Goal: Task Accomplishment & Management: Use online tool/utility

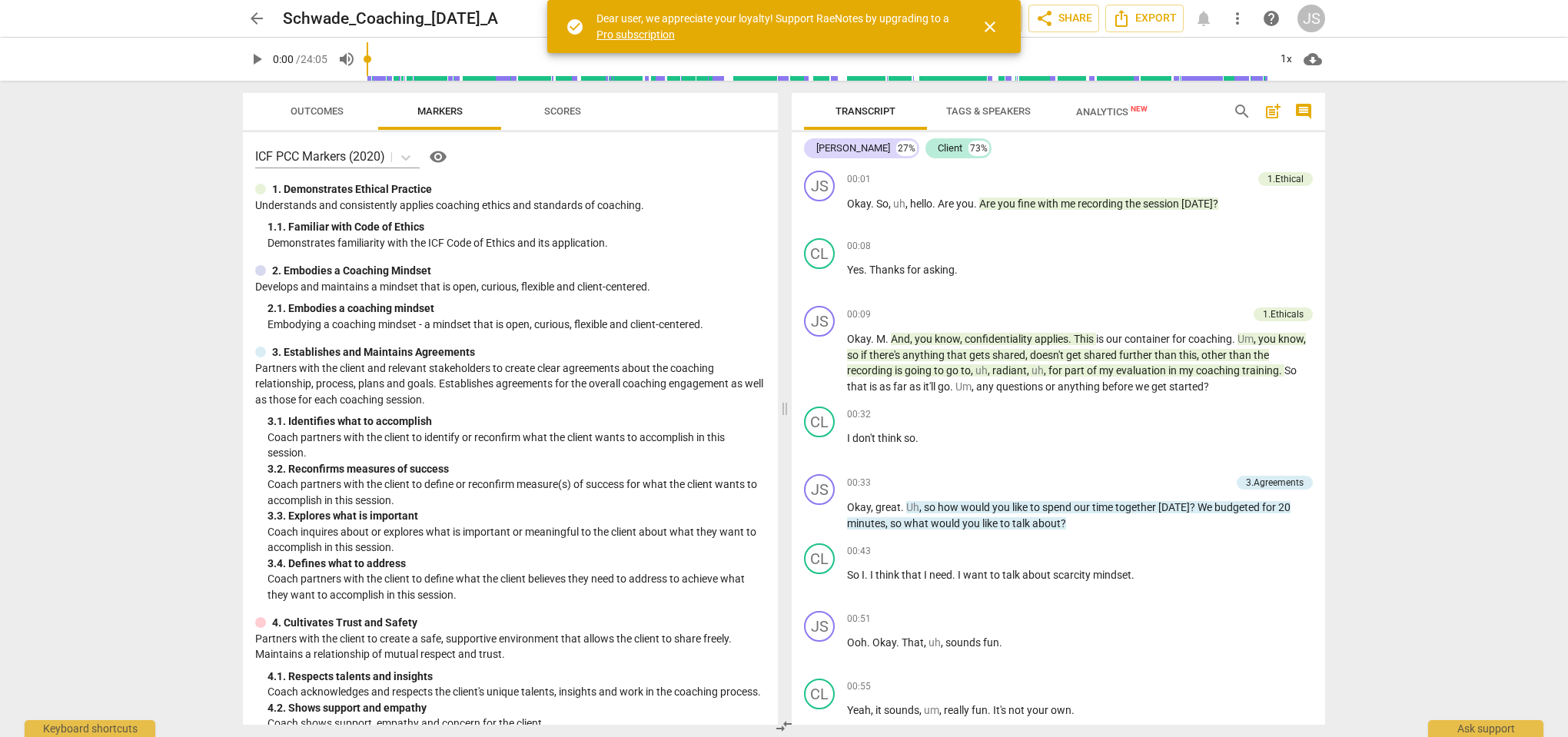
click at [994, 27] on span "close" at bounding box center [989, 26] width 19 height 19
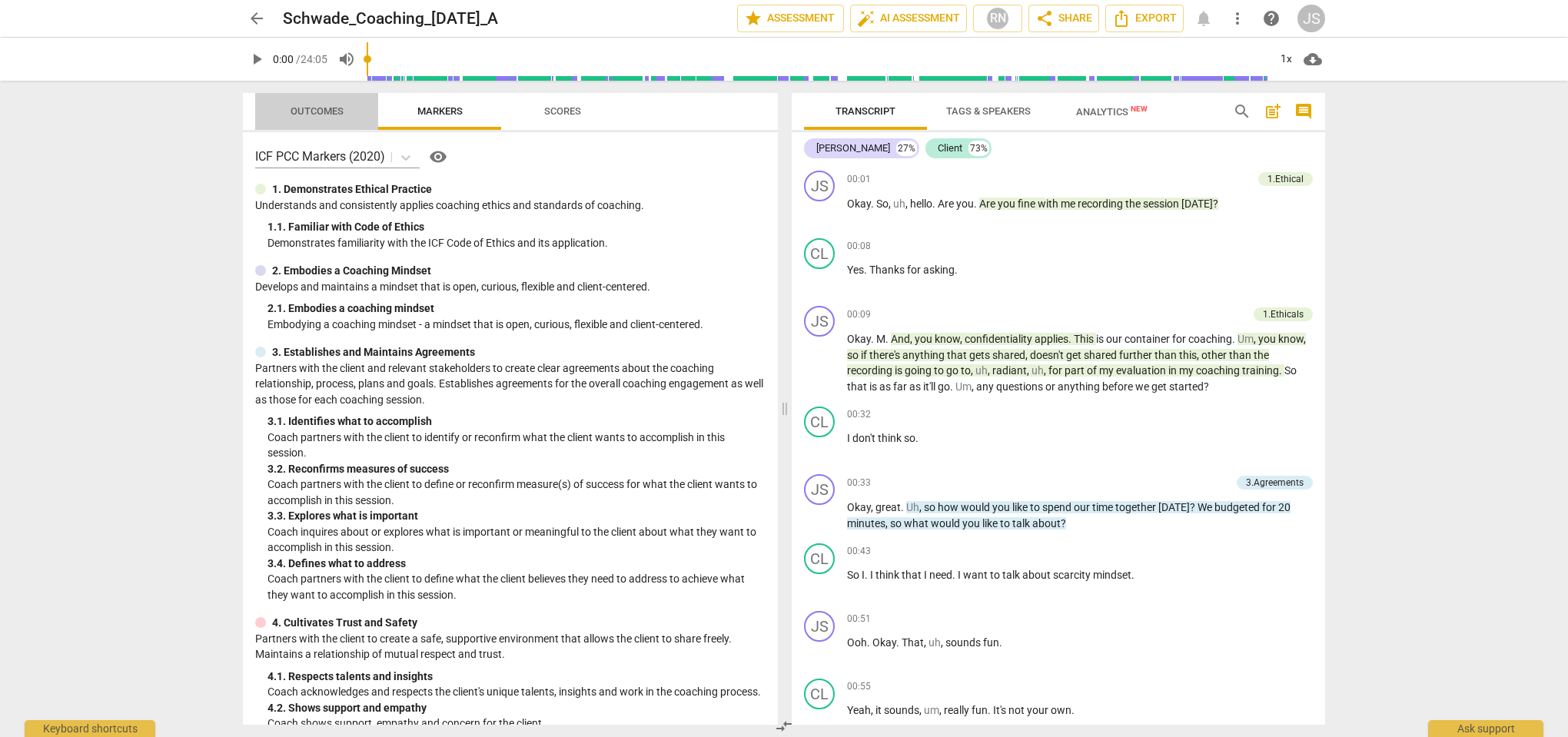
click at [333, 115] on span "Outcomes" at bounding box center [317, 111] width 53 height 12
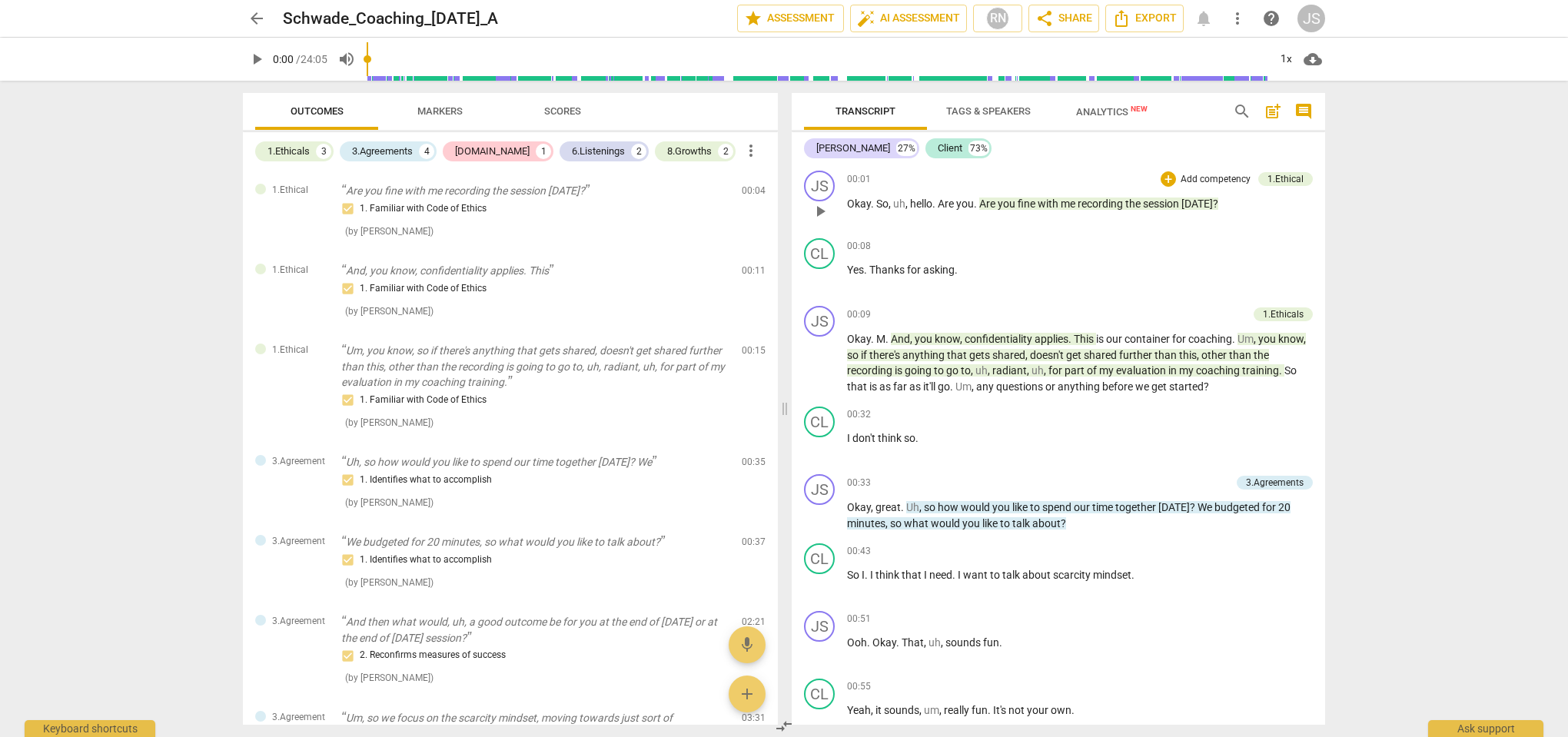
click at [820, 213] on span "play_arrow" at bounding box center [820, 211] width 19 height 19
click at [1074, 519] on p "Okay , great . Uh , so how would you like to spend our time together [DATE] ? W…" at bounding box center [1079, 515] width 465 height 31
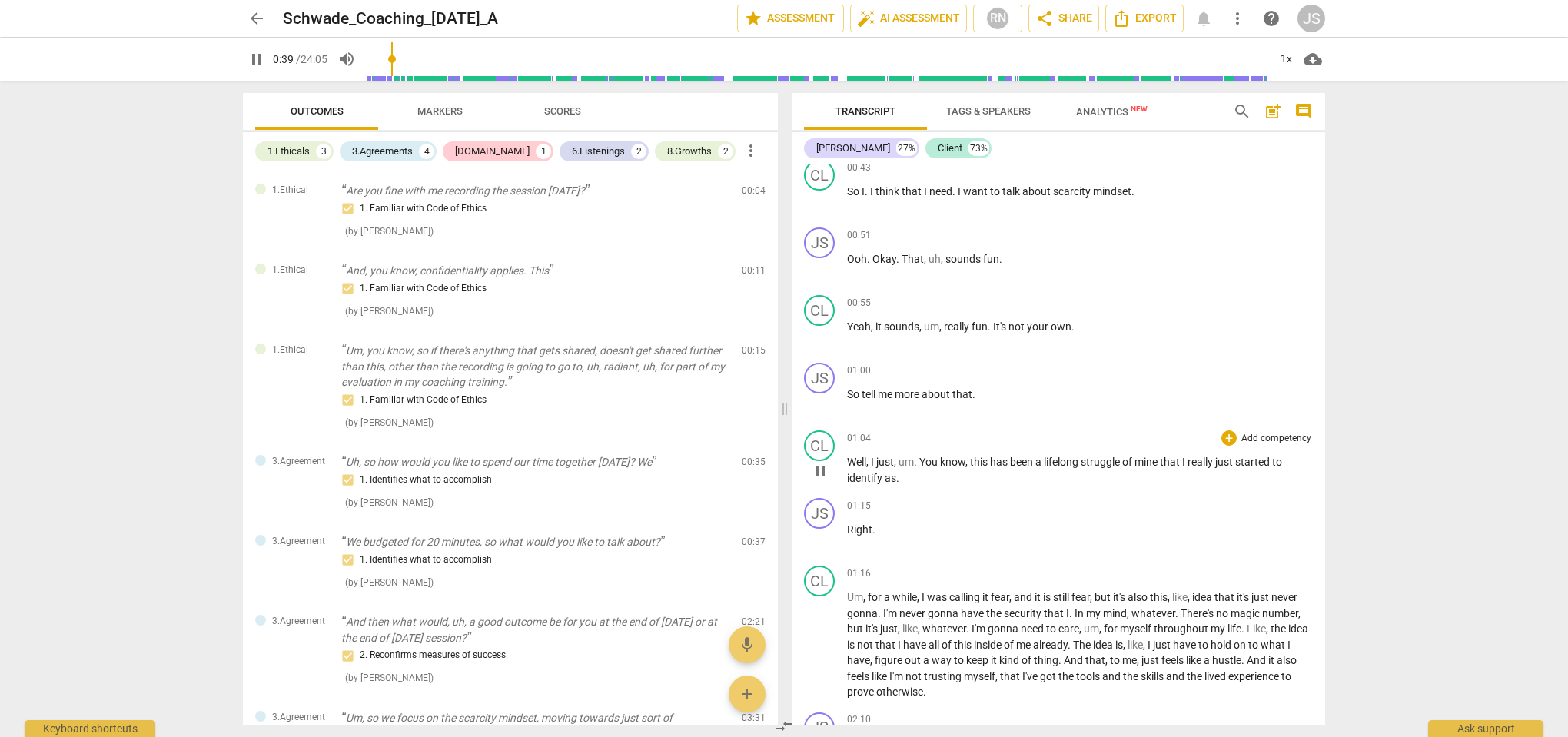
scroll to position [389, 0]
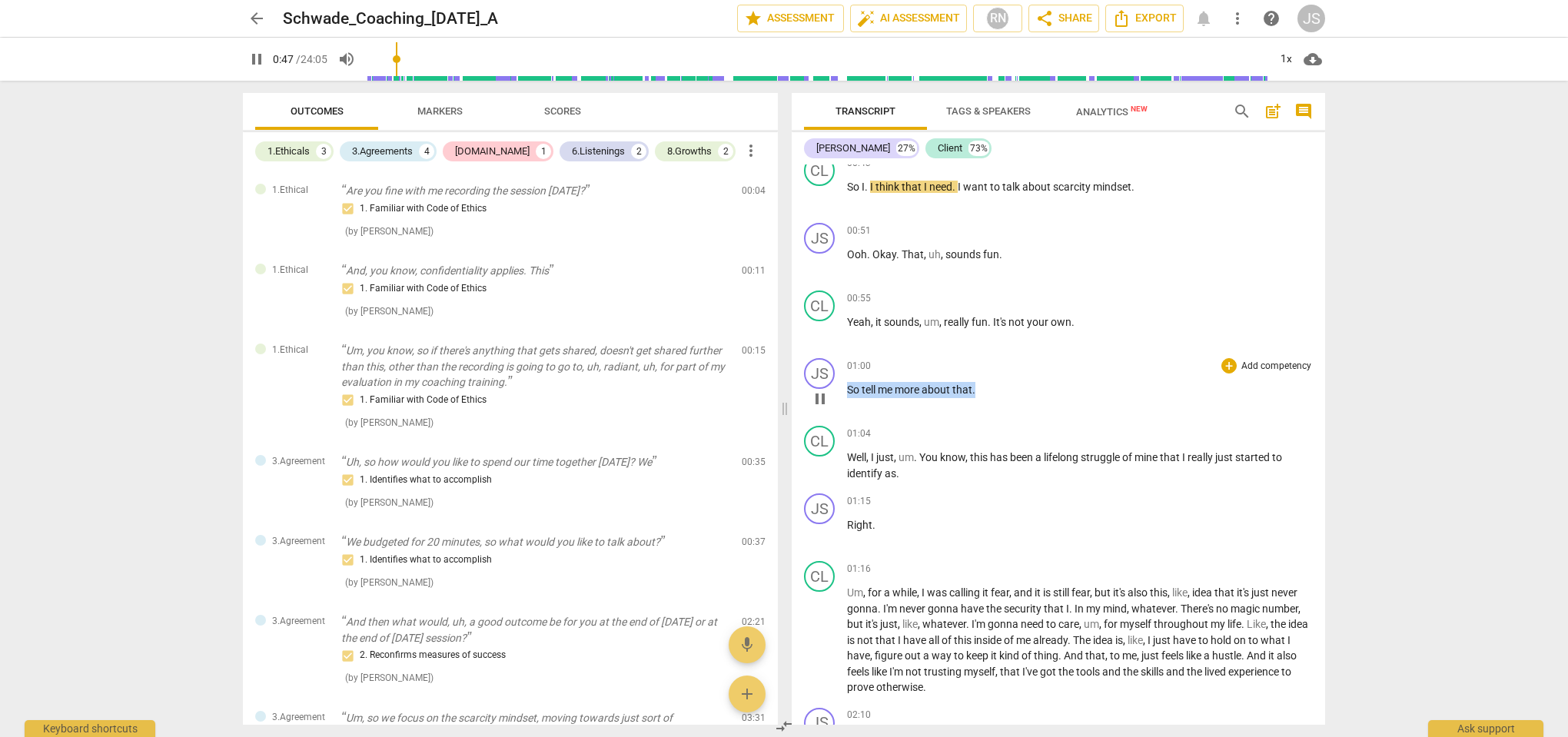
drag, startPoint x: 977, startPoint y: 388, endPoint x: 841, endPoint y: 388, distance: 136.0
click at [841, 388] on div "JS play_arrow pause 01:00 + Add competency keyboard_arrow_right So tell me more…" at bounding box center [1058, 386] width 534 height 67
click at [1225, 364] on div "+" at bounding box center [1228, 366] width 16 height 16
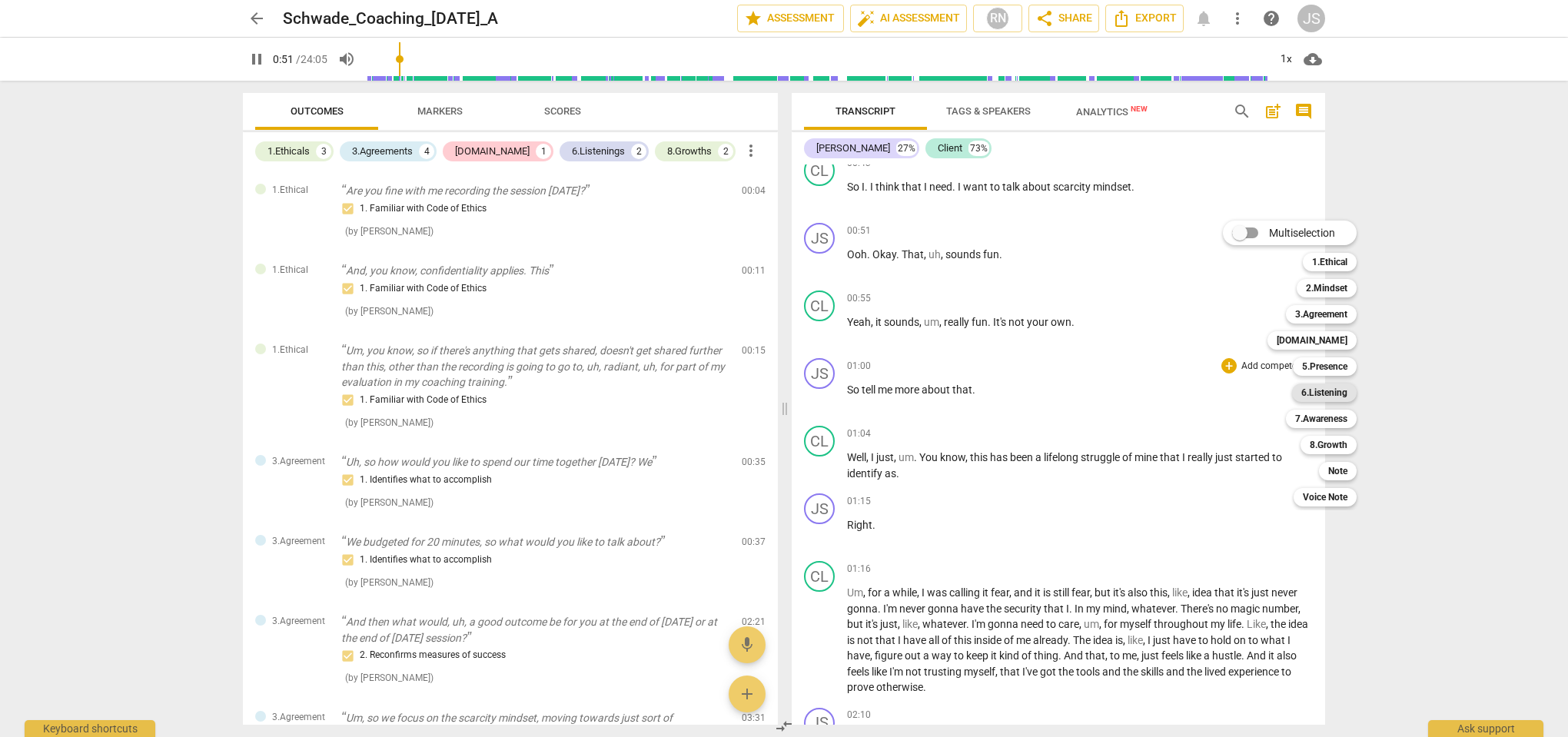
click at [1334, 390] on b "6.Listening" at bounding box center [1323, 392] width 46 height 19
type input "52"
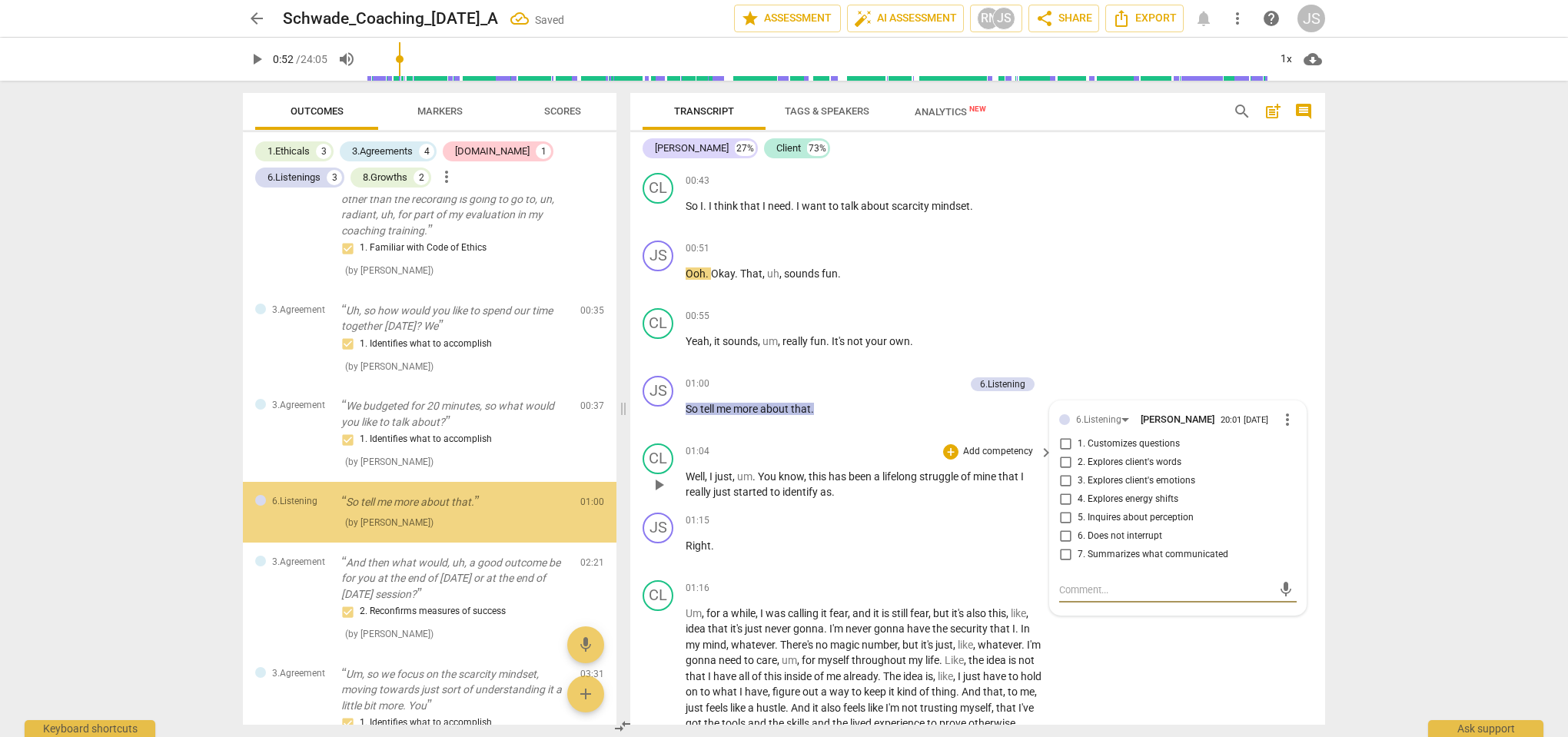
scroll to position [269, 0]
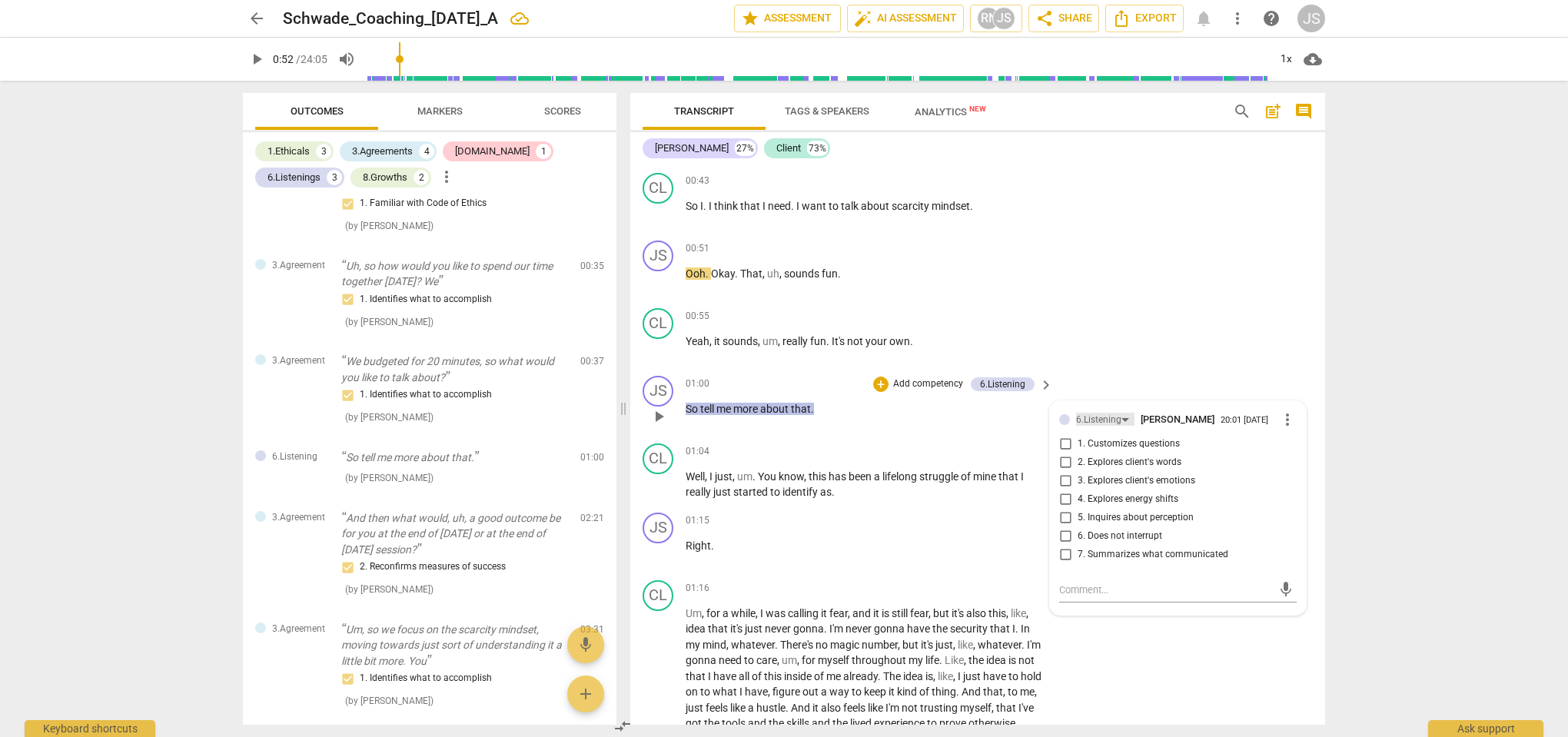
click at [1094, 415] on div "6.Listening" at bounding box center [1099, 420] width 45 height 15
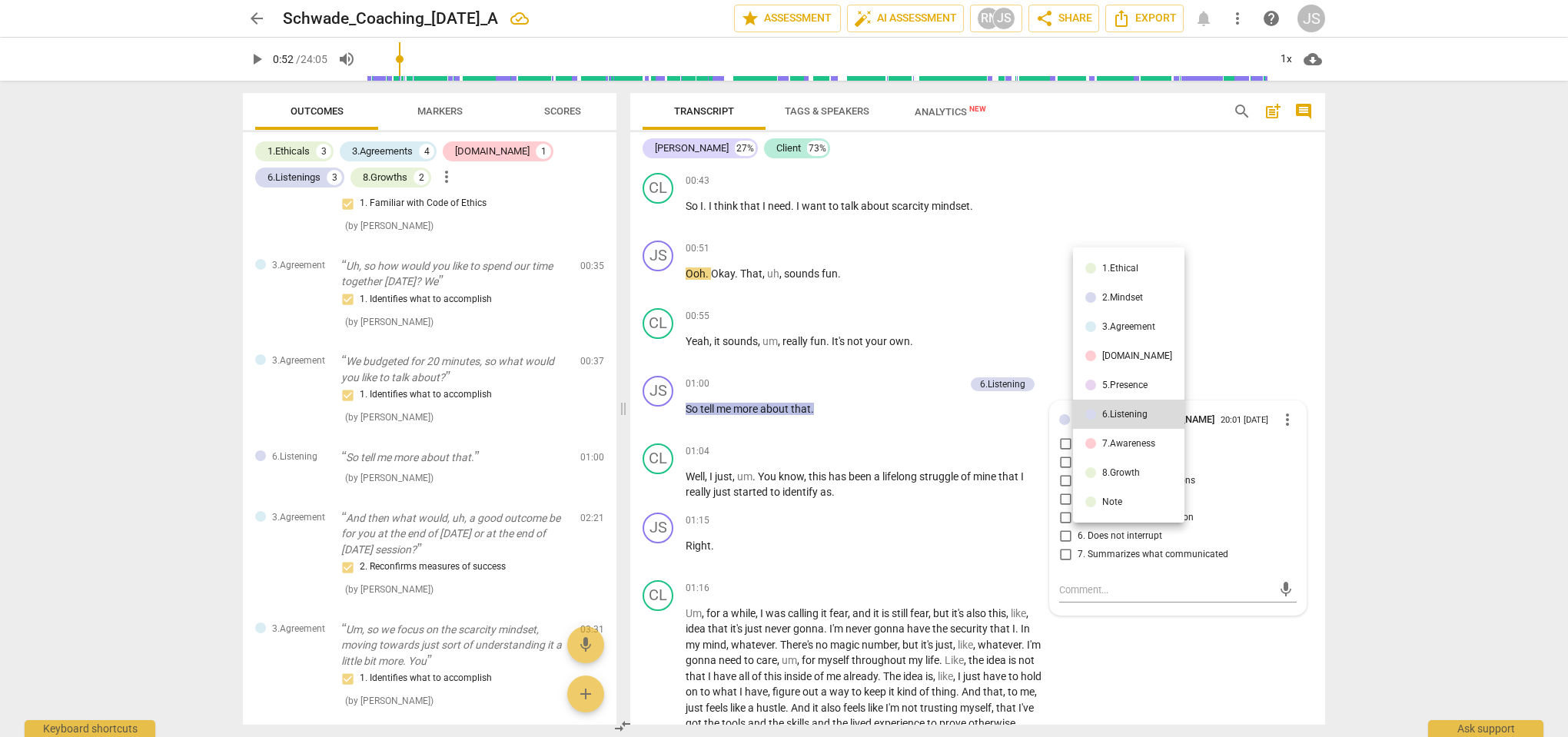
click at [1104, 393] on li "5.Presence" at bounding box center [1128, 386] width 111 height 29
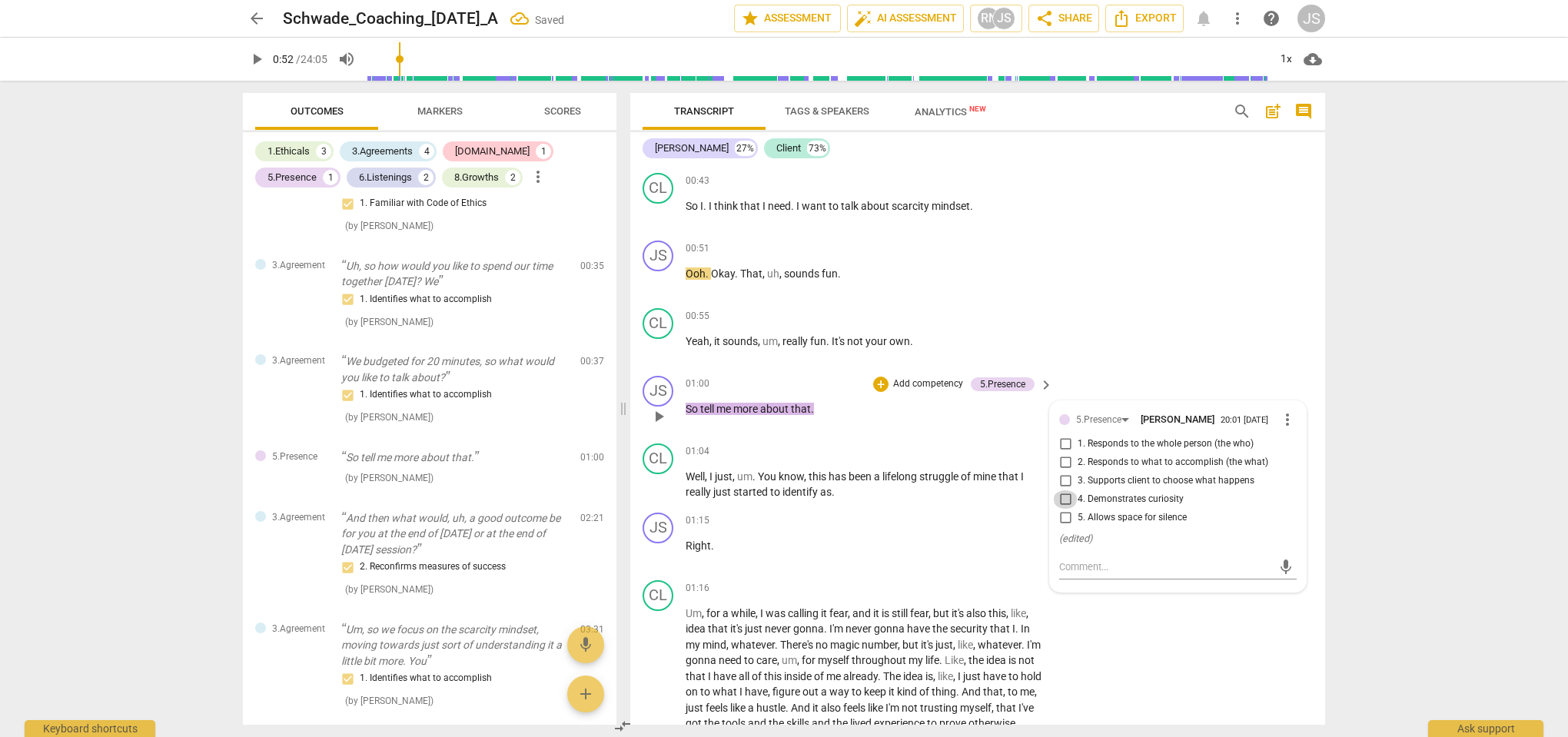
click at [1063, 501] on input "4. Demonstrates curiosity" at bounding box center [1065, 499] width 24 height 19
checkbox input "true"
click at [1123, 303] on div "CL play_arrow pause 00:55 + Add competency keyboard_arrow_right Yeah , it sound…" at bounding box center [978, 336] width 695 height 67
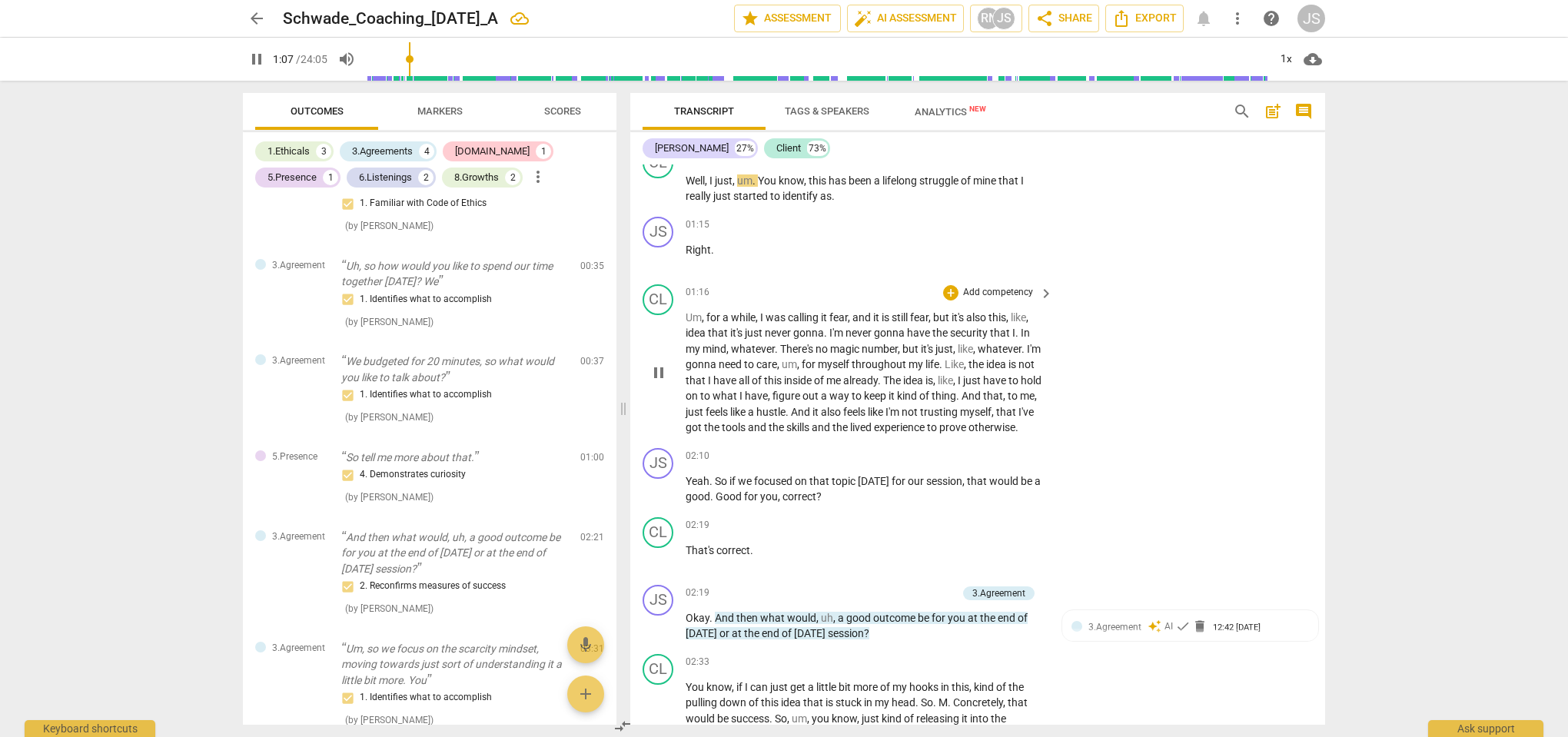
scroll to position [691, 0]
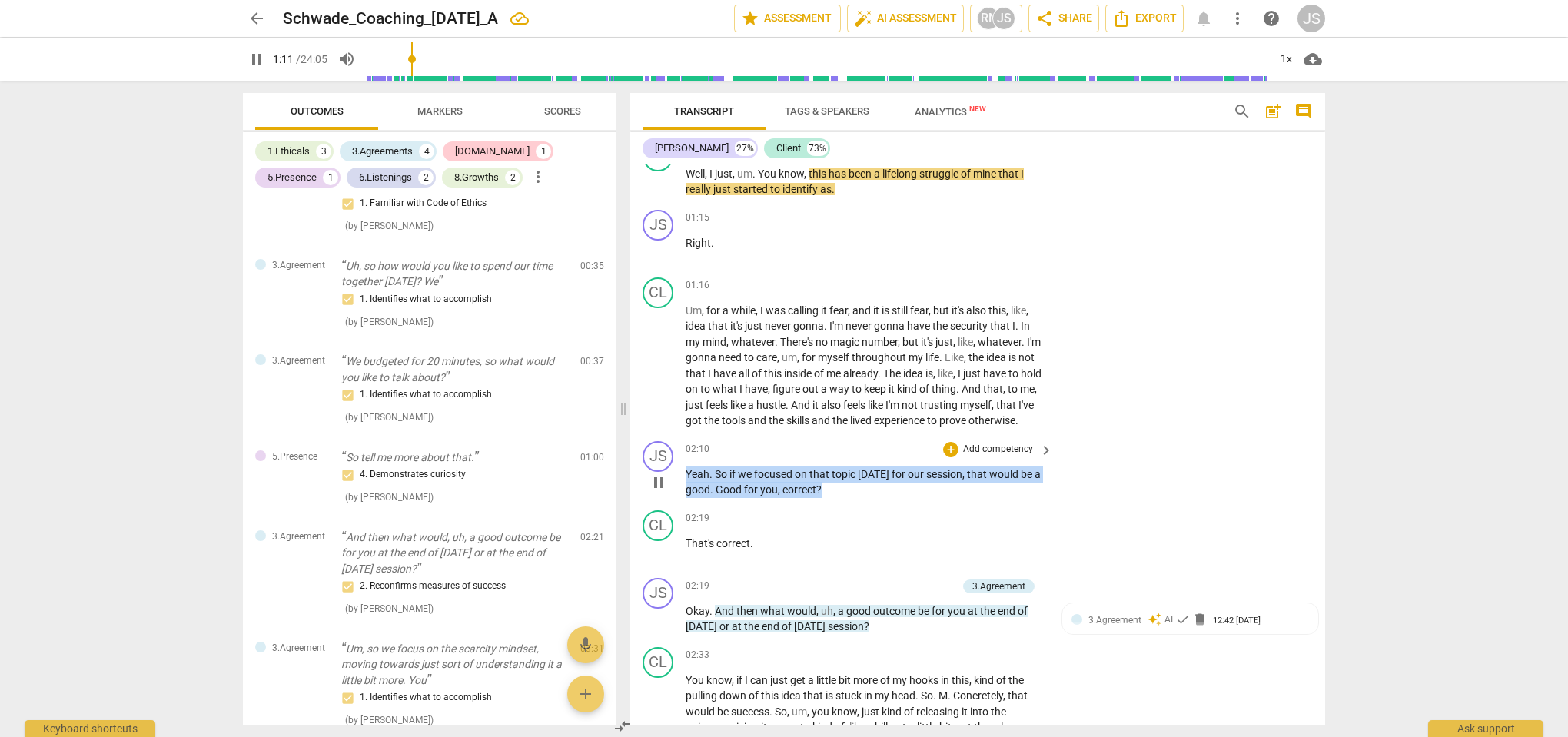
drag, startPoint x: 1072, startPoint y: 322, endPoint x: 685, endPoint y: 485, distance: 419.9
click at [685, 485] on div "JS play_arrow pause 02:10 + Add competency keyboard_arrow_right Yeah . So if we…" at bounding box center [978, 470] width 695 height 69
click at [948, 458] on div "+" at bounding box center [950, 450] width 16 height 16
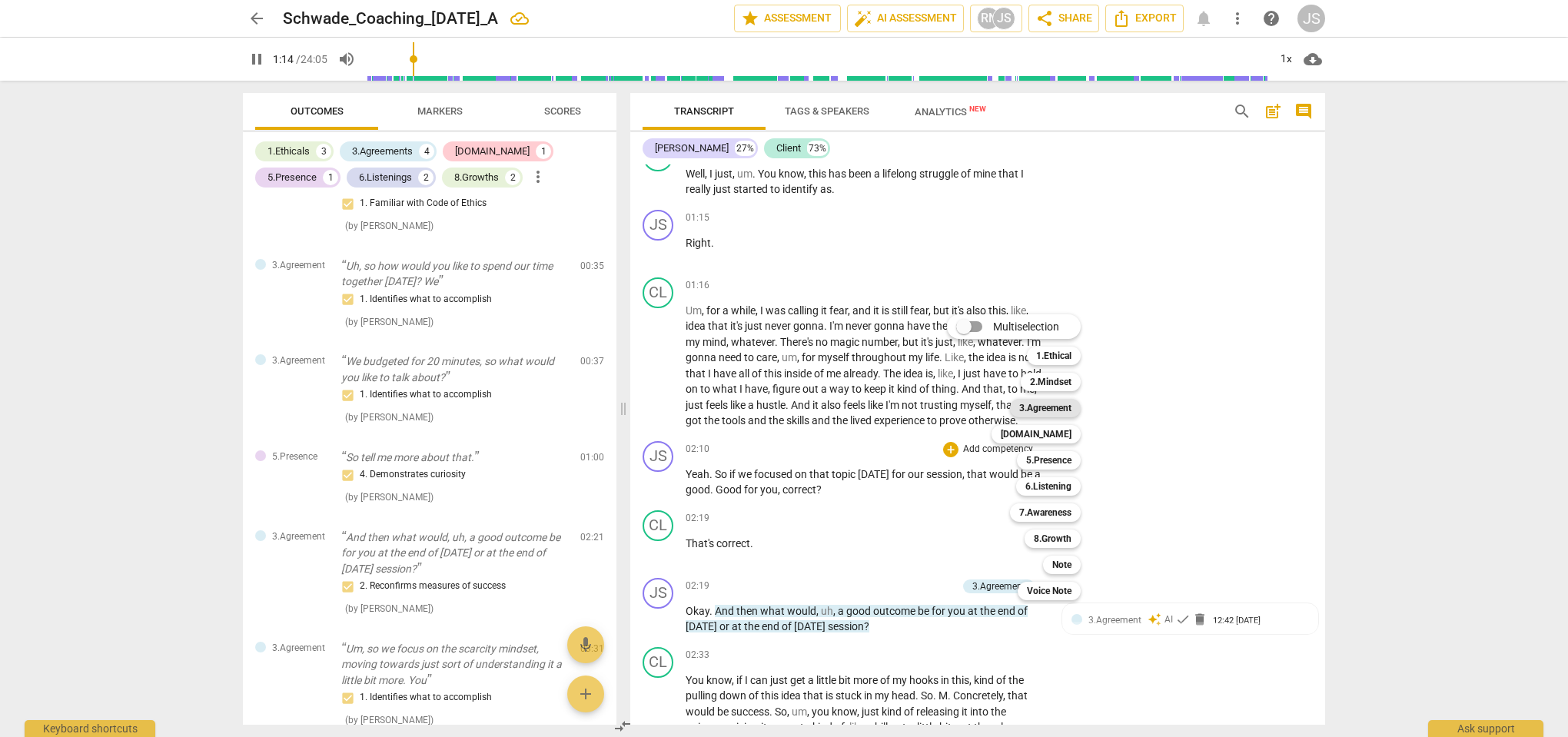
click at [1063, 408] on b "3.Agreement" at bounding box center [1045, 408] width 53 height 19
type input "75"
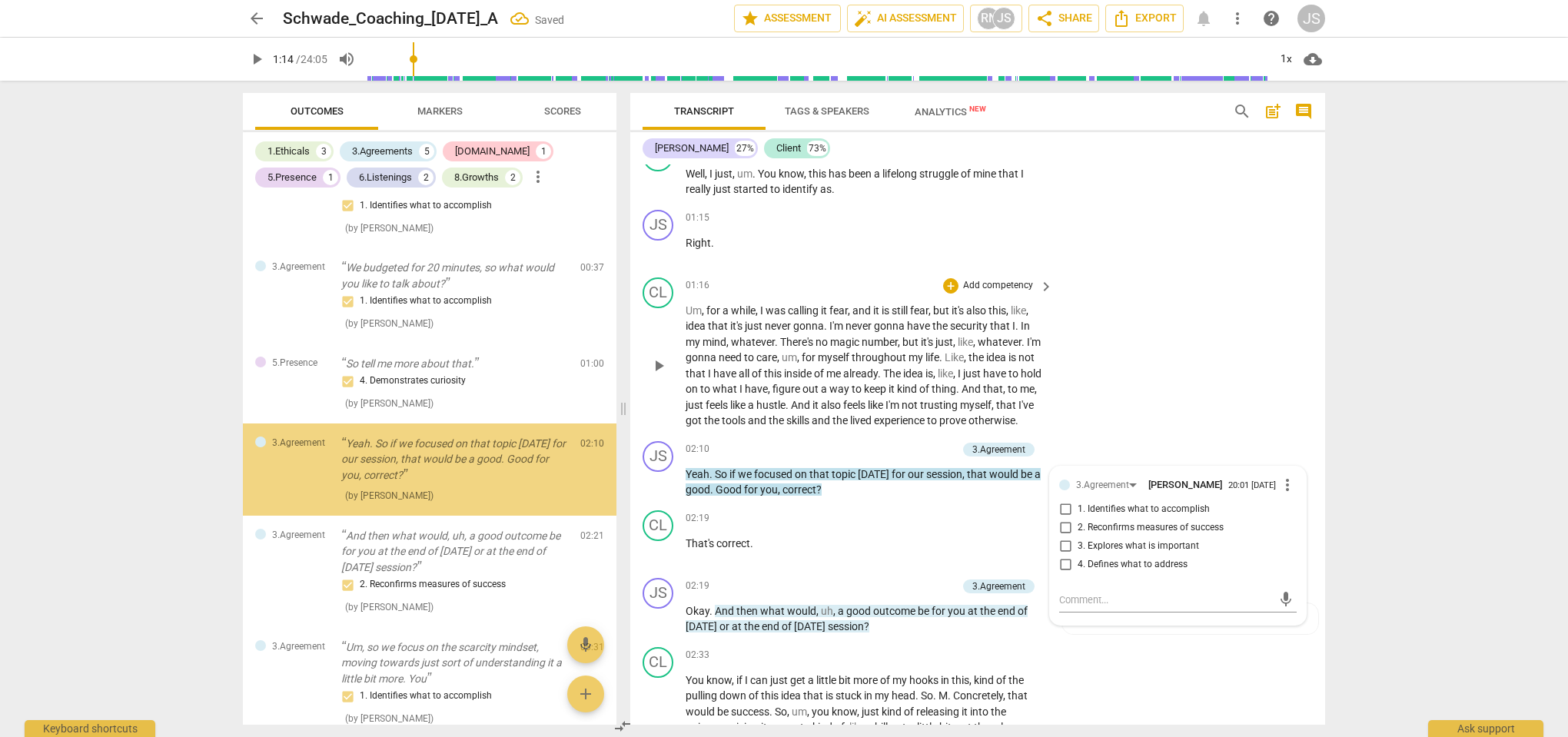
scroll to position [364, 0]
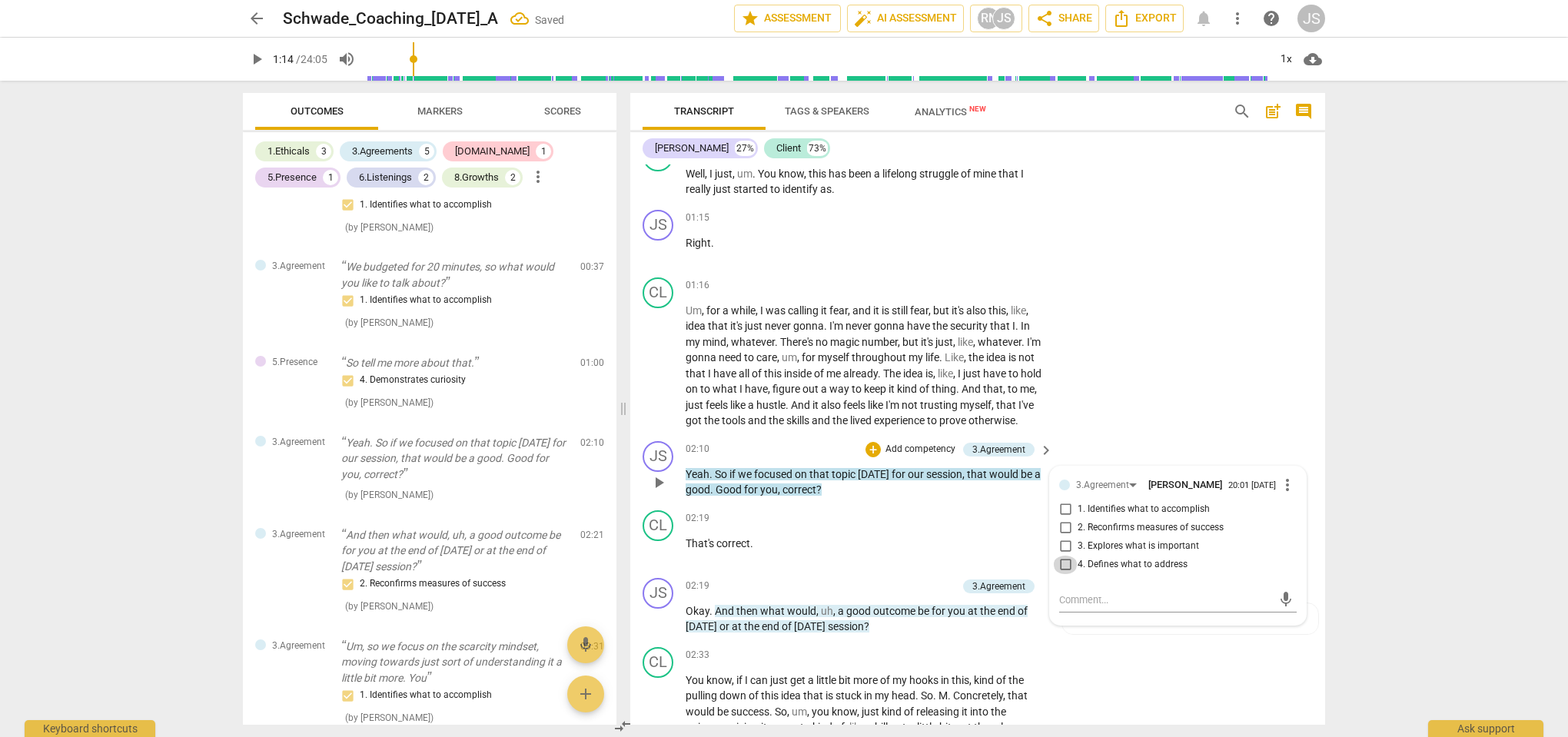
click at [1067, 574] on input "4. Defines what to address" at bounding box center [1065, 564] width 24 height 19
checkbox input "true"
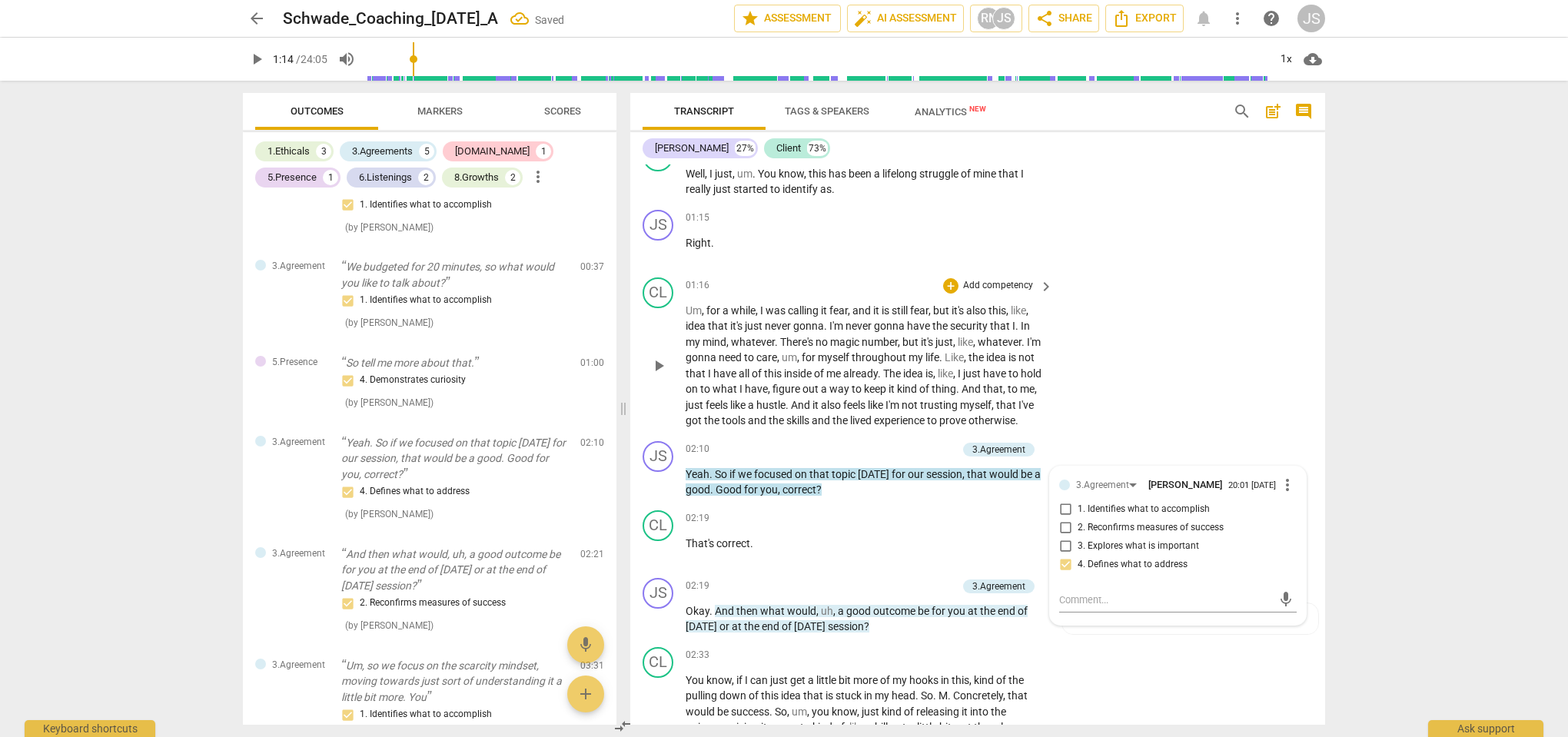
click at [1130, 366] on div "CL play_arrow pause 01:16 + Add competency keyboard_arrow_right Um , for a whil…" at bounding box center [978, 353] width 695 height 164
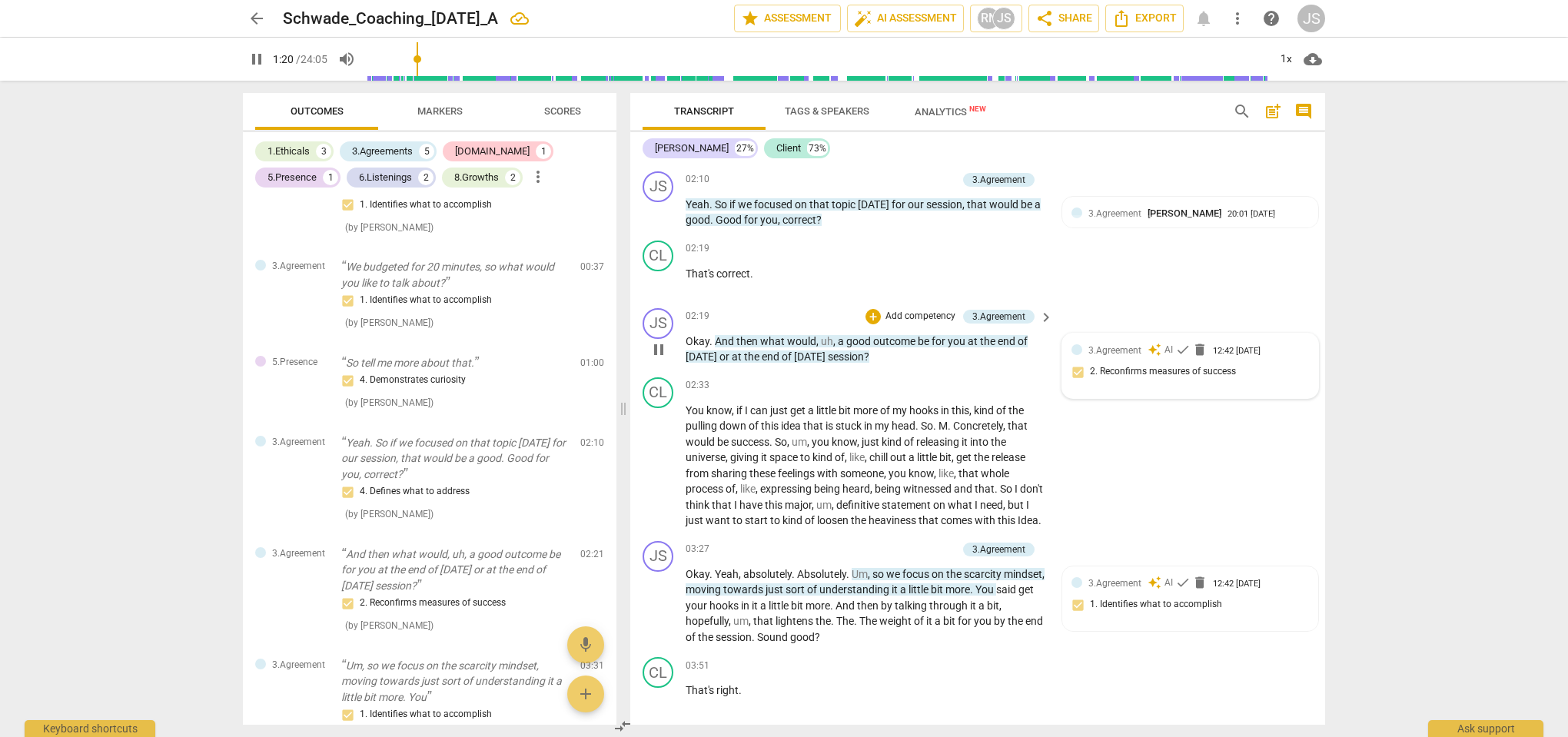
scroll to position [962, 0]
click at [1179, 356] on span "check" at bounding box center [1183, 349] width 16 height 16
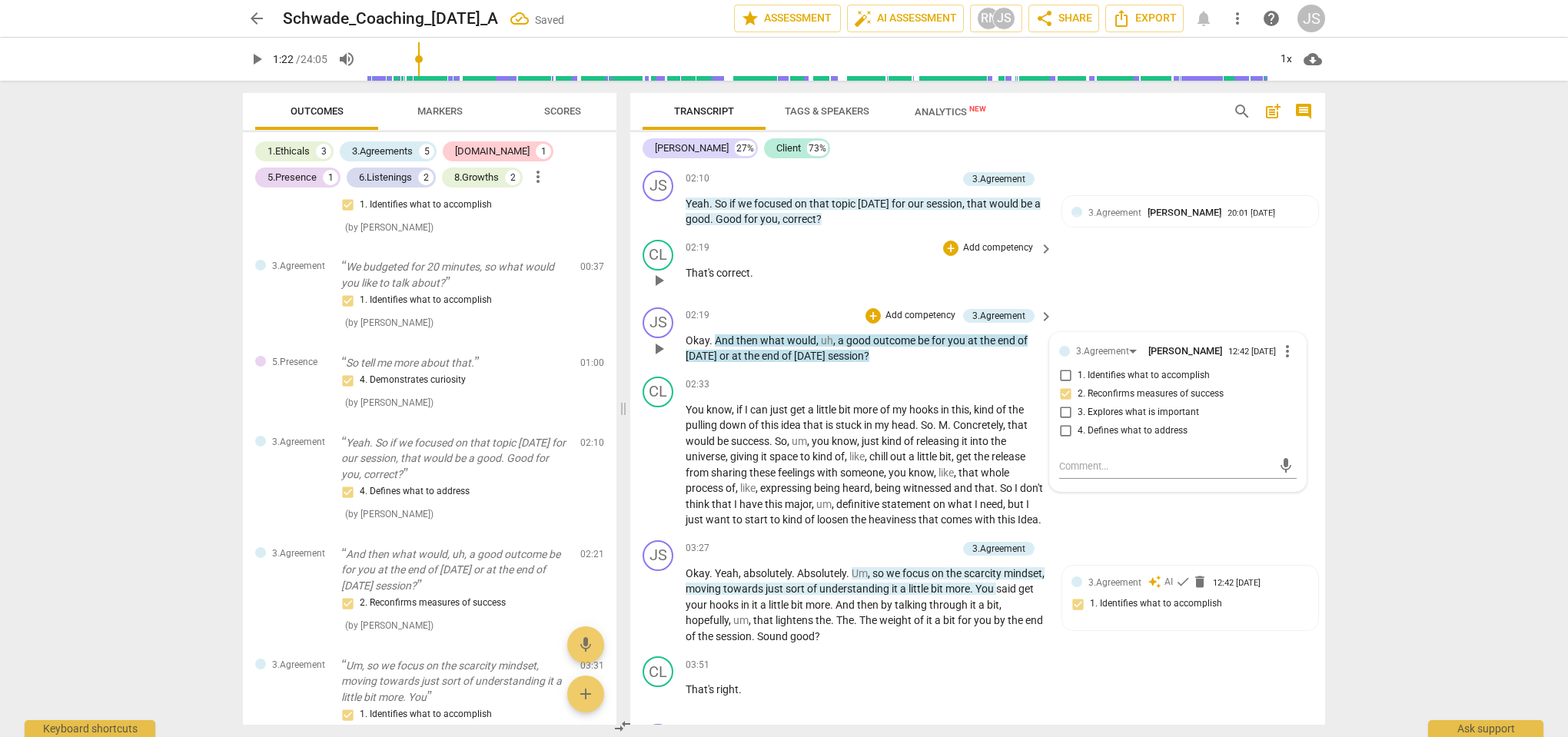
click at [1145, 276] on div "CL play_arrow pause 02:19 + Add competency keyboard_arrow_right That's correct ." at bounding box center [978, 266] width 695 height 67
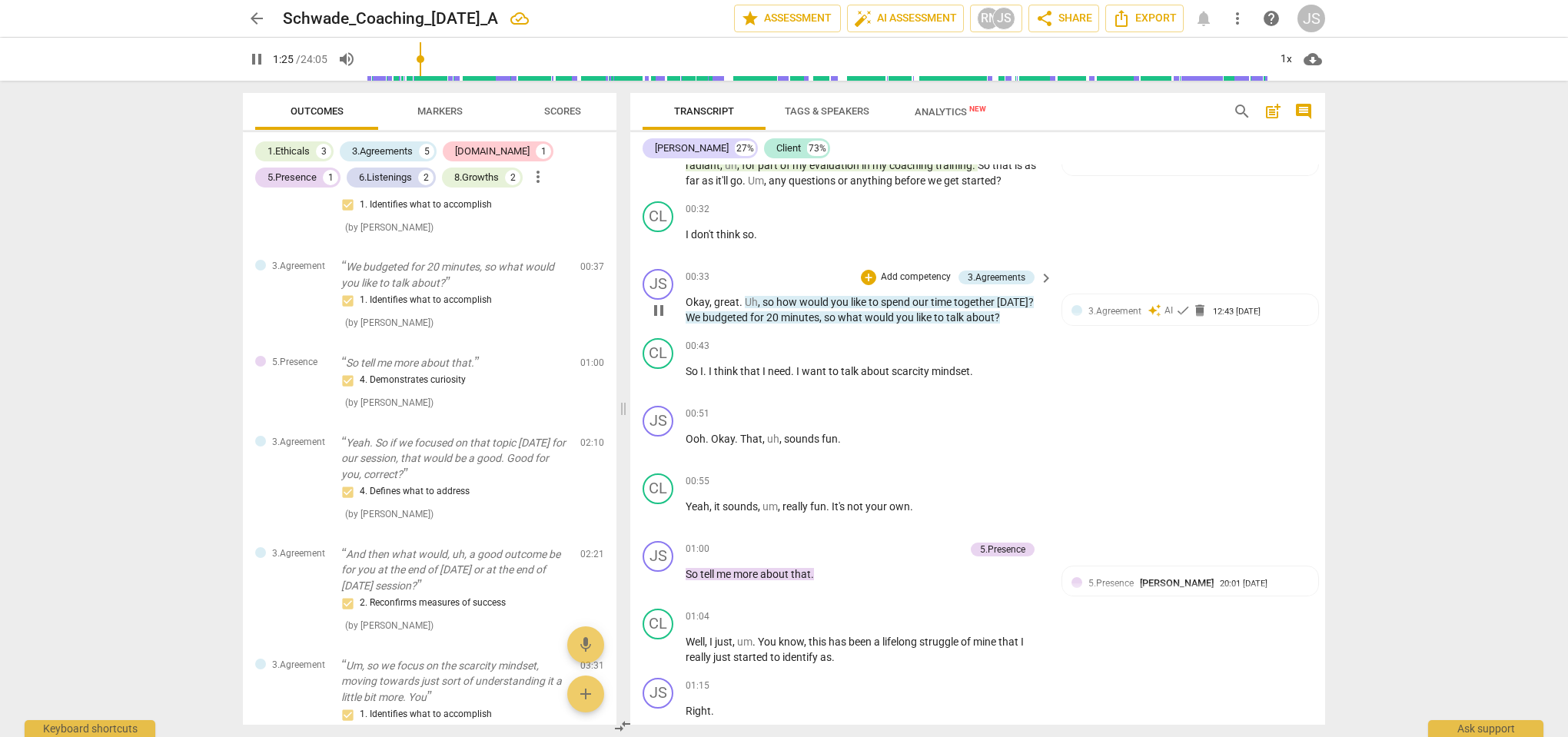
scroll to position [221, 0]
click at [1178, 311] on span "check" at bounding box center [1183, 313] width 16 height 16
type input "86"
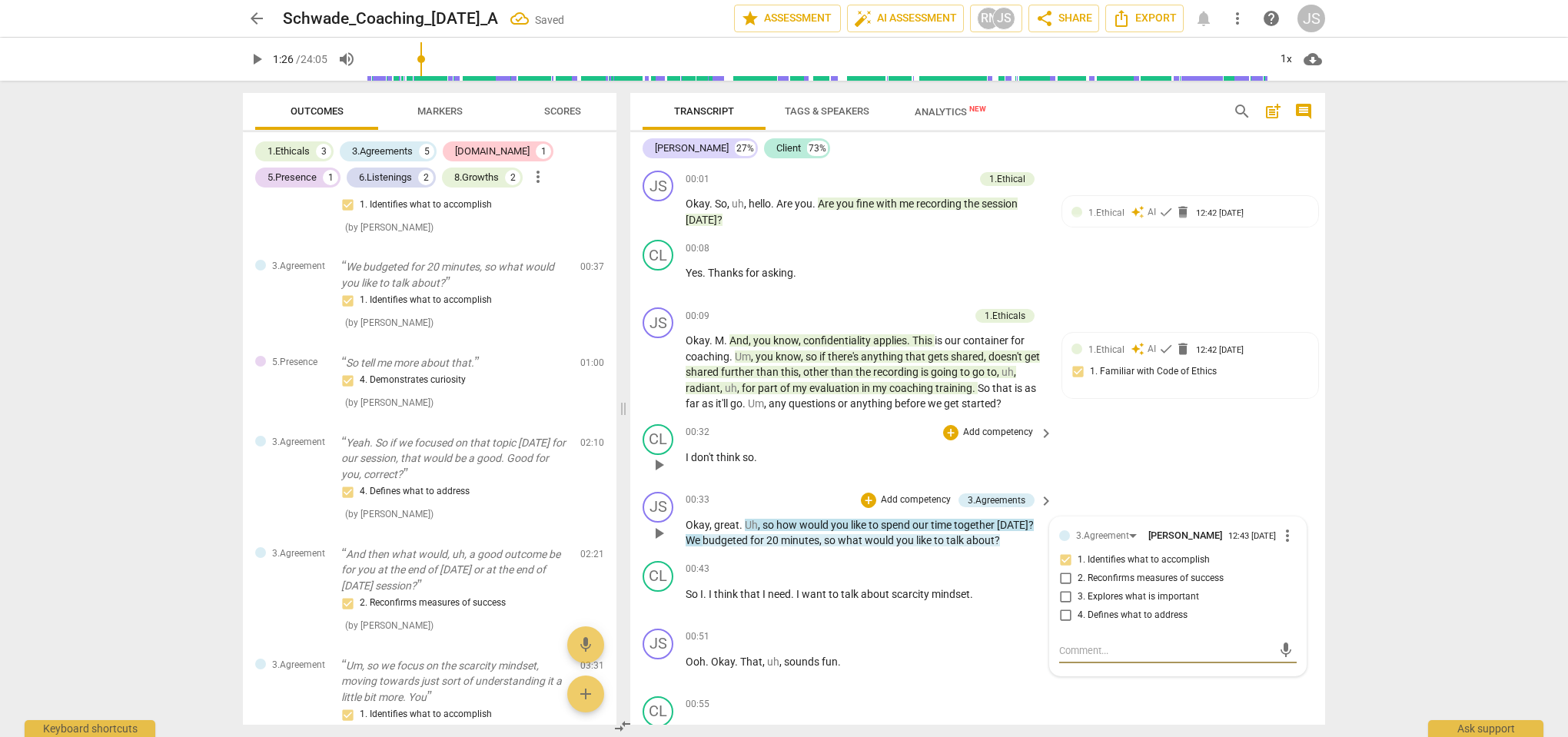
scroll to position [0, 0]
click at [1158, 348] on span "check" at bounding box center [1166, 349] width 16 height 16
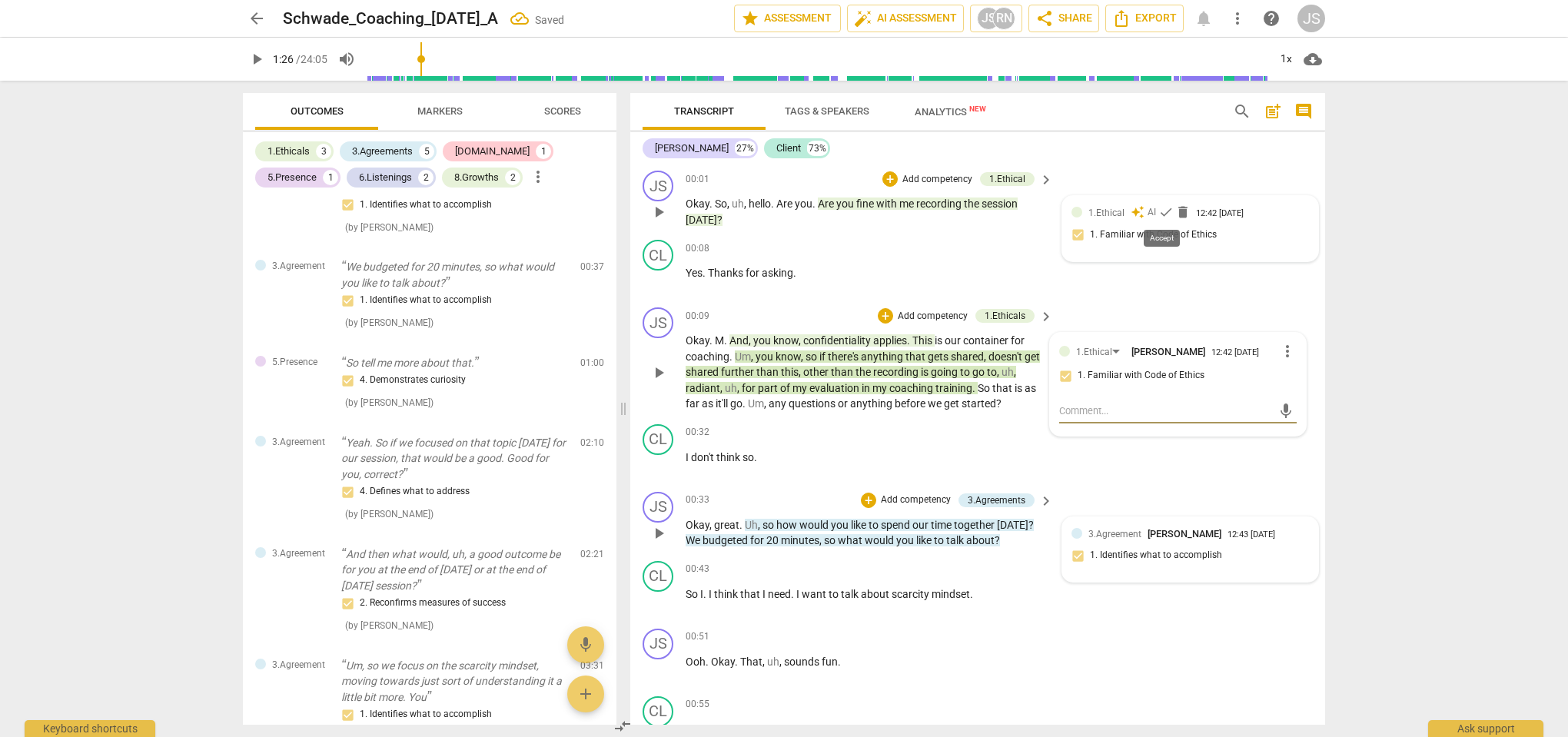
click at [1165, 209] on span "check" at bounding box center [1166, 212] width 16 height 16
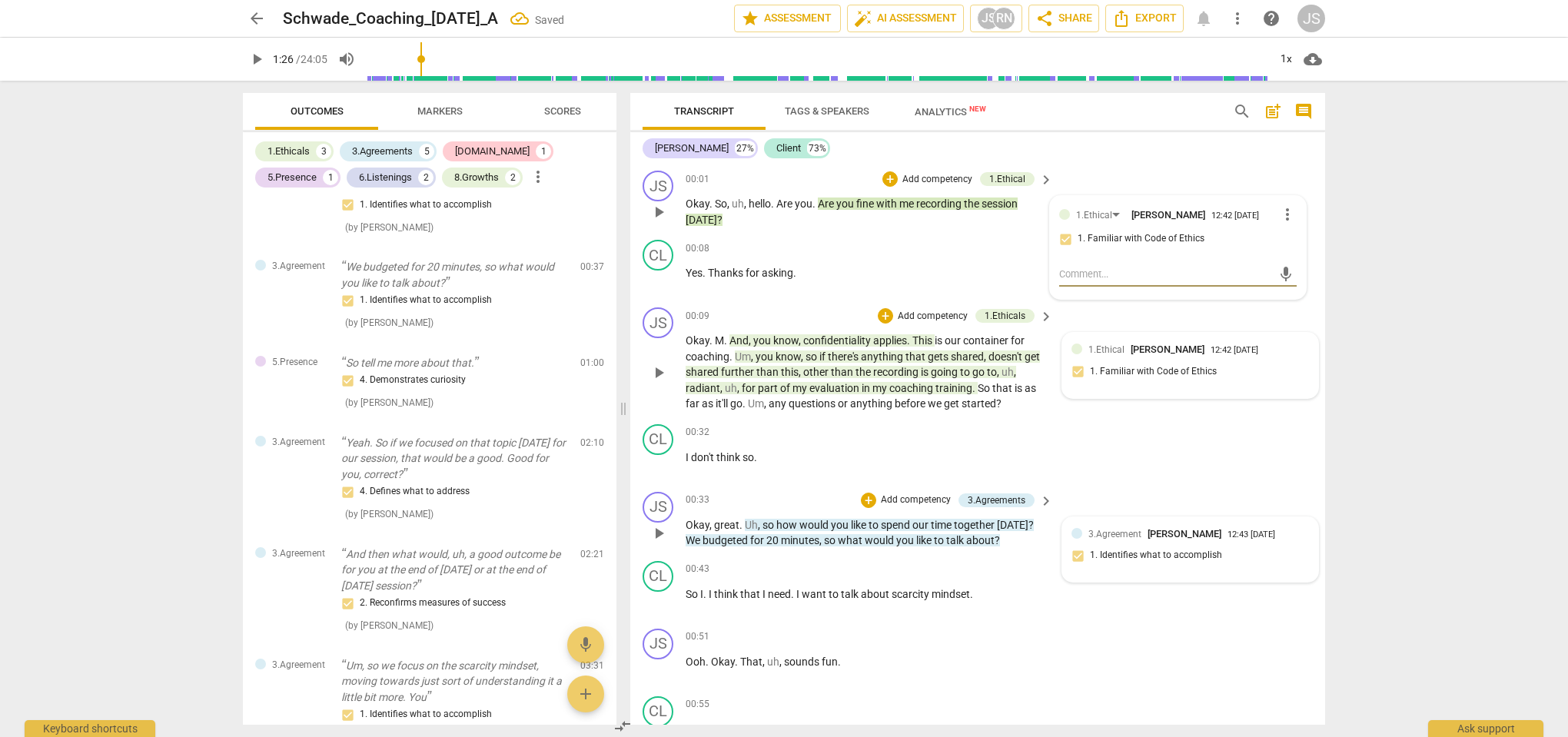
type textarea "r"
type textarea "re"
type textarea "rec"
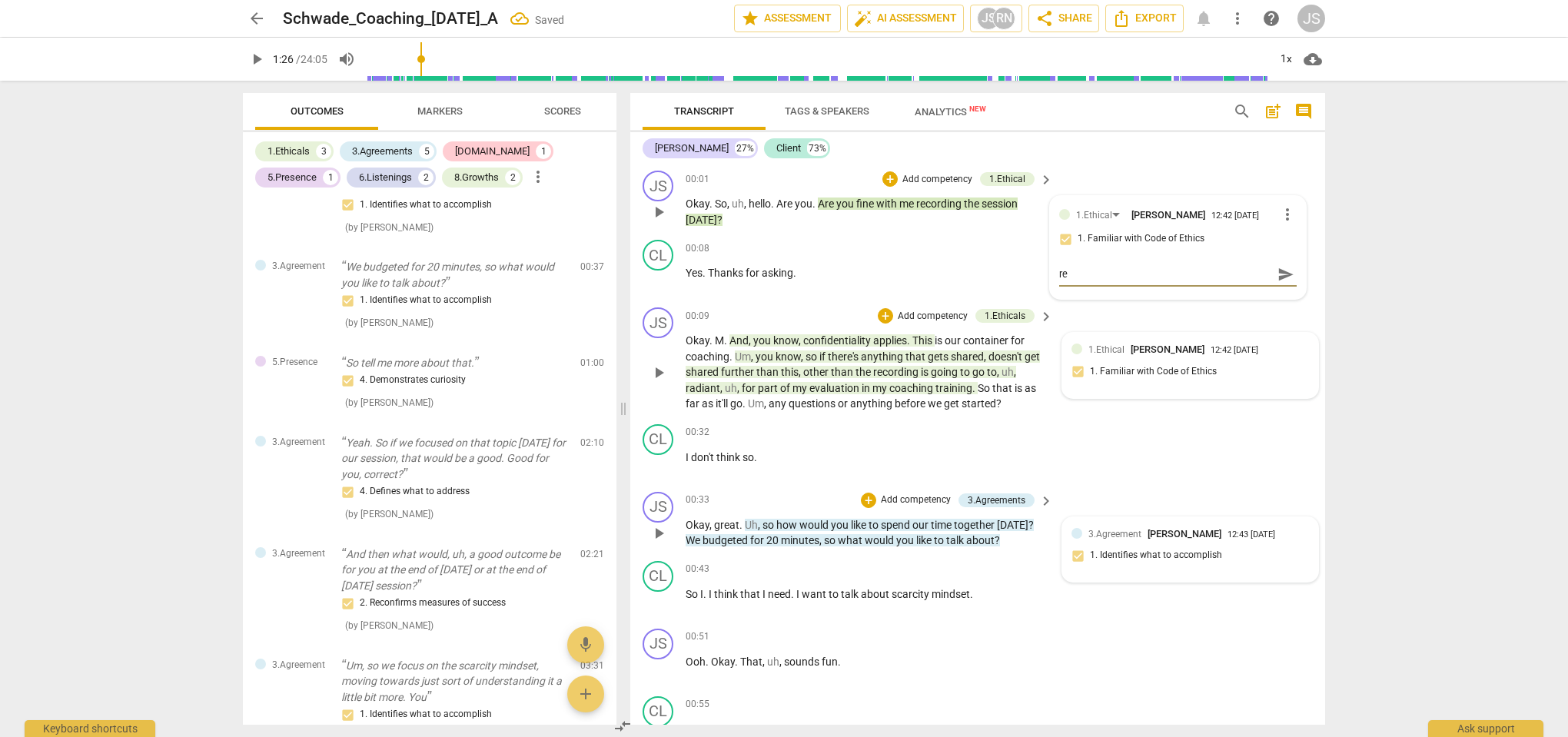
type textarea "rec"
type textarea "reco"
type textarea "recor"
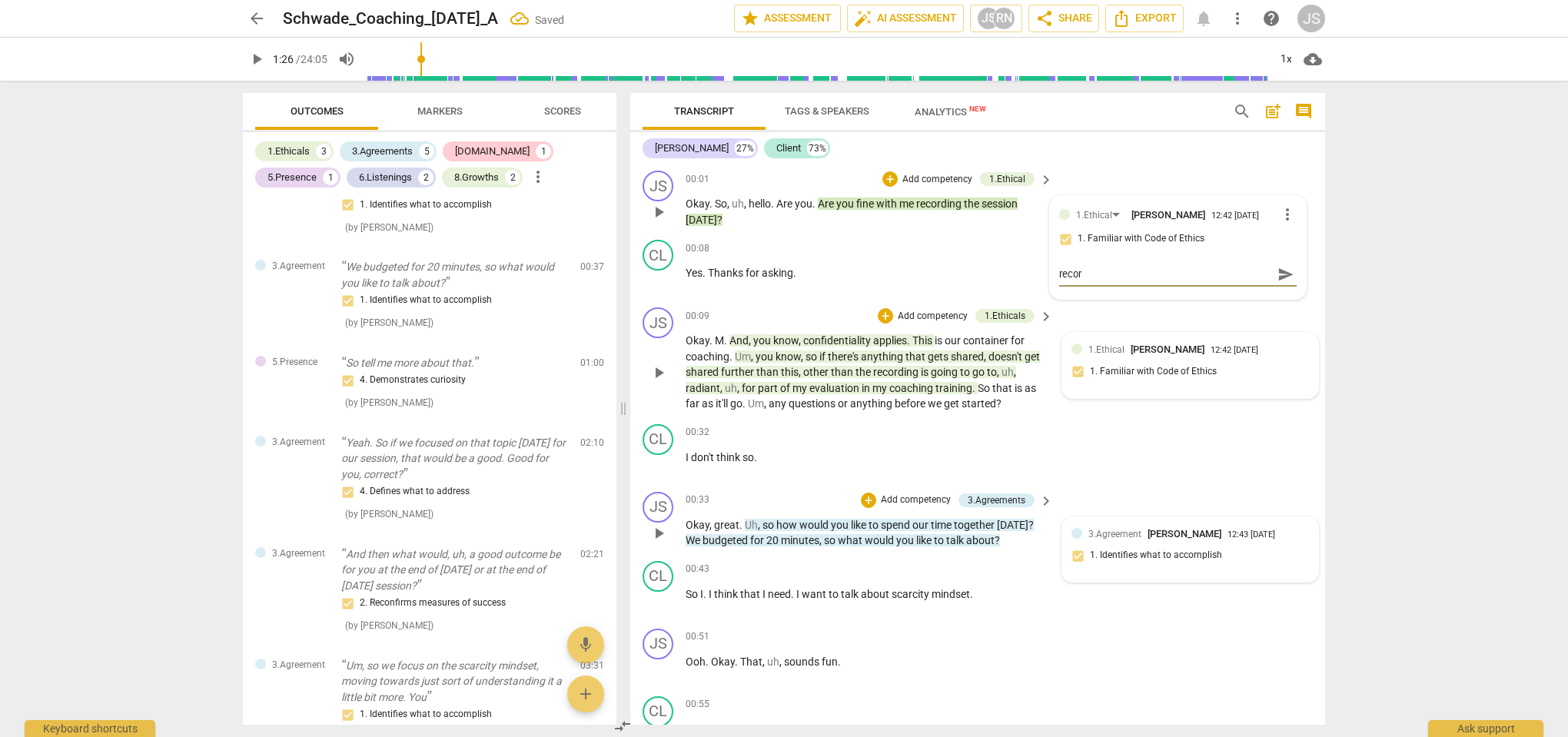
type textarea "record"
type textarea "recordi"
type textarea "recordin"
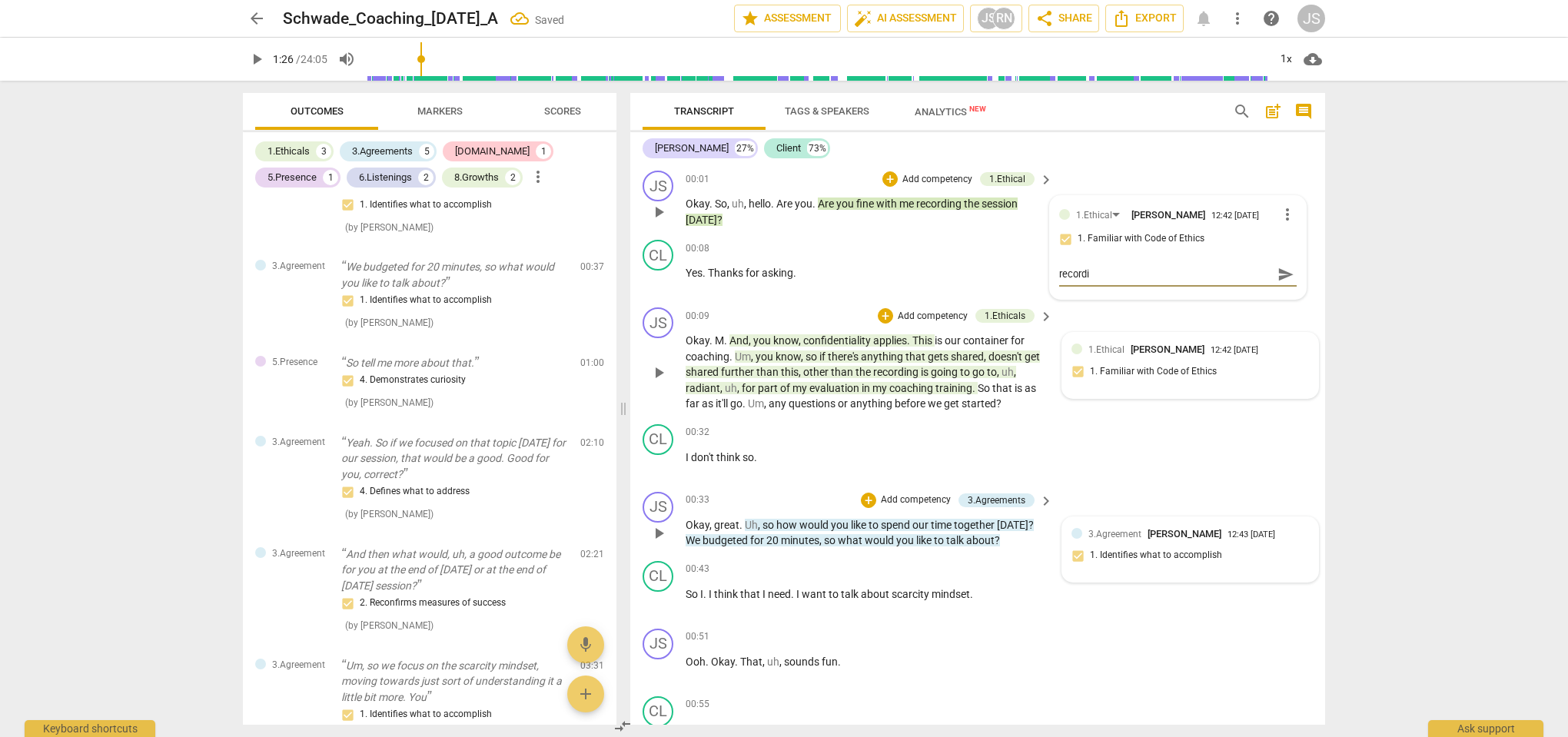
type textarea "recordin"
type textarea "recording"
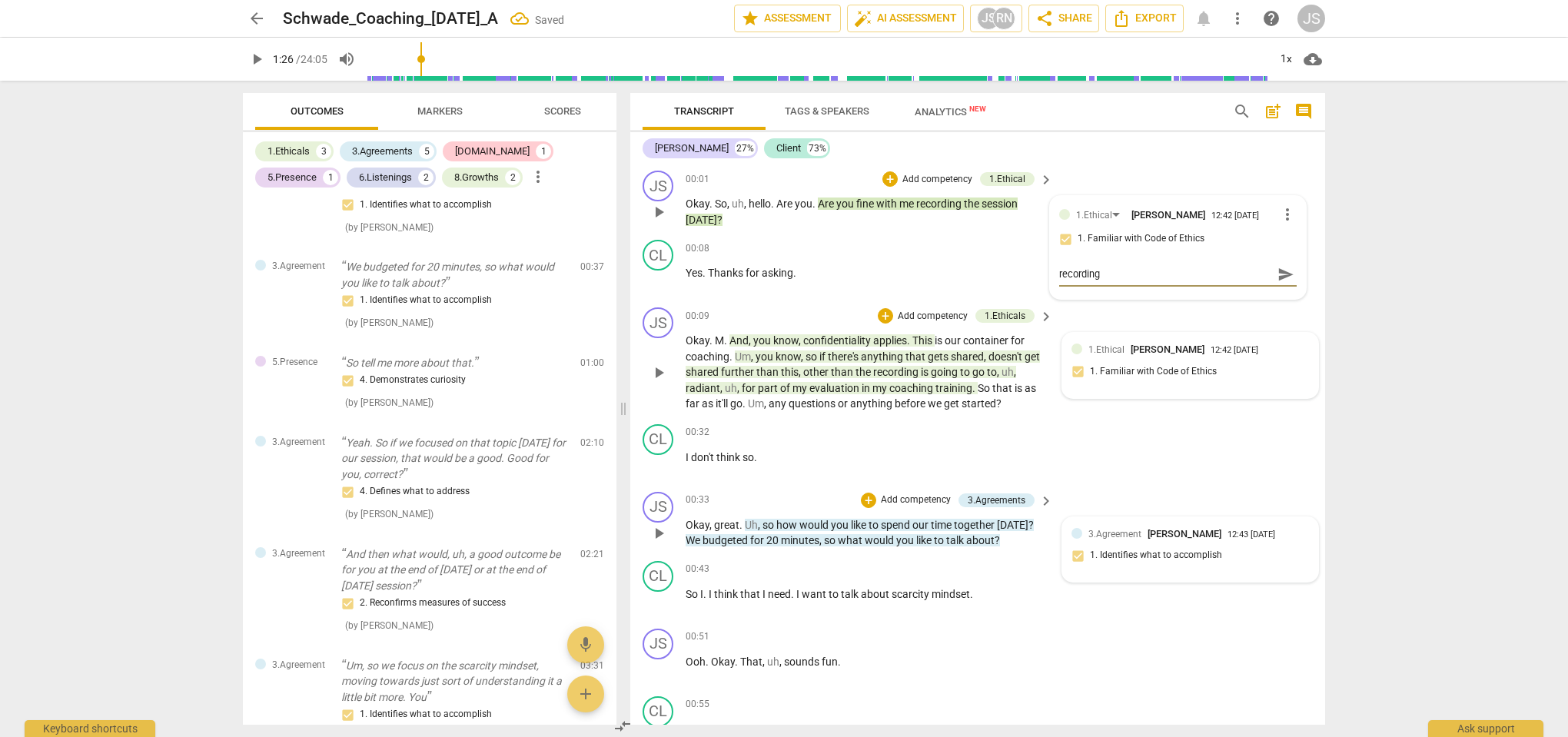
type textarea "recording p"
type textarea "recording pe"
type textarea "recording per"
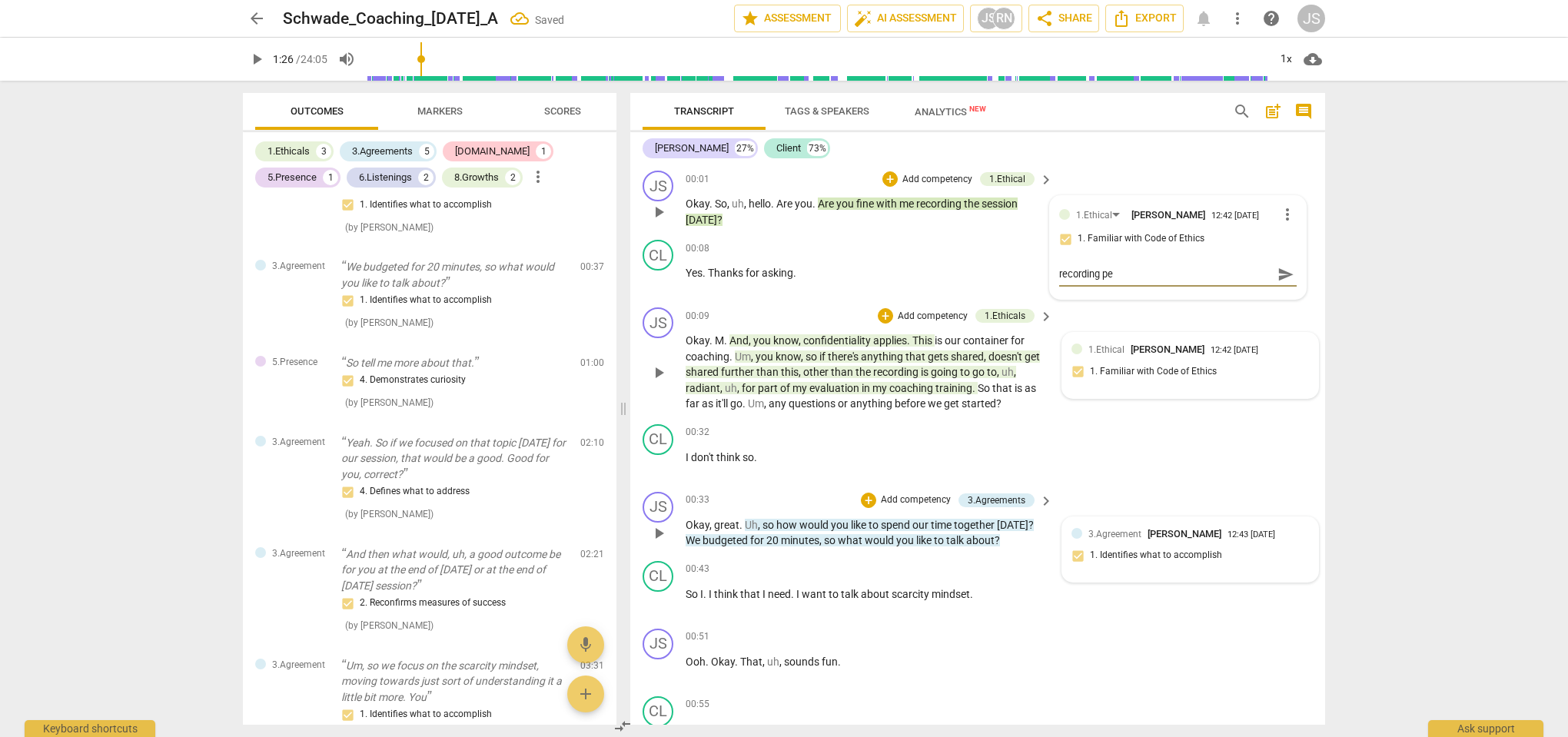
type textarea "recording per"
type textarea "recording perm"
type textarea "recording permi"
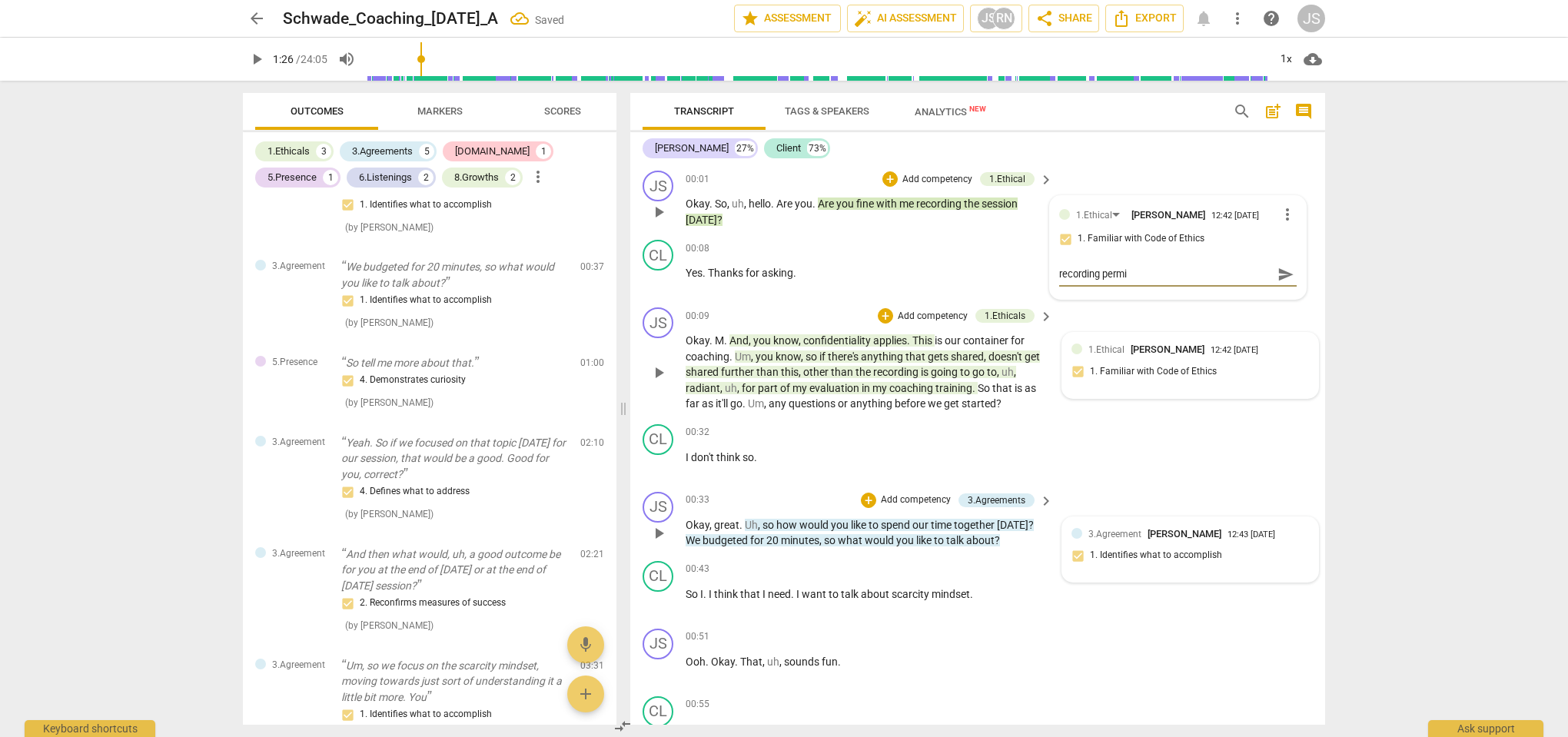
type textarea "recording permis"
type textarea "recording permiss"
type textarea "recording permissi"
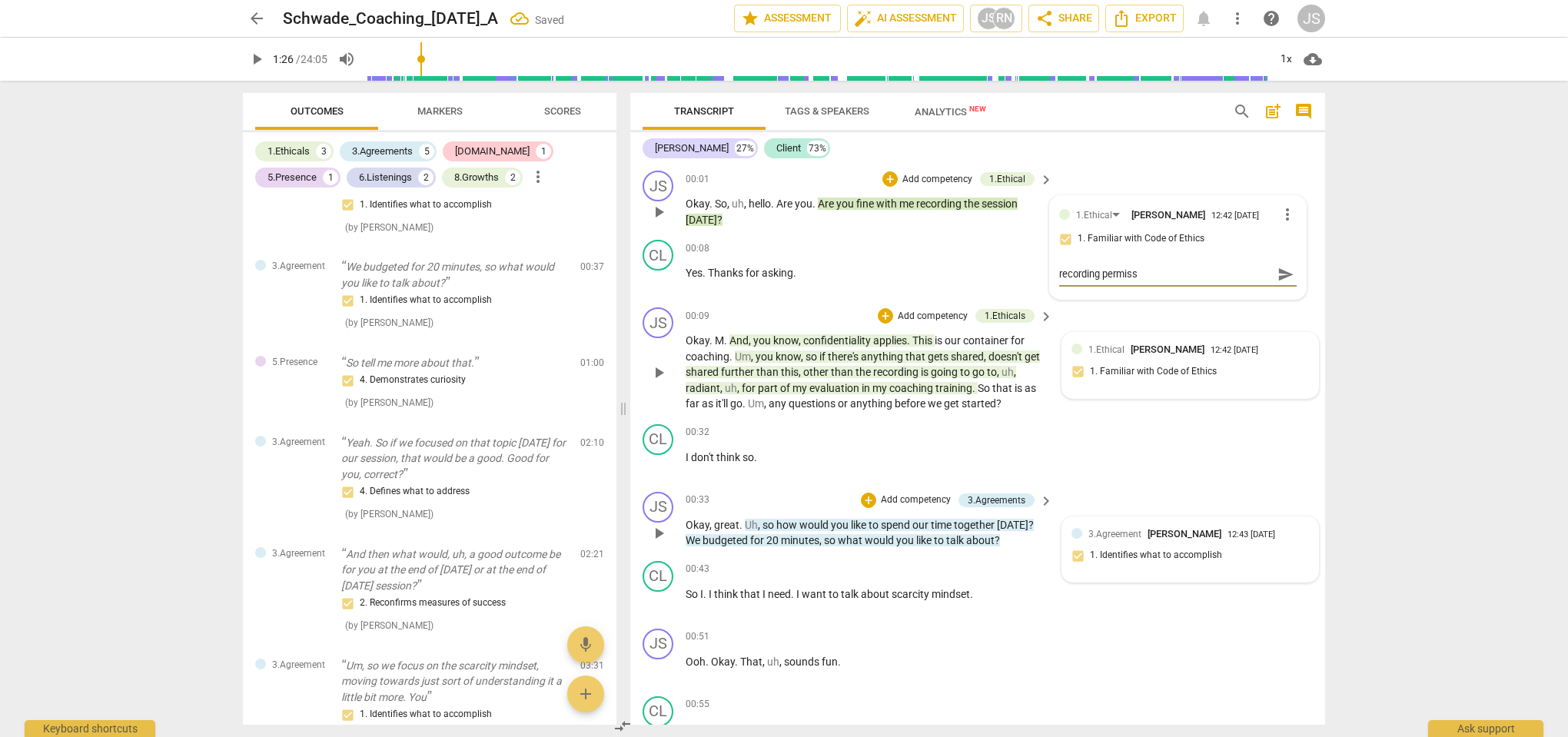
type textarea "recording permissi"
type textarea "recording permissio"
type textarea "recording permission"
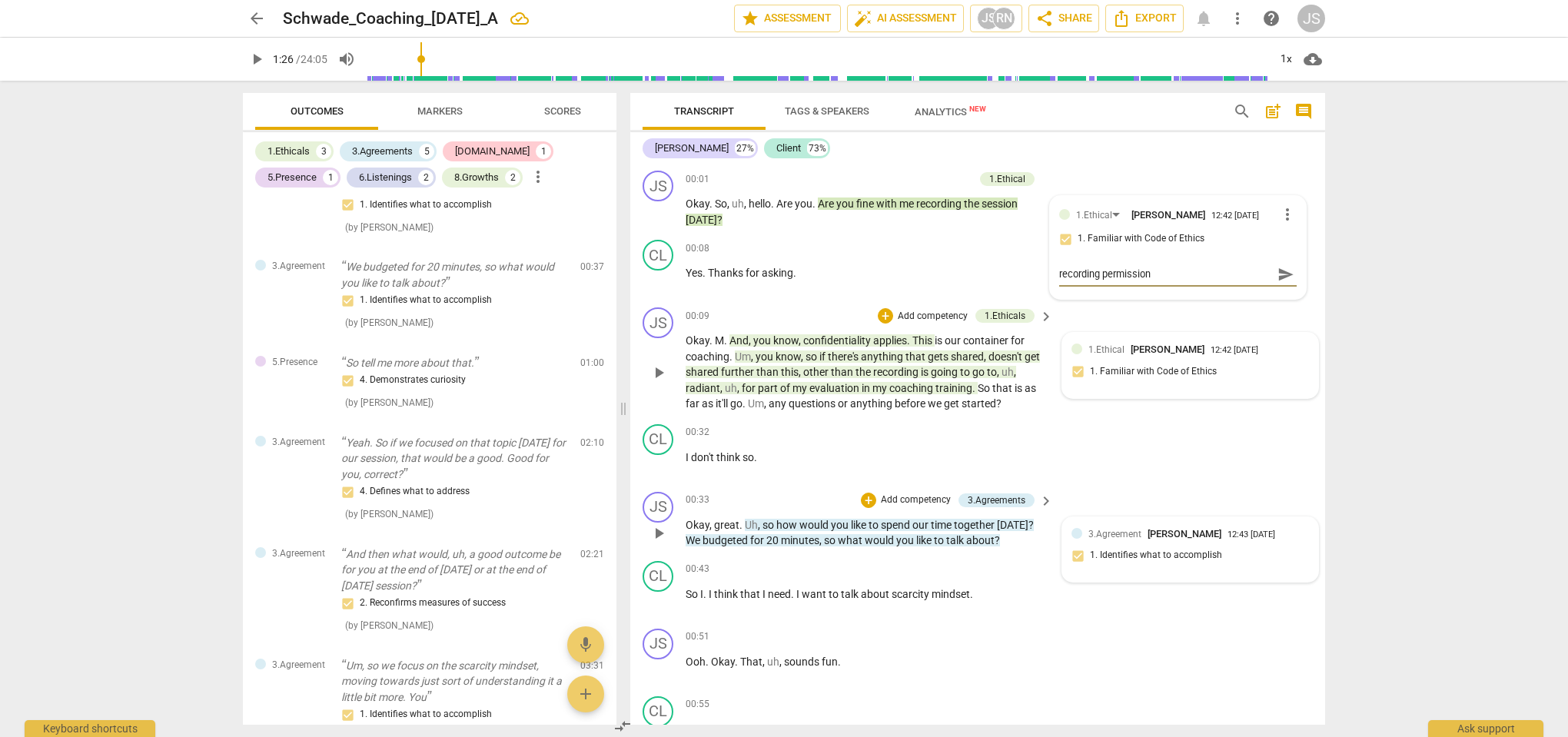
click at [1134, 381] on div "1.Ethical [PERSON_NAME] 12:42 [DATE] 1. Familiar with Code of Ethics" at bounding box center [1189, 365] width 237 height 47
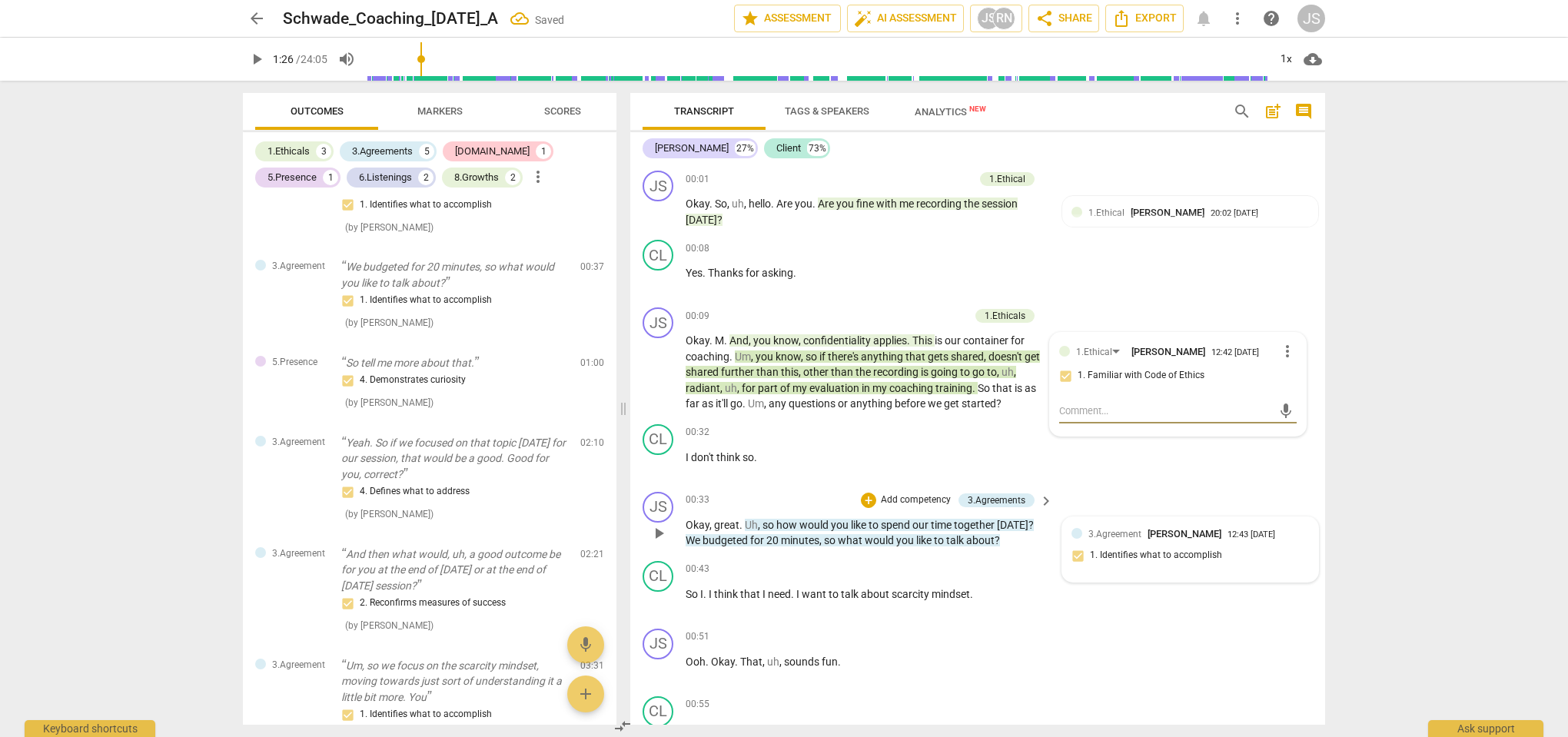
click at [1183, 218] on span "[PERSON_NAME]" at bounding box center [1168, 213] width 74 height 12
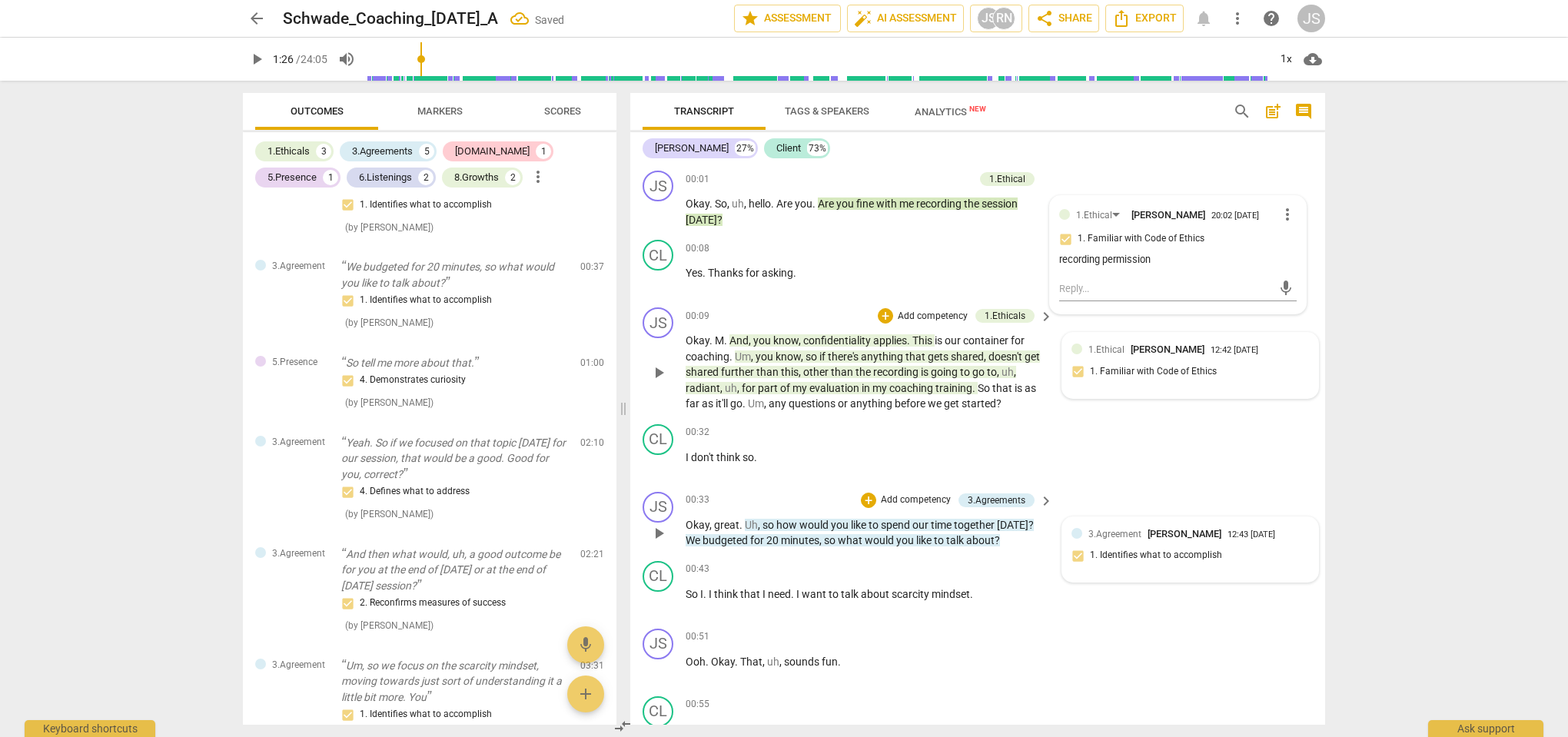
click at [1161, 389] on div "1.Ethical [PERSON_NAME] 12:42 [DATE] 1. Familiar with Code of Ethics" at bounding box center [1189, 365] width 256 height 65
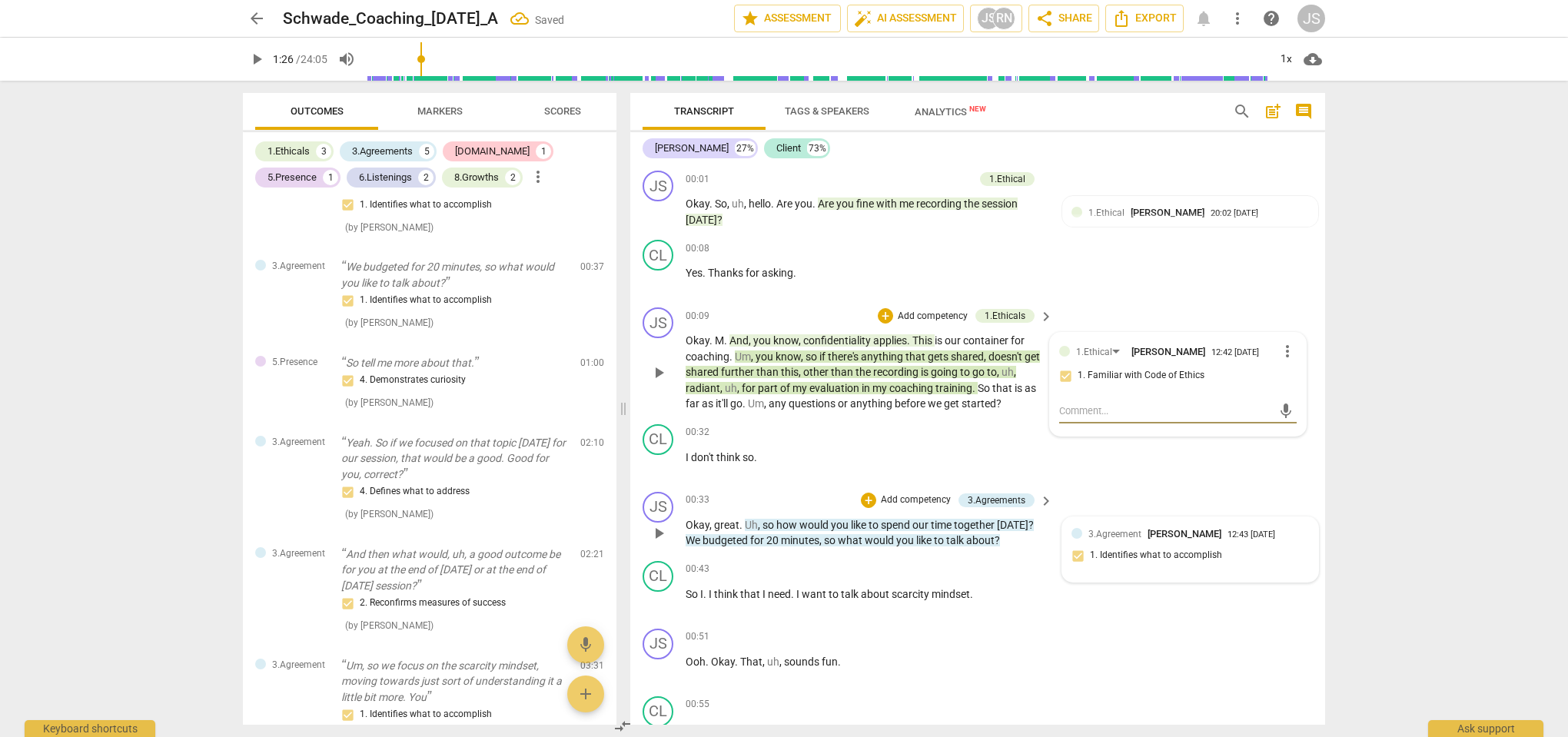
type textarea "c"
type textarea "co"
type textarea "con"
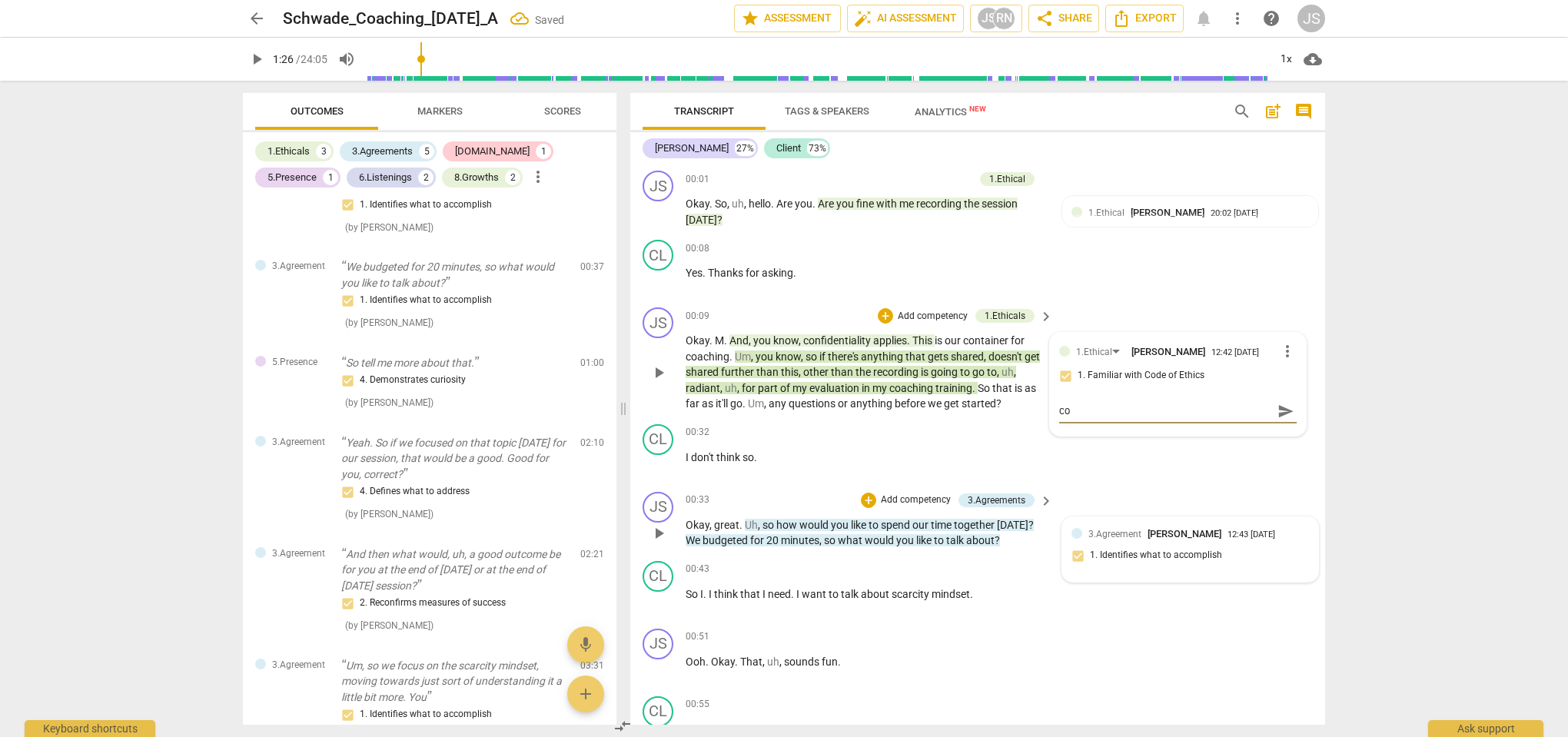
type textarea "con"
type textarea "conf"
type textarea "confi"
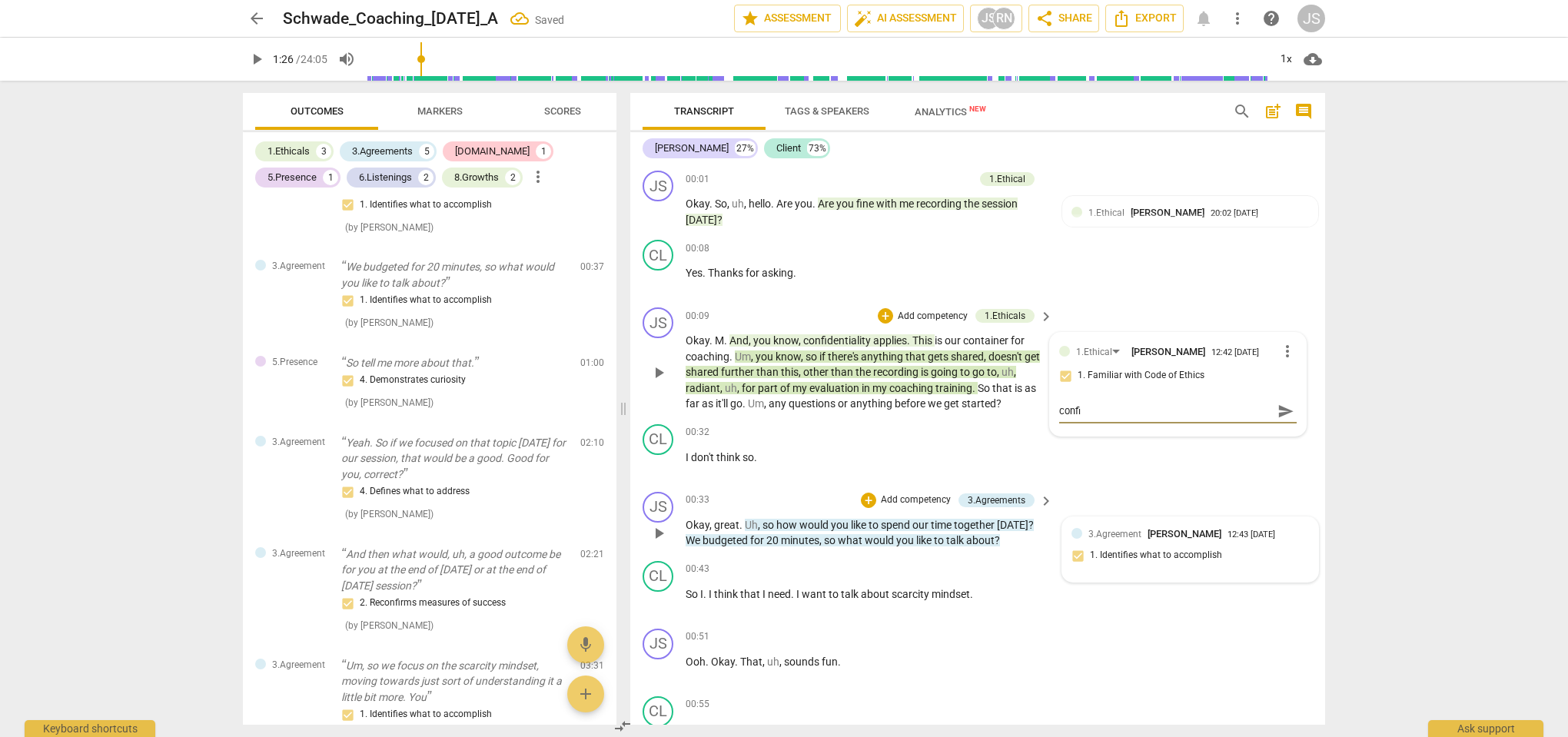
type textarea "confid"
type textarea "confide"
type textarea "confiden"
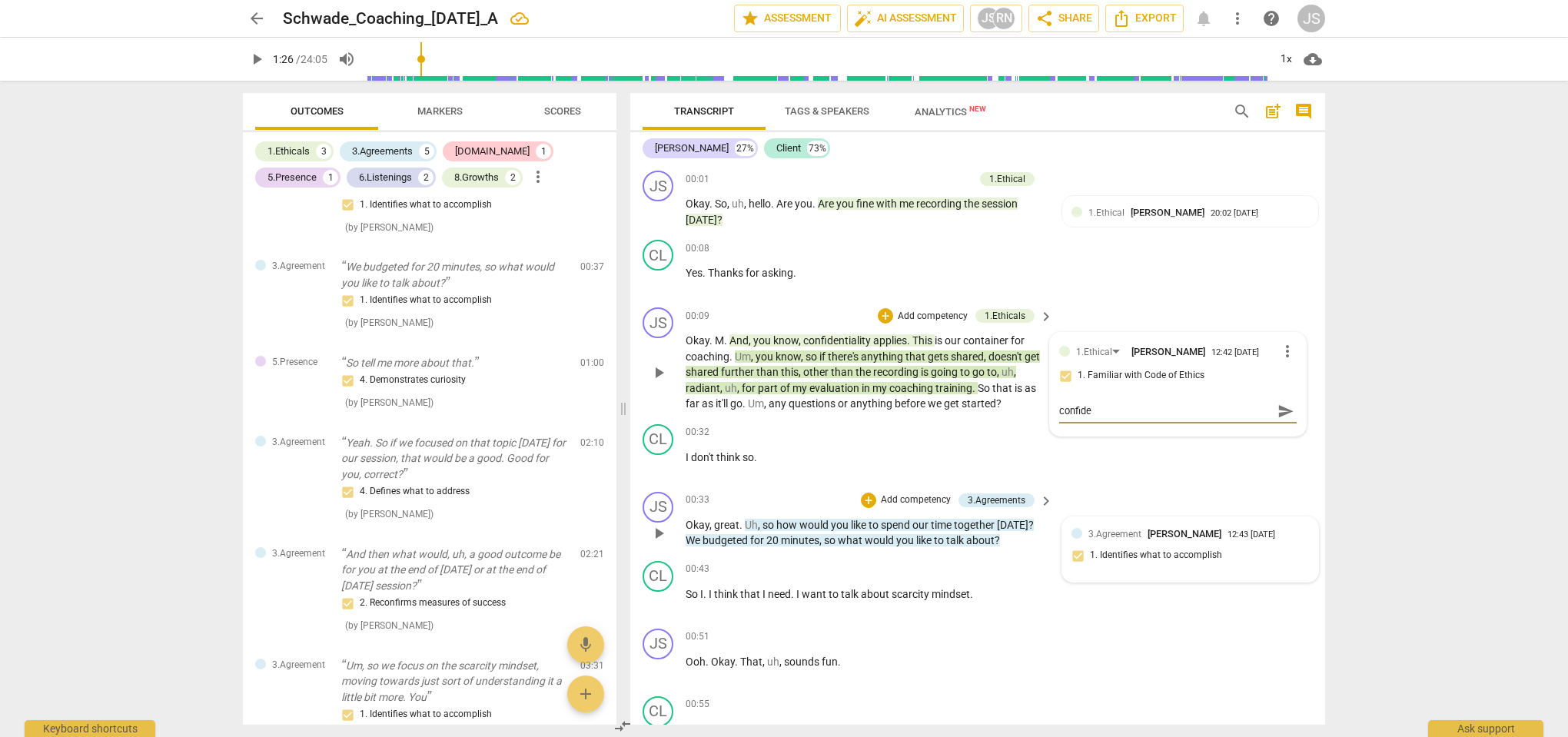
type textarea "confiden"
type textarea "confident"
type textarea "confidenti"
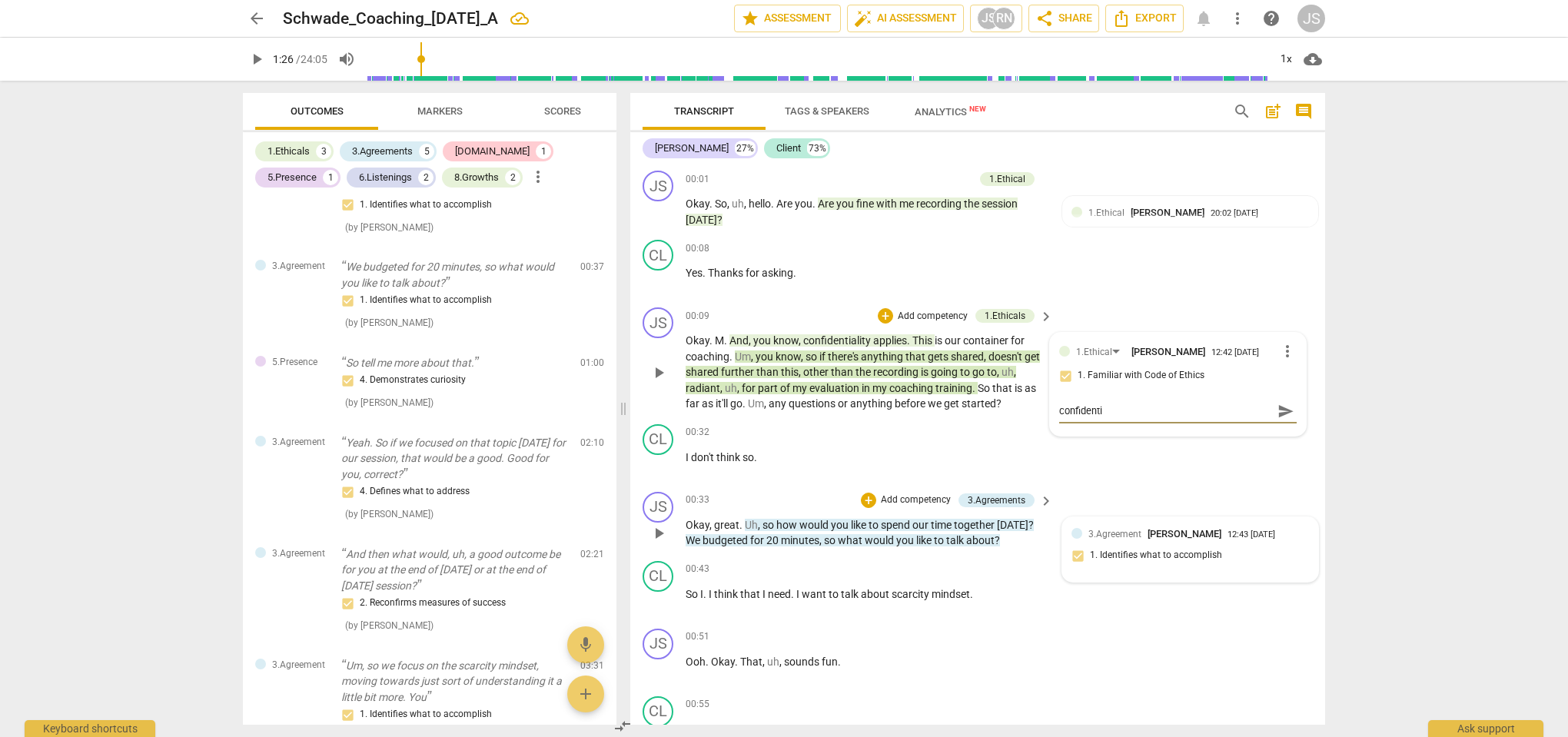
type textarea "confidentia"
type textarea "confidential"
type textarea "confidentiali"
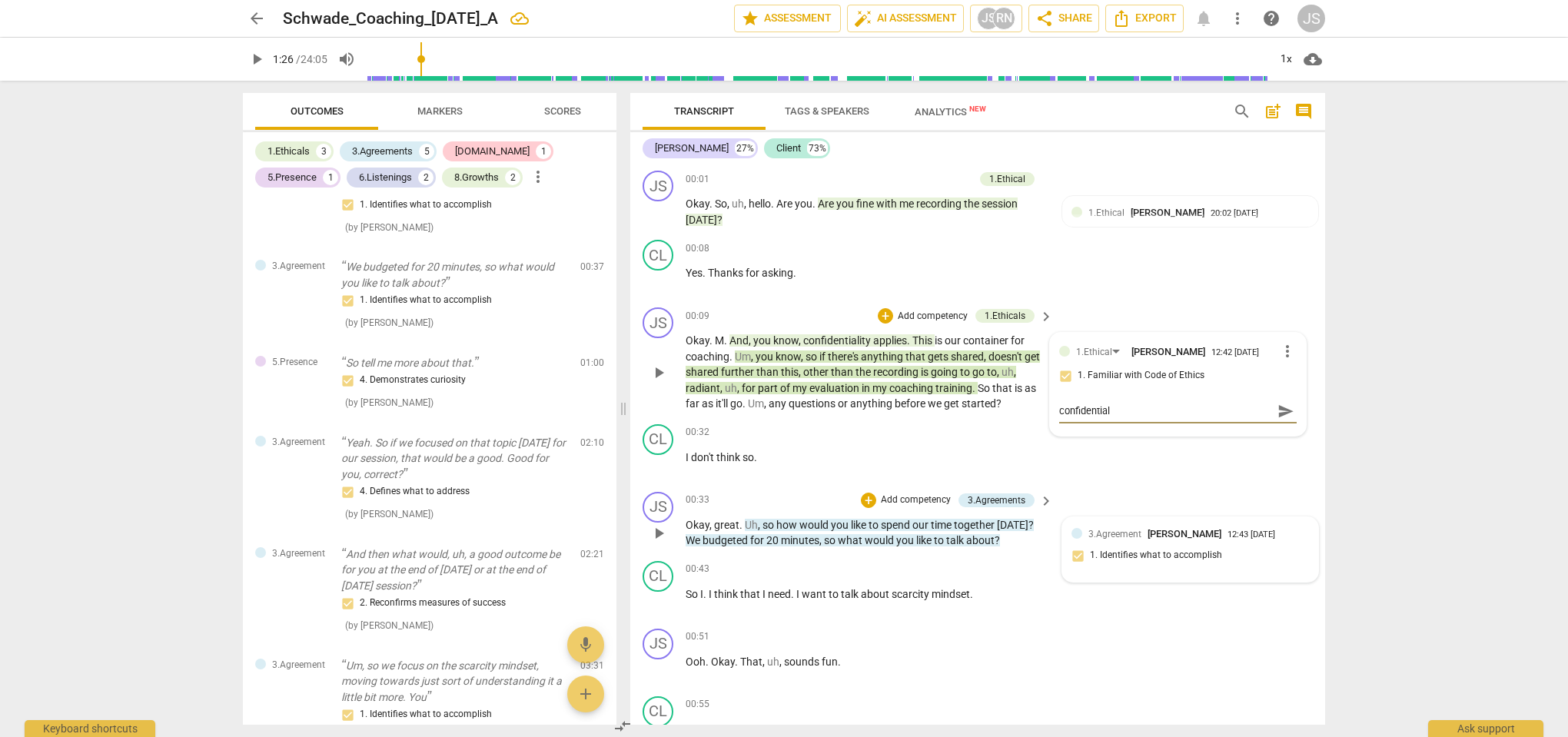
type textarea "confidentiali"
type textarea "confidentialit"
type textarea "confidentiality"
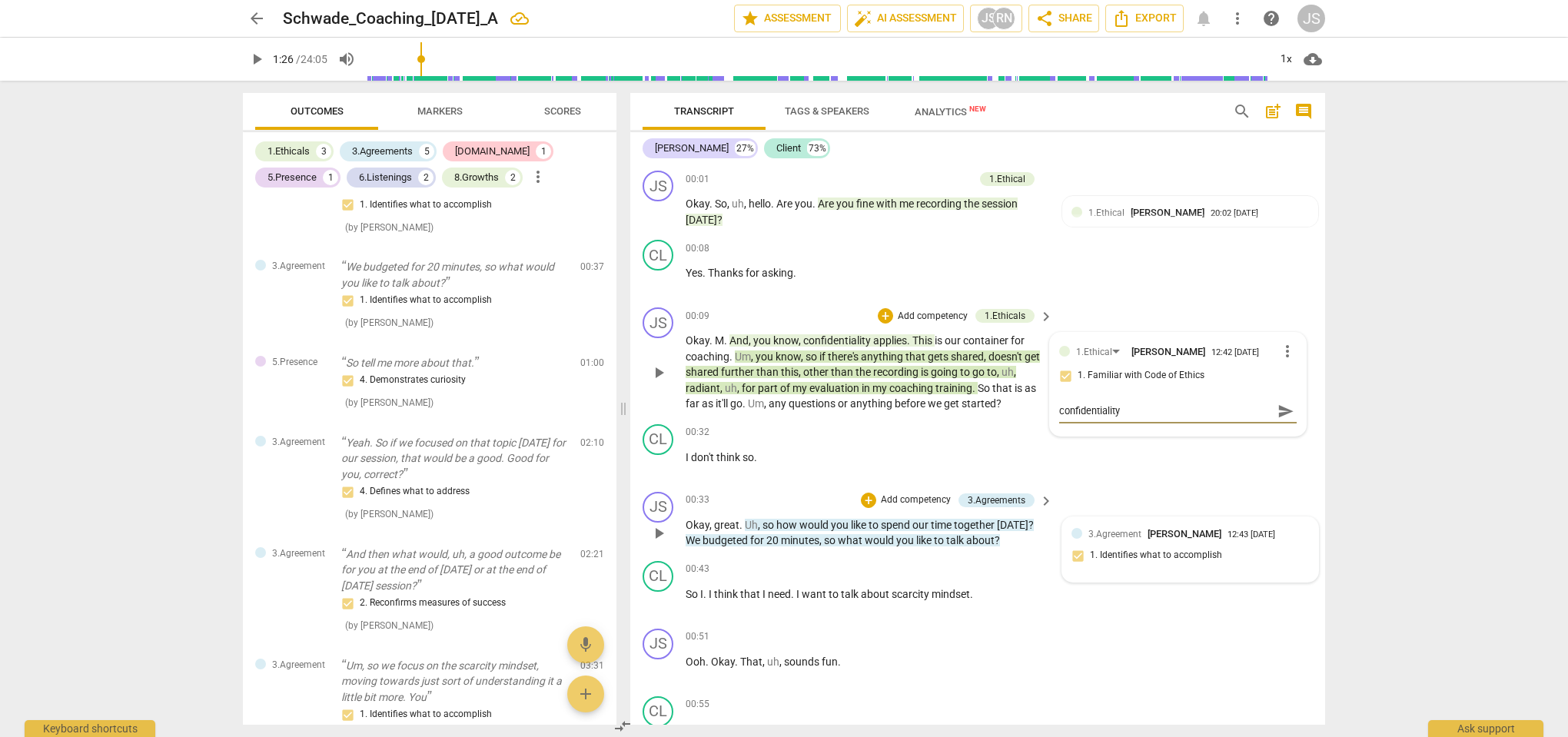
type textarea "confidentiality"
type textarea "confidentiality d"
type textarea "confidentiality di"
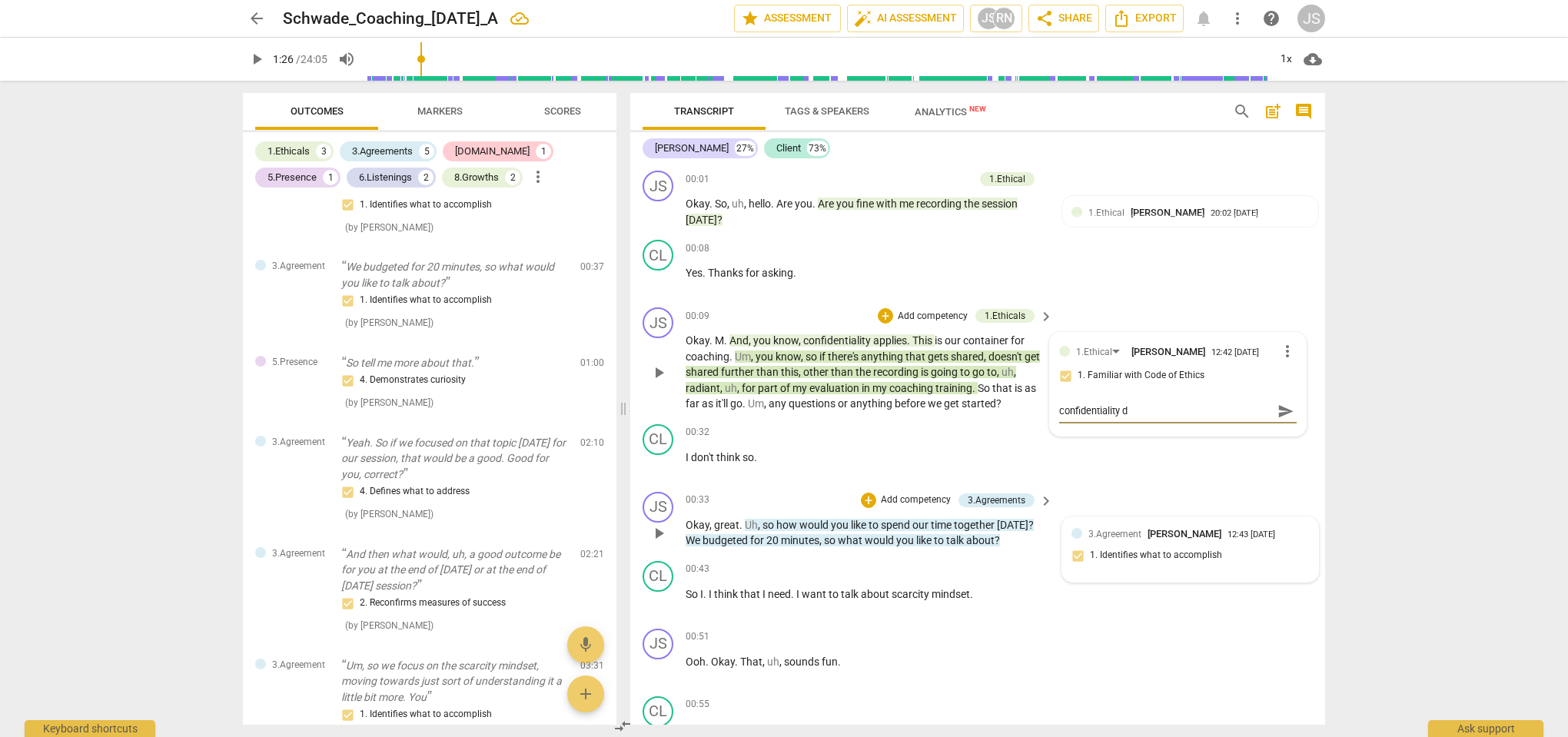
type textarea "confidentiality di"
type textarea "confidentiality dis"
type textarea "confidentiality disc"
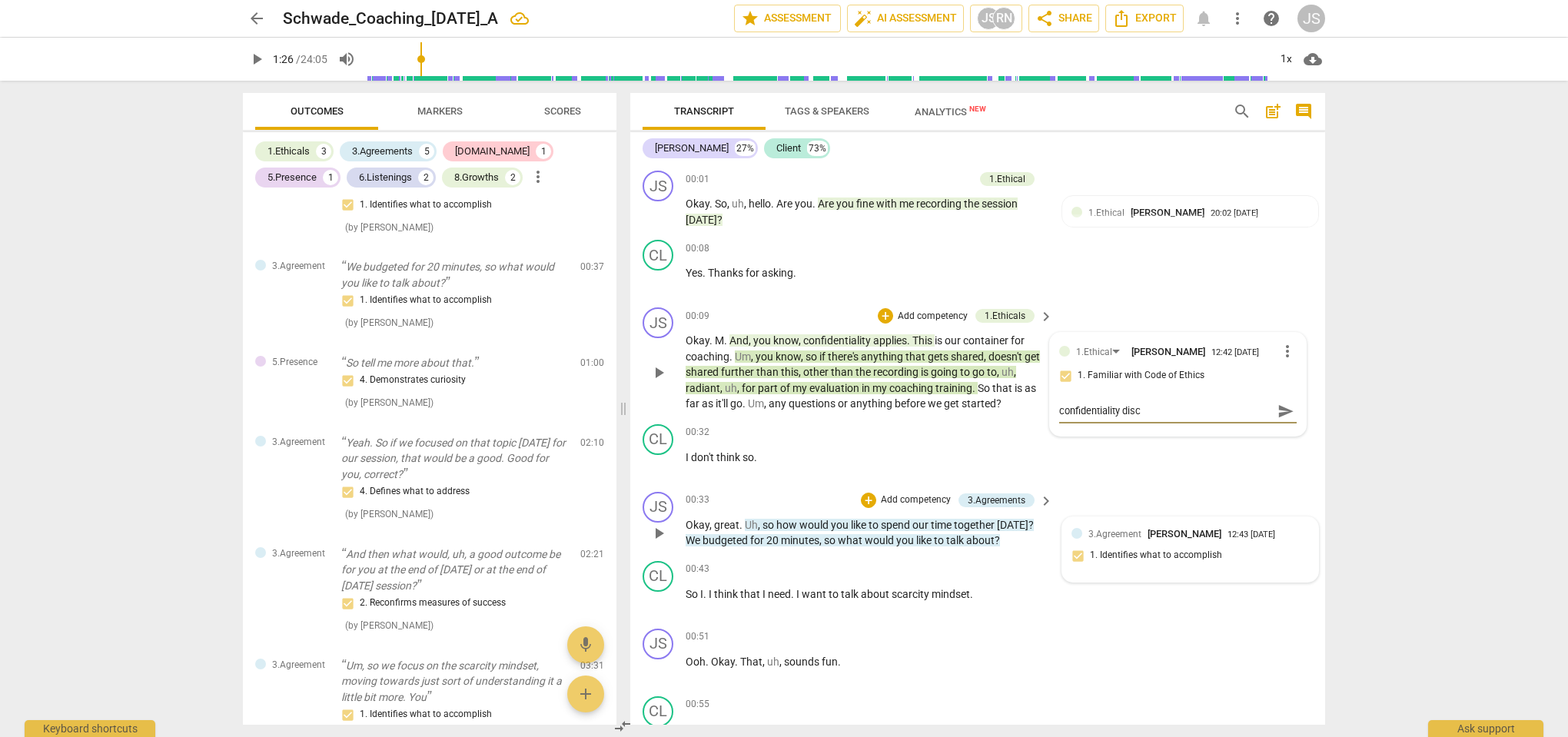
type textarea "confidentiality discl"
type textarea "confidentiality disclo"
type textarea "confidentiality disclos"
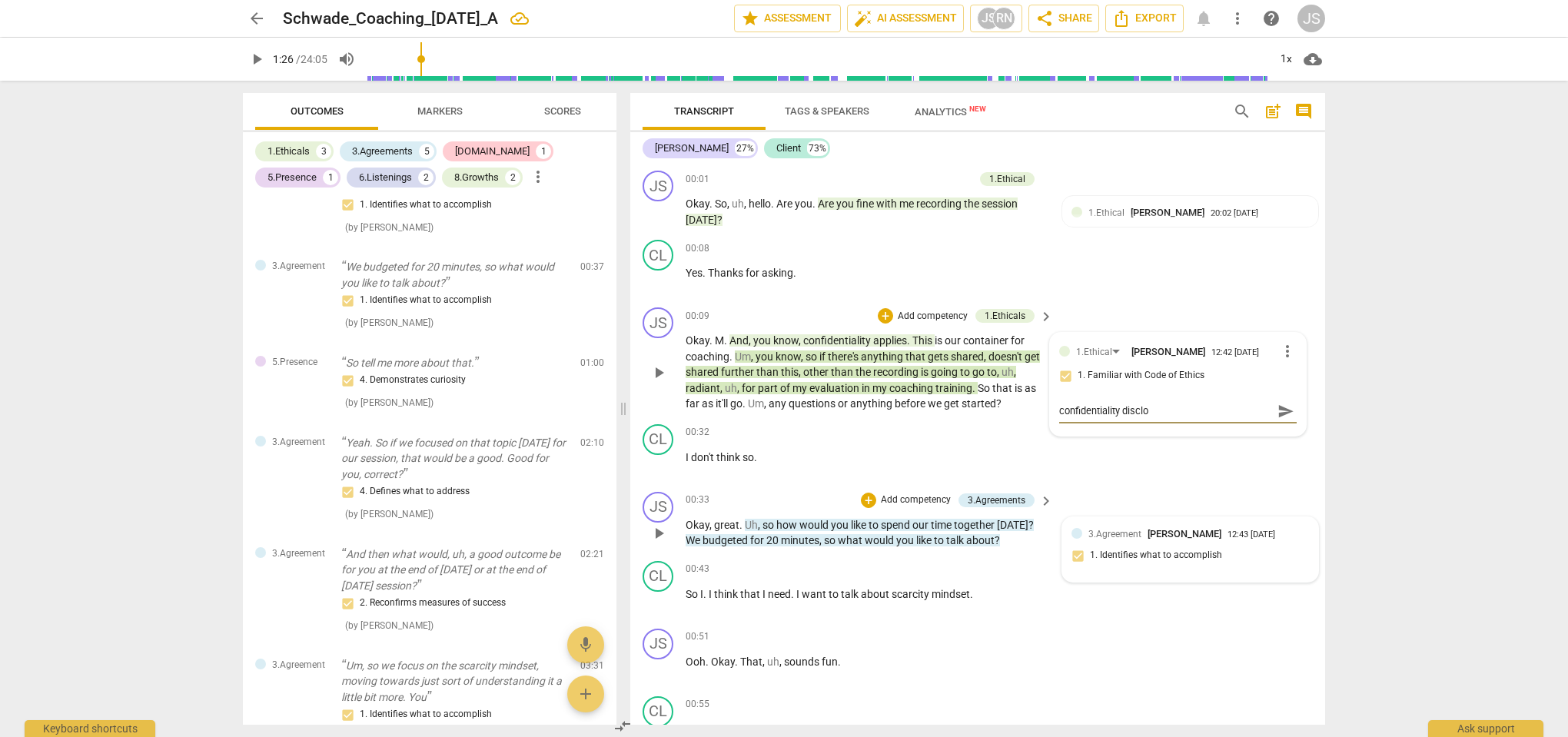
type textarea "confidentiality disclos"
type textarea "confidentiality disclosu"
type textarea "confidentiality disclosur"
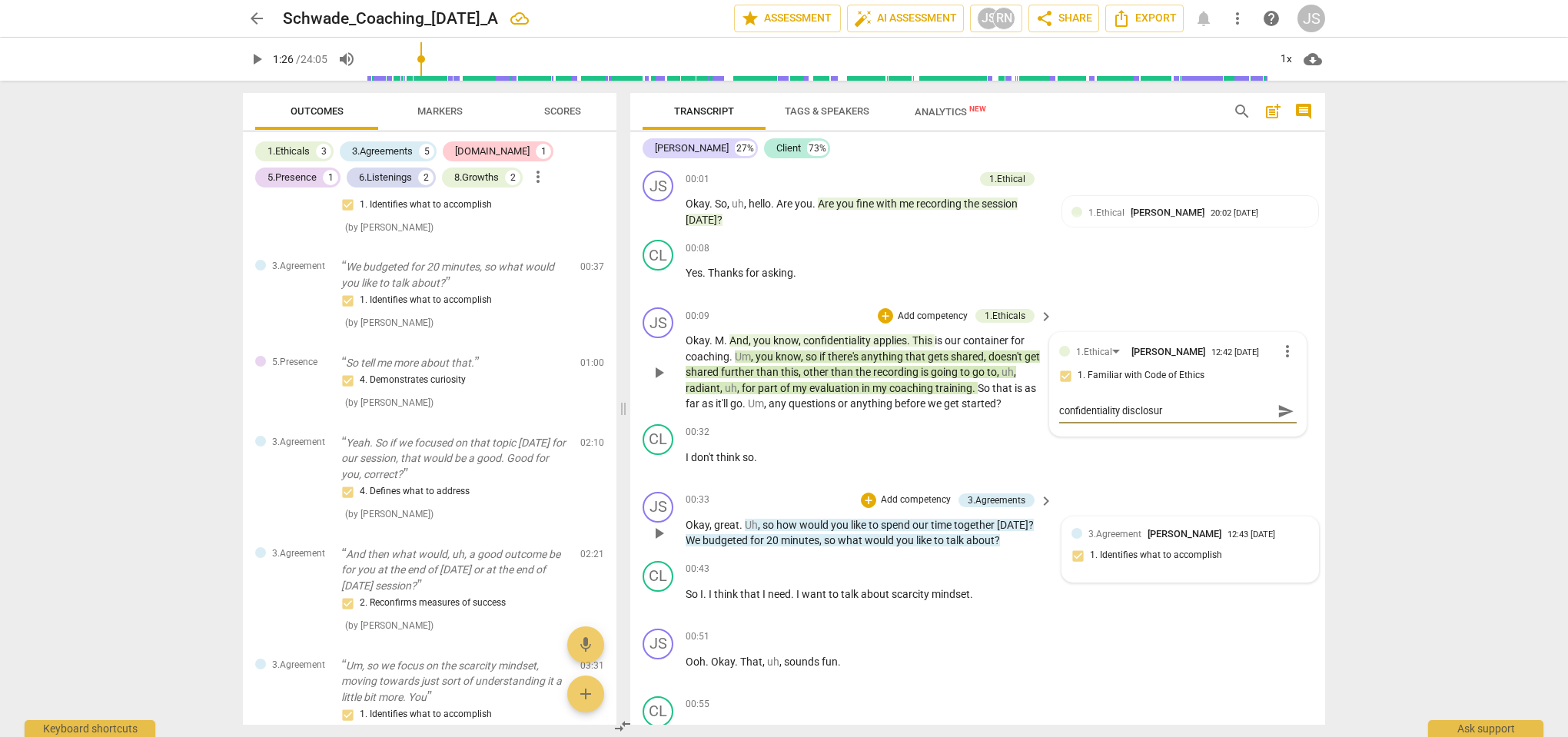
type textarea "confidentiality disclosure"
click at [1277, 420] on span "send" at bounding box center [1285, 418] width 17 height 17
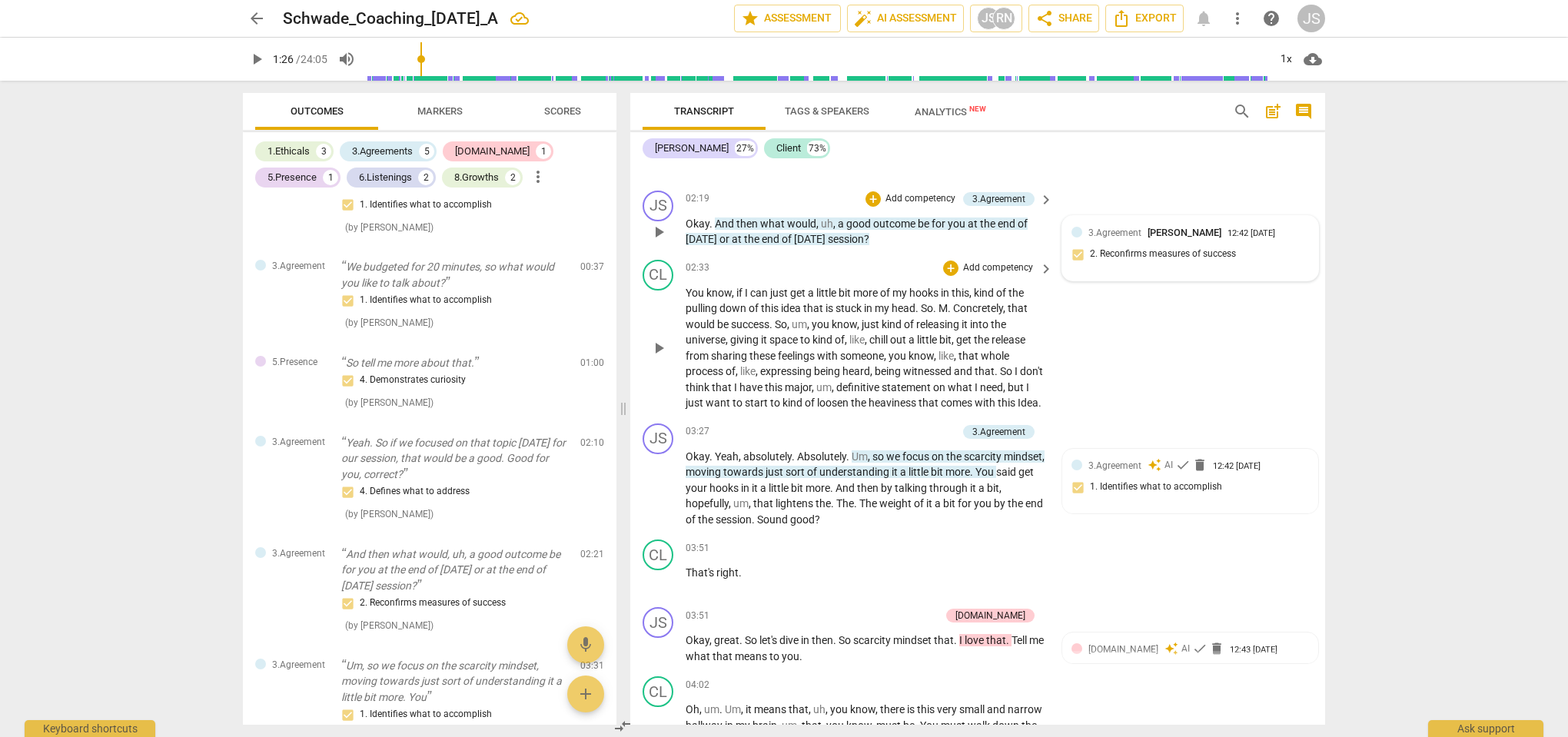
scroll to position [1082, 0]
click at [1184, 470] on span "check" at bounding box center [1183, 462] width 16 height 16
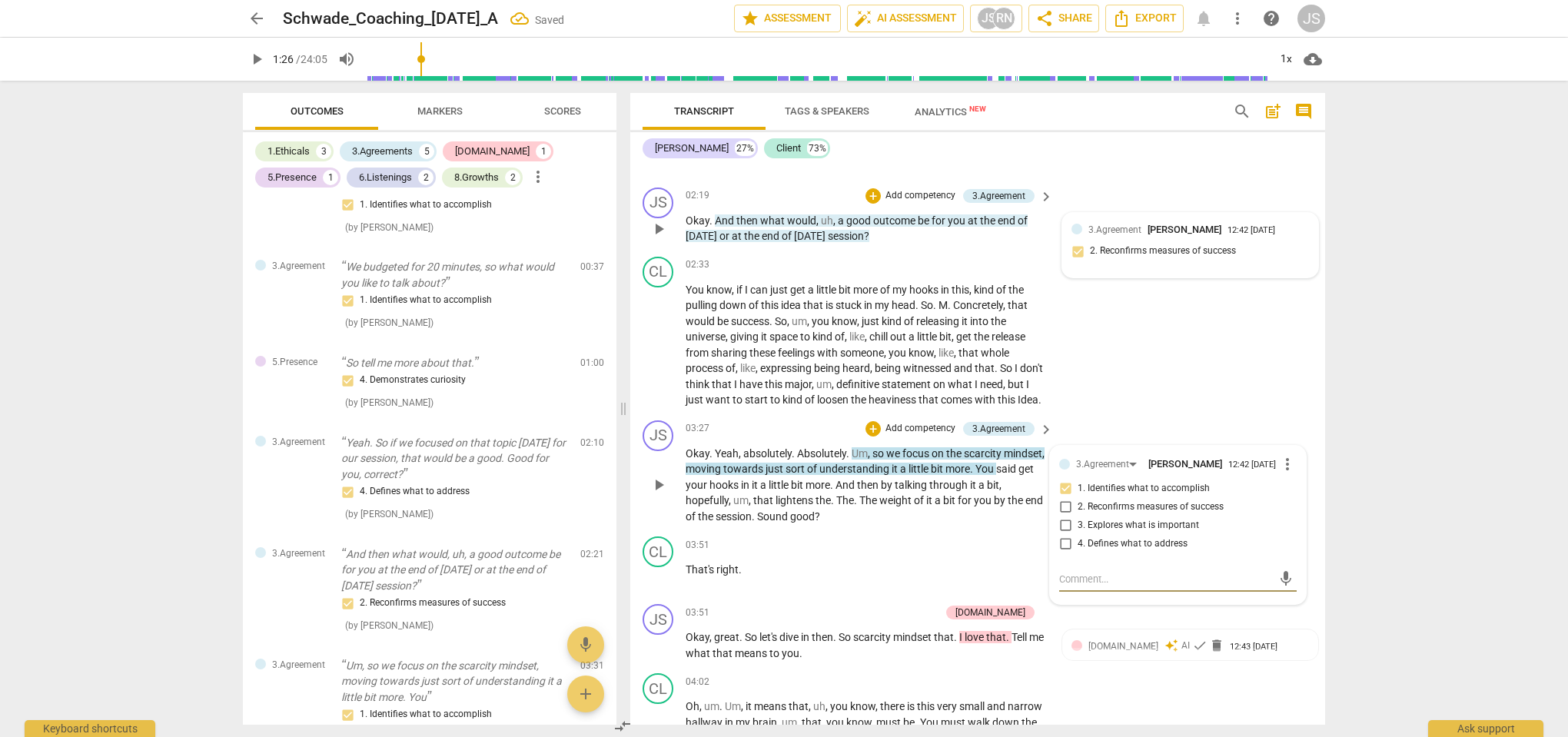
click at [1065, 535] on input "3. Explores what is important" at bounding box center [1065, 525] width 24 height 19
checkbox input "true"
click at [1065, 498] on input "1. Identifies what to accomplish" at bounding box center [1065, 488] width 24 height 19
click at [1064, 498] on input "1. Identifies what to accomplish" at bounding box center [1065, 488] width 24 height 19
checkbox input "false"
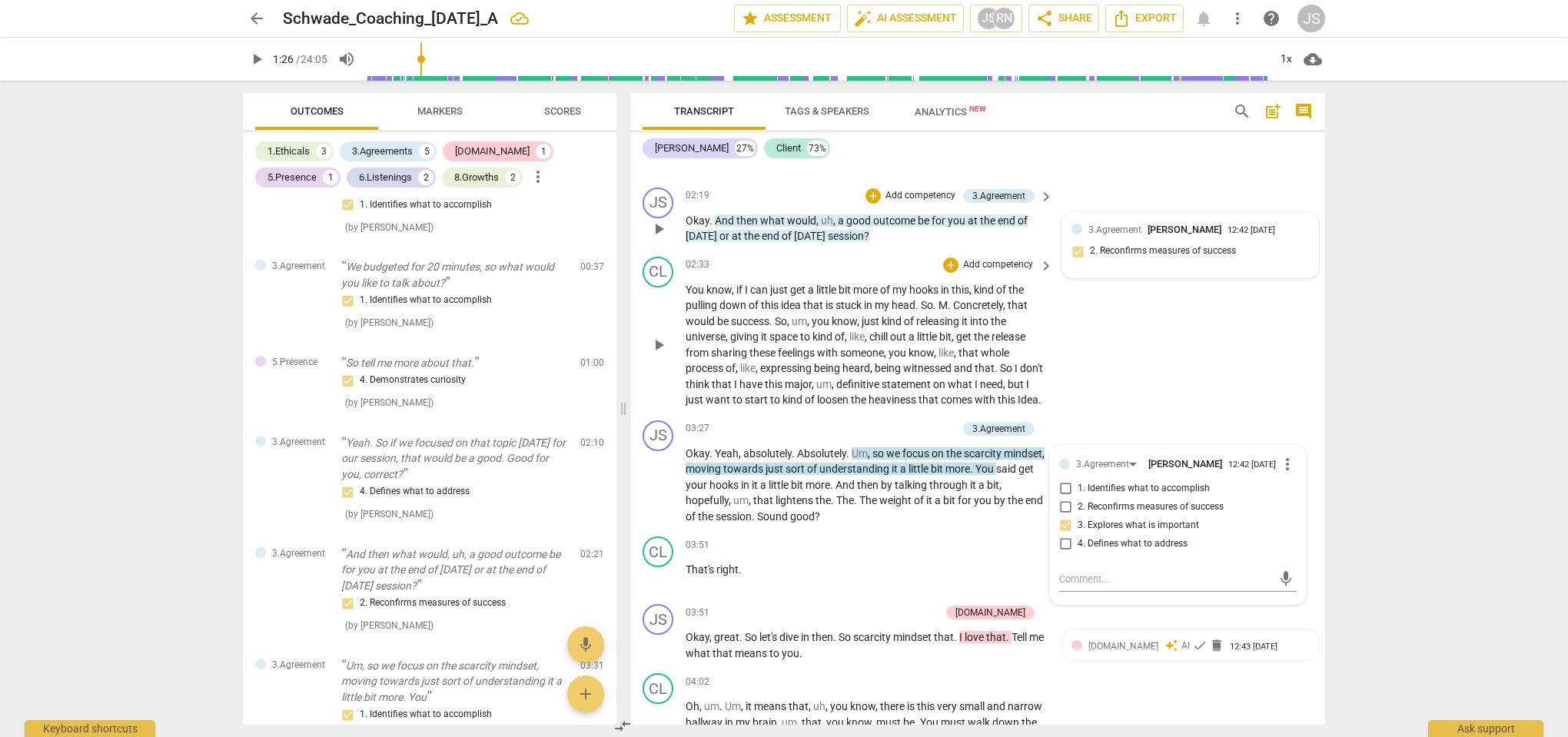
click at [1098, 407] on div "CL play_arrow pause 02:33 + Add competency keyboard_arrow_right You know , if I…" at bounding box center [978, 333] width 695 height 164
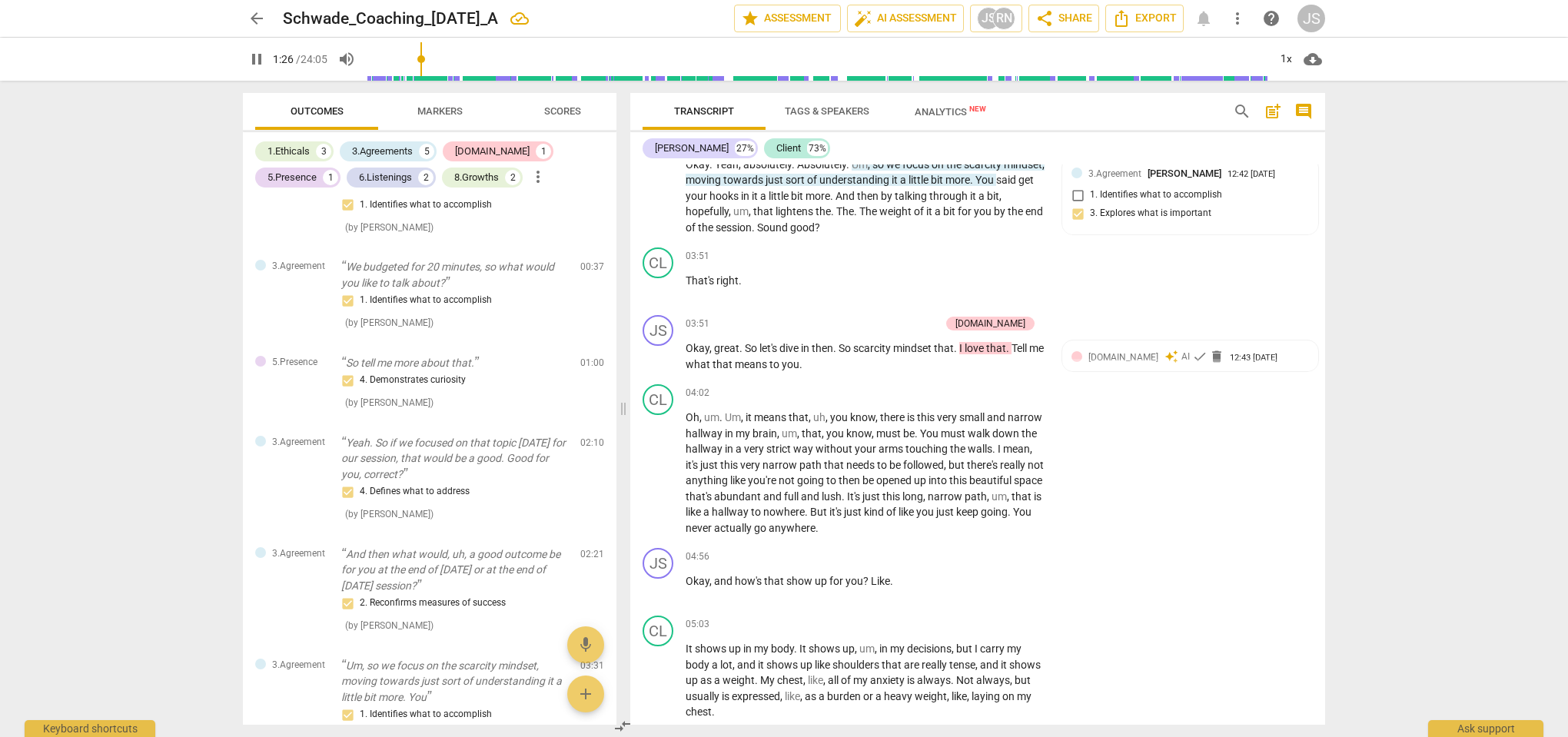
scroll to position [1415, 0]
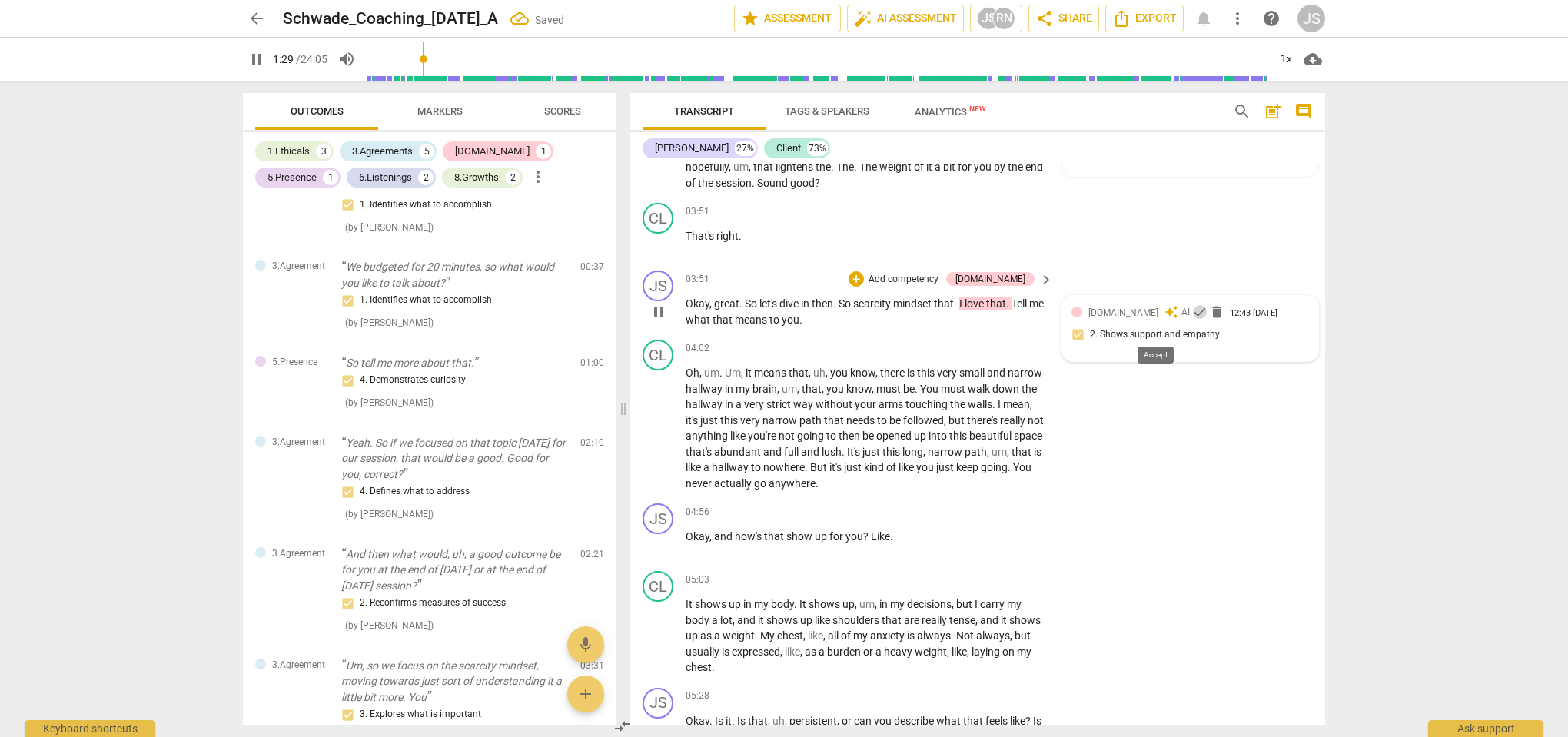
click at [1192, 320] on span "check" at bounding box center [1200, 312] width 16 height 16
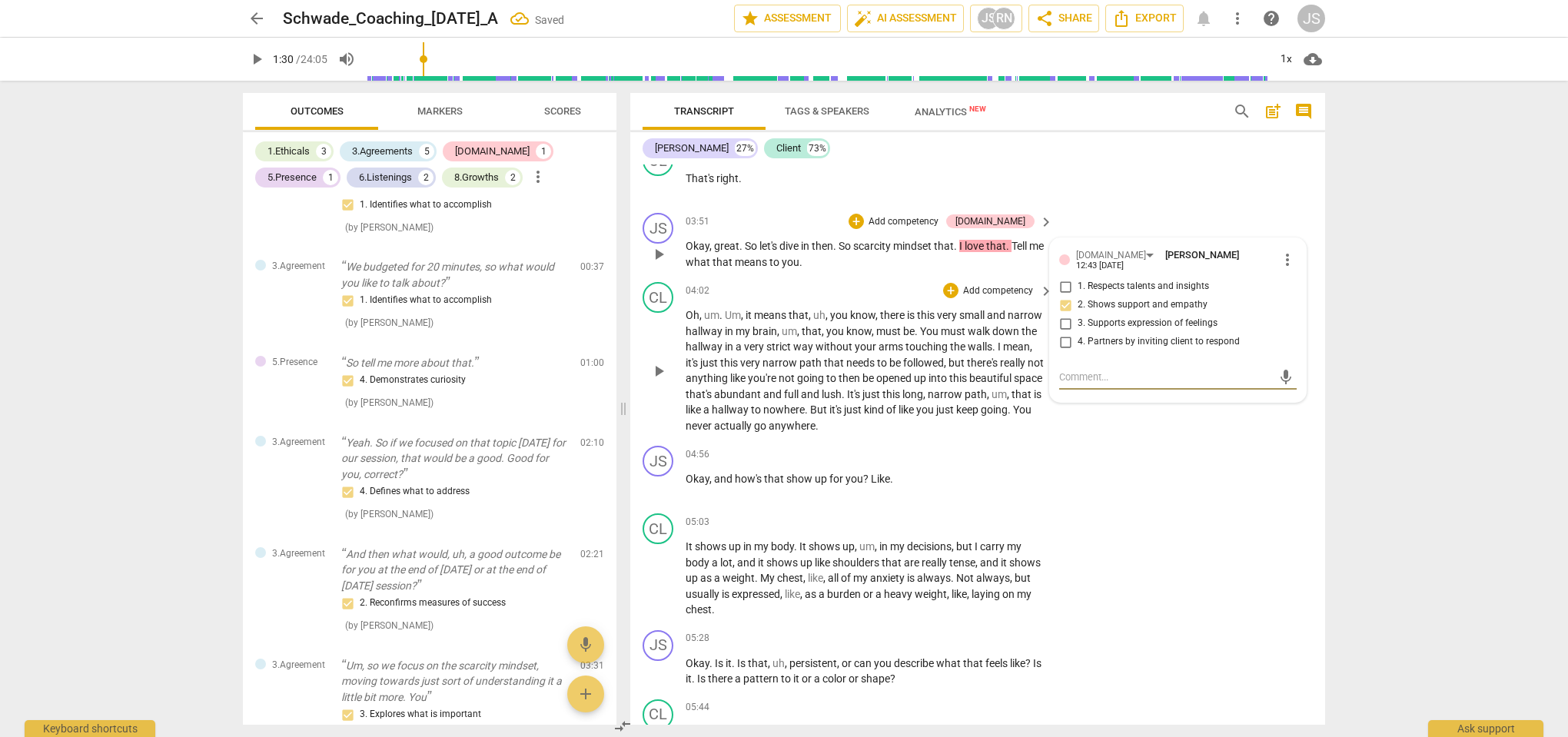
scroll to position [1474, 0]
drag, startPoint x: 1016, startPoint y: 264, endPoint x: 1023, endPoint y: 276, distance: 13.9
click at [1023, 269] on p "Okay , great . So let's dive in then . So scarcity mindset that . I love that .…" at bounding box center [865, 253] width 360 height 31
click at [830, 259] on div "+" at bounding box center [832, 258] width 16 height 16
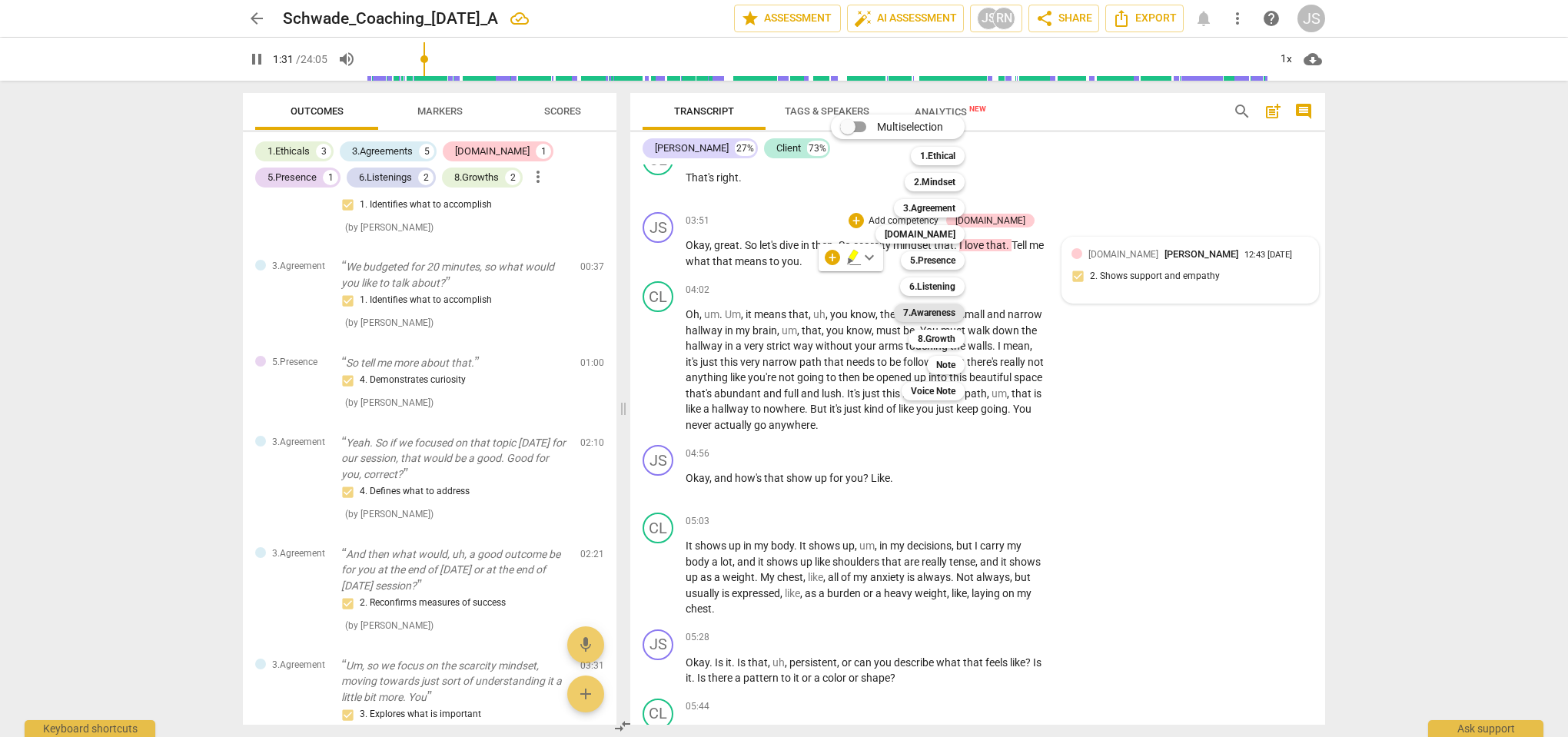
click at [939, 314] on b "7.Awareness" at bounding box center [929, 312] width 53 height 19
type input "92"
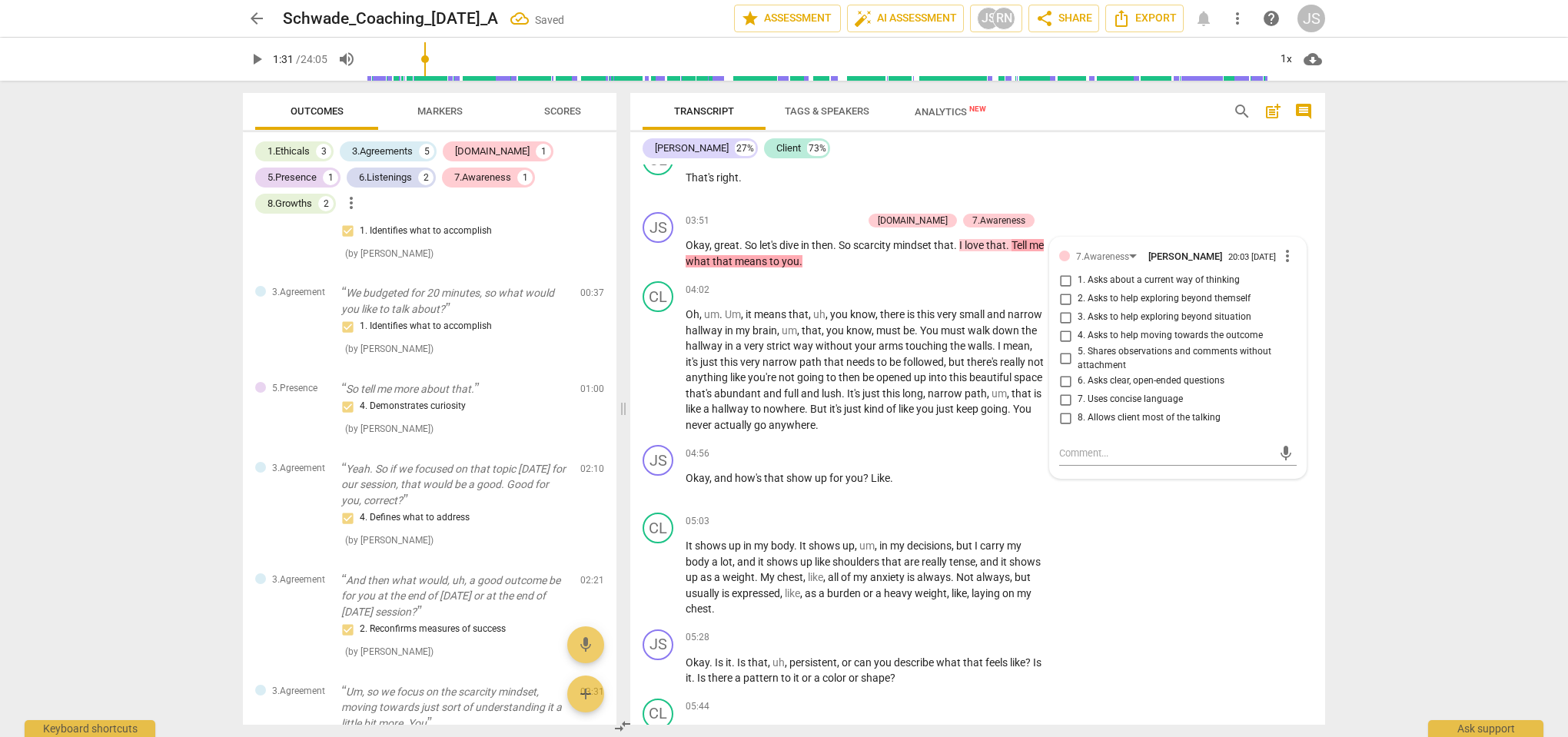
scroll to position [758, 0]
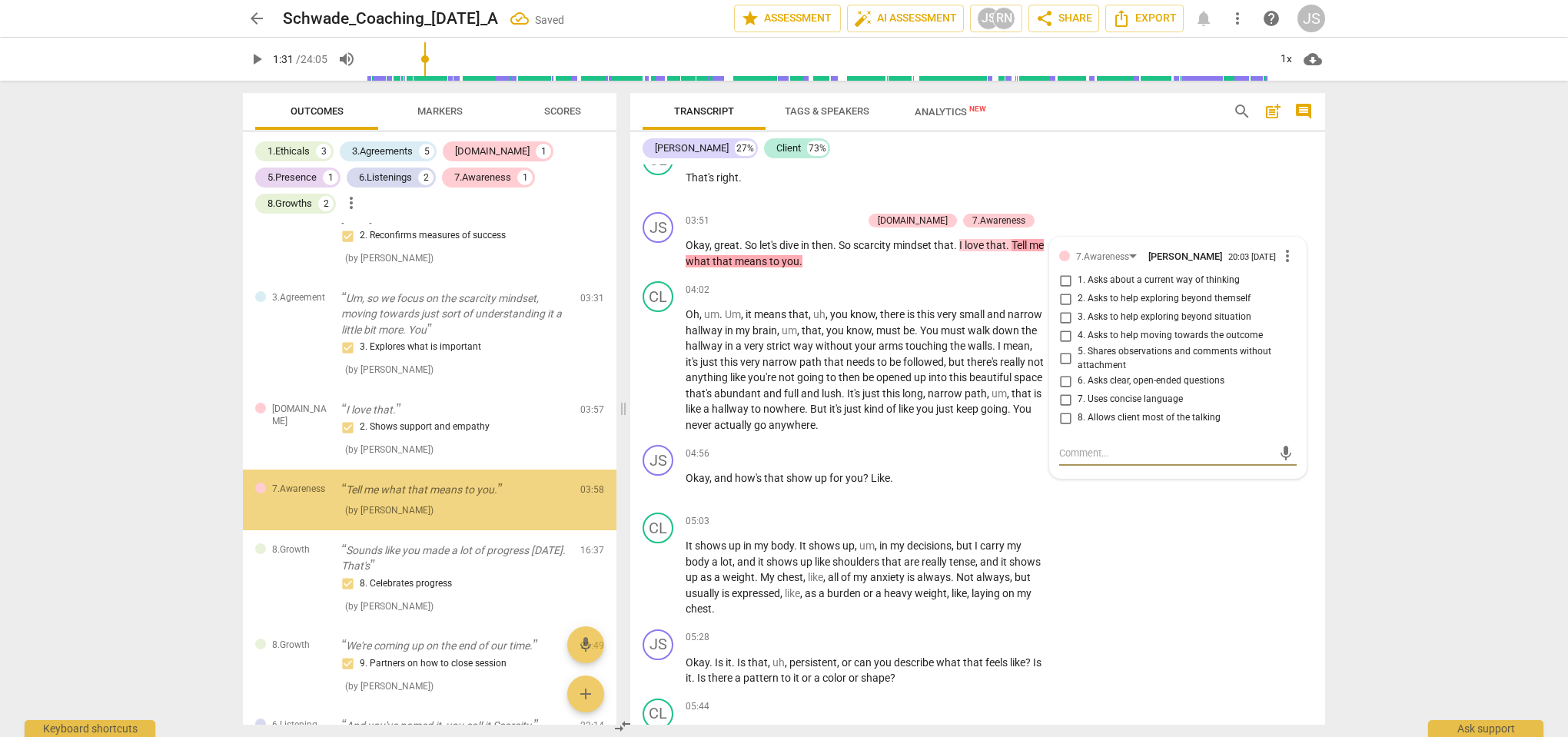
click at [1071, 409] on input "7. Uses concise language" at bounding box center [1065, 399] width 24 height 19
checkbox input "true"
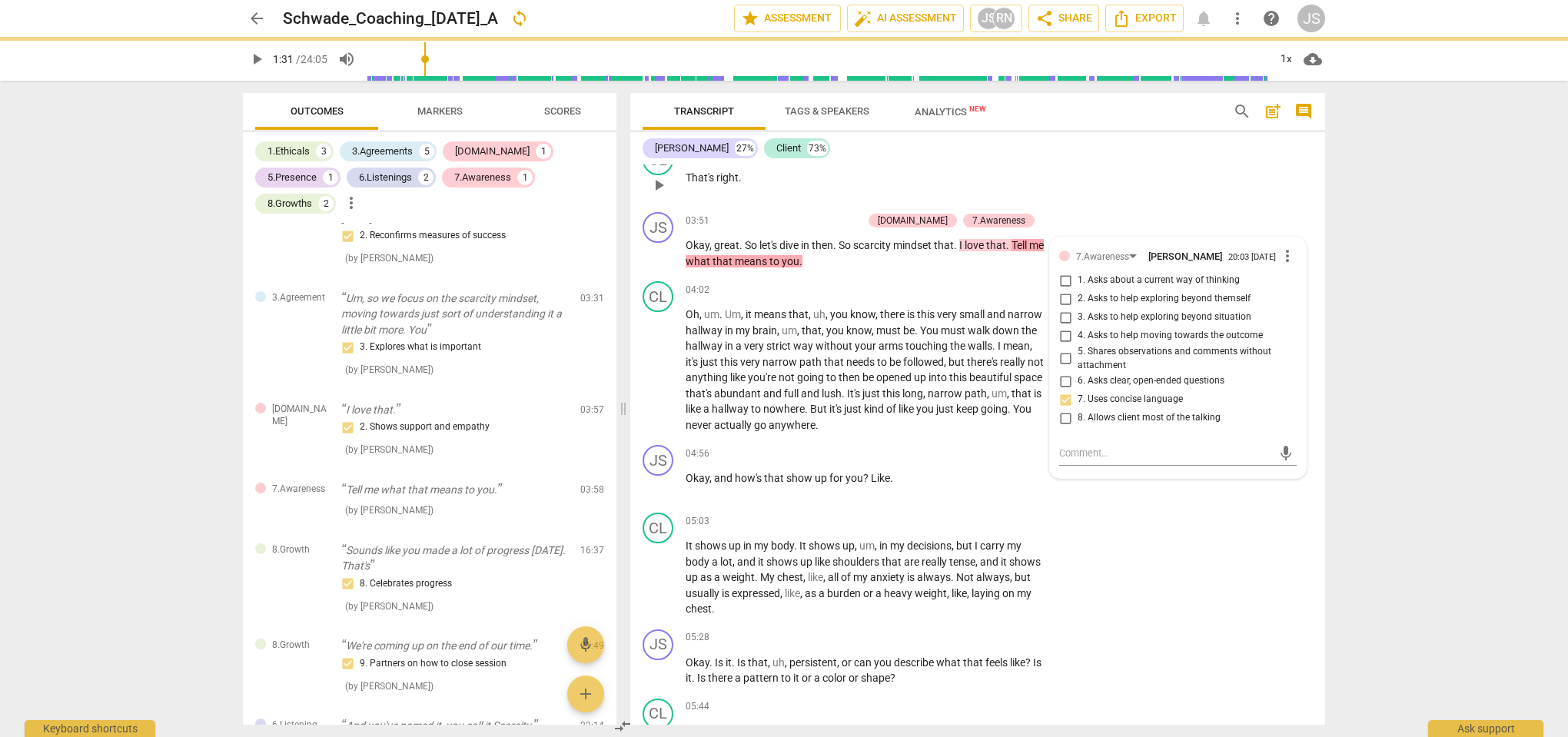
click at [1107, 206] on div "CL play_arrow pause 03:51 + Add competency keyboard_arrow_right That's right ." at bounding box center [978, 172] width 695 height 67
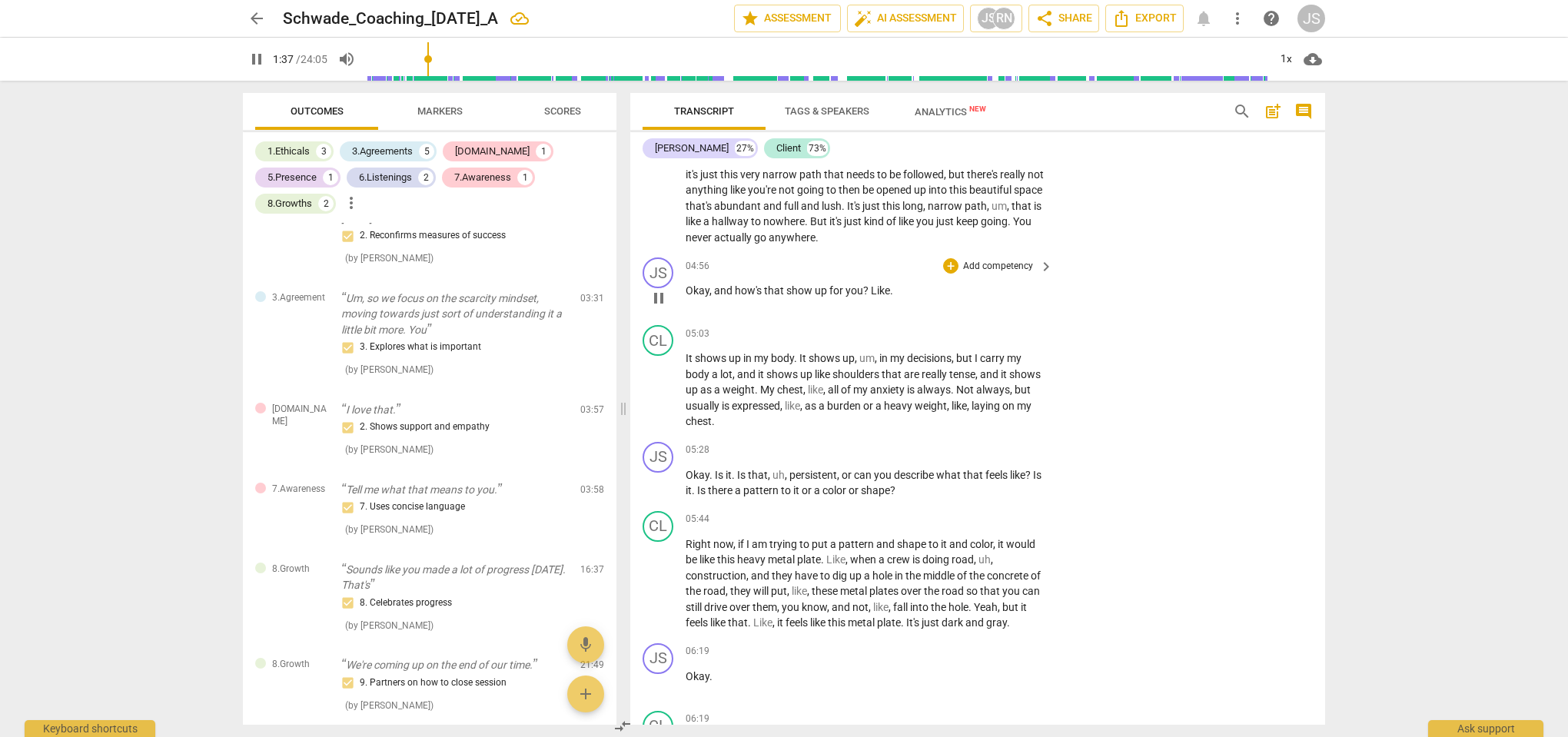
scroll to position [1667, 0]
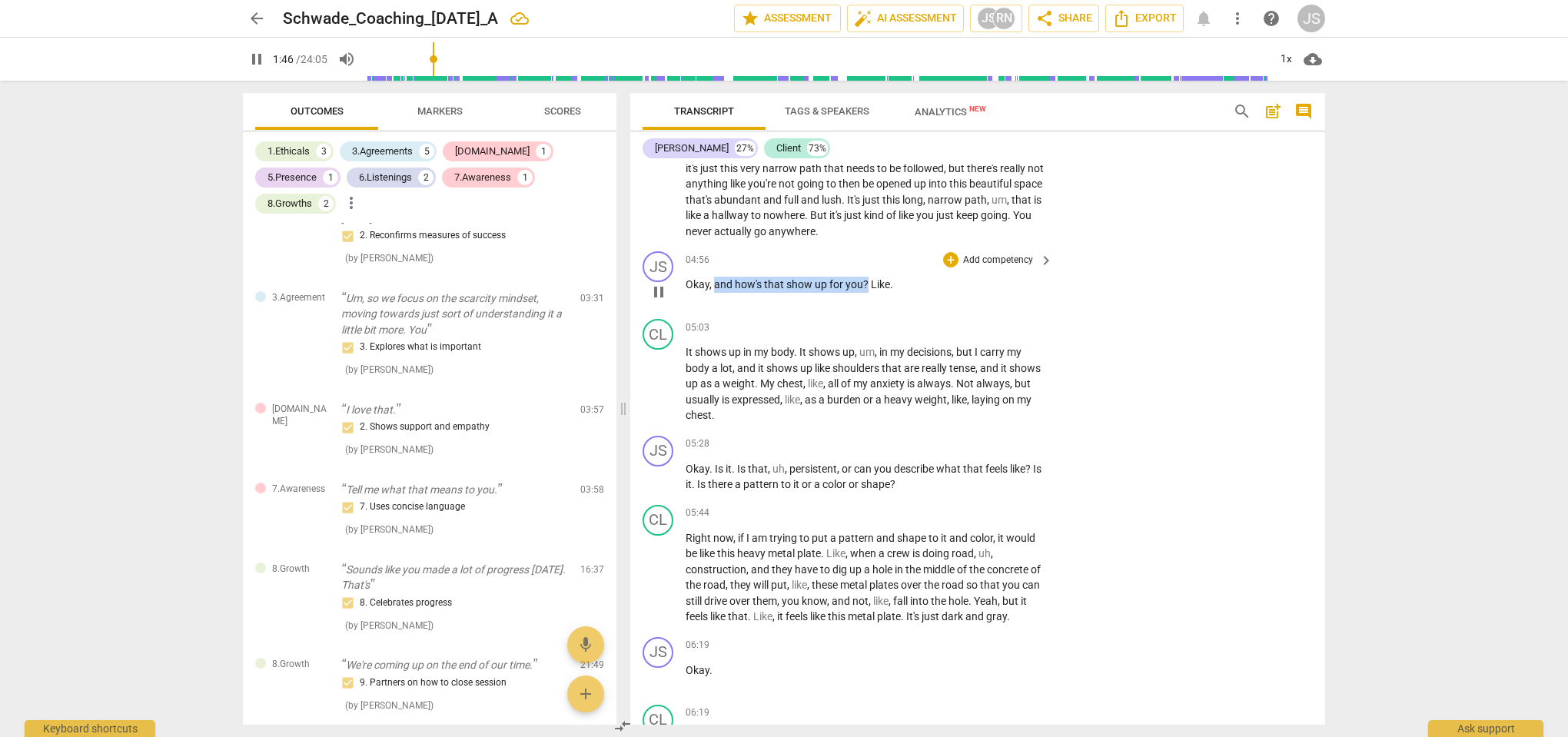
drag, startPoint x: 867, startPoint y: 299, endPoint x: 716, endPoint y: 299, distance: 151.0
click at [716, 293] on p "Okay , and how's that show up for you ? Like ." at bounding box center [865, 285] width 360 height 17
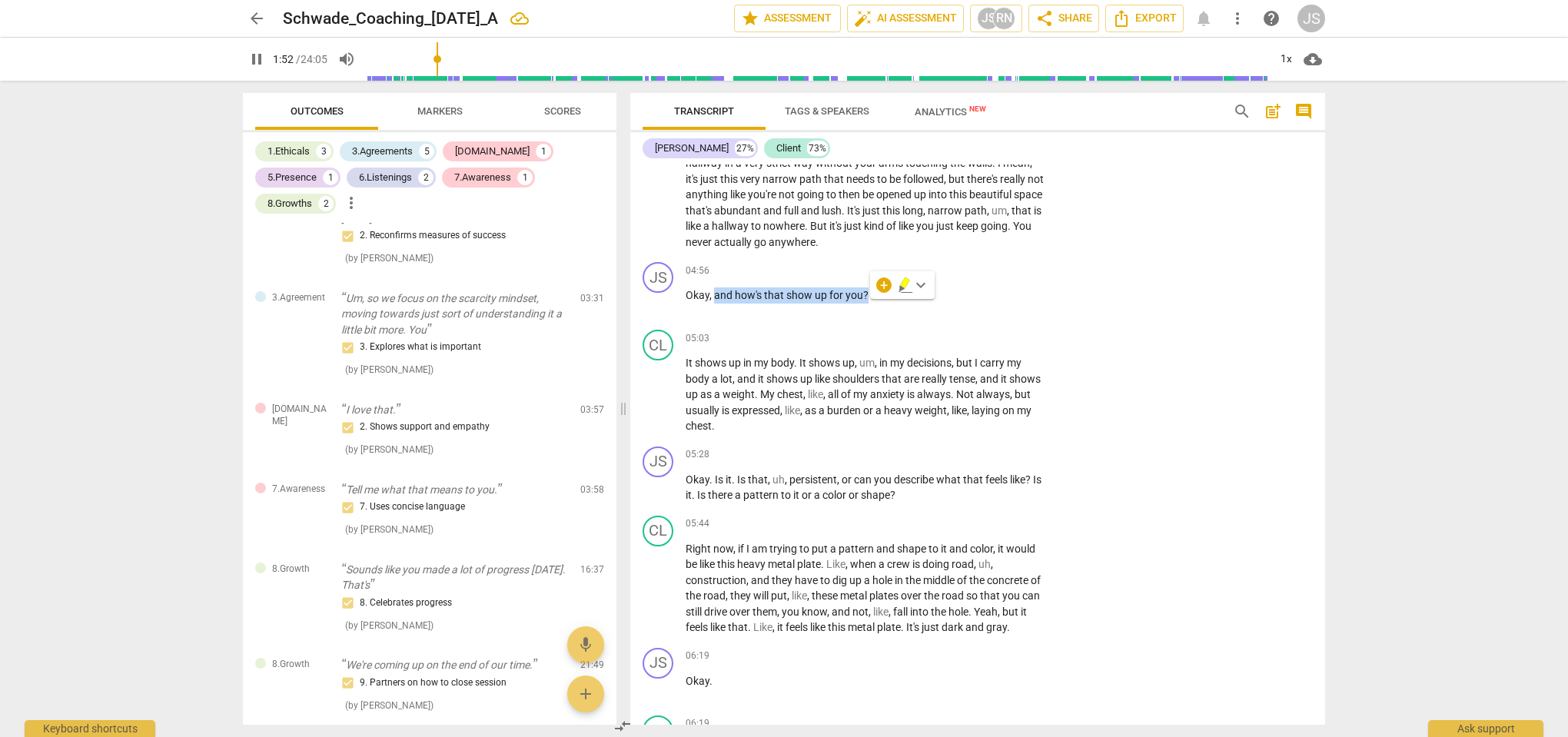
scroll to position [1671, 0]
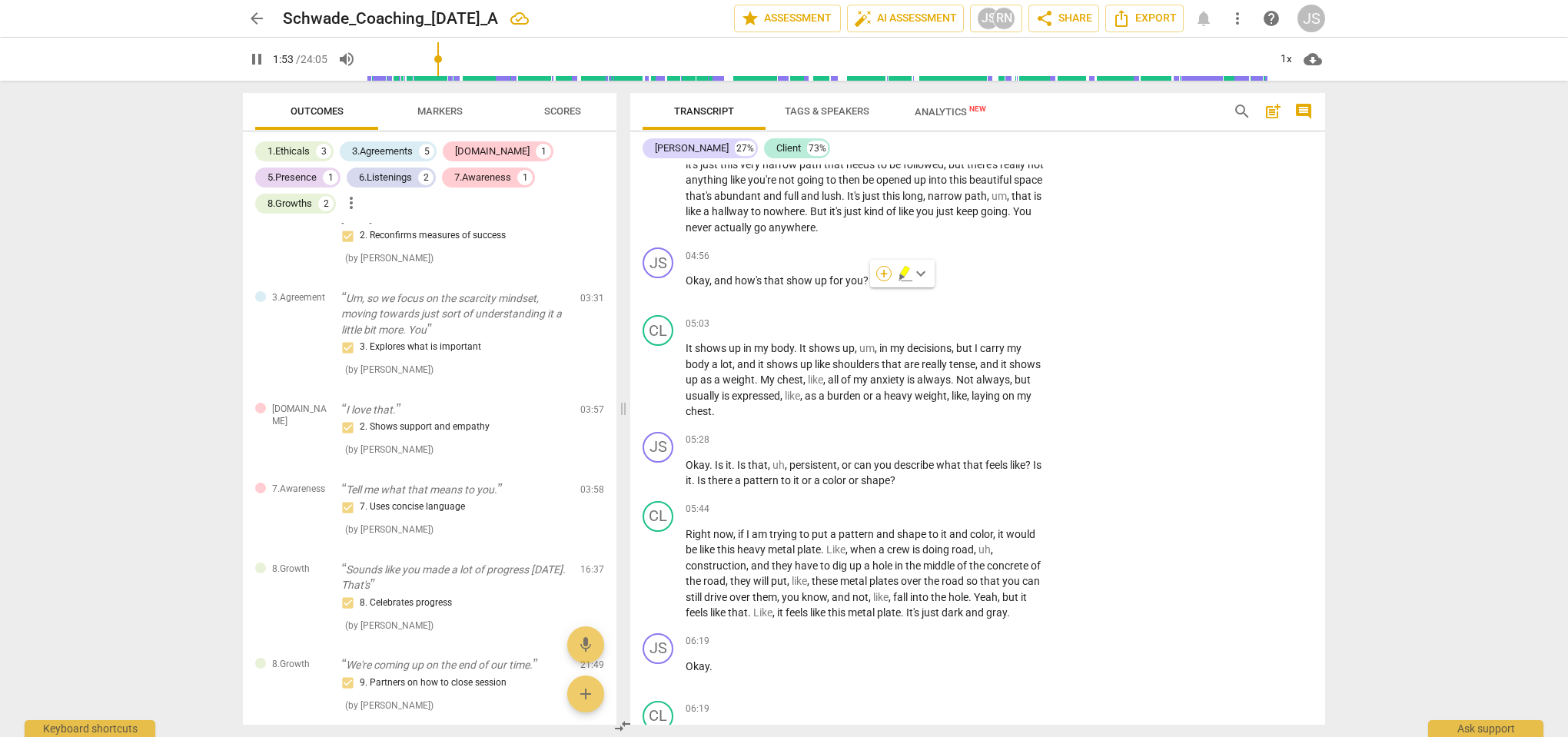
click at [885, 278] on div "+" at bounding box center [884, 273] width 16 height 16
click at [988, 277] on b "5.Presence" at bounding box center [984, 276] width 45 height 19
type input "116"
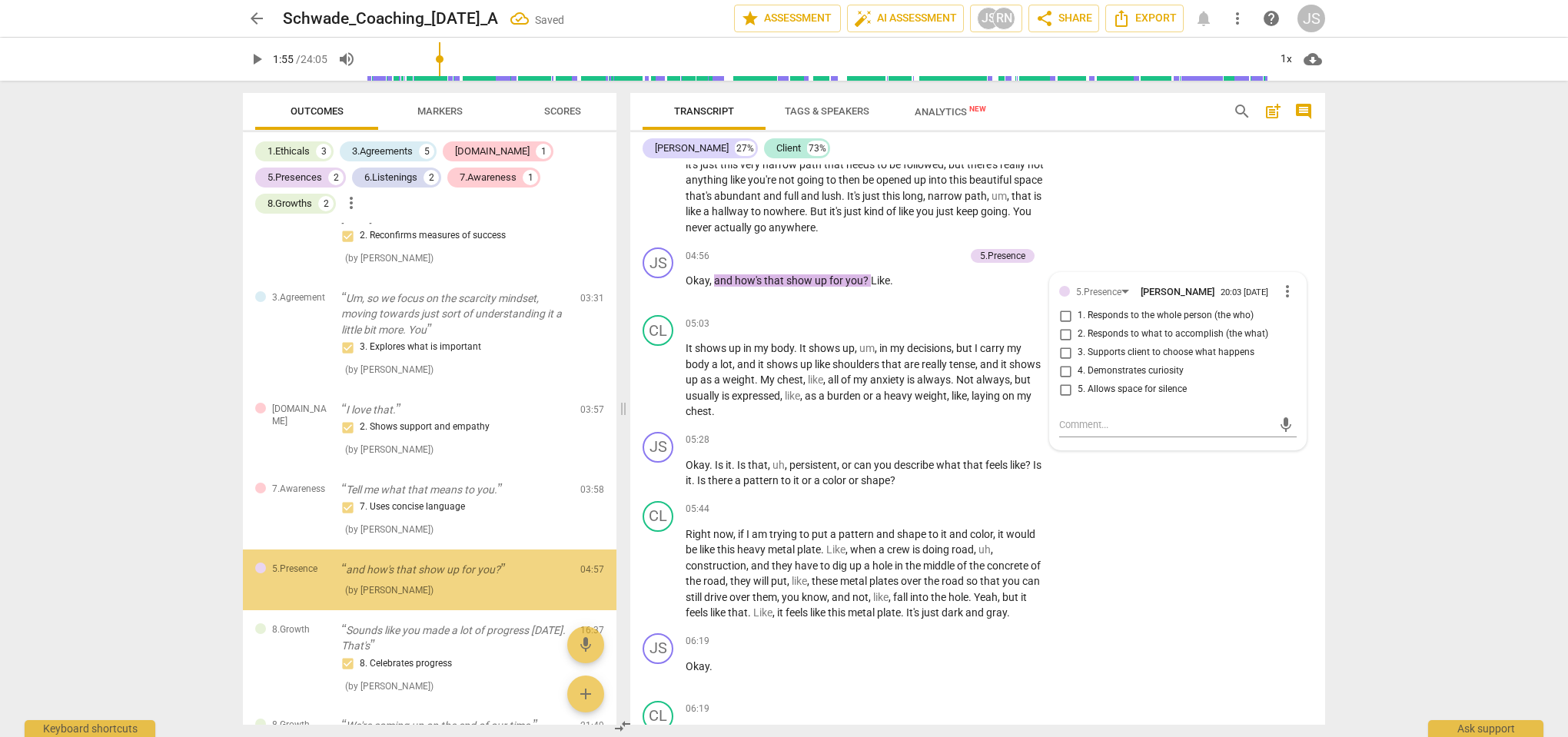
scroll to position [838, 0]
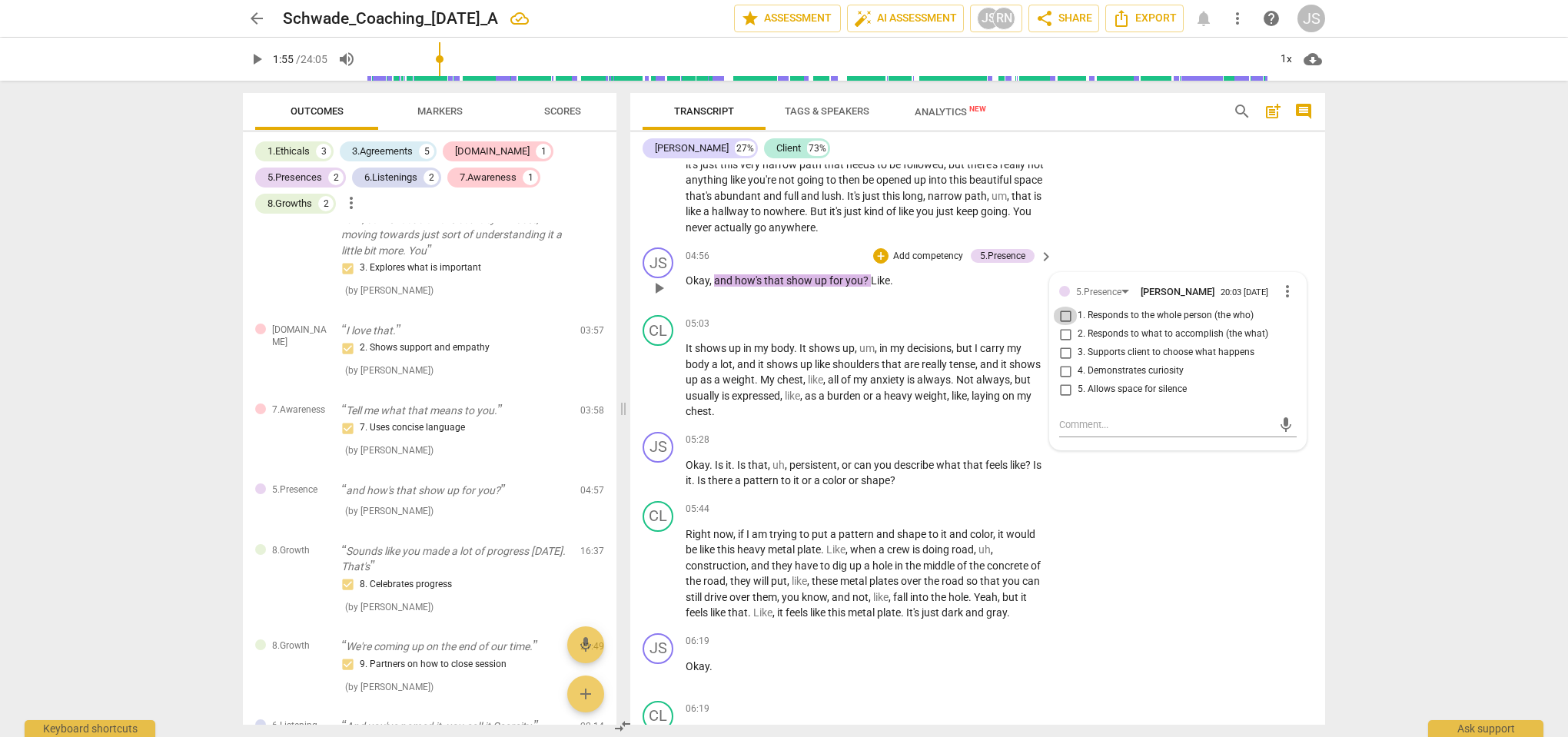
click at [1067, 325] on input "1. Responds to the whole person (the who)" at bounding box center [1065, 315] width 24 height 19
checkbox input "true"
click at [1146, 241] on div "CL play_arrow pause 04:02 + Add competency keyboard_arrow_right Oh , um . Um , …" at bounding box center [978, 160] width 695 height 164
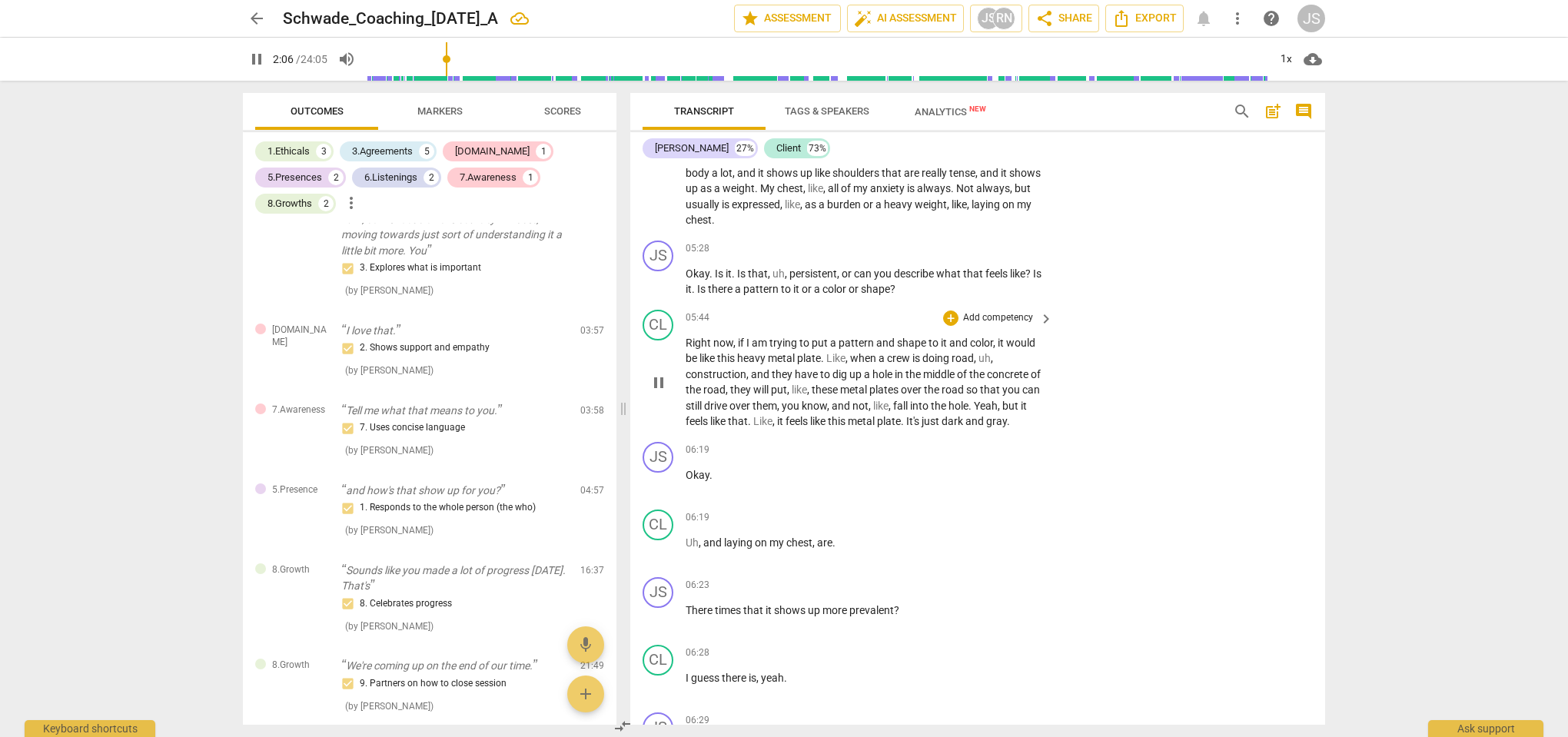
scroll to position [1863, 0]
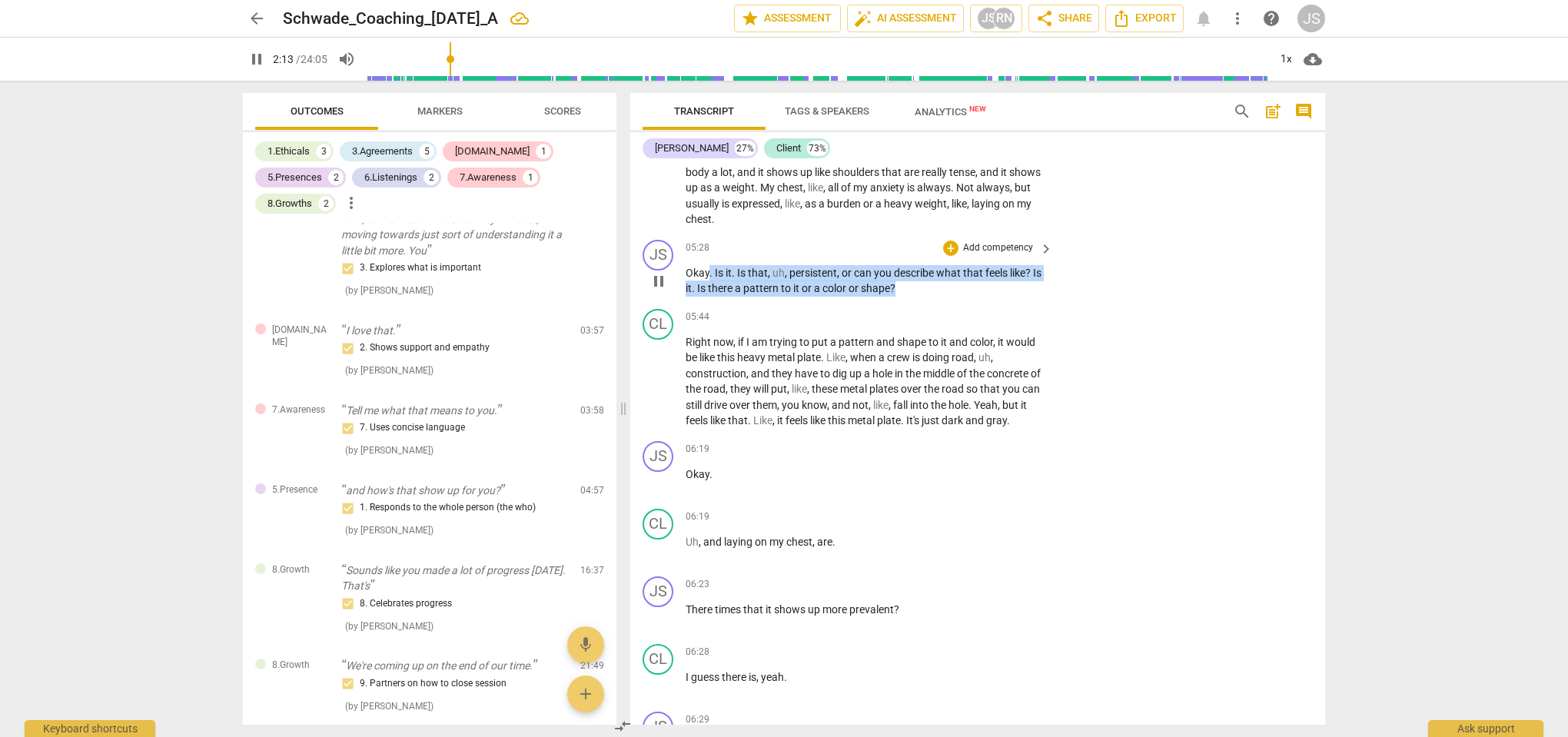
drag, startPoint x: 912, startPoint y: 299, endPoint x: 710, endPoint y: 282, distance: 202.7
click at [710, 282] on p "Okay . Is it . Is that , uh , persistent , or can you describe what that feels …" at bounding box center [865, 281] width 360 height 31
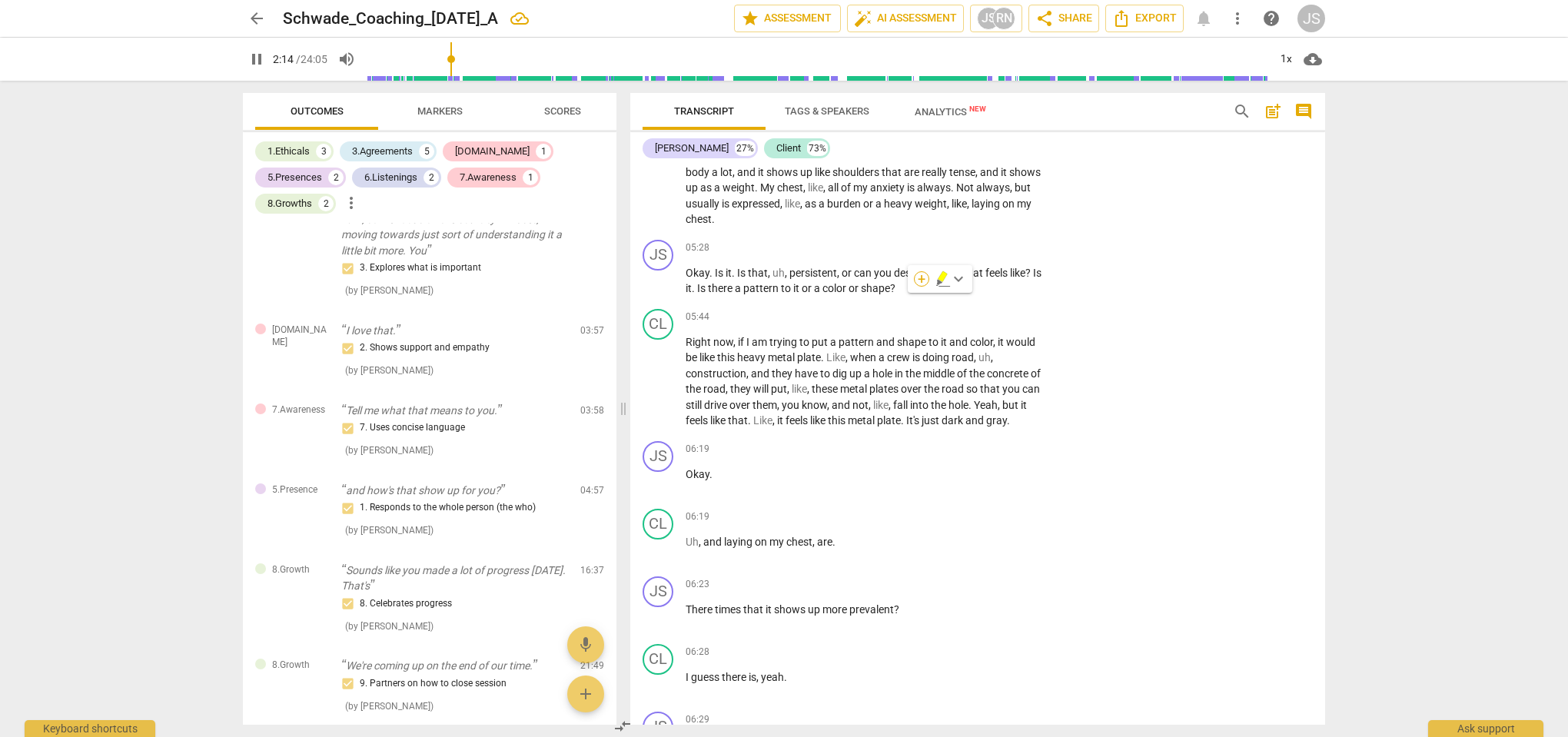
click at [917, 280] on div "+" at bounding box center [921, 279] width 16 height 16
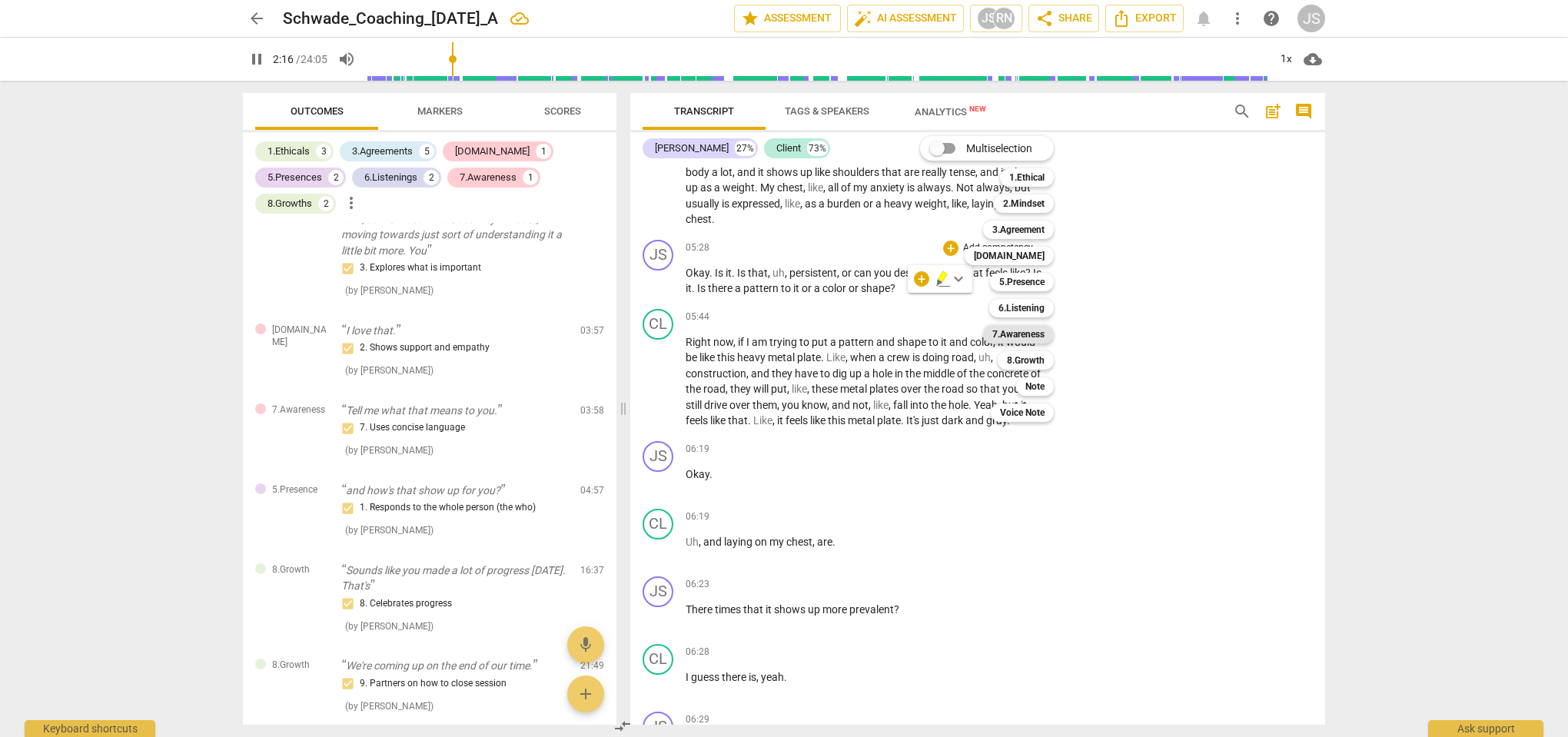
click at [1031, 334] on b "7.Awareness" at bounding box center [1019, 334] width 53 height 19
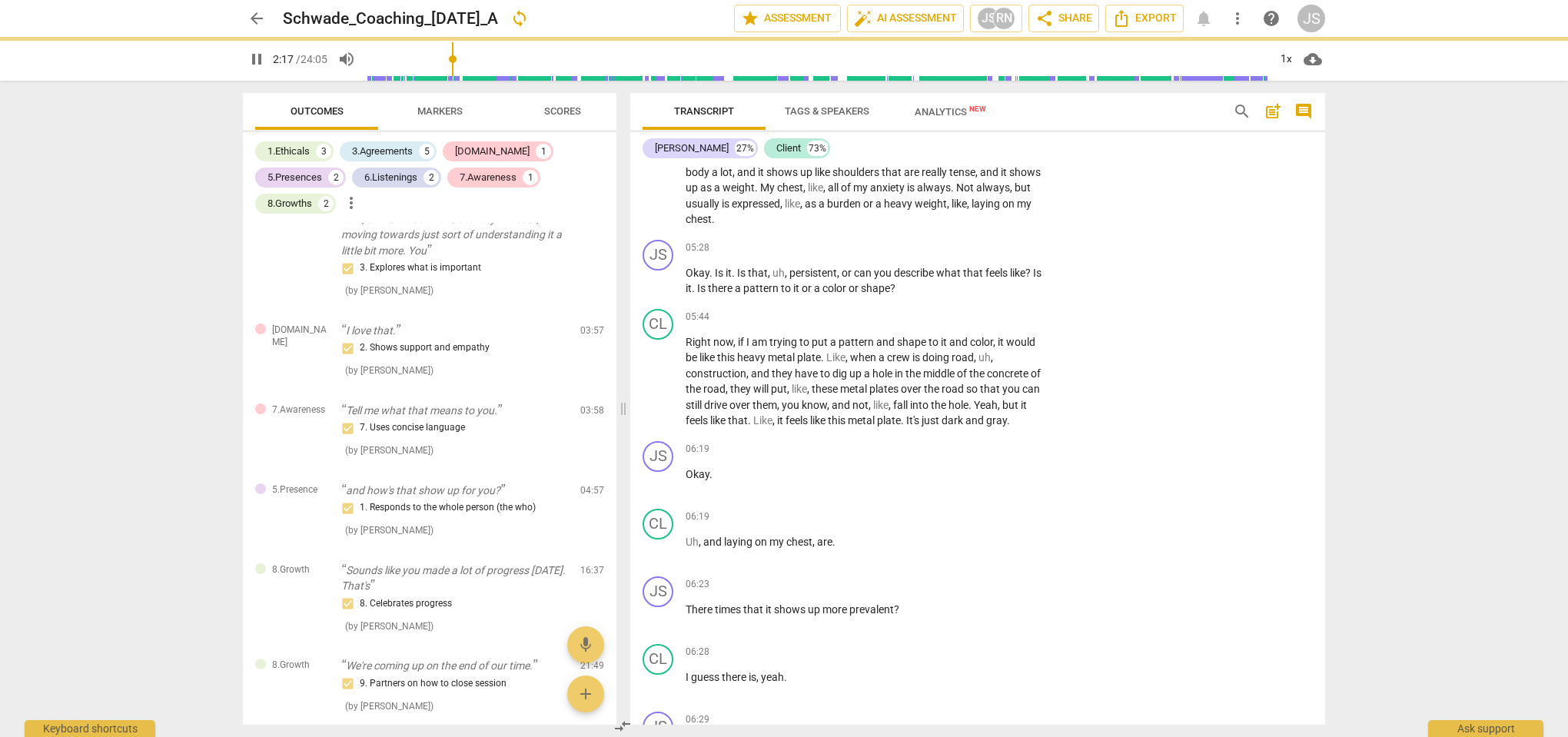
type input "137"
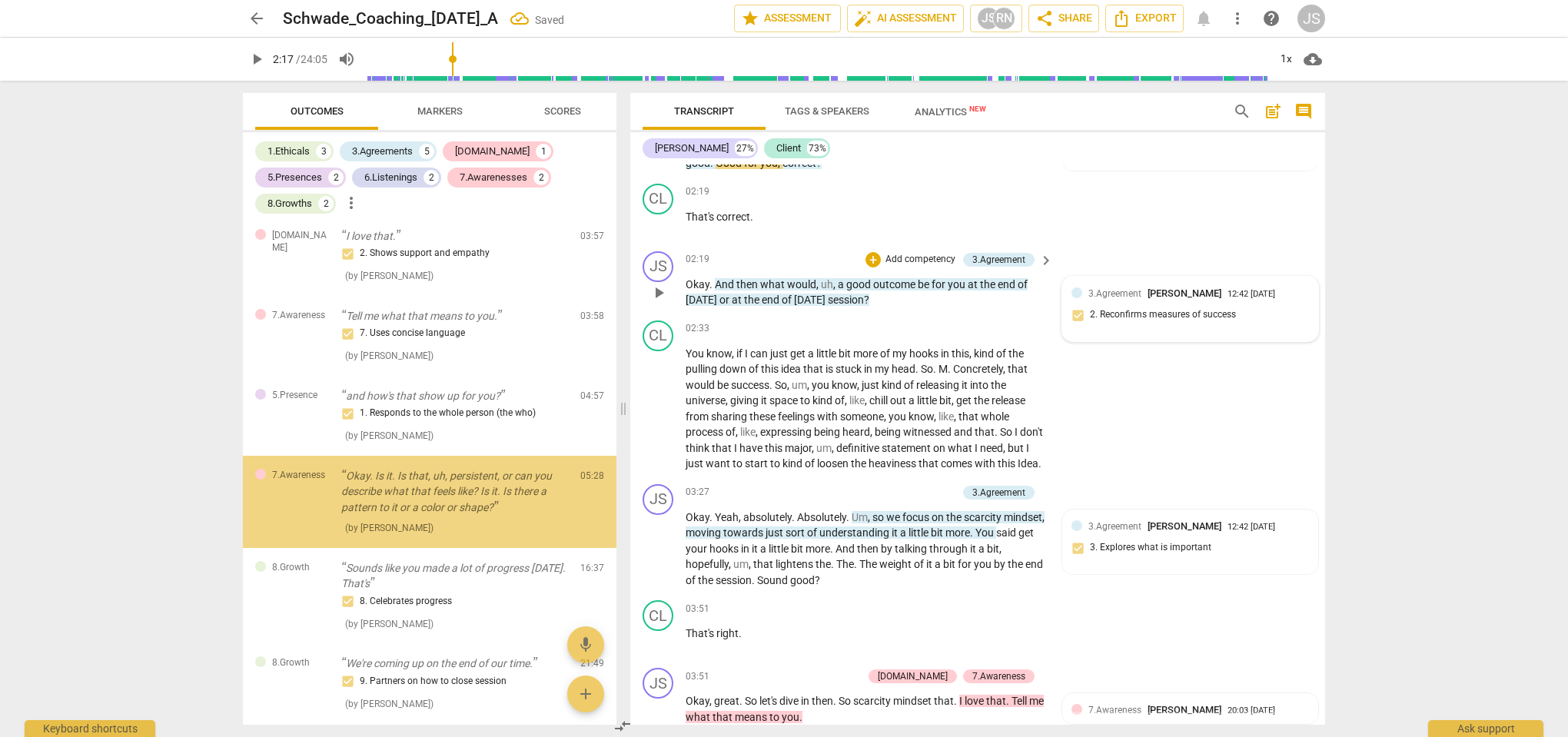
scroll to position [1914, 0]
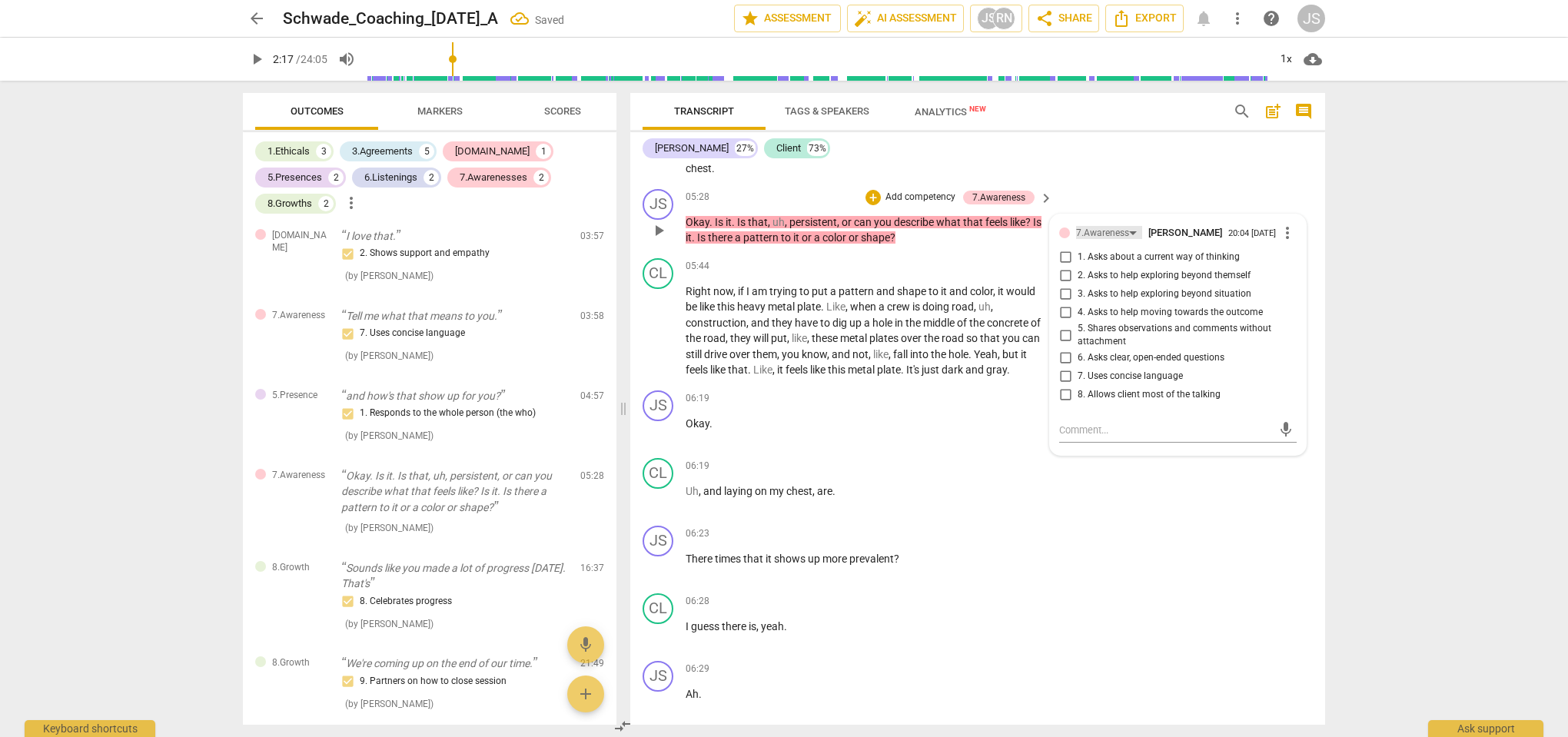
click at [1119, 238] on div "7.Awareness" at bounding box center [1103, 233] width 53 height 15
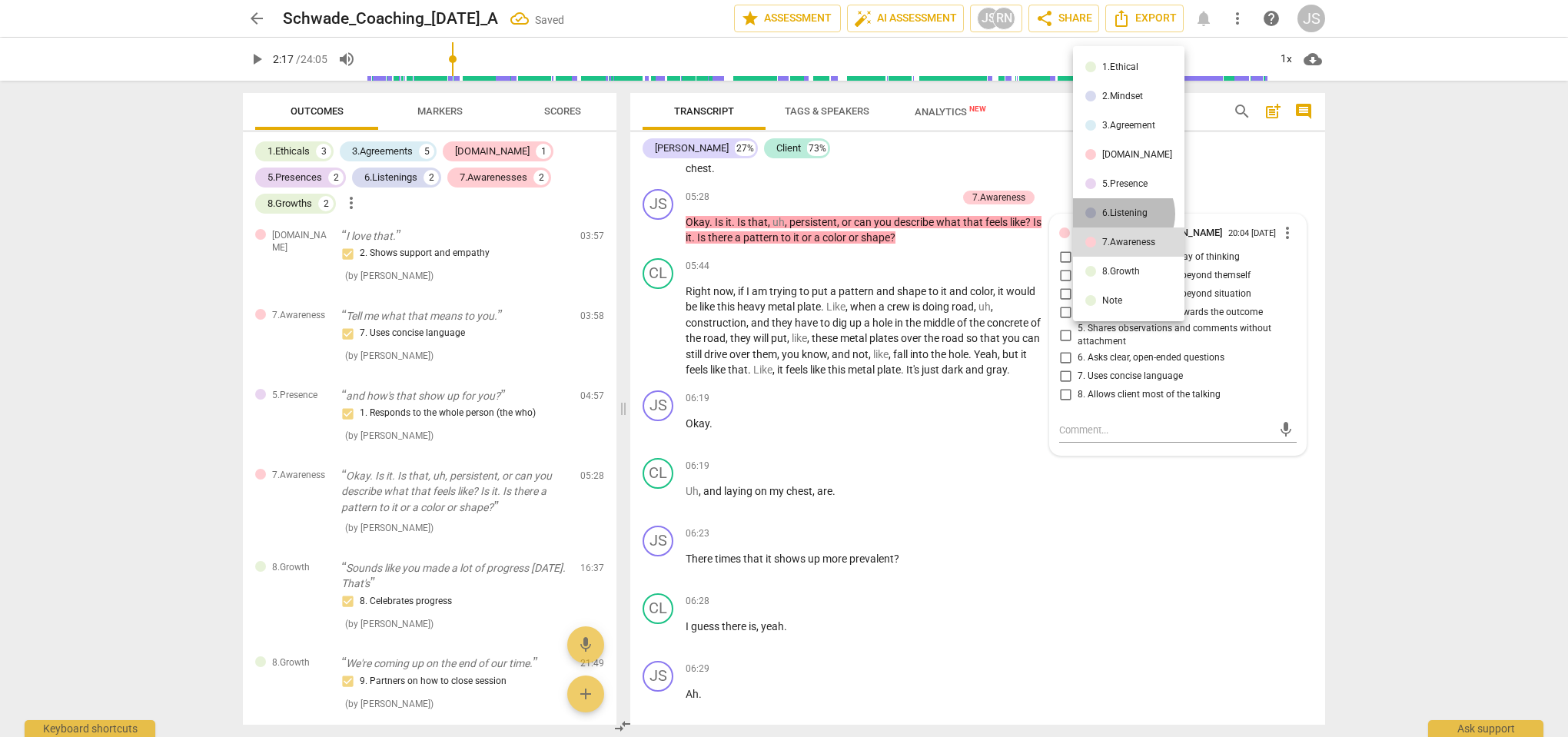
click at [1122, 214] on div "6.Listening" at bounding box center [1124, 212] width 45 height 9
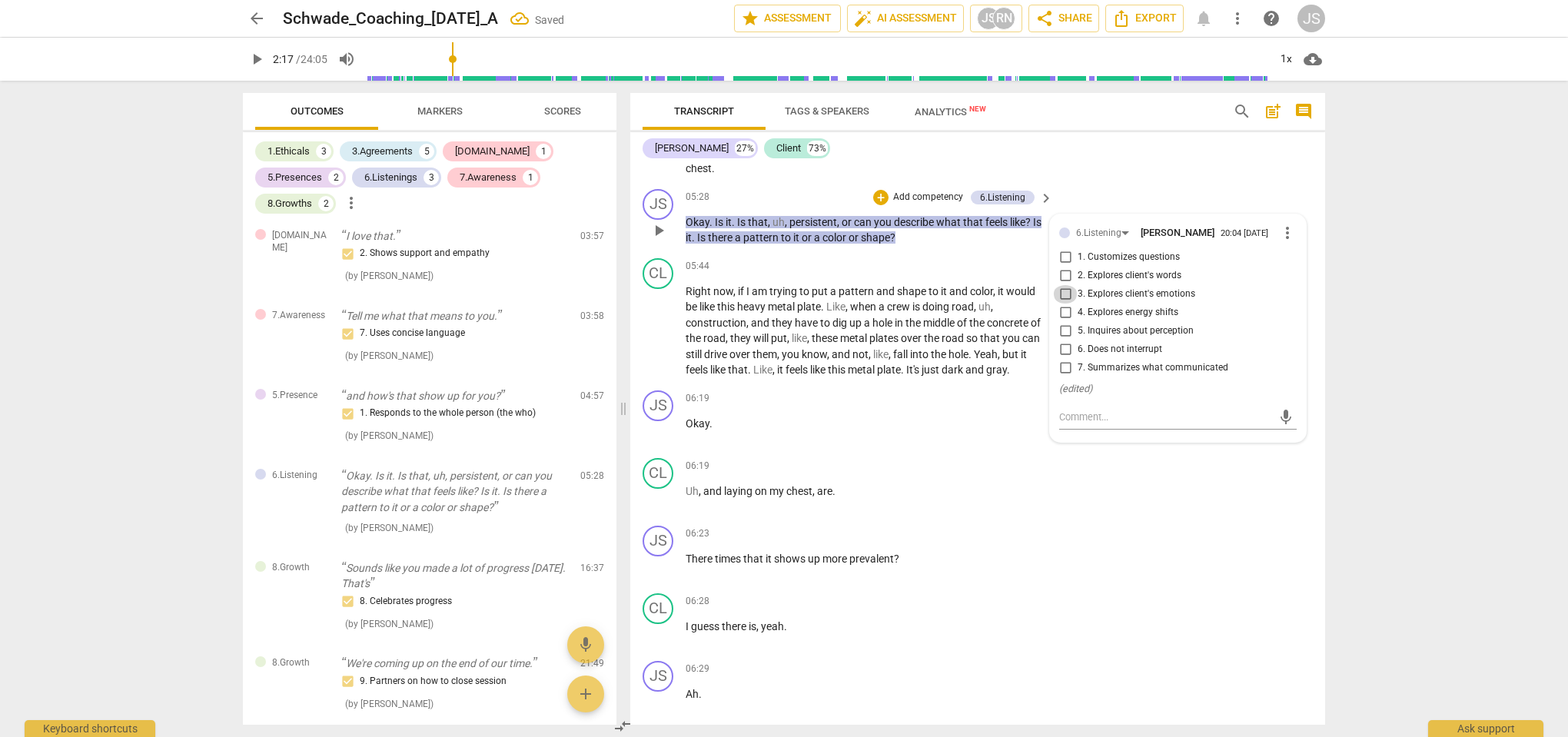
click at [1067, 304] on input "3. Explores client's emotions" at bounding box center [1065, 294] width 24 height 19
checkbox input "true"
click at [1106, 183] on div "CL play_arrow pause 05:03 + Add competency keyboard_arrow_right It shows up in …" at bounding box center [978, 125] width 695 height 117
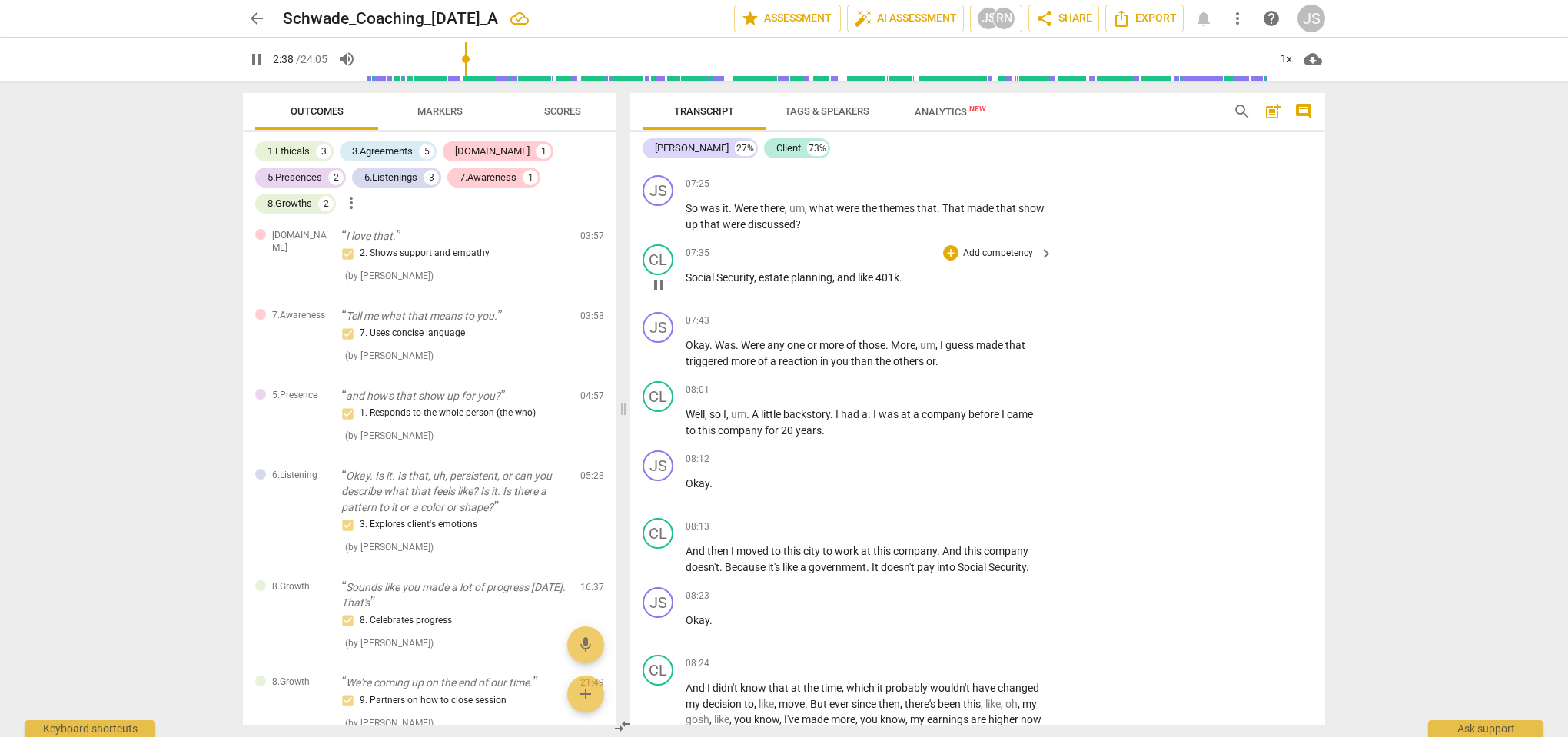
scroll to position [2722, 0]
click at [657, 364] on button "pause" at bounding box center [658, 350] width 24 height 24
click at [657, 360] on span "play_arrow" at bounding box center [658, 350] width 19 height 19
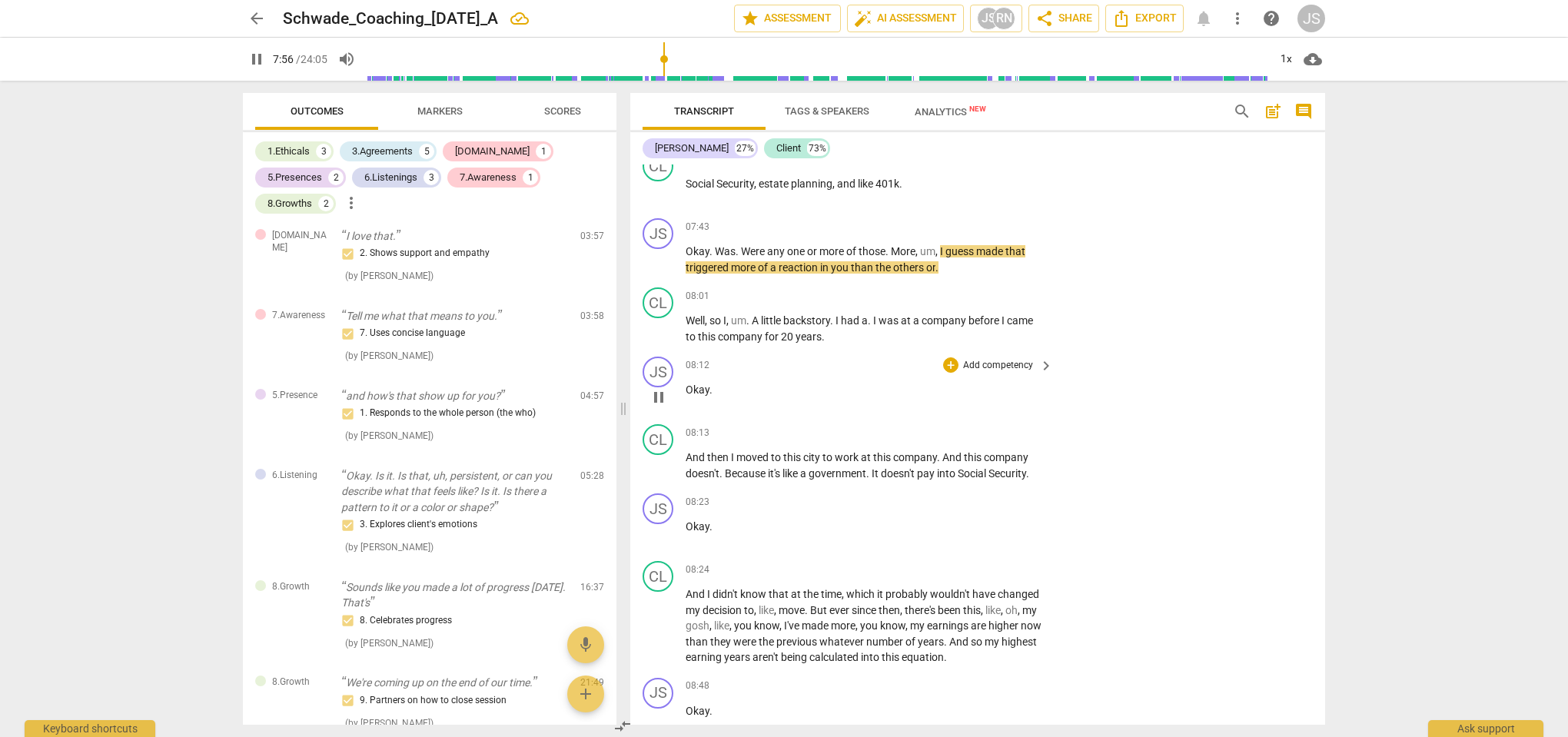
scroll to position [2813, 0]
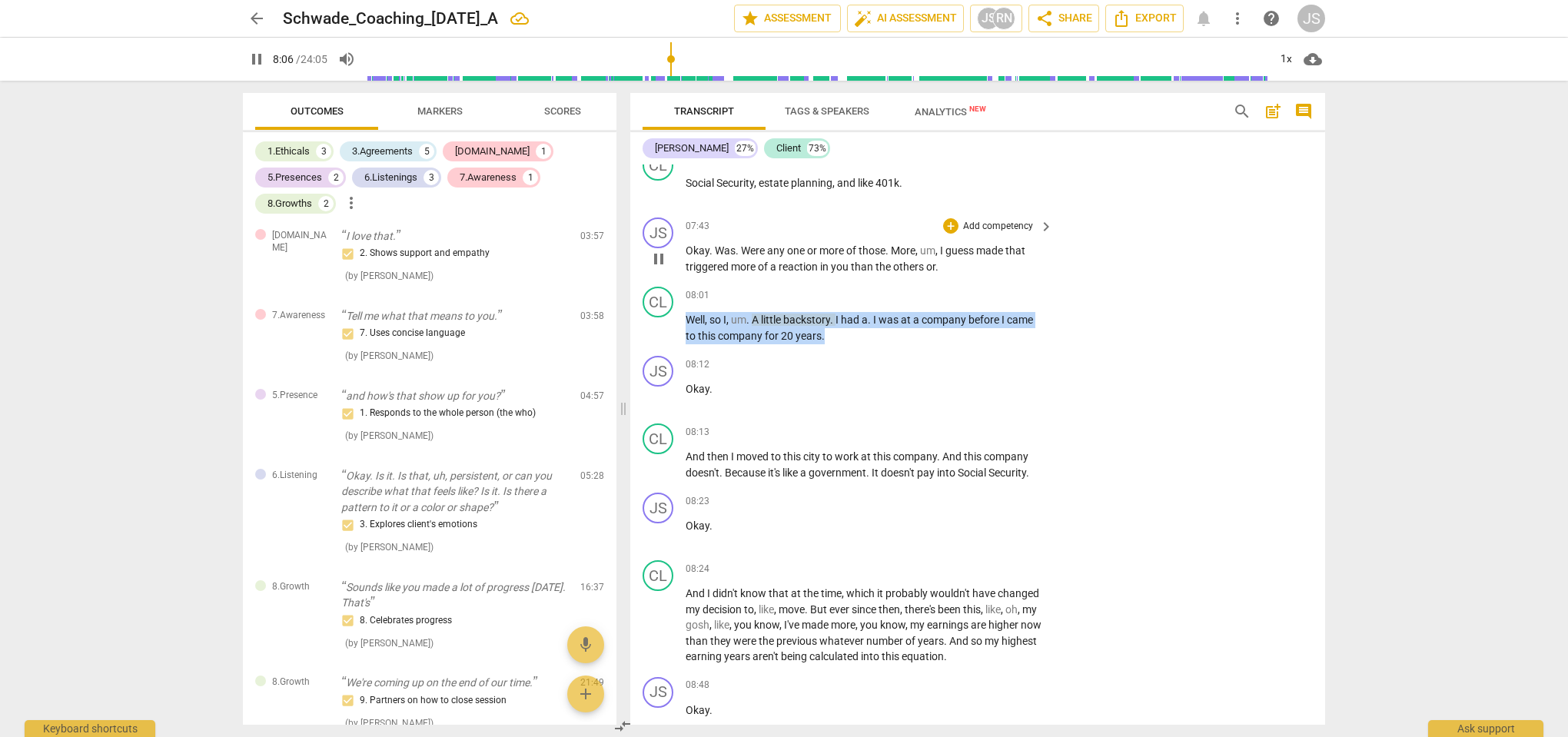
drag, startPoint x: 830, startPoint y: 346, endPoint x: 689, endPoint y: 241, distance: 175.8
click at [689, 241] on div "JS play_arrow pause 00:01 + Add competency 1.Ethical keyboard_arrow_right Okay …" at bounding box center [978, 445] width 695 height 560
click at [776, 404] on div "08:12 + Add competency keyboard_arrow_right Okay ." at bounding box center [870, 384] width 369 height 56
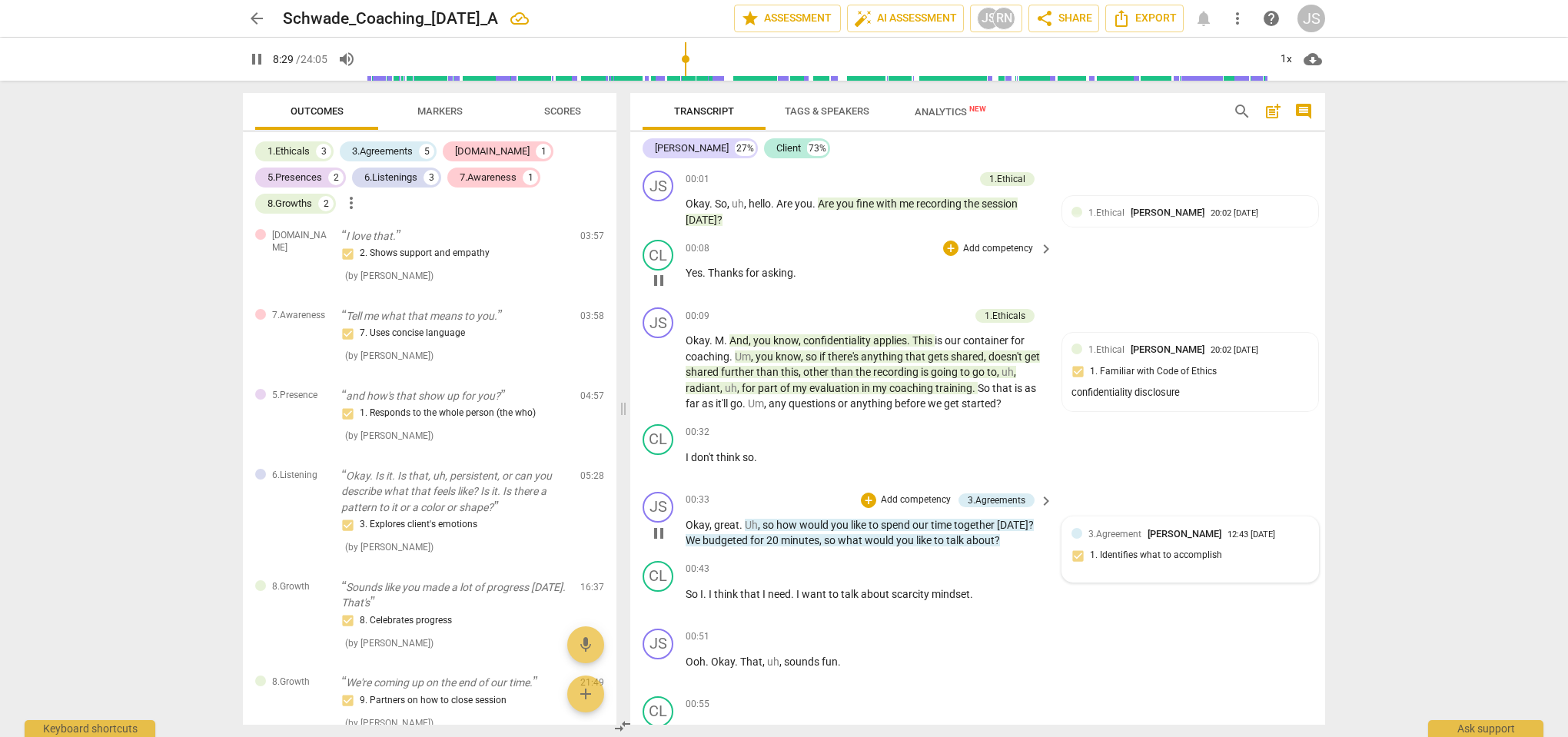
scroll to position [0, 0]
drag, startPoint x: 773, startPoint y: 203, endPoint x: 672, endPoint y: 207, distance: 101.1
click at [672, 207] on div "JS play_arrow pause 00:01 + Add competency 1.Ethical keyboard_arrow_right Okay …" at bounding box center [978, 199] width 695 height 69
click at [784, 182] on div "+" at bounding box center [791, 184] width 16 height 16
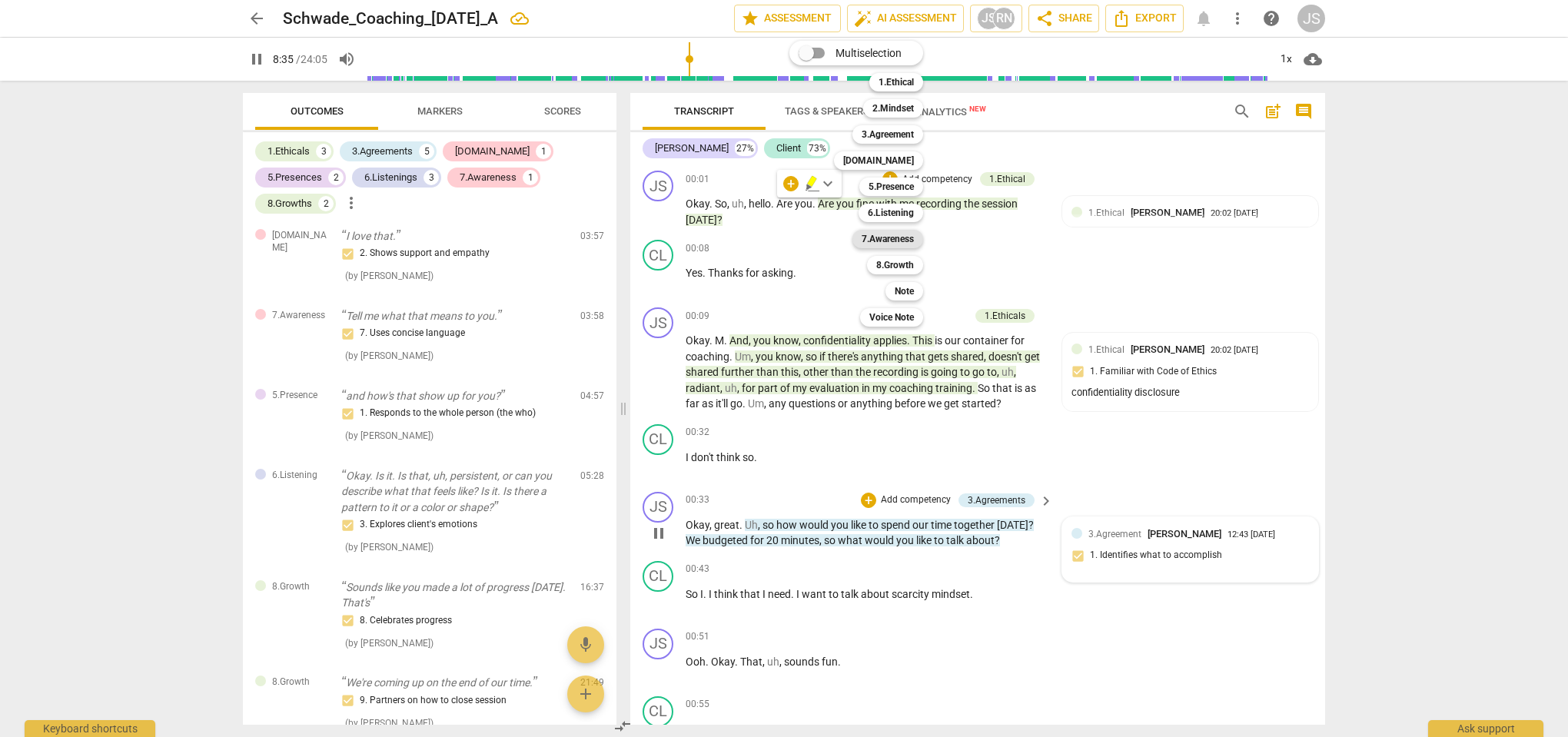
click at [885, 237] on b "7.Awareness" at bounding box center [888, 238] width 53 height 19
type input "516"
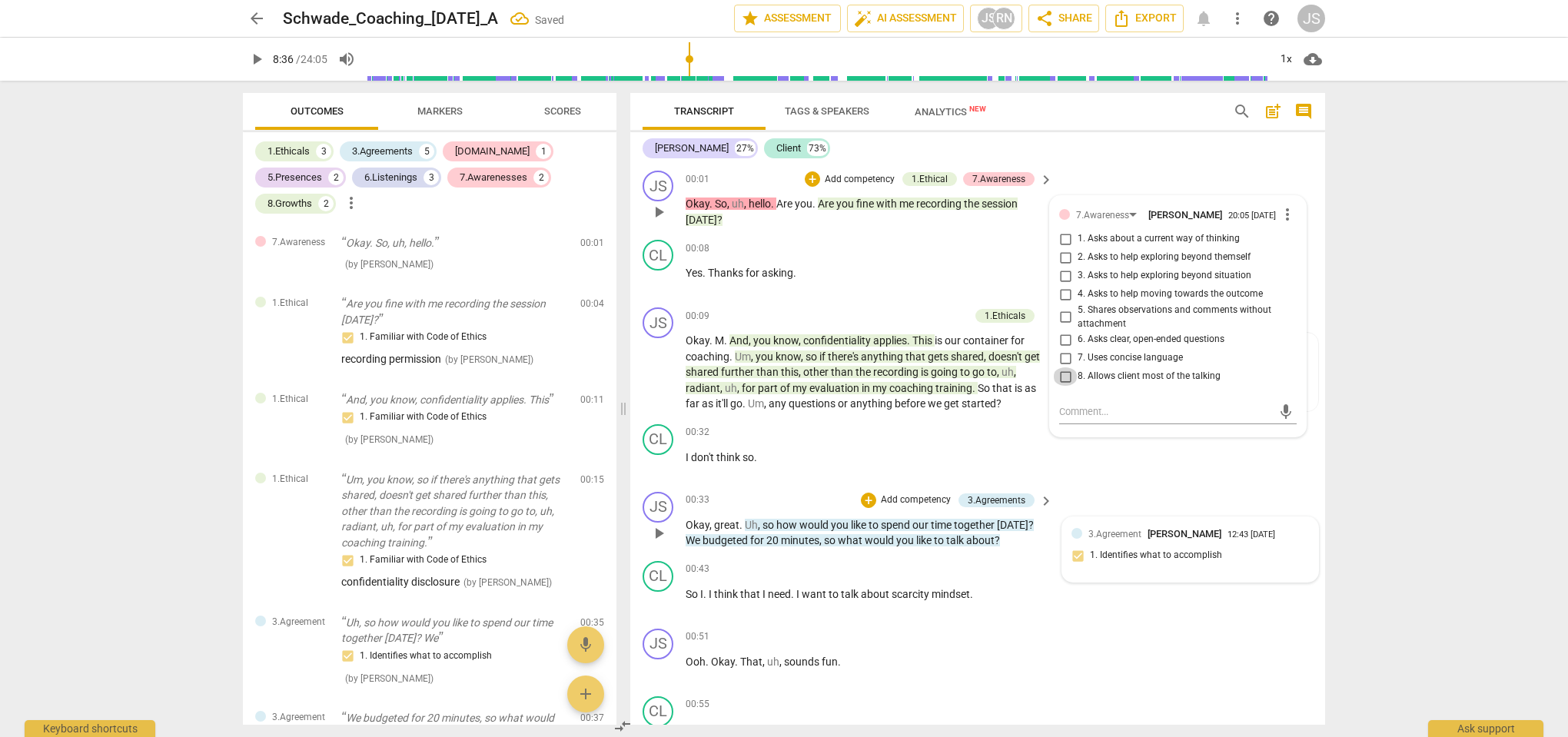
click at [1057, 379] on input "8. Allows client most of the talking" at bounding box center [1065, 376] width 24 height 19
checkbox input "true"
click at [1078, 418] on textarea at bounding box center [1165, 411] width 213 height 15
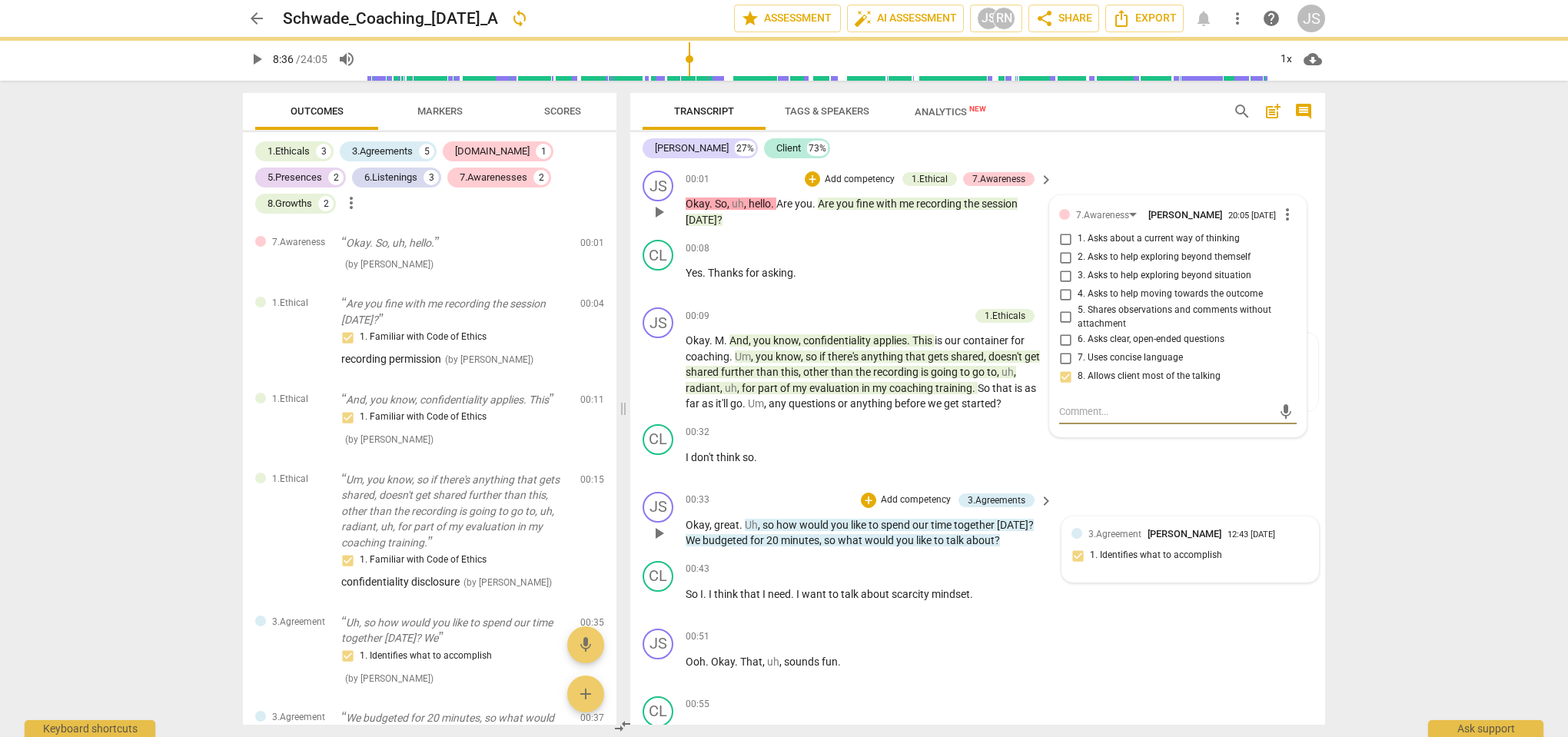
type textarea "c"
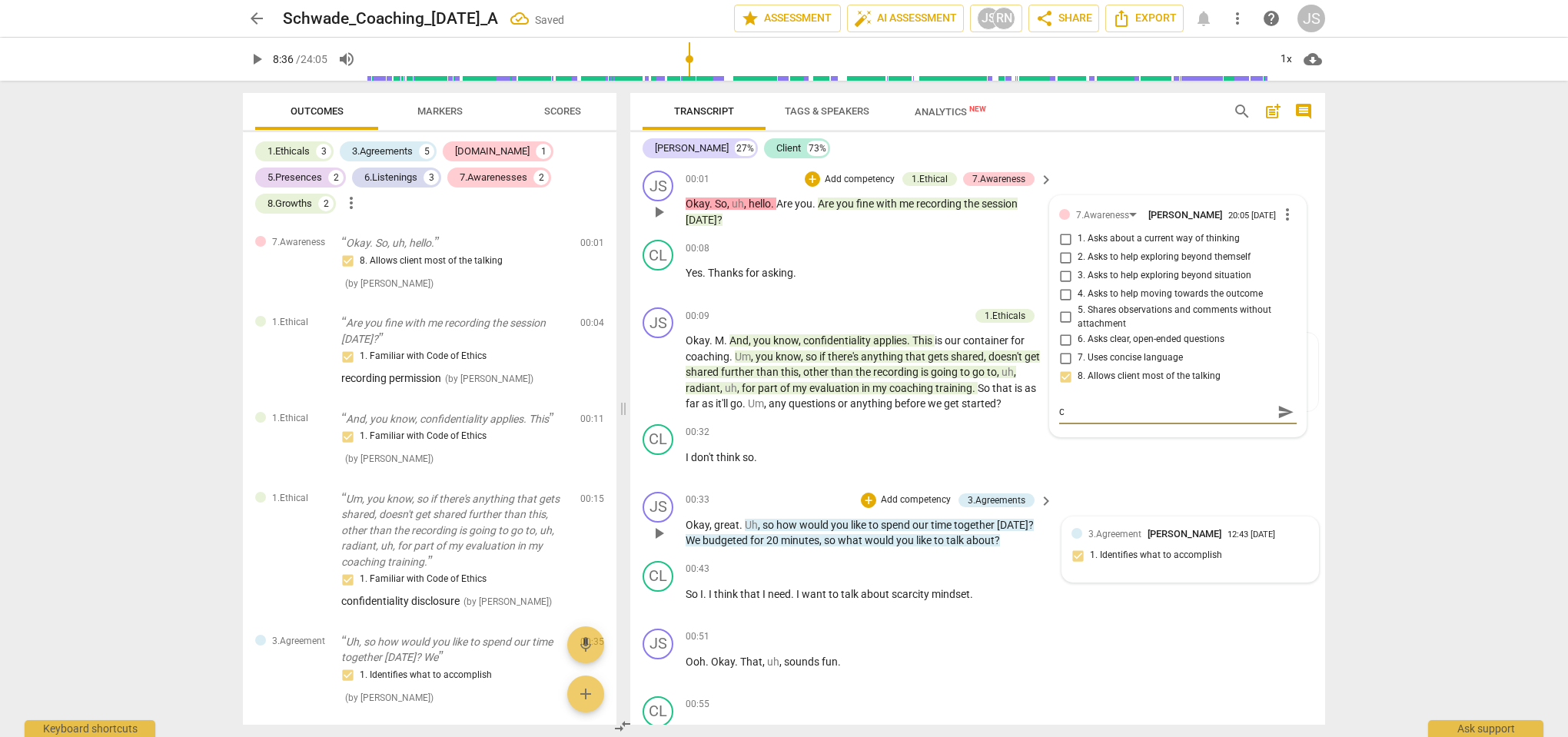
type textarea "co"
type textarea "coa"
type textarea "coac"
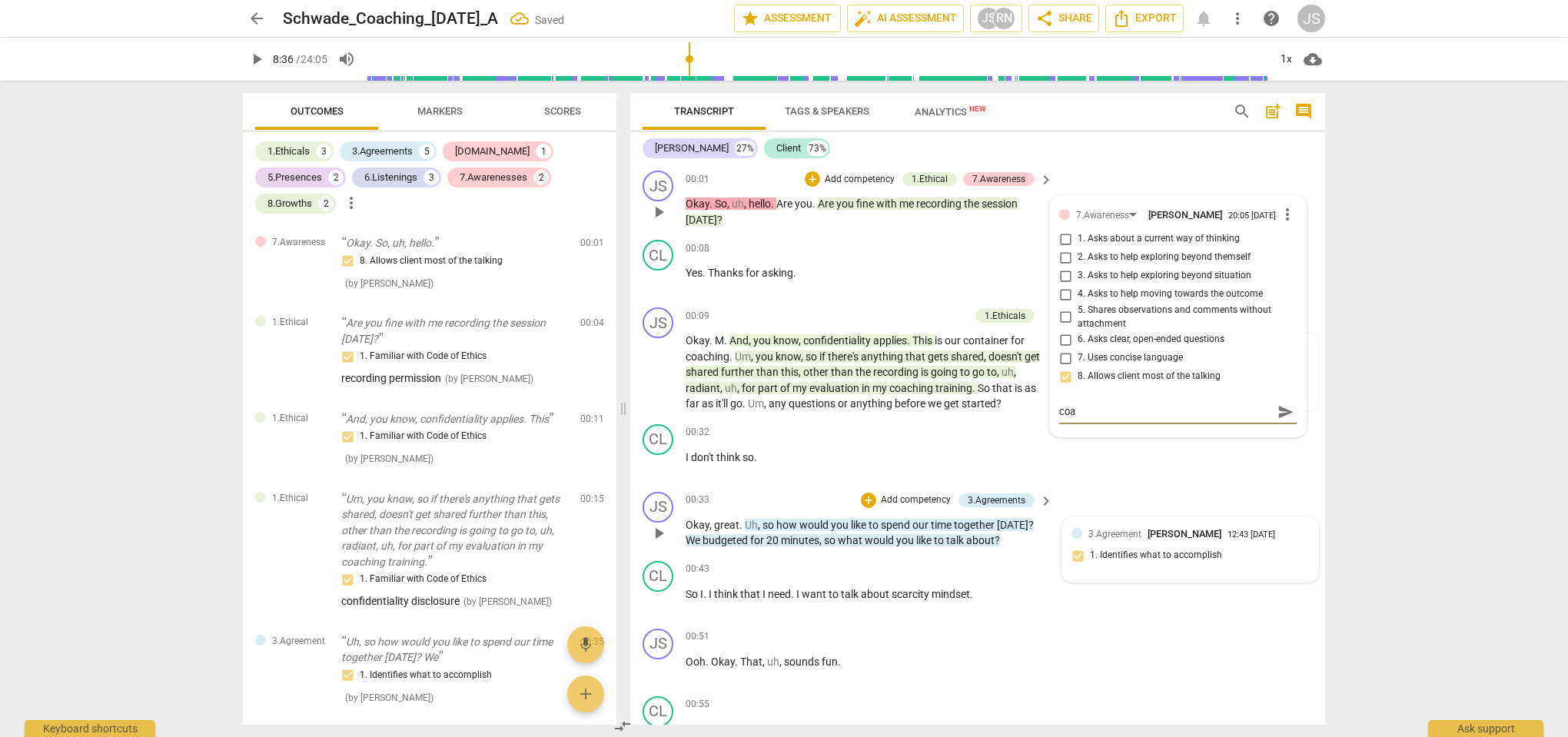
type textarea "coac"
type textarea "coach"
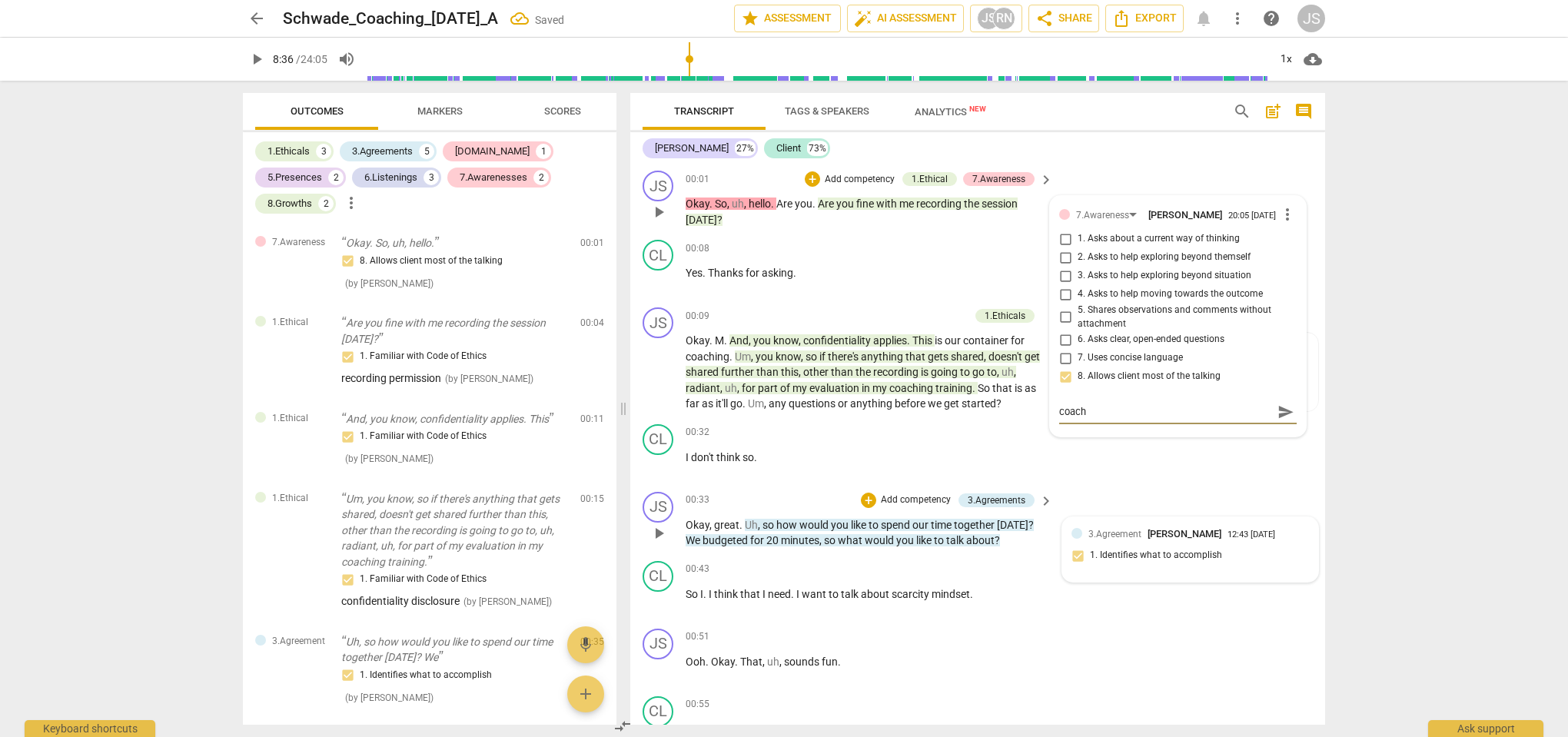
type textarea "coach s"
type textarea "coach sp"
type textarea "coach spe"
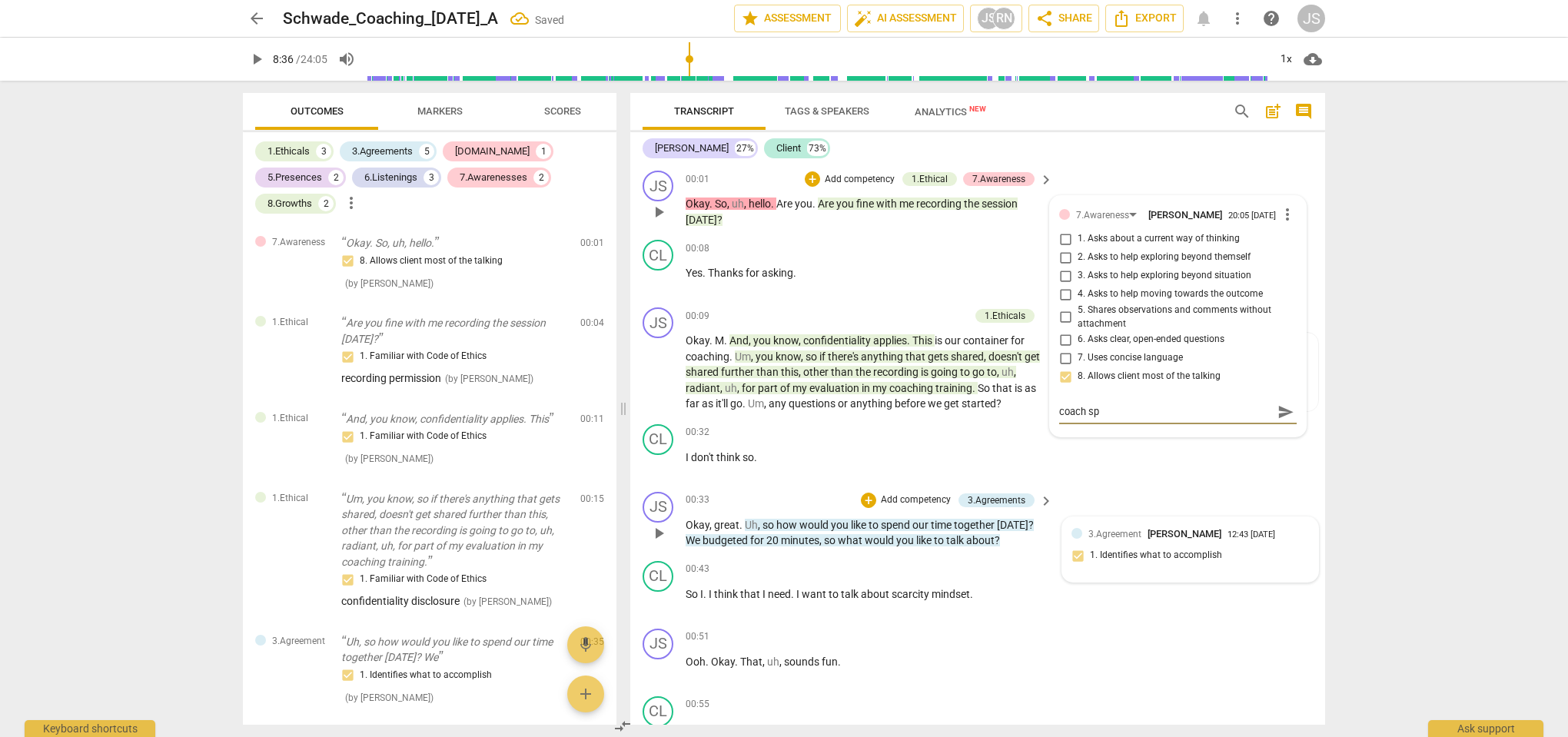
type textarea "coach spe"
type textarea "coach spea"
type textarea "coach speak"
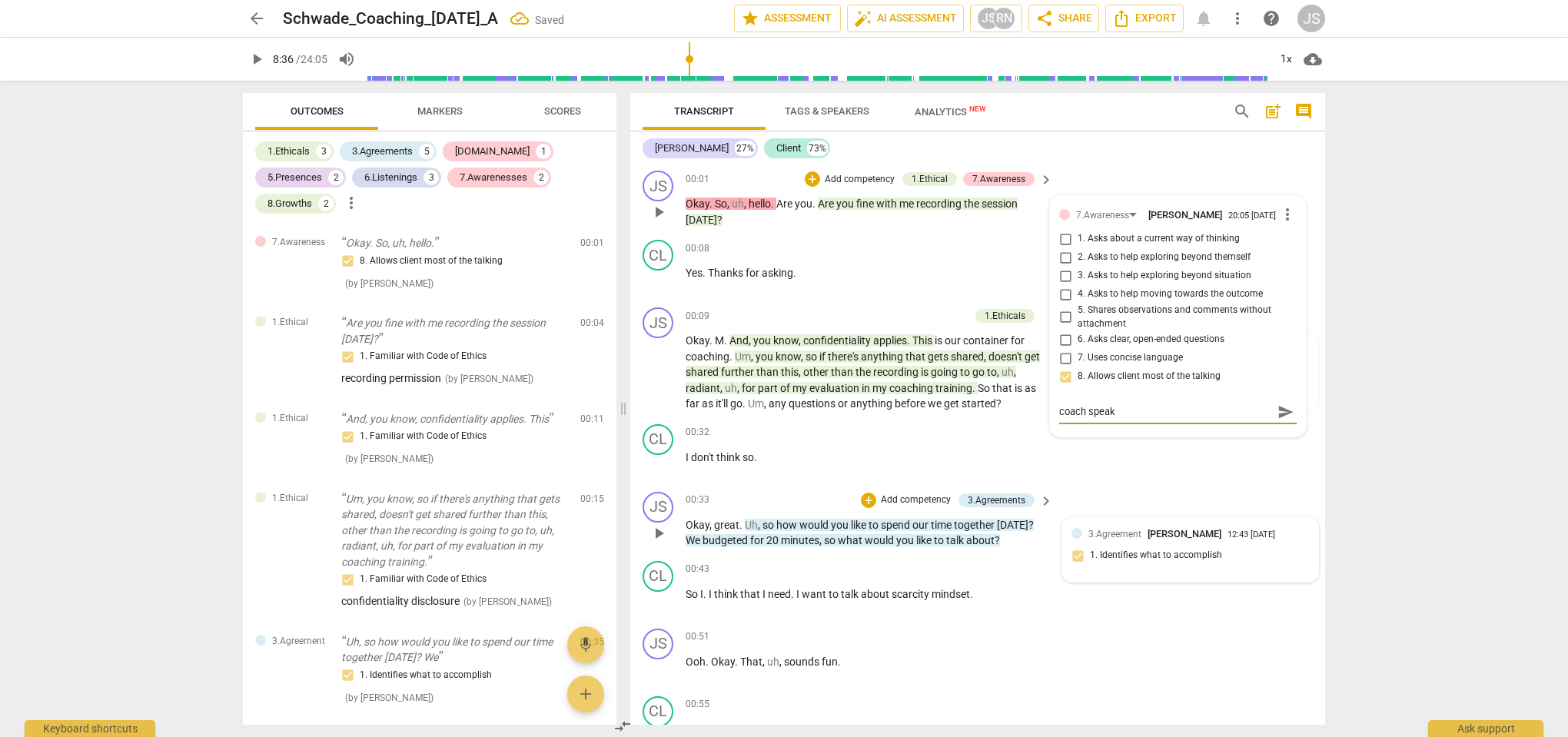
type textarea "coach speaks"
type textarea "coach speaks 2"
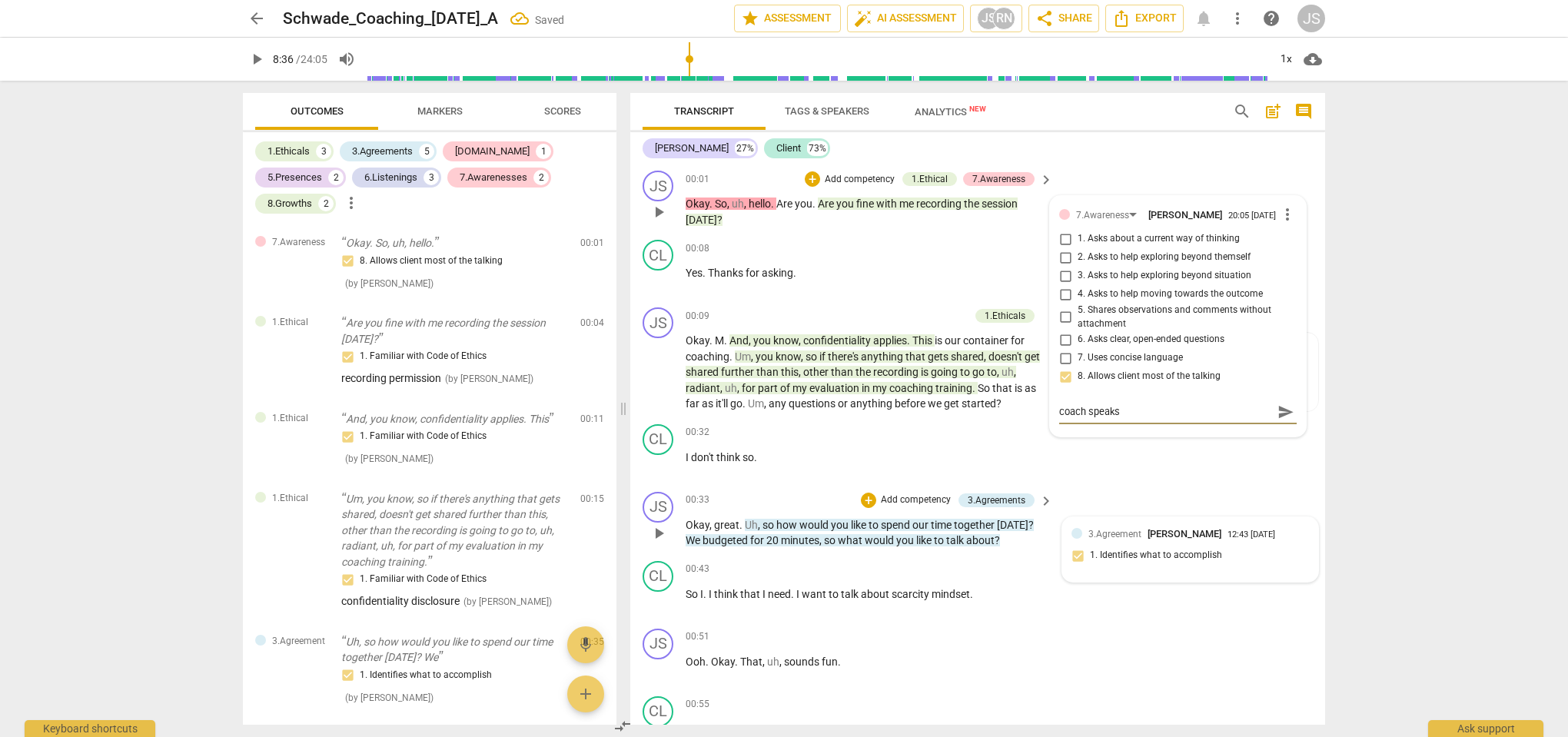
type textarea "coach speaks 2"
type textarea "coach speaks 27"
type textarea "coach speaks 27$"
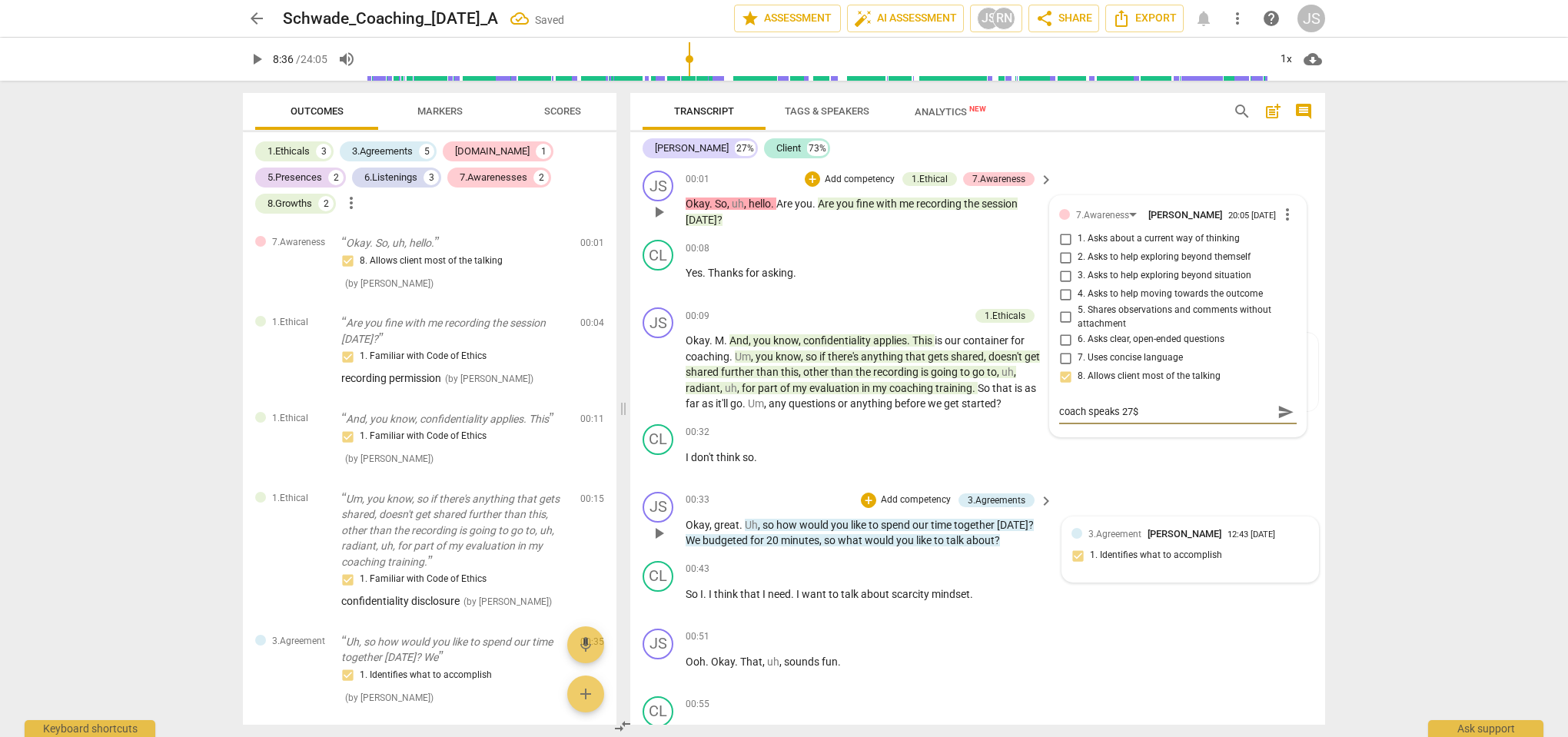
type textarea "coach speaks 27"
type textarea "coach speaks 27%"
type textarea "coach speaks 27%,"
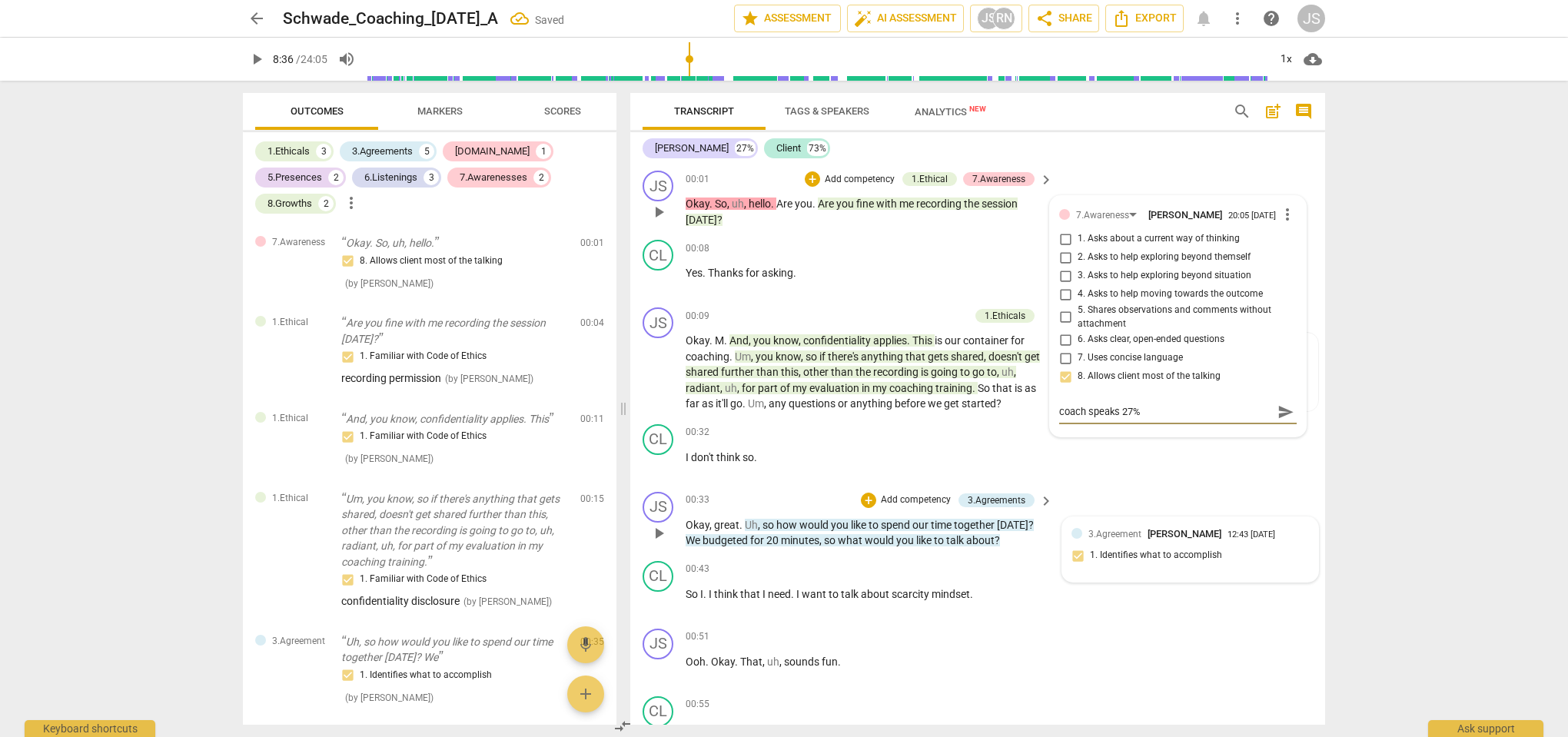
type textarea "coach speaks 27%,"
type textarea "coach speaks 27%, c"
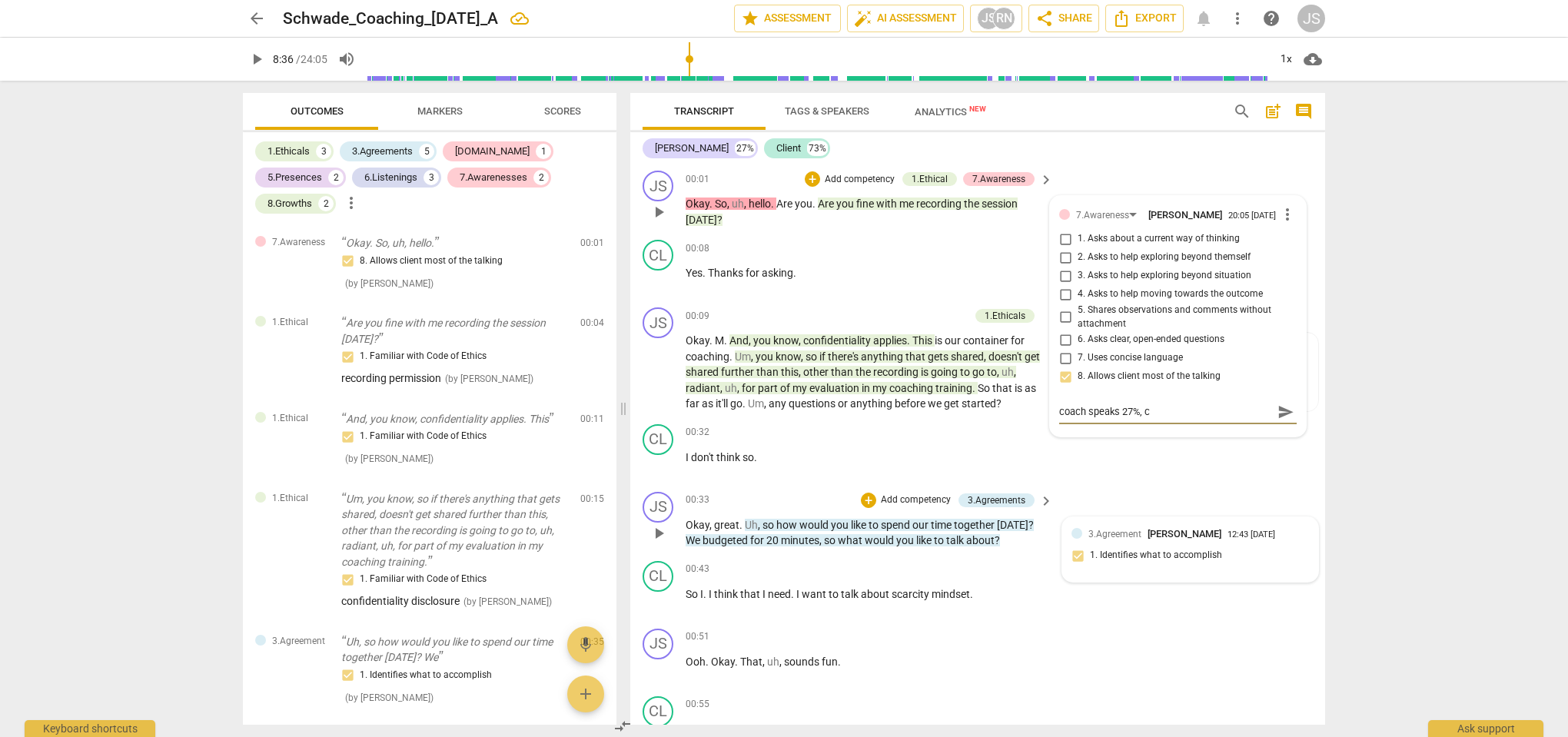
type textarea "coach speaks 27%, cl"
type textarea "coach speaks 27%, cli"
type textarea "coach speaks 27%, clie"
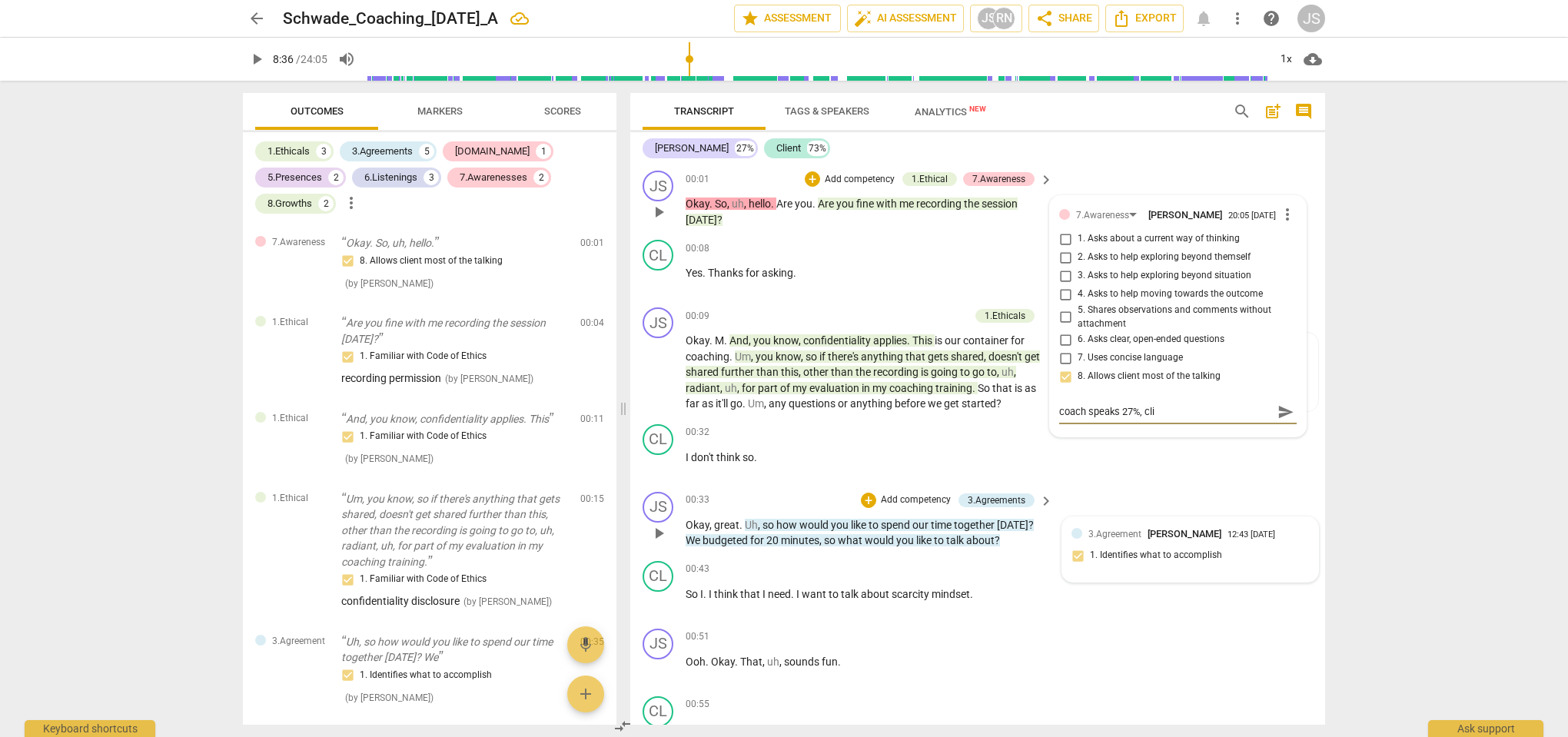
type textarea "coach speaks 27%, clie"
type textarea "coach speaks 27%, clien"
type textarea "coach speaks 27%, client"
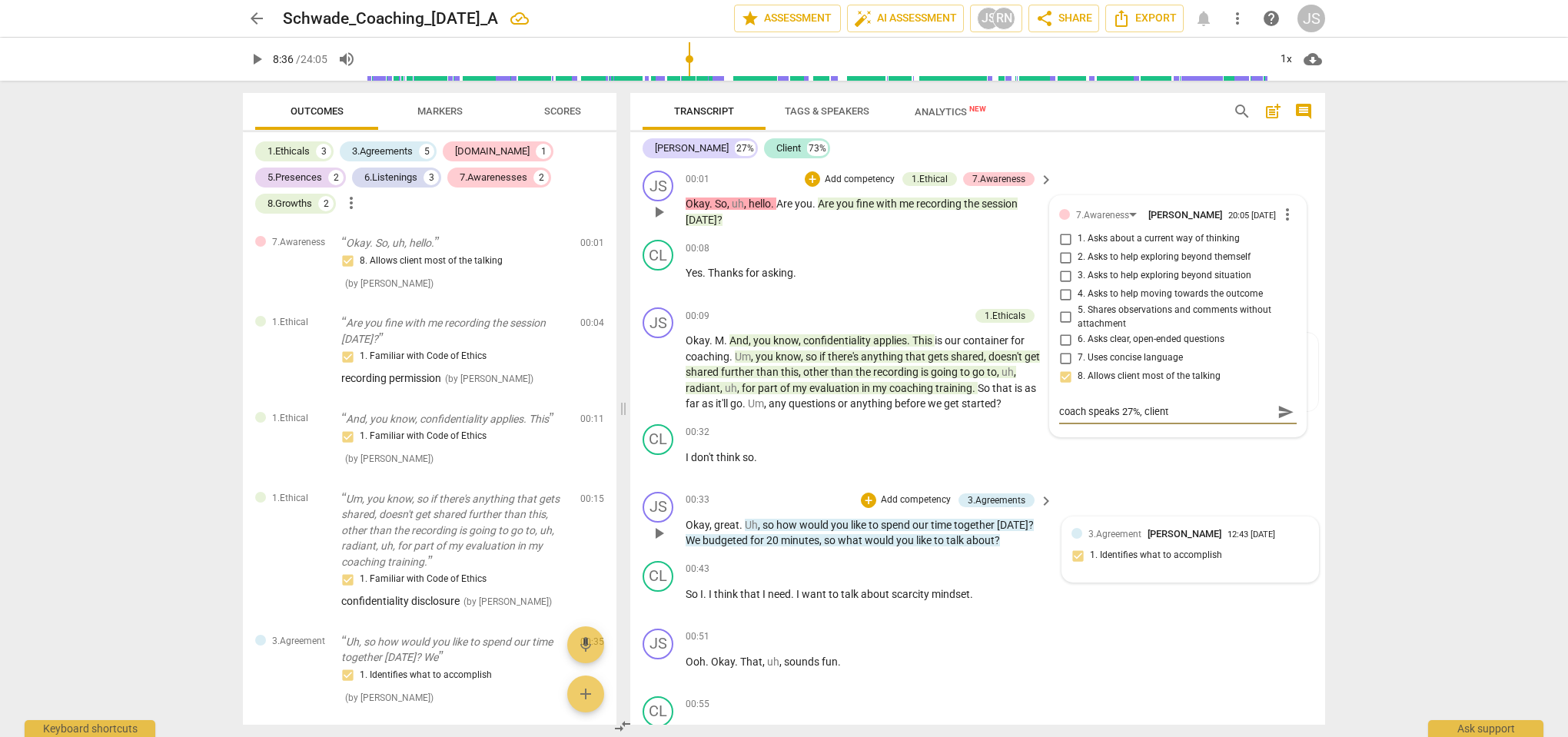
type textarea "coach speaks 27%, client"
type textarea "coach speaks 27%, client s"
type textarea "coach speaks 27%, client sp"
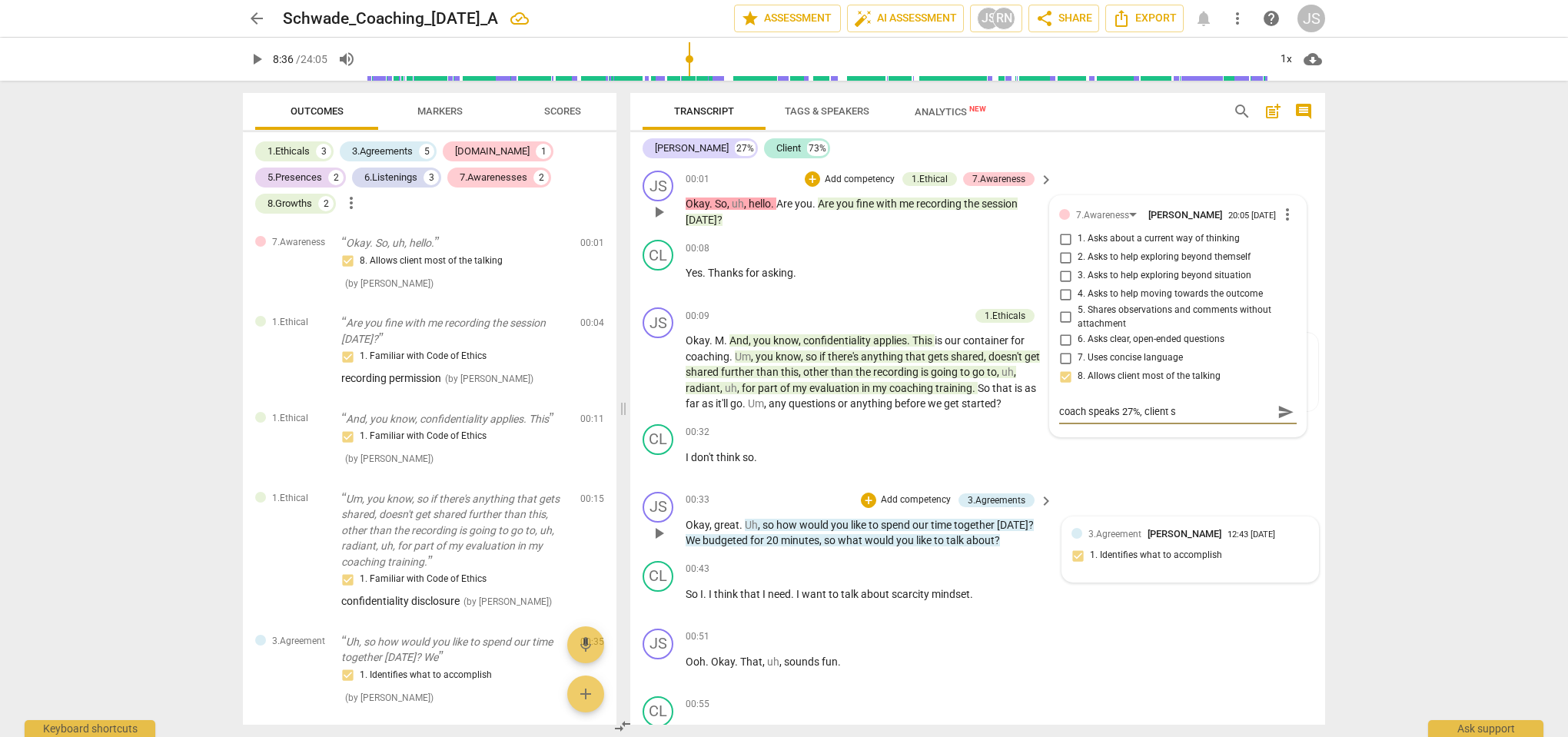
type textarea "coach speaks 27%, client sp"
type textarea "coach speaks 27%, client spe"
type textarea "coach speaks 27%, client spea"
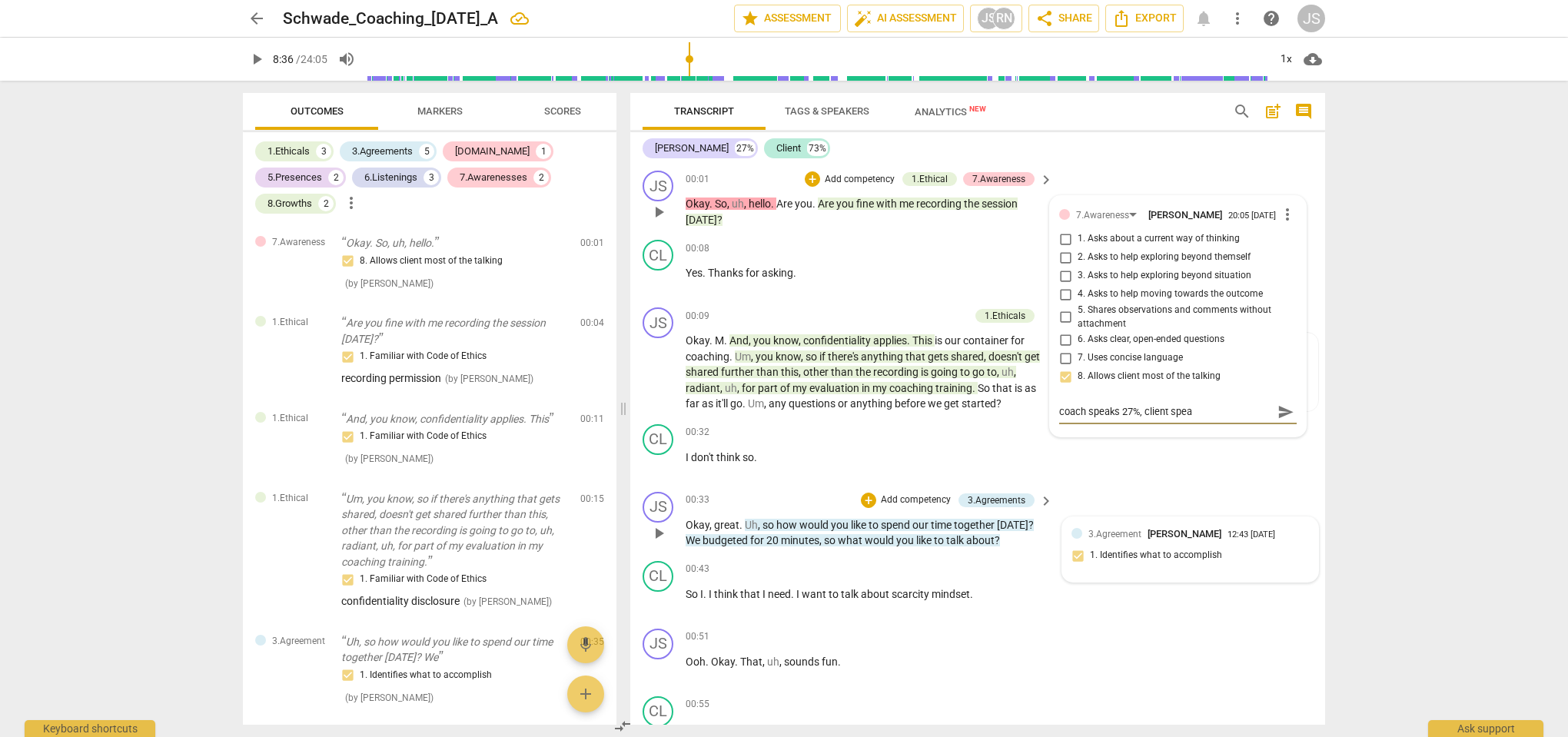
type textarea "coach speaks 27%, client speak"
type textarea "coach speaks 27%, client speaks"
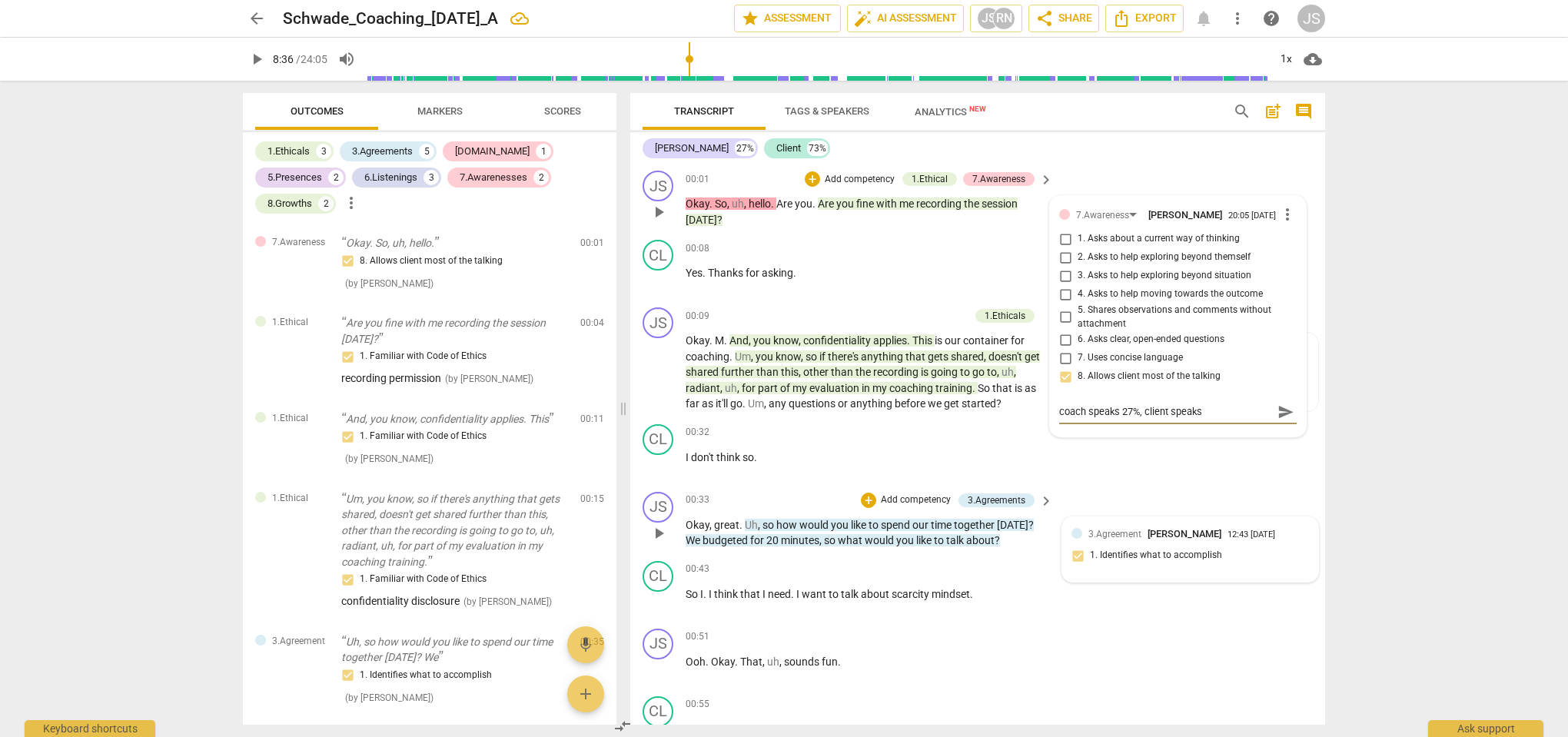
type textarea "coach speaks 27%, client speaks"
type textarea "coach speaks 27%, client speaks 7"
type textarea "coach speaks 27%, client speaks 73"
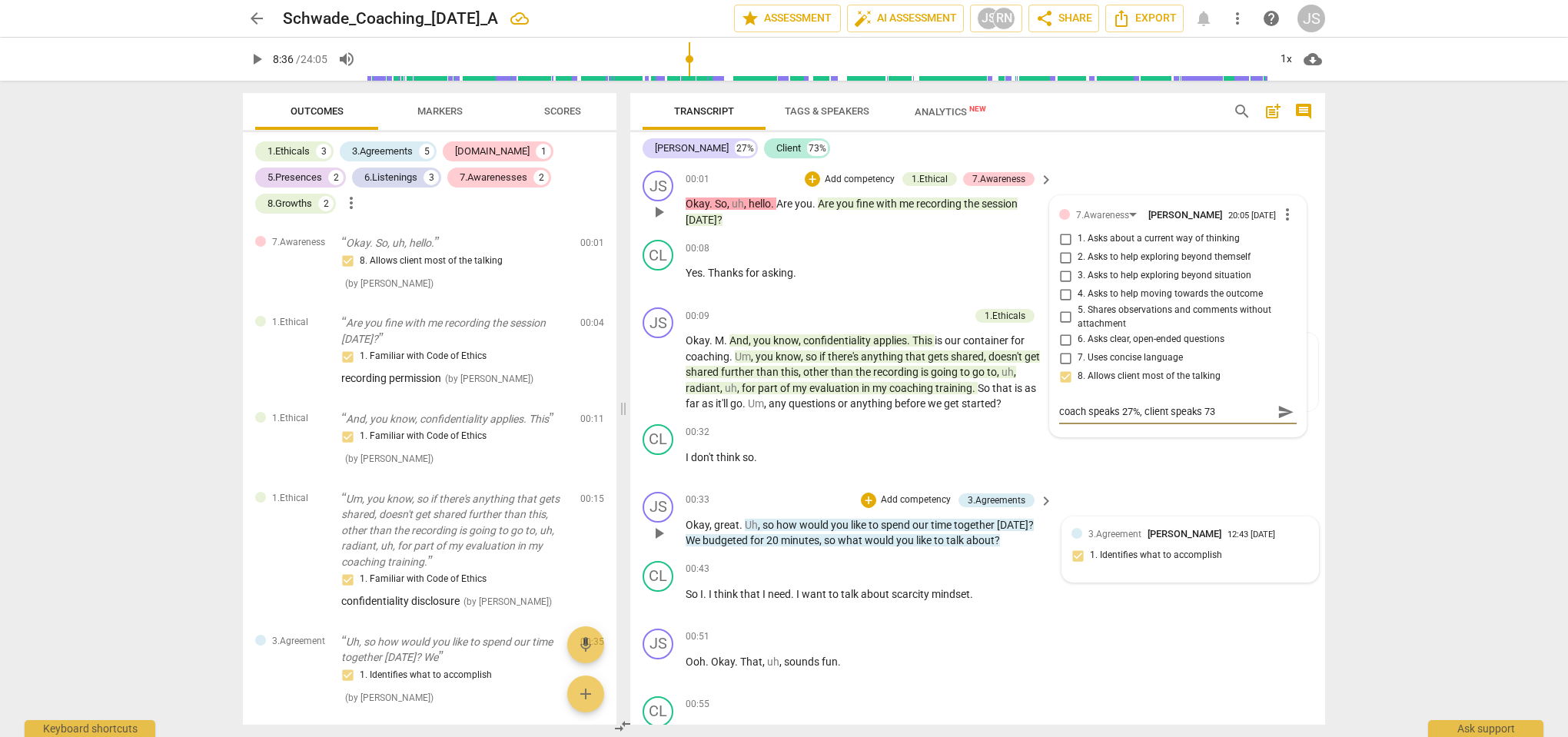
type textarea "coach speaks 27%, client speaks 73%"
click at [1277, 416] on span "send" at bounding box center [1285, 411] width 17 height 17
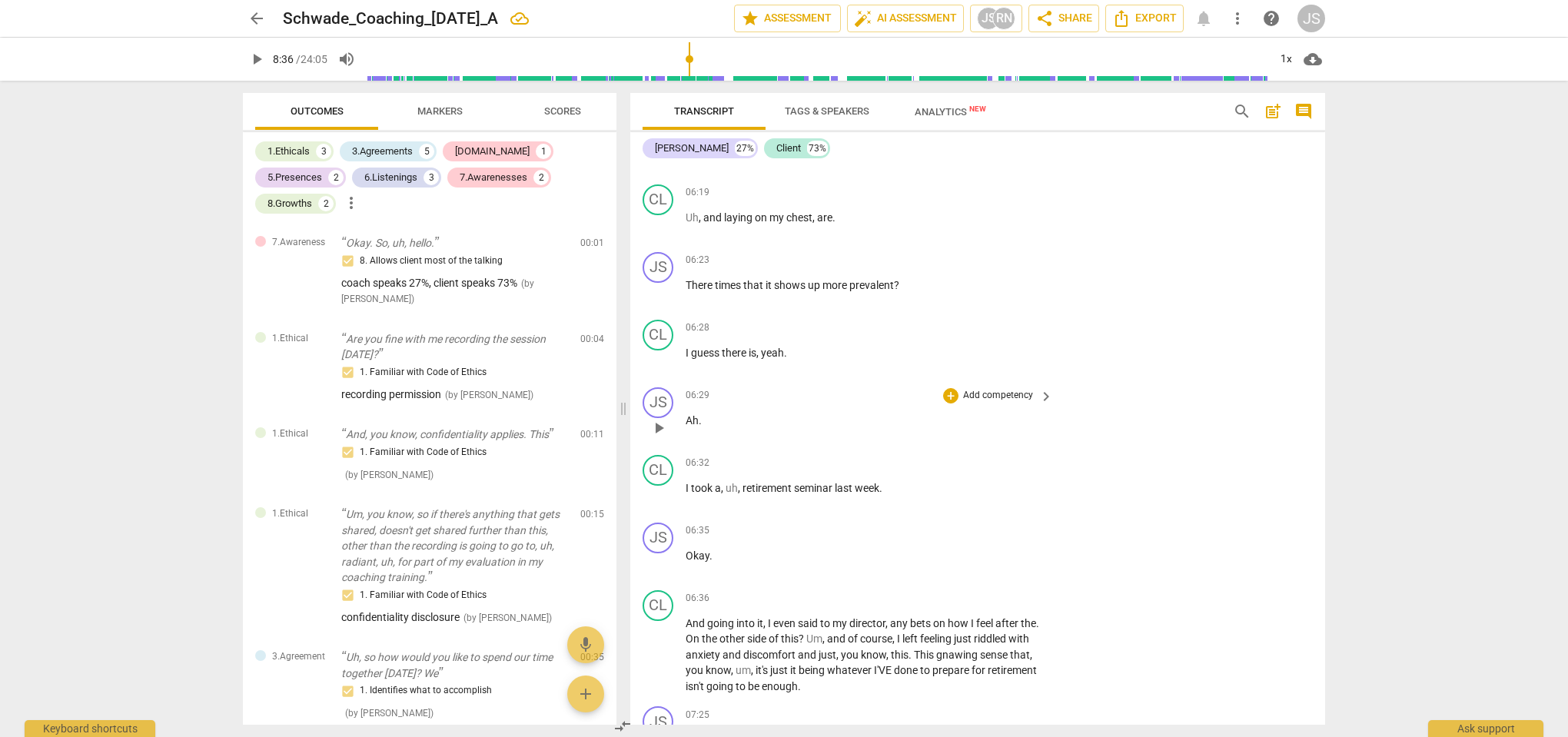
scroll to position [2200, 0]
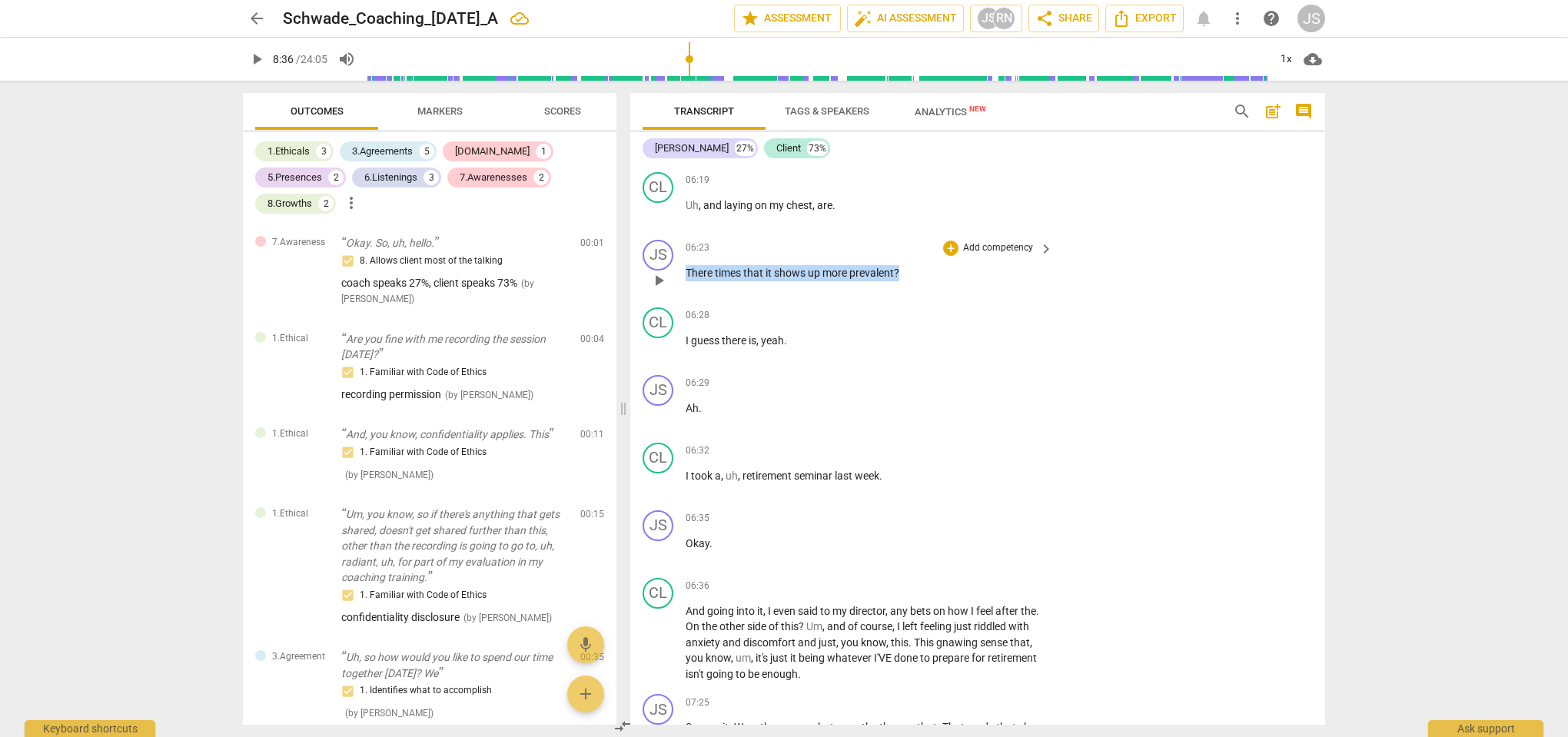
drag, startPoint x: 903, startPoint y: 281, endPoint x: 683, endPoint y: 281, distance: 220.0
click at [683, 281] on div "JS play_arrow pause 06:23 + Add competency keyboard_arrow_right There times tha…" at bounding box center [978, 266] width 695 height 67
click at [702, 277] on span "There" at bounding box center [701, 272] width 29 height 13
click at [691, 279] on span "There" at bounding box center [701, 272] width 29 height 13
click at [843, 212] on p "Uh , and laying on my chest , are ." at bounding box center [865, 205] width 360 height 17
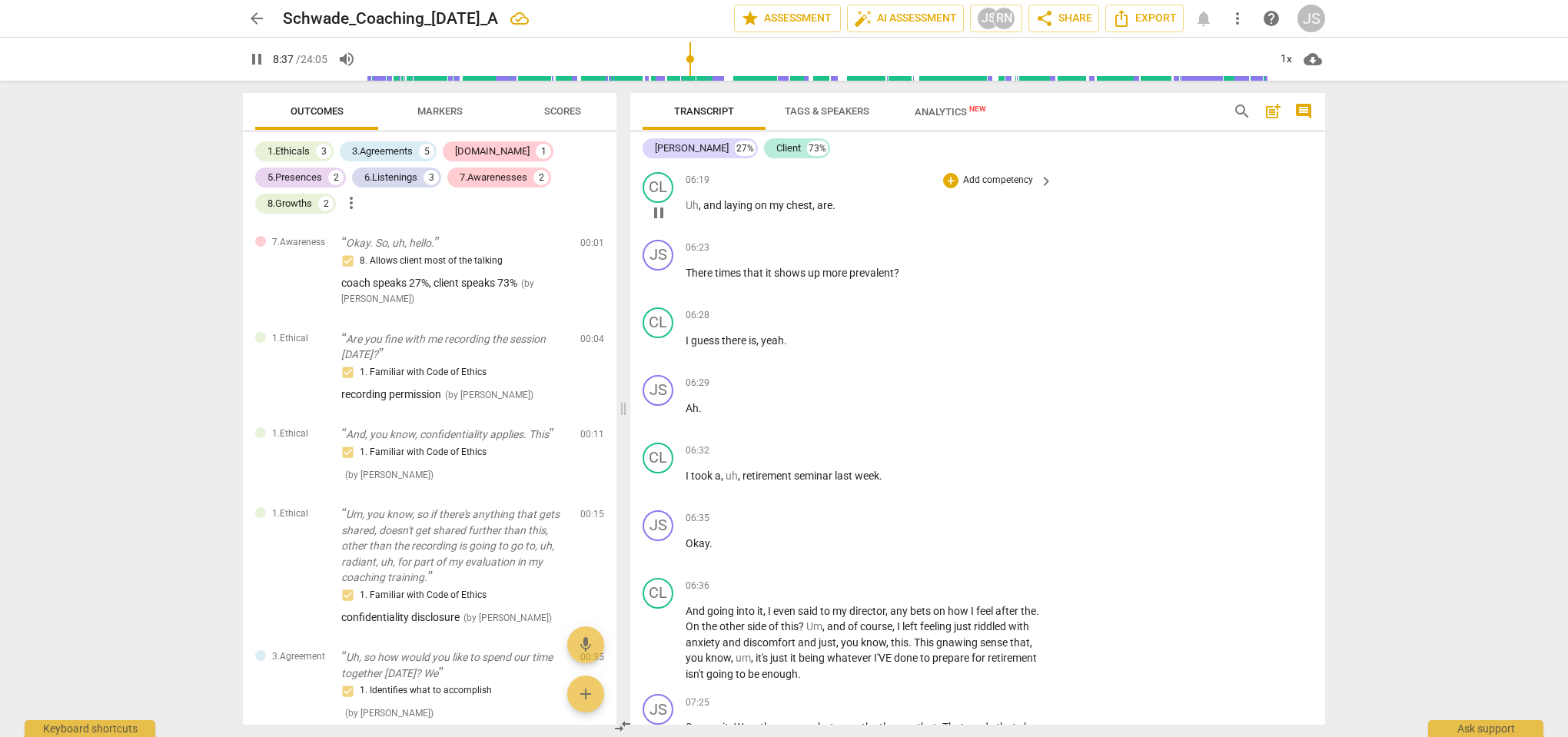
type input "518"
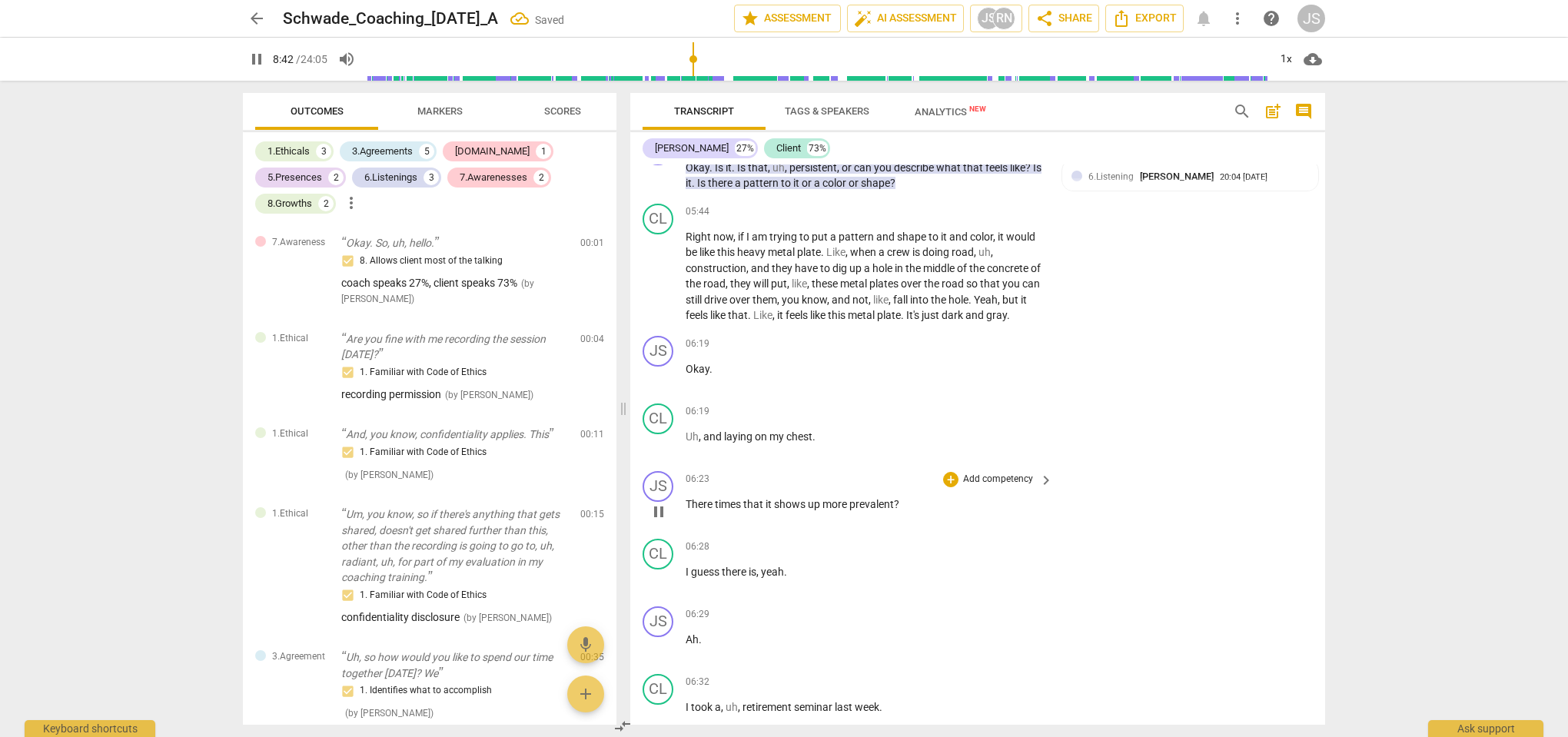
click at [691, 511] on span "There" at bounding box center [701, 504] width 29 height 13
type input "523"
drag, startPoint x: 913, startPoint y: 512, endPoint x: 686, endPoint y: 512, distance: 227.0
click at [686, 512] on p "Are there times that it shows up more prevalent ?" at bounding box center [865, 505] width 360 height 17
click at [939, 493] on div "+ keyboard_arrow_down" at bounding box center [948, 492] width 64 height 27
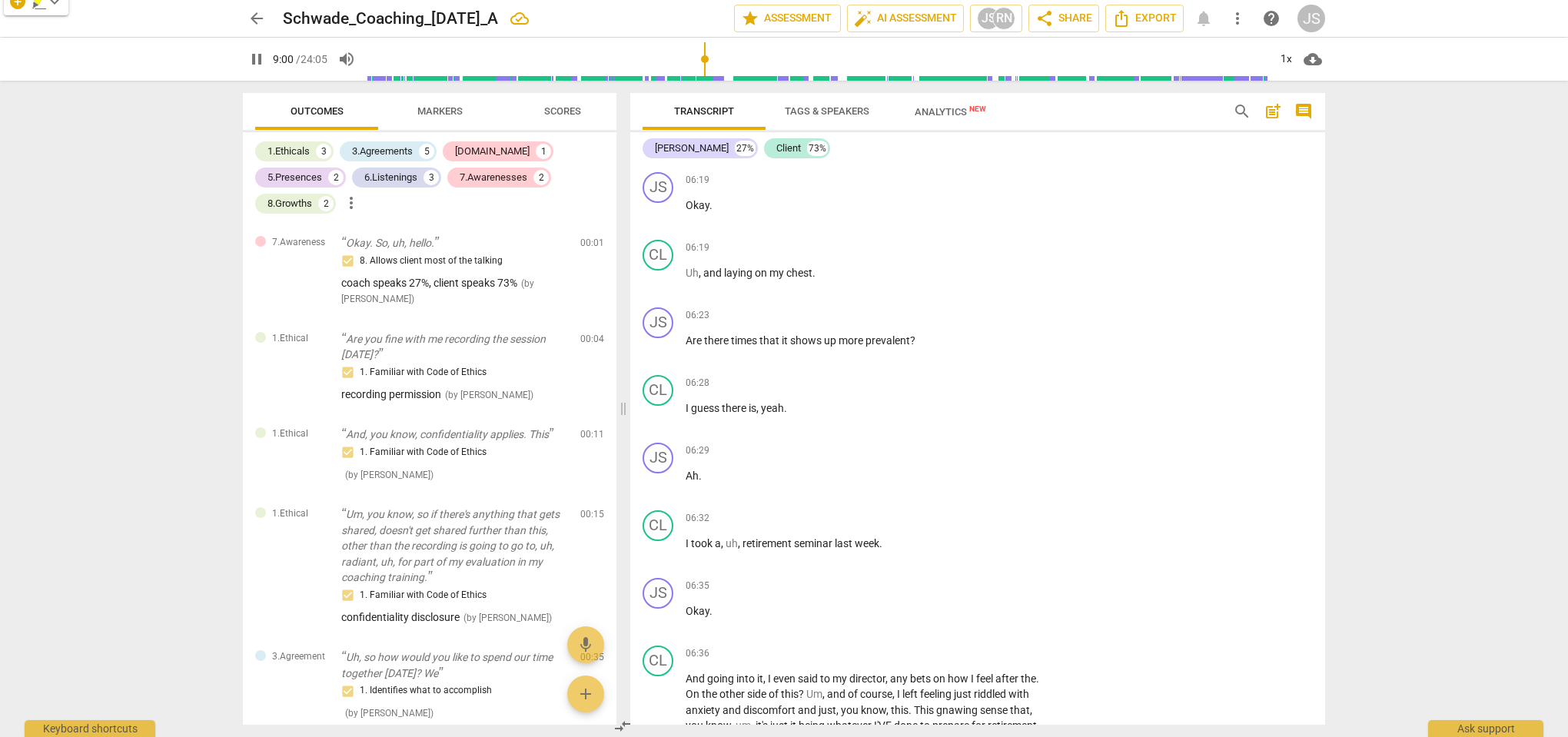
scroll to position [2120, 0]
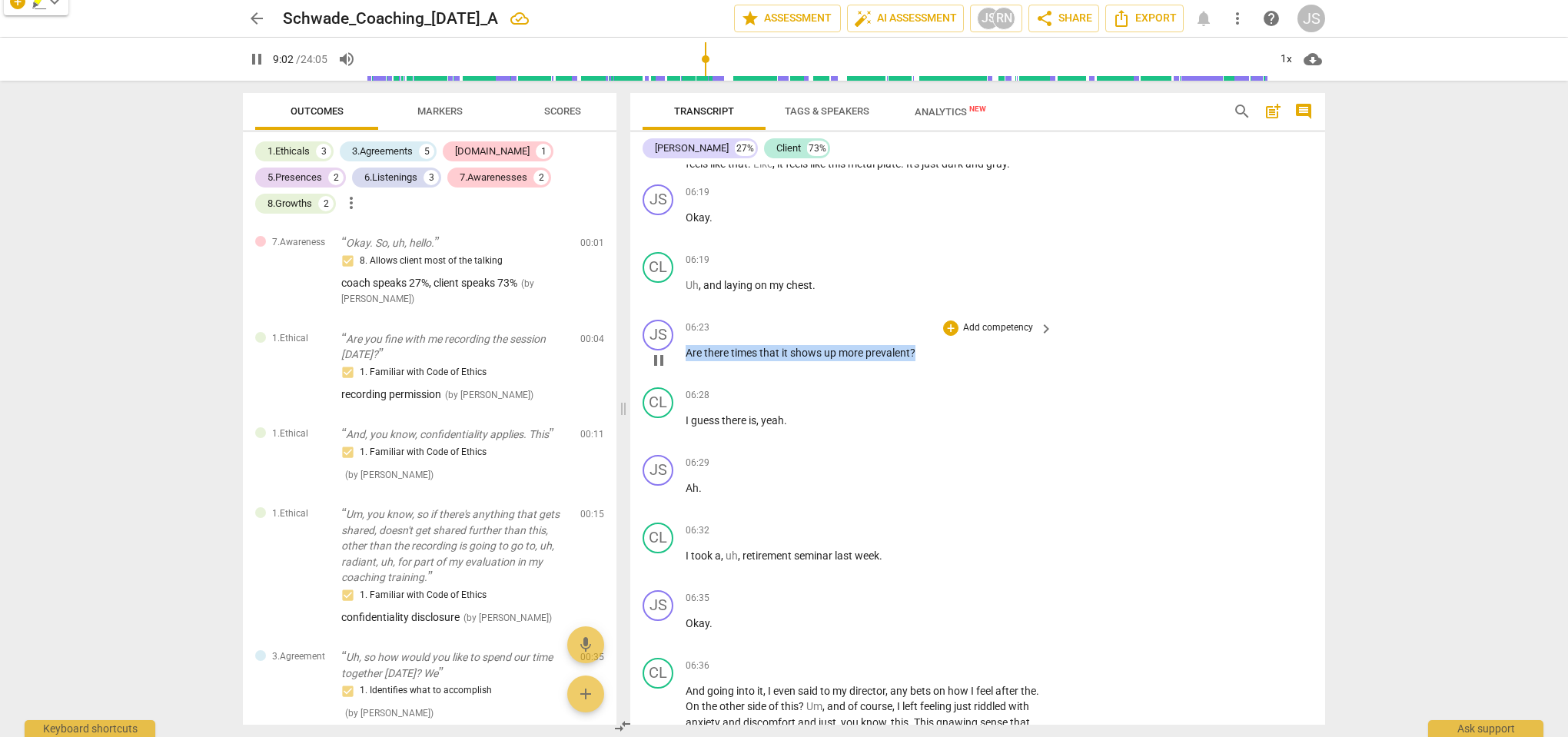
drag, startPoint x: 923, startPoint y: 359, endPoint x: 677, endPoint y: 358, distance: 246.0
click at [677, 358] on div "JS play_arrow pause 06:23 + Add competency keyboard_arrow_right Are there times…" at bounding box center [978, 347] width 695 height 67
click at [951, 332] on div "+" at bounding box center [950, 328] width 16 height 16
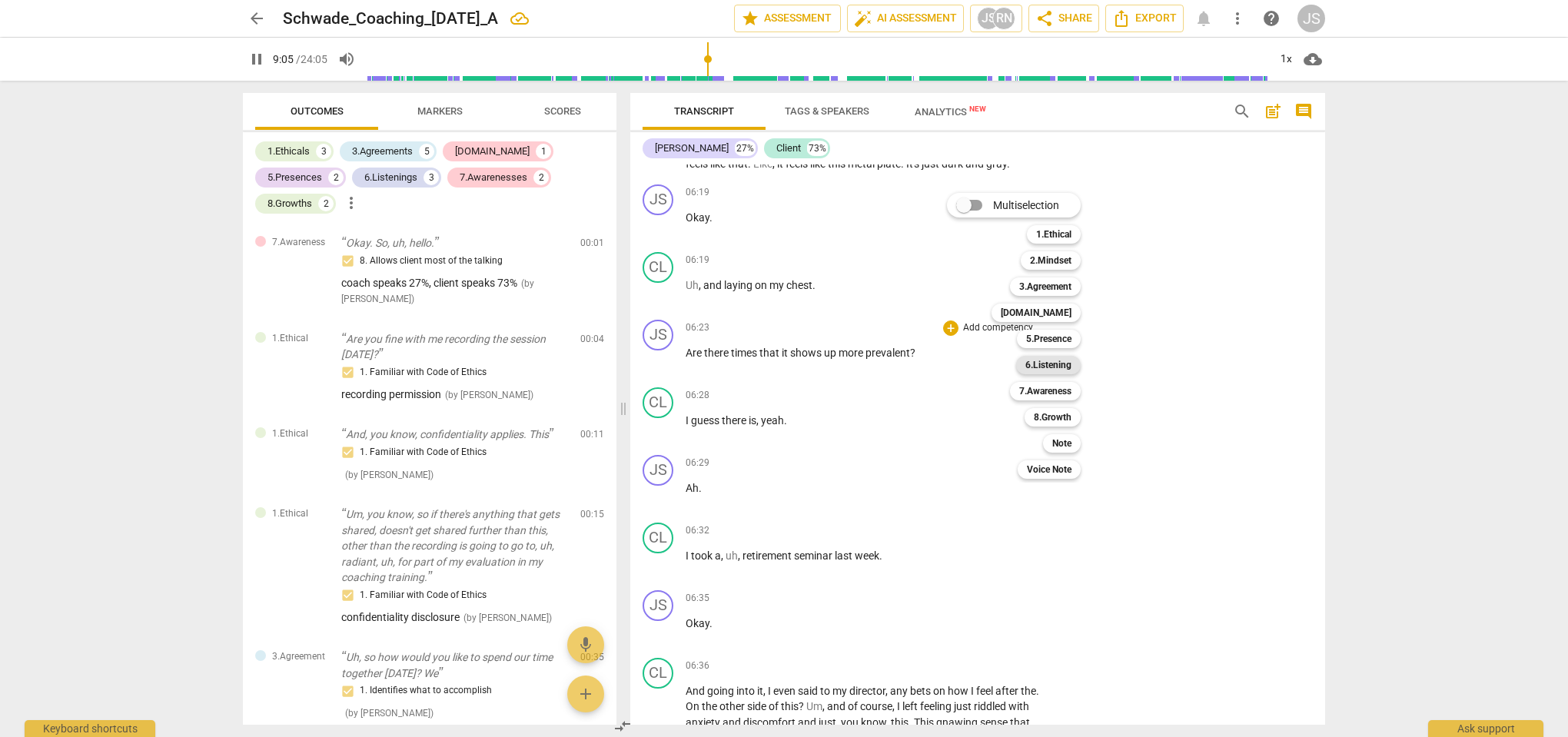
click at [1059, 367] on b "6.Listening" at bounding box center [1048, 365] width 46 height 19
type input "546"
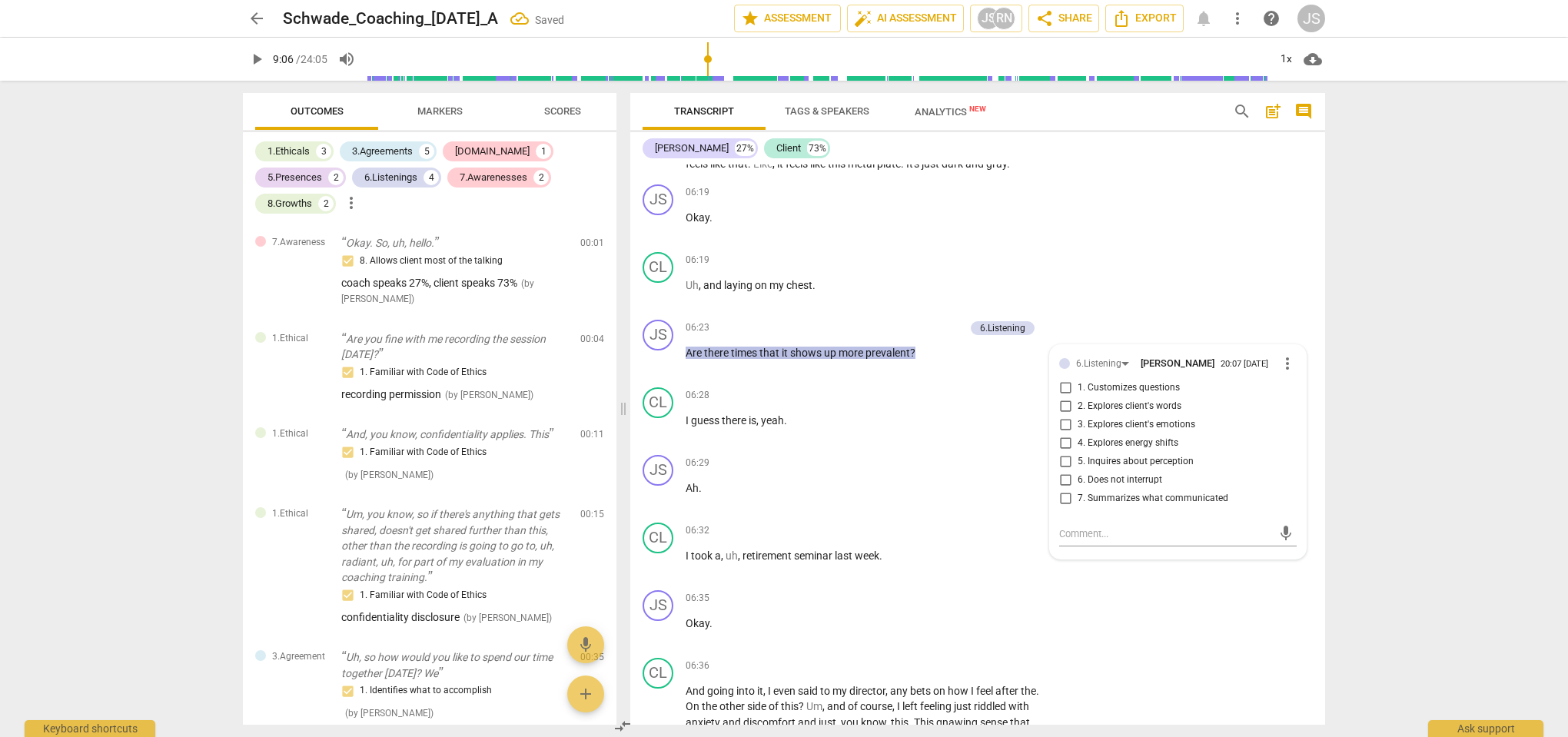
scroll to position [1128, 0]
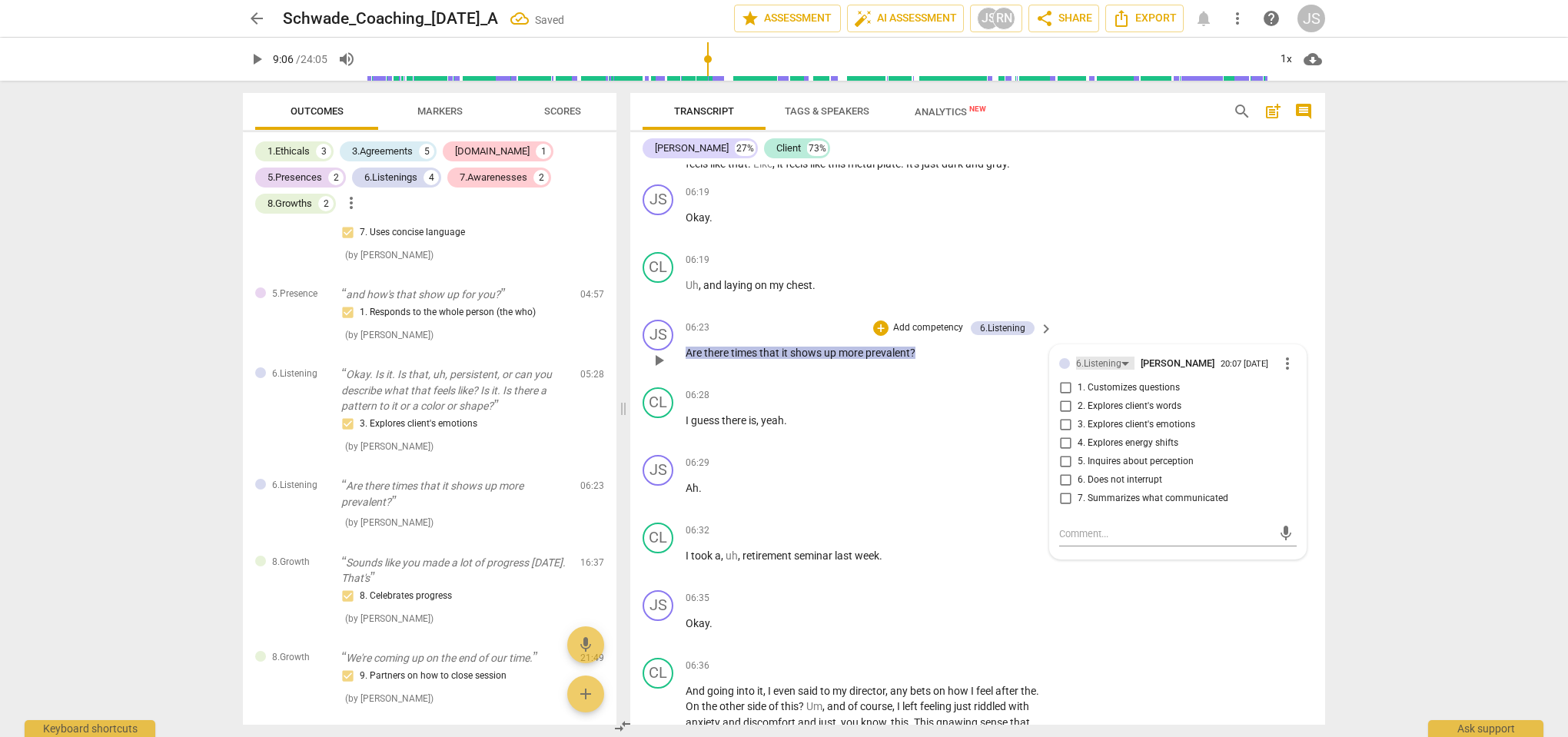
click at [1110, 371] on div "6.Listening" at bounding box center [1099, 363] width 45 height 15
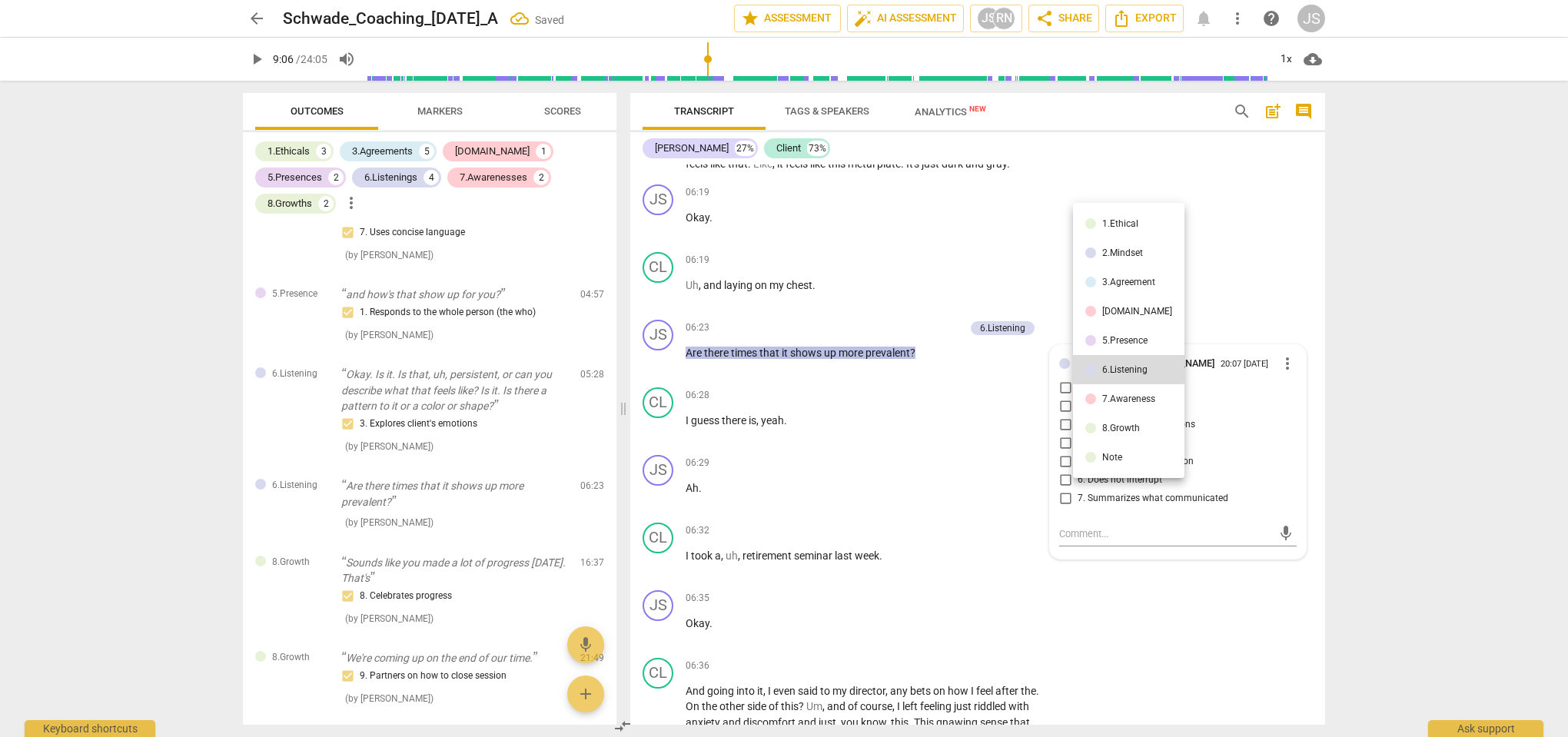
click at [1108, 395] on div "7.Awareness" at bounding box center [1128, 398] width 53 height 9
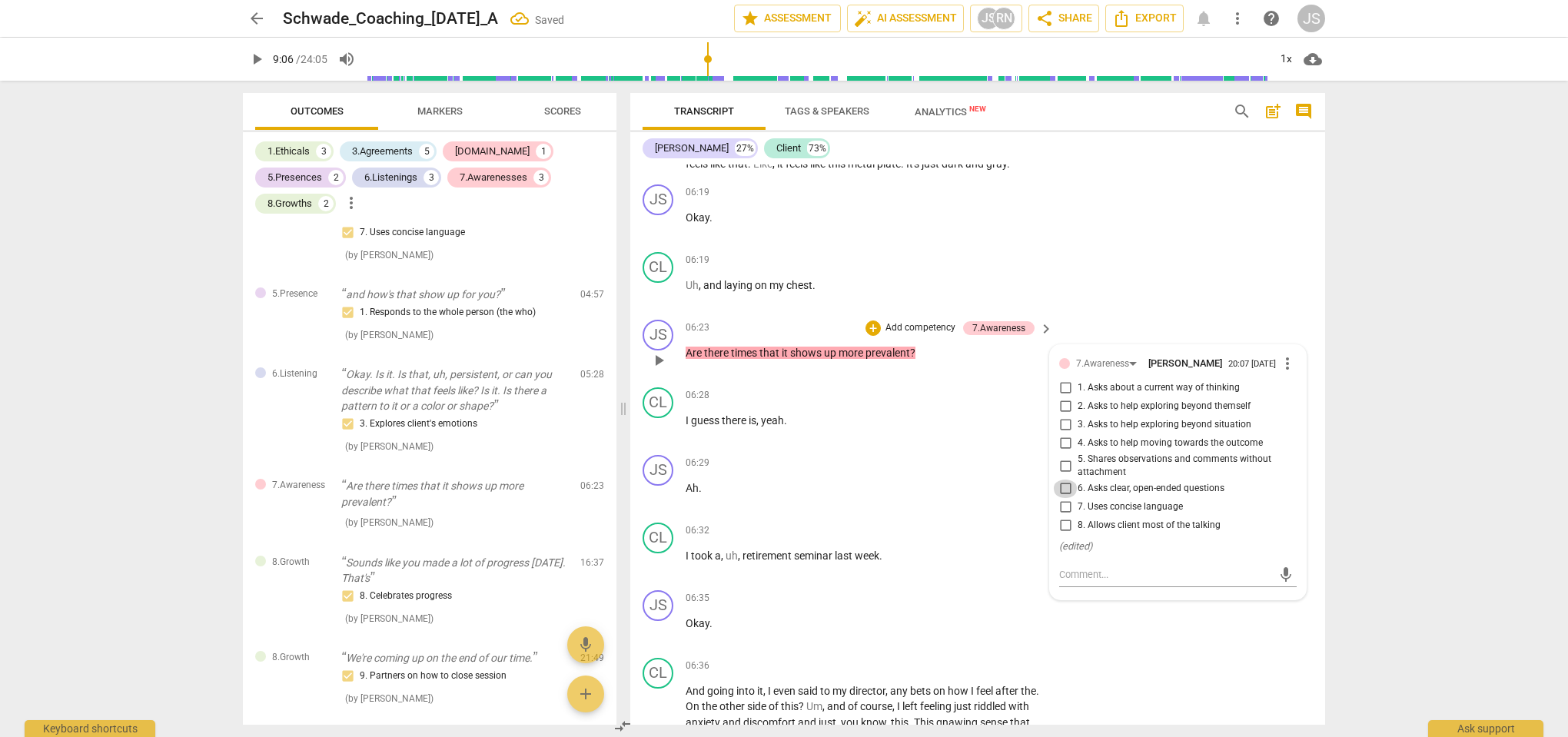
click at [1065, 498] on input "6. Asks clear, open-ended questions" at bounding box center [1065, 488] width 24 height 19
checkbox input "true"
click at [1105, 295] on div "CL play_arrow pause 06:19 + Add competency keyboard_arrow_right Uh , and laying…" at bounding box center [978, 279] width 695 height 67
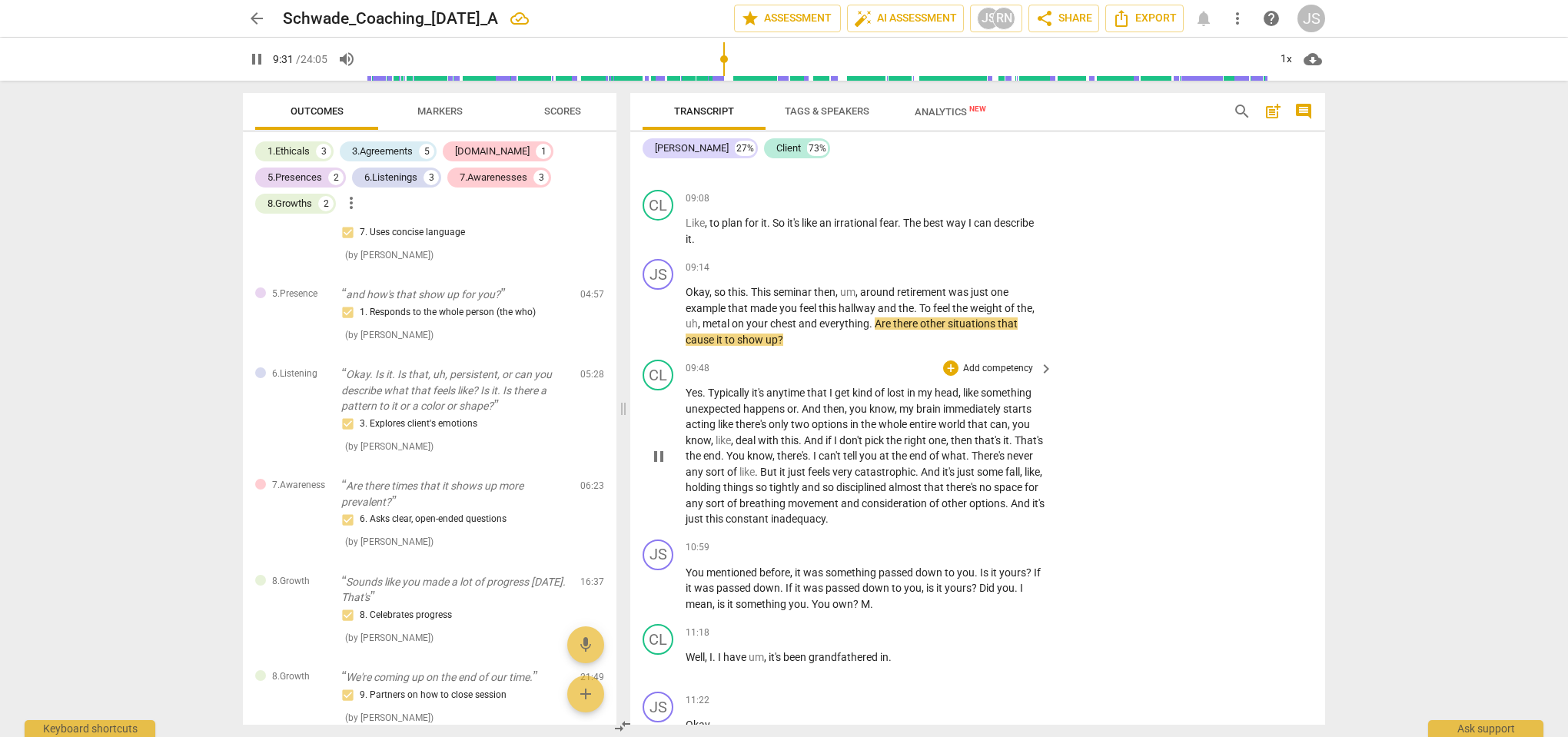
scroll to position [3657, 0]
drag, startPoint x: 875, startPoint y: 322, endPoint x: 882, endPoint y: 334, distance: 13.9
click at [882, 334] on p "Okay , so this . This seminar then , um , around retirement was just one exampl…" at bounding box center [865, 315] width 360 height 63
click at [802, 318] on div "+" at bounding box center [797, 317] width 16 height 16
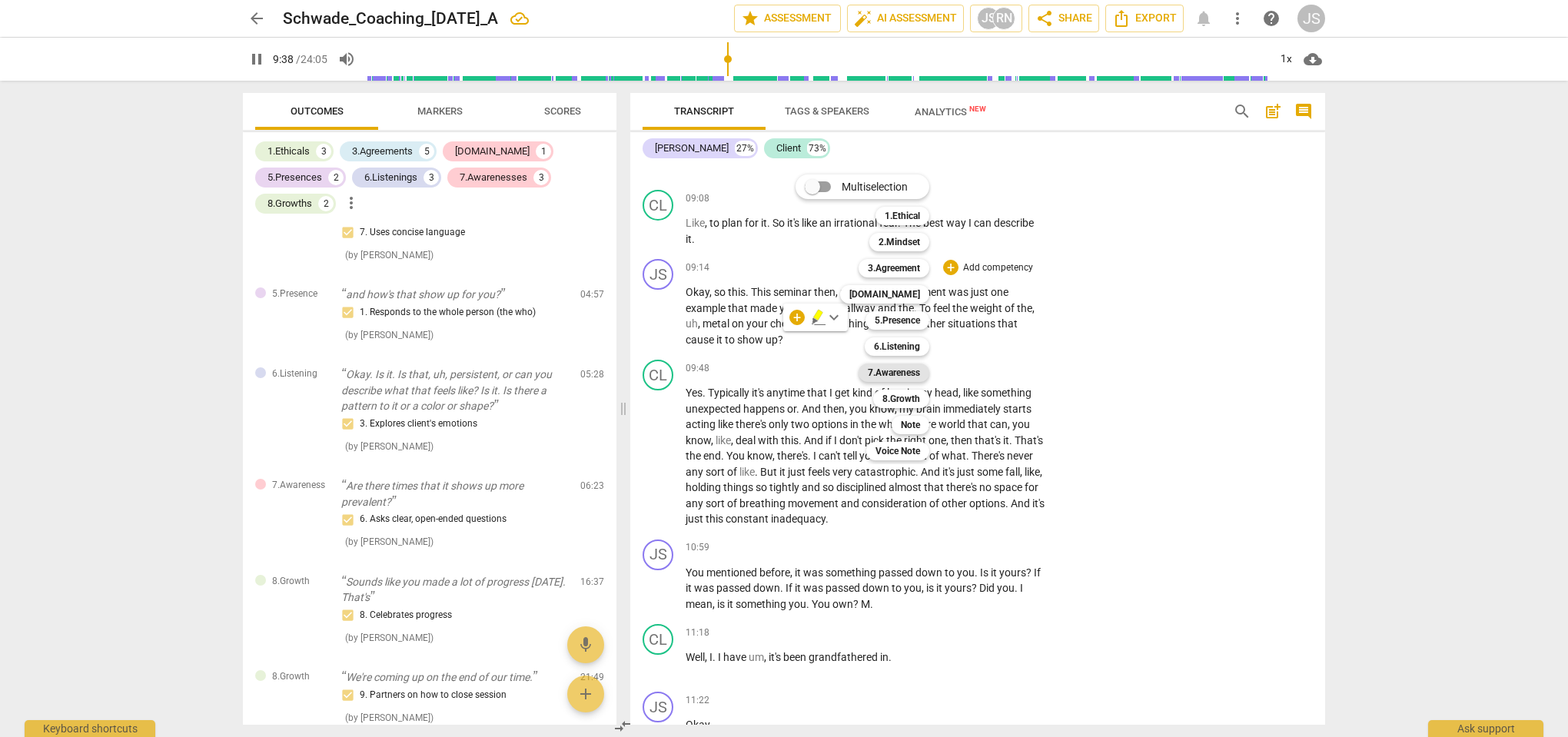
click at [894, 378] on b "7.Awareness" at bounding box center [894, 373] width 53 height 19
type input "578"
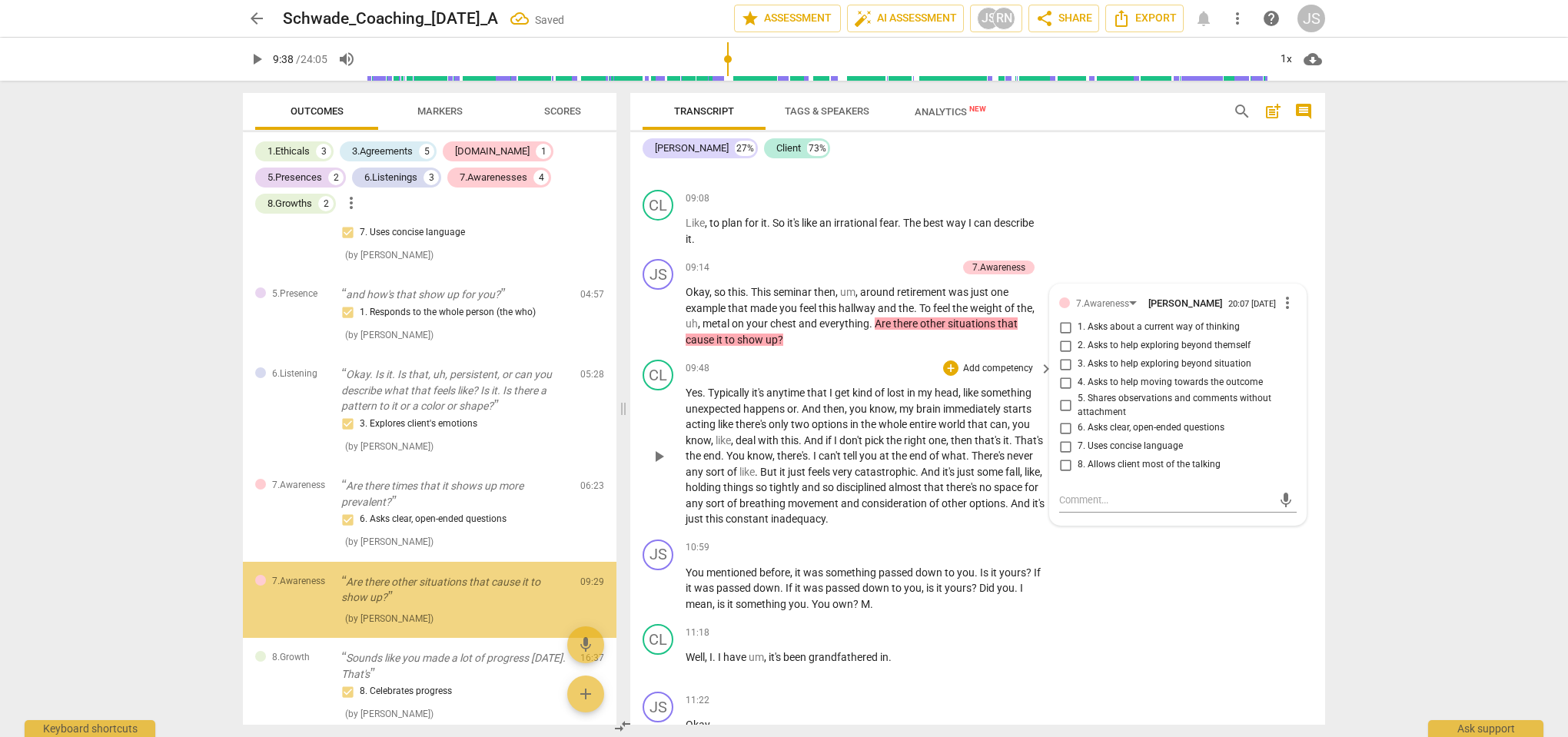
scroll to position [1223, 0]
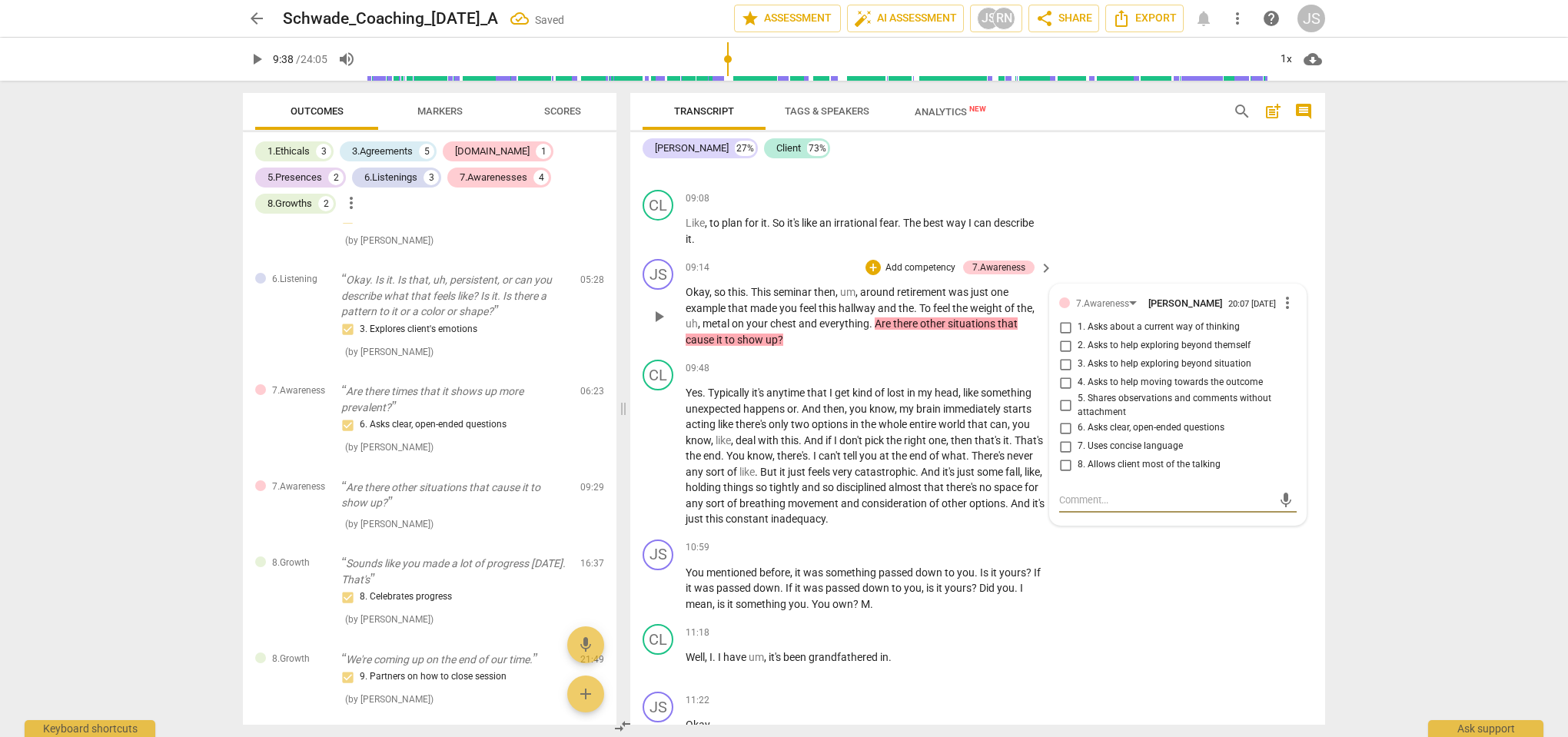
click at [1065, 368] on input "3. Asks to help exploring beyond situation" at bounding box center [1065, 364] width 24 height 19
checkbox input "true"
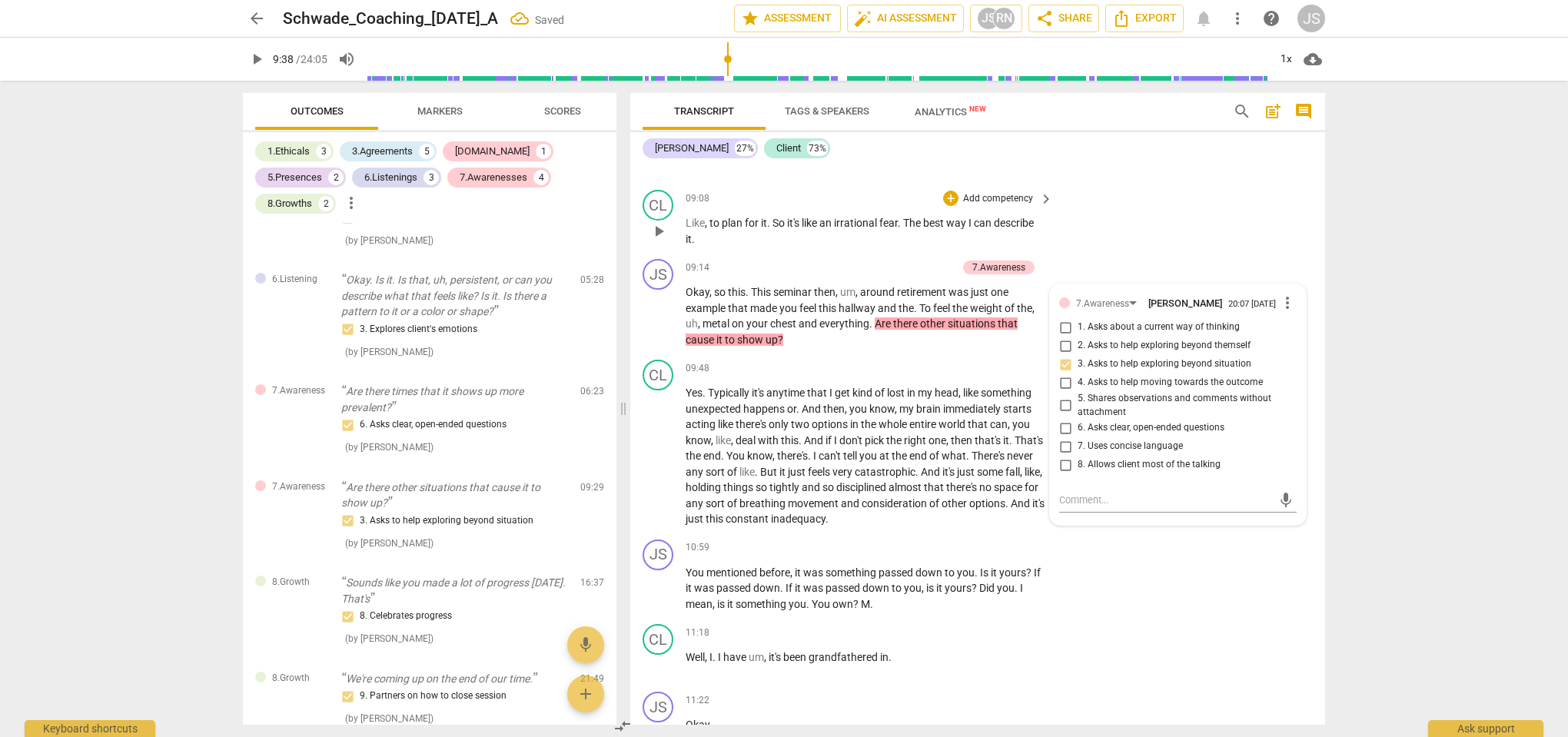
click at [1119, 227] on div "CL play_arrow pause 09:08 + Add competency keyboard_arrow_right Like , to plan …" at bounding box center [978, 218] width 695 height 69
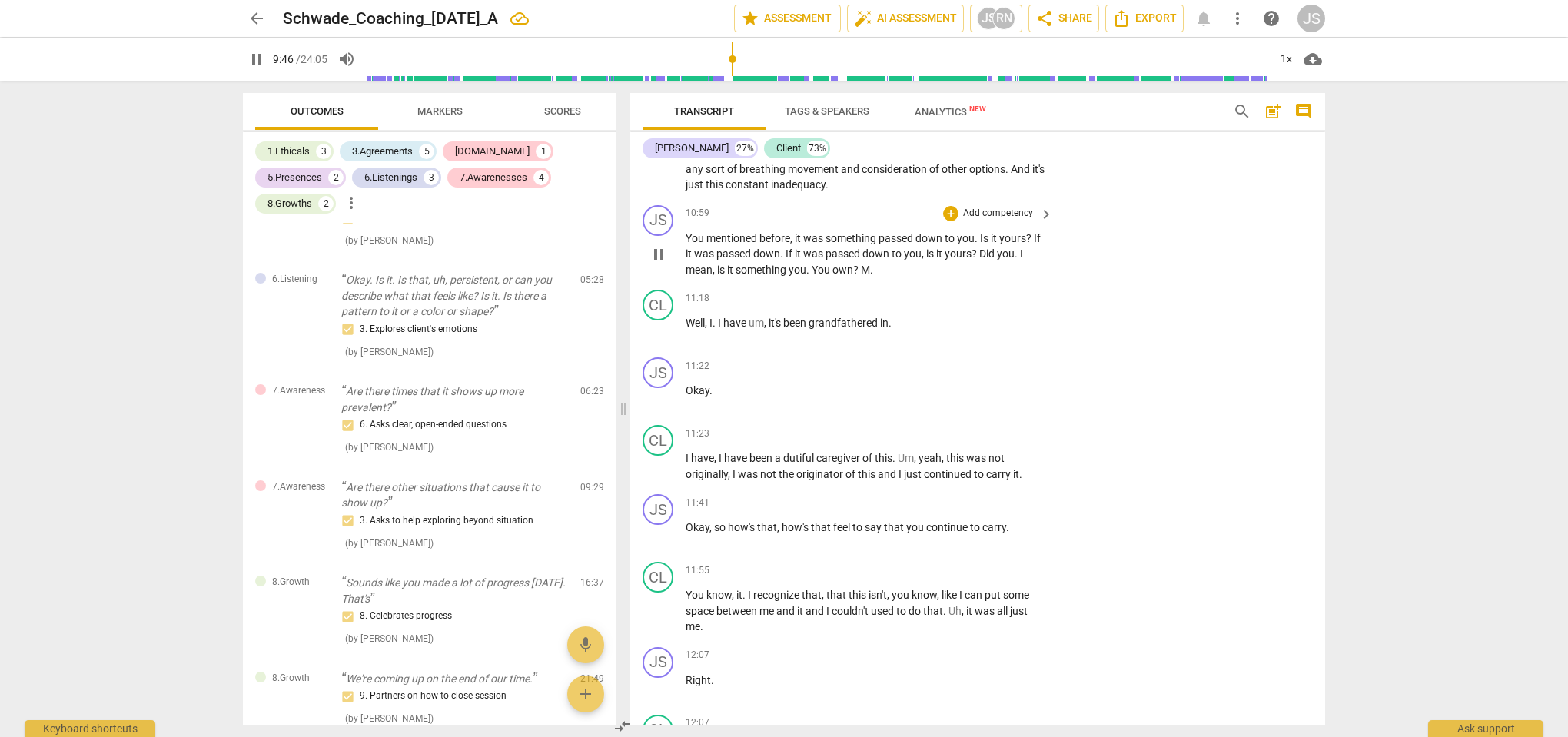
scroll to position [3979, 0]
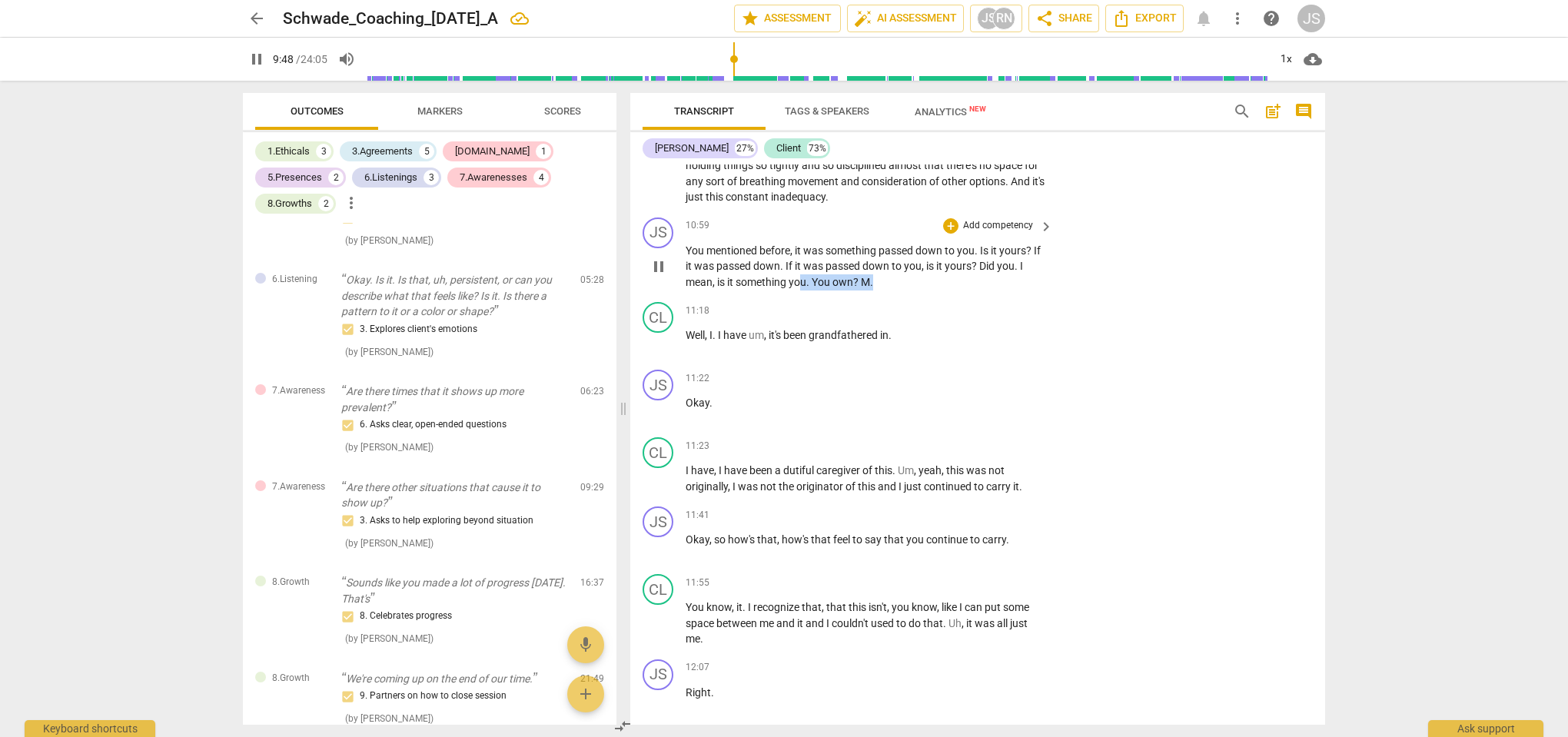
drag, startPoint x: 893, startPoint y: 277, endPoint x: 803, endPoint y: 274, distance: 90.0
click at [803, 274] on p "You mentioned before , it was something passed down to you . Is it yours ? If i…" at bounding box center [865, 266] width 360 height 48
type input "589"
click at [1020, 260] on span "." at bounding box center [1018, 266] width 6 height 13
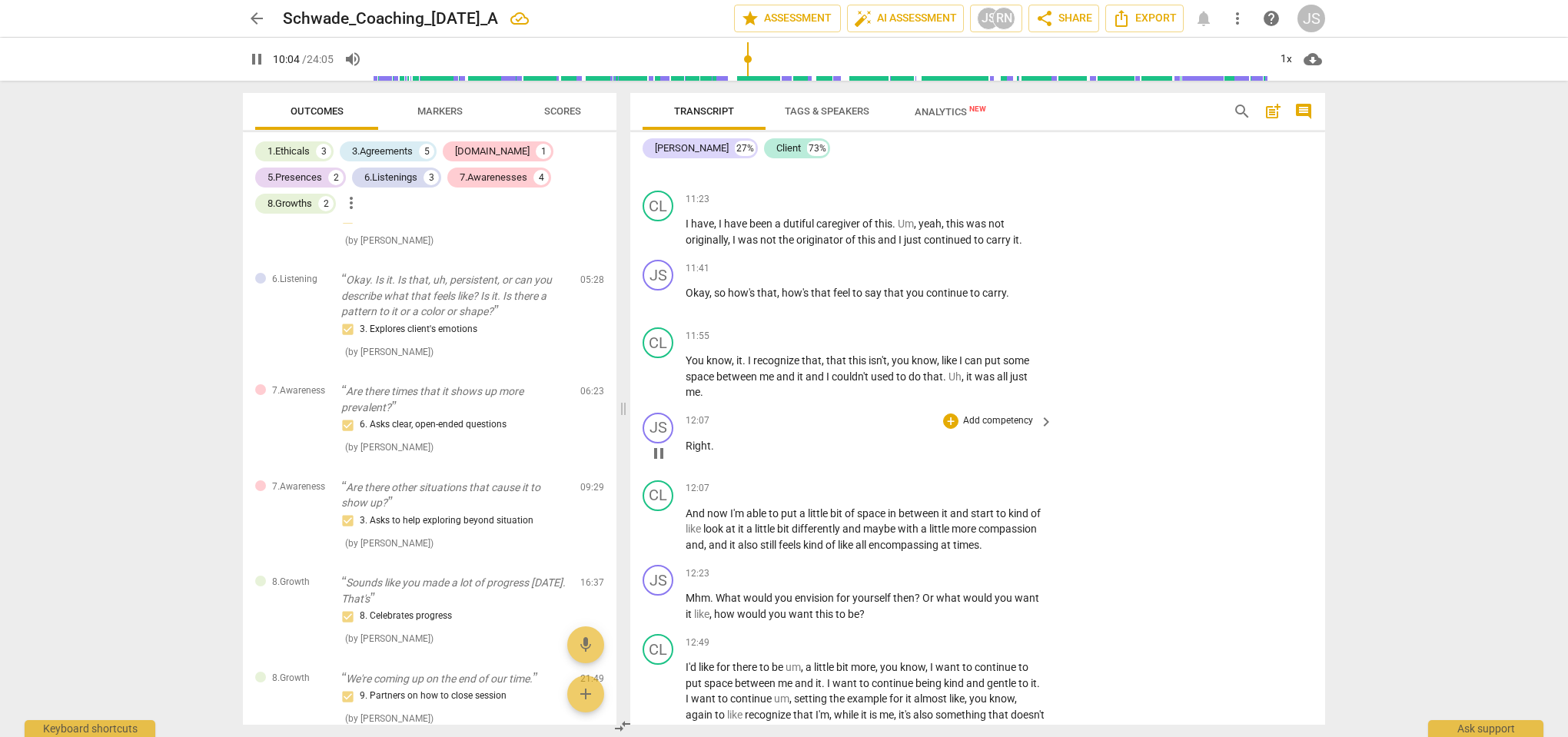
scroll to position [4226, 0]
click at [1023, 286] on p "Okay , so how's that , how's that feel to say that you continue to carry ." at bounding box center [865, 292] width 360 height 17
type input "607"
drag, startPoint x: 1017, startPoint y: 284, endPoint x: 784, endPoint y: 284, distance: 233.0
click at [784, 284] on p "Okay , so how's that , how's that feel to say that you continue to carry?" at bounding box center [865, 292] width 360 height 17
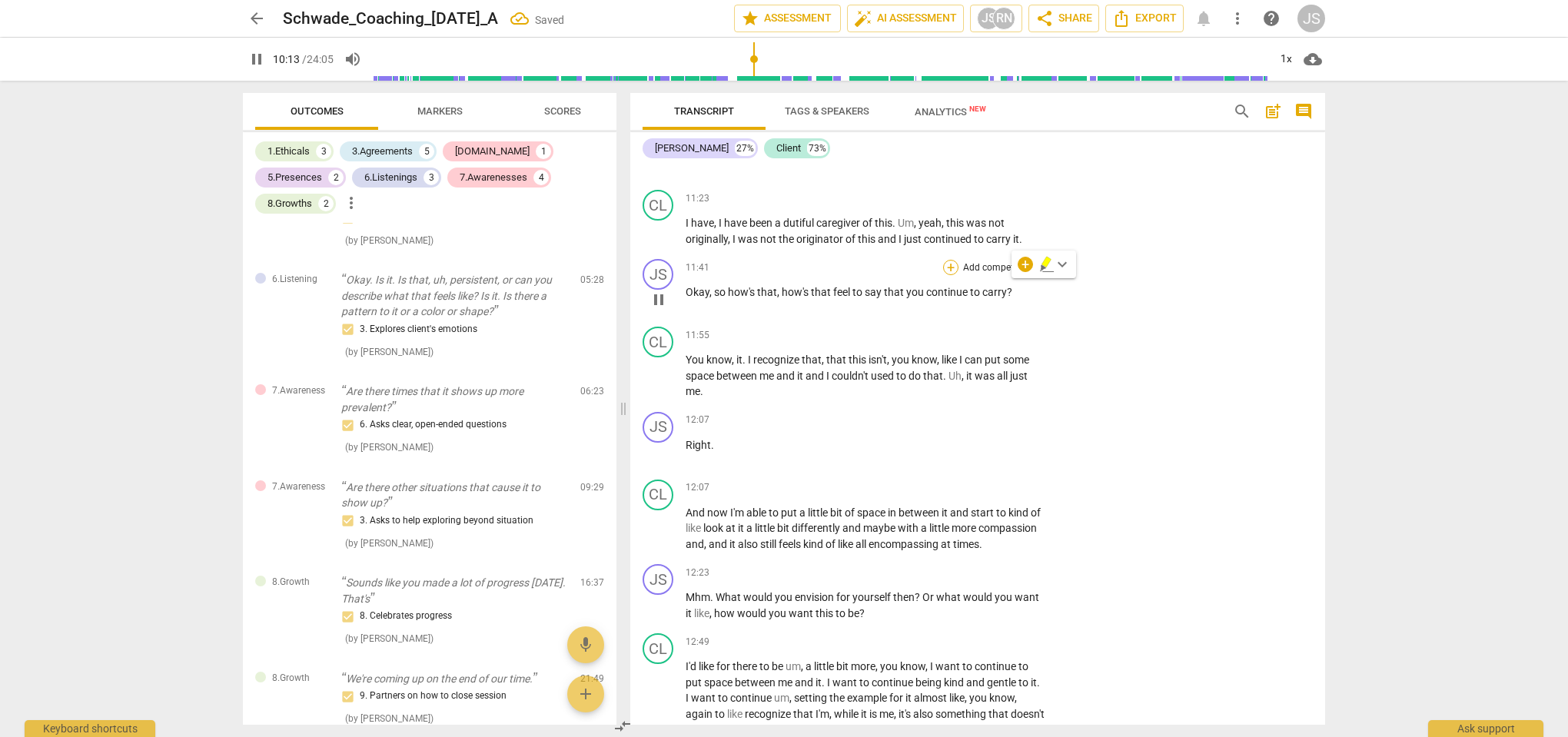
click at [953, 260] on div "+" at bounding box center [950, 267] width 16 height 16
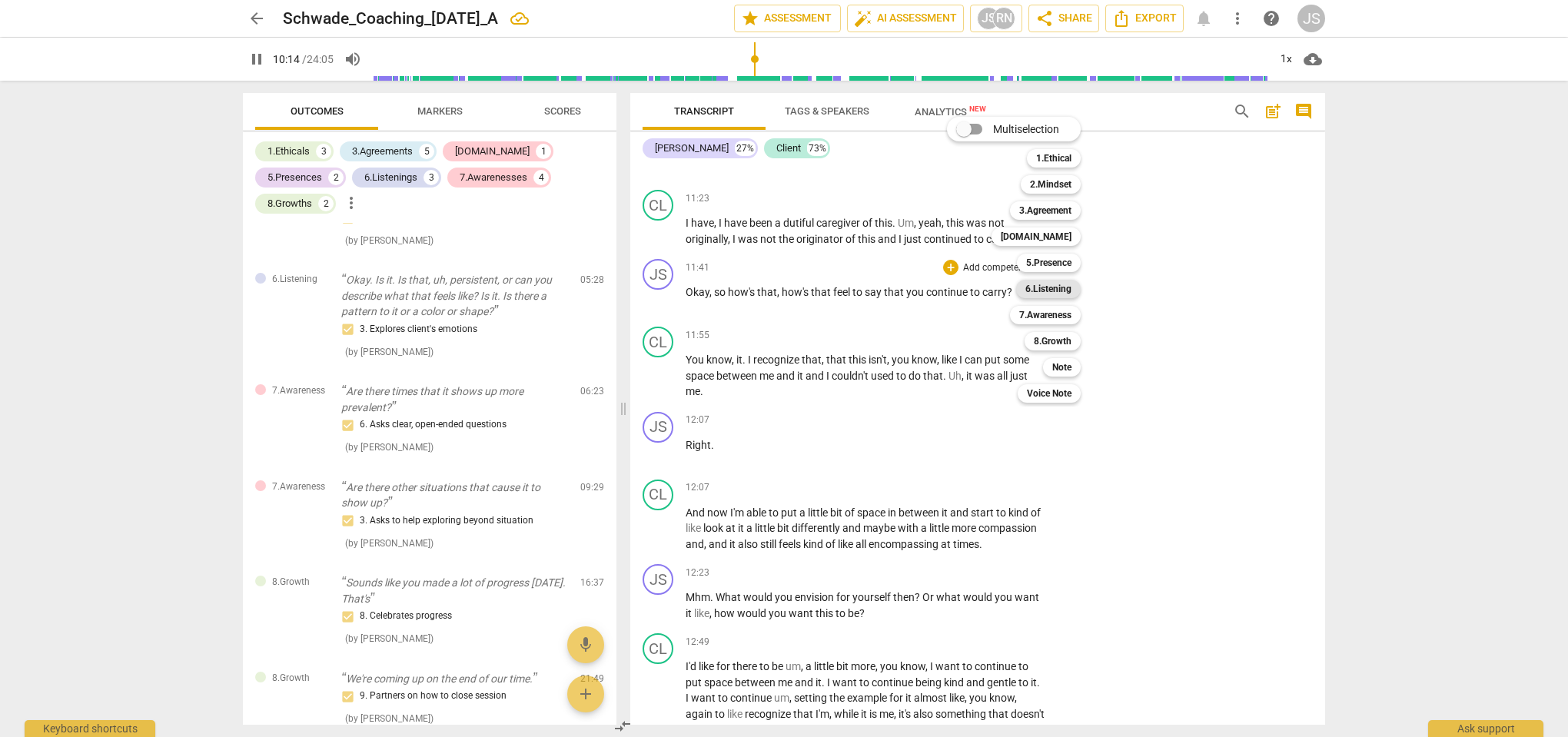
scroll to position [3892, 0]
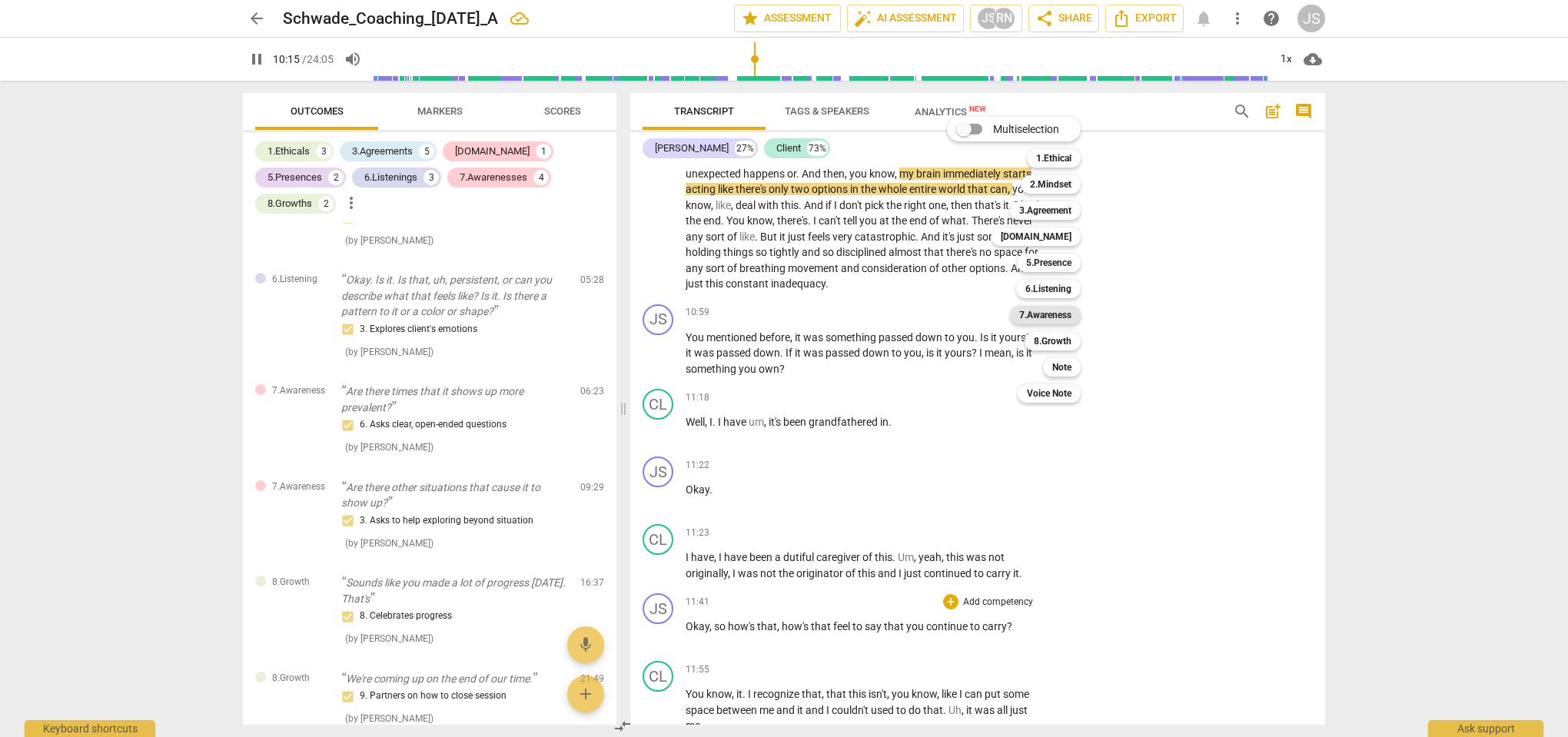
click at [1047, 322] on b "7.Awareness" at bounding box center [1045, 314] width 53 height 19
type input "616"
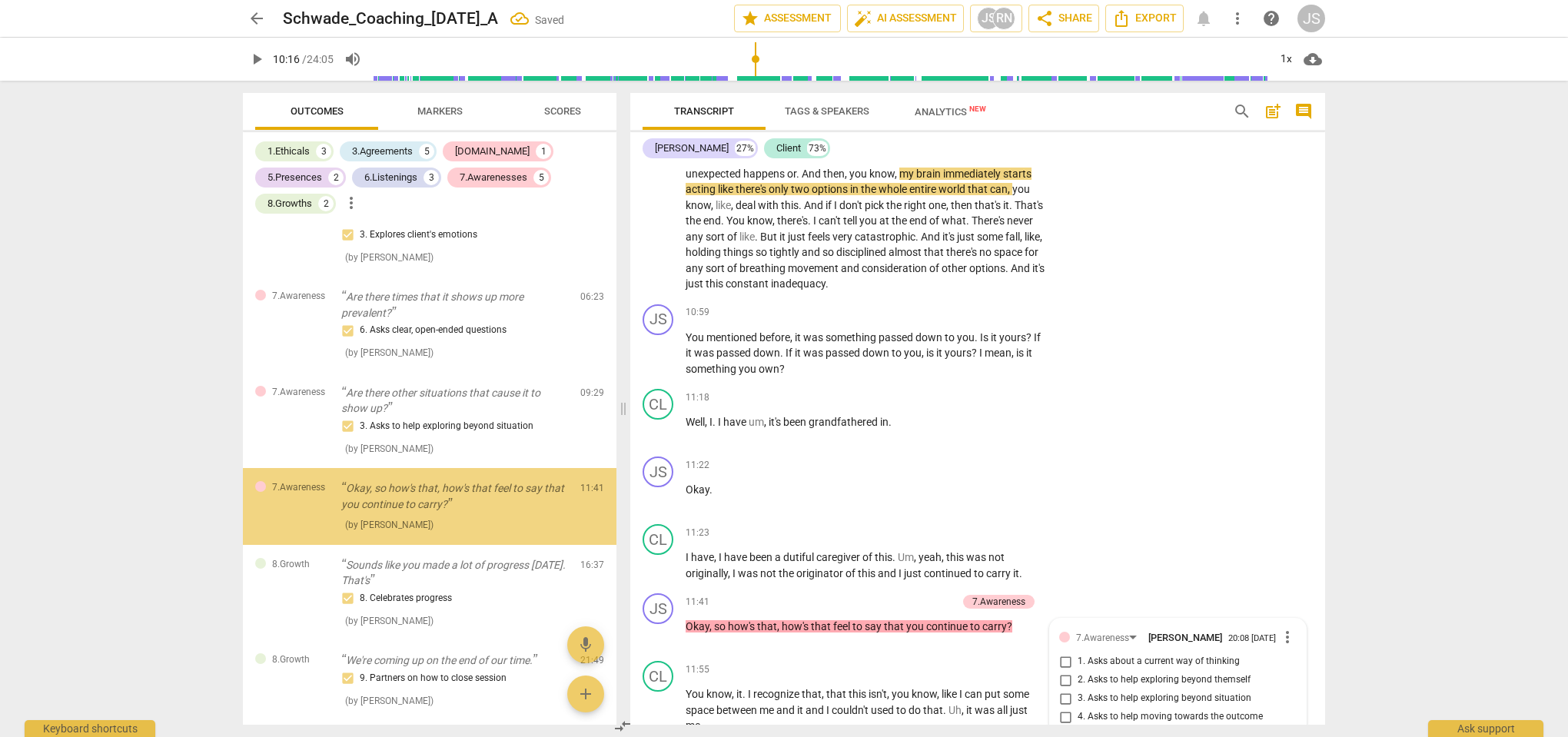
scroll to position [4278, 0]
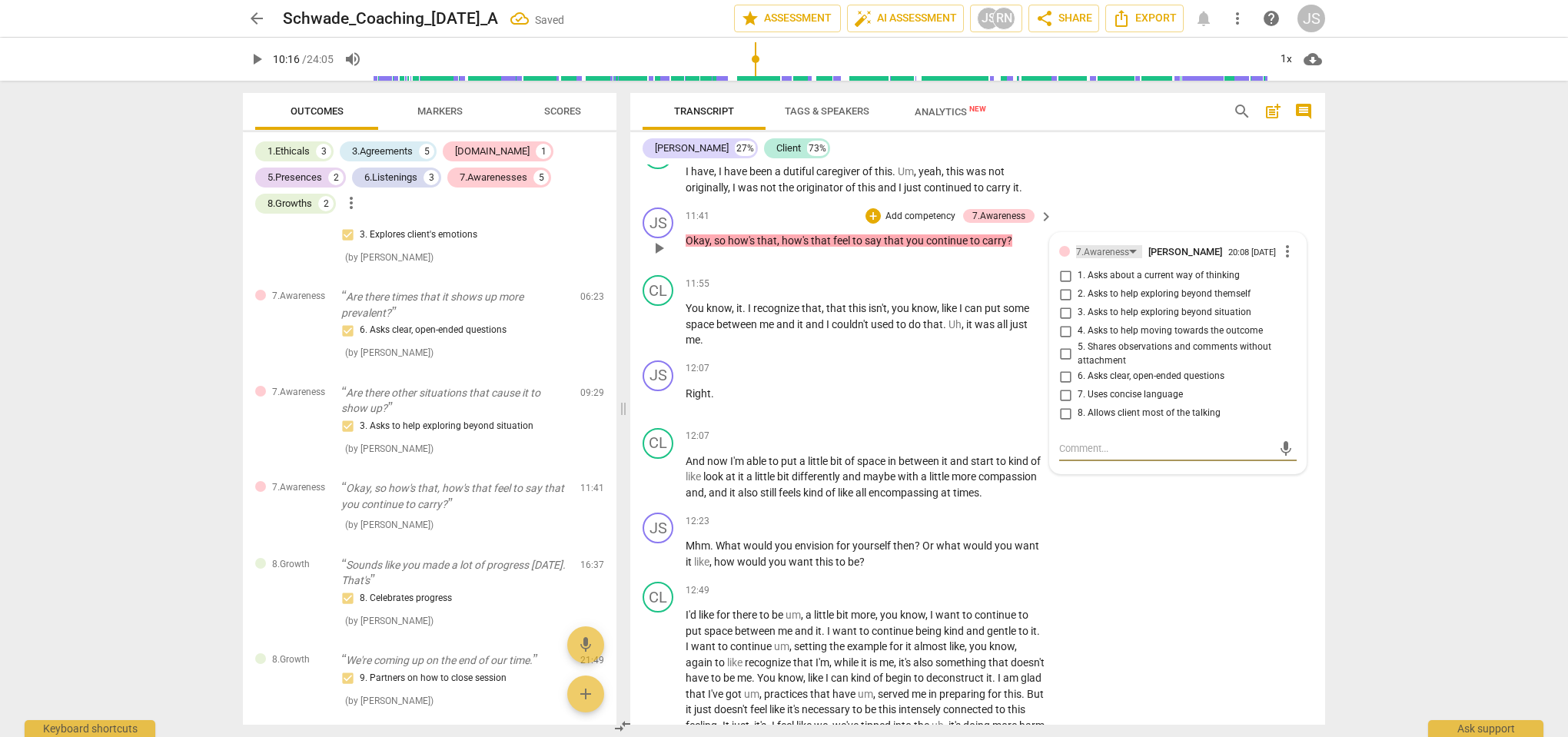
click at [1097, 245] on div "7.Awareness" at bounding box center [1103, 252] width 53 height 15
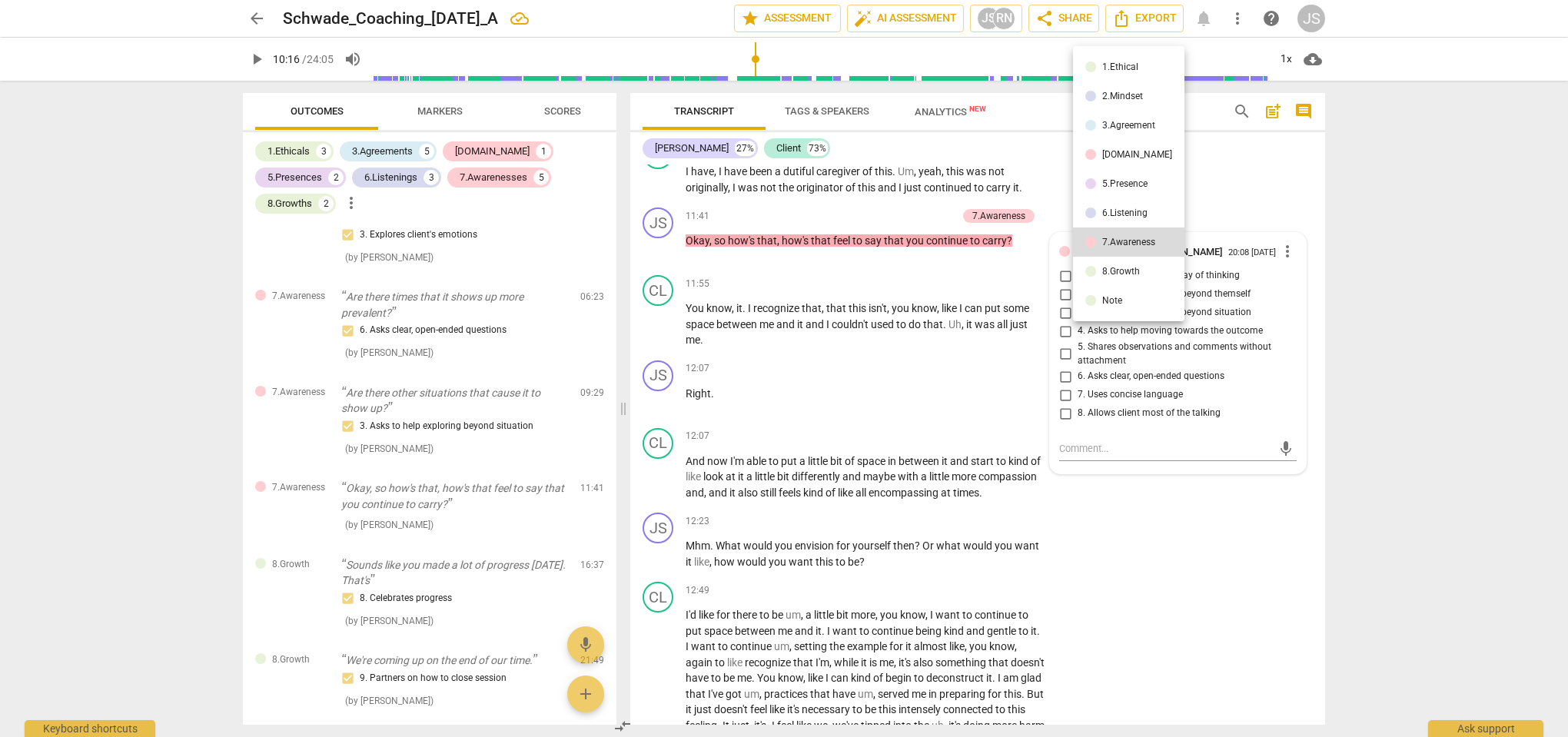
click at [1110, 212] on div "6.Listening" at bounding box center [1124, 212] width 45 height 9
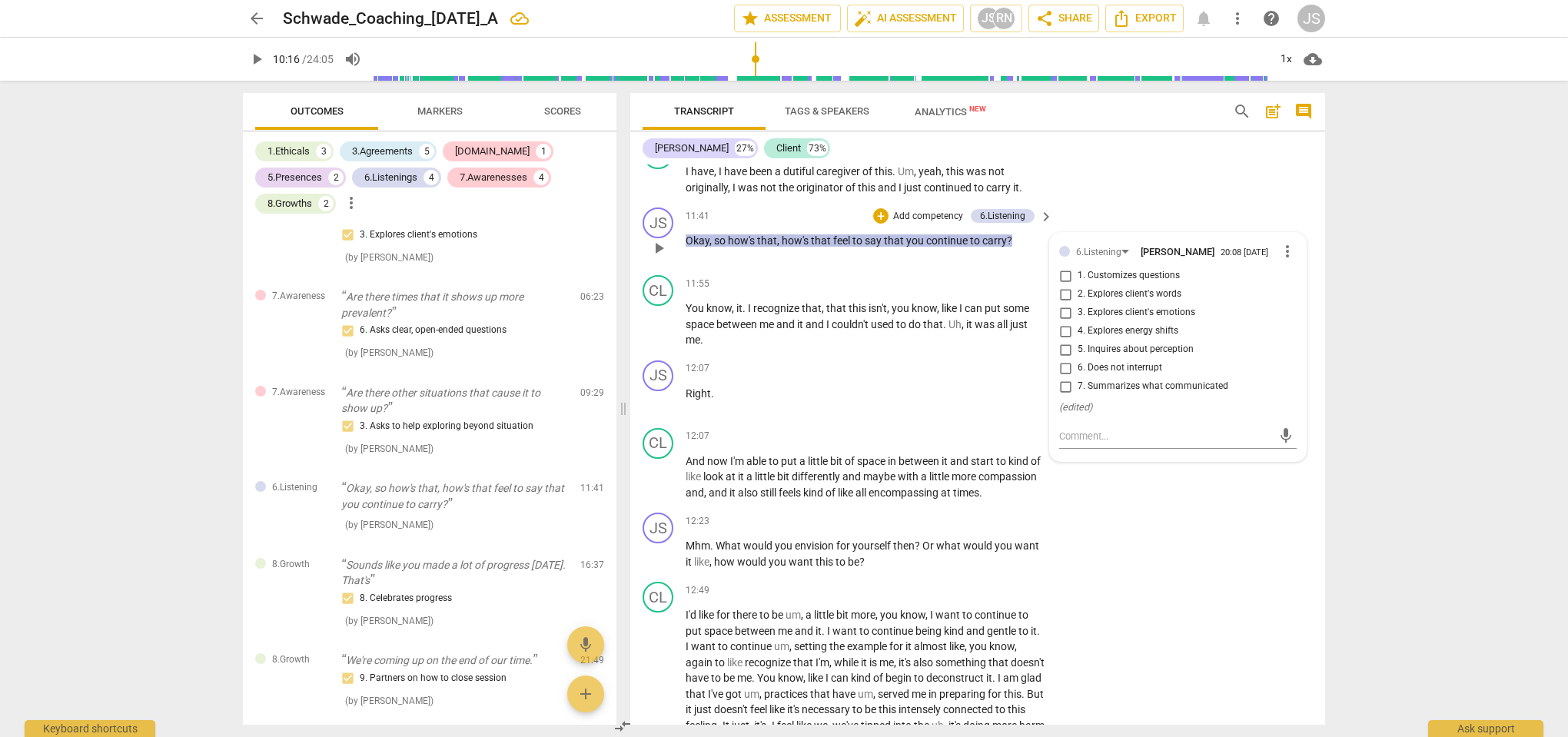
click at [1066, 295] on input "2. Explores client's words" at bounding box center [1065, 294] width 24 height 19
click at [990, 255] on div "JS play_arrow pause 11:41 + Add competency 6.Listening keyboard_arrow_right Oka…" at bounding box center [978, 234] width 695 height 67
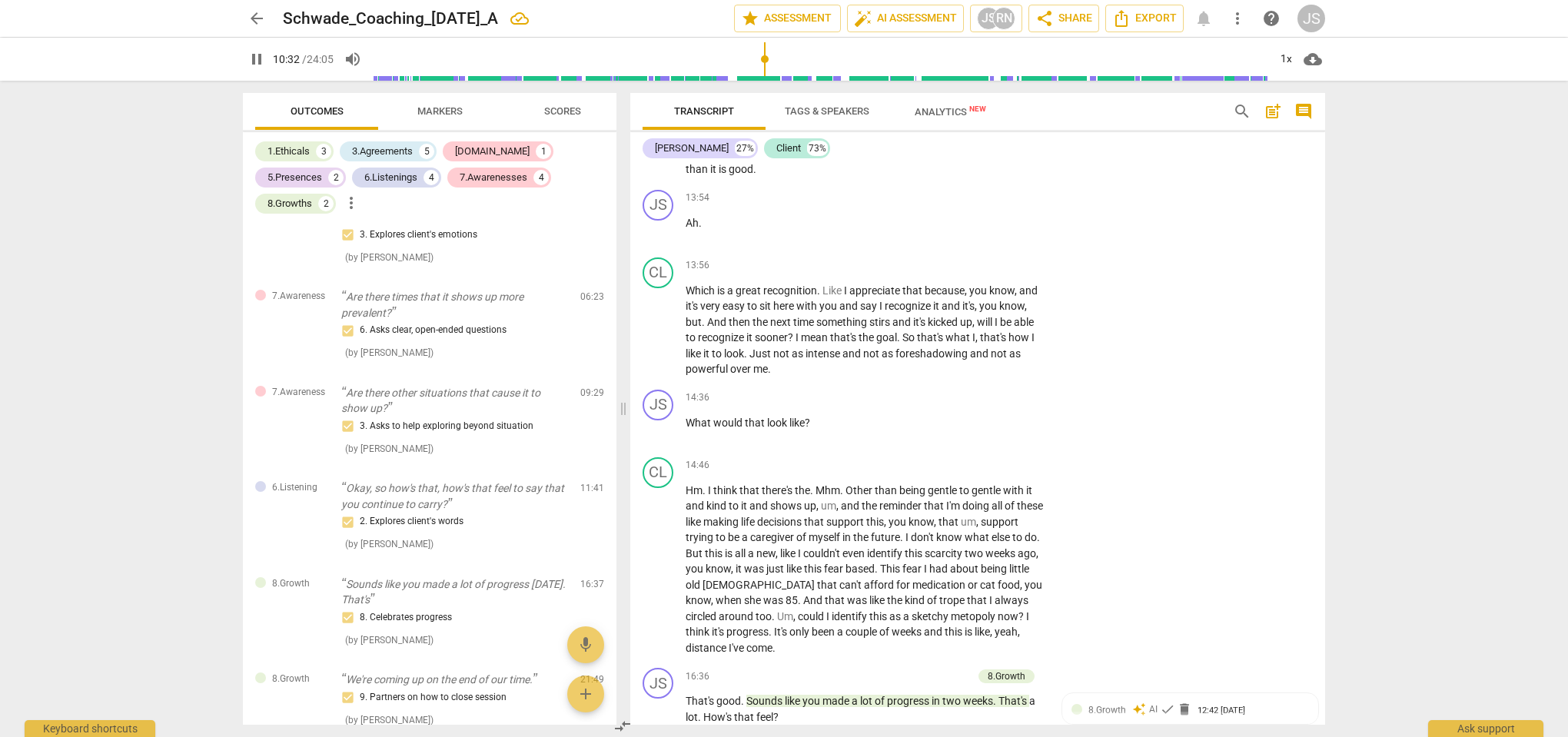
scroll to position [4853, 0]
drag, startPoint x: 814, startPoint y: 421, endPoint x: 689, endPoint y: 419, distance: 125.0
click at [689, 419] on p "What would that look like ?" at bounding box center [865, 419] width 360 height 17
click at [822, 400] on div "+" at bounding box center [824, 397] width 16 height 16
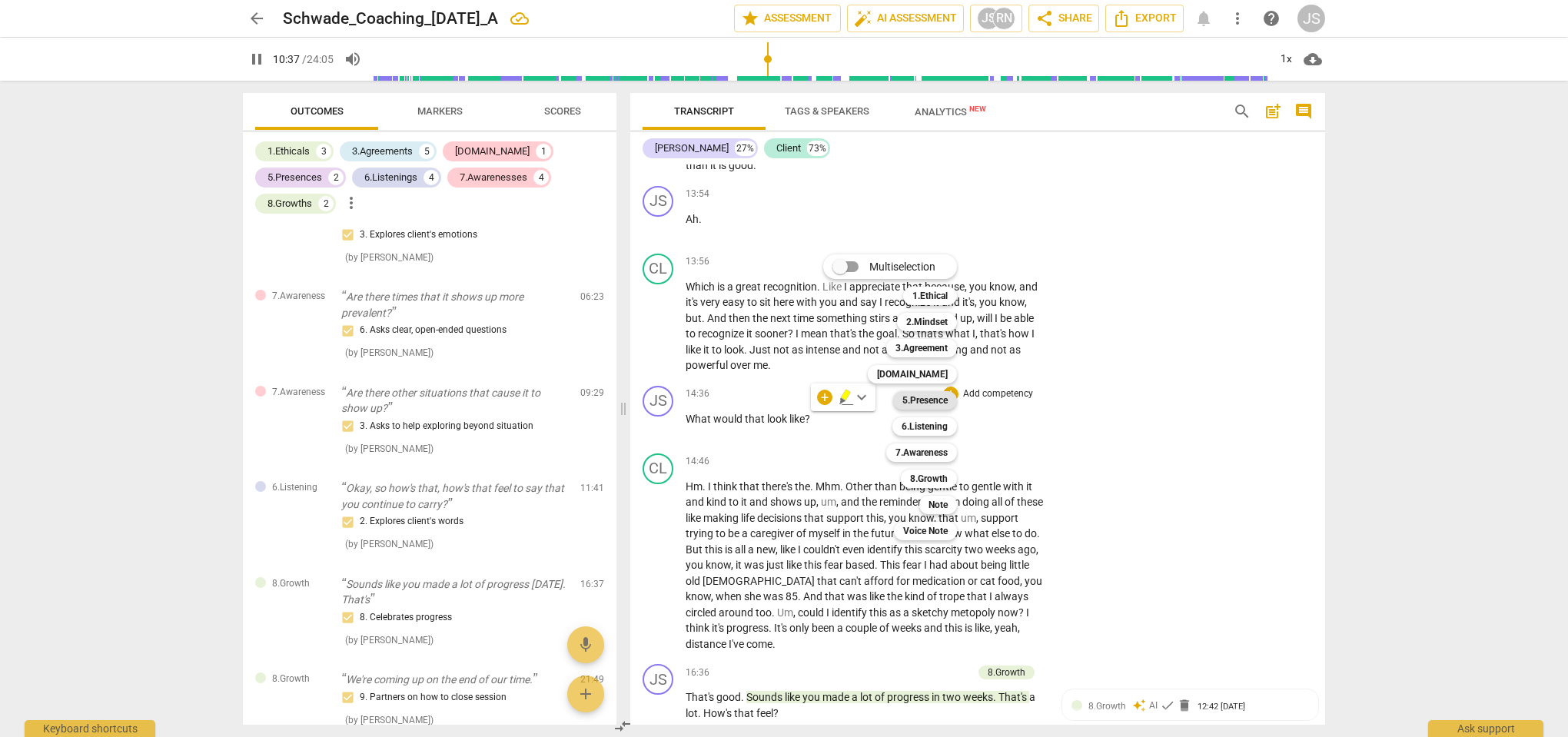
click at [923, 402] on b "5.Presence" at bounding box center [925, 400] width 45 height 19
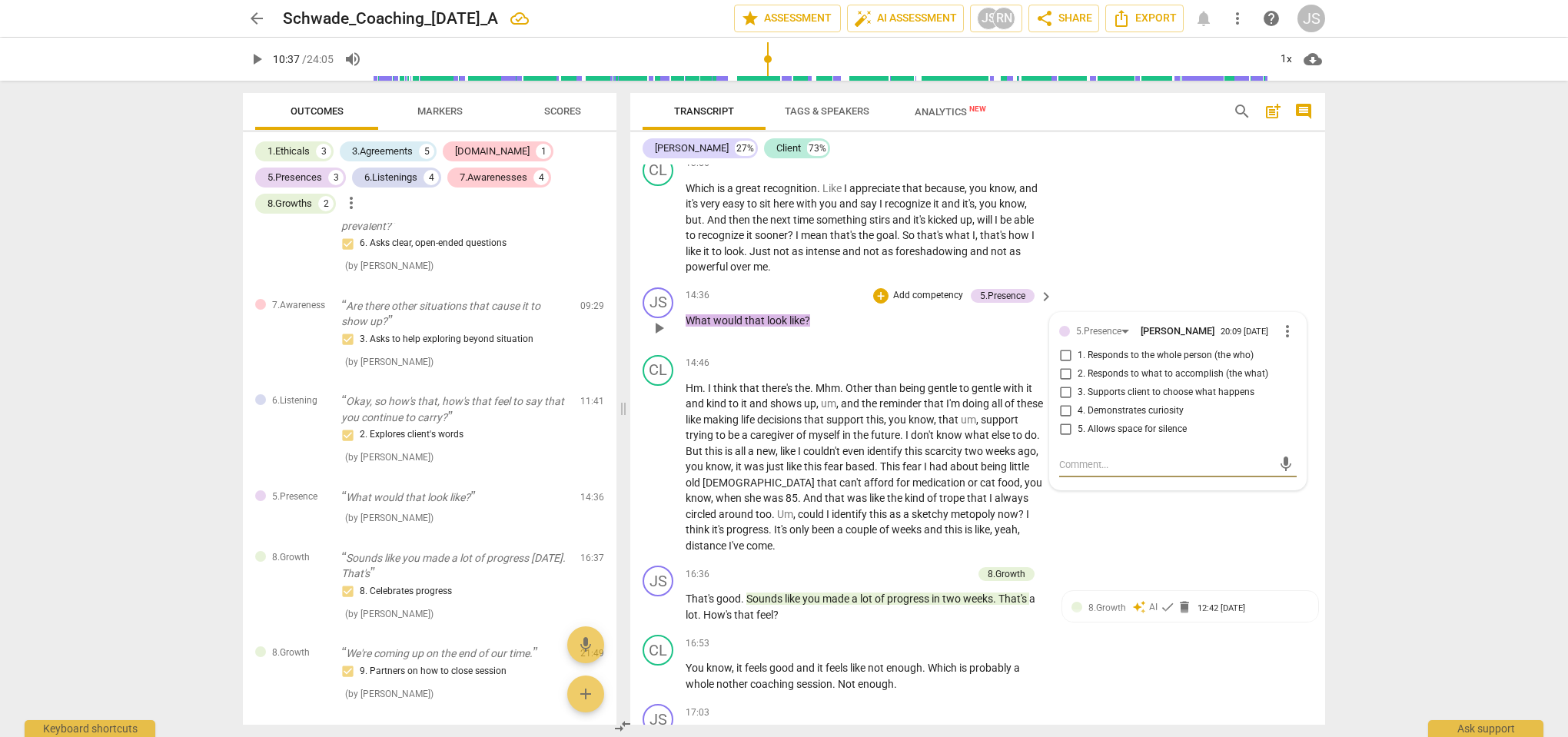
scroll to position [4959, 0]
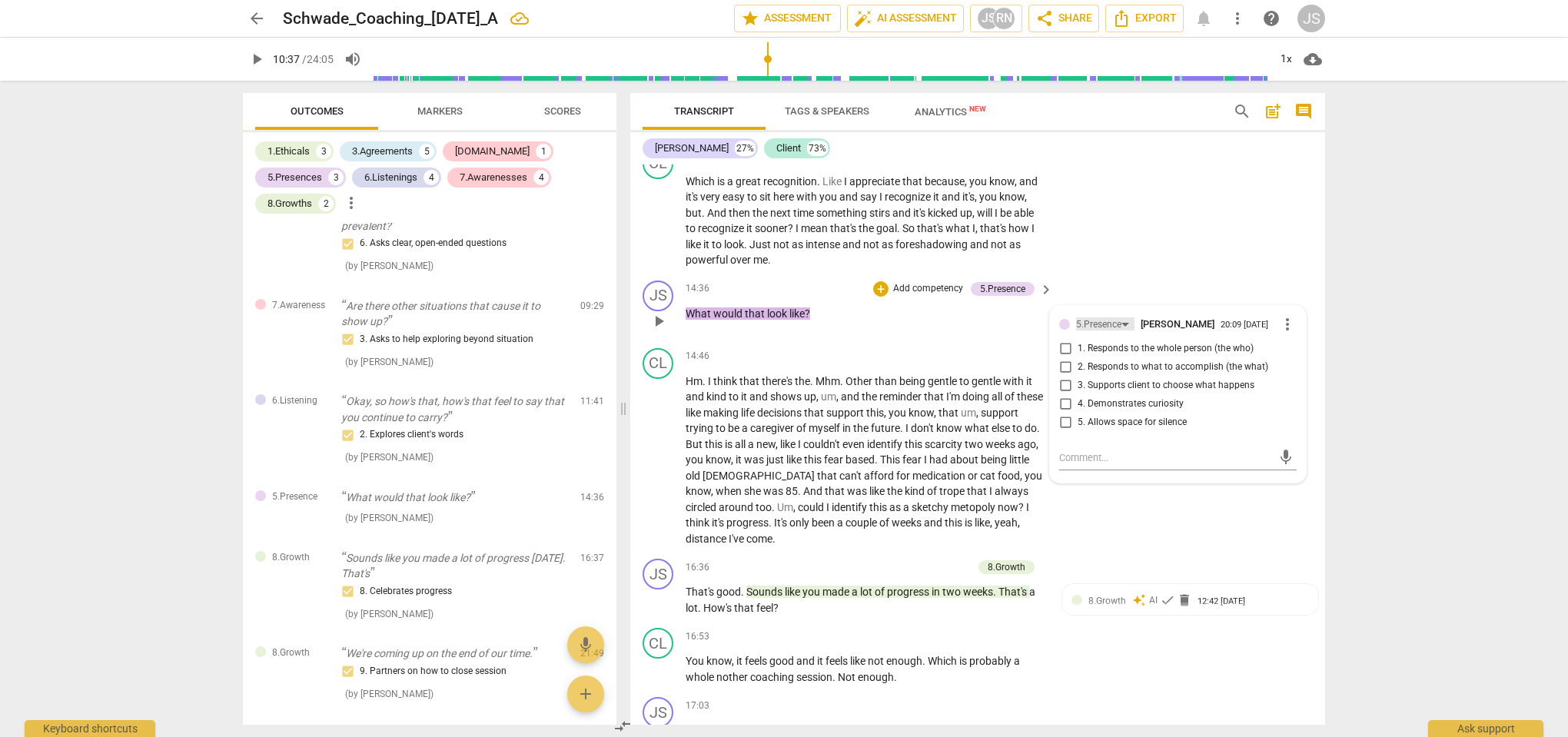
click at [1106, 320] on div "5.Presence" at bounding box center [1099, 324] width 45 height 15
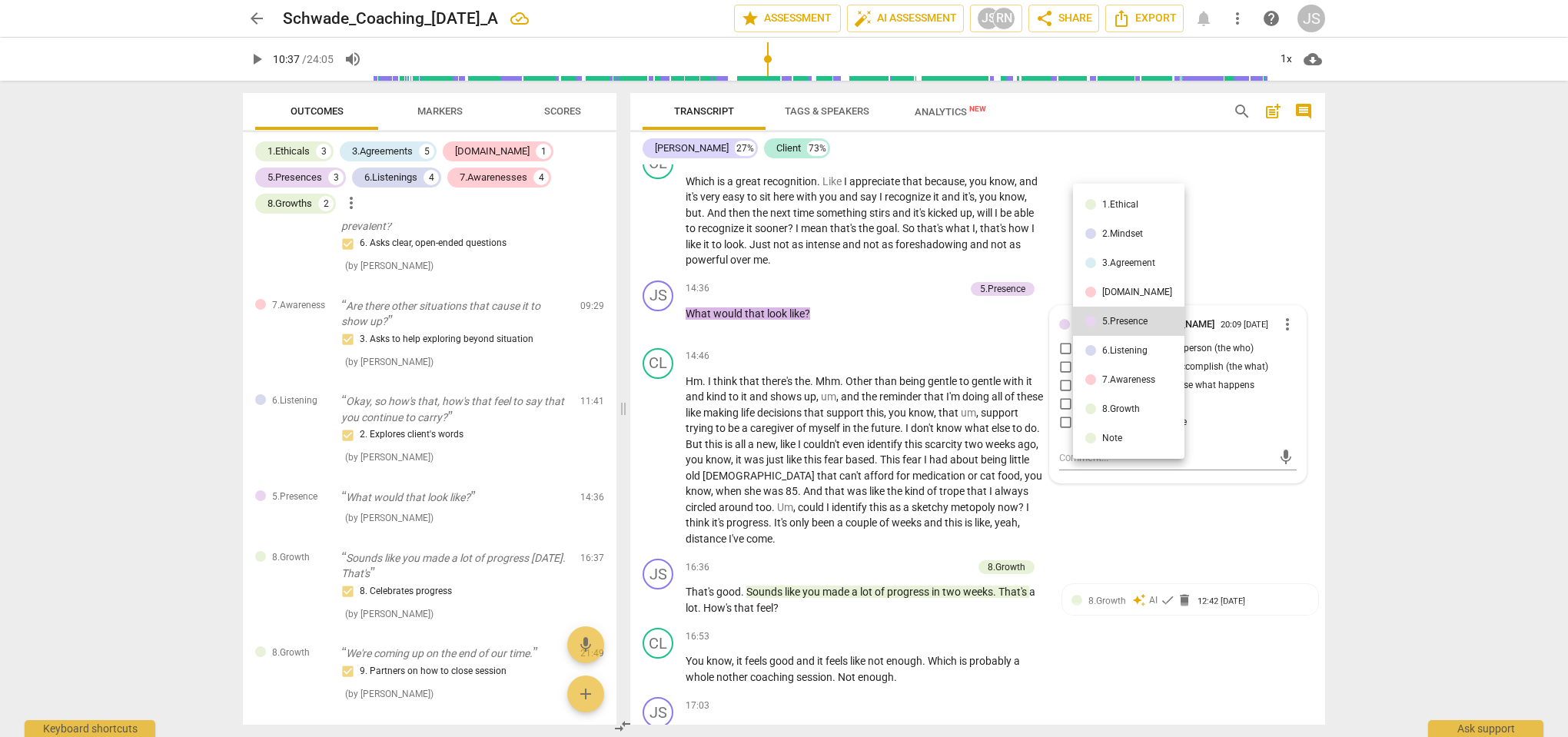
click at [1105, 346] on div "6.Listening" at bounding box center [1124, 349] width 45 height 9
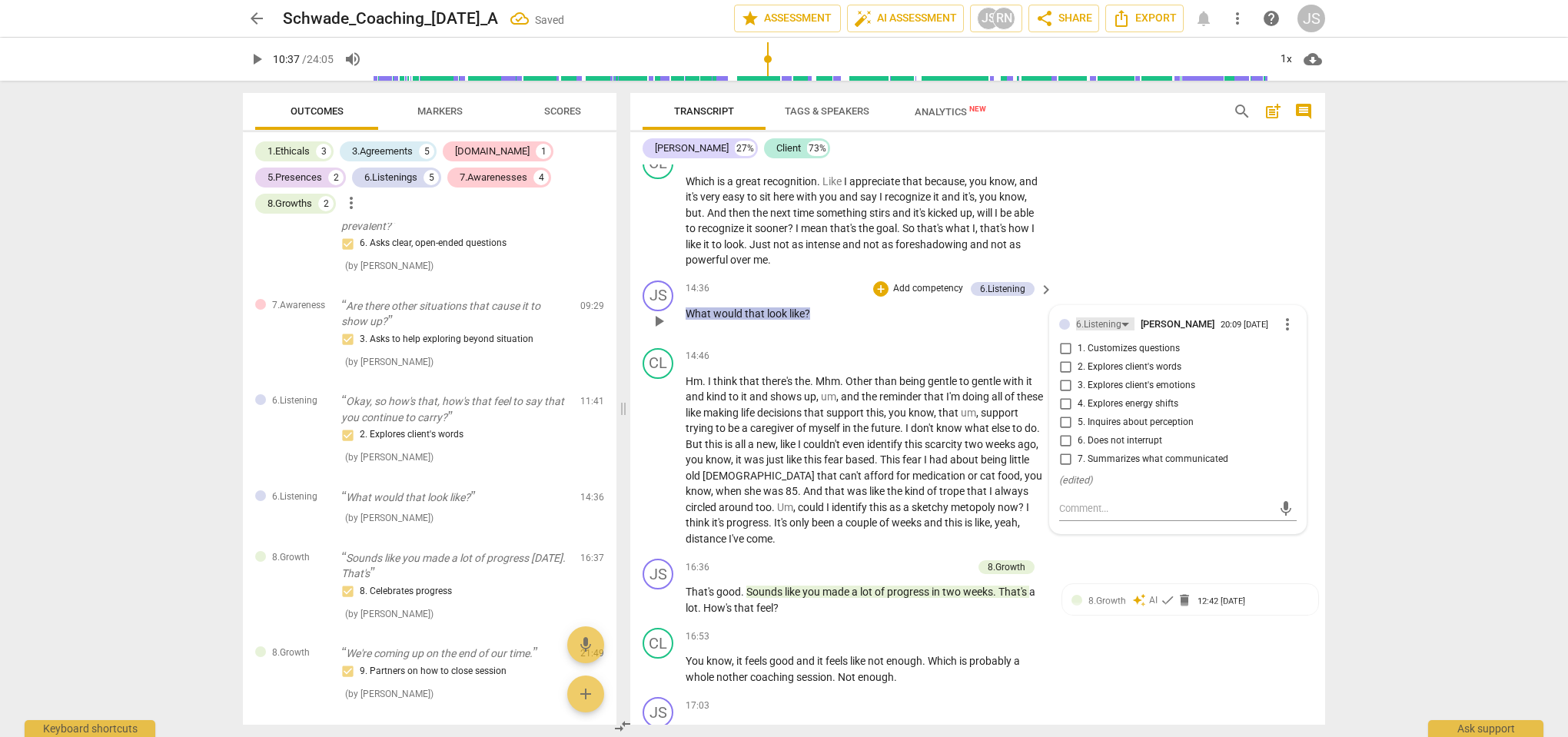
click at [1093, 321] on div "6.Listening" at bounding box center [1099, 324] width 45 height 15
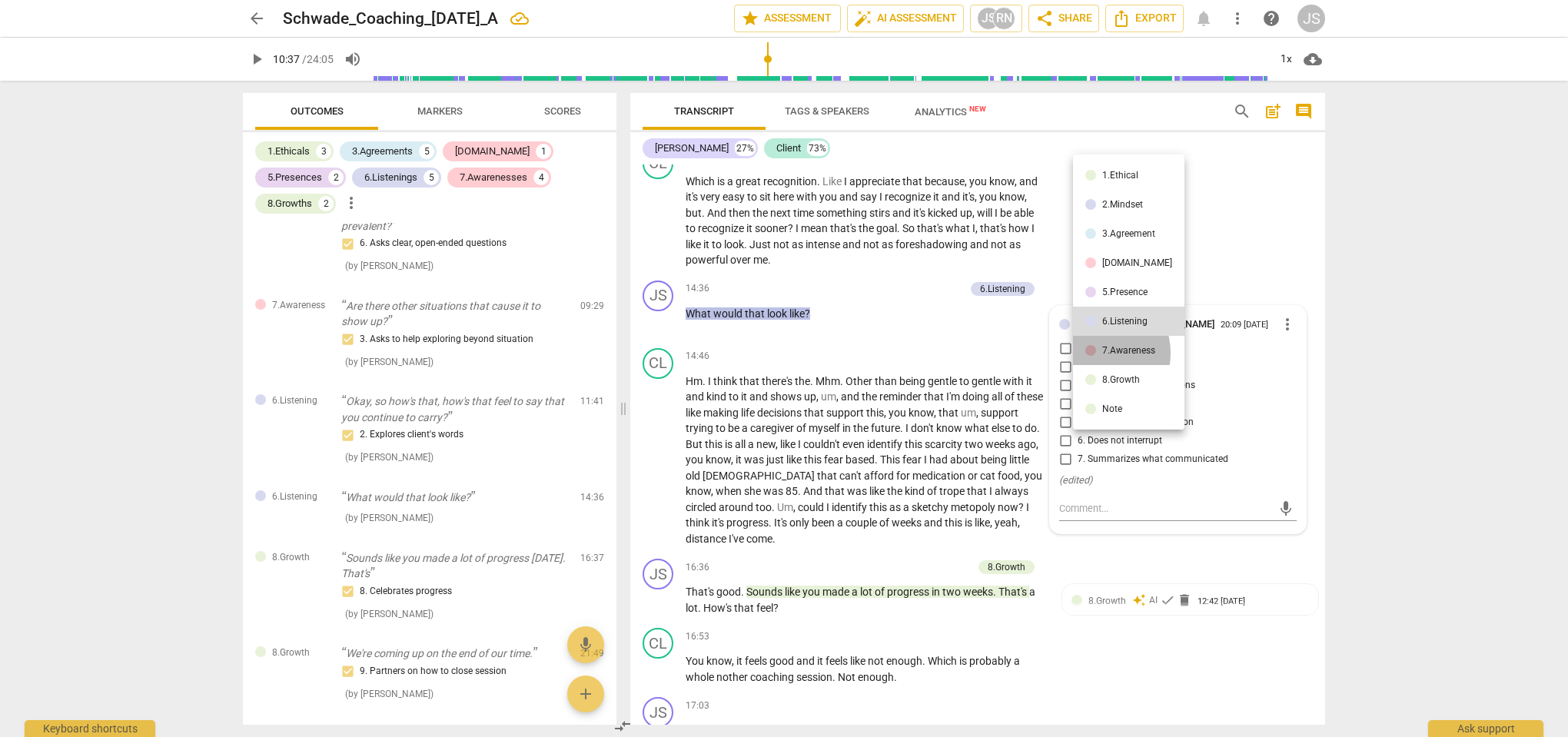
click at [1093, 352] on div at bounding box center [1090, 350] width 11 height 11
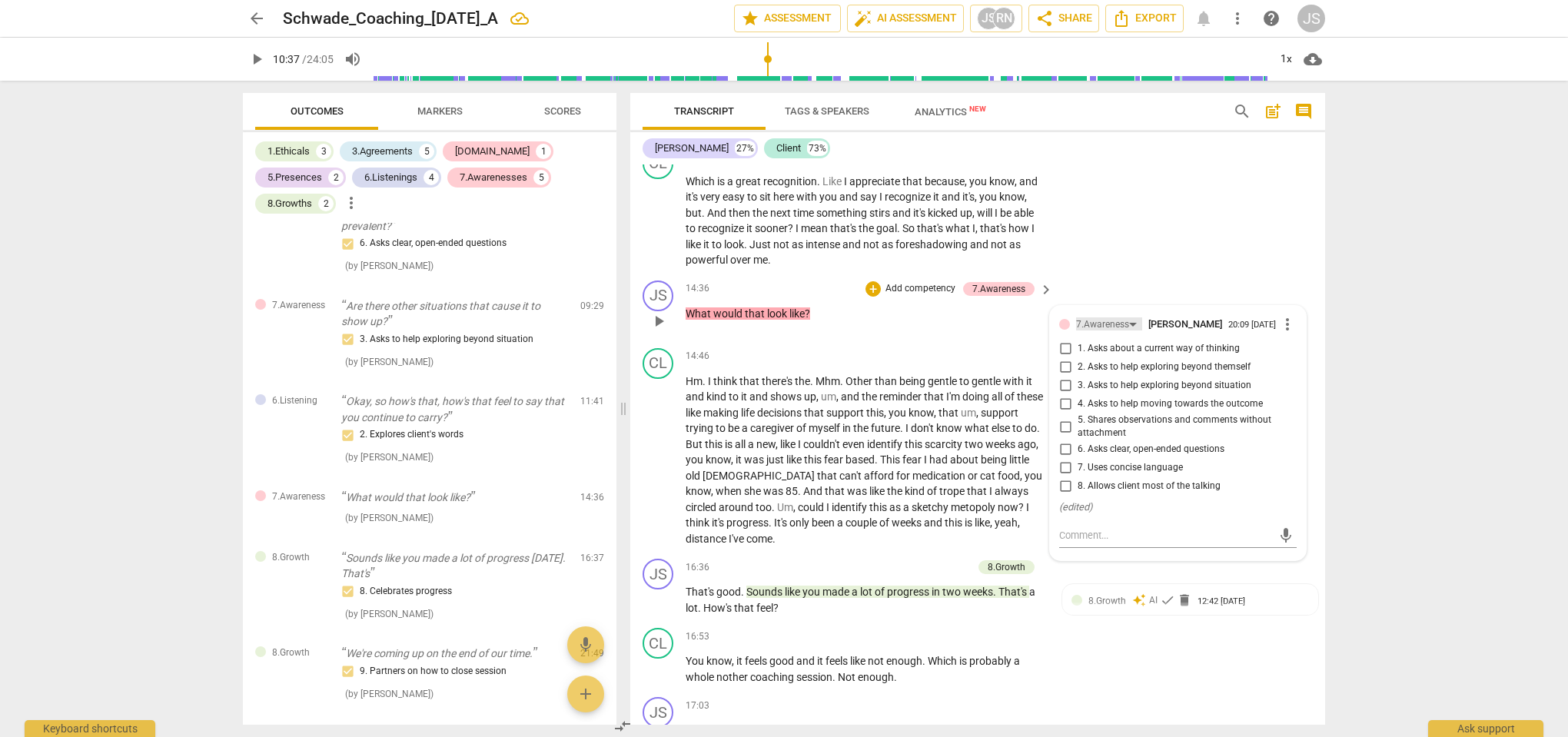
click at [1098, 320] on div "7.Awareness" at bounding box center [1103, 324] width 53 height 15
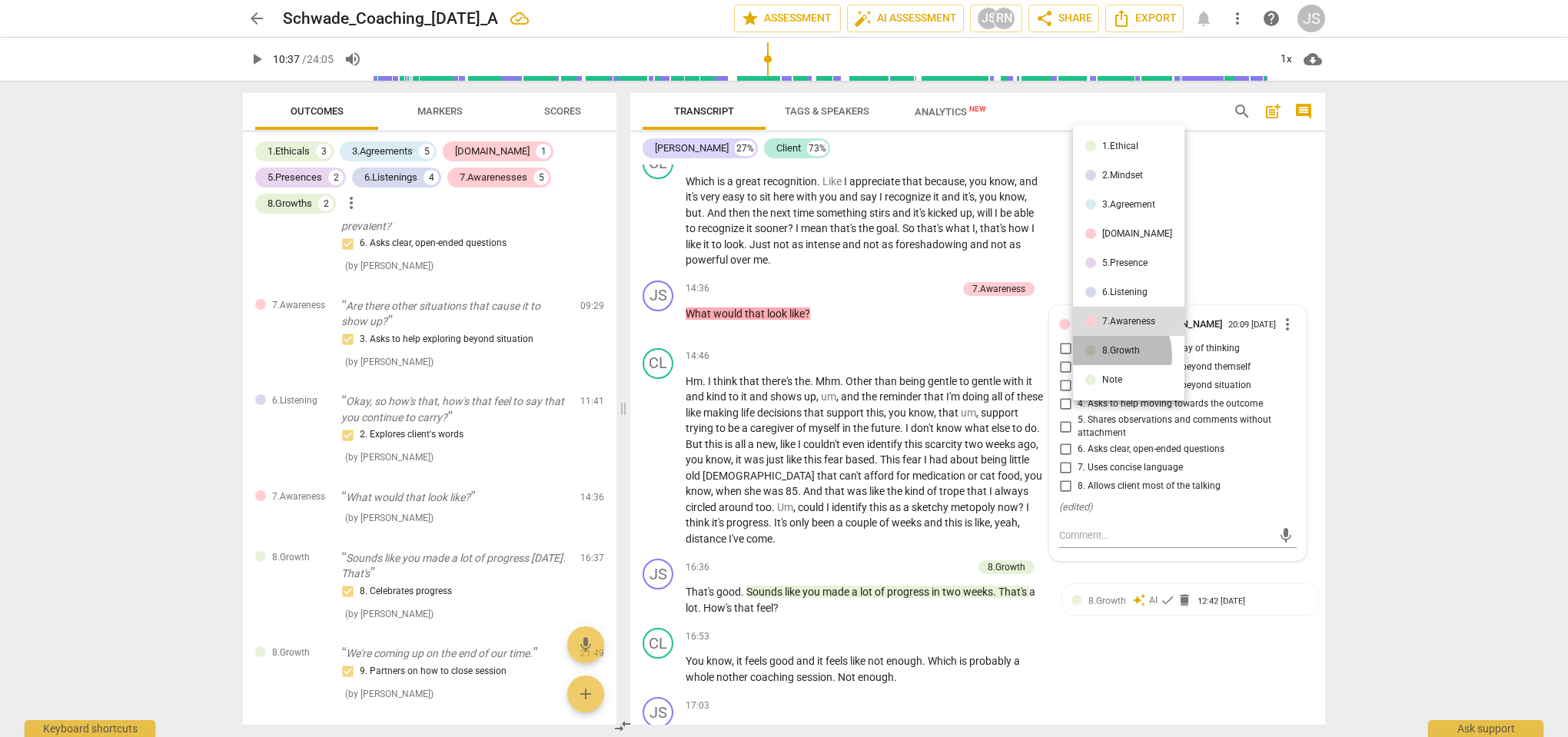
click at [1106, 355] on div "8.Growth" at bounding box center [1120, 349] width 38 height 9
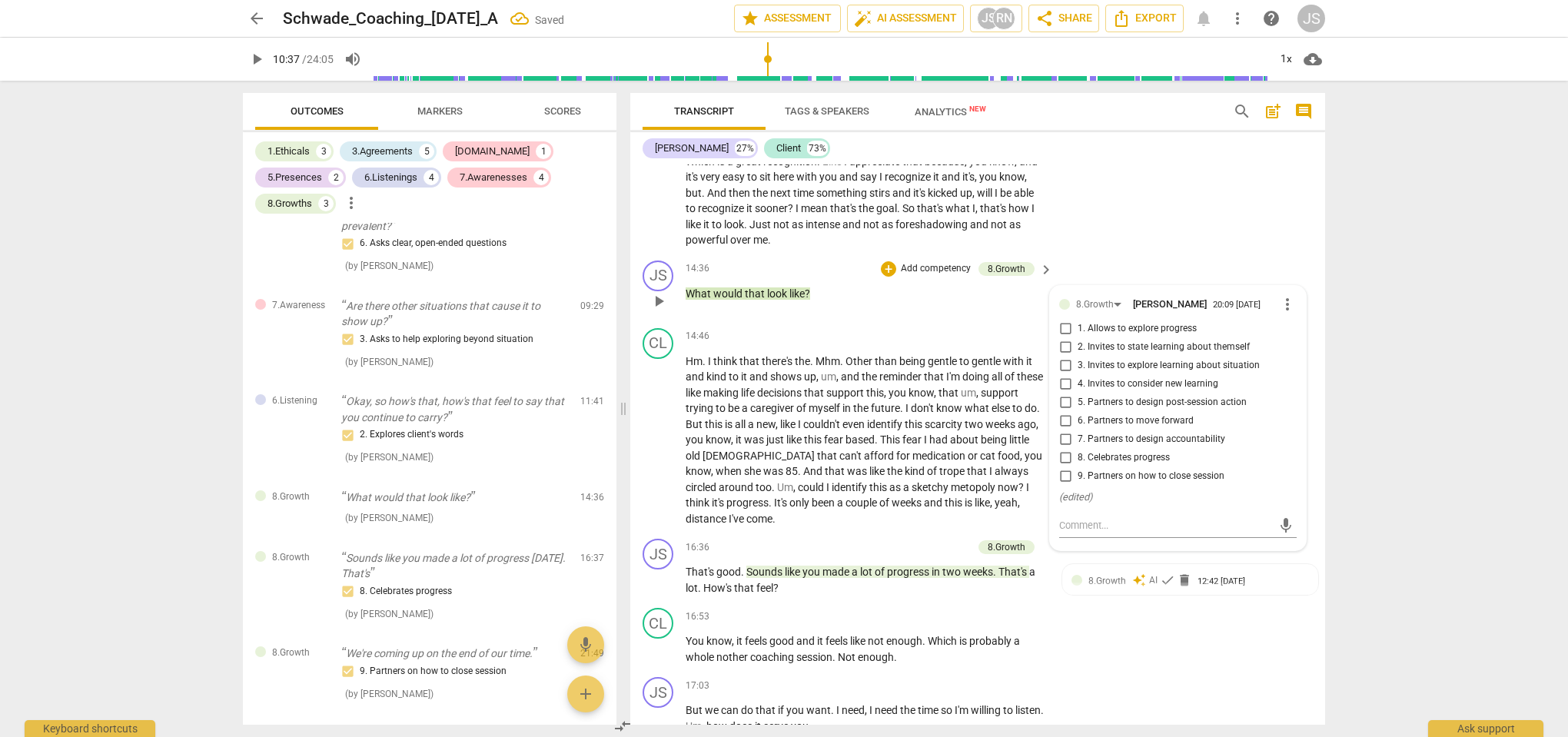
scroll to position [4984, 0]
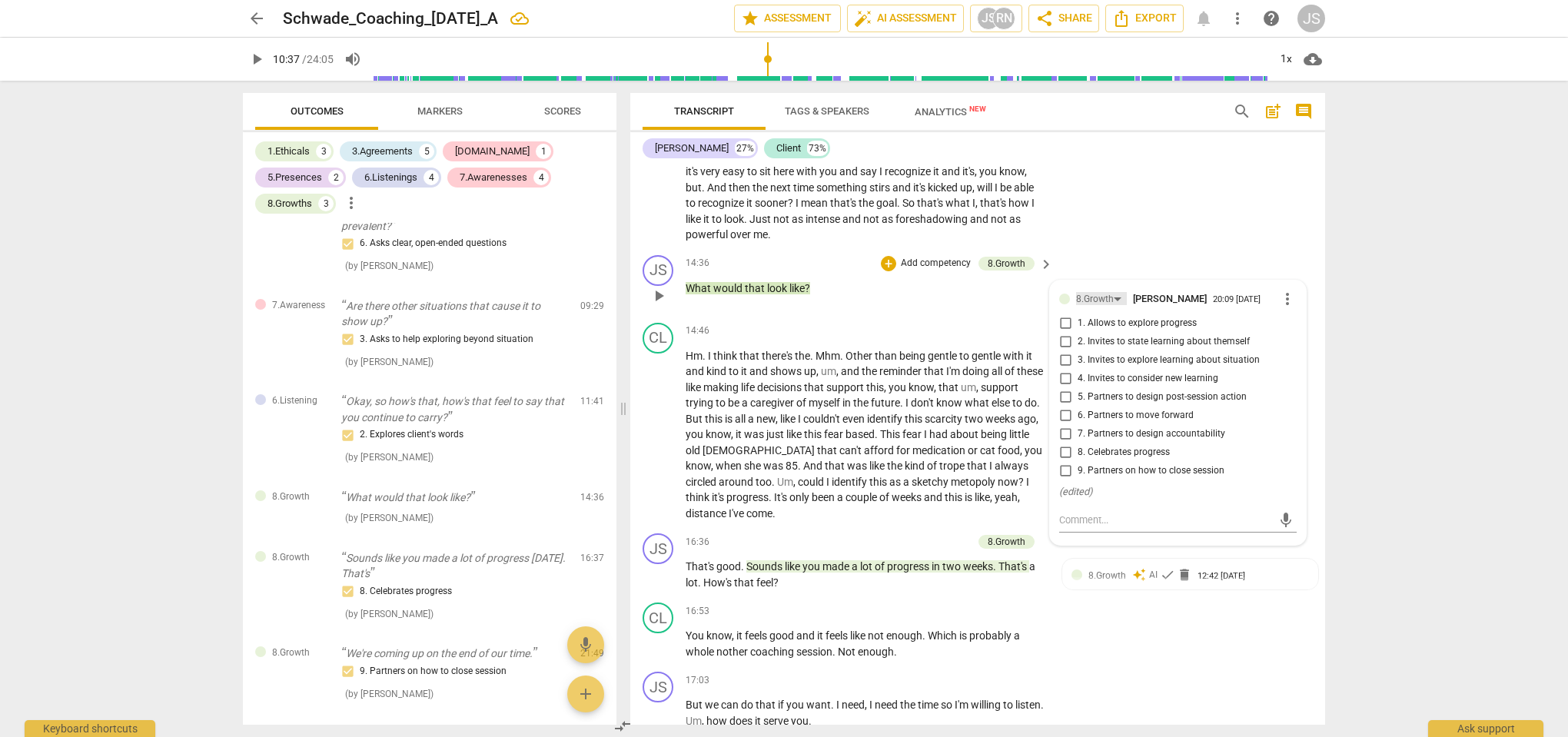
click at [1089, 295] on div "8.Growth" at bounding box center [1095, 299] width 38 height 15
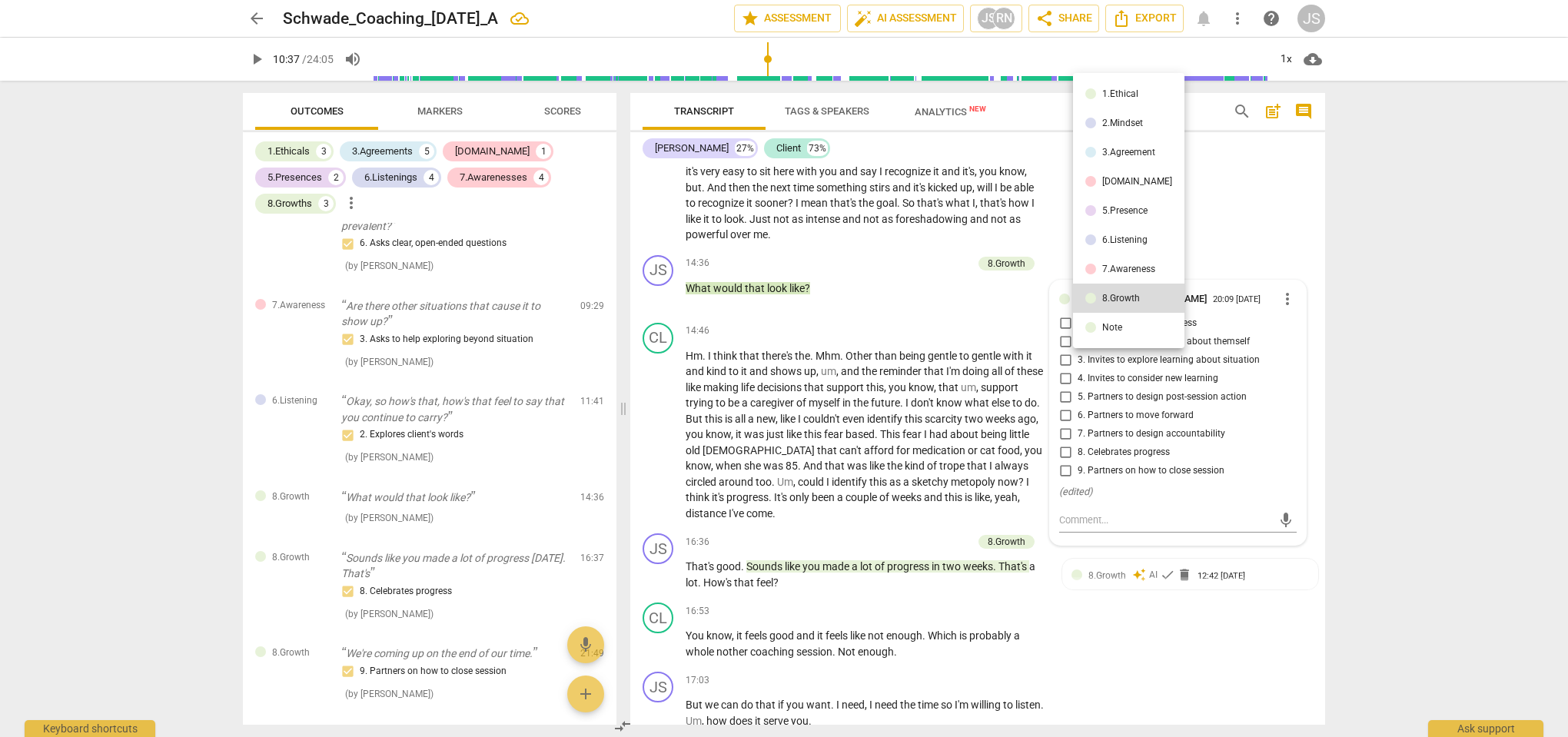
click at [1009, 296] on div at bounding box center [784, 368] width 1568 height 737
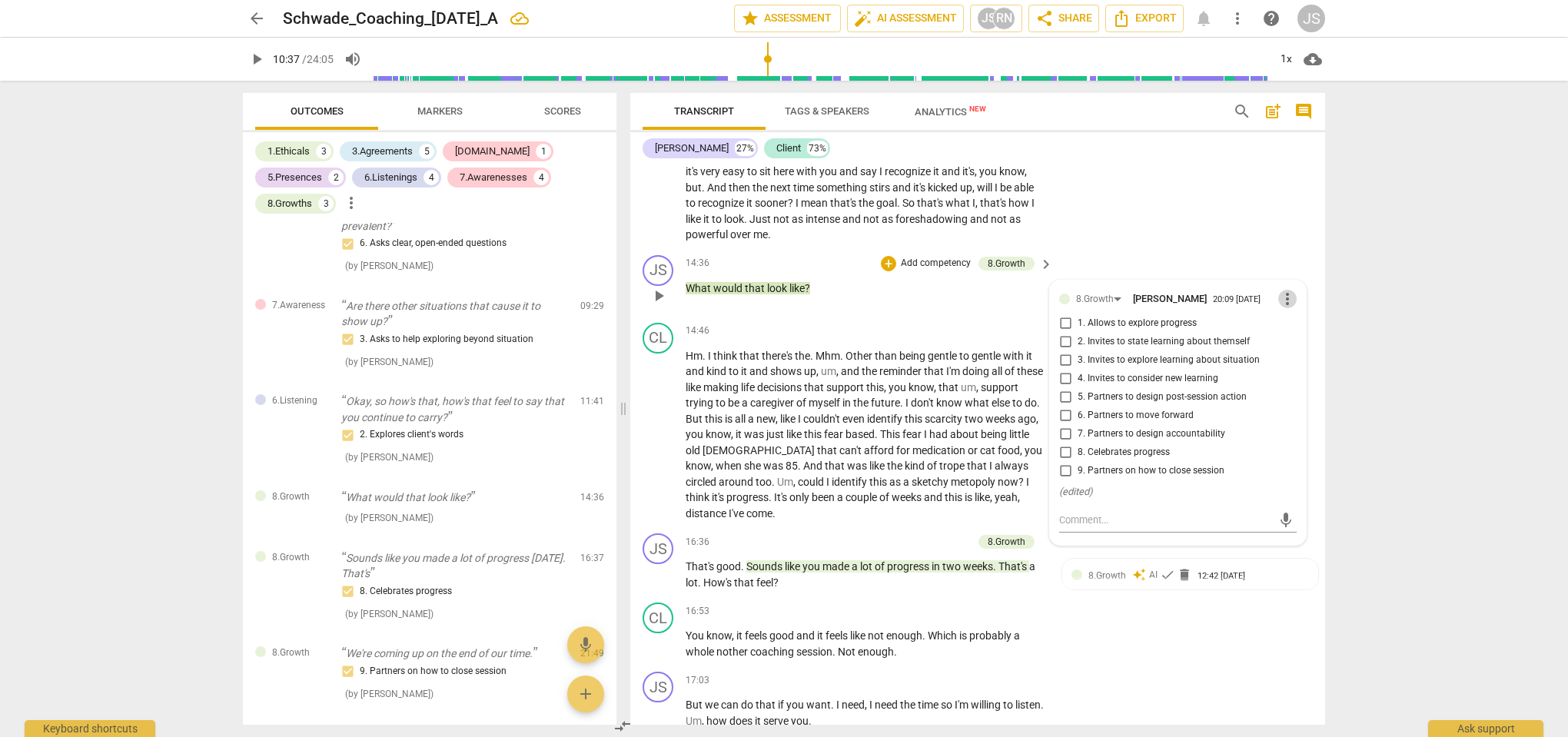
click at [1280, 296] on span "more_vert" at bounding box center [1287, 299] width 19 height 19
click at [1297, 332] on li "Delete" at bounding box center [1299, 327] width 53 height 29
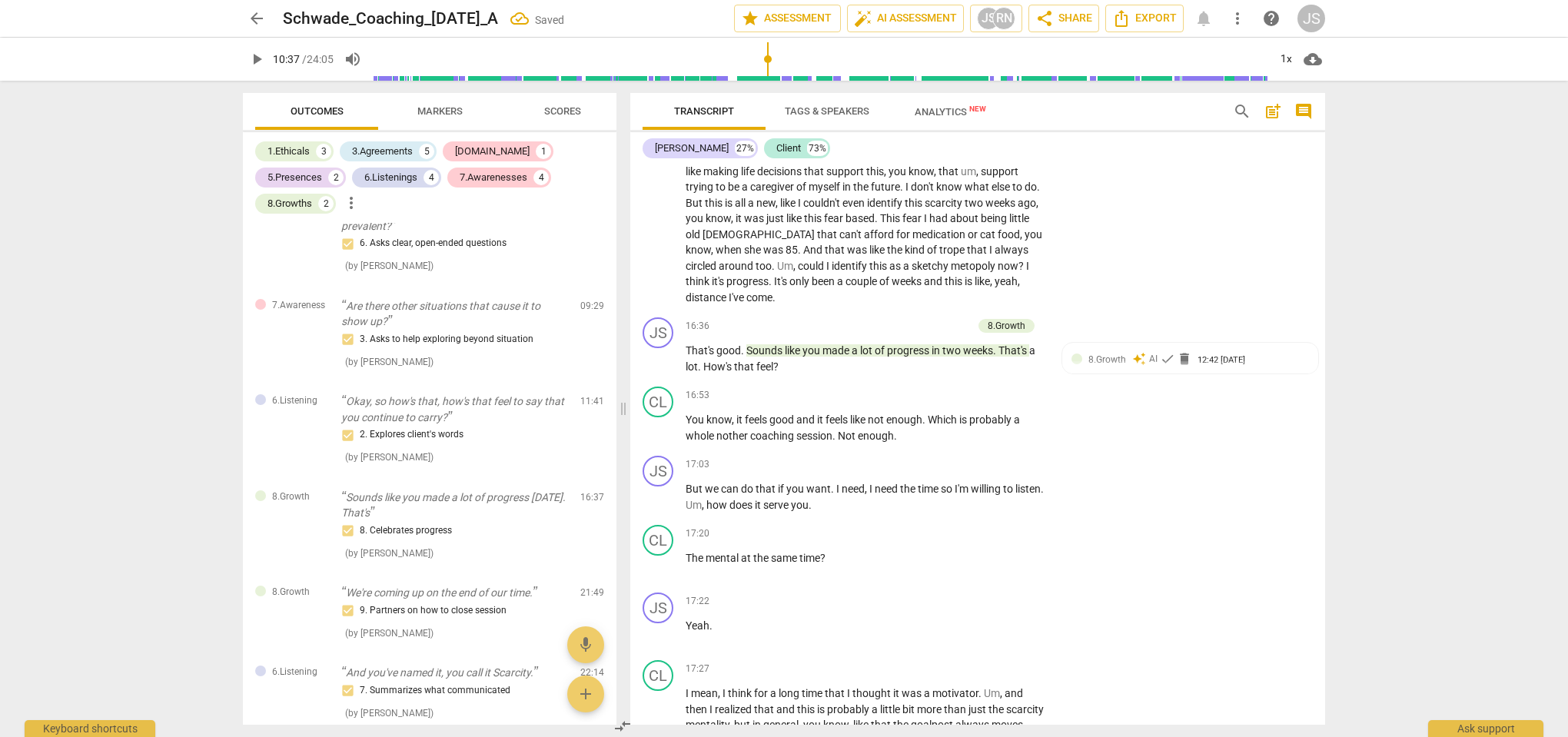
scroll to position [5204, 0]
click at [1163, 348] on span "check" at bounding box center [1167, 355] width 16 height 16
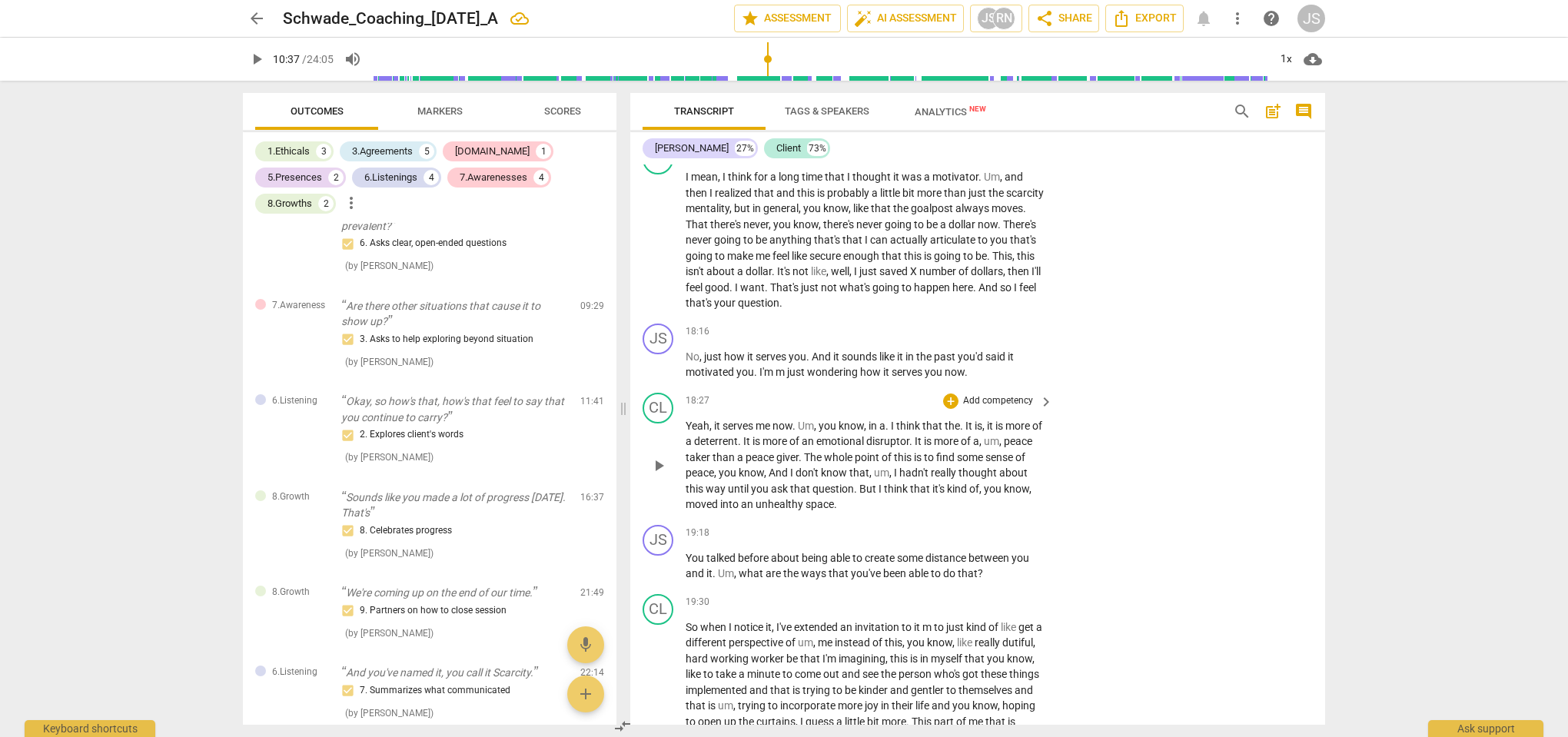
scroll to position [5719, 0]
drag, startPoint x: 976, startPoint y: 361, endPoint x: 968, endPoint y: 405, distance: 44.7
click at [976, 361] on p "No , just how it serves you . And it sounds like it in the past you'd said it m…" at bounding box center [865, 362] width 360 height 31
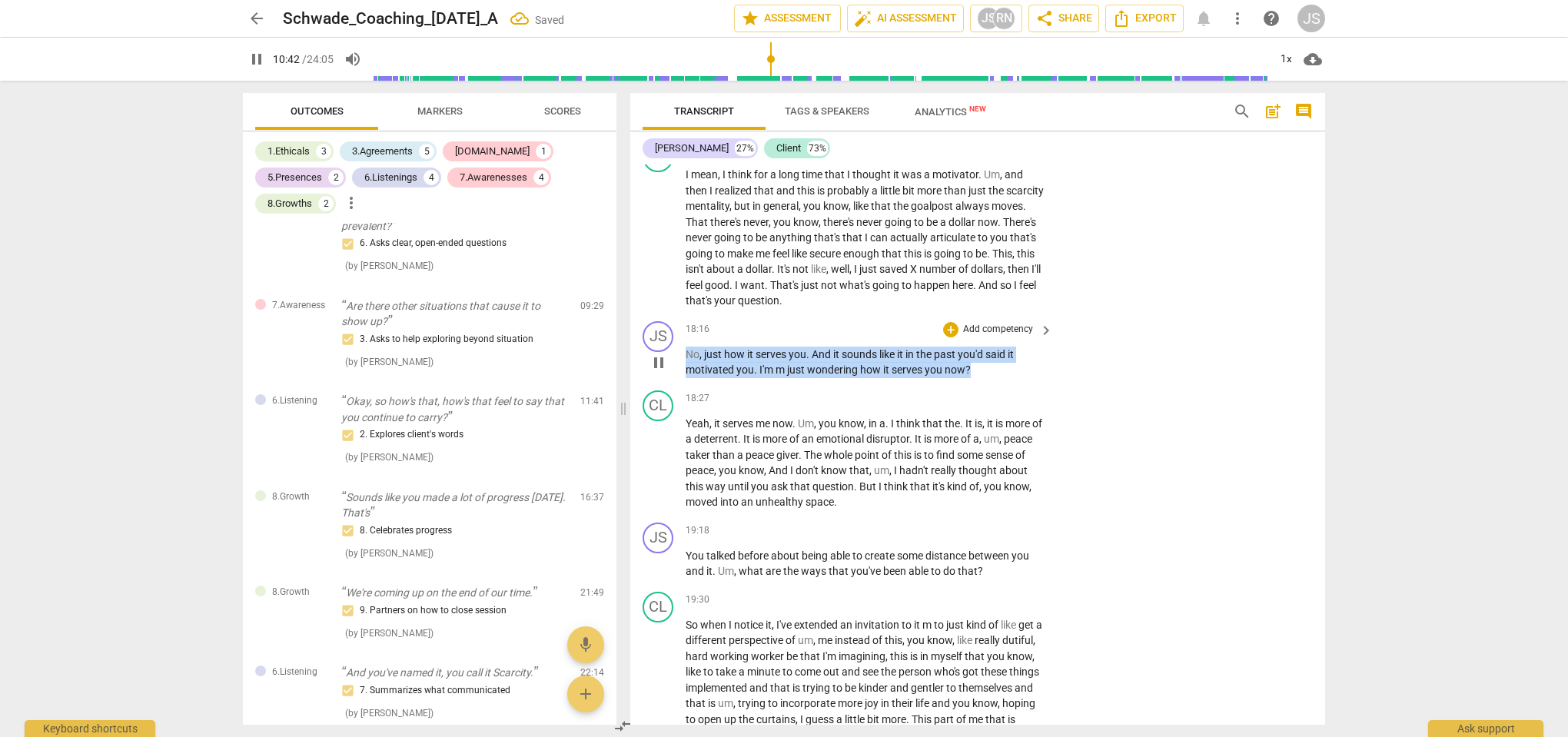
drag, startPoint x: 985, startPoint y: 359, endPoint x: 686, endPoint y: 345, distance: 299.3
click at [686, 347] on p "No , just how it serves you . And it sounds like it in the past you'd said it m…" at bounding box center [865, 362] width 360 height 31
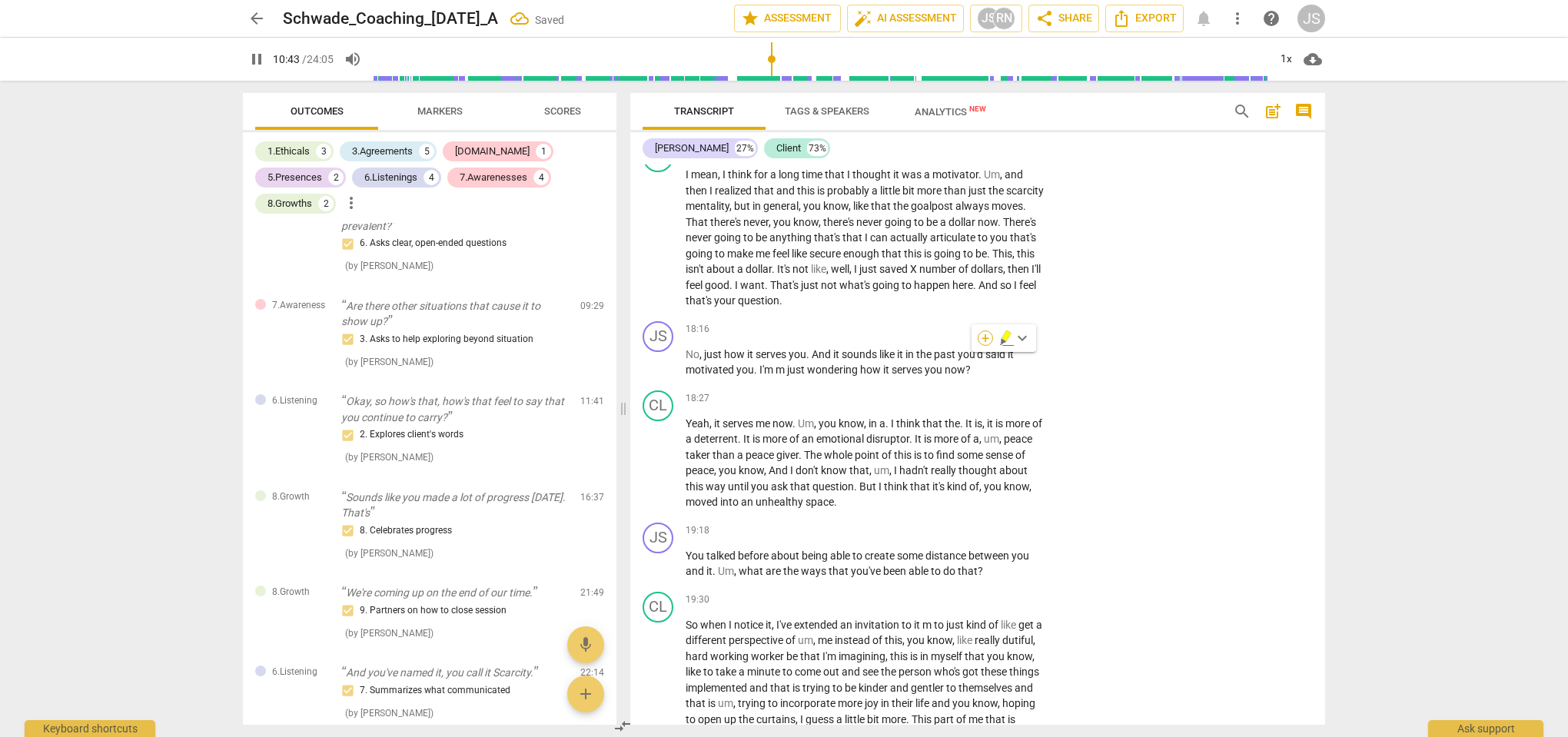
click at [988, 336] on div "+" at bounding box center [985, 339] width 16 height 16
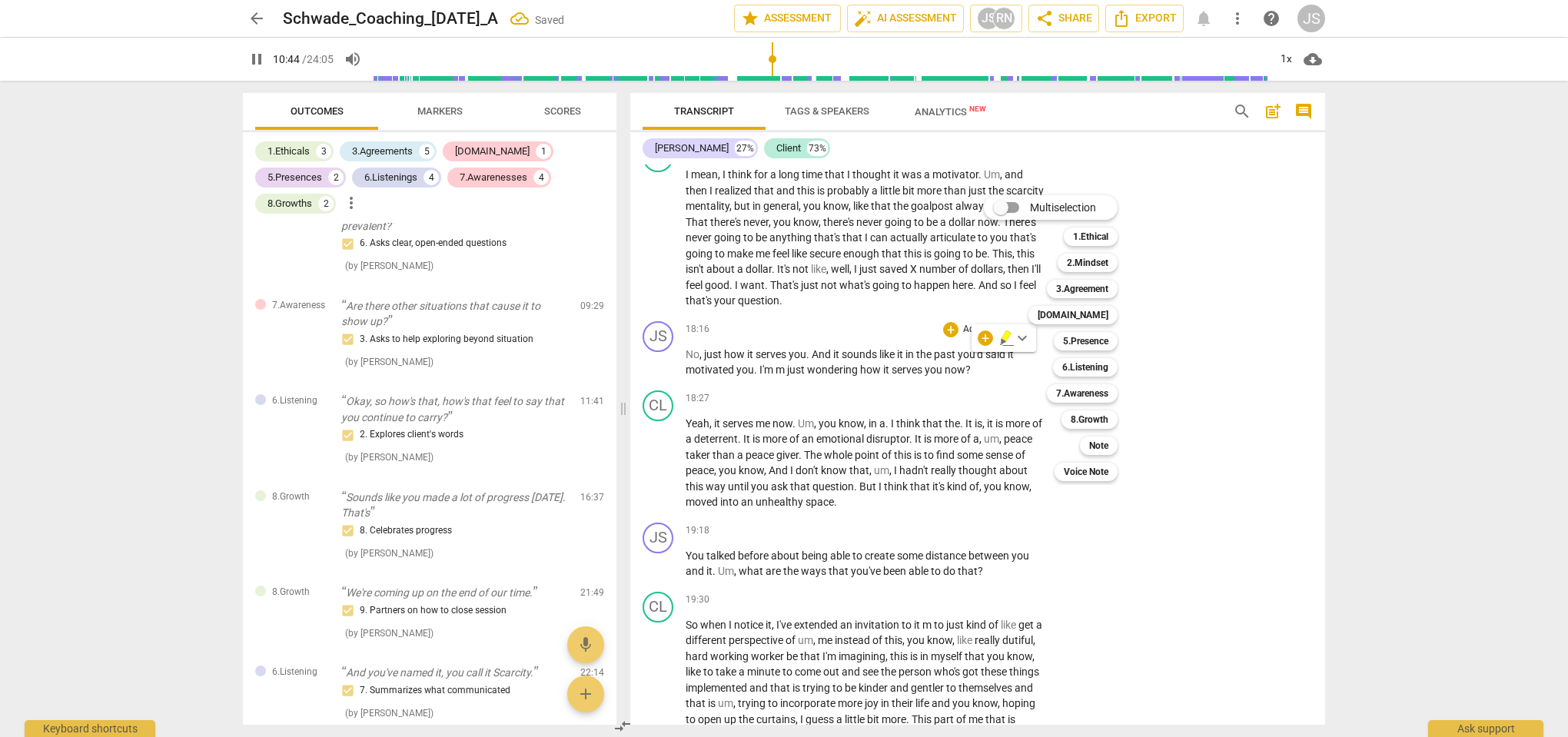
scroll to position [3968, 0]
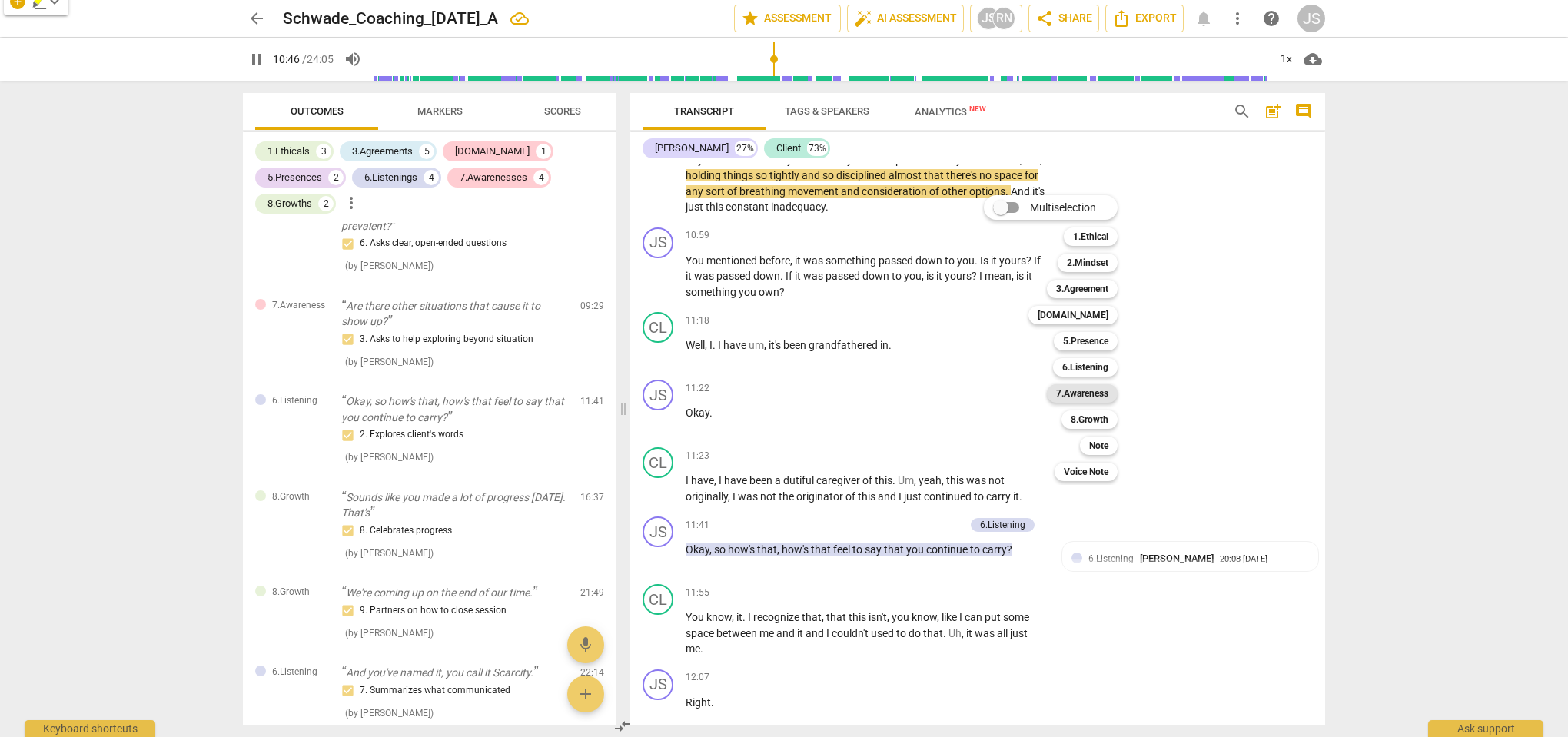
click at [1101, 393] on b "7.Awareness" at bounding box center [1082, 393] width 53 height 19
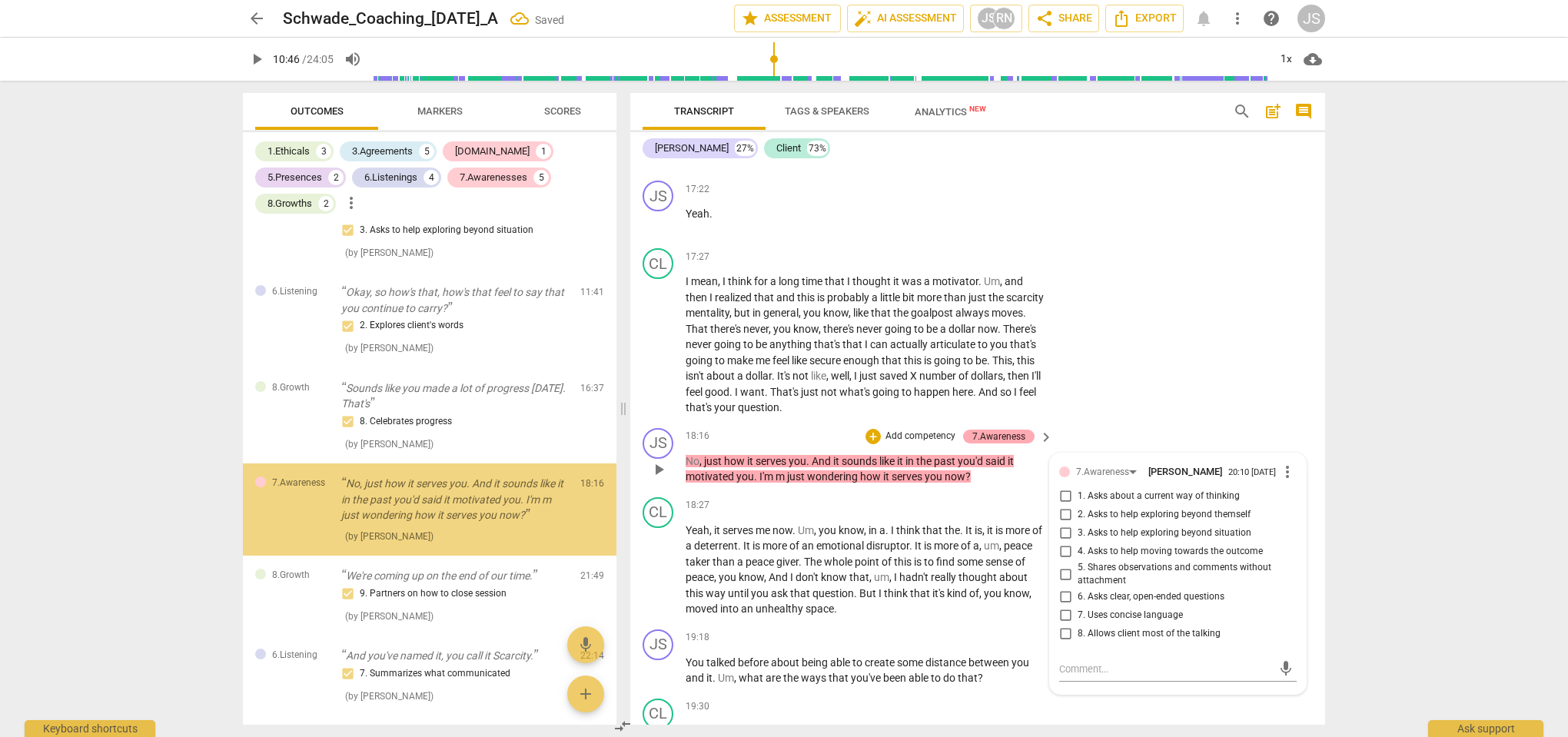
scroll to position [1514, 0]
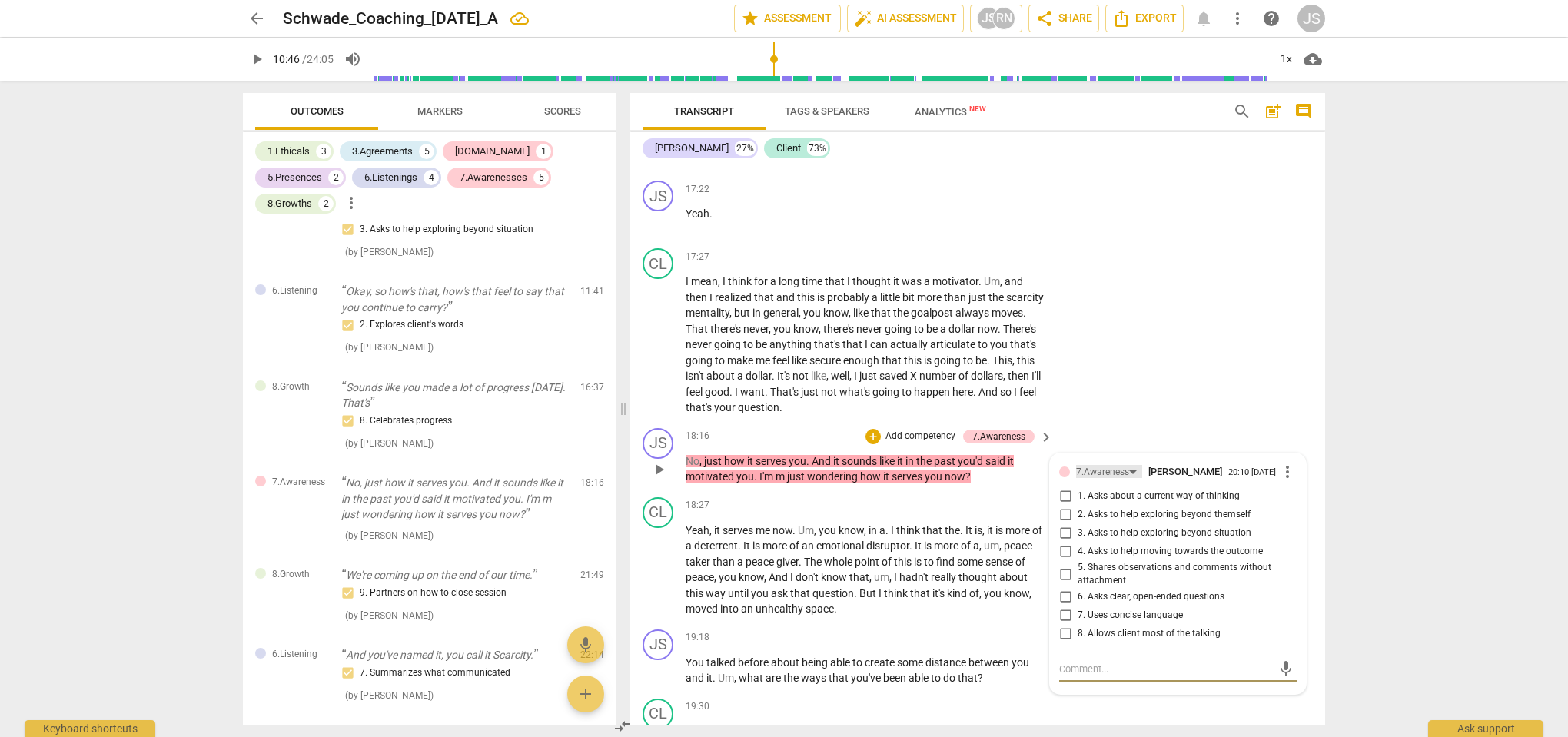
click at [1110, 465] on div "7.Awareness" at bounding box center [1103, 471] width 53 height 15
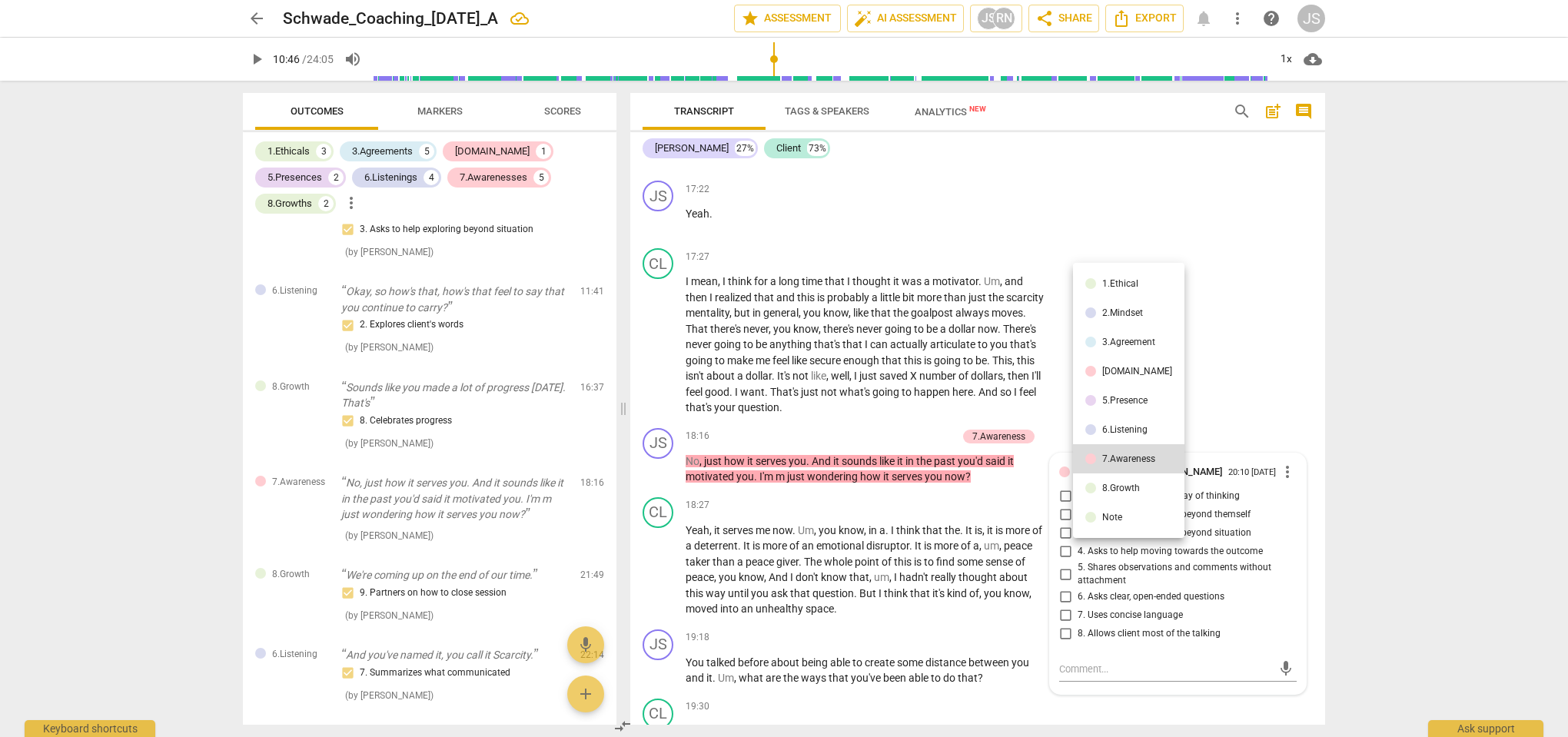
click at [1114, 427] on div "6.Listening" at bounding box center [1124, 430] width 45 height 9
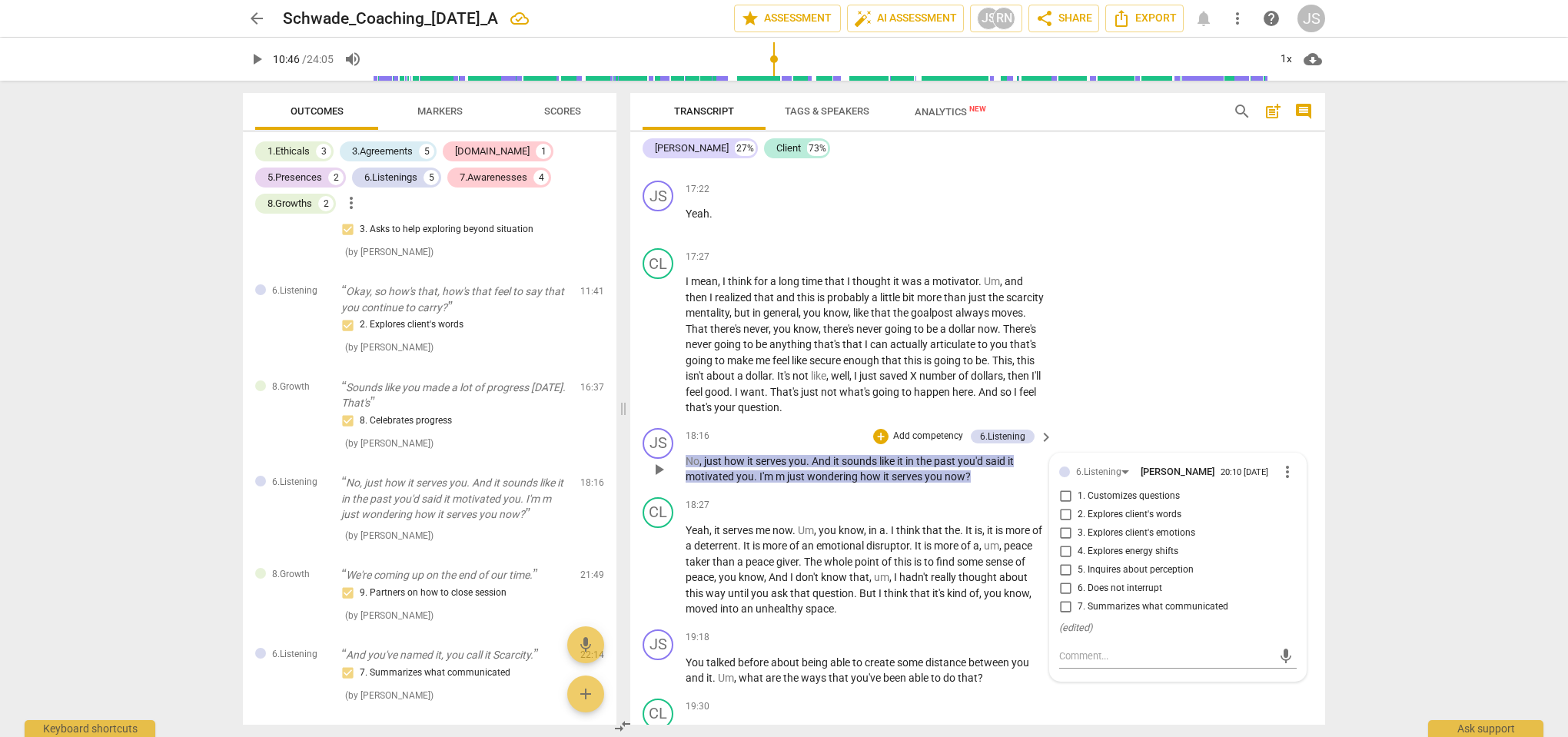
click at [1065, 602] on input "7. Summarizes what communicated" at bounding box center [1065, 607] width 24 height 19
click at [1108, 393] on div "CL play_arrow pause 17:27 + Add competency keyboard_arrow_right I mean , I thin…" at bounding box center [978, 332] width 695 height 180
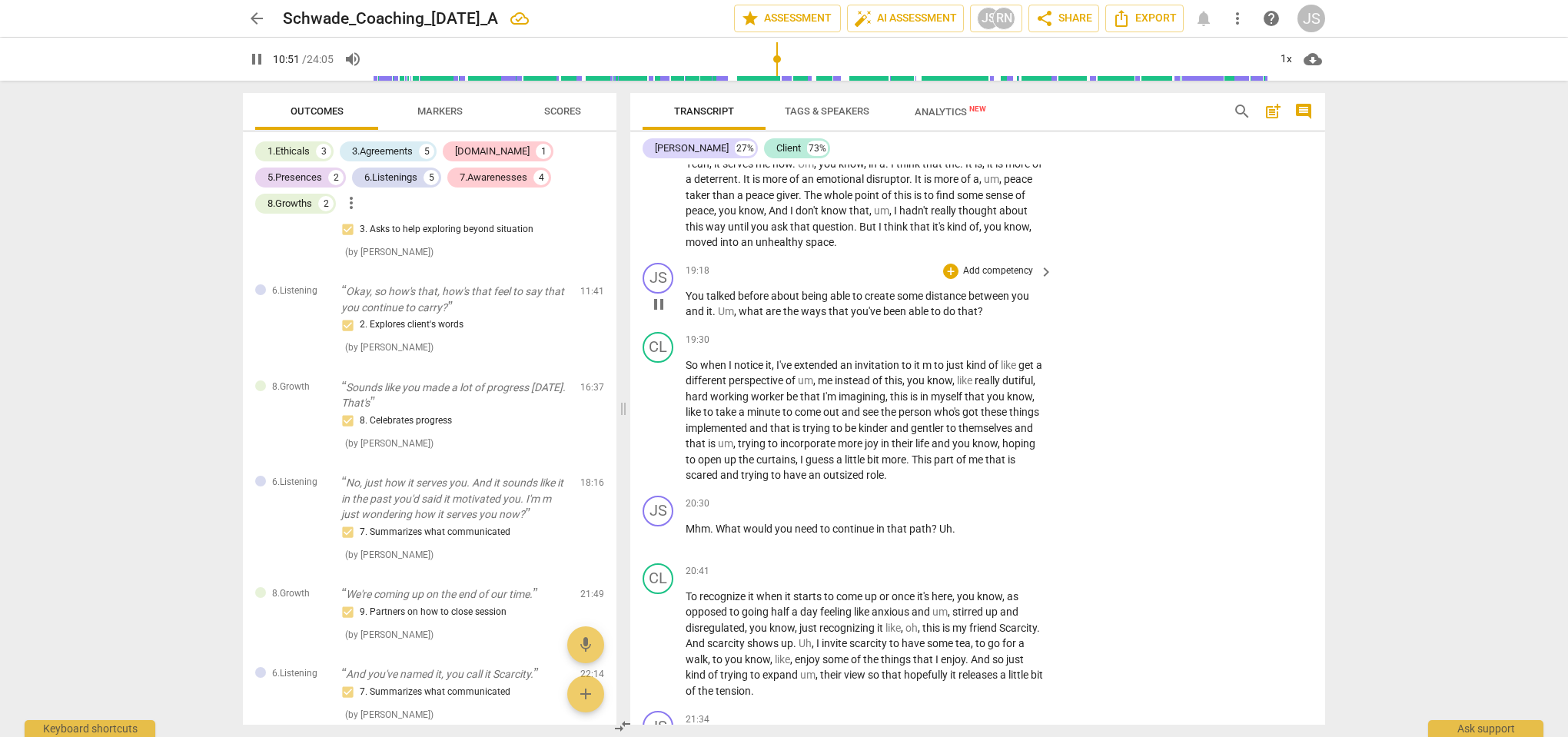
scroll to position [5980, 0]
drag, startPoint x: 993, startPoint y: 296, endPoint x: 673, endPoint y: 270, distance: 321.1
click at [673, 270] on div "JS play_arrow pause 19:18 + Add competency keyboard_arrow_right You talked befo…" at bounding box center [978, 290] width 695 height 69
click at [1000, 274] on div "+" at bounding box center [995, 276] width 16 height 16
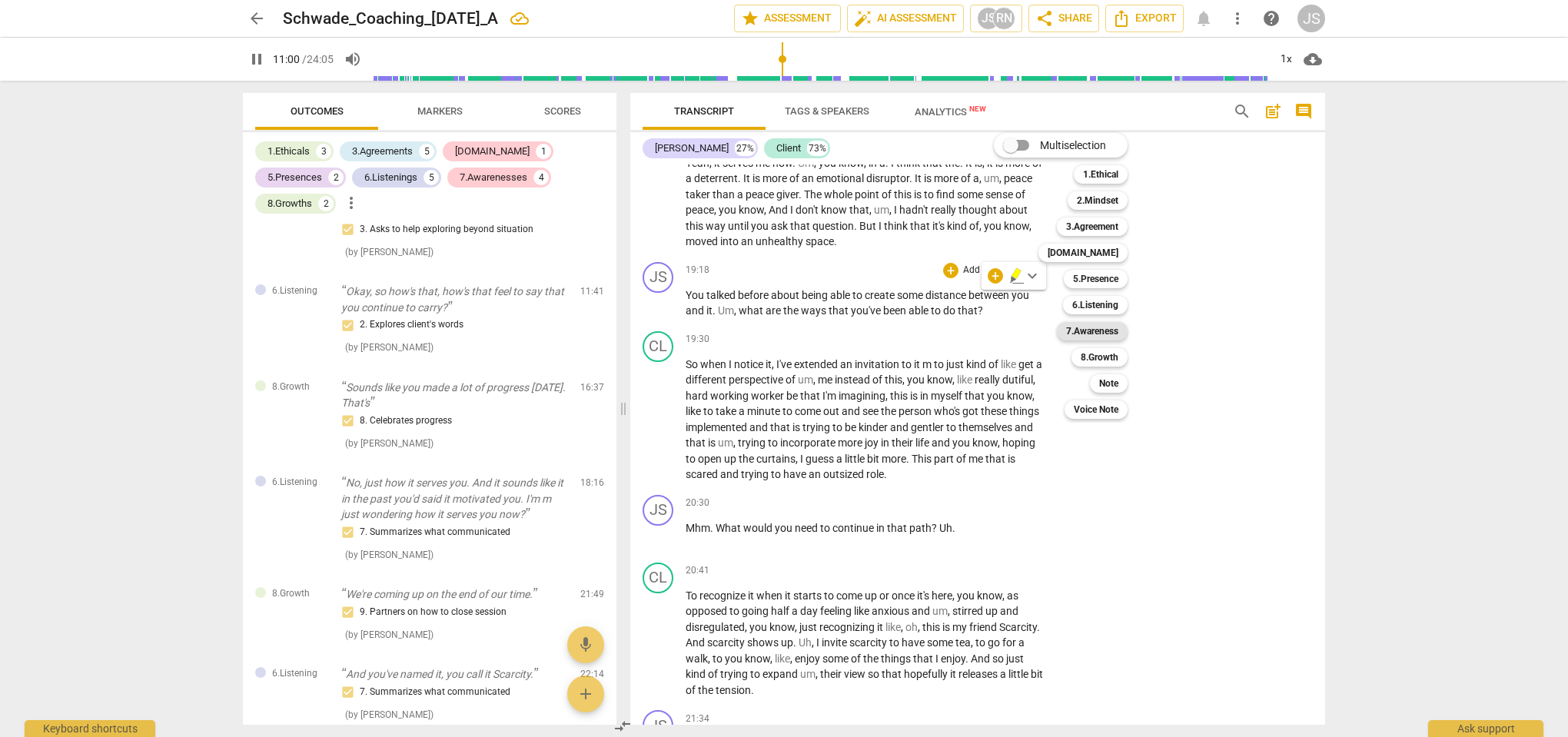
click at [1094, 331] on b "7.Awareness" at bounding box center [1092, 331] width 53 height 19
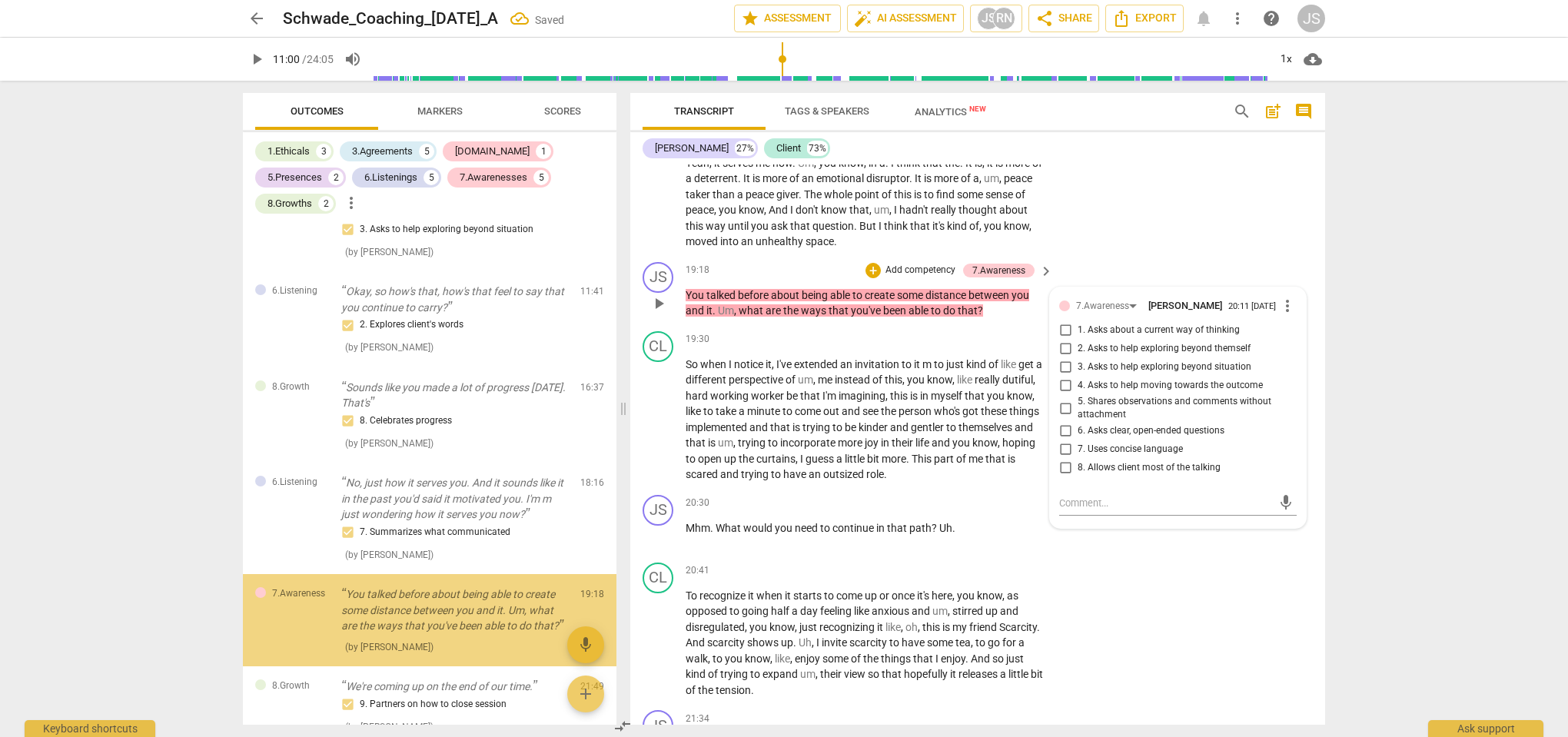
scroll to position [1624, 0]
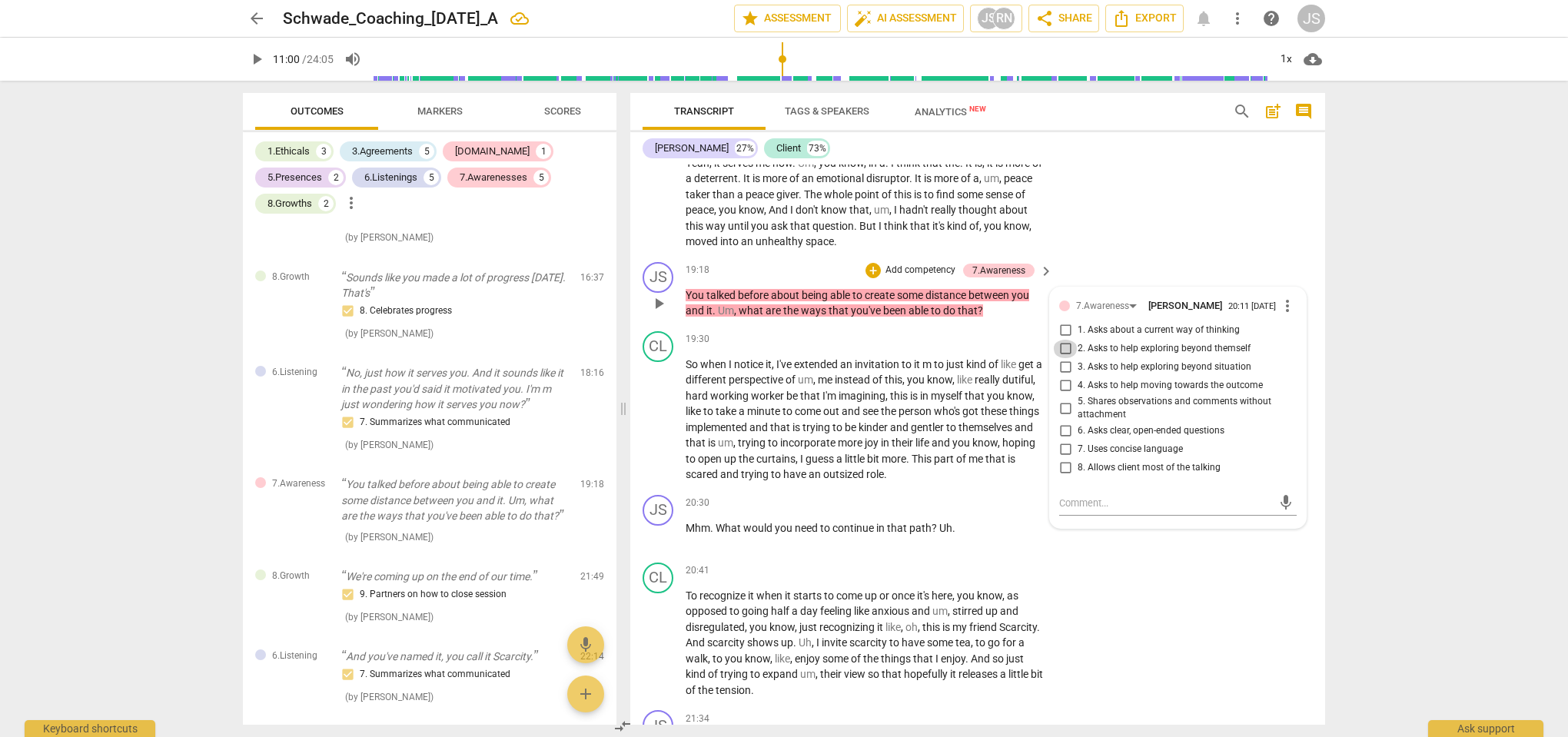
click at [1065, 340] on input "2. Asks to help exploring beyond themself" at bounding box center [1065, 348] width 24 height 19
click at [1123, 223] on div "CL play_arrow pause 18:27 + Add competency keyboard_arrow_right Yeah , it serve…" at bounding box center [978, 189] width 695 height 132
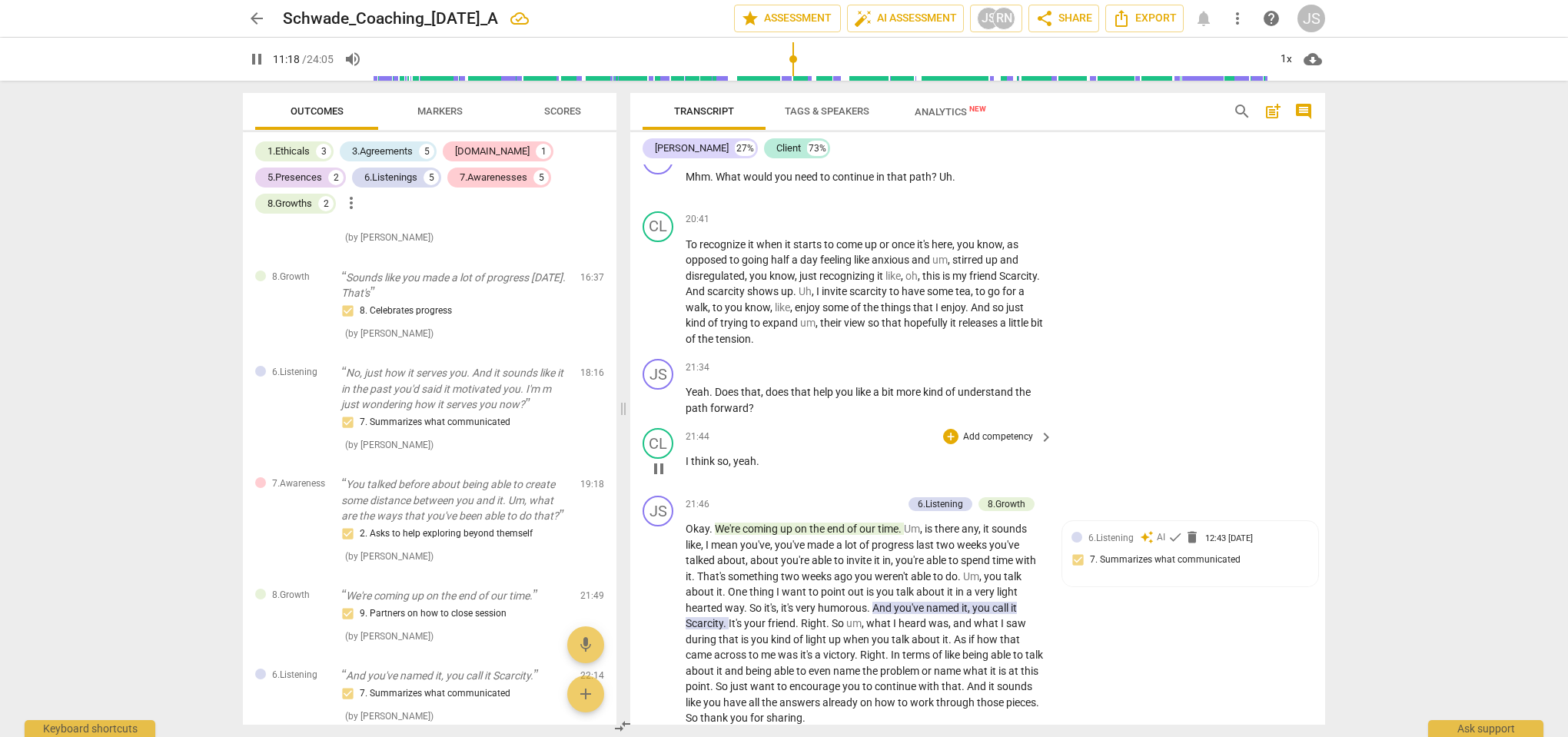
scroll to position [6328, 0]
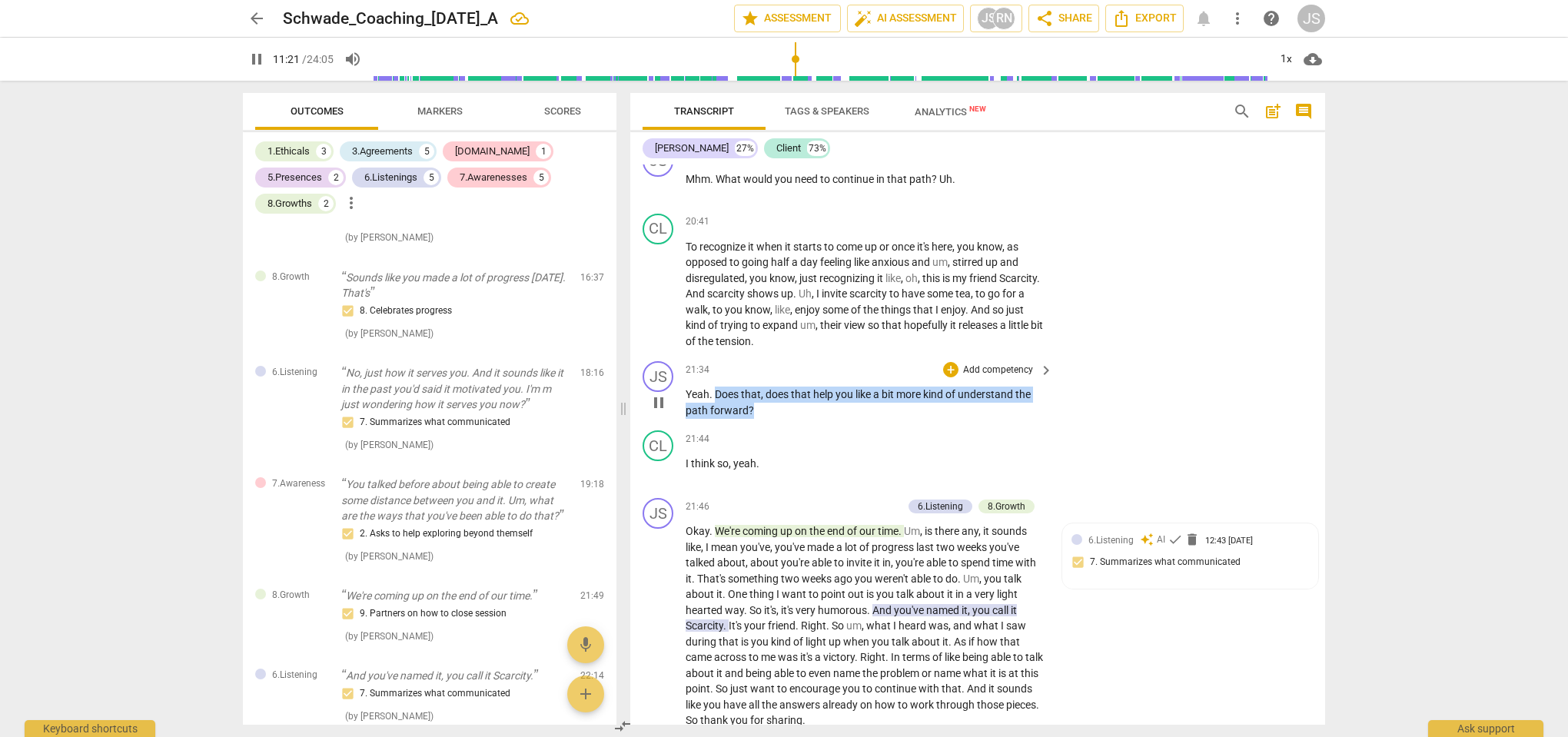
drag, startPoint x: 750, startPoint y: 389, endPoint x: 716, endPoint y: 373, distance: 37.6
click at [716, 387] on p "Yeah . Does that , does that help you like a bit more kind of understand the pa…" at bounding box center [865, 402] width 360 height 31
click at [768, 369] on div "+" at bounding box center [766, 369] width 16 height 16
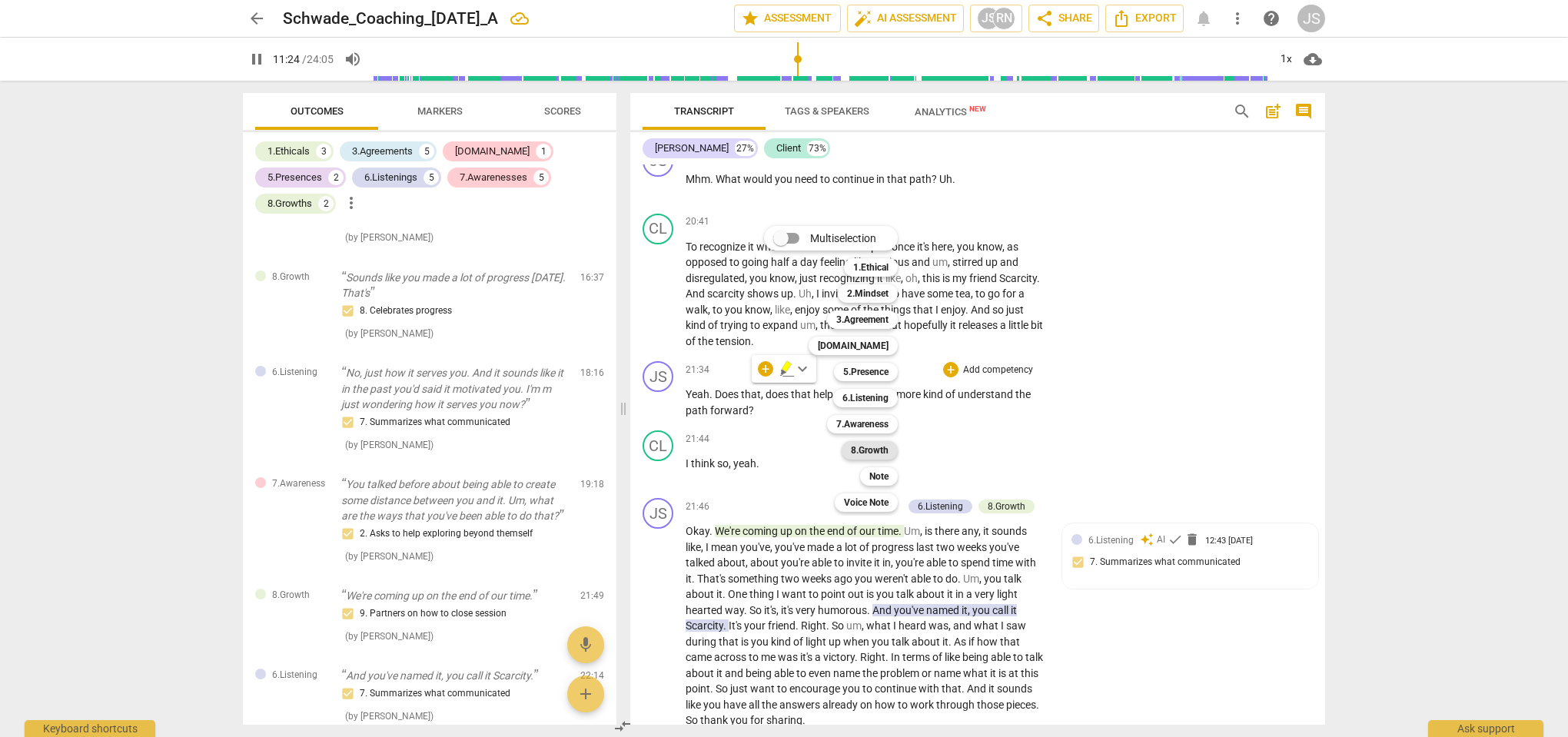
click at [869, 448] on b "8.Growth" at bounding box center [869, 450] width 38 height 19
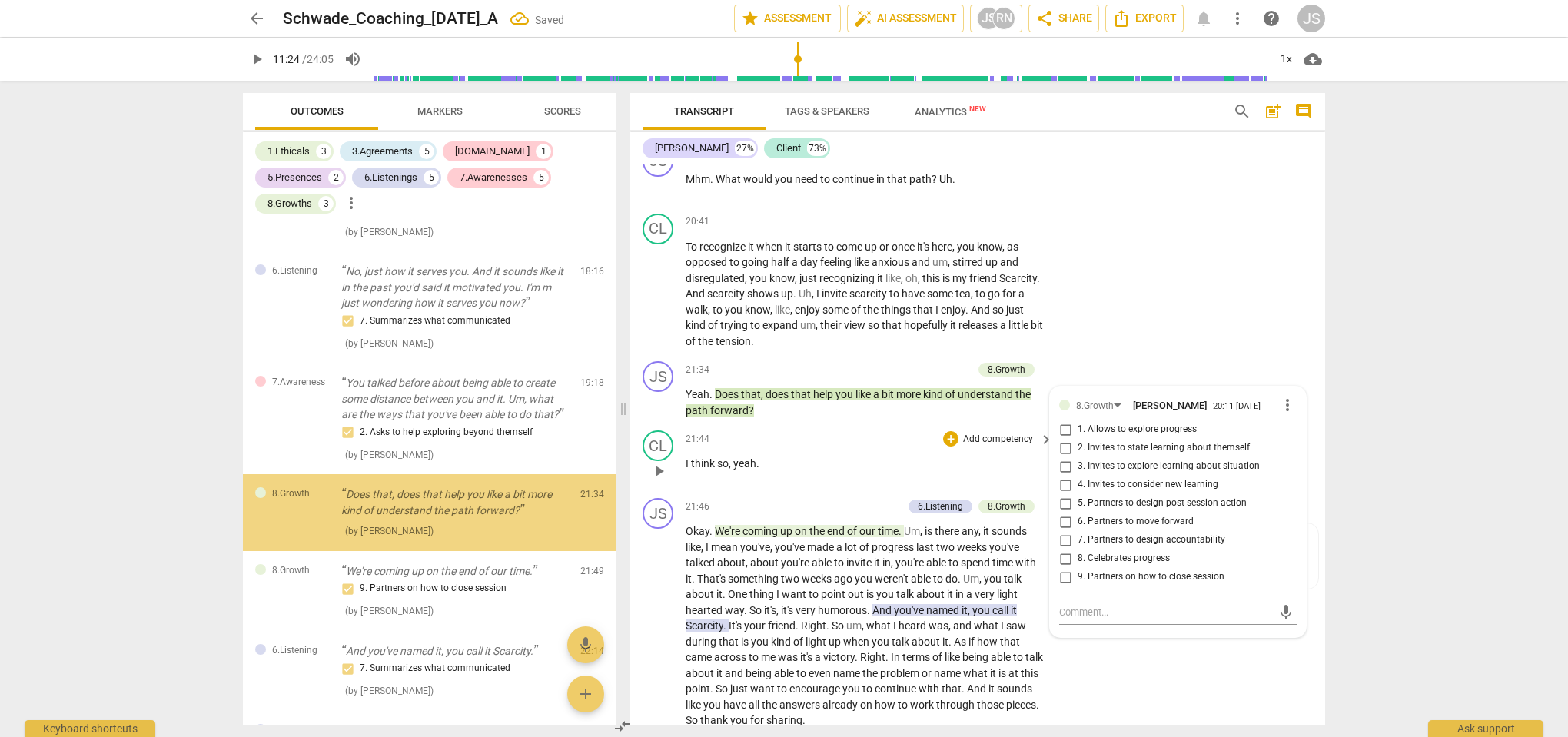
scroll to position [1727, 0]
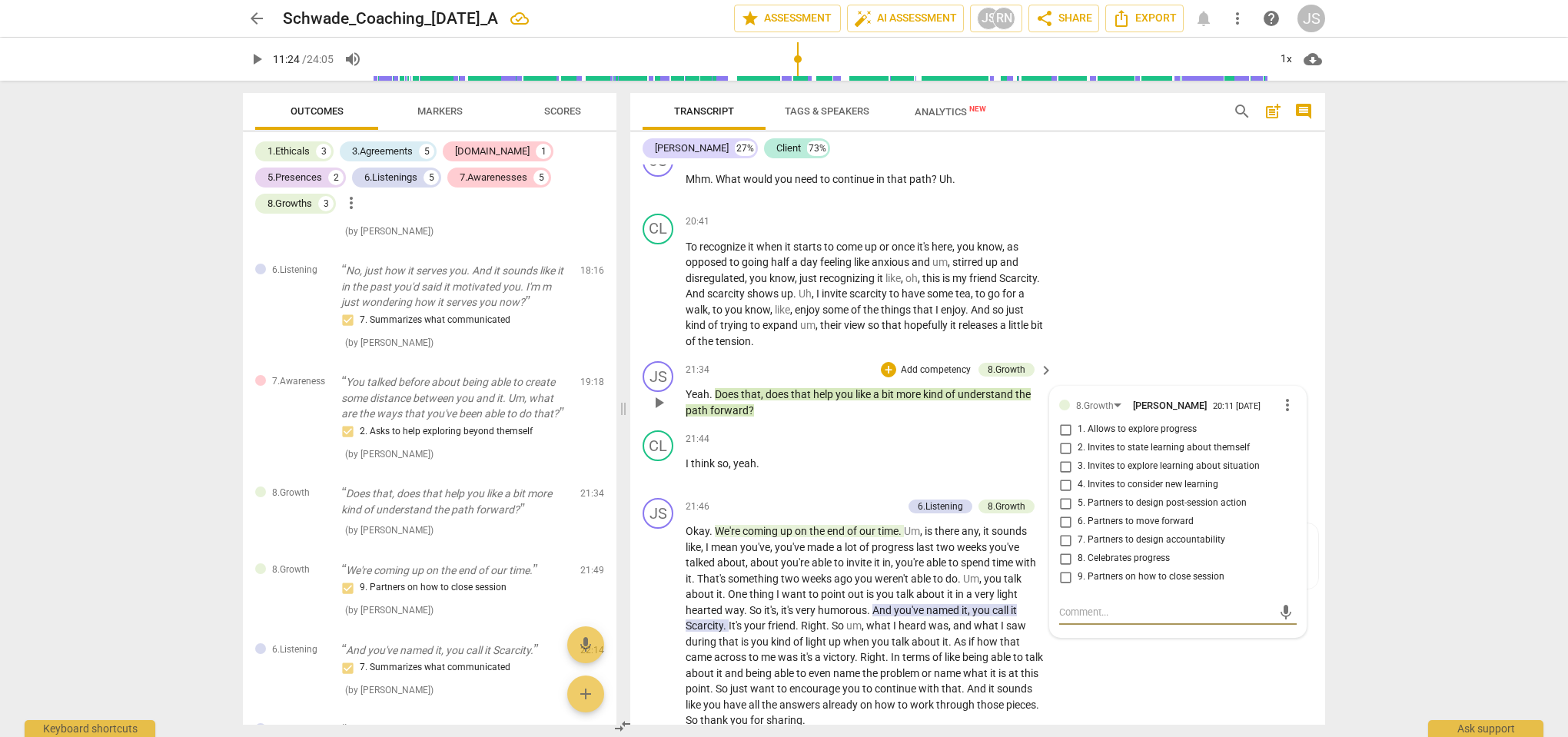
click at [1065, 421] on input "1. Allows to explore progress" at bounding box center [1065, 430] width 24 height 19
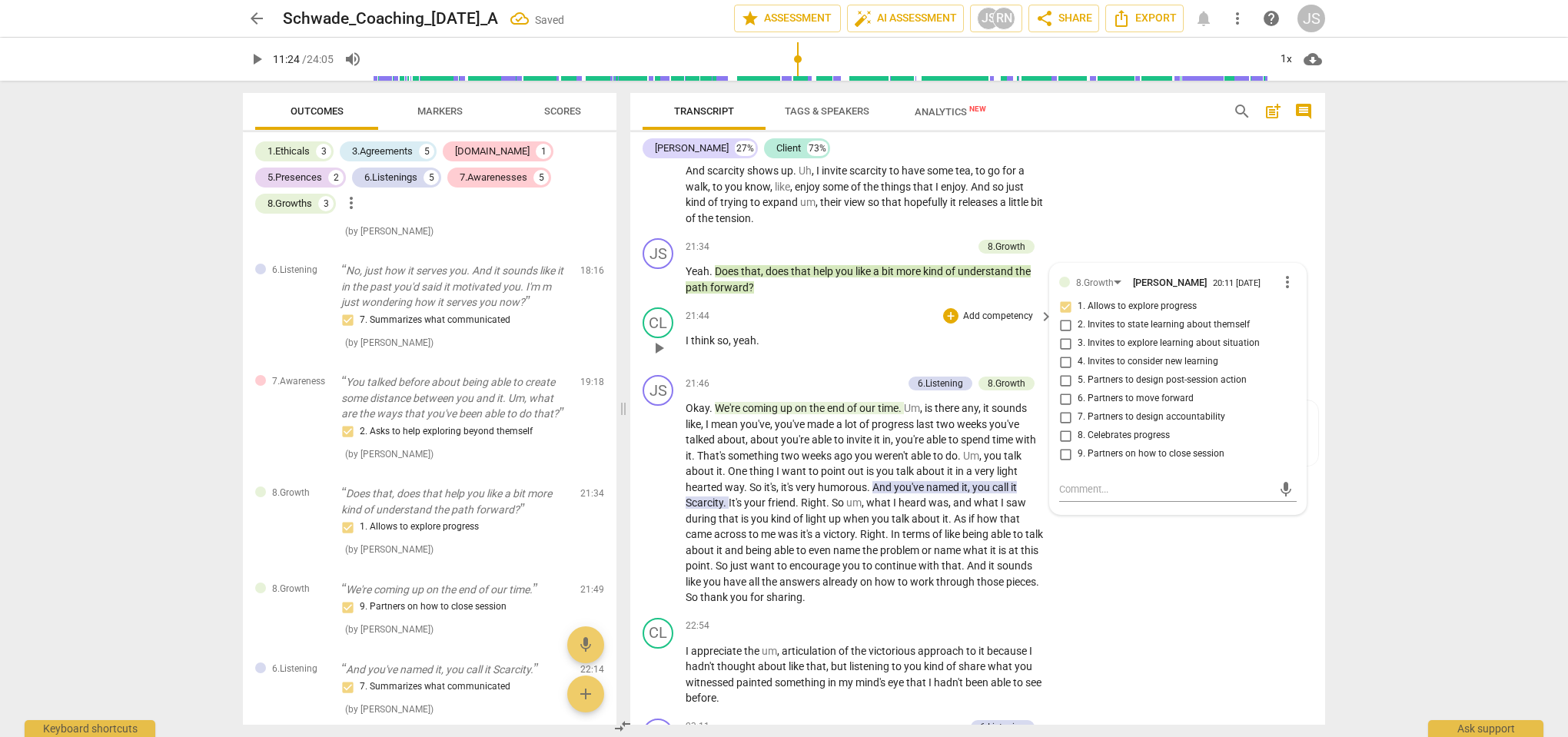
scroll to position [6453, 0]
click at [862, 331] on p "I think so , yeah ." at bounding box center [865, 339] width 360 height 17
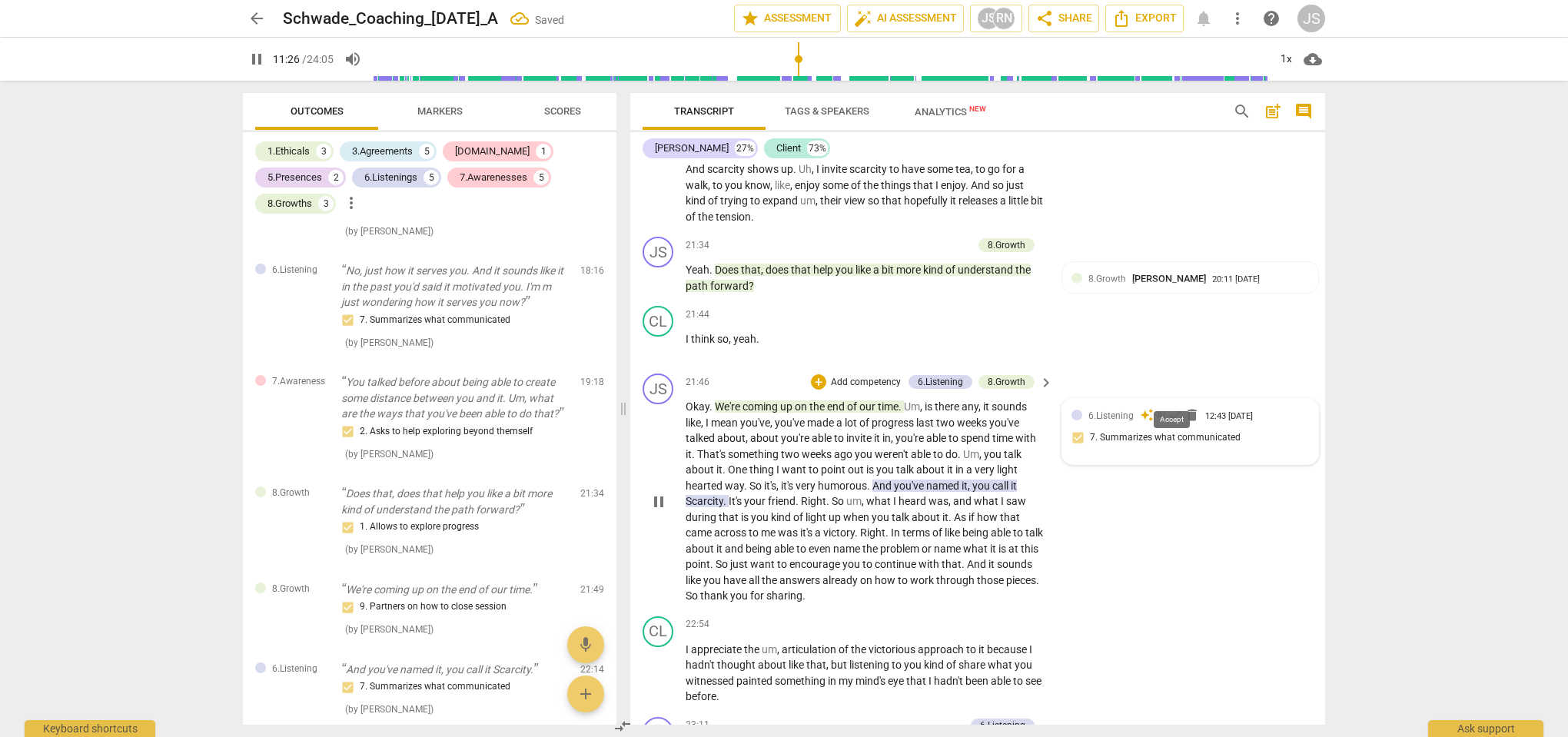
click at [1176, 407] on span "check" at bounding box center [1175, 415] width 16 height 16
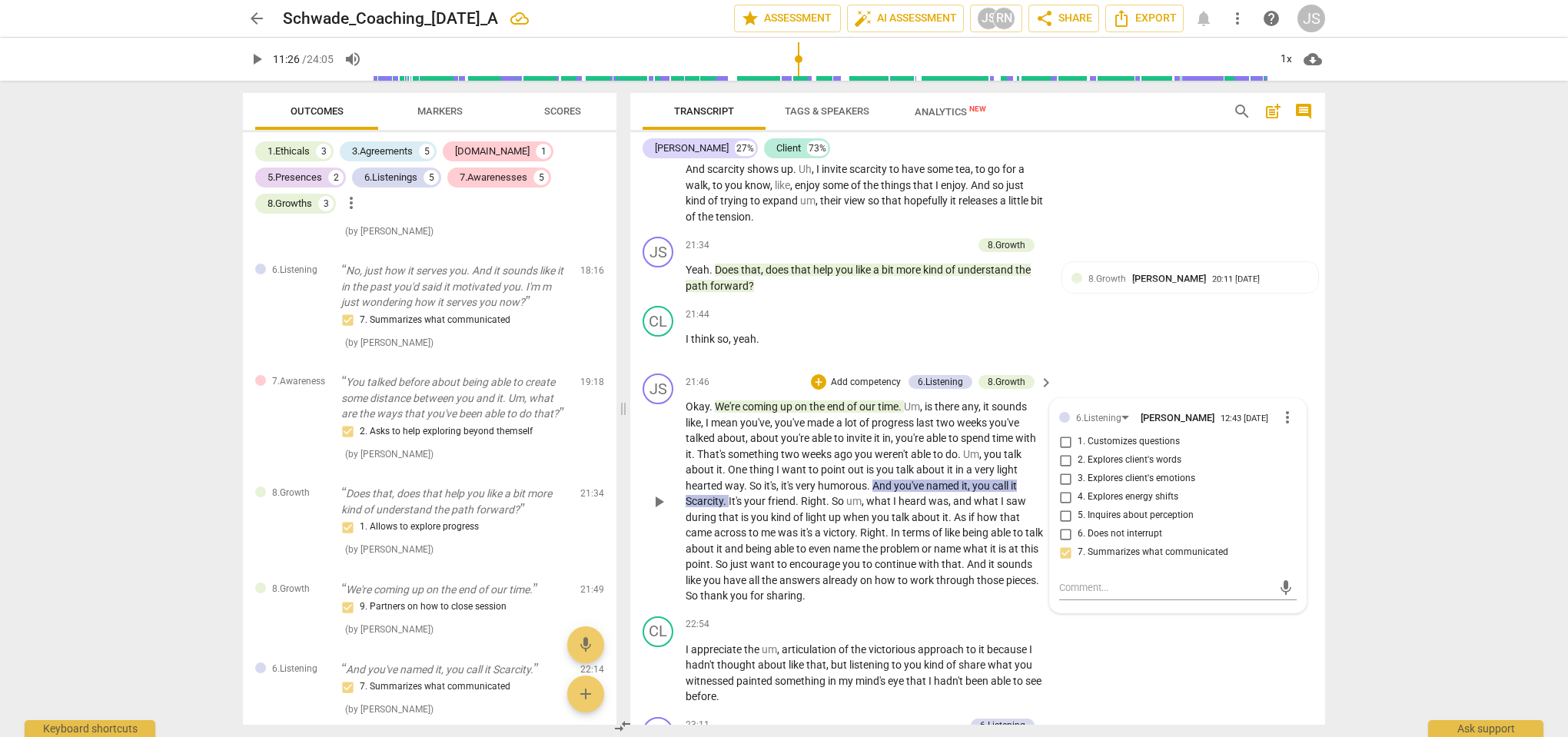
click at [946, 479] on span "named" at bounding box center [944, 485] width 35 height 13
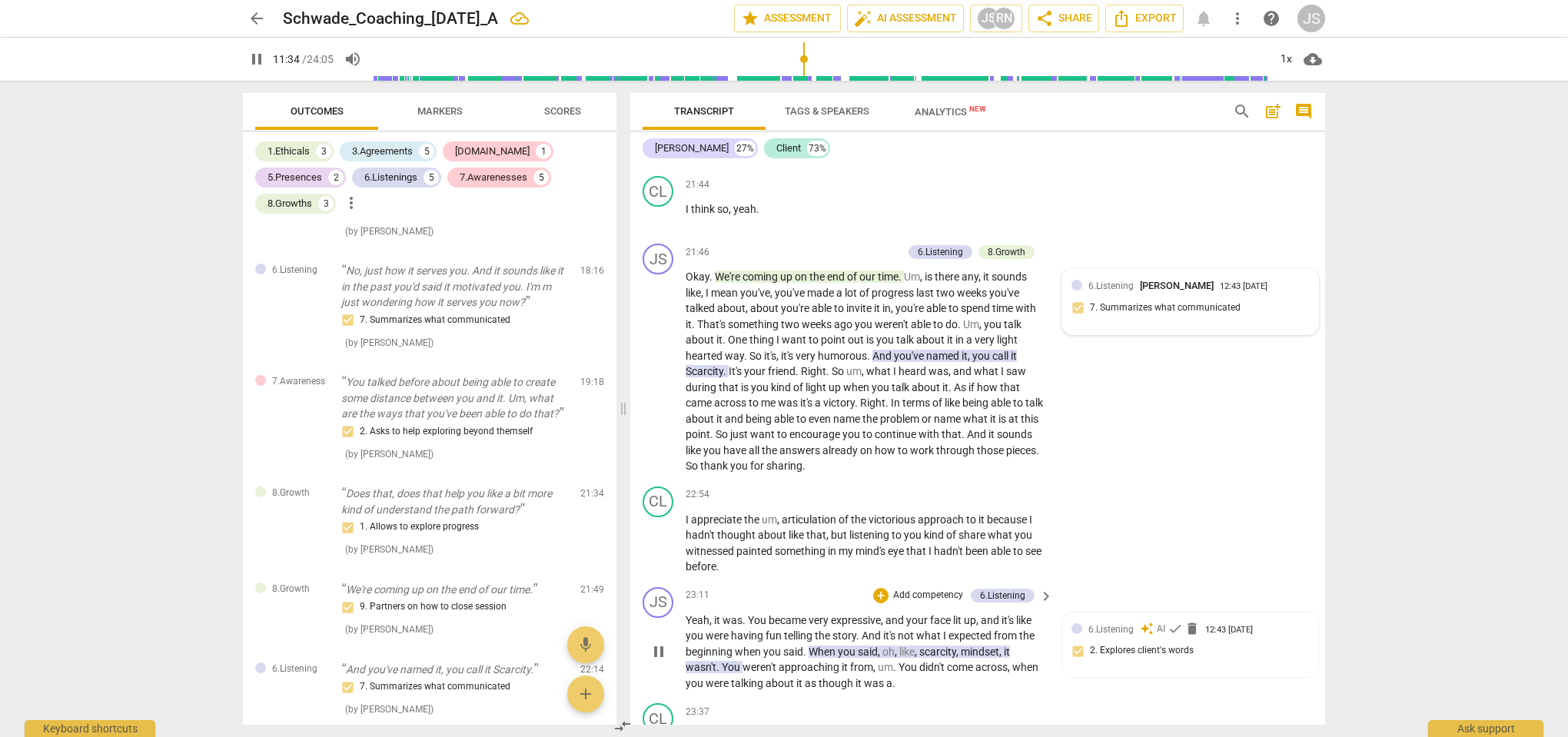
scroll to position [6581, 0]
click at [918, 342] on p "Okay . We're coming up on the end of our time . Um , is there any , it sounds l…" at bounding box center [865, 374] width 360 height 205
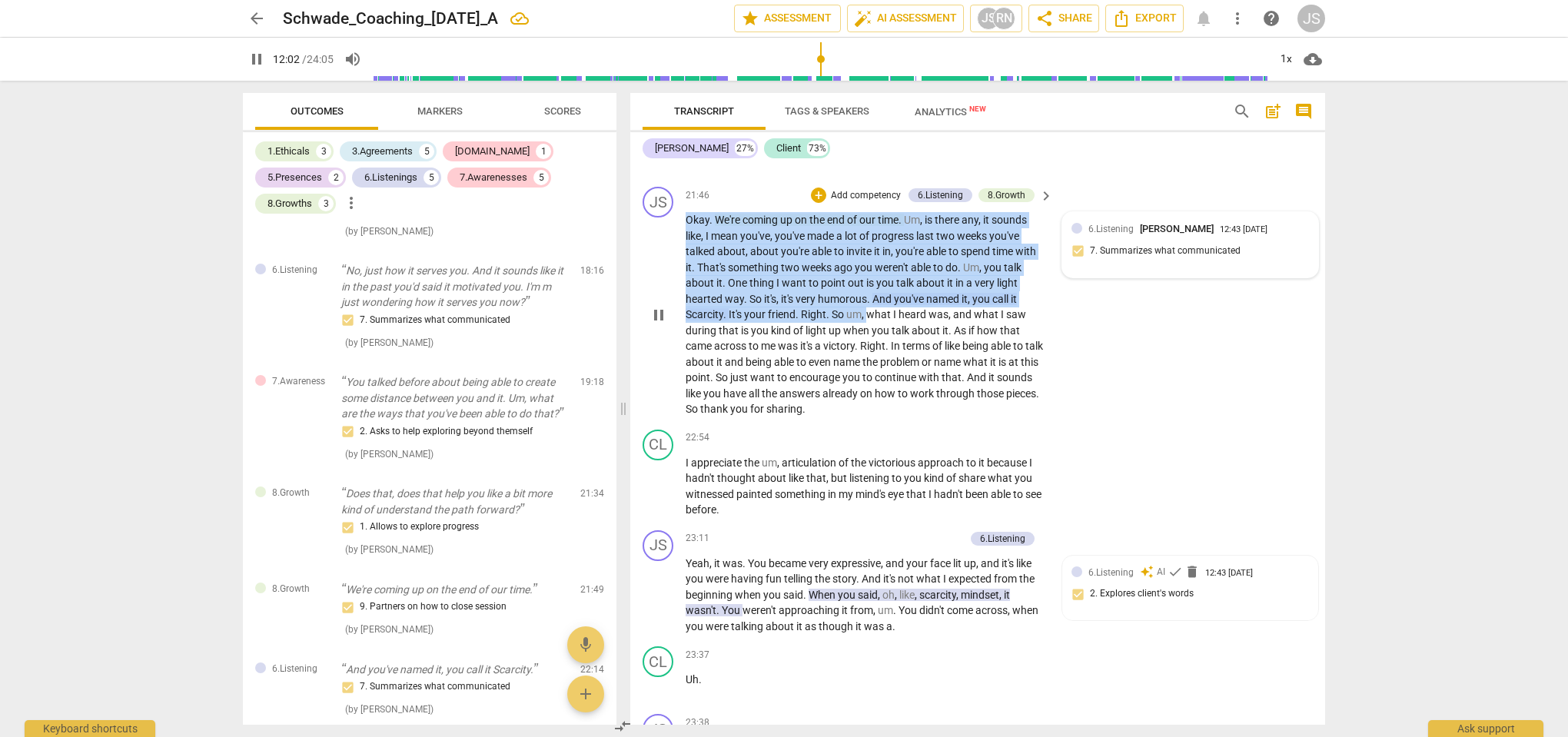
scroll to position [4407, 0]
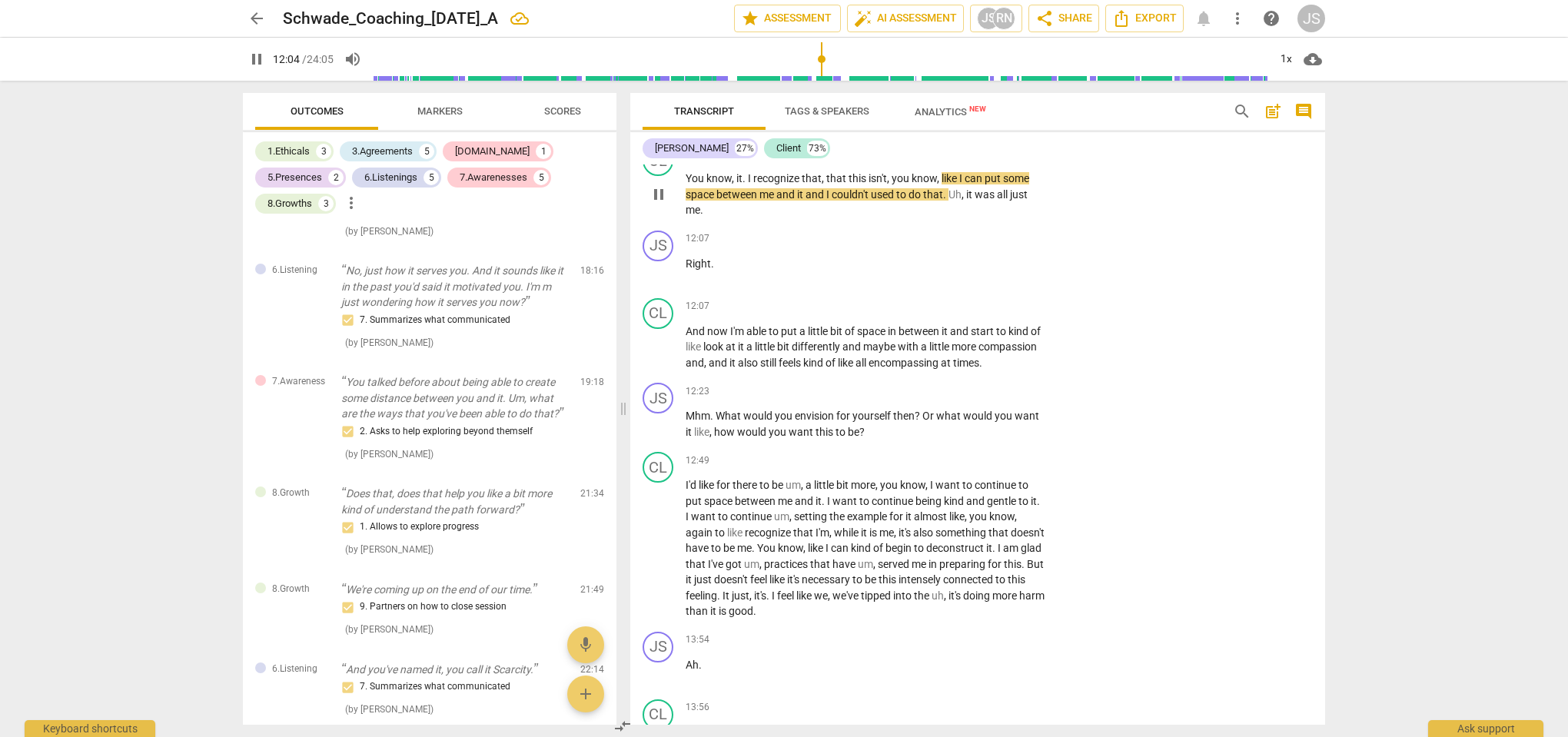
drag, startPoint x: 869, startPoint y: 293, endPoint x: 962, endPoint y: 213, distance: 122.7
click at [963, 212] on div "JS play_arrow pause 00:01 + Add competency 1.Ethical 7.Awareness keyboard_arrow…" at bounding box center [978, 445] width 695 height 560
click at [661, 185] on span "pause" at bounding box center [656, 194] width 19 height 19
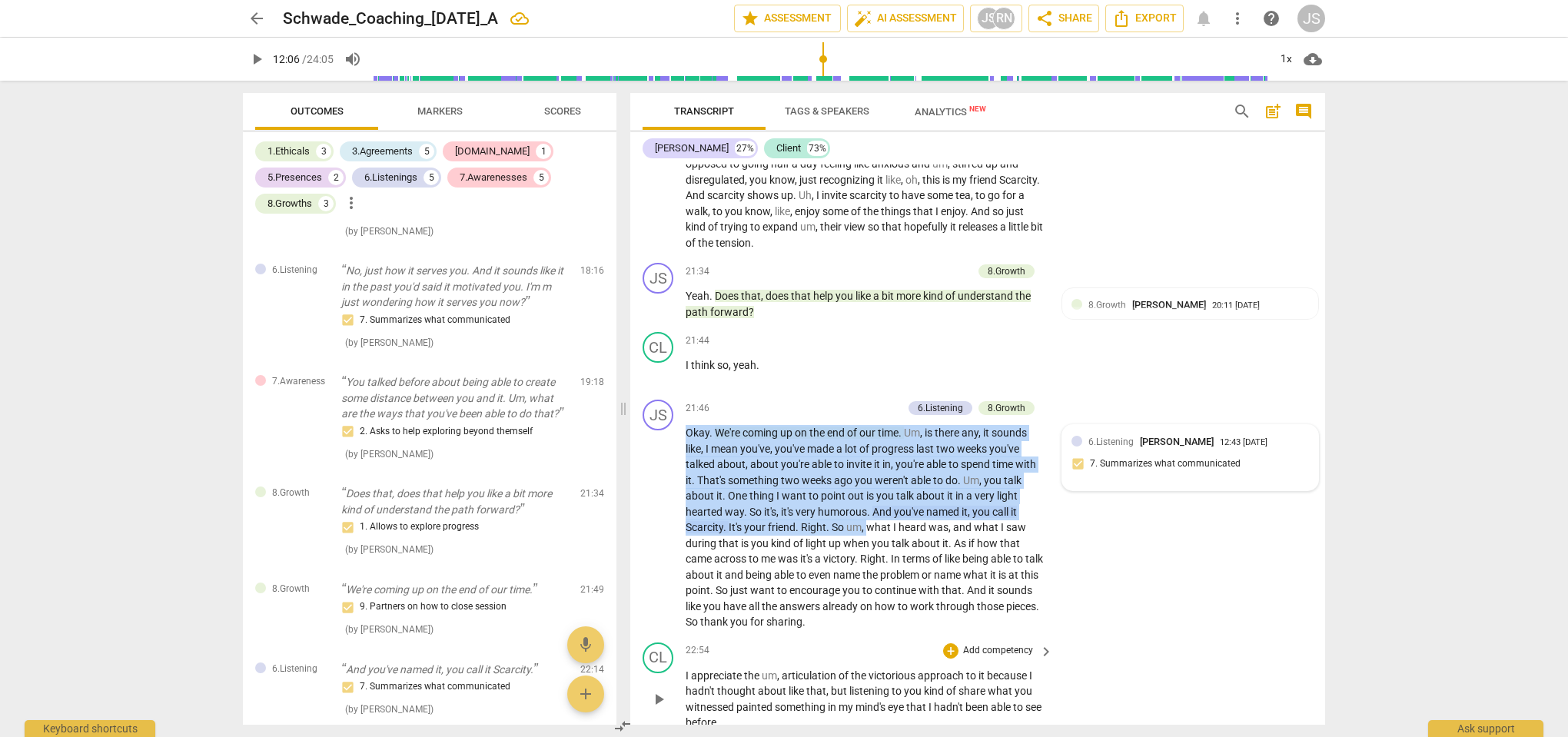
scroll to position [6449, 0]
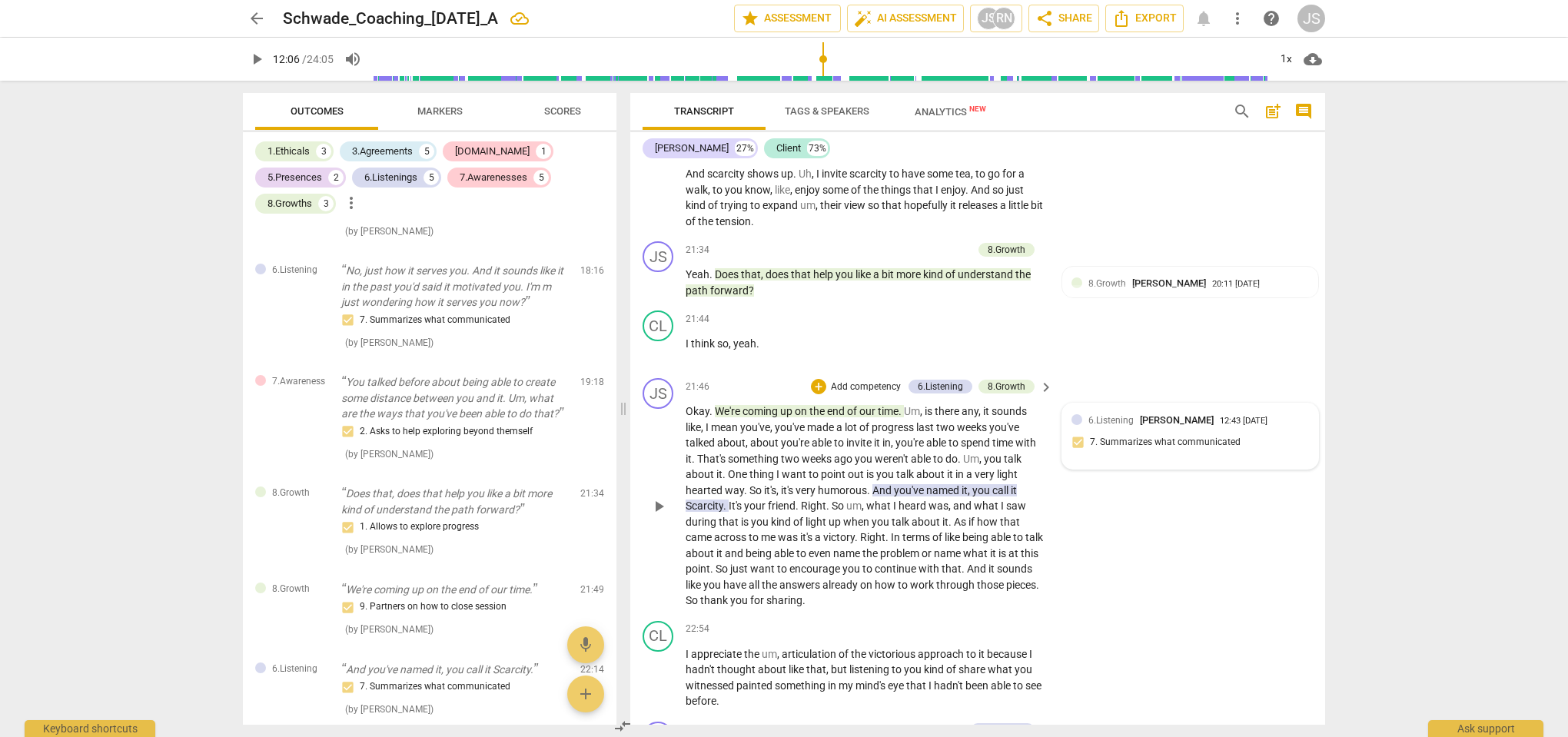
click at [1146, 534] on div "JS play_arrow pause 21:46 + Add competency 6.Listening 8.Growth keyboard_arrow_…" at bounding box center [978, 493] width 695 height 243
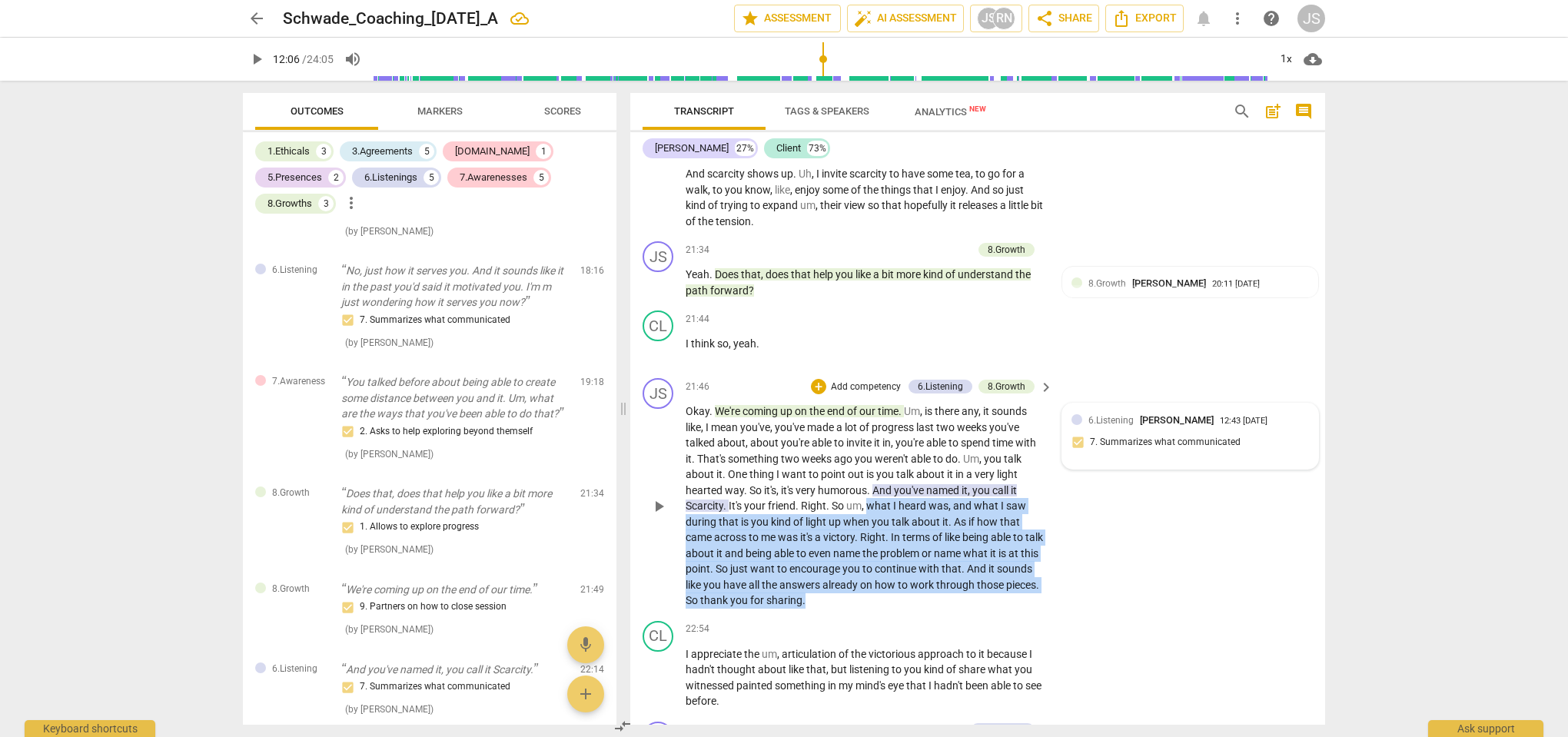
drag, startPoint x: 870, startPoint y: 483, endPoint x: 975, endPoint y: 580, distance: 142.9
click at [975, 580] on p "Okay . We're coming up on the end of our time . Um , is there any , it sounds l…" at bounding box center [865, 506] width 360 height 205
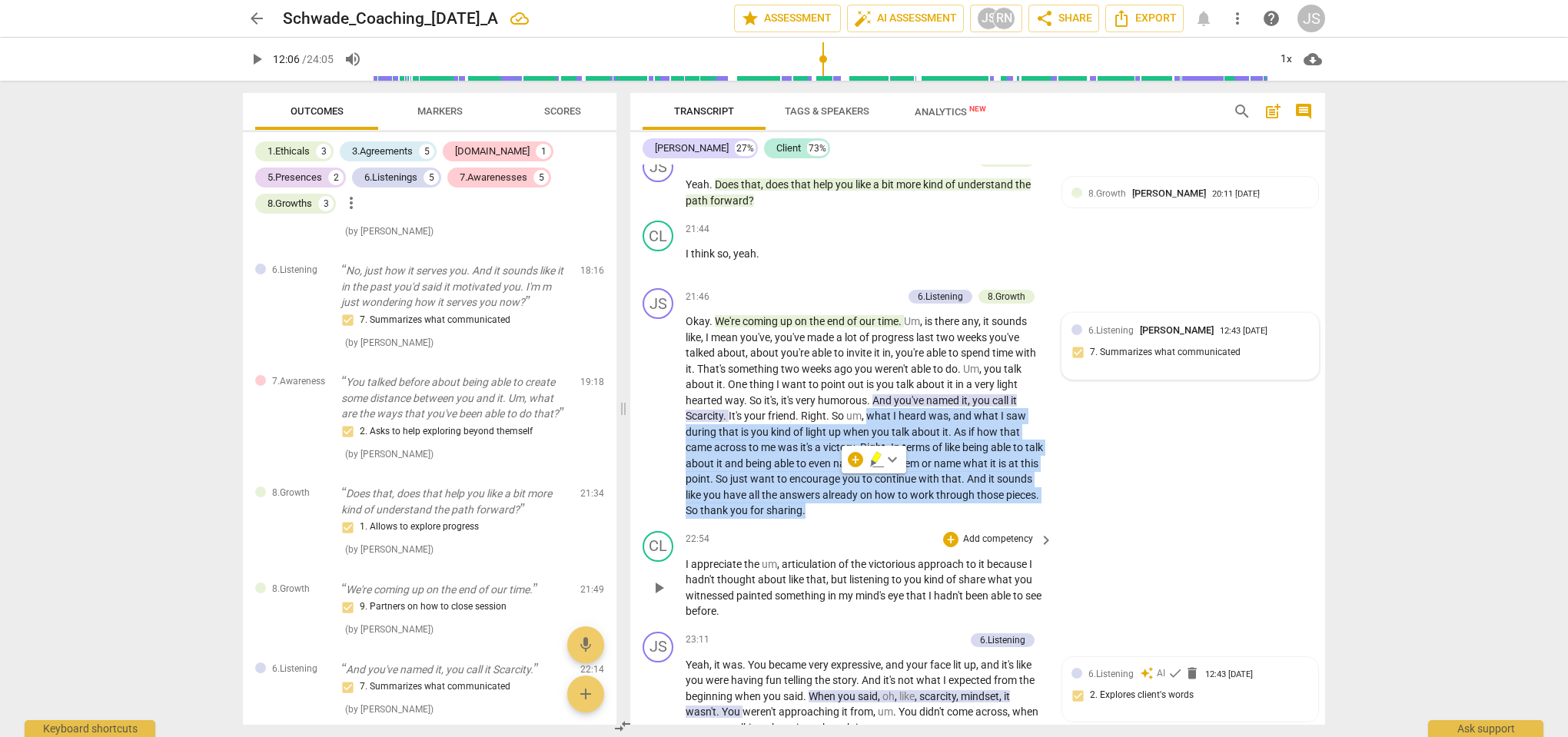
scroll to position [6549, 0]
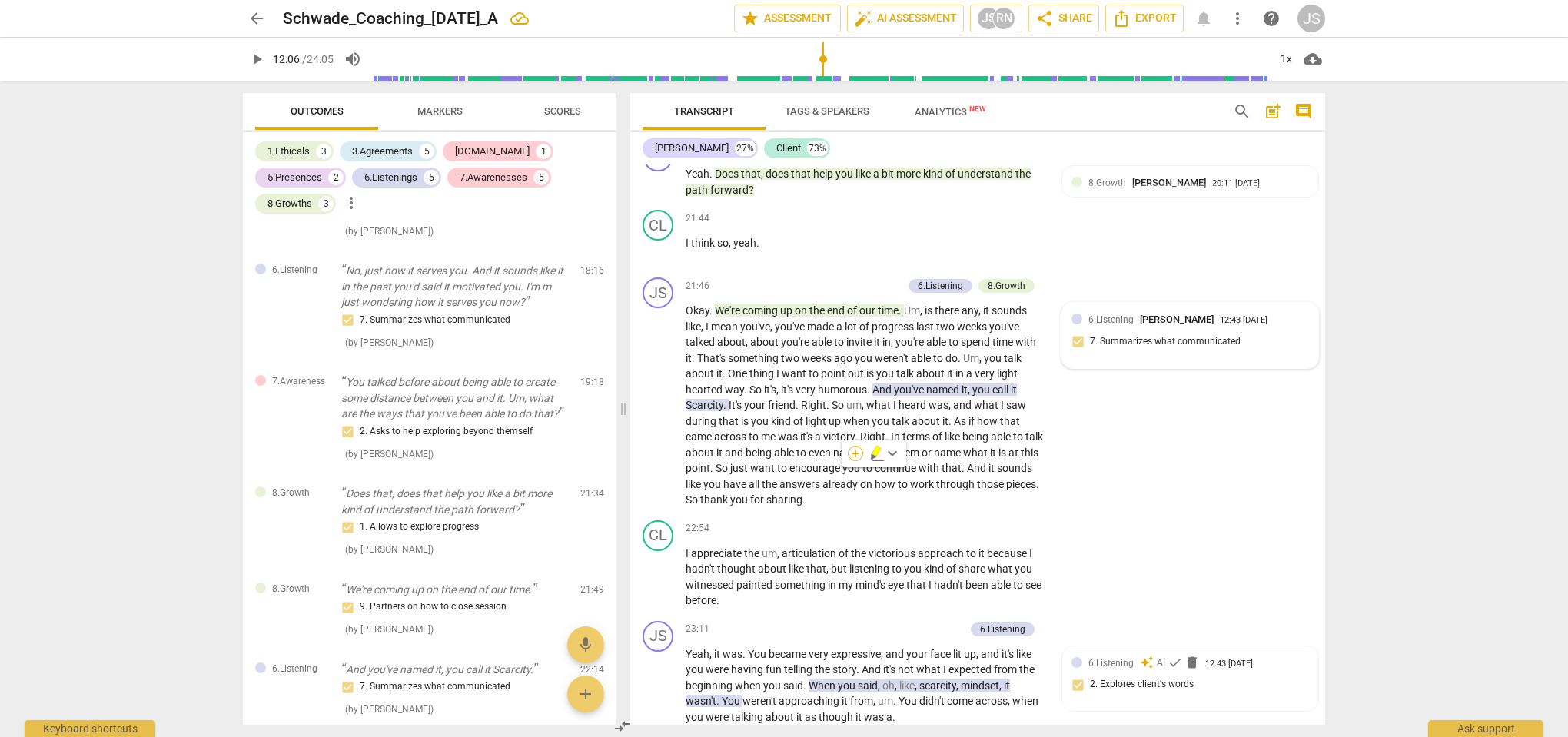
click at [854, 458] on div "+" at bounding box center [856, 454] width 16 height 16
click at [954, 538] on b "8.Growth" at bounding box center [959, 535] width 38 height 19
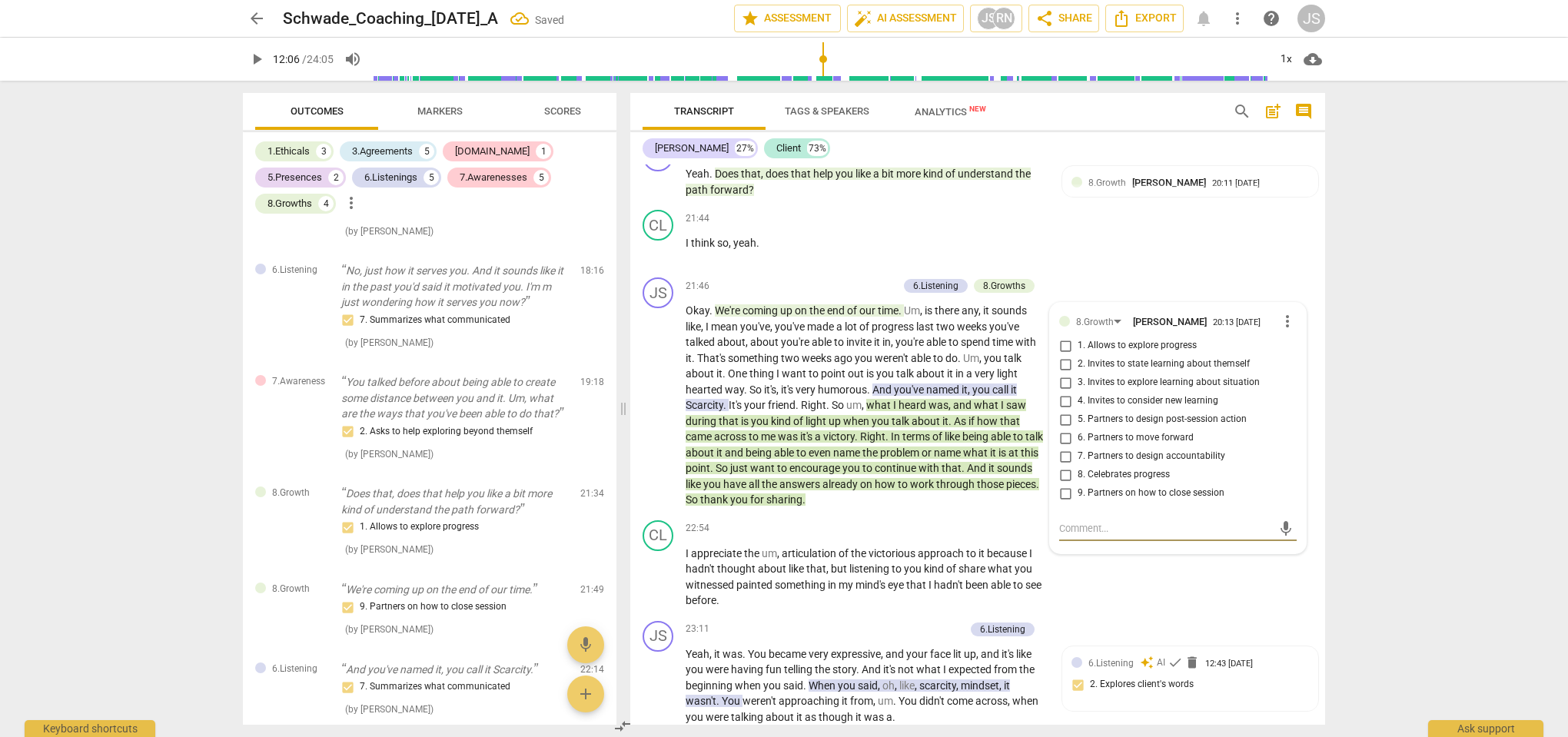
scroll to position [2041, 0]
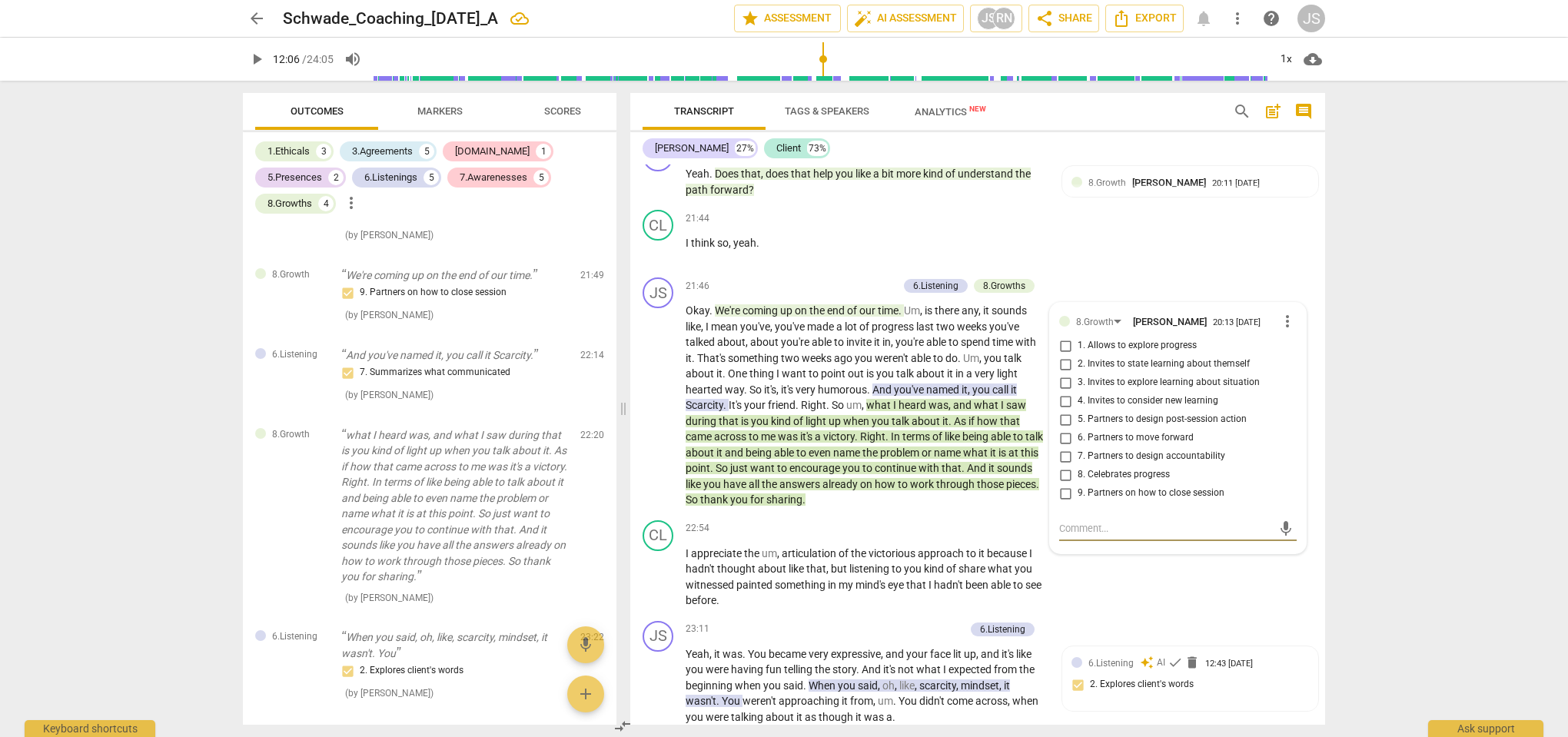
click at [1096, 314] on div "8.Growth [PERSON_NAME]" at bounding box center [1145, 321] width 137 height 14
click at [1095, 315] on div "8.Growth" at bounding box center [1095, 322] width 38 height 15
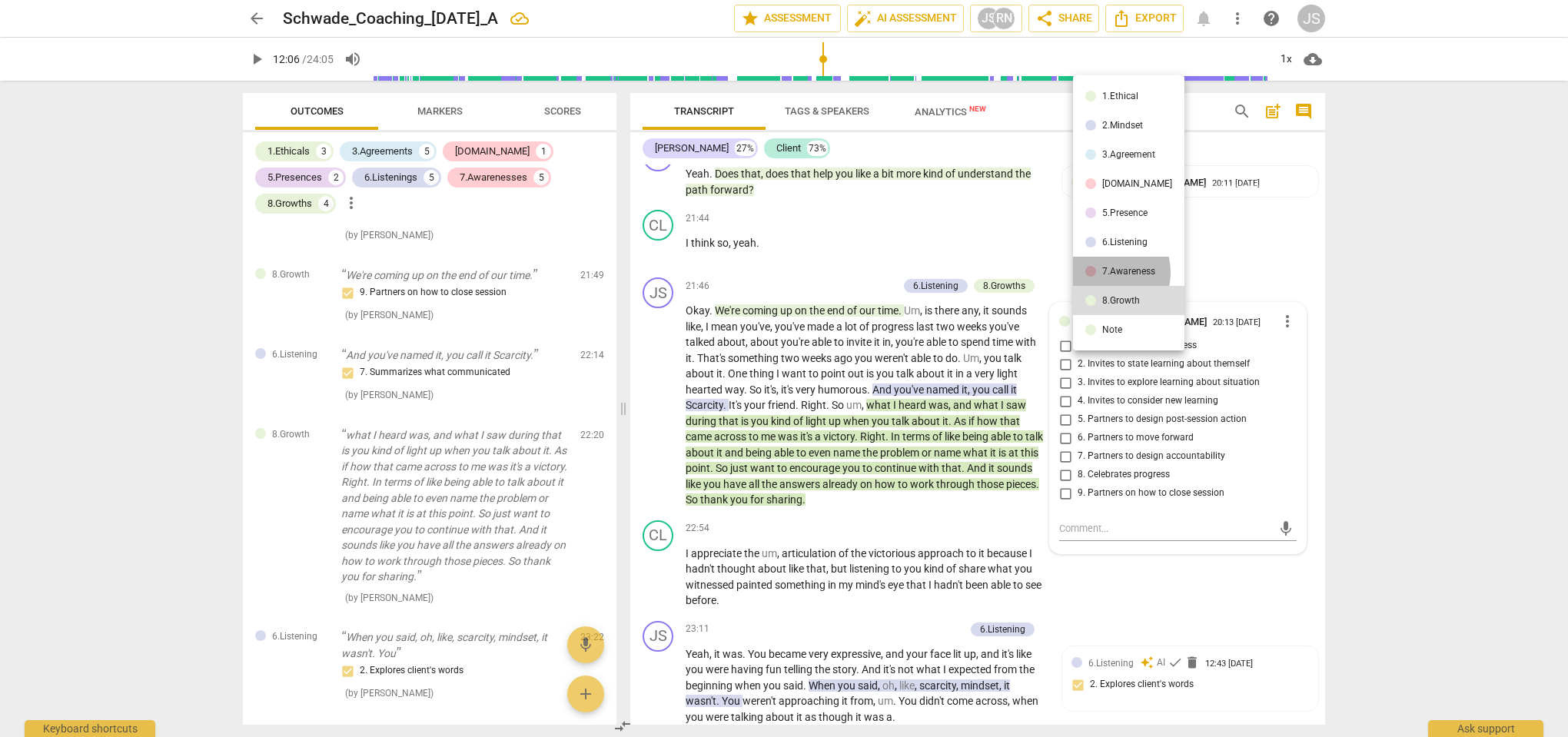
click at [1104, 272] on div "7.Awareness" at bounding box center [1128, 270] width 53 height 9
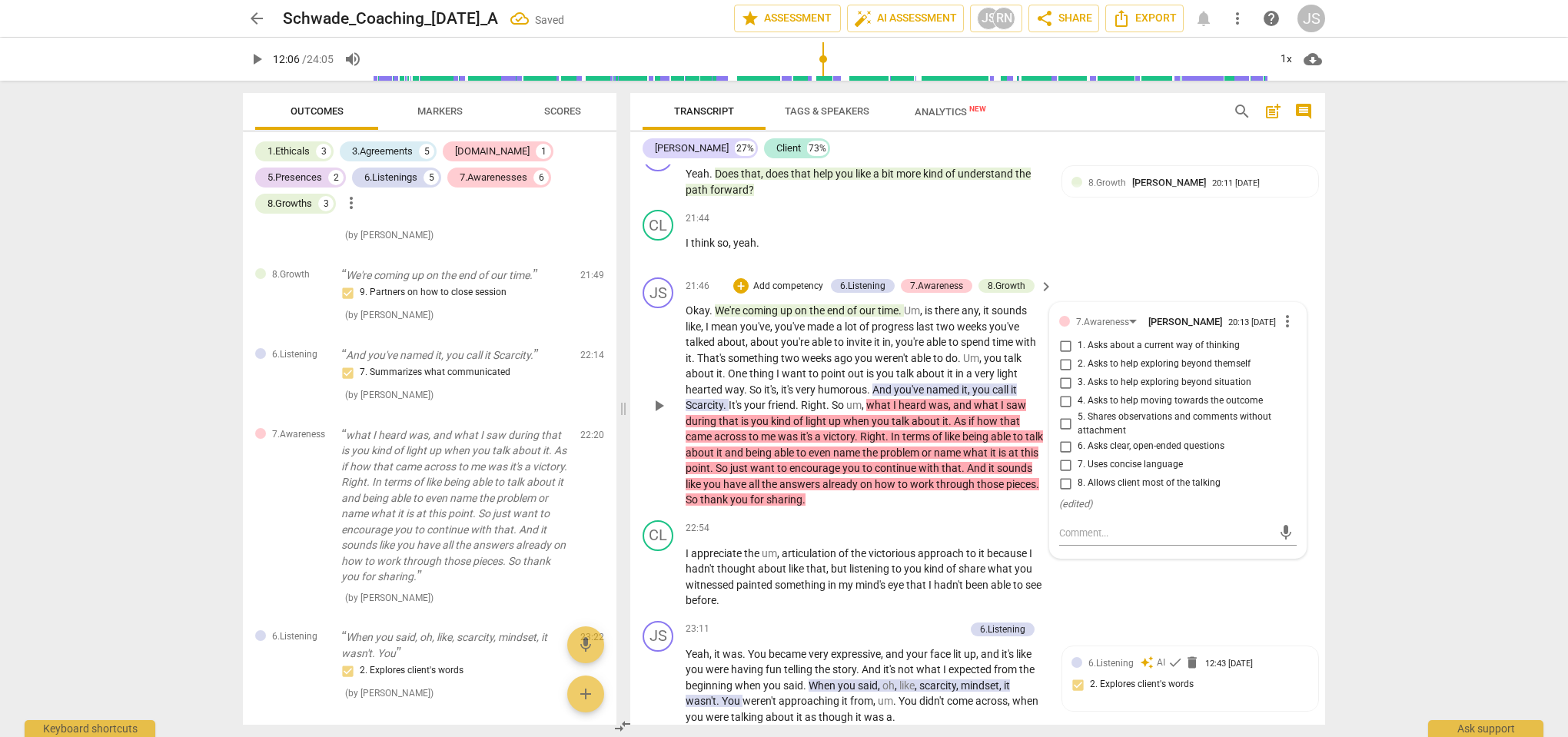
click at [1065, 415] on input "5. Shares observations and comments without attachment" at bounding box center [1065, 424] width 24 height 19
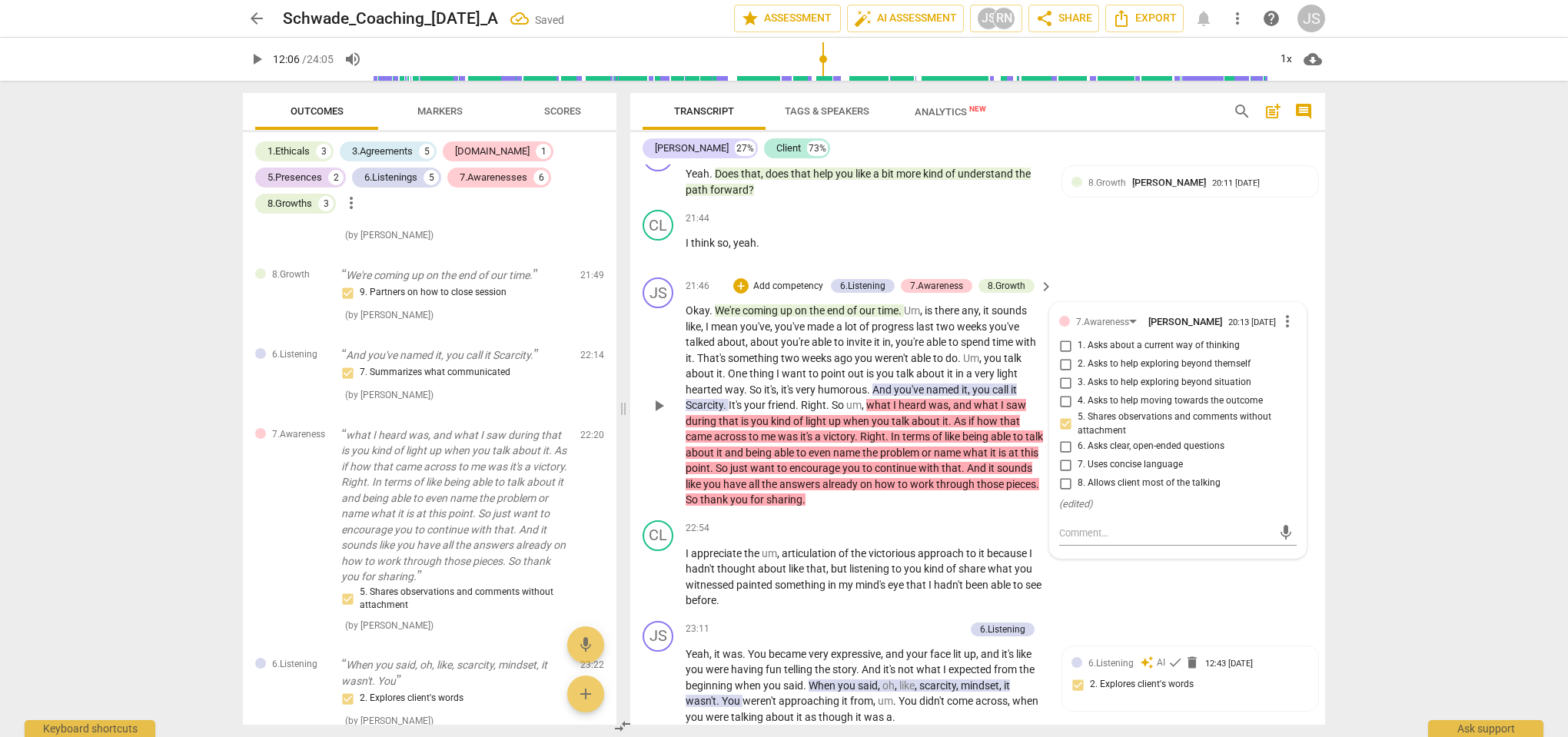
click at [909, 477] on p "Okay . We're coming up on the end of our time . Um , is there any , it sounds l…" at bounding box center [865, 405] width 360 height 205
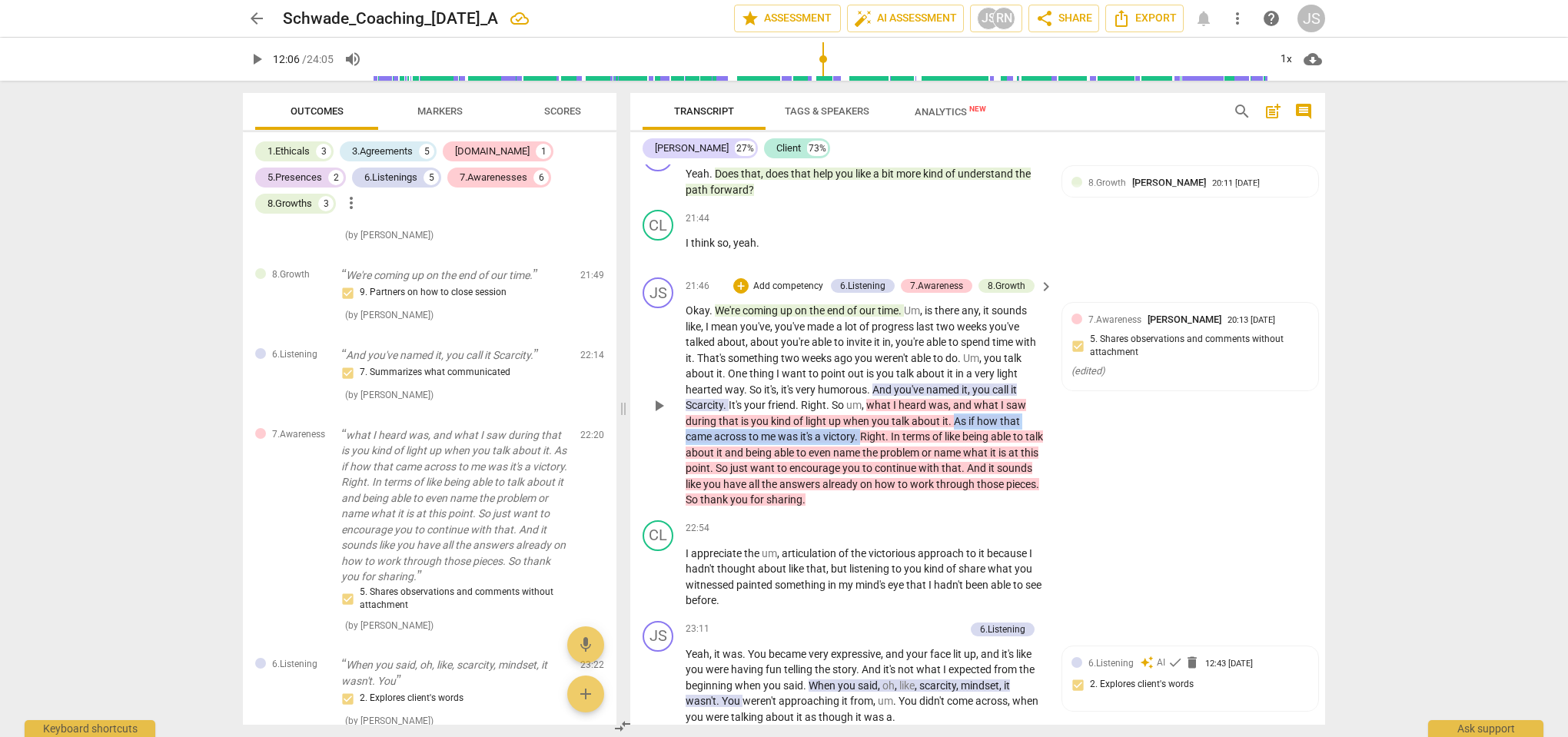
drag, startPoint x: 954, startPoint y: 394, endPoint x: 863, endPoint y: 417, distance: 93.9
click at [863, 417] on p "Okay . We're coming up on the end of our time . Um , is there any , it sounds l…" at bounding box center [865, 405] width 360 height 205
click at [879, 392] on div "+" at bounding box center [878, 392] width 16 height 16
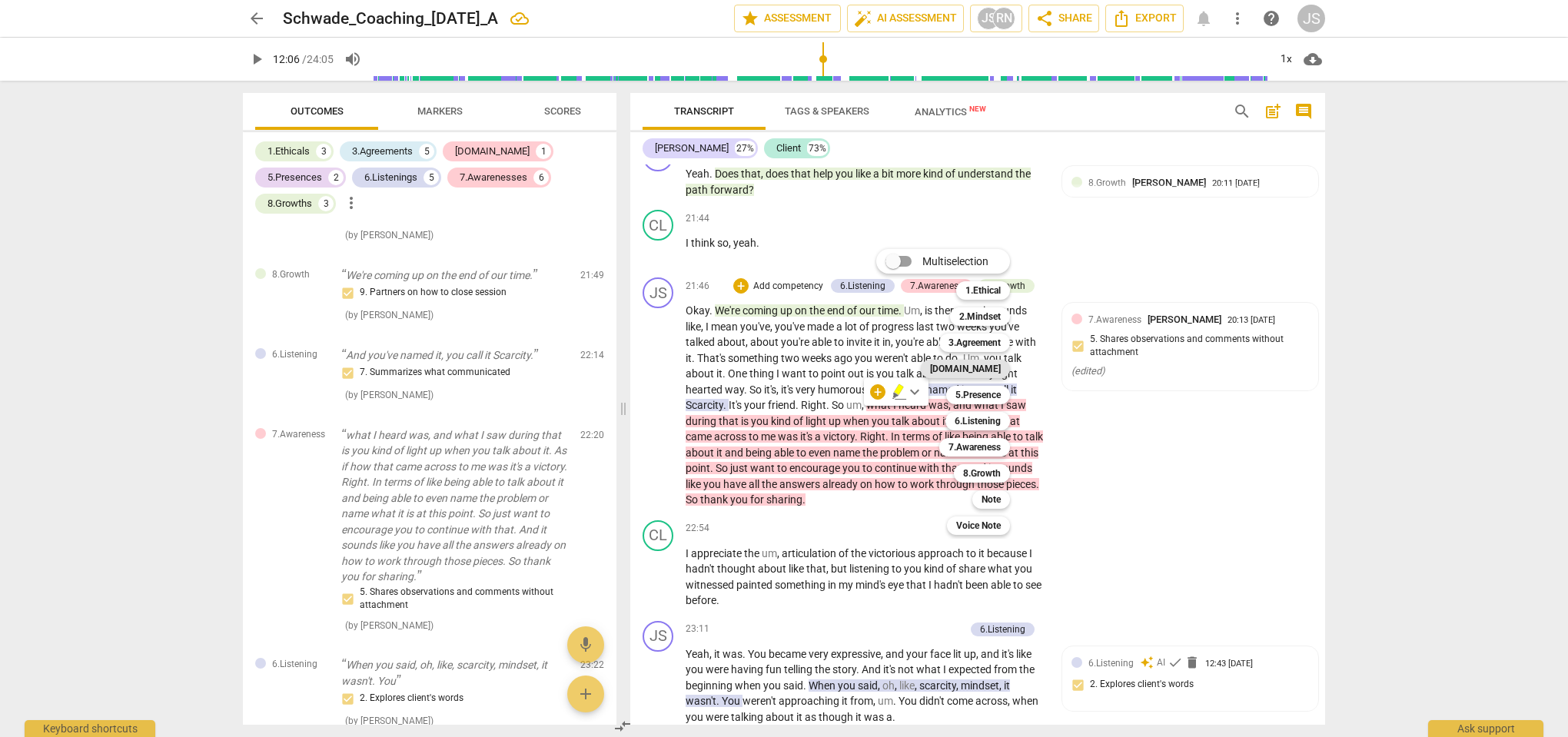
click at [983, 373] on b "[DOMAIN_NAME]" at bounding box center [965, 369] width 70 height 19
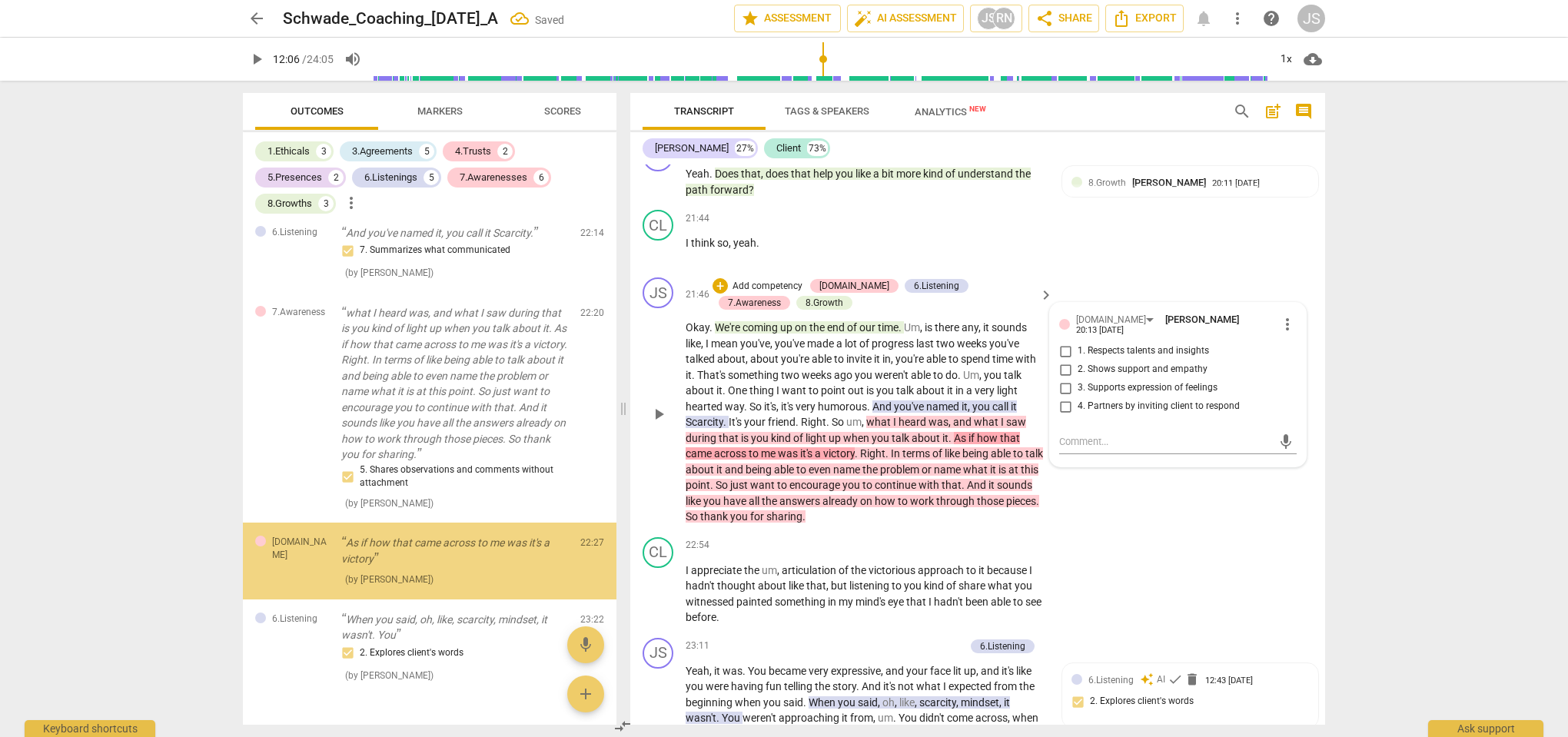
scroll to position [2176, 0]
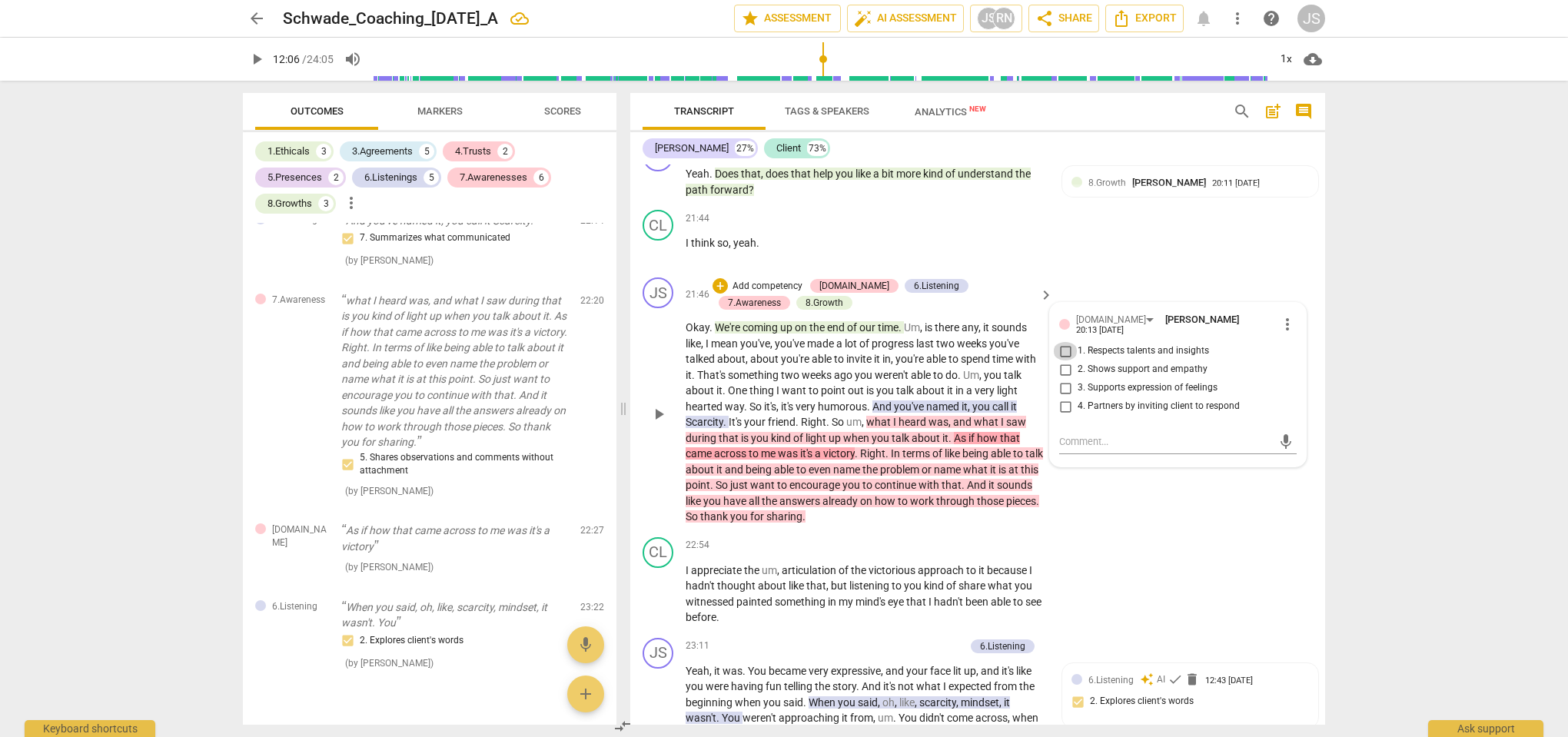
click at [1066, 342] on input "1. Respects talents and insights" at bounding box center [1065, 350] width 24 height 19
click at [1078, 531] on div "CL play_arrow pause 22:54 + Add competency keyboard_arrow_right I appreciate th…" at bounding box center [978, 581] width 695 height 101
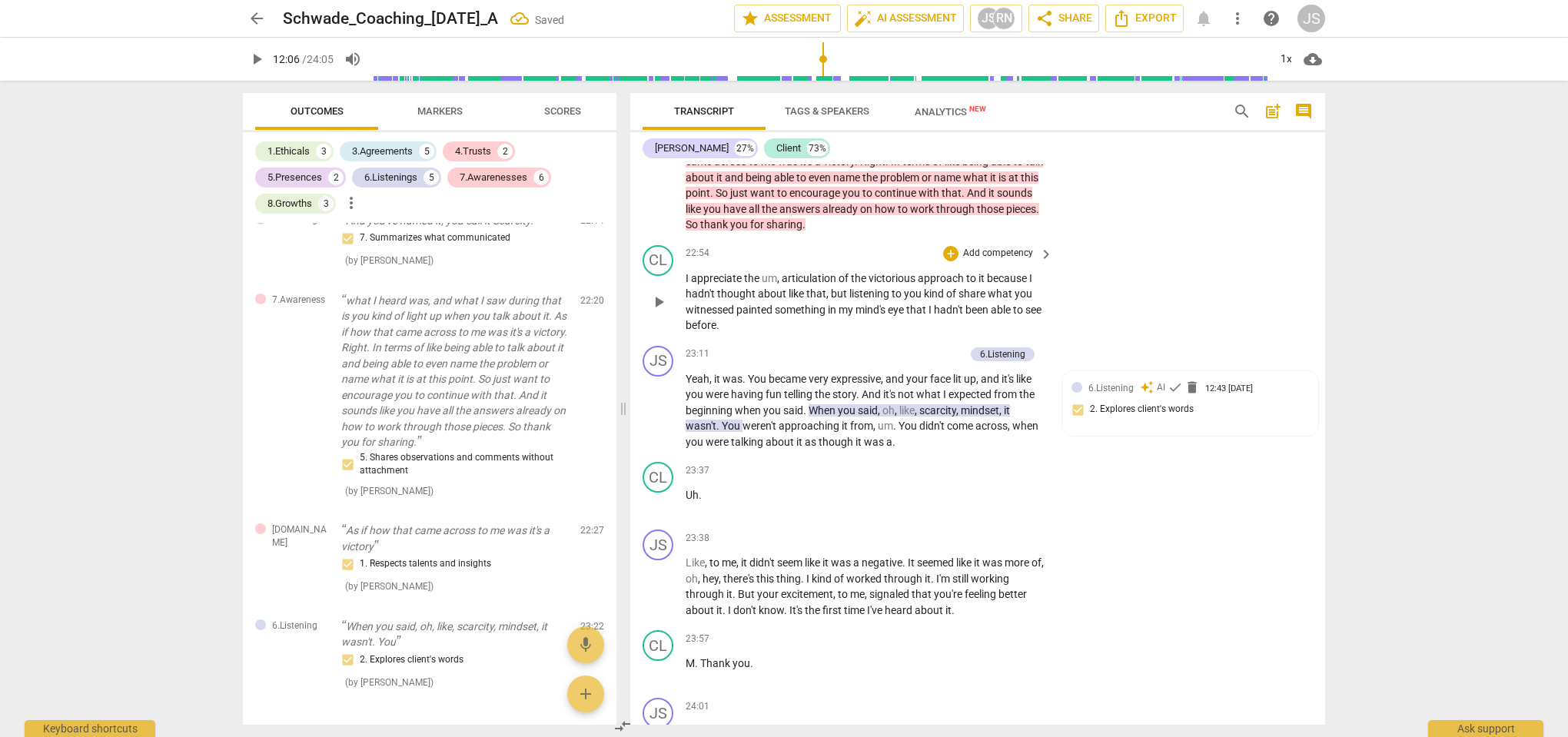
scroll to position [6845, 0]
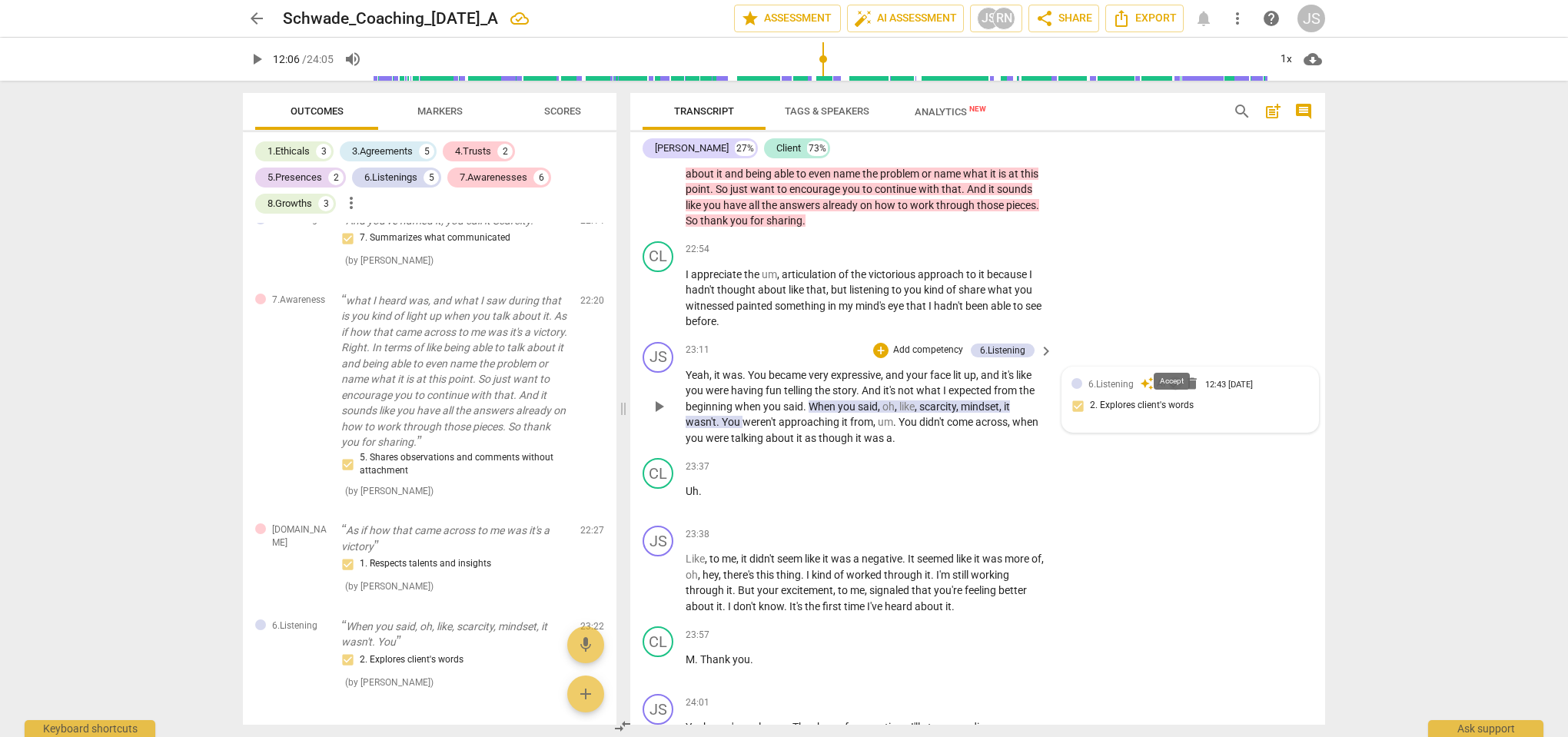
click at [1171, 376] on span "check" at bounding box center [1175, 384] width 16 height 16
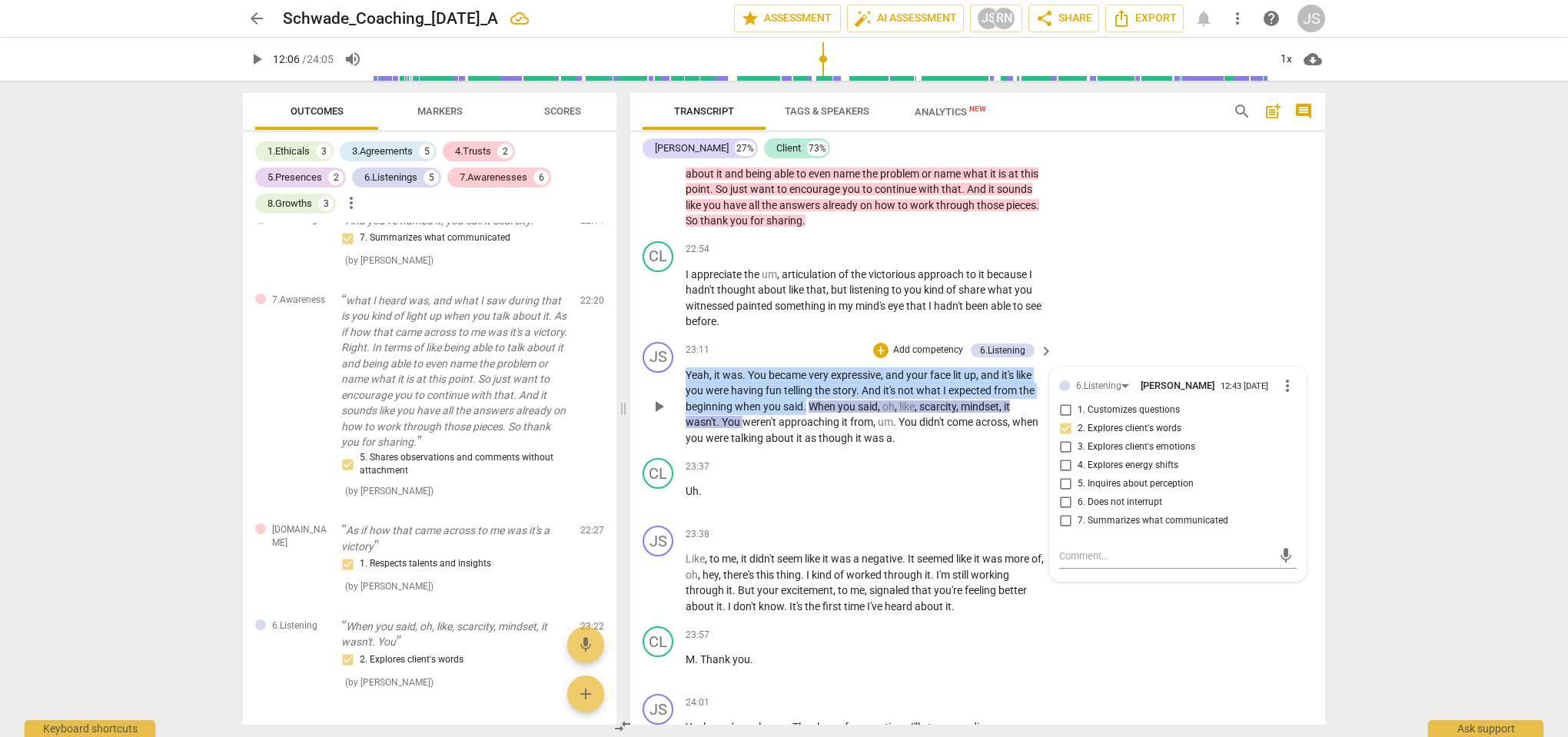
drag, startPoint x: 686, startPoint y: 348, endPoint x: 806, endPoint y: 372, distance: 122.4
click at [806, 372] on p "Yeah , it was . You became very expressive , and your face lit up , and it's li…" at bounding box center [865, 406] width 360 height 79
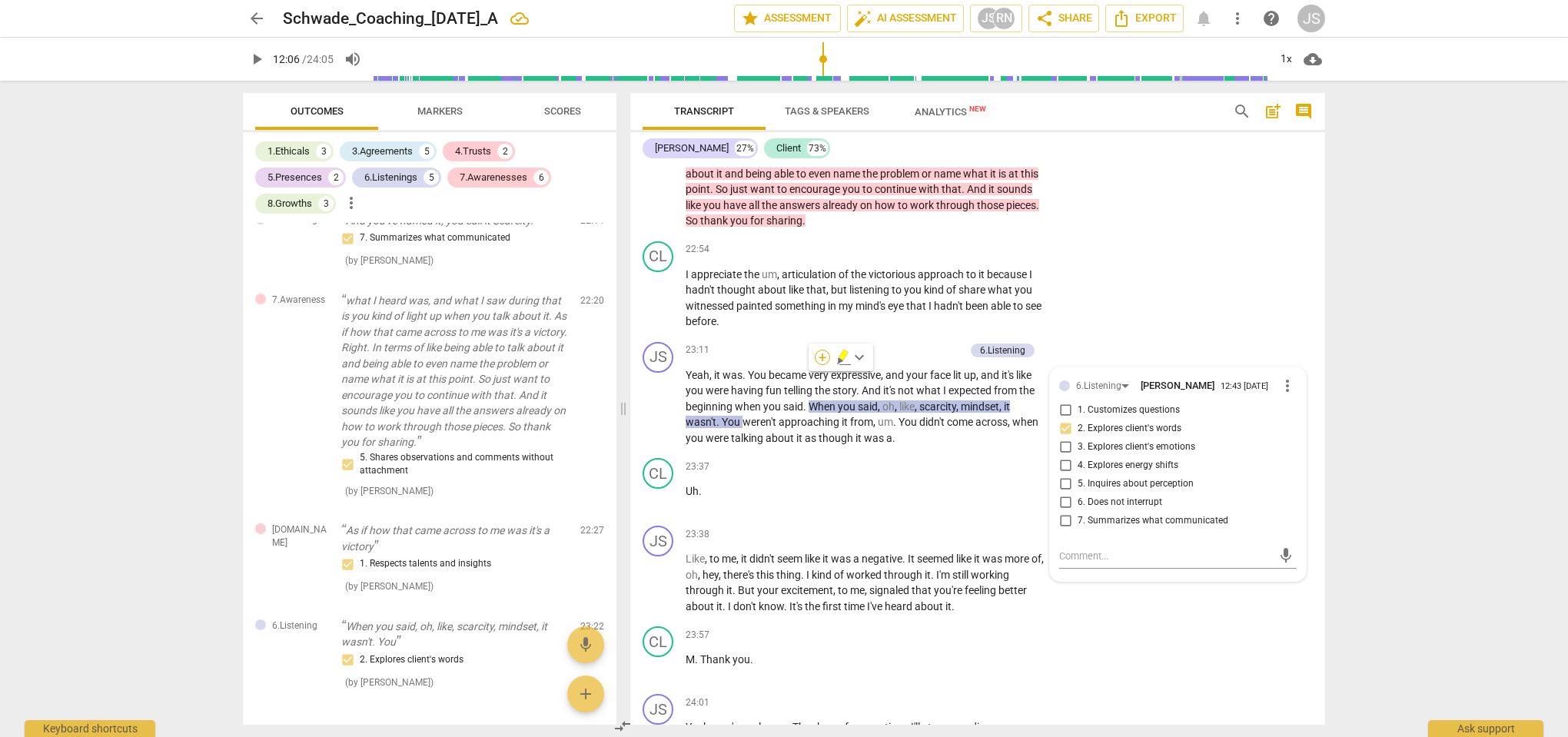
click at [826, 358] on div "+" at bounding box center [823, 357] width 16 height 16
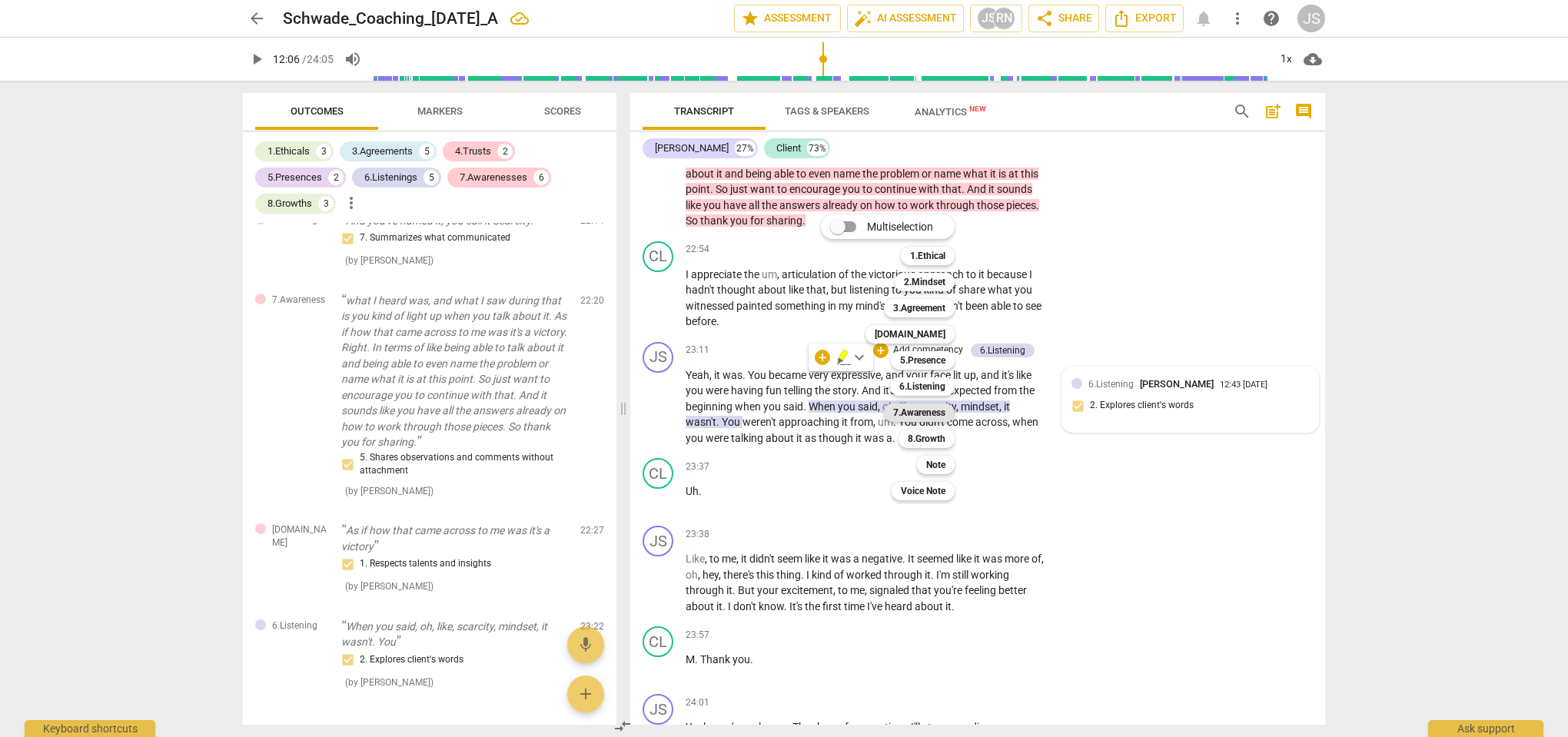
click at [939, 414] on b "7.Awareness" at bounding box center [919, 412] width 53 height 19
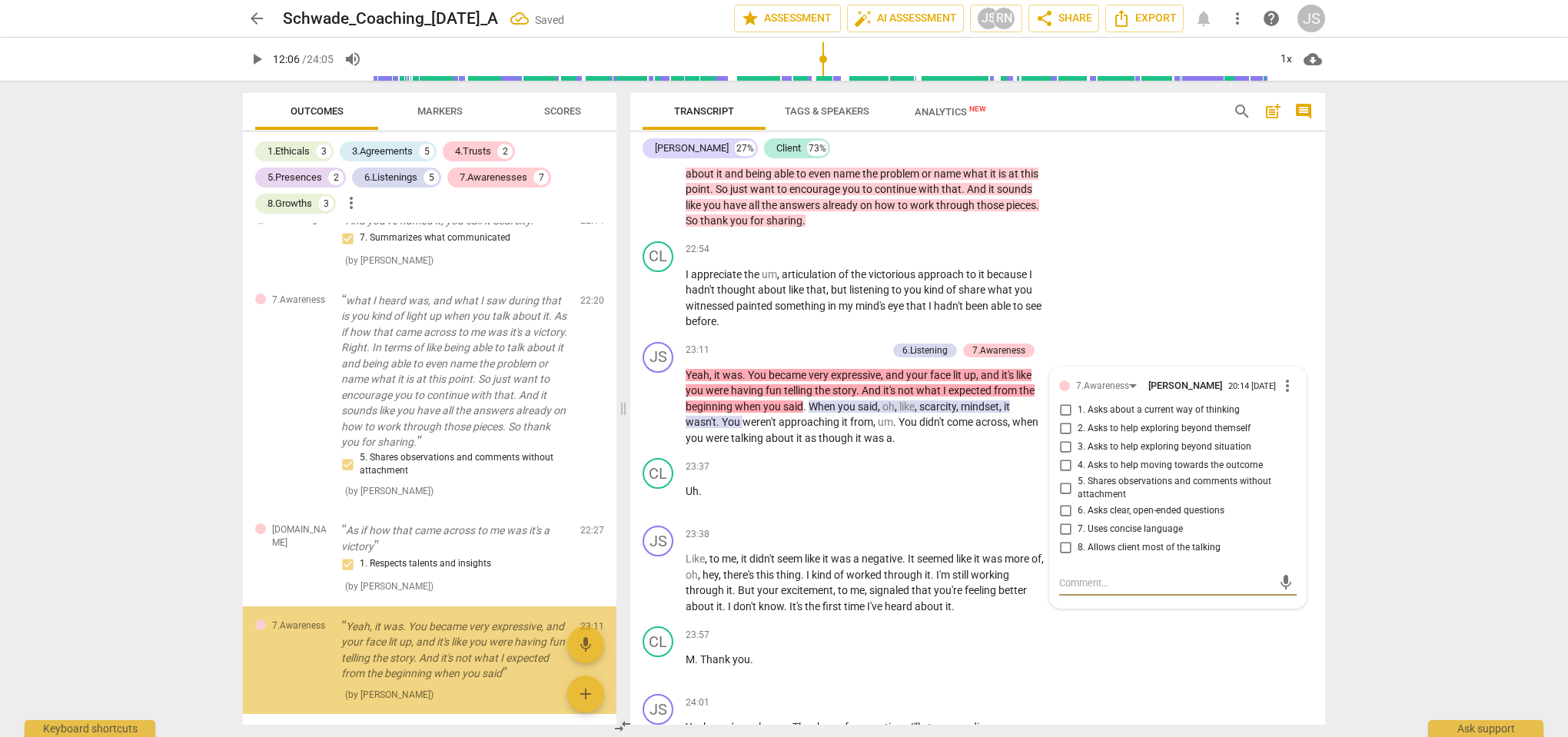
scroll to position [2301, 0]
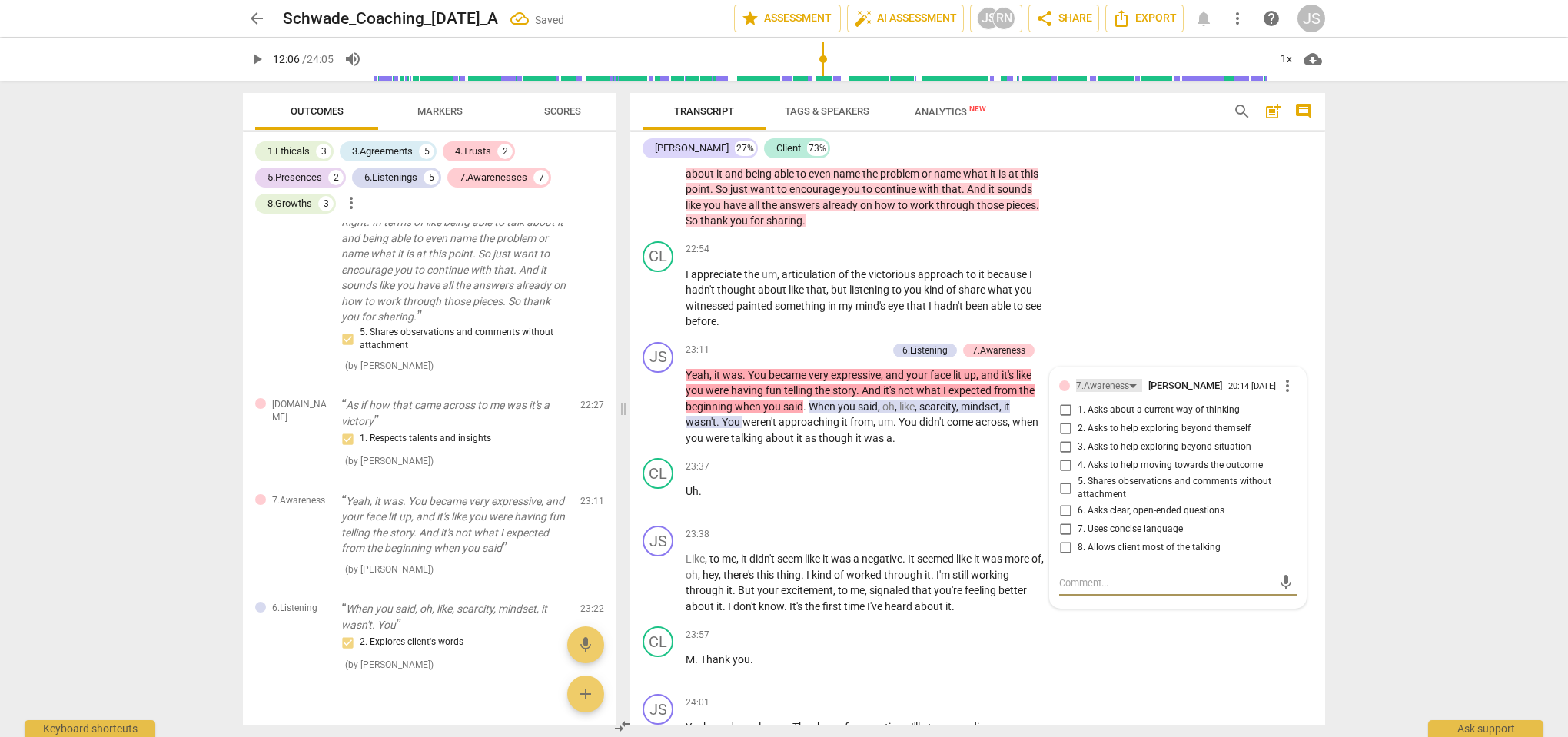
click at [1113, 379] on div "7.Awareness" at bounding box center [1103, 386] width 53 height 15
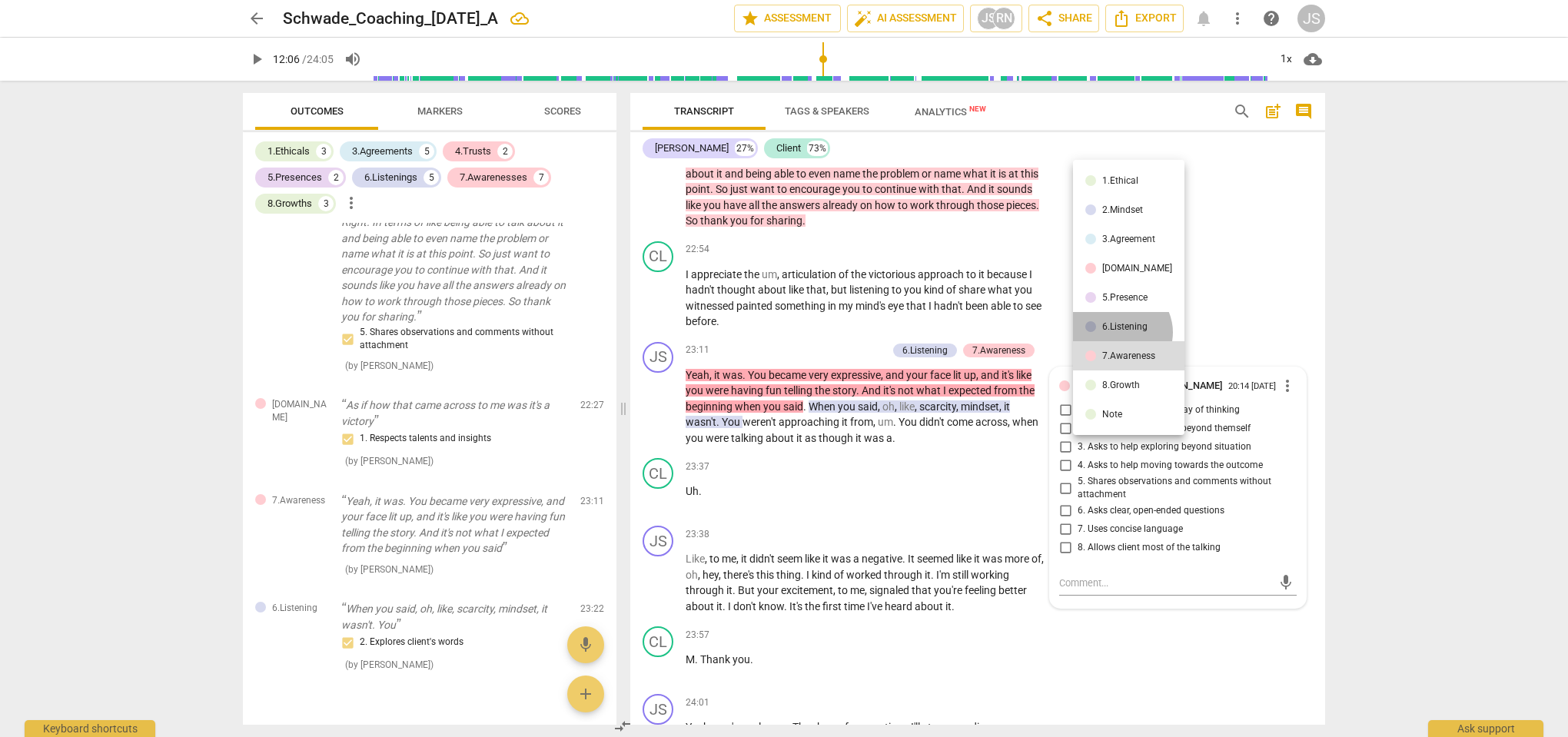
click at [1119, 332] on li "6.Listening" at bounding box center [1128, 327] width 111 height 29
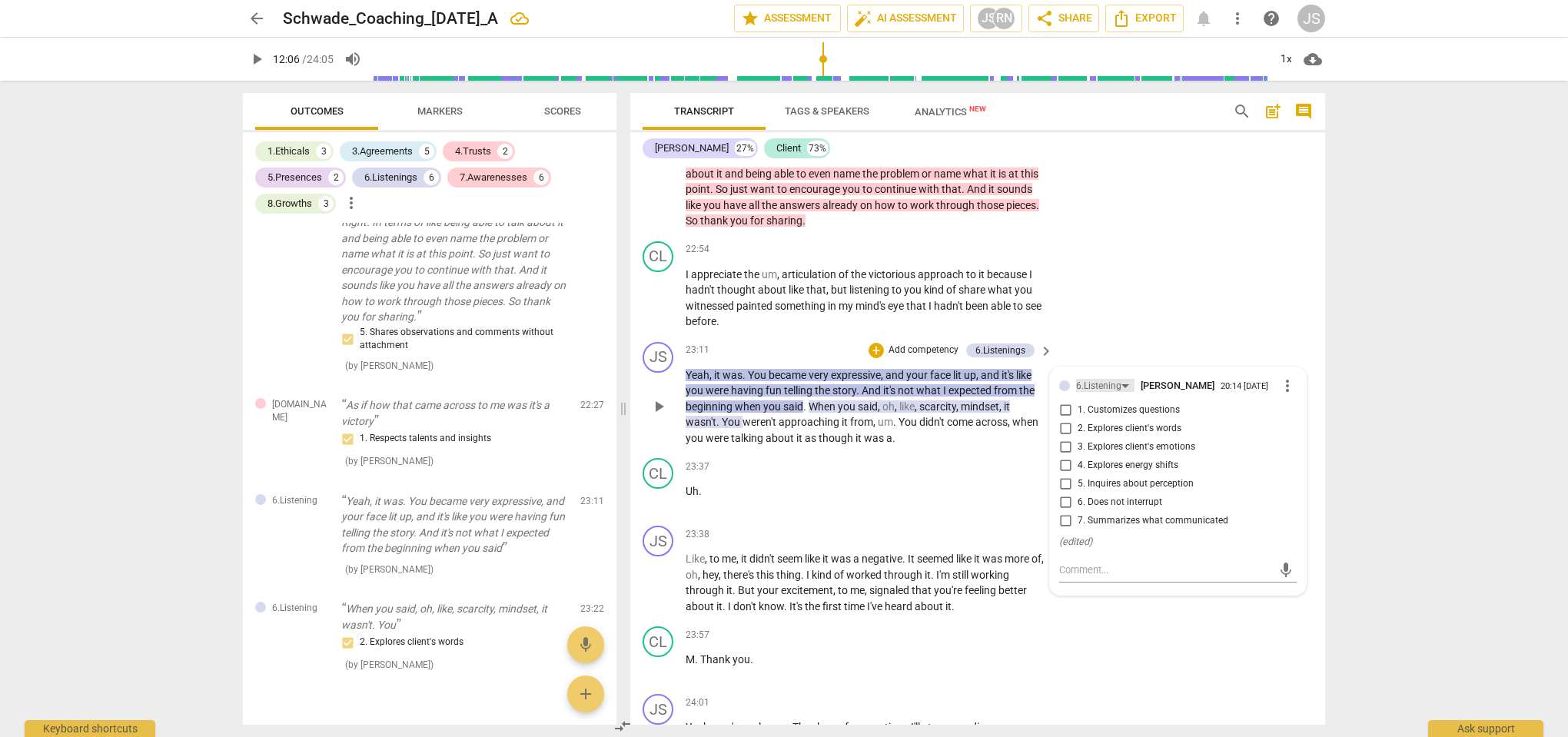
click at [1112, 379] on div "6.Listening" at bounding box center [1099, 386] width 45 height 15
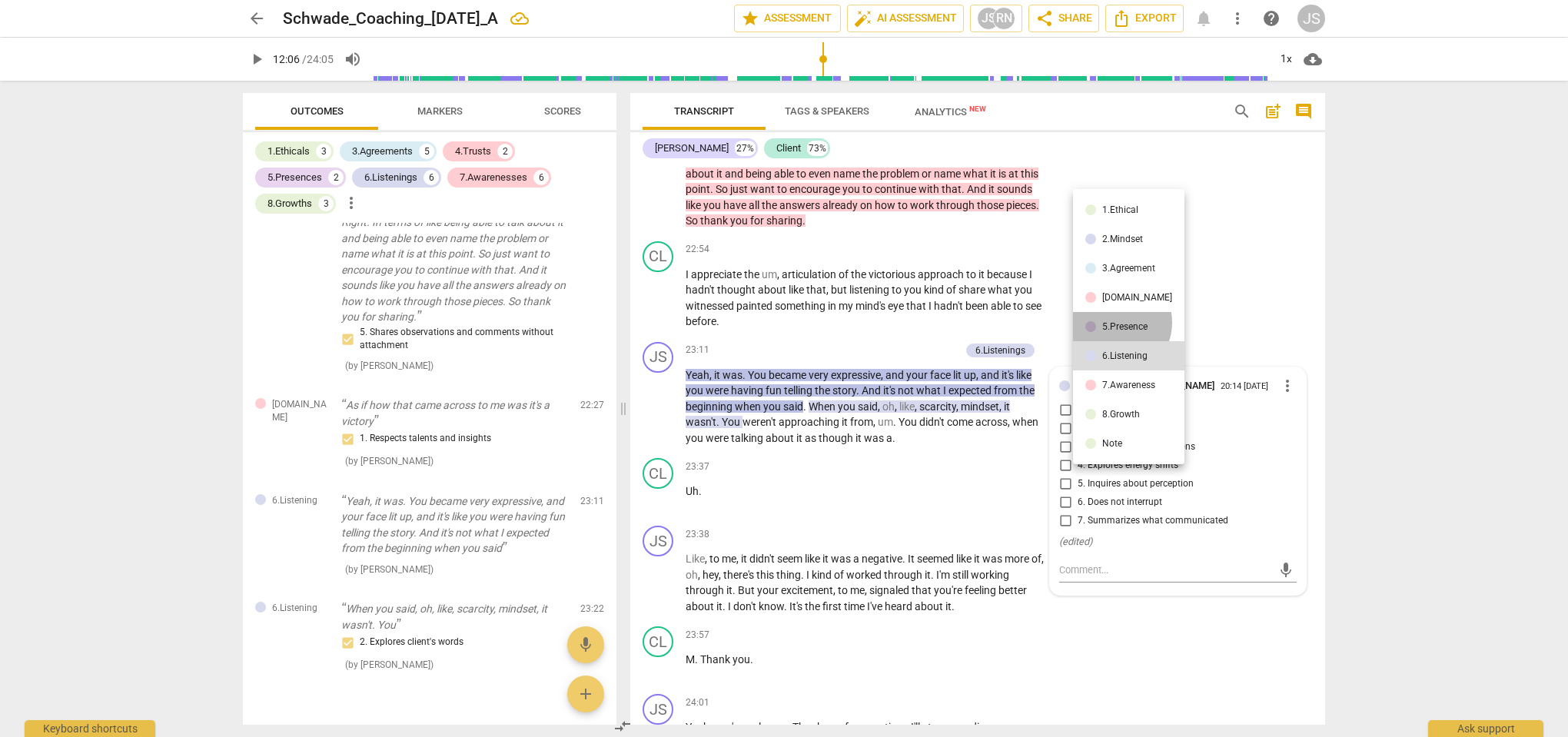
click at [1113, 322] on div "5.Presence" at bounding box center [1124, 326] width 45 height 9
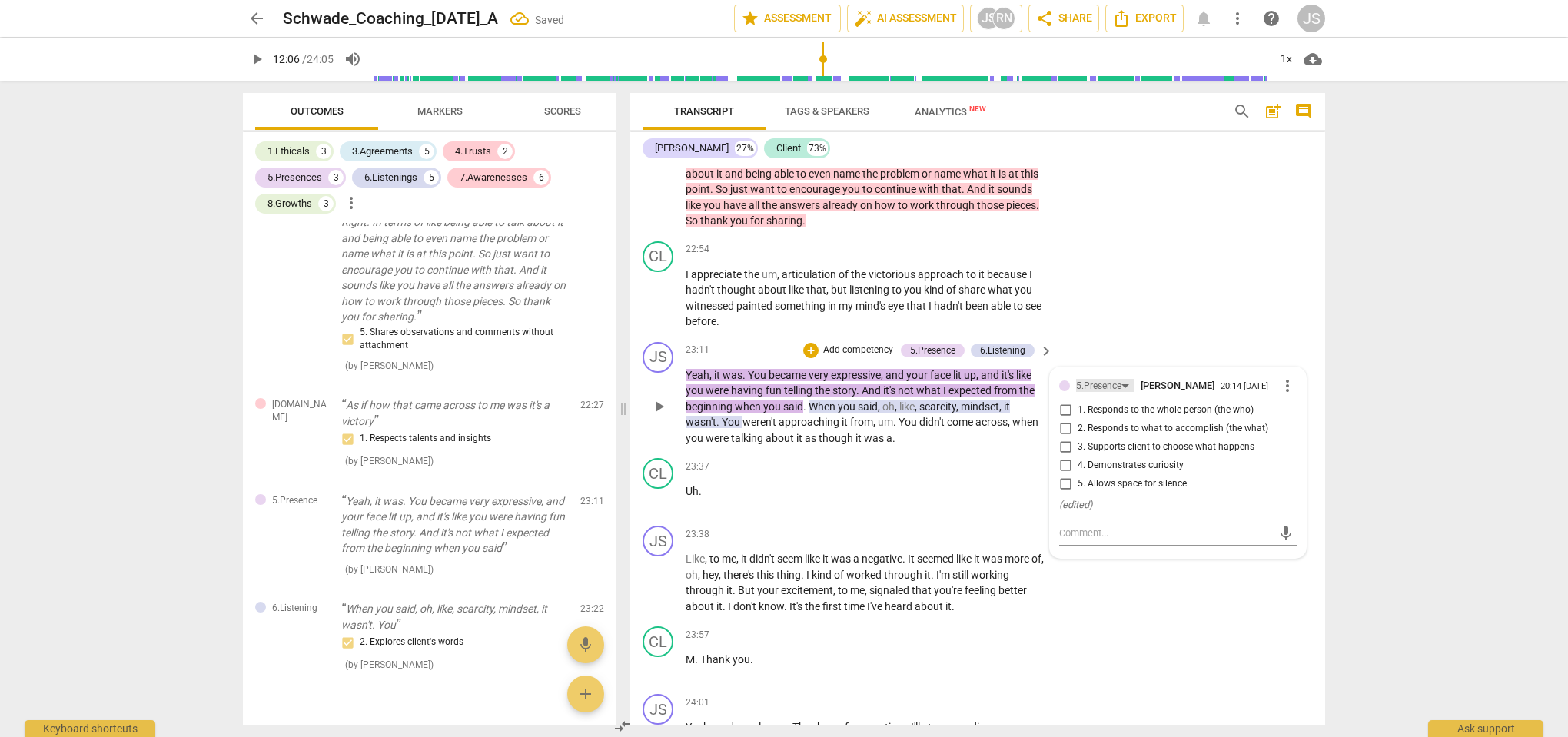
click at [1104, 379] on div "5.Presence" at bounding box center [1099, 386] width 45 height 15
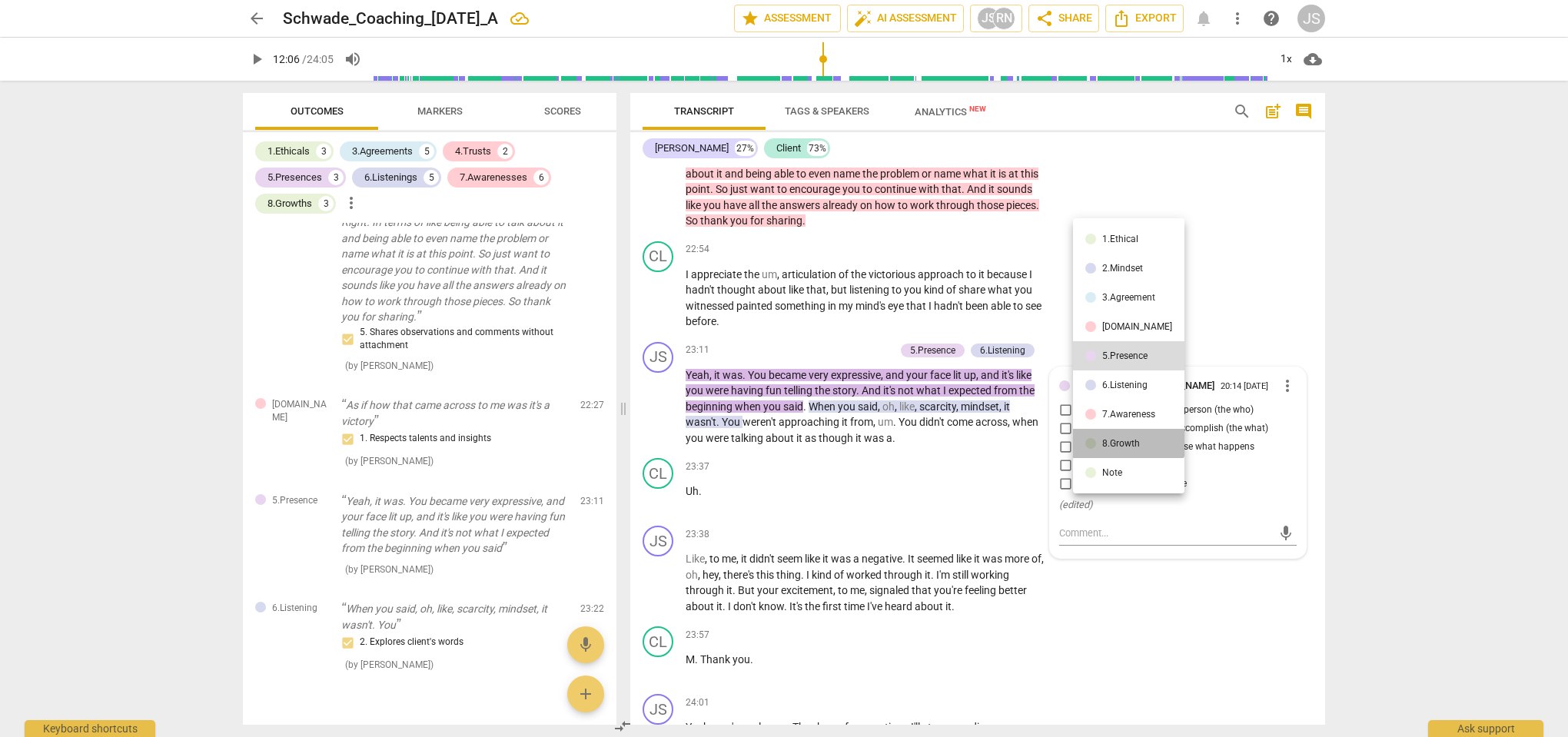
click at [1127, 436] on li "8.Growth" at bounding box center [1128, 443] width 111 height 29
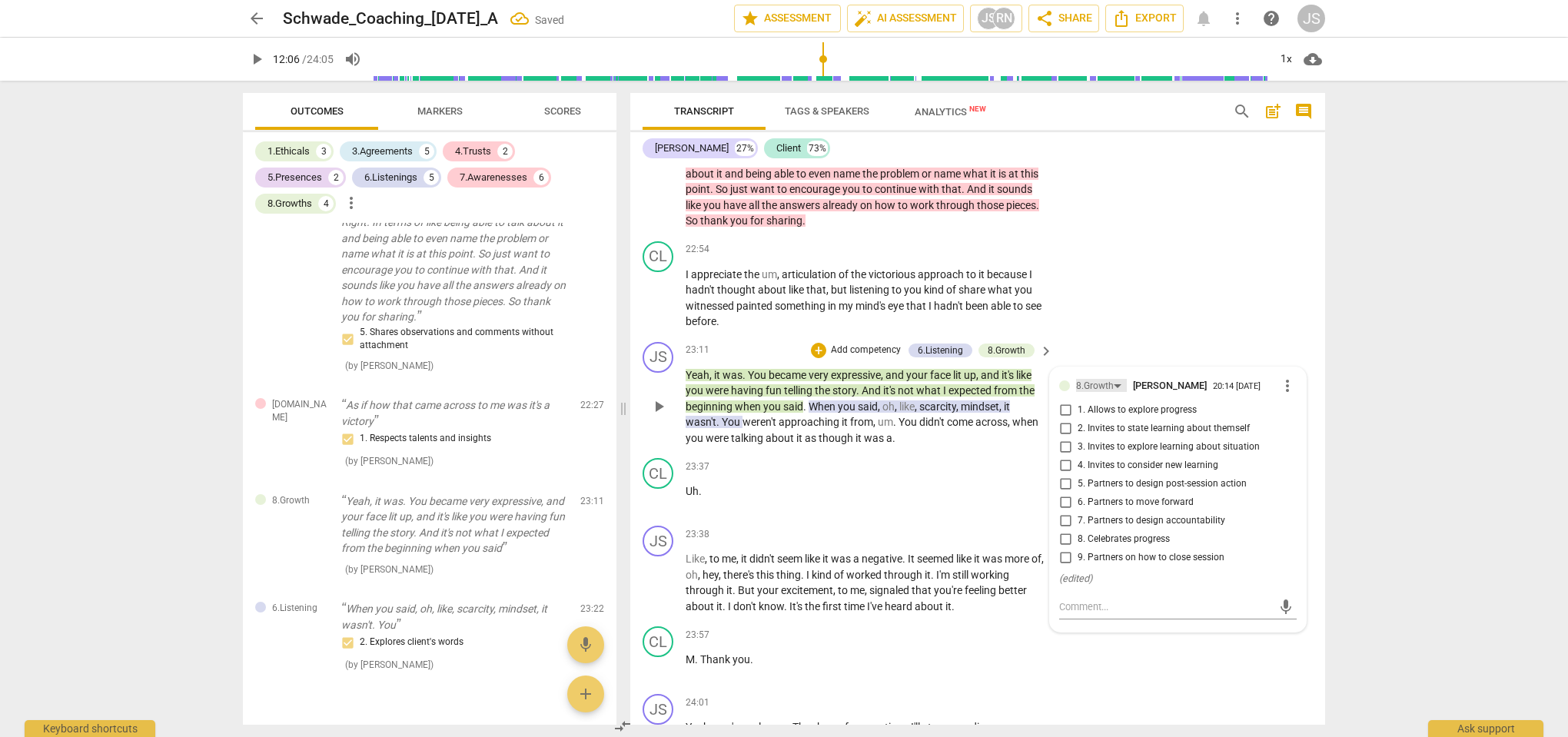
click at [1108, 379] on div "8.Growth" at bounding box center [1095, 386] width 38 height 15
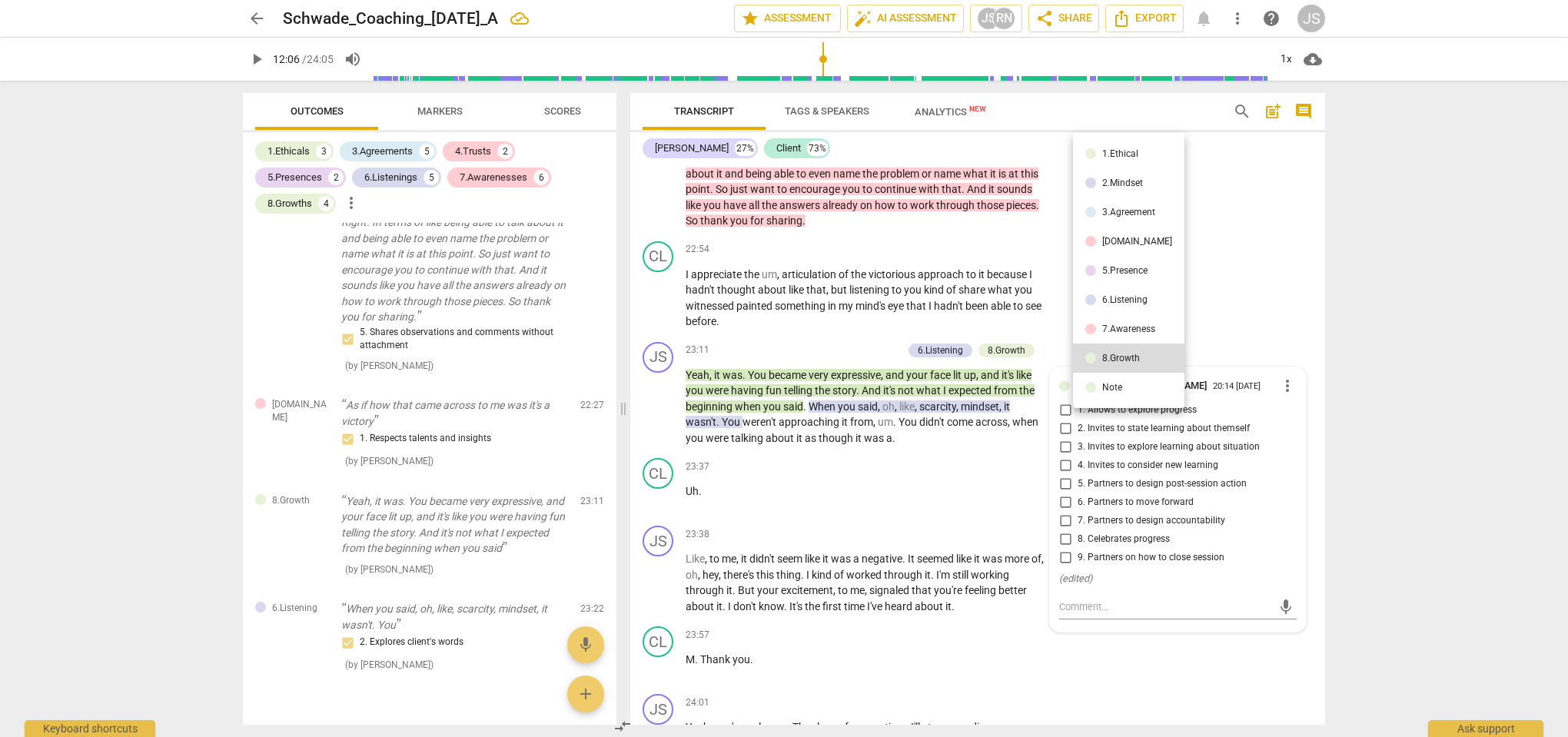
click at [1124, 306] on li "6.Listening" at bounding box center [1128, 300] width 111 height 29
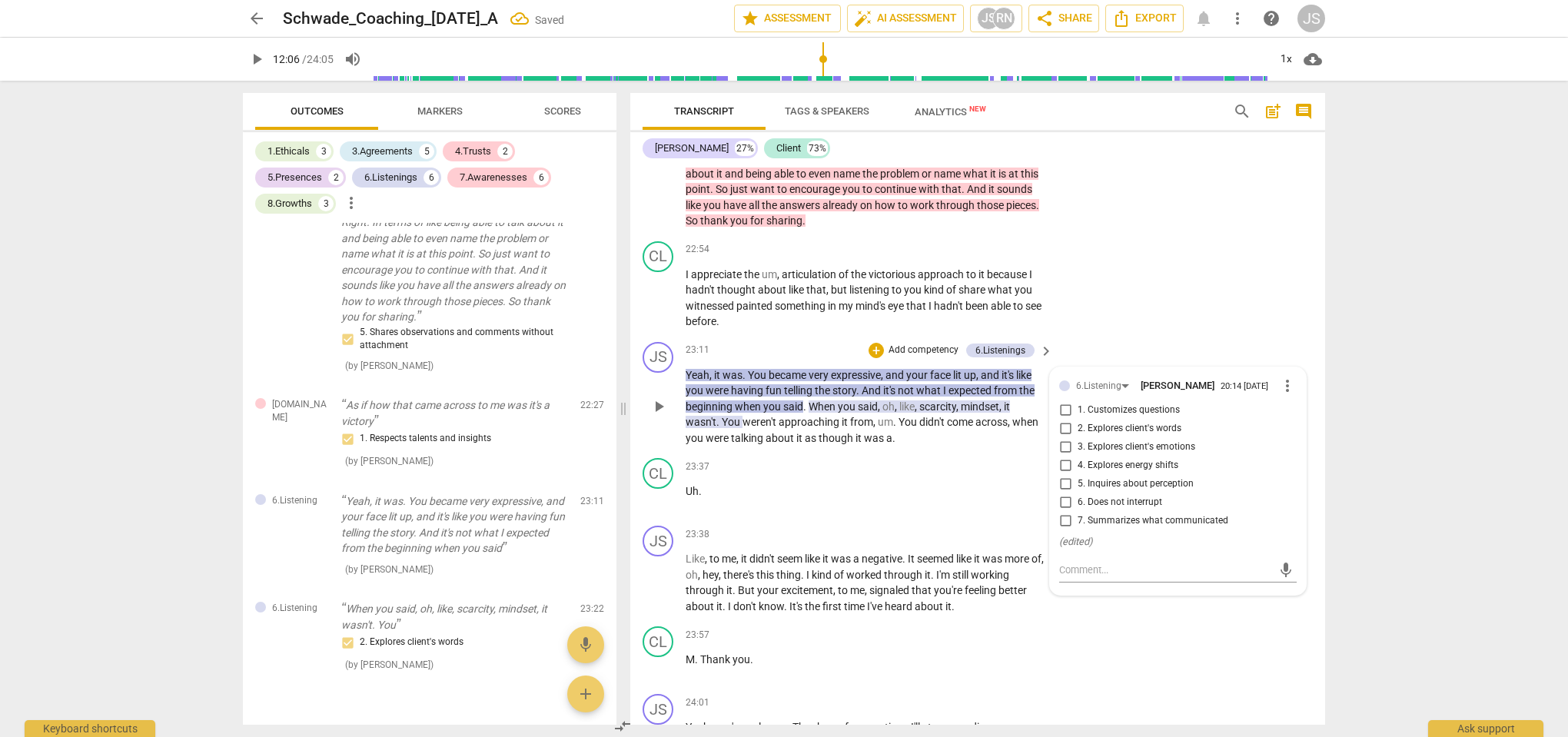
click at [1061, 457] on input "4. Explores energy shifts" at bounding box center [1065, 466] width 24 height 19
click at [916, 483] on p "Uh ." at bounding box center [865, 491] width 360 height 17
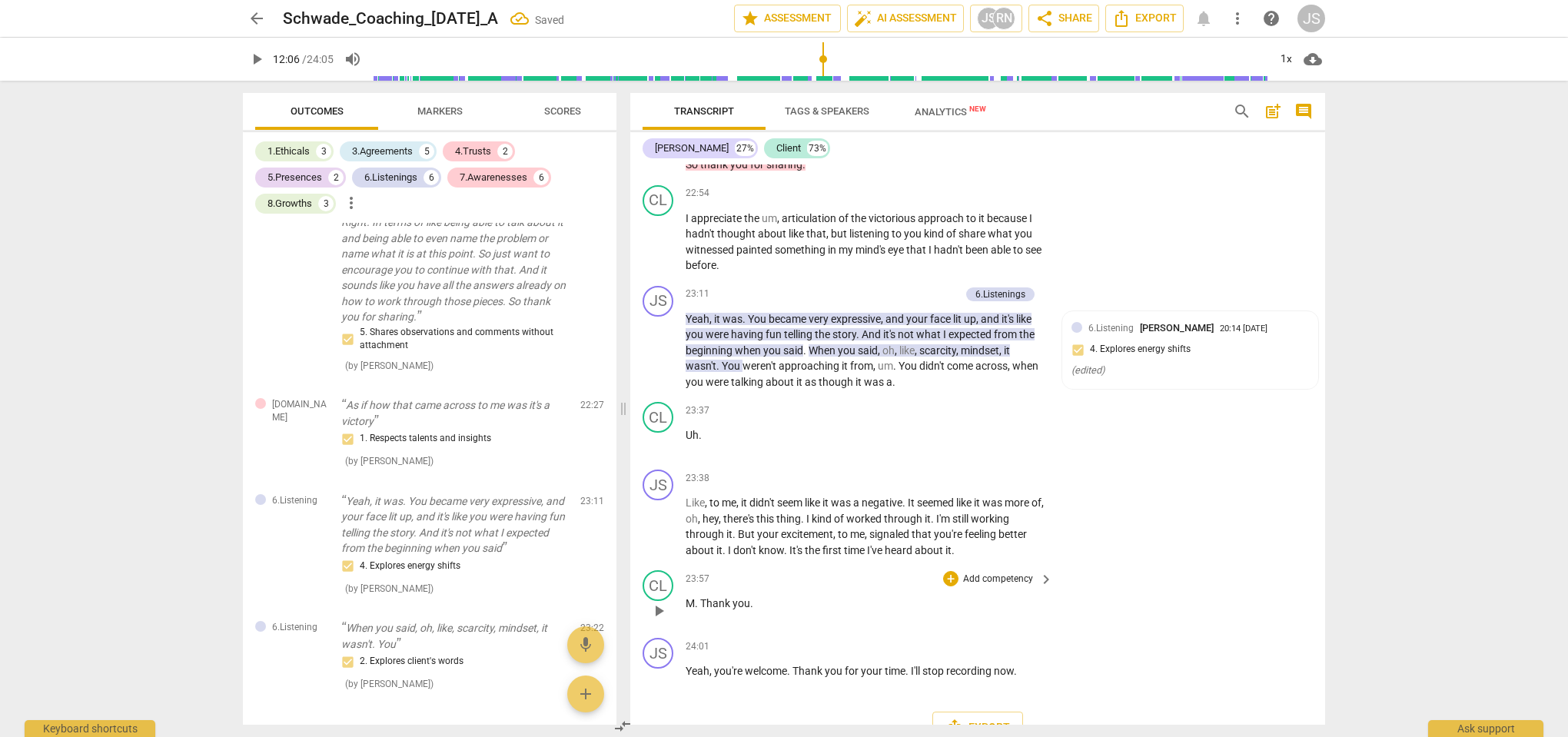
scroll to position [0, 0]
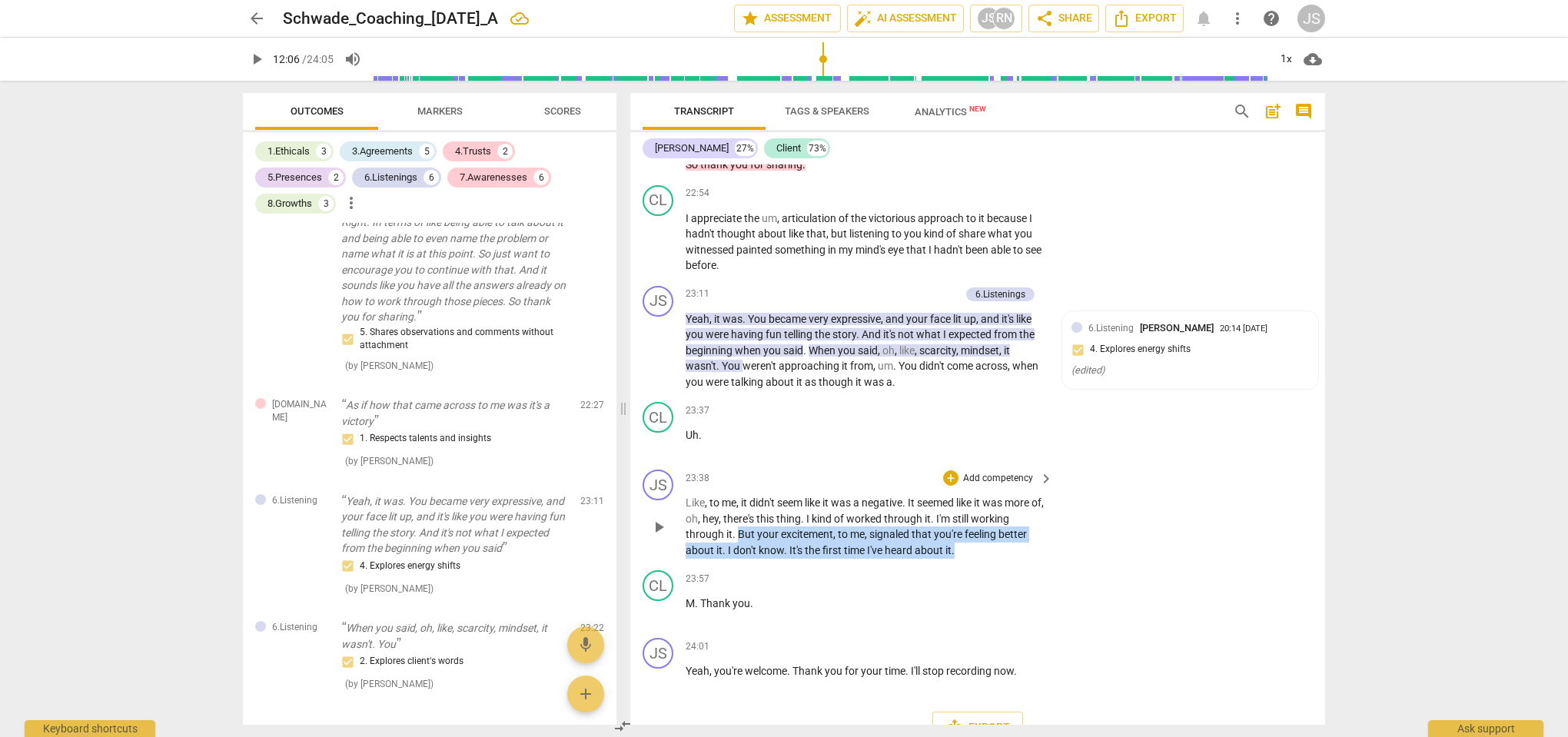
drag, startPoint x: 964, startPoint y: 520, endPoint x: 738, endPoint y: 504, distance: 226.6
click at [738, 504] on p "Like , to me , it didn't seem like it was a negative . It seemed like it was mo…" at bounding box center [865, 526] width 360 height 63
click at [971, 504] on div "+" at bounding box center [970, 499] width 16 height 16
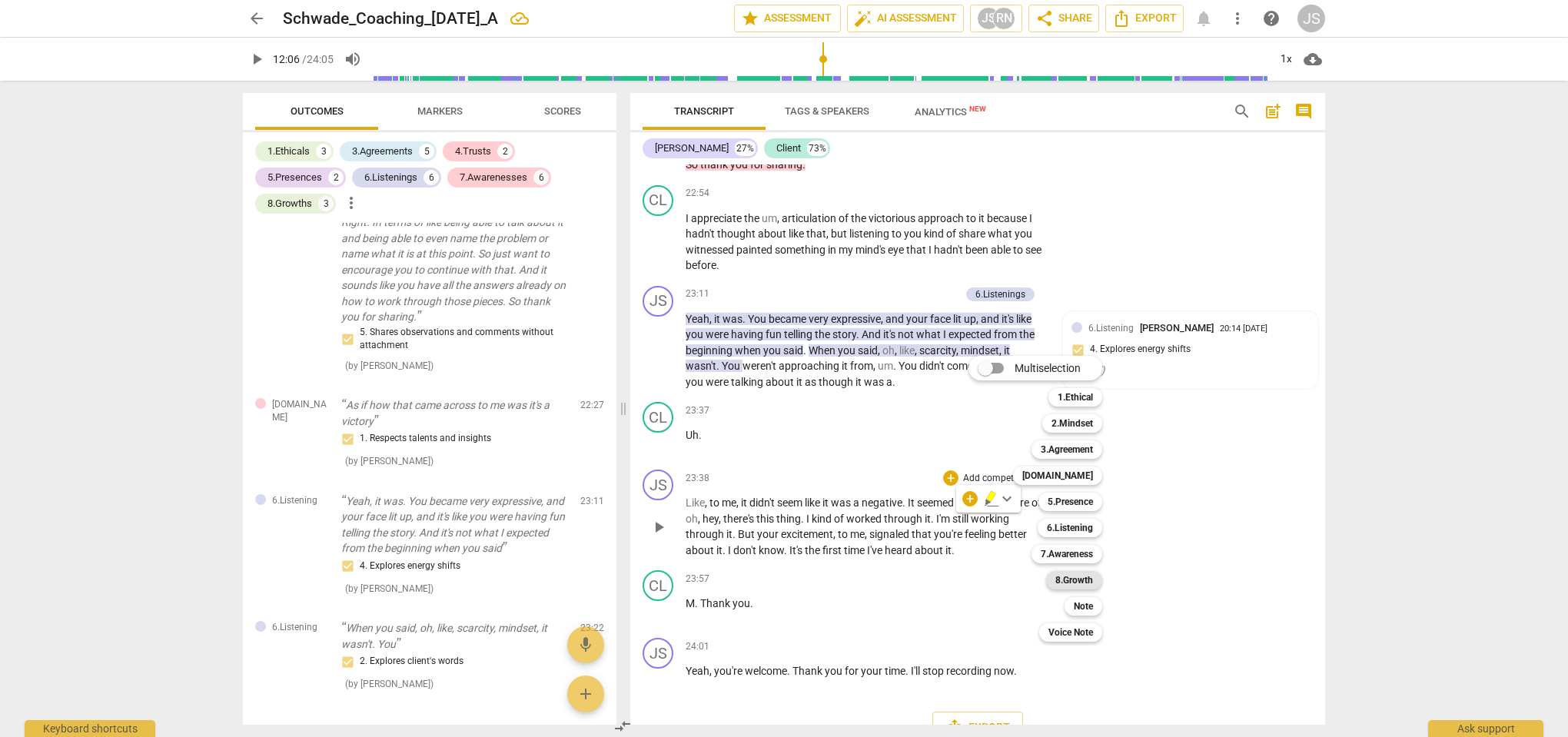
click at [1077, 586] on b "8.Growth" at bounding box center [1073, 580] width 38 height 19
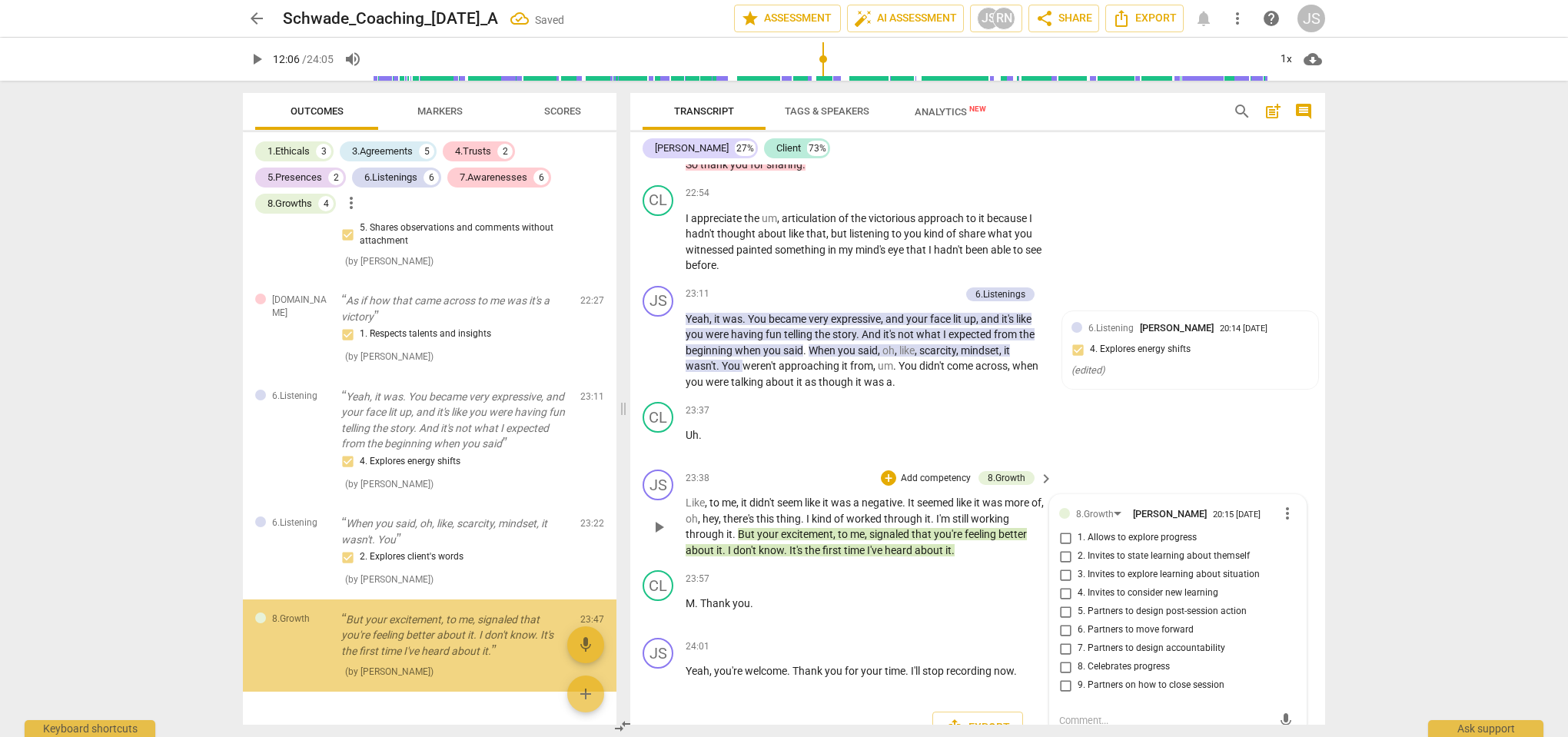
scroll to position [2411, 0]
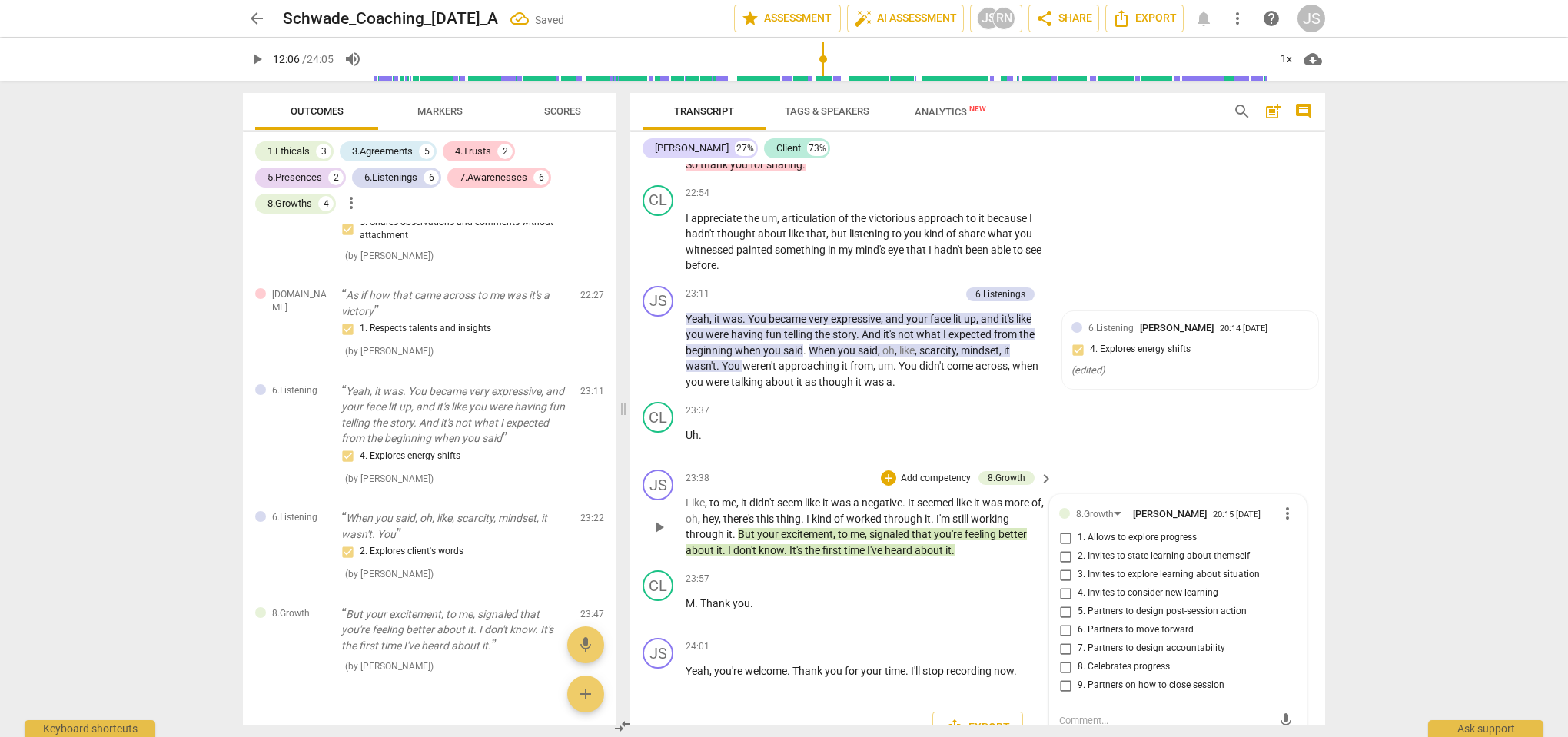
click at [1063, 621] on input "6. Partners to move forward" at bounding box center [1065, 630] width 24 height 19
click at [1116, 464] on div "JS play_arrow pause 23:38 + Add competency 8.Growth keyboard_arrow_right Like ,…" at bounding box center [978, 513] width 695 height 101
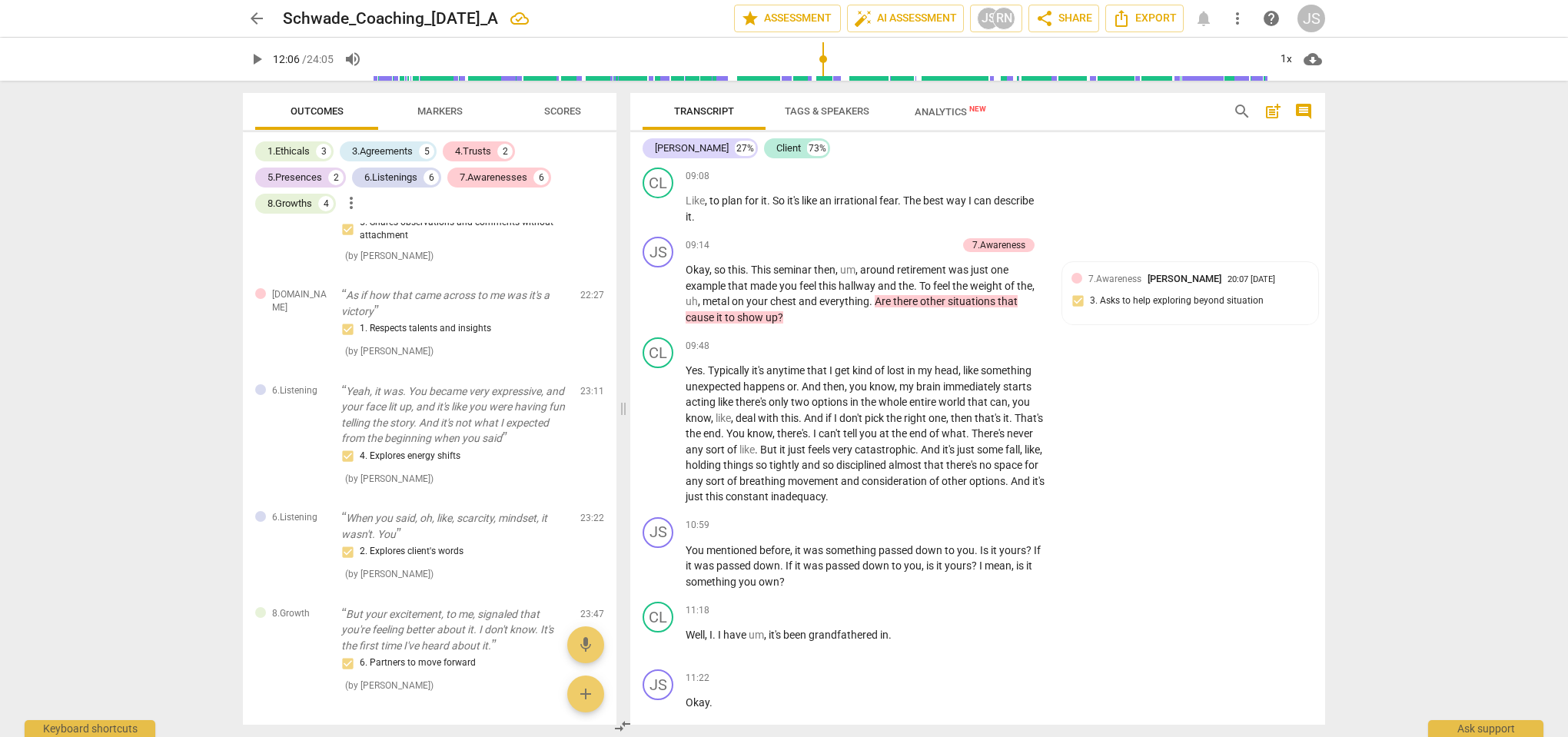
scroll to position [3682, 0]
click at [942, 109] on span "Analytics New" at bounding box center [949, 112] width 71 height 12
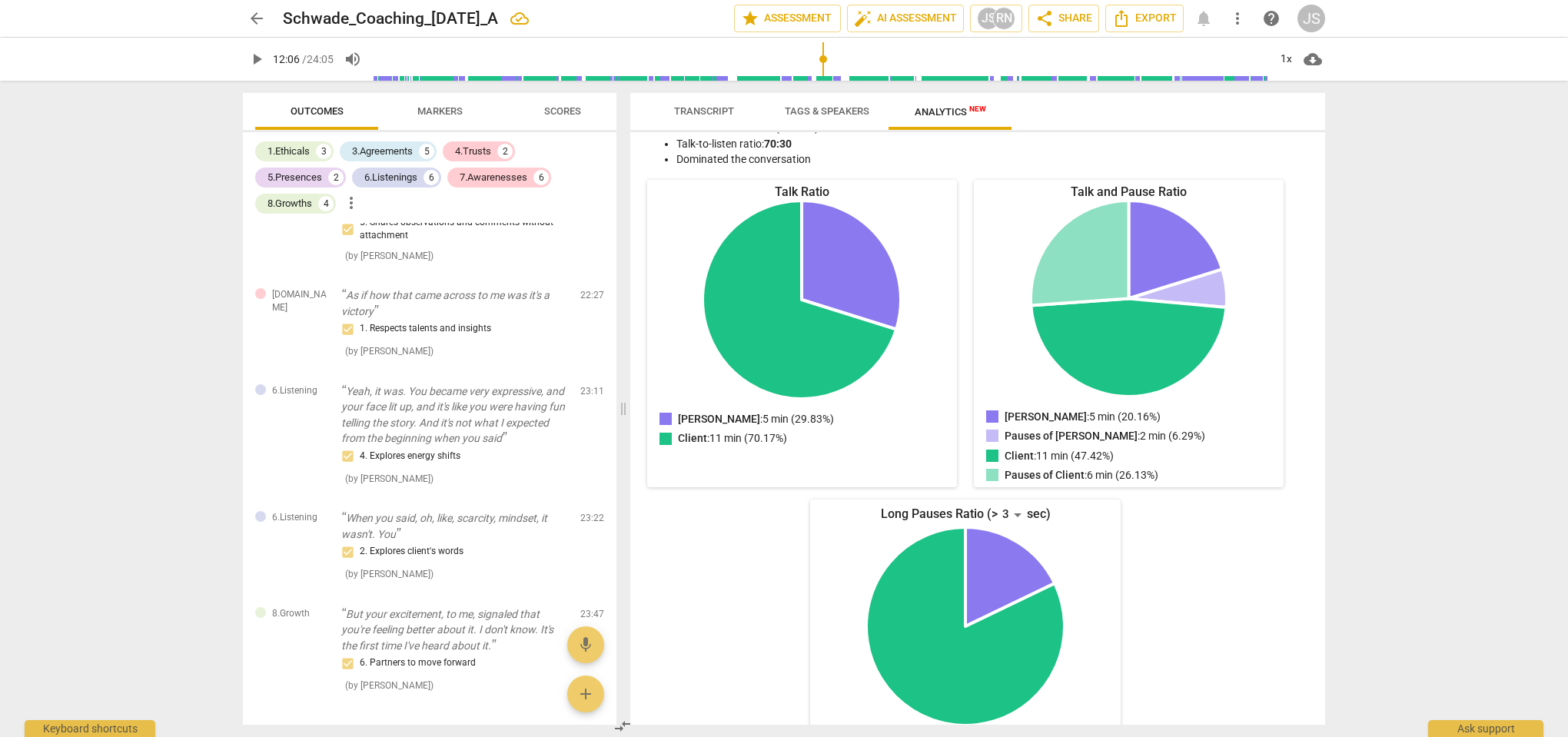
scroll to position [143, 0]
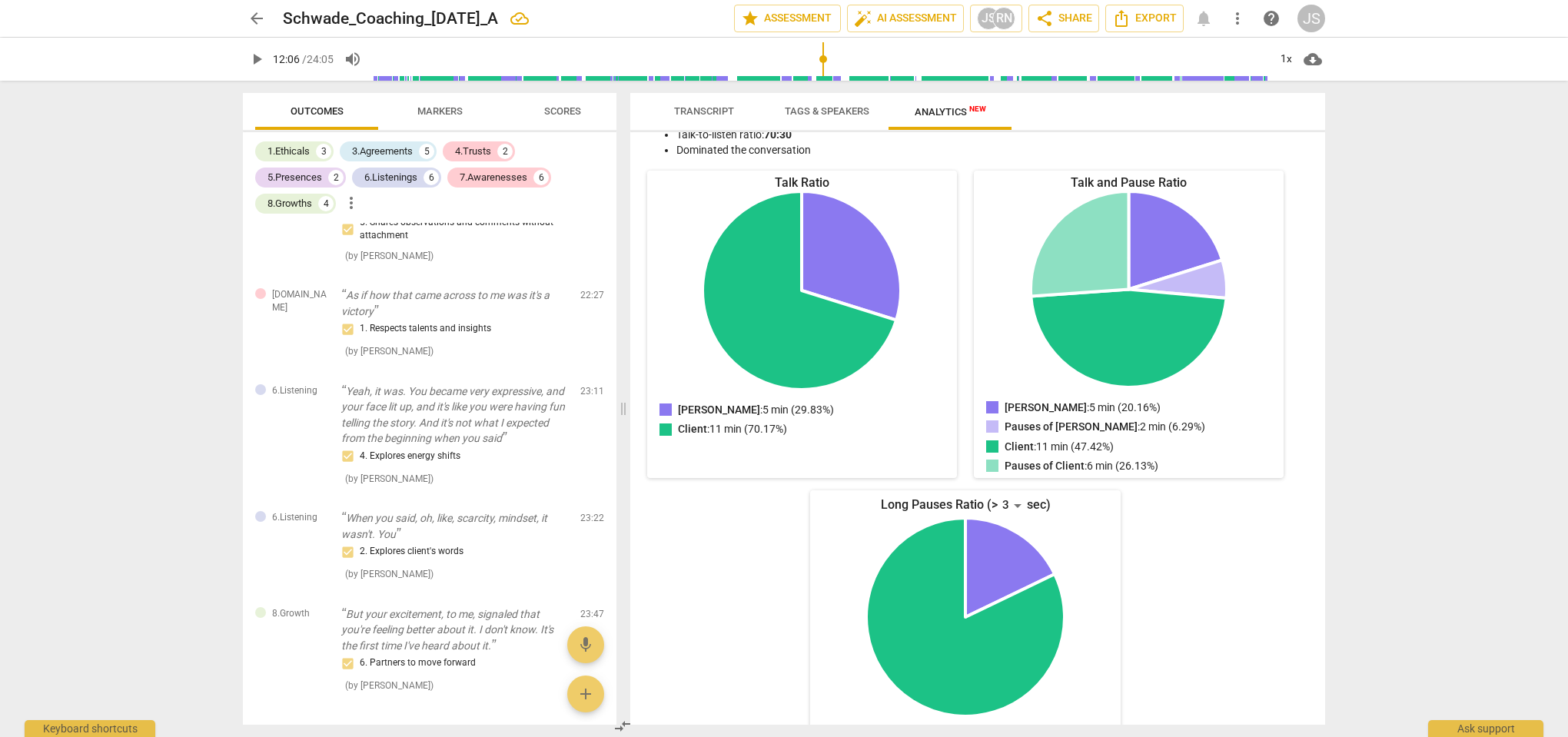
click at [693, 104] on span "Transcript" at bounding box center [704, 111] width 97 height 20
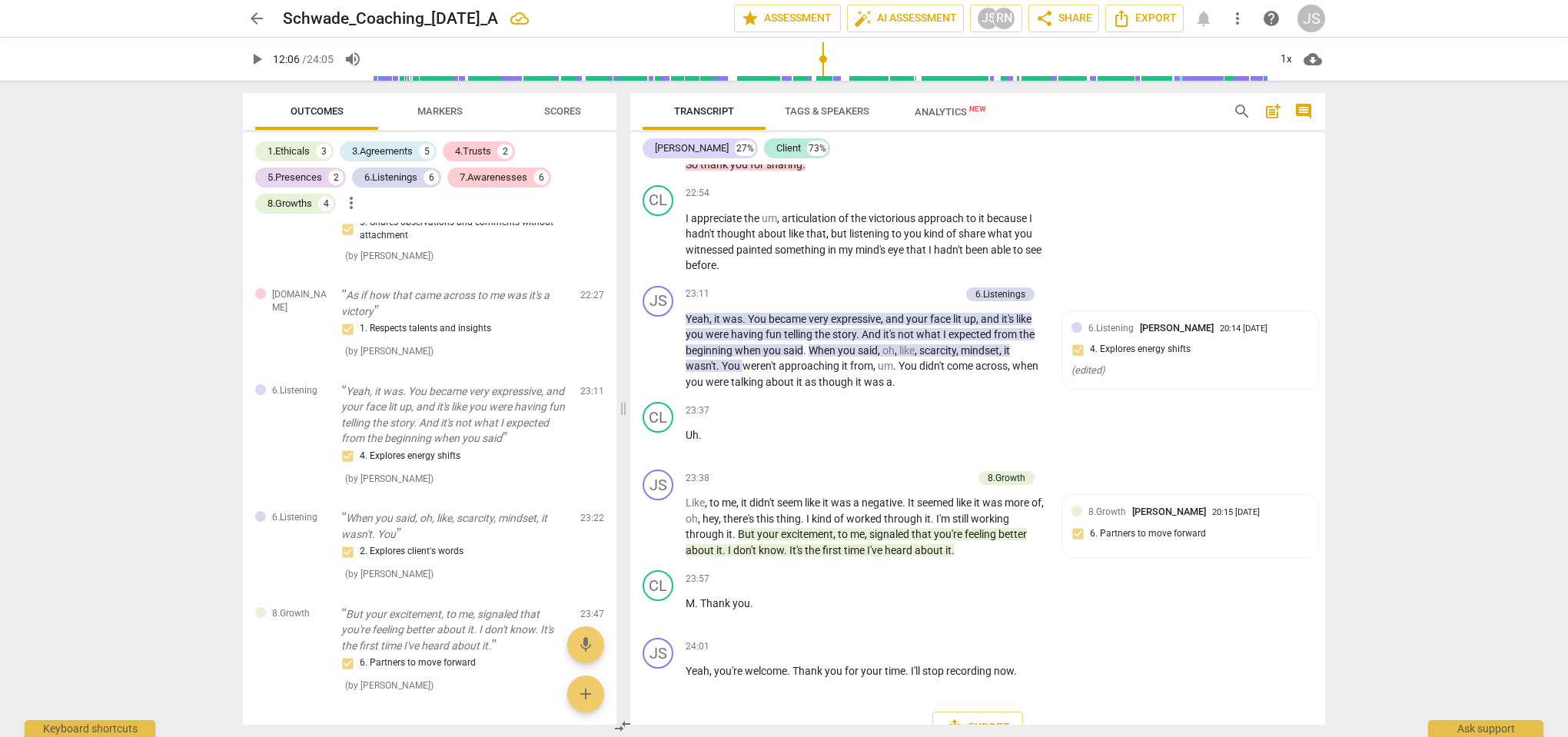
scroll to position [0, 0]
drag, startPoint x: 1022, startPoint y: 638, endPoint x: 657, endPoint y: 633, distance: 365.0
click at [657, 633] on div "JS play_arrow pause 24:01 + Add competency keyboard_arrow_right Yeah , you're w…" at bounding box center [978, 665] width 695 height 67
click at [953, 638] on div "+" at bounding box center [950, 646] width 16 height 16
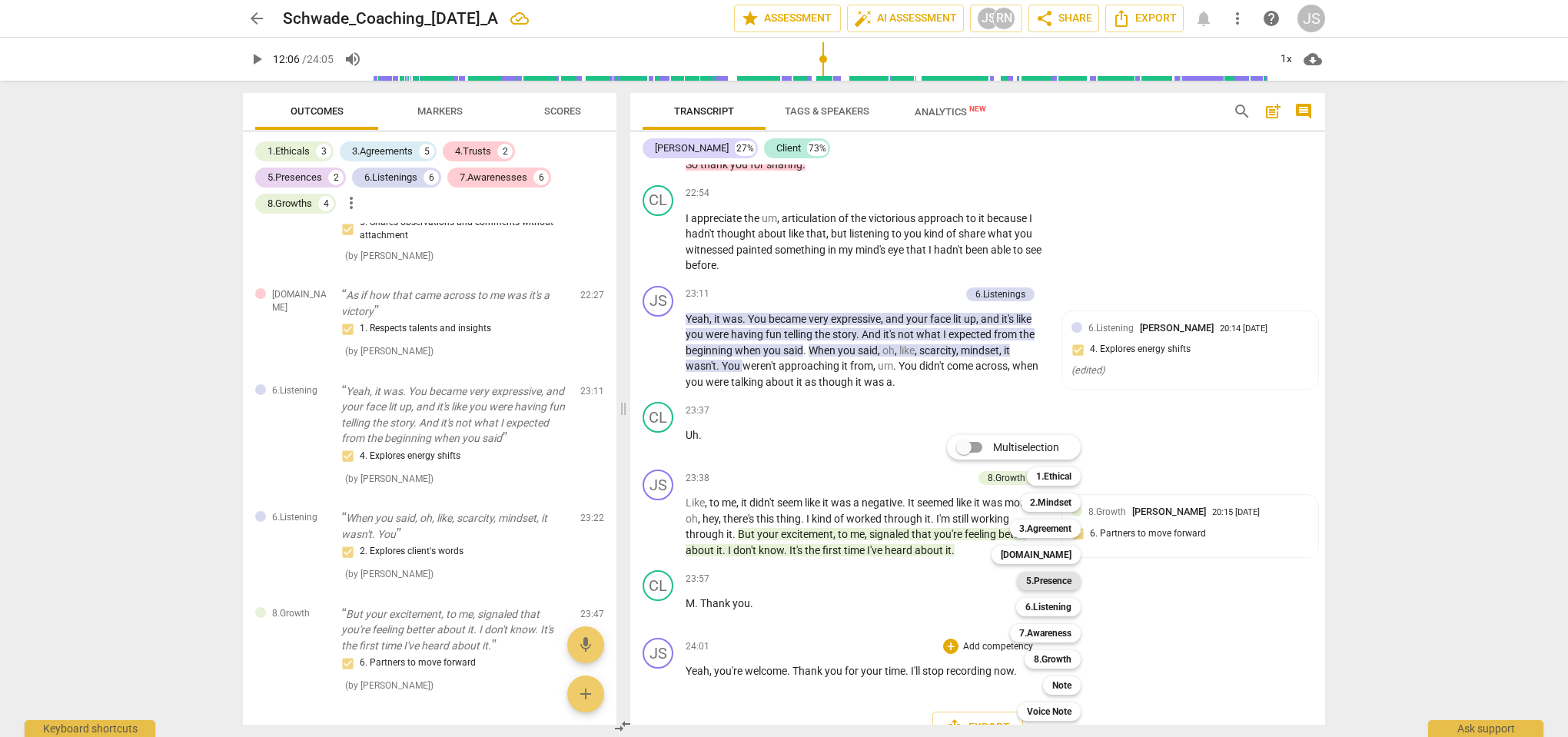
click at [1060, 585] on b "5.Presence" at bounding box center [1048, 581] width 45 height 19
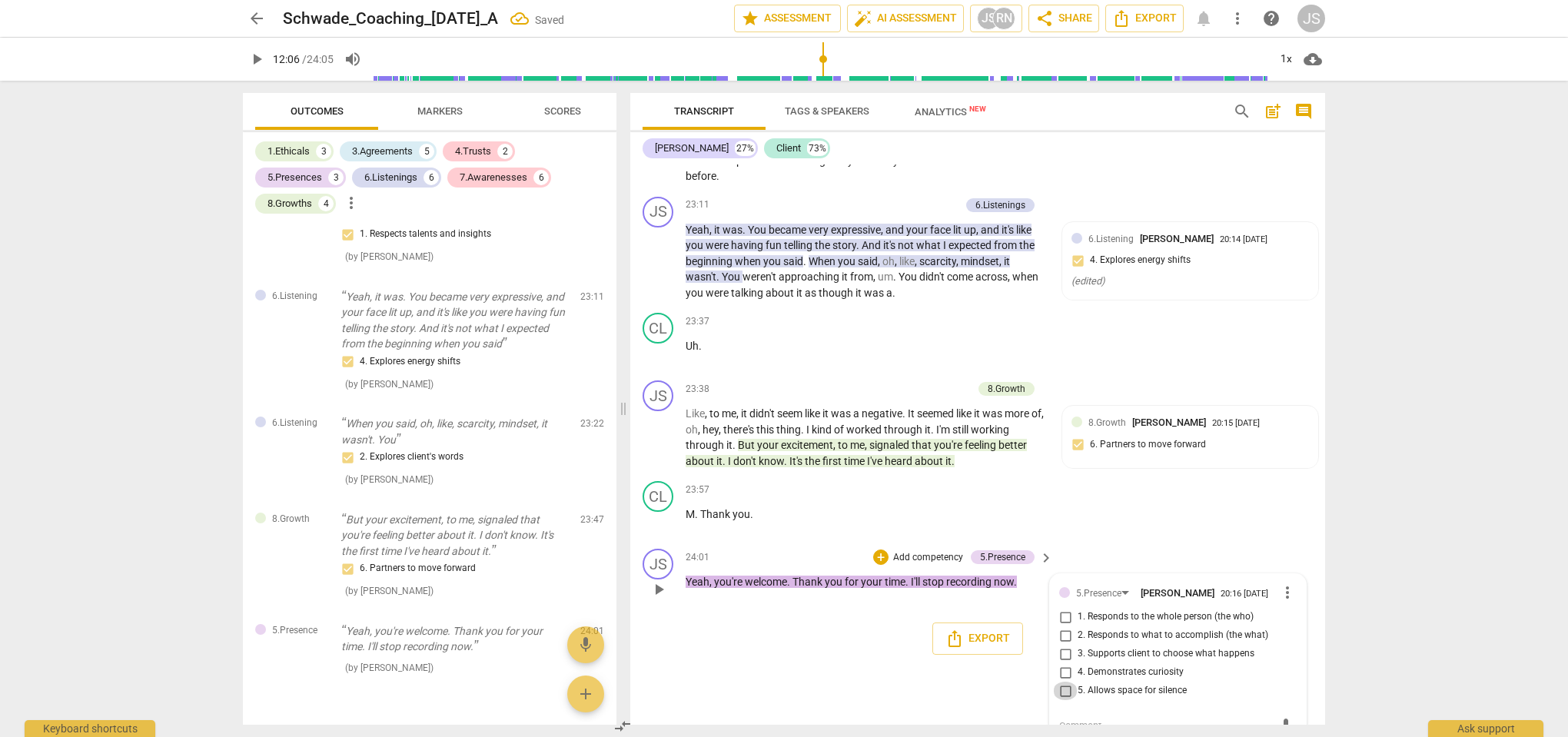
click at [1069, 682] on input "5. Allows space for silence" at bounding box center [1065, 691] width 24 height 19
click at [1071, 715] on div "mic" at bounding box center [1177, 726] width 237 height 24
click at [1073, 715] on div "mic" at bounding box center [1177, 726] width 237 height 24
click at [1073, 718] on textarea at bounding box center [1165, 725] width 213 height 15
click at [1282, 718] on span "send" at bounding box center [1285, 726] width 17 height 17
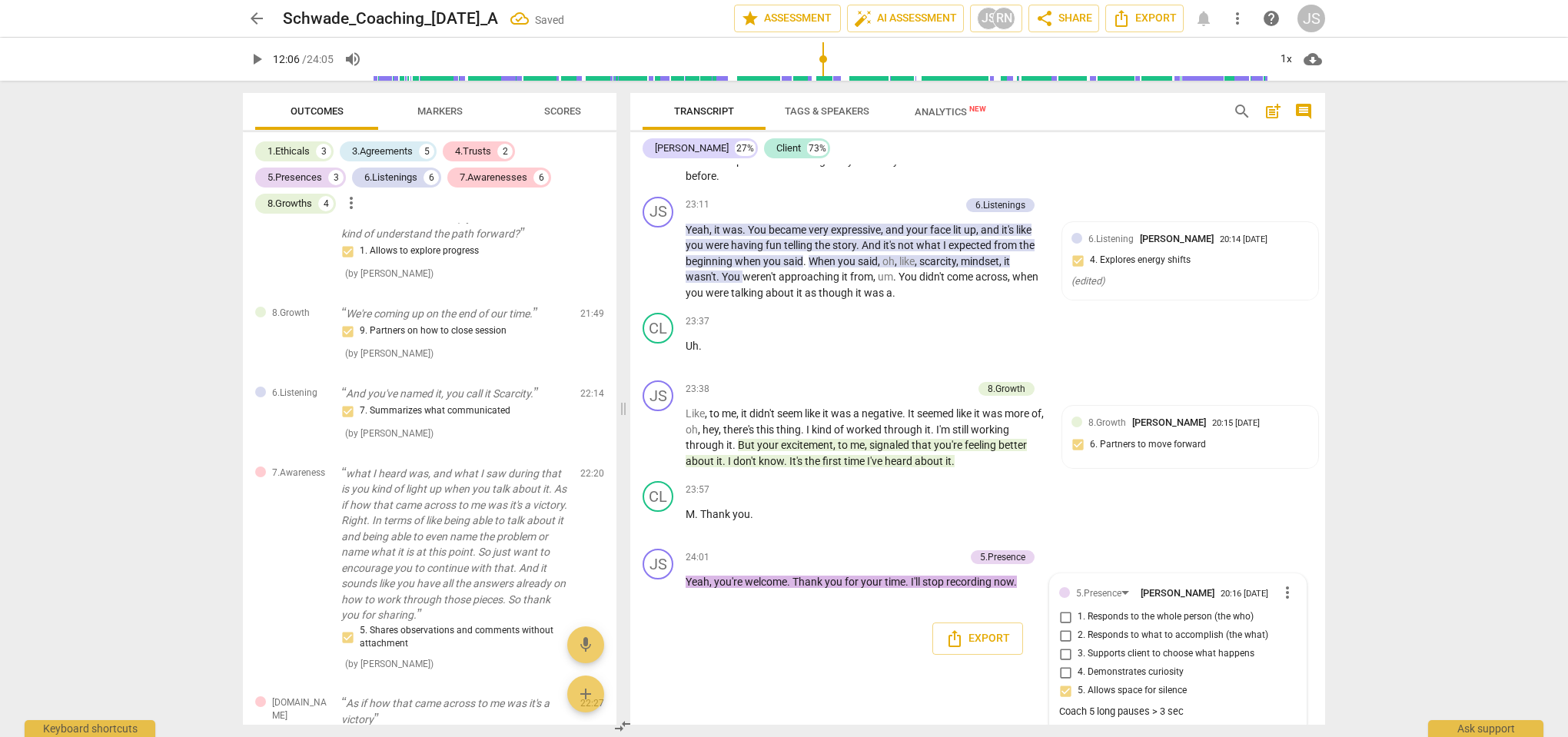
scroll to position [1978, 0]
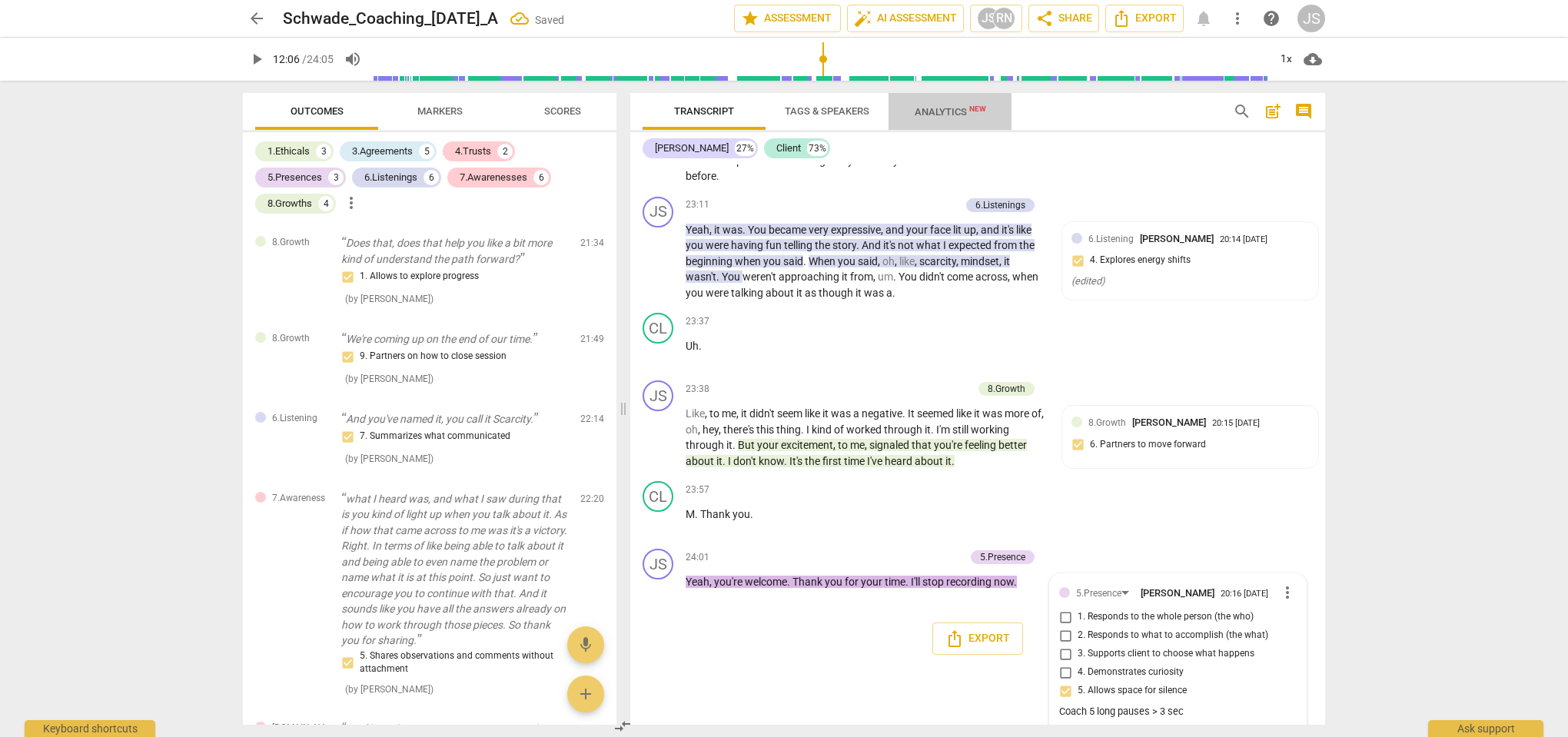
click at [942, 119] on span "Analytics New" at bounding box center [949, 111] width 108 height 23
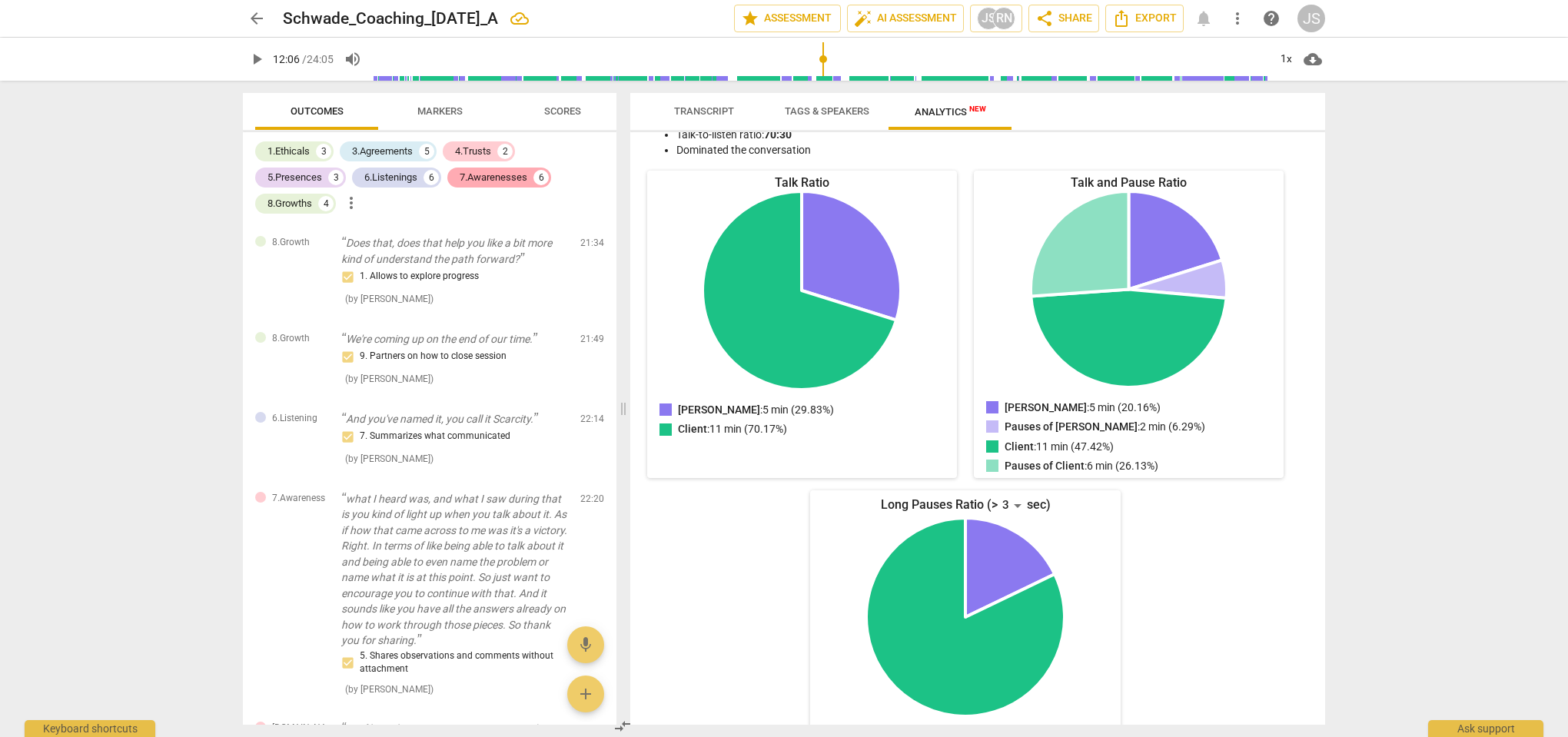
scroll to position [0, 0]
click at [309, 148] on div "1.Ethicals" at bounding box center [288, 151] width 42 height 16
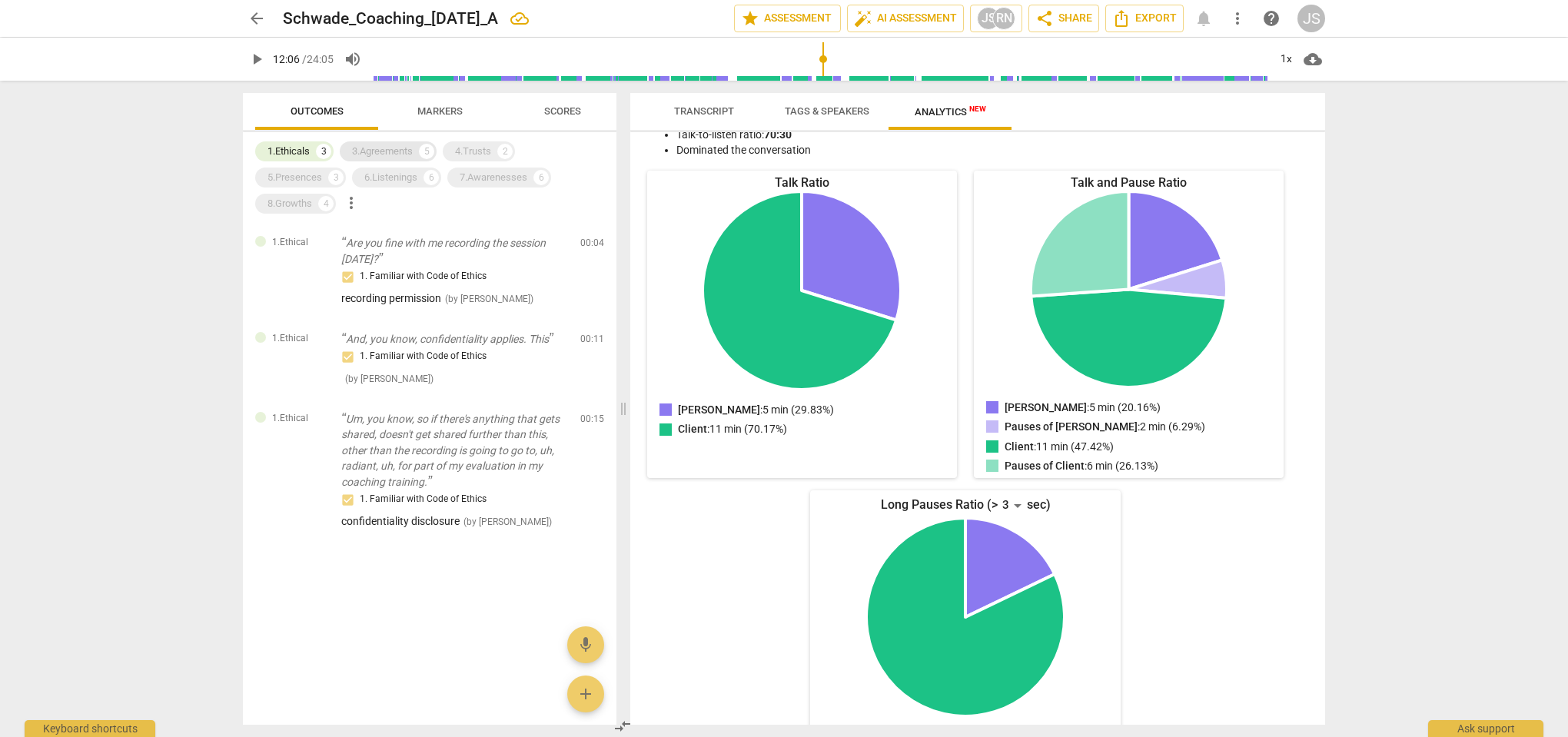
click at [378, 153] on div "3.Agreements" at bounding box center [382, 151] width 60 height 16
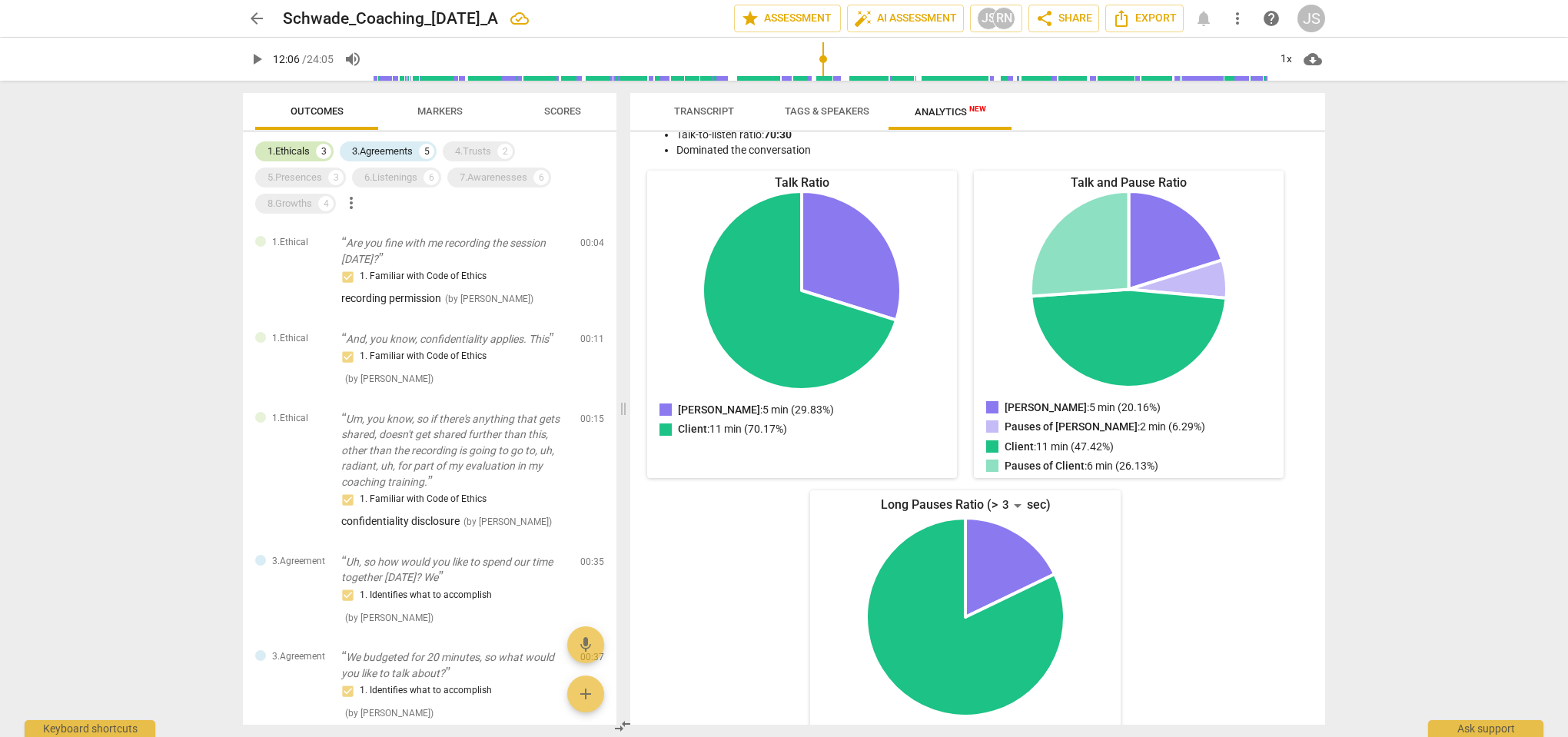
click at [299, 151] on div "1.Ethicals" at bounding box center [288, 151] width 42 height 16
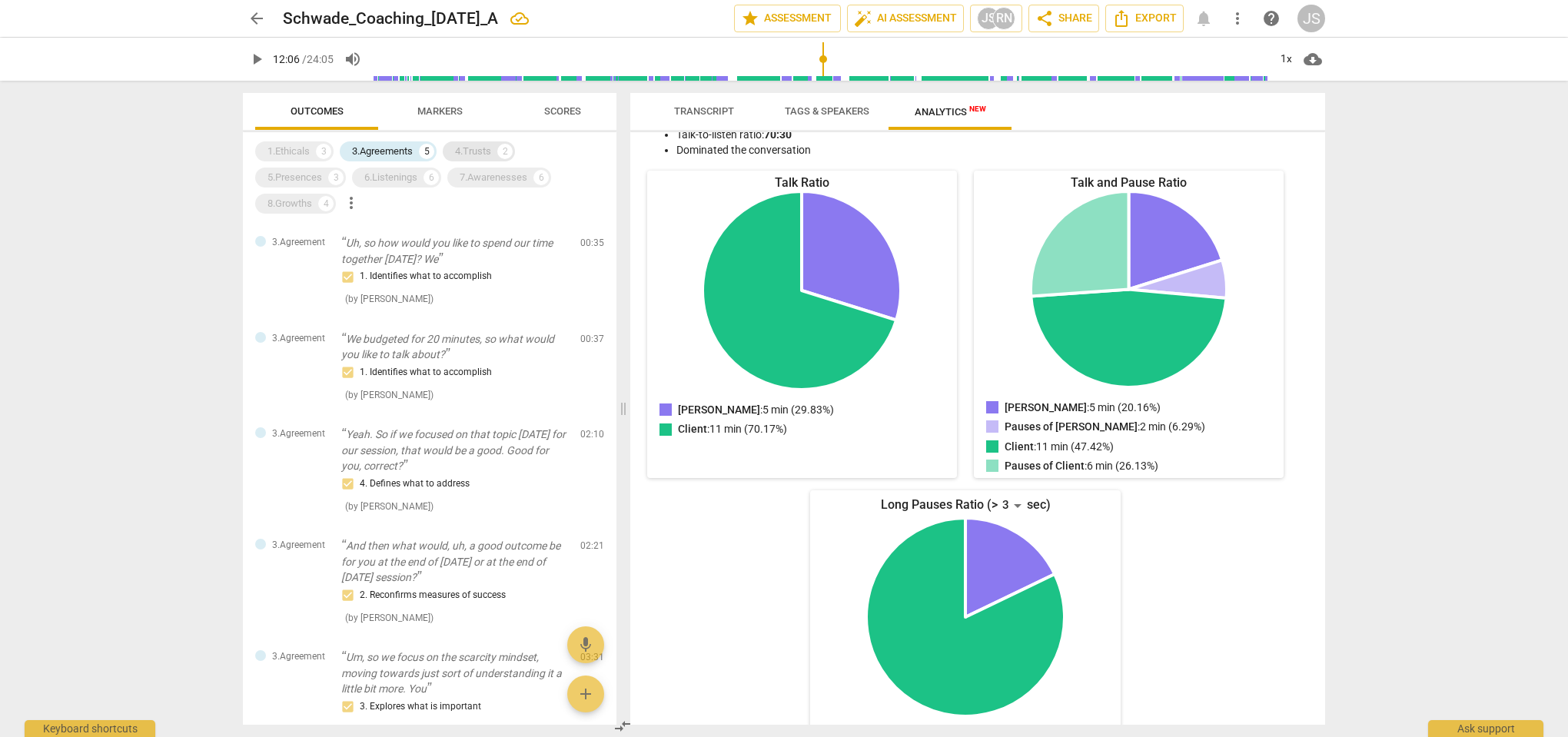
click at [472, 150] on div "4.Trusts" at bounding box center [472, 151] width 36 height 16
click at [375, 150] on div "3.Agreements" at bounding box center [382, 151] width 60 height 16
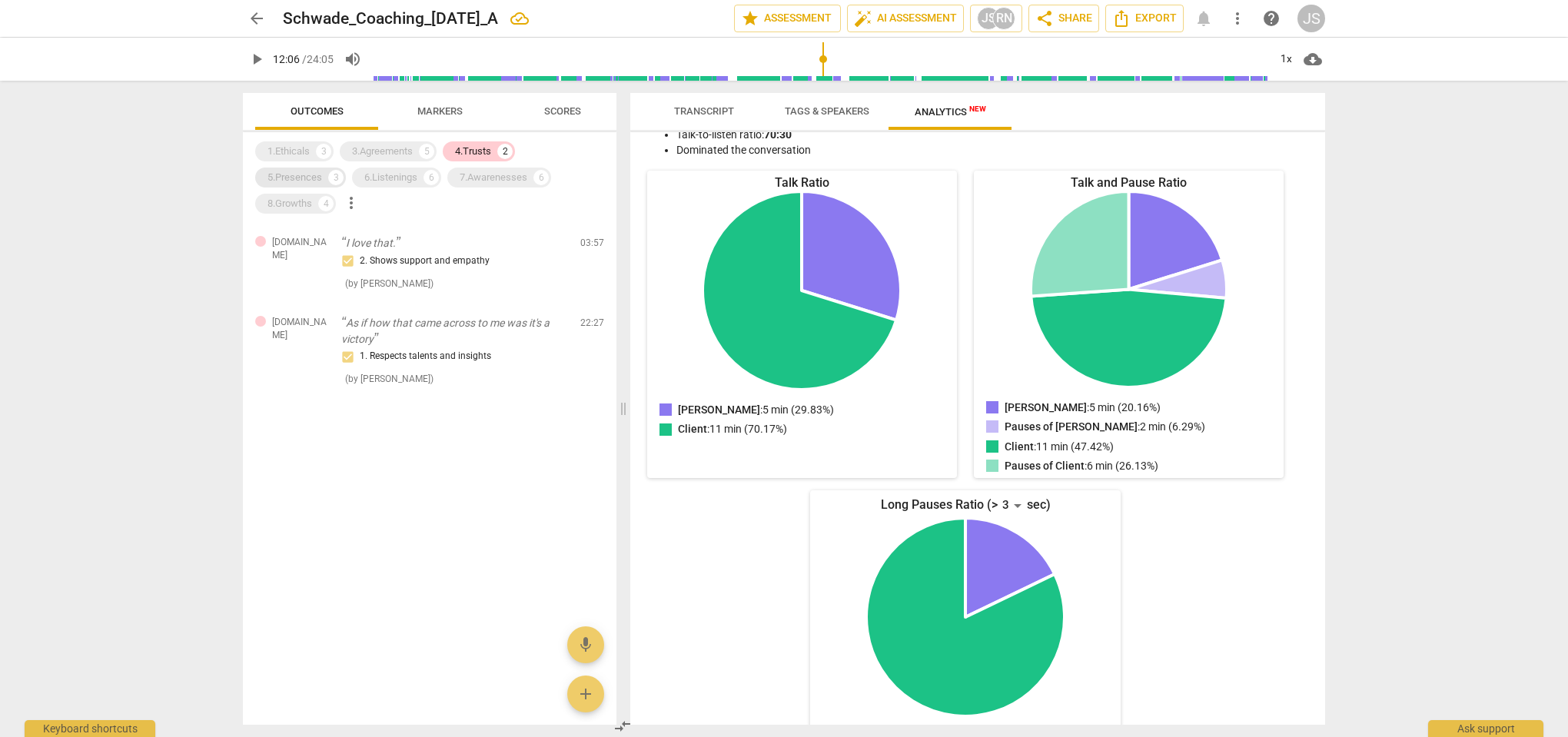
click at [293, 176] on div "5.Presences" at bounding box center [295, 178] width 55 height 16
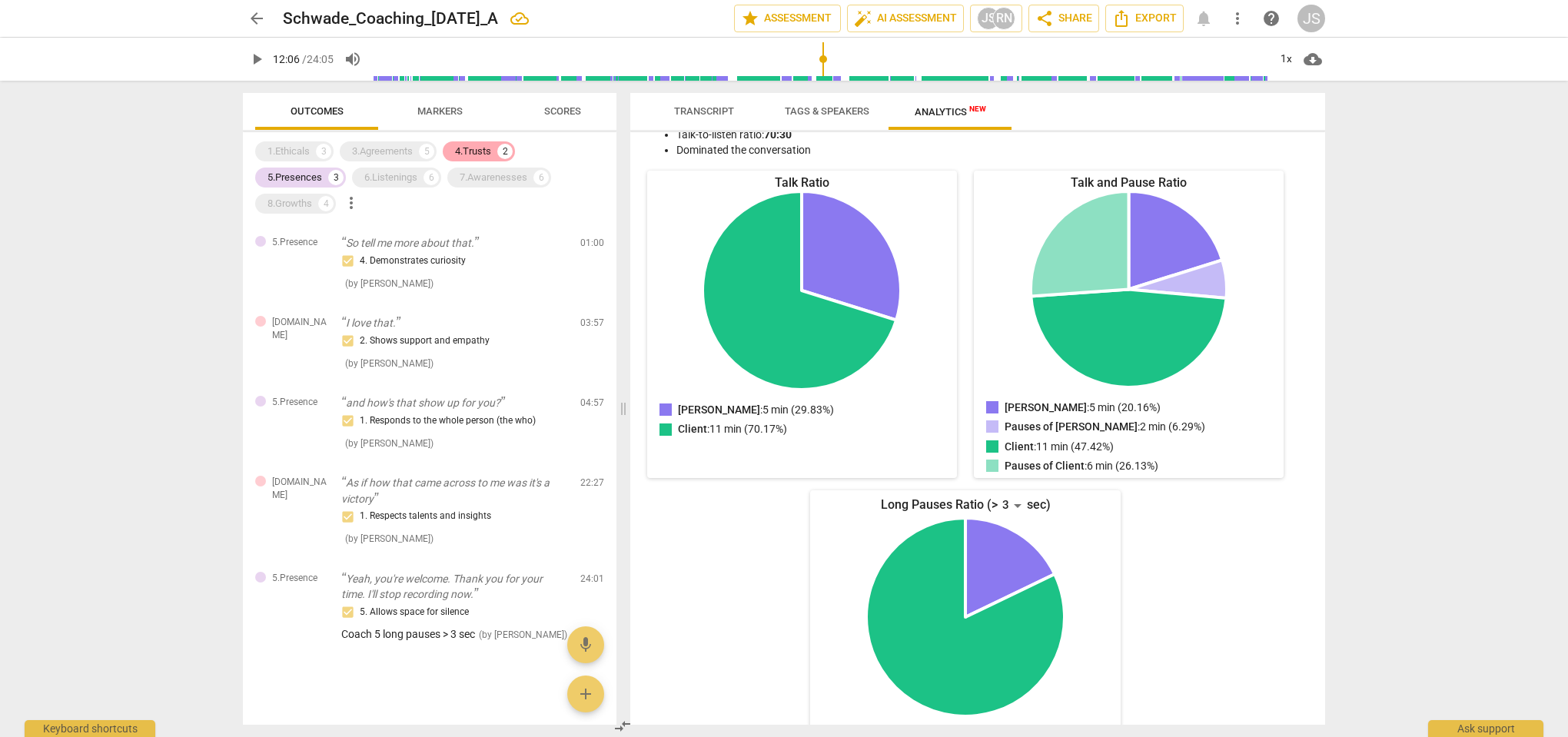
click at [460, 148] on div "4.Trusts" at bounding box center [472, 151] width 36 height 16
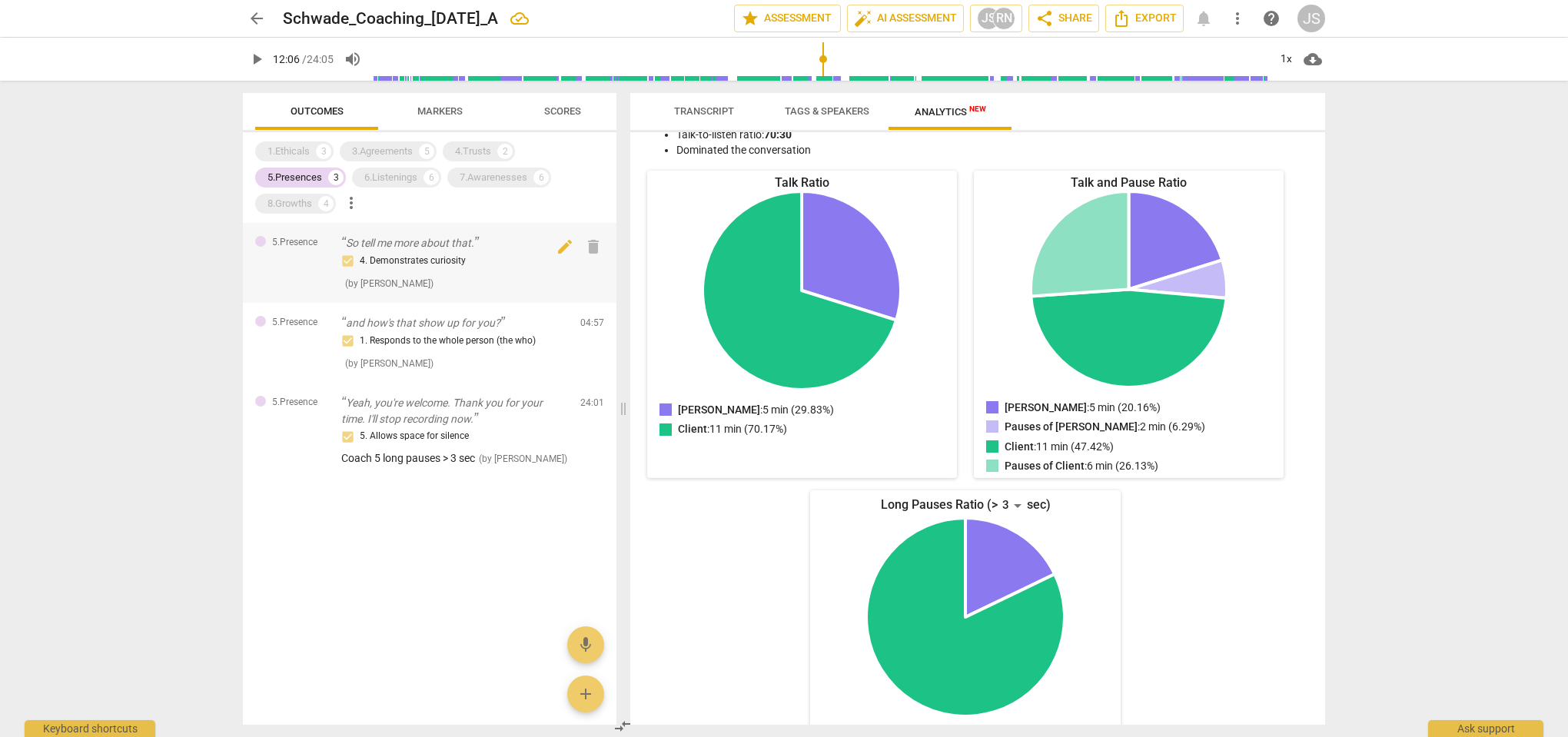
click at [288, 249] on div at bounding box center [299, 255] width 60 height 13
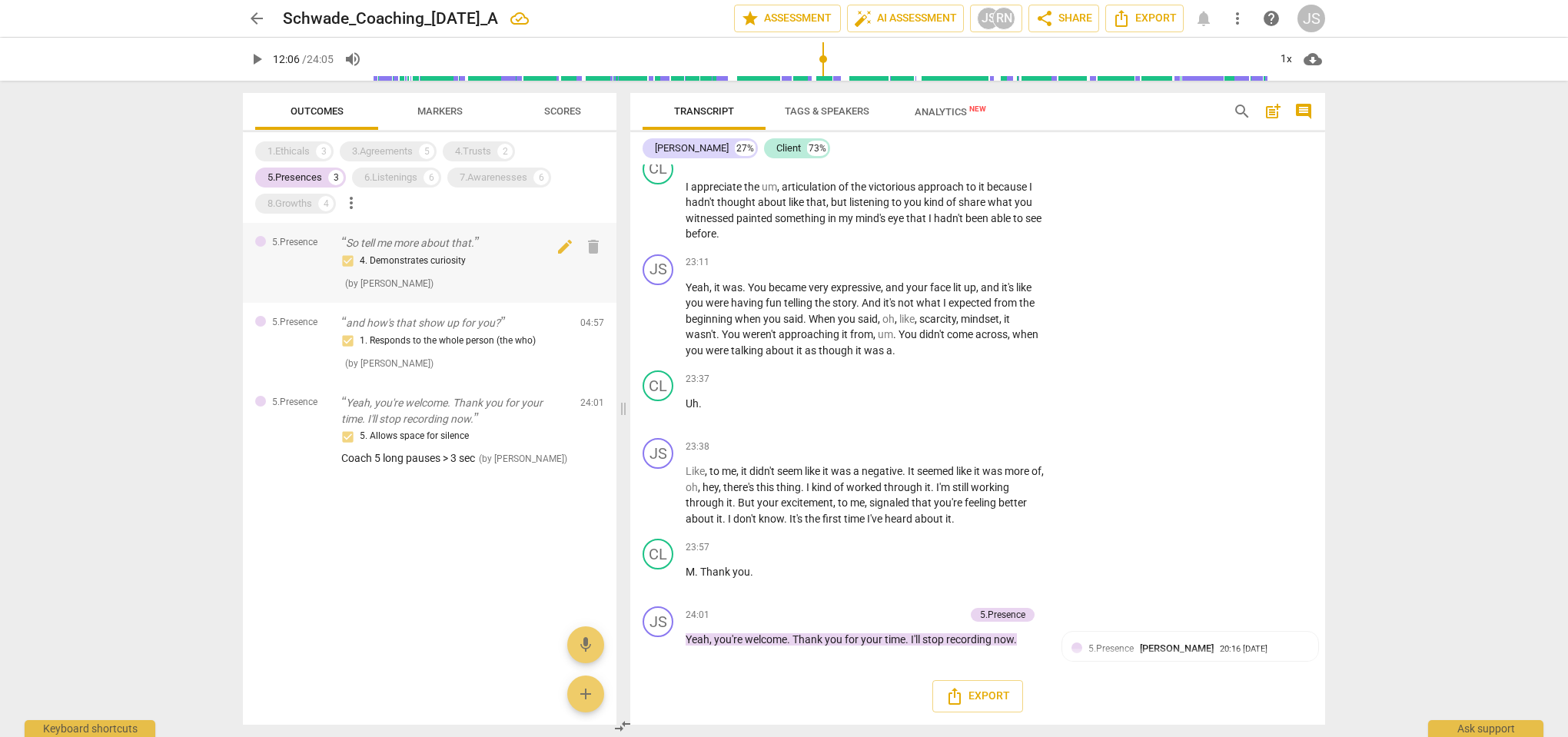
scroll to position [512, 0]
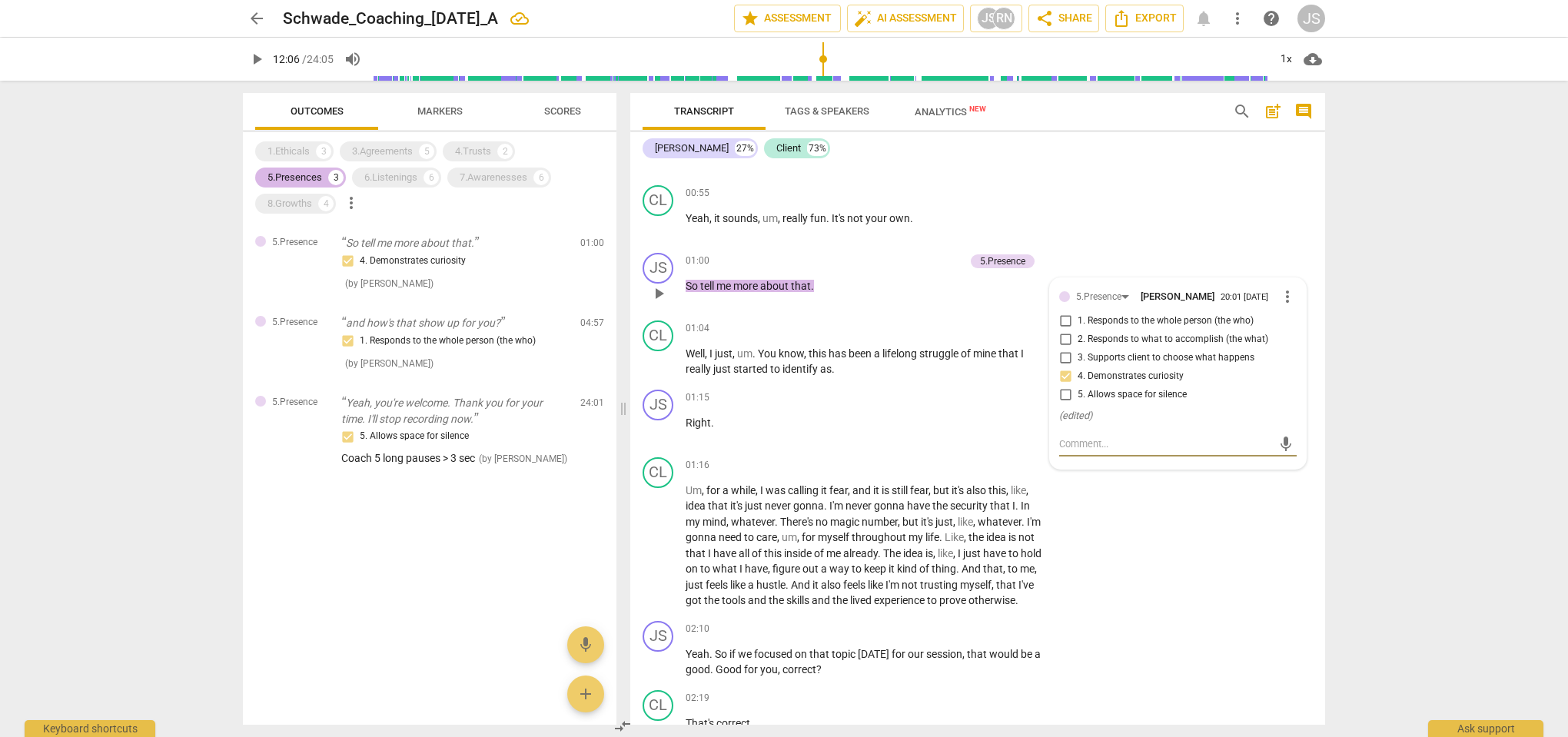
click at [315, 178] on div "5.Presences" at bounding box center [295, 178] width 55 height 16
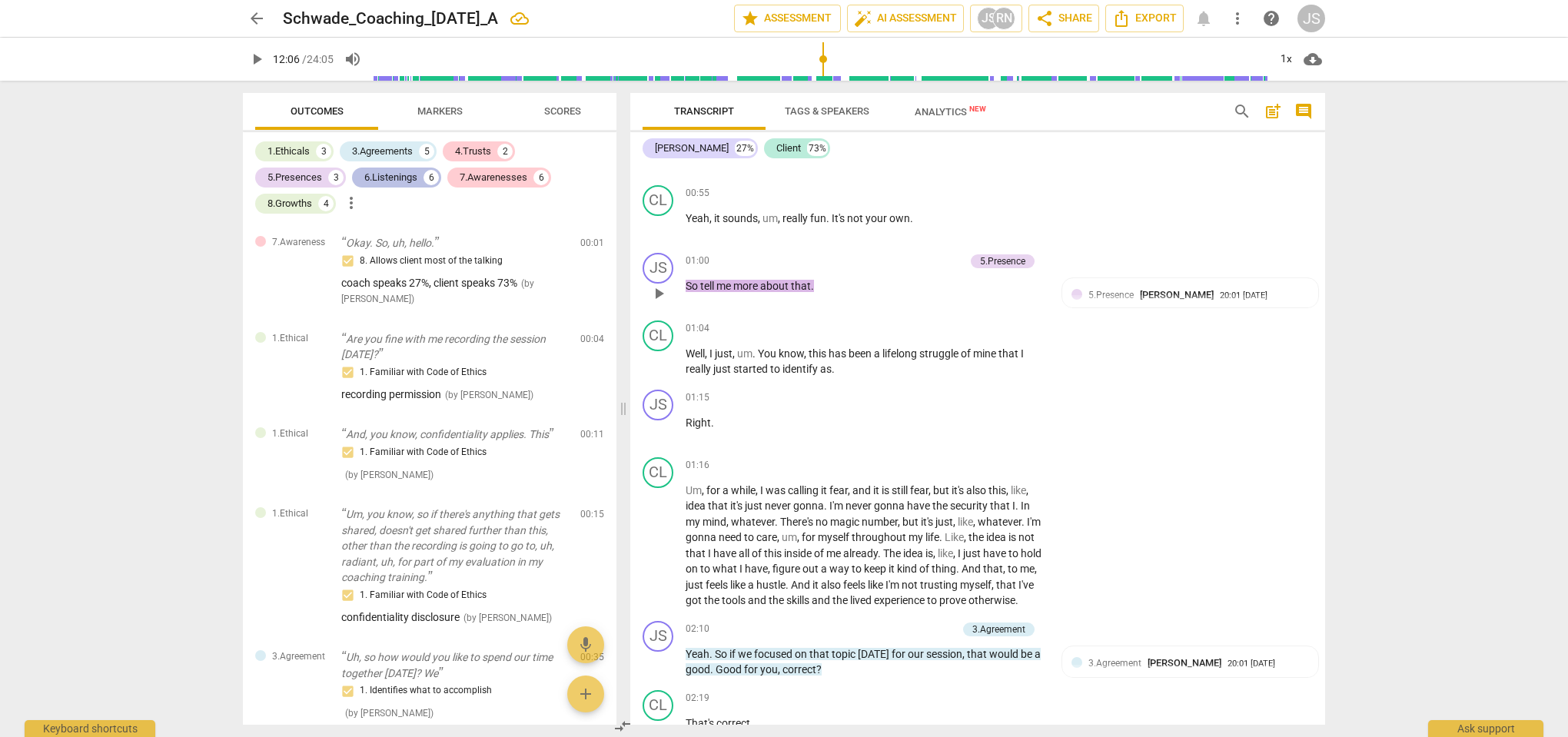
click at [388, 180] on div "6.Listenings" at bounding box center [390, 178] width 53 height 16
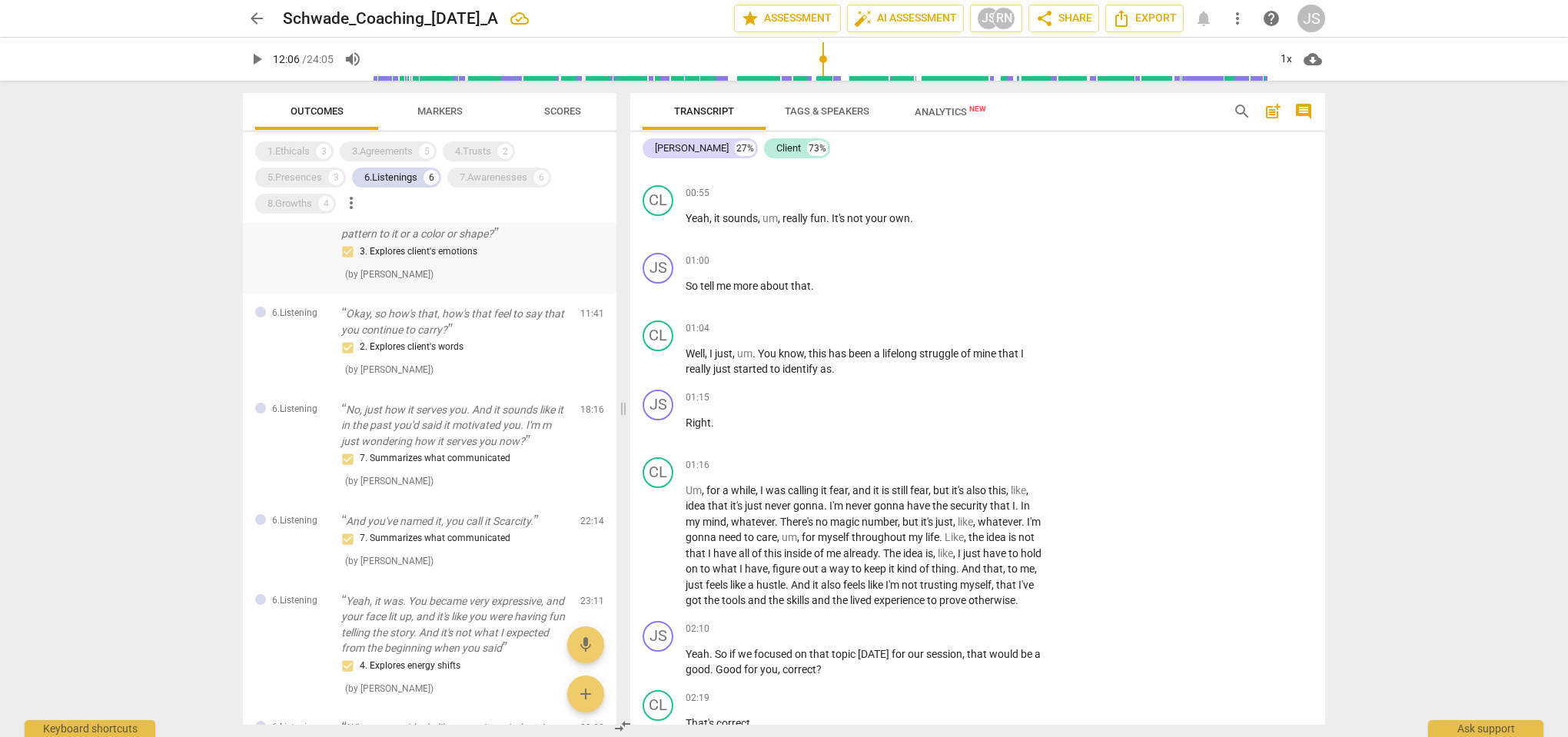
scroll to position [38, 0]
click at [303, 313] on span "6.Listening" at bounding box center [295, 315] width 45 height 13
click at [292, 316] on span "6.Listening" at bounding box center [295, 315] width 45 height 13
click at [412, 331] on p "Okay, so how's that, how's that feel to say that you continue to carry?" at bounding box center [455, 325] width 226 height 31
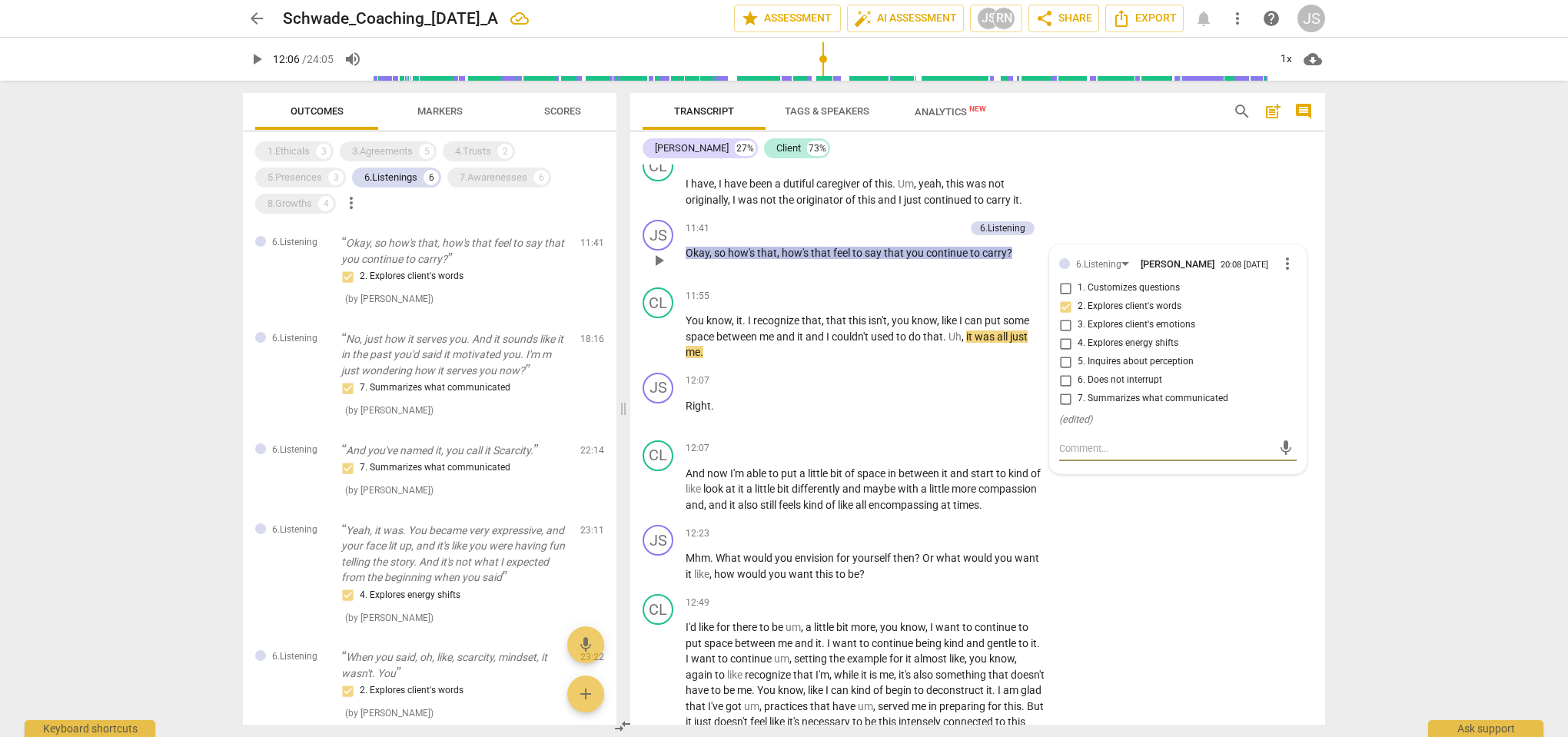
scroll to position [115, 0]
click at [513, 175] on div "7.Awarenesses" at bounding box center [493, 178] width 67 height 16
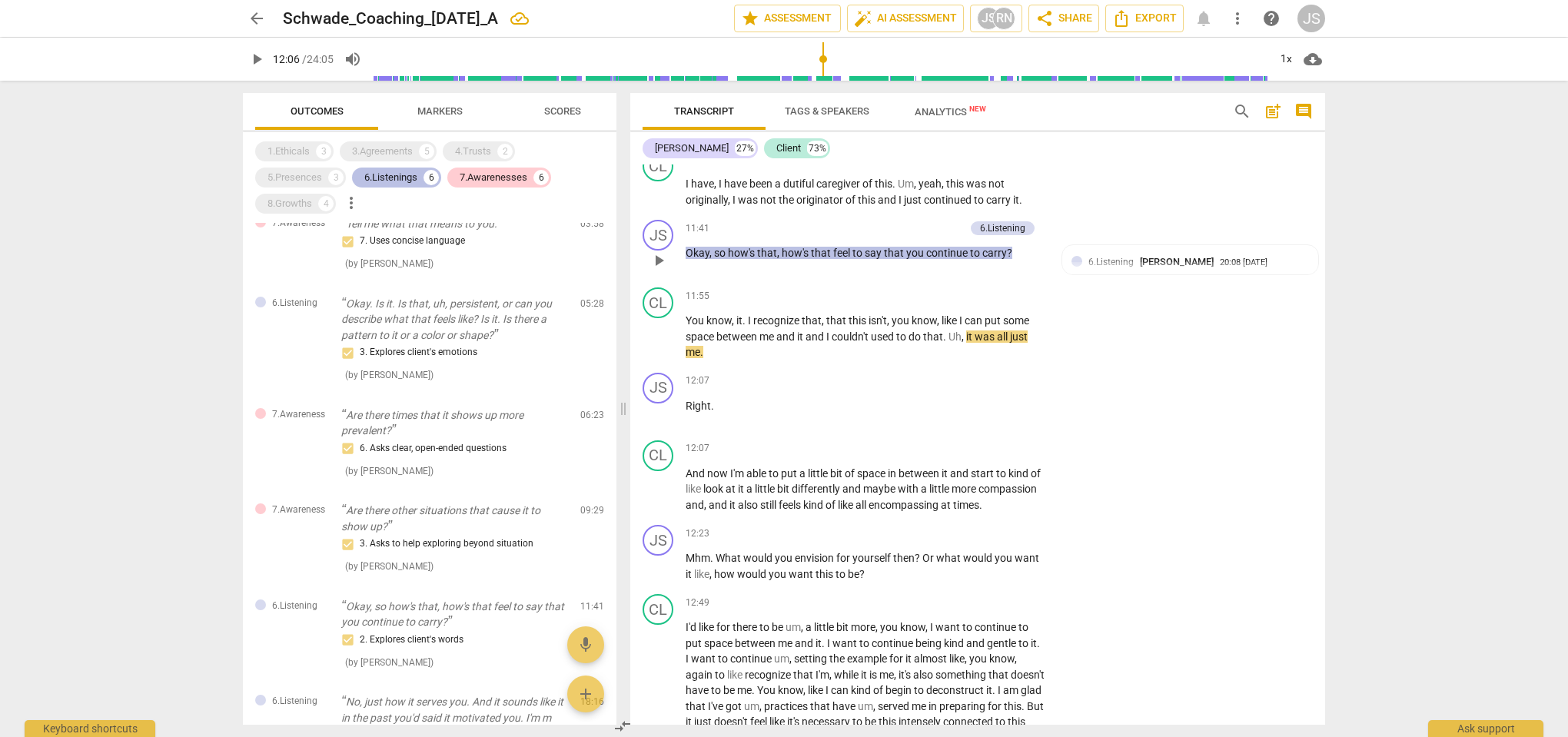
click at [407, 172] on div "6.Listenings" at bounding box center [390, 178] width 53 height 16
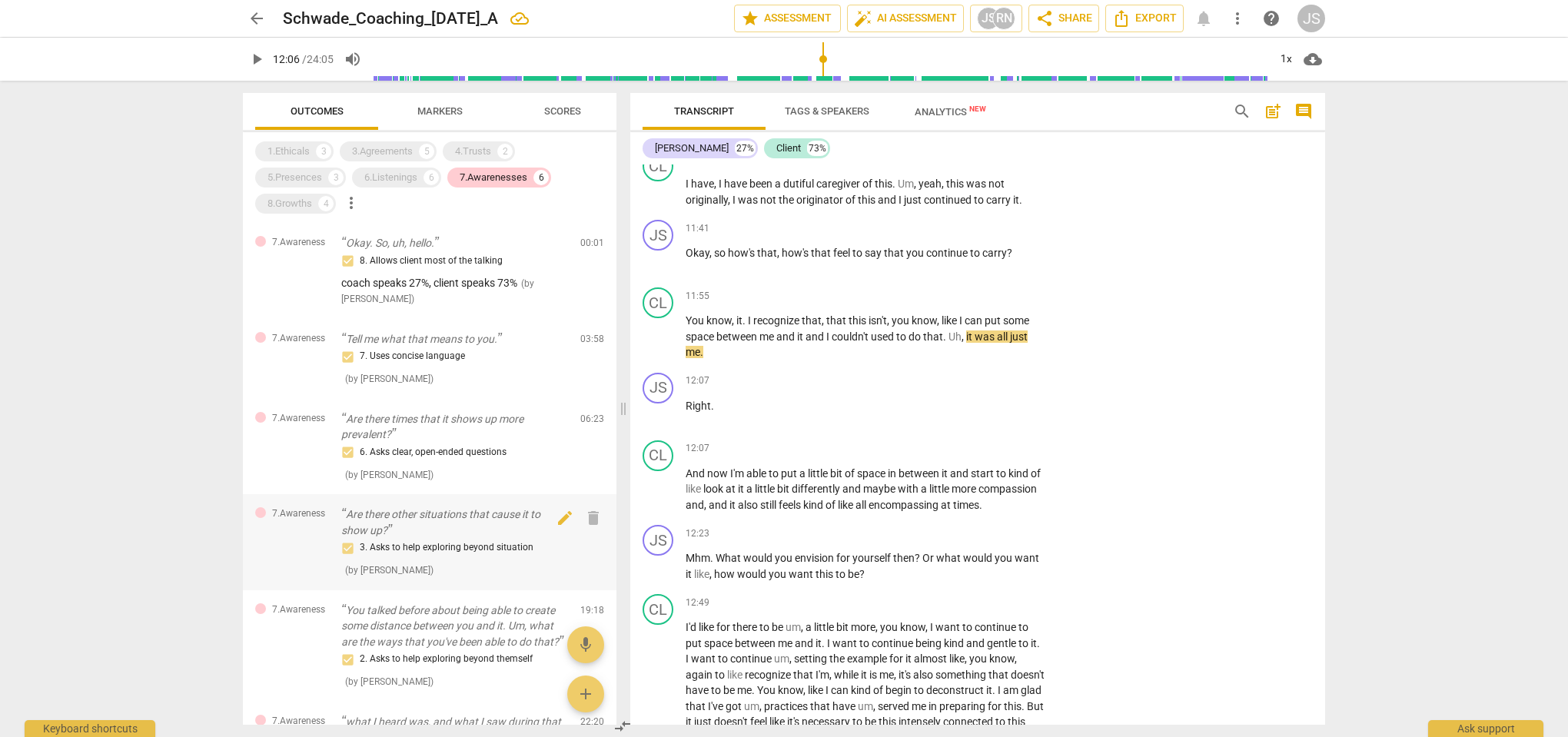
scroll to position [0, 0]
click at [498, 178] on div "7.Awarenesses" at bounding box center [493, 178] width 67 height 16
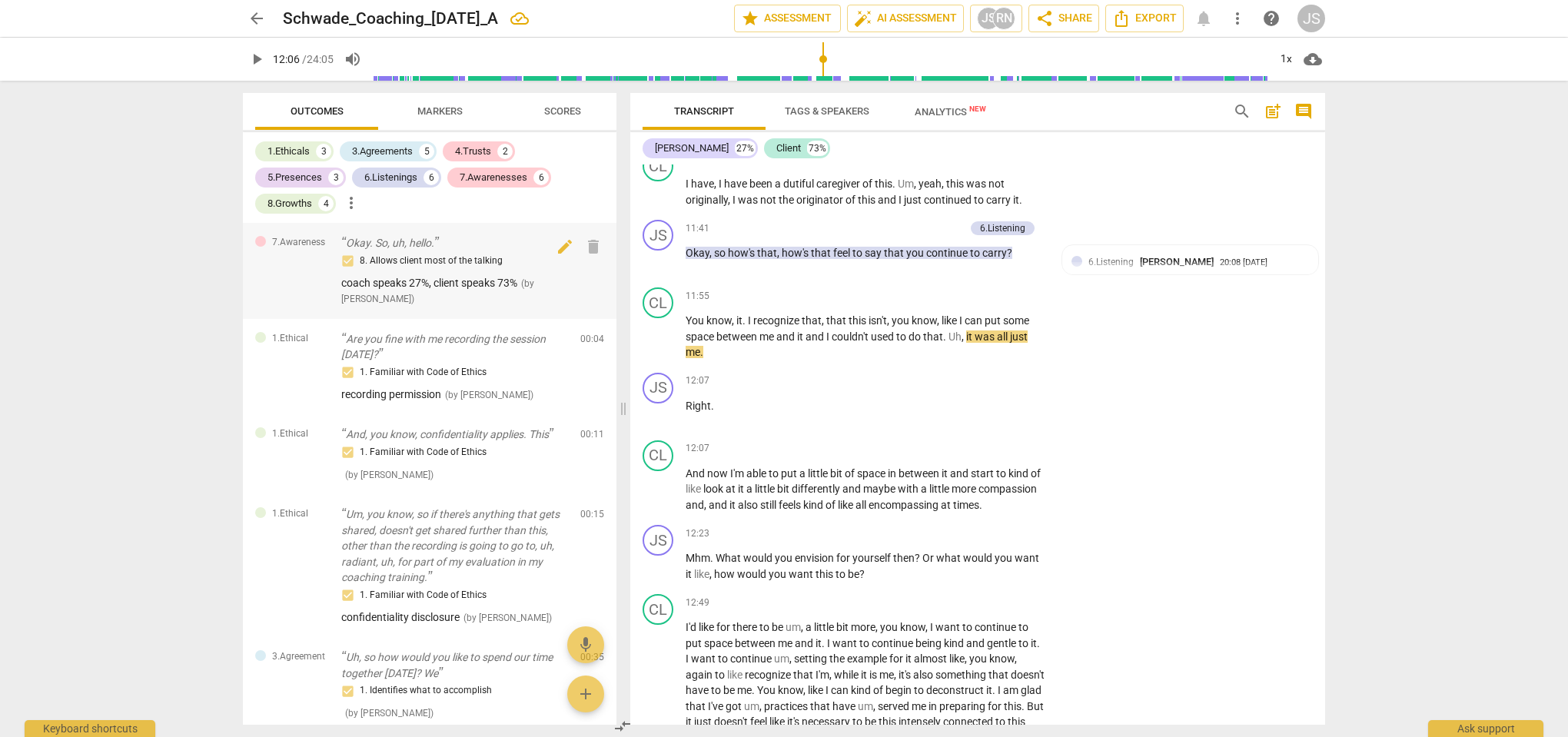
click at [451, 256] on div "8. Allows client most of the talking" at bounding box center [455, 261] width 226 height 19
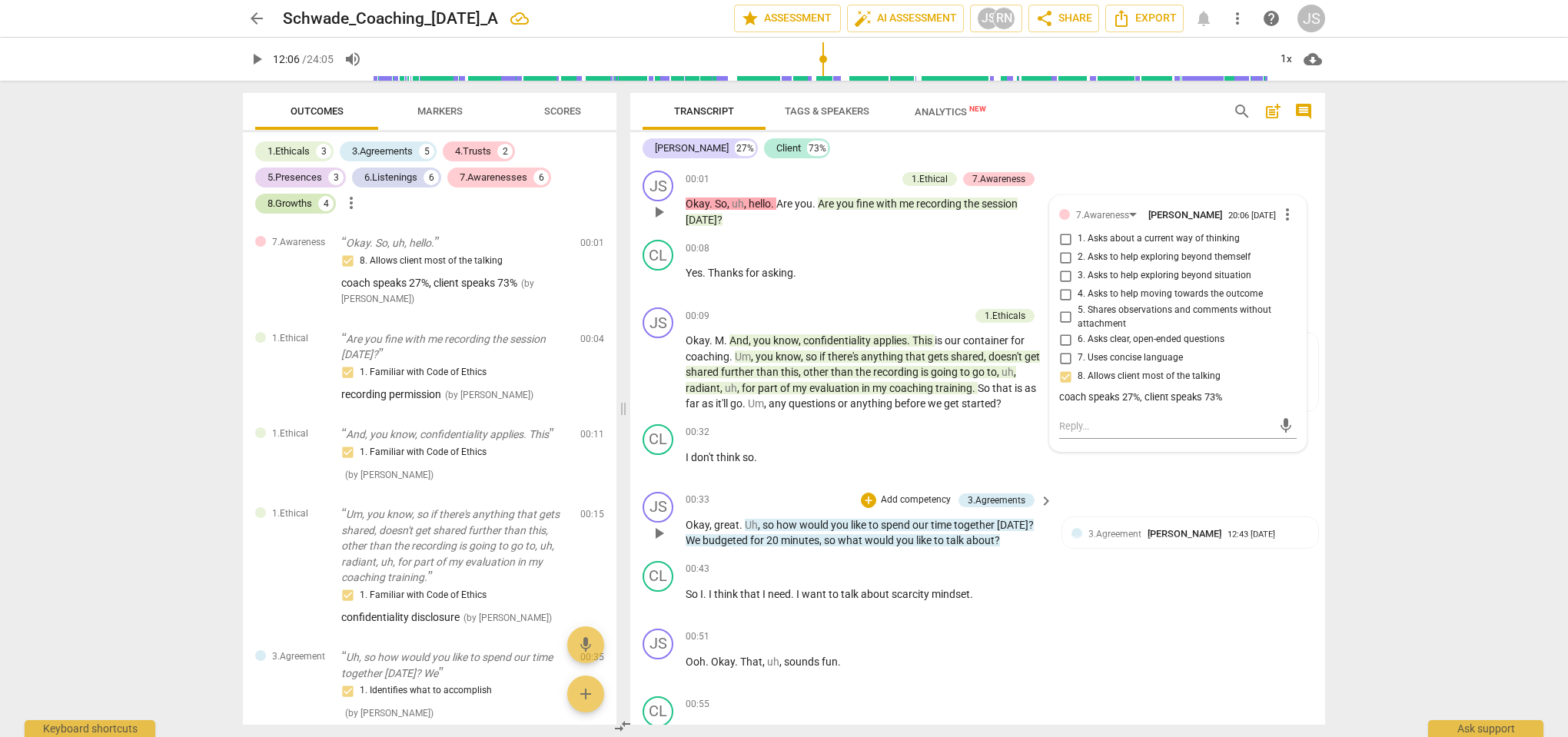
click at [307, 204] on div "8.Growths" at bounding box center [290, 204] width 45 height 16
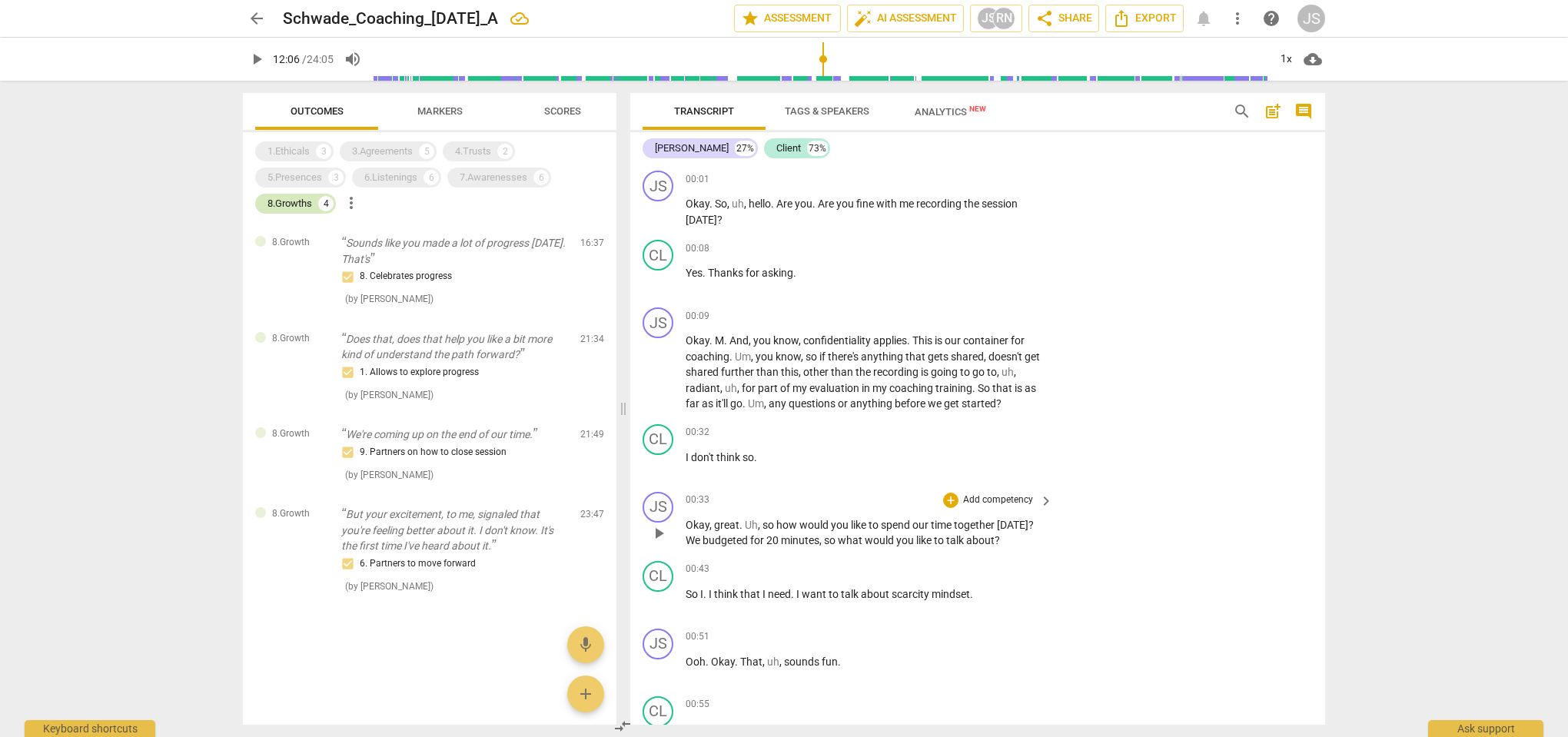
click at [308, 198] on div "8.Growths" at bounding box center [290, 204] width 45 height 16
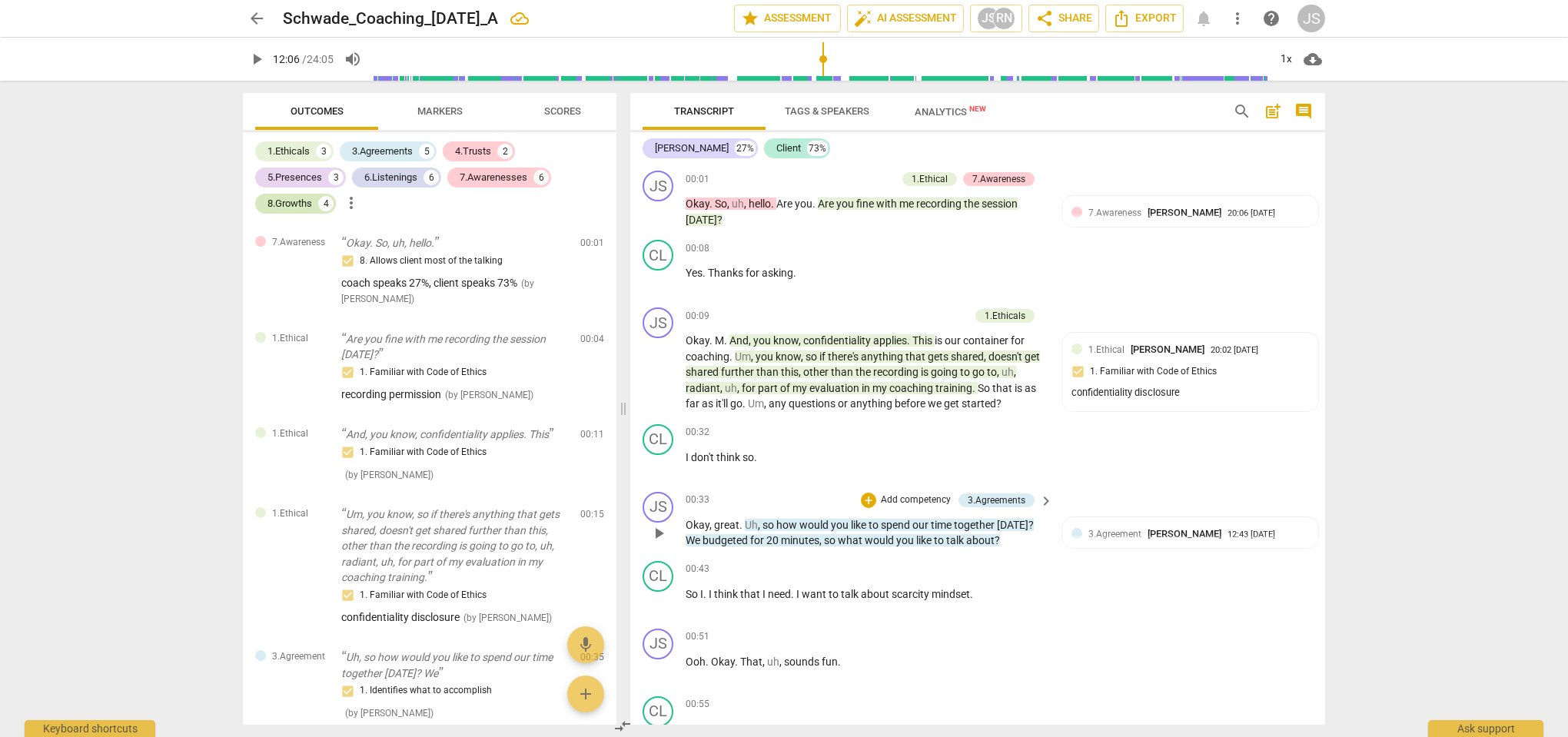
click at [305, 207] on div "8.Growths" at bounding box center [290, 204] width 45 height 16
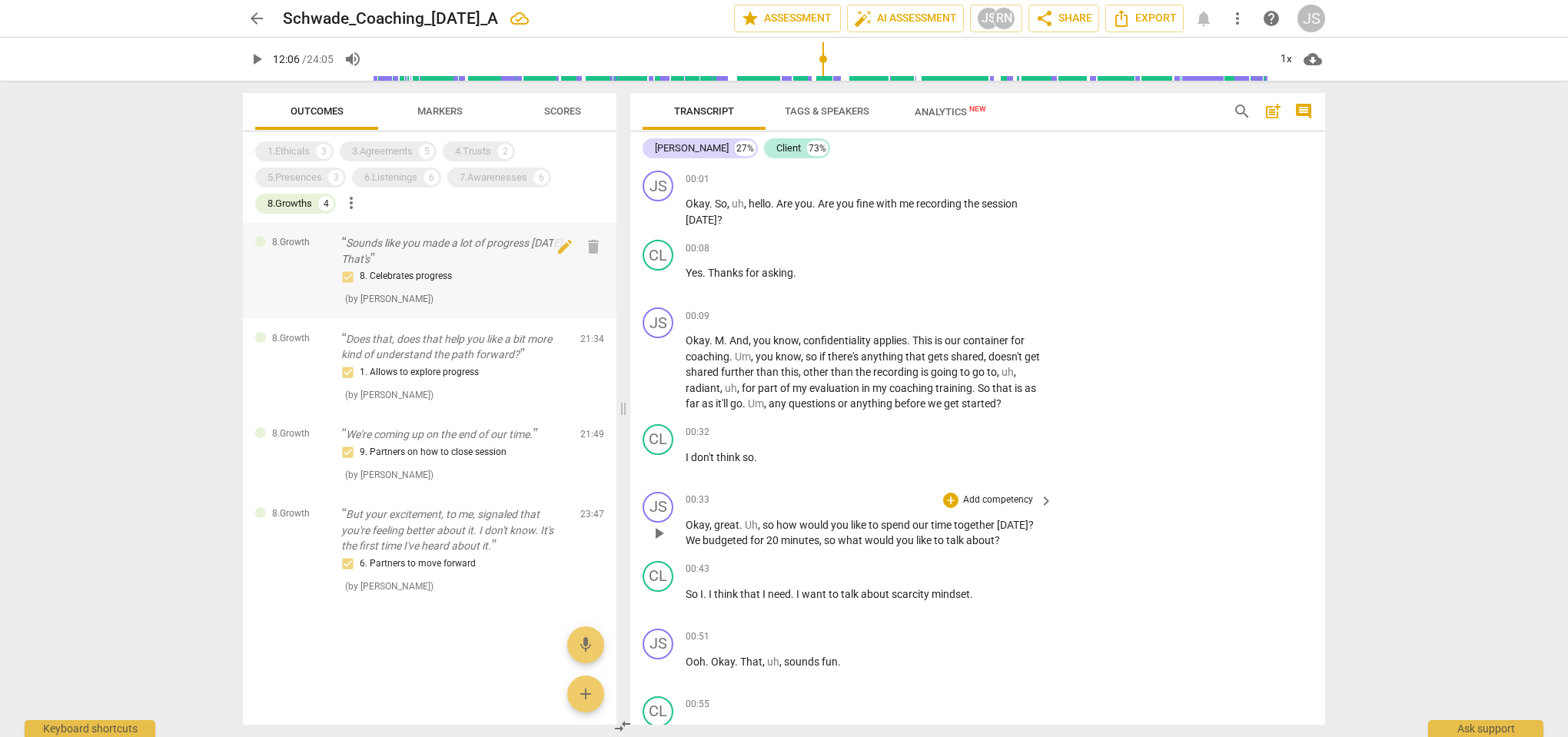
click at [439, 291] on div "8. Celebrates progress ( by [PERSON_NAME] )" at bounding box center [455, 287] width 226 height 39
click at [427, 278] on div "8. Celebrates progress" at bounding box center [455, 276] width 226 height 19
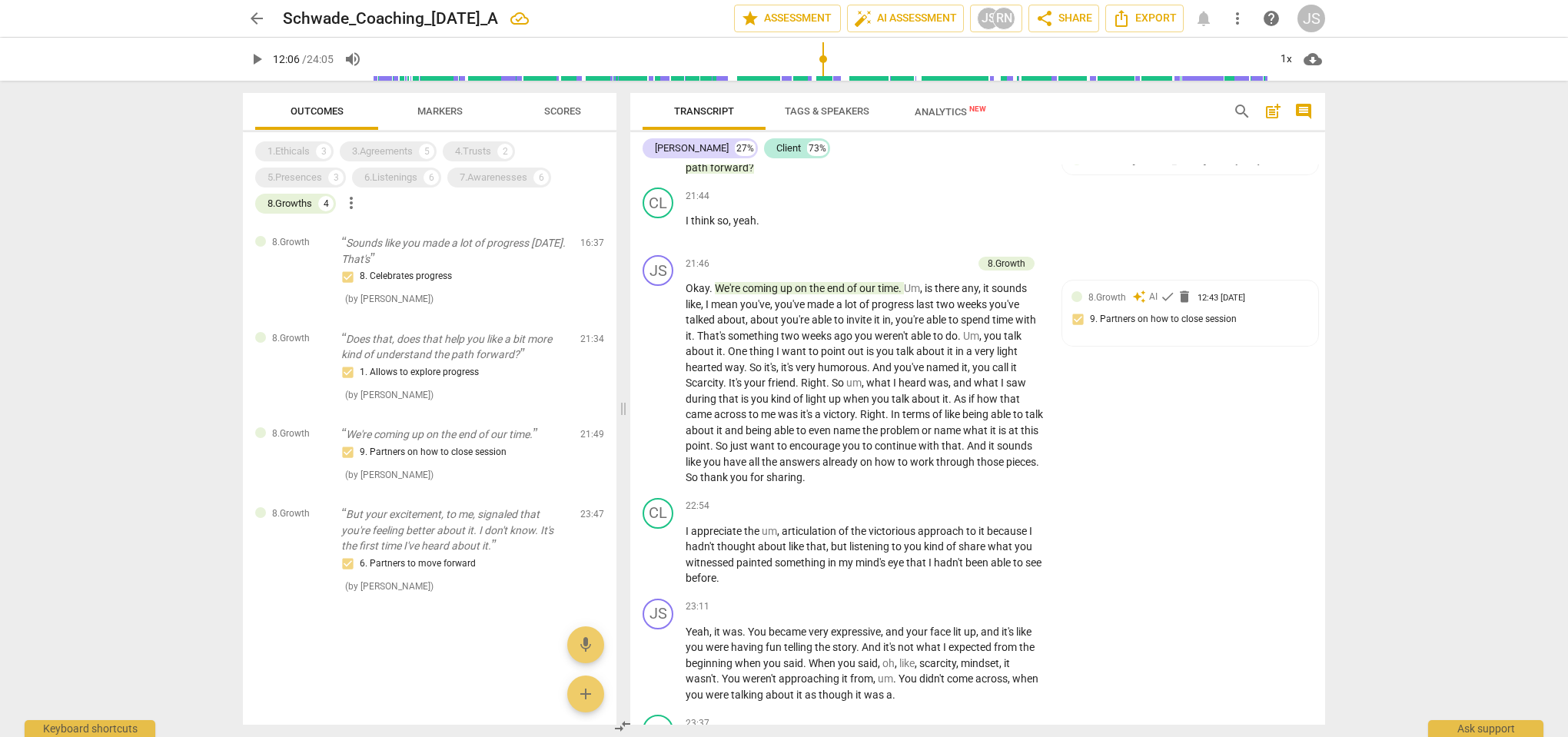
scroll to position [6568, 0]
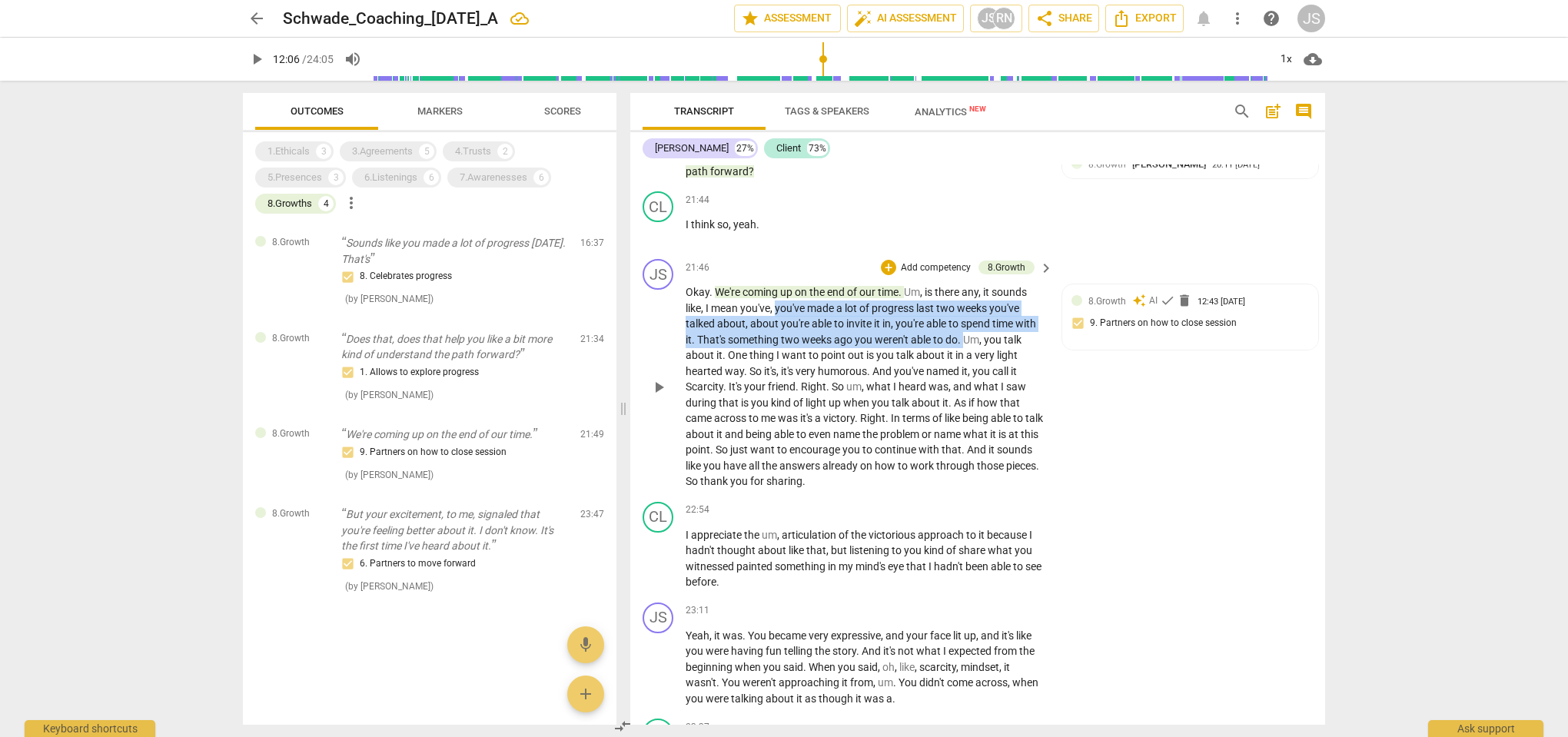
drag, startPoint x: 779, startPoint y: 288, endPoint x: 965, endPoint y: 318, distance: 188.4
click at [965, 318] on p "Okay . We're coming up on the end of our time . Um , is there any , it sounds l…" at bounding box center [865, 387] width 360 height 205
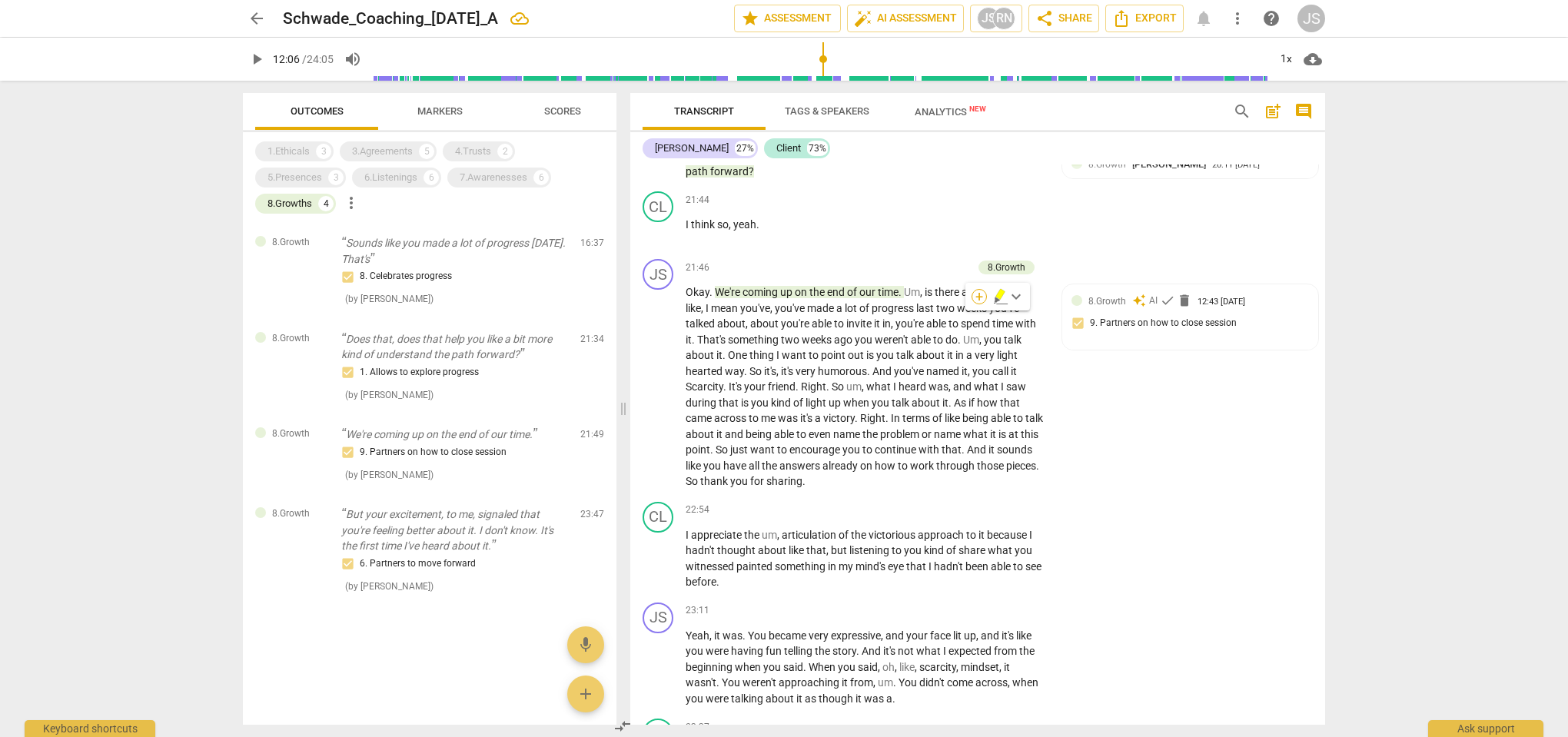
click at [983, 297] on div "+" at bounding box center [979, 297] width 16 height 16
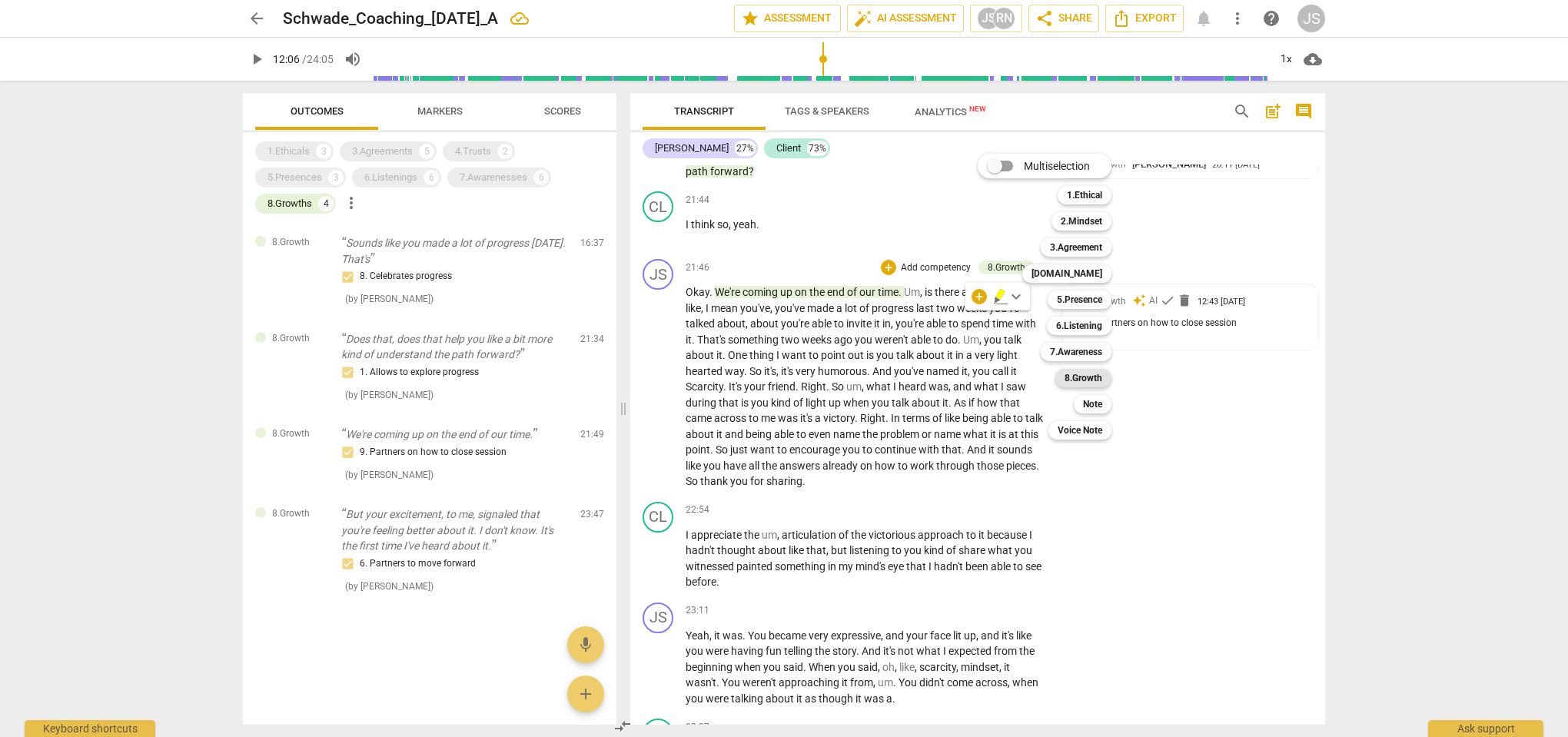
click at [1098, 374] on b "8.Growth" at bounding box center [1083, 378] width 38 height 19
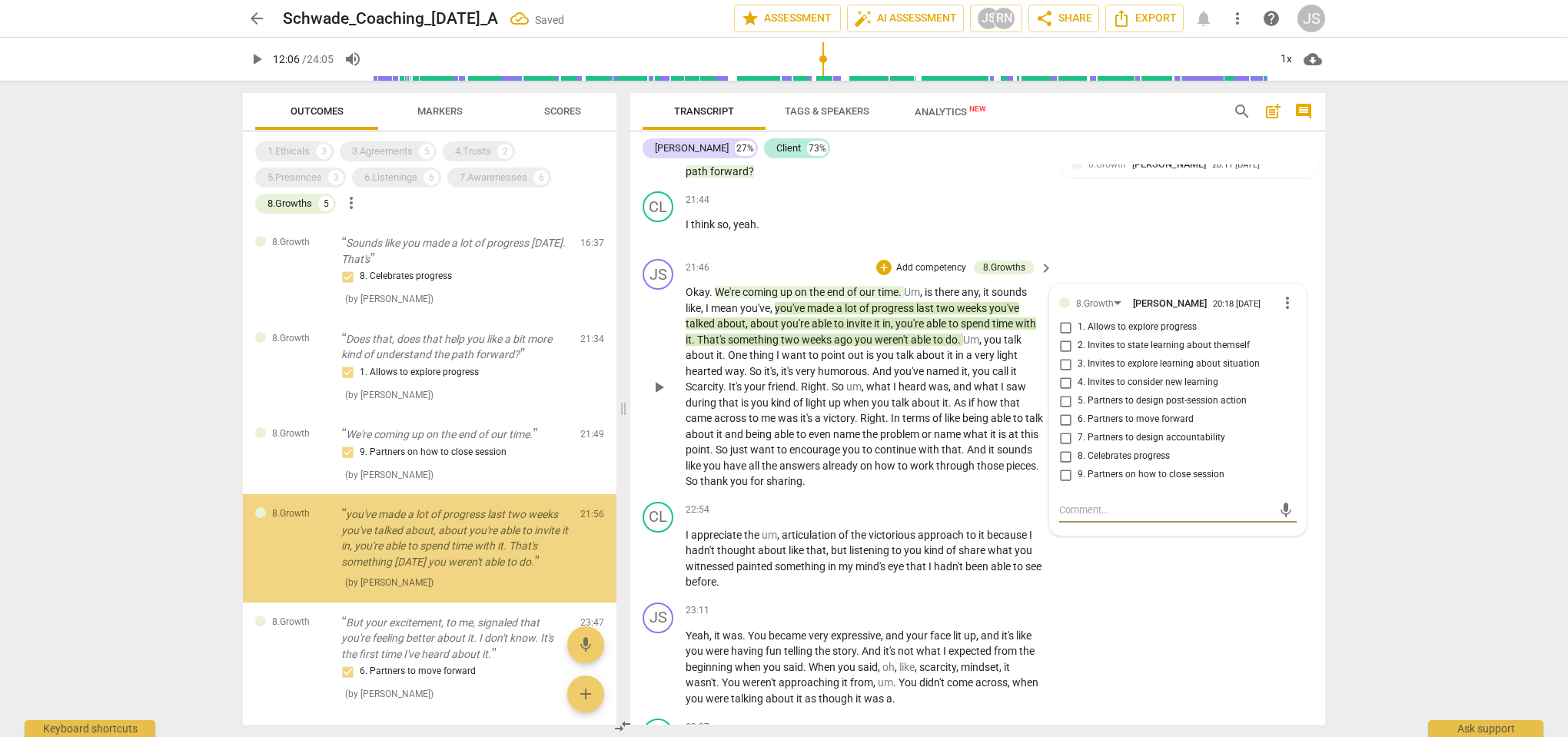
scroll to position [74, 0]
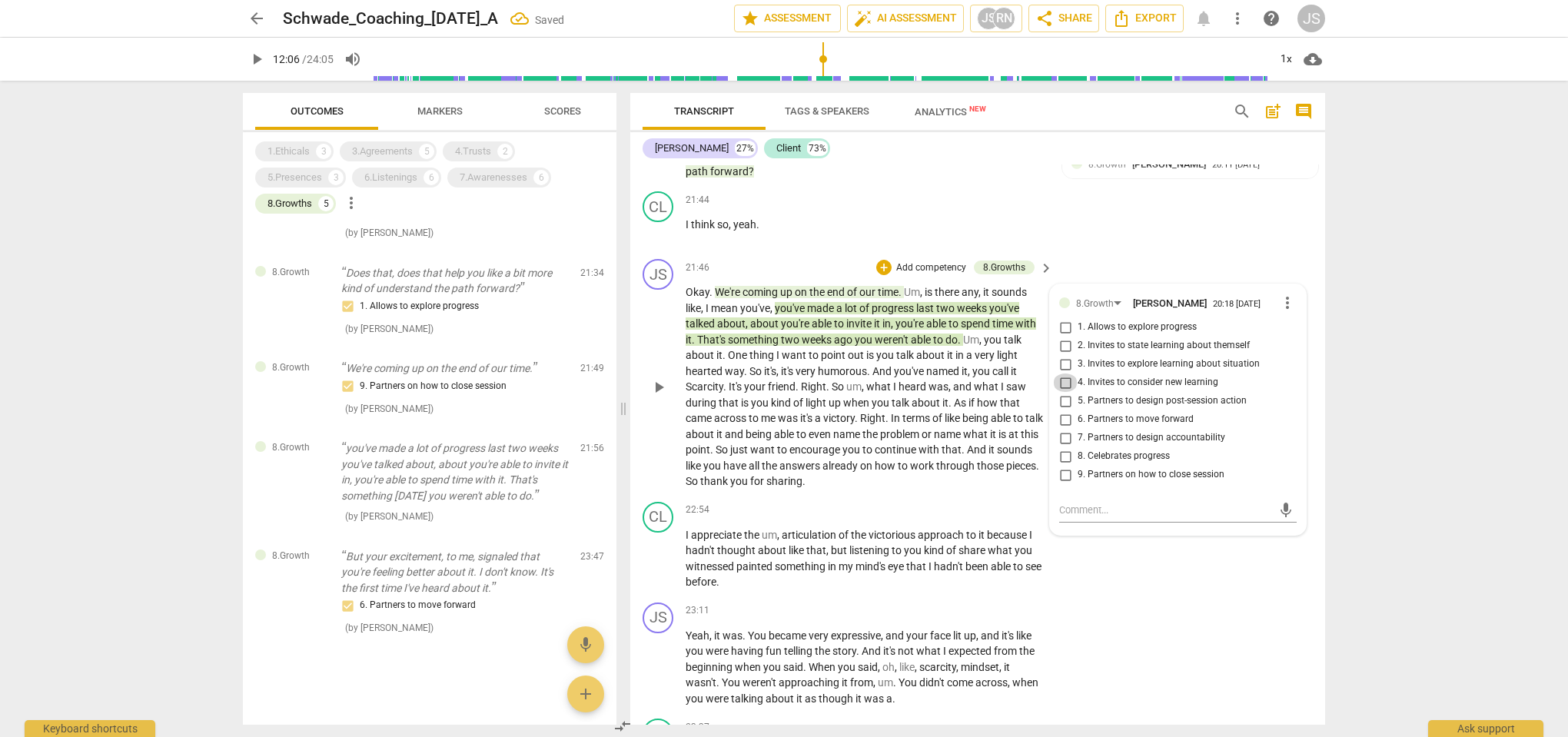
click at [1068, 374] on input "4. Invites to consider new learning" at bounding box center [1065, 383] width 24 height 19
click at [1096, 253] on div "JS play_arrow pause 21:46 + Add competency 8.Growths keyboard_arrow_right Okay …" at bounding box center [978, 374] width 695 height 243
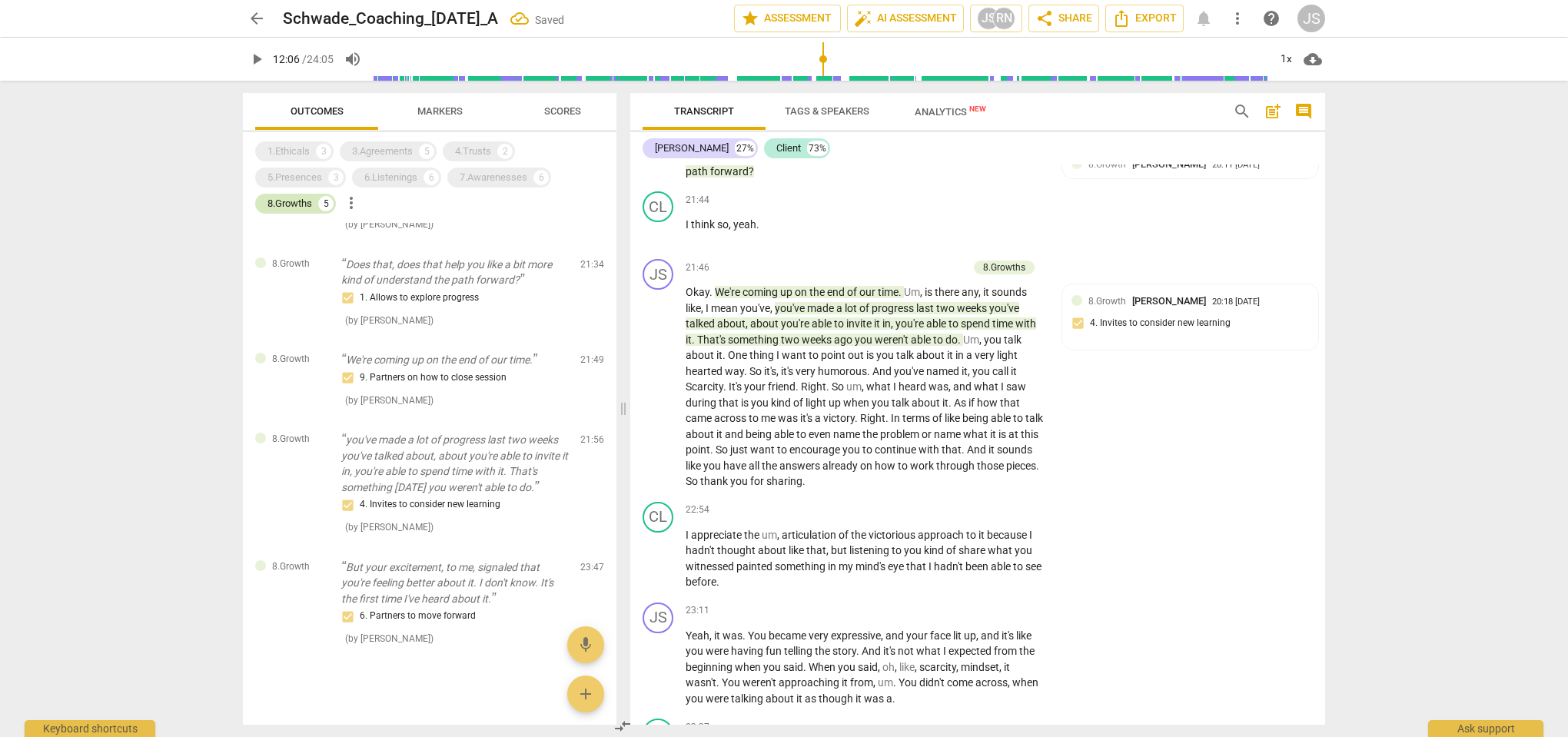
click at [304, 206] on div "8.Growths" at bounding box center [290, 204] width 45 height 16
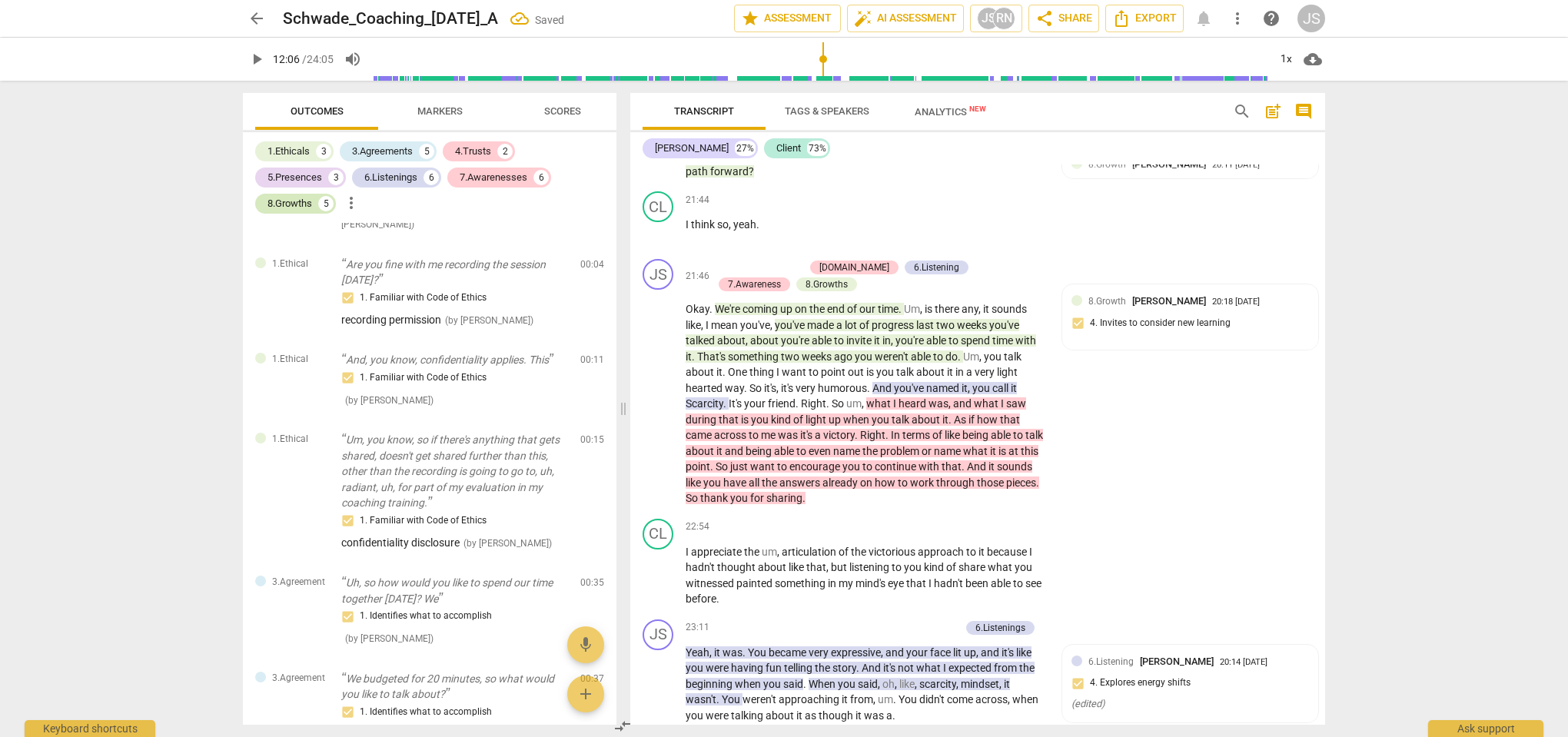
click at [304, 206] on div "8.Growths" at bounding box center [290, 204] width 45 height 16
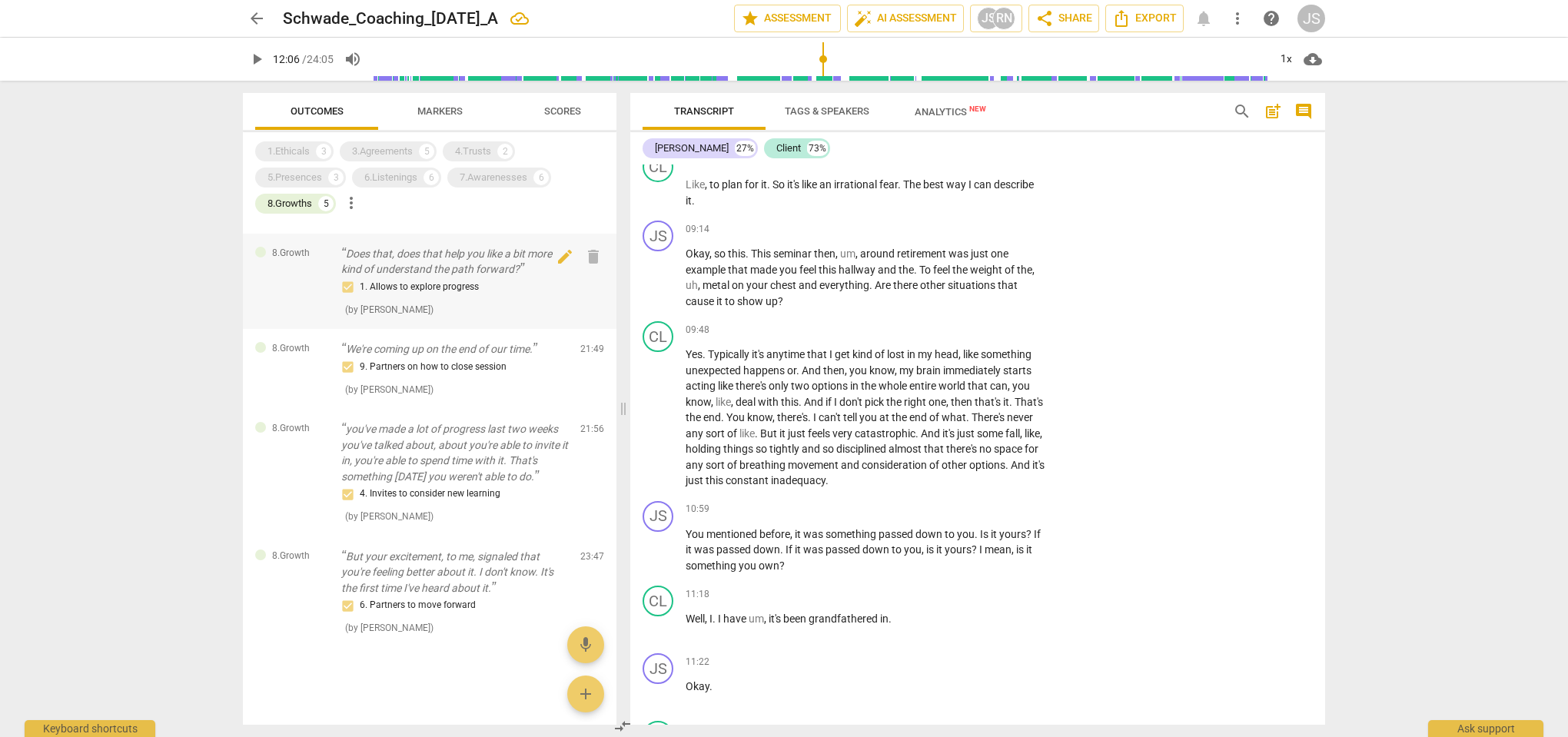
scroll to position [3655, 0]
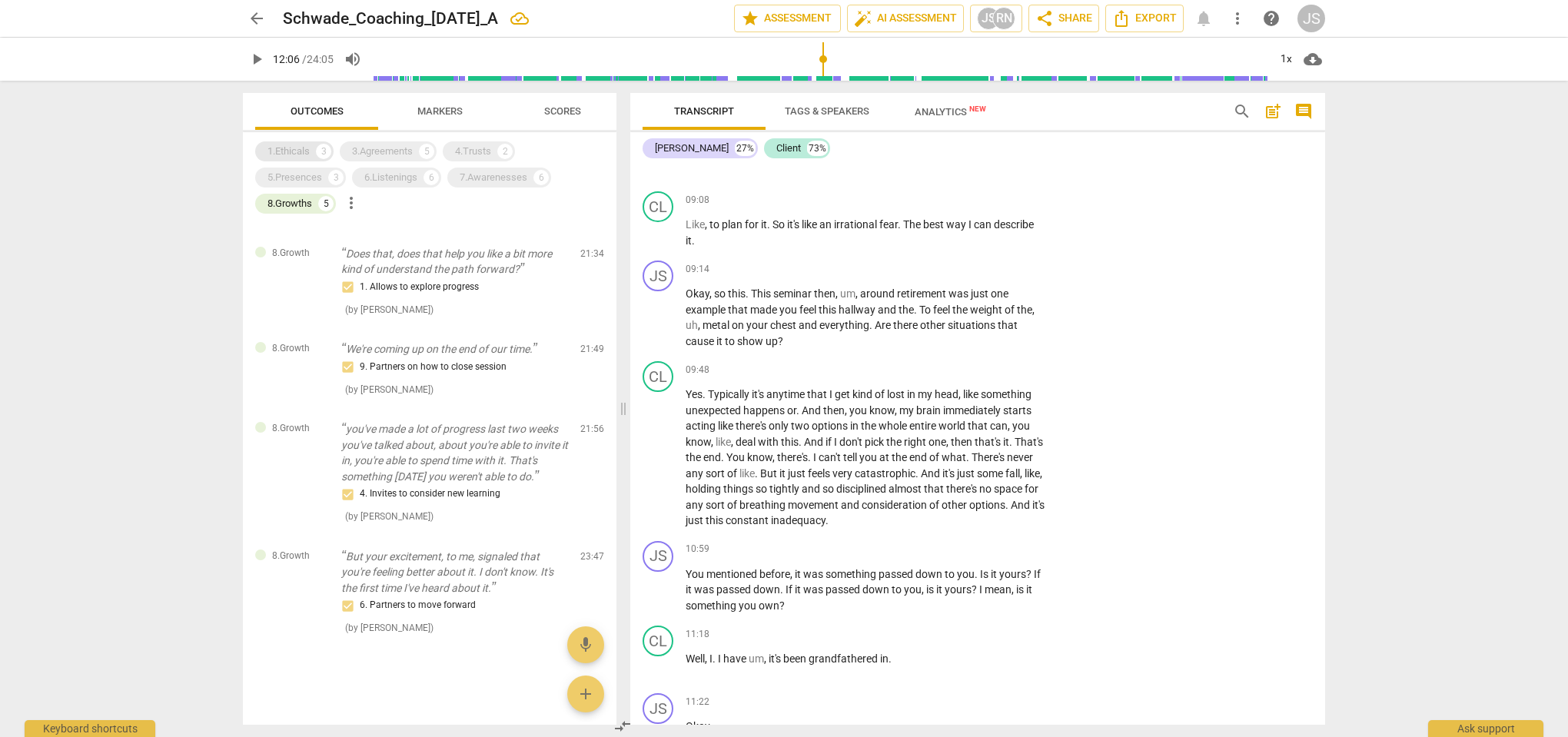
click at [299, 152] on div "1.Ethicals" at bounding box center [288, 151] width 42 height 16
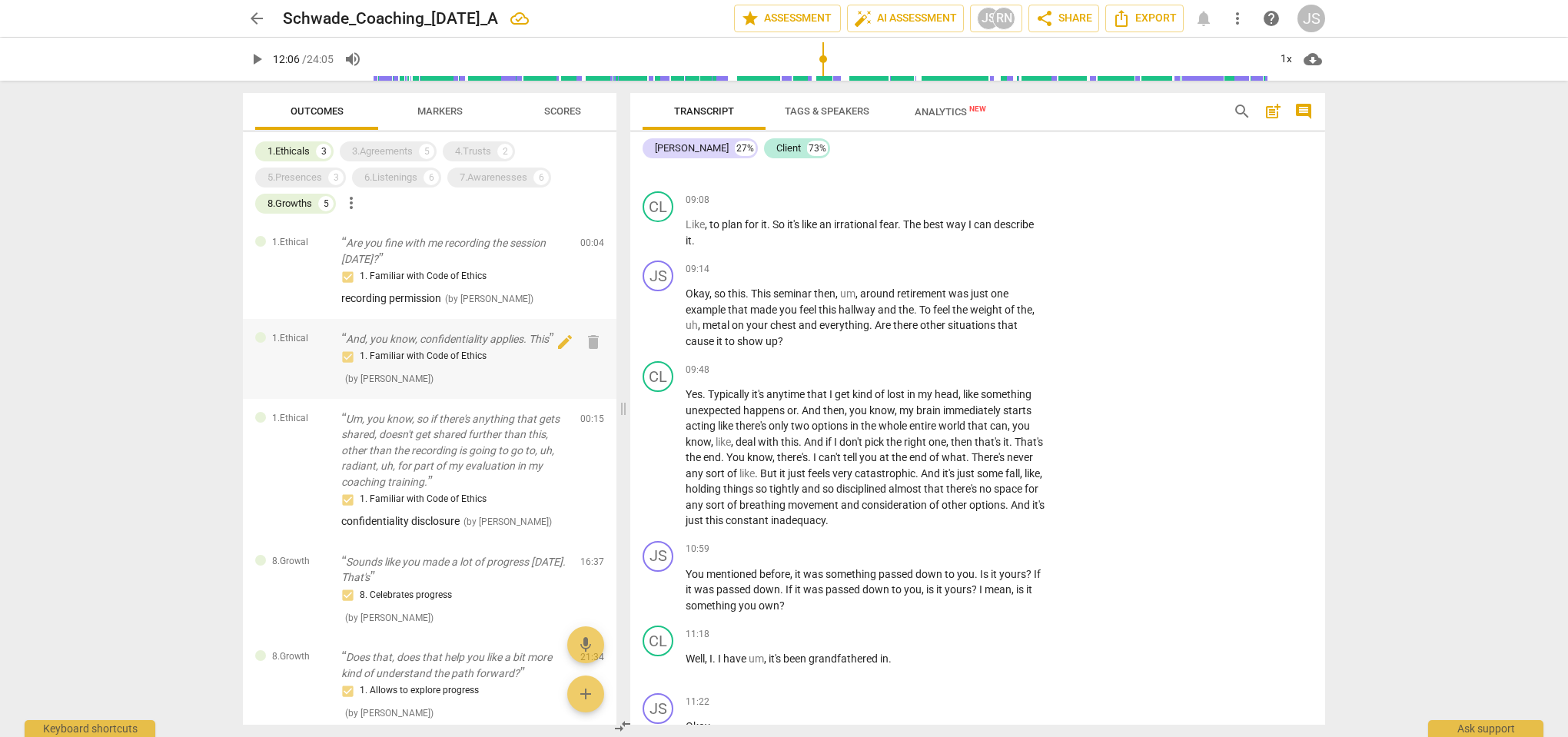
scroll to position [0, 0]
click at [700, 105] on span "Transcript" at bounding box center [704, 111] width 60 height 12
click at [709, 117] on span "Transcript" at bounding box center [704, 111] width 97 height 20
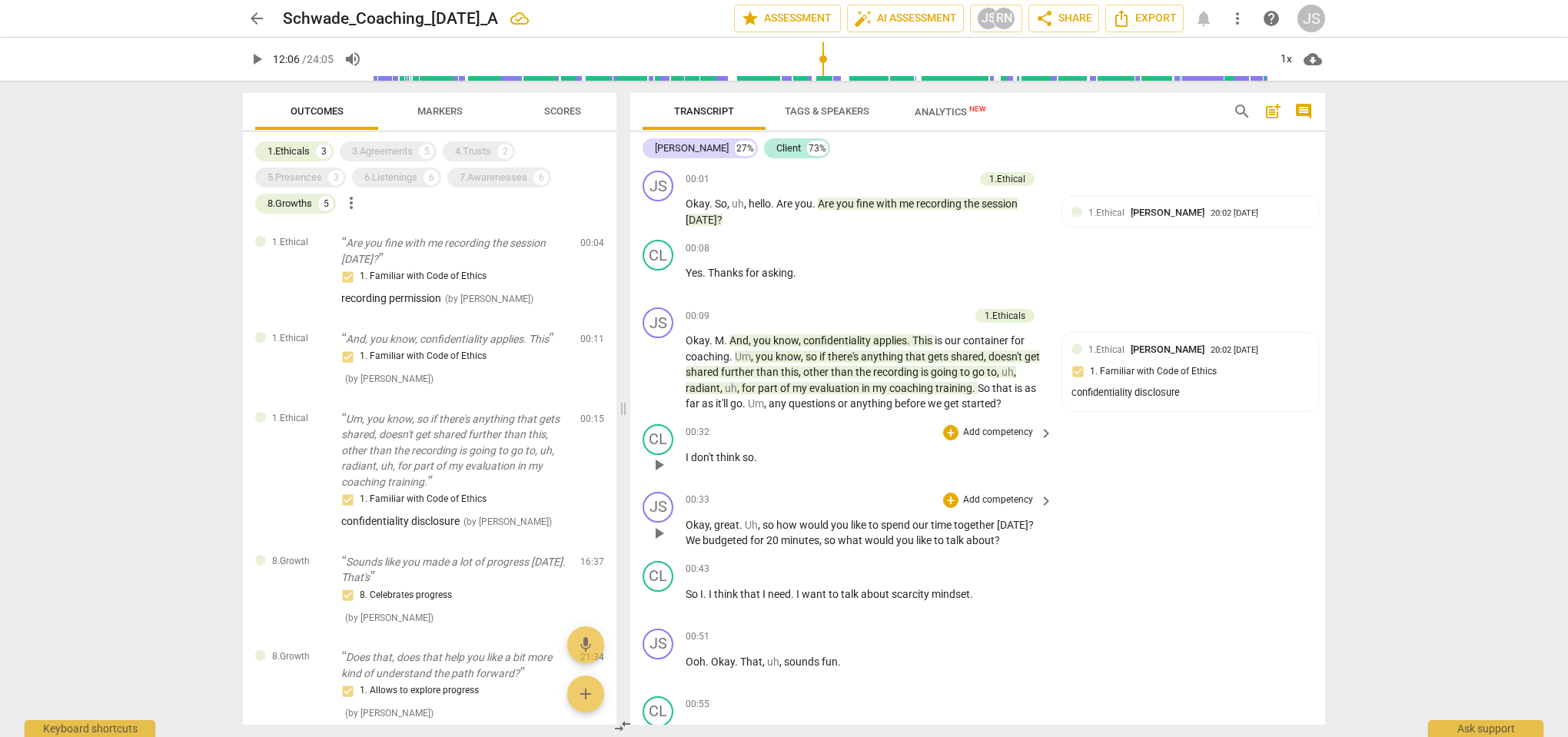
click at [859, 452] on p "I don't think so ." at bounding box center [865, 458] width 360 height 17
drag, startPoint x: 731, startPoint y: 354, endPoint x: 913, endPoint y: 336, distance: 182.9
click at [913, 336] on p "Okay . M . And , you know , confidentiality applies . This is our container for…" at bounding box center [865, 372] width 360 height 79
click at [749, 336] on div "+" at bounding box center [748, 336] width 16 height 16
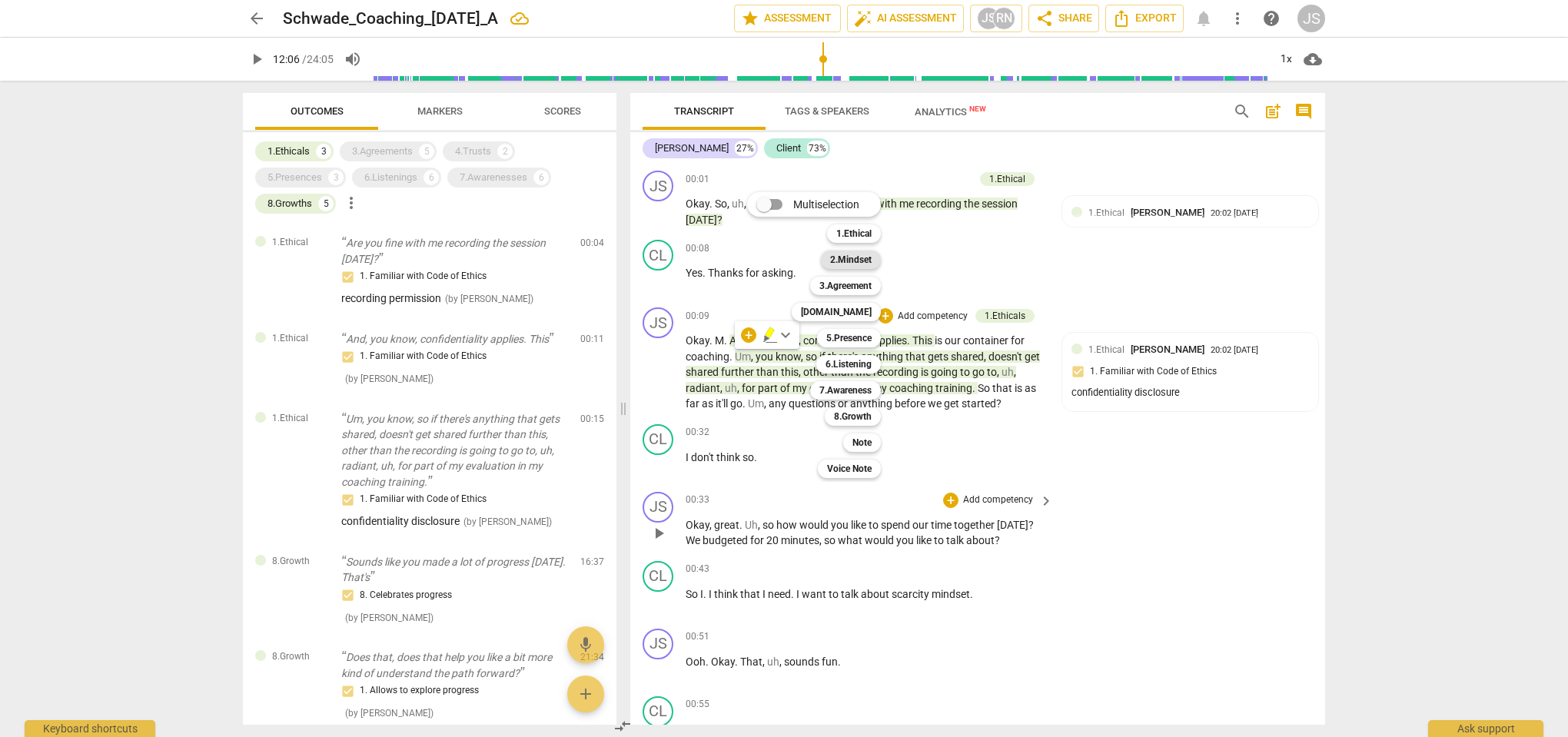
click at [854, 259] on b "2.Mindset" at bounding box center [851, 260] width 42 height 19
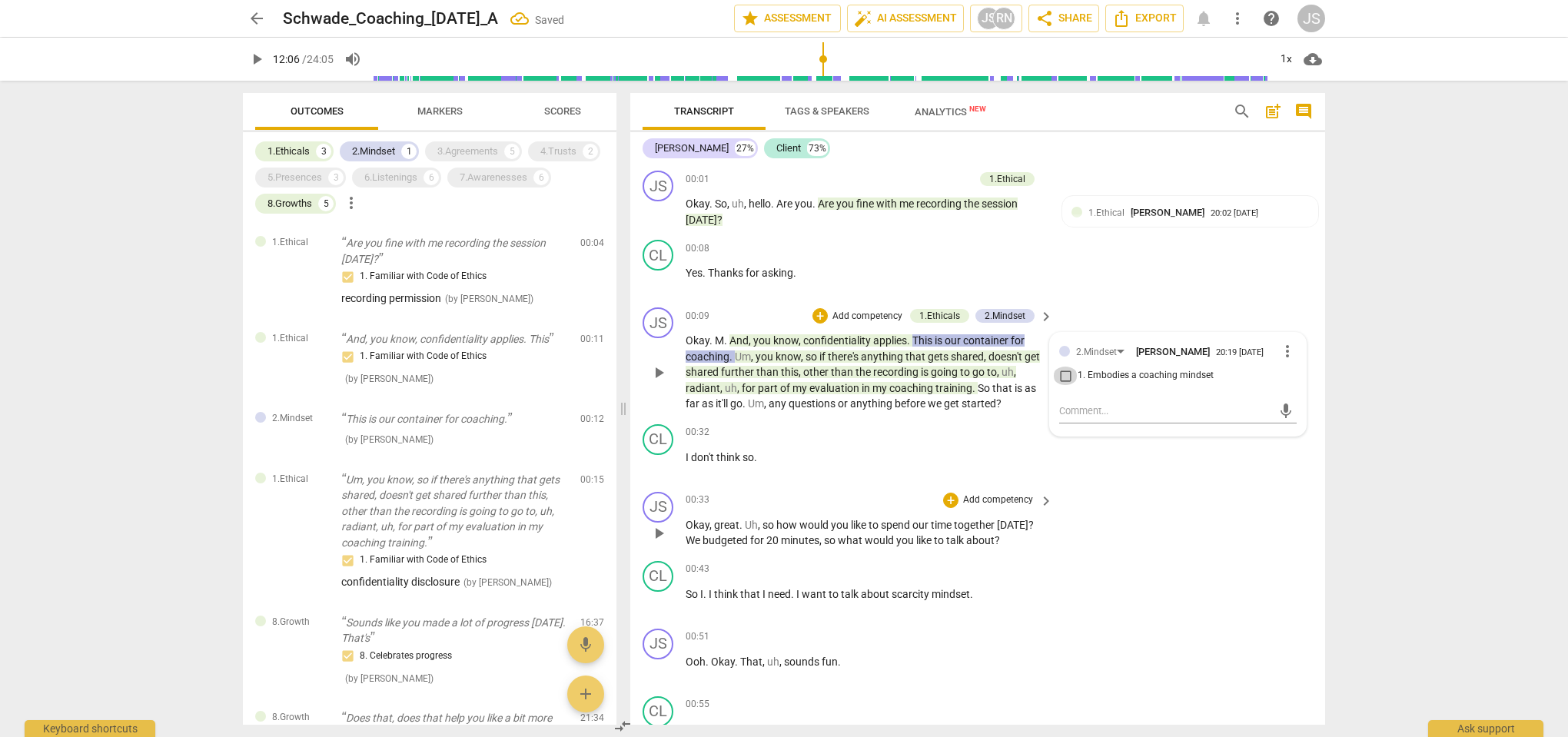
click at [1062, 379] on input "1. Embodies a coaching mindset" at bounding box center [1065, 376] width 24 height 19
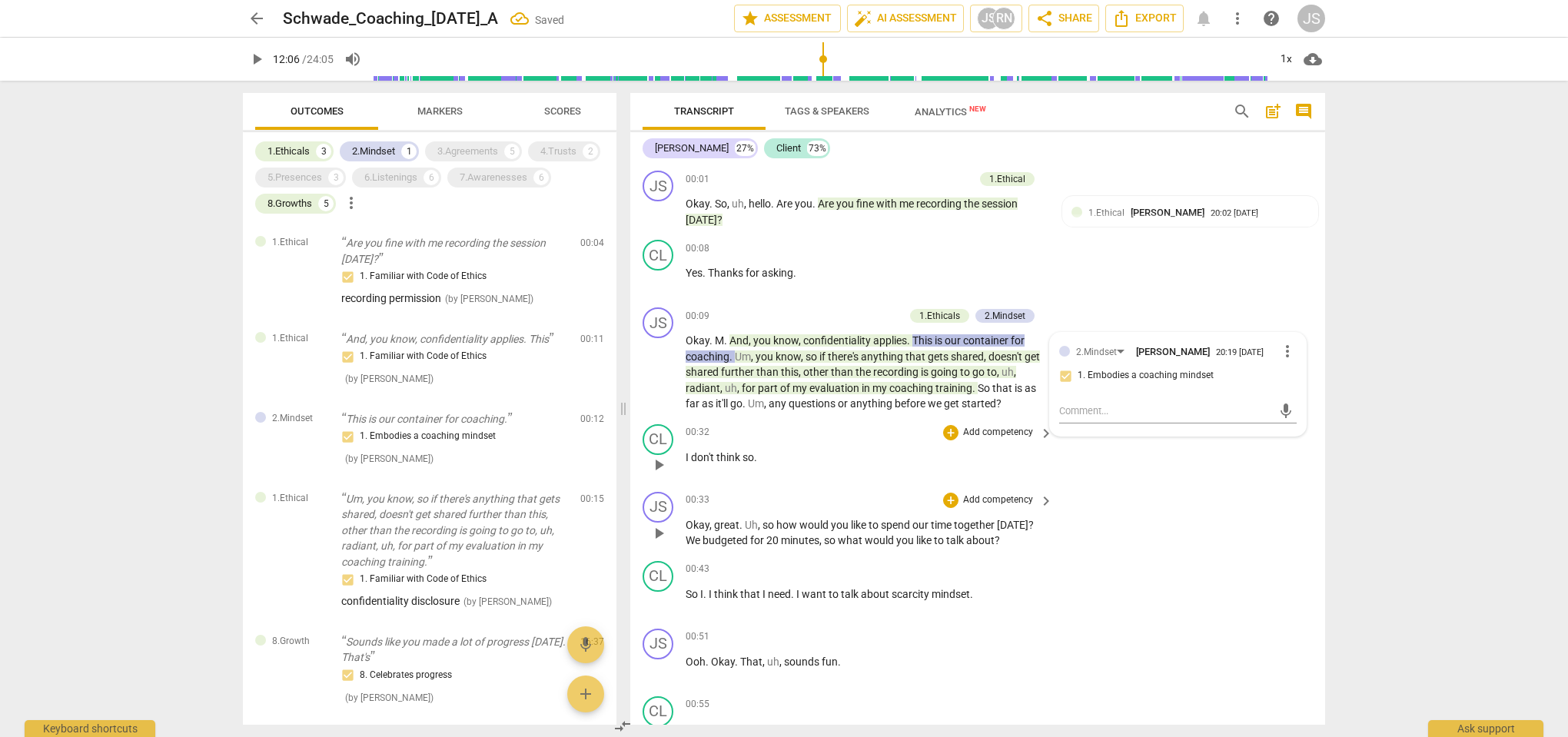
click at [1065, 477] on div "CL play_arrow pause 00:32 + Add competency keyboard_arrow_right I don't think s…" at bounding box center [978, 451] width 695 height 67
click at [410, 263] on p "Are you fine with me recording the session [DATE]?" at bounding box center [455, 251] width 226 height 31
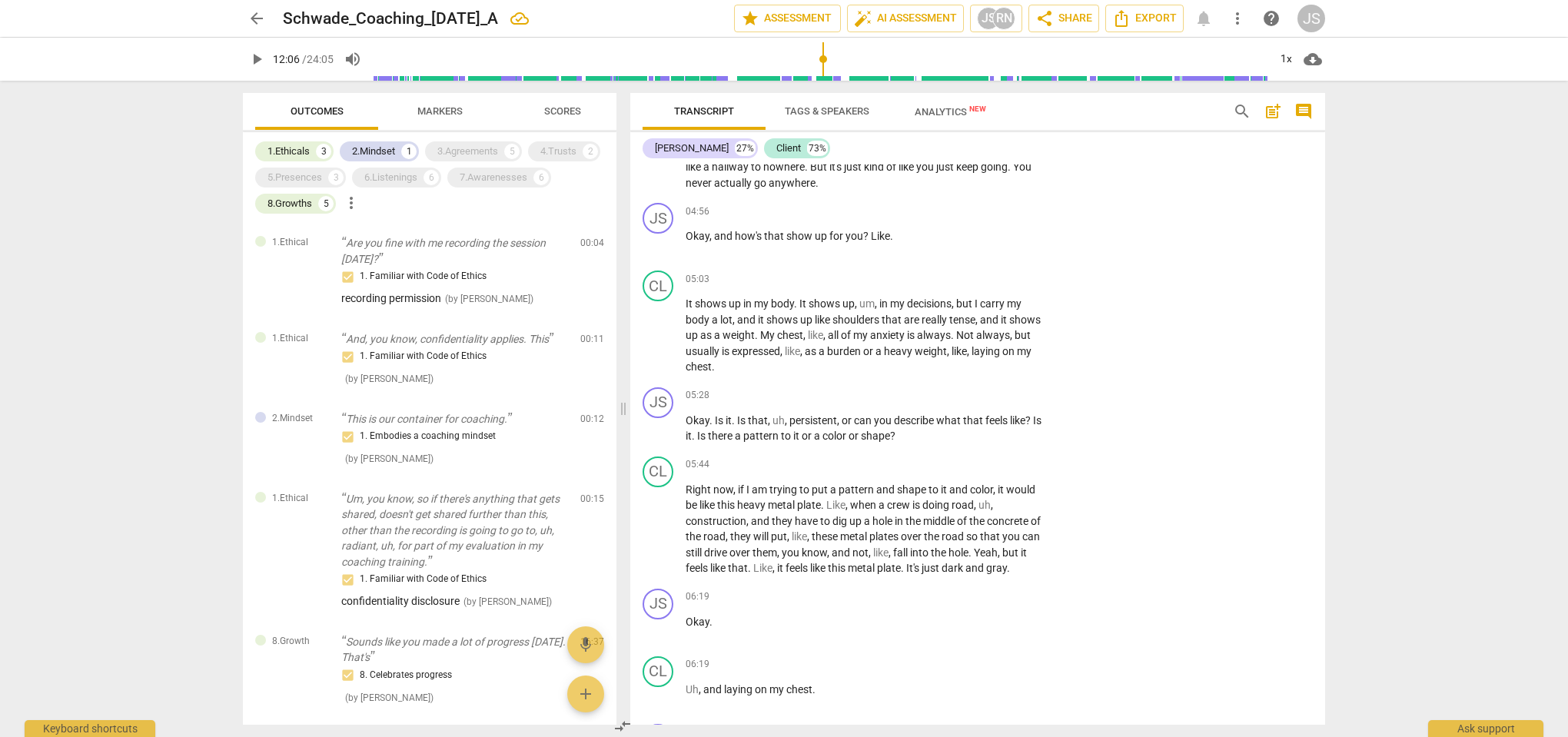
scroll to position [1721, 0]
click at [309, 151] on div "1.Ethicals" at bounding box center [288, 151] width 42 height 16
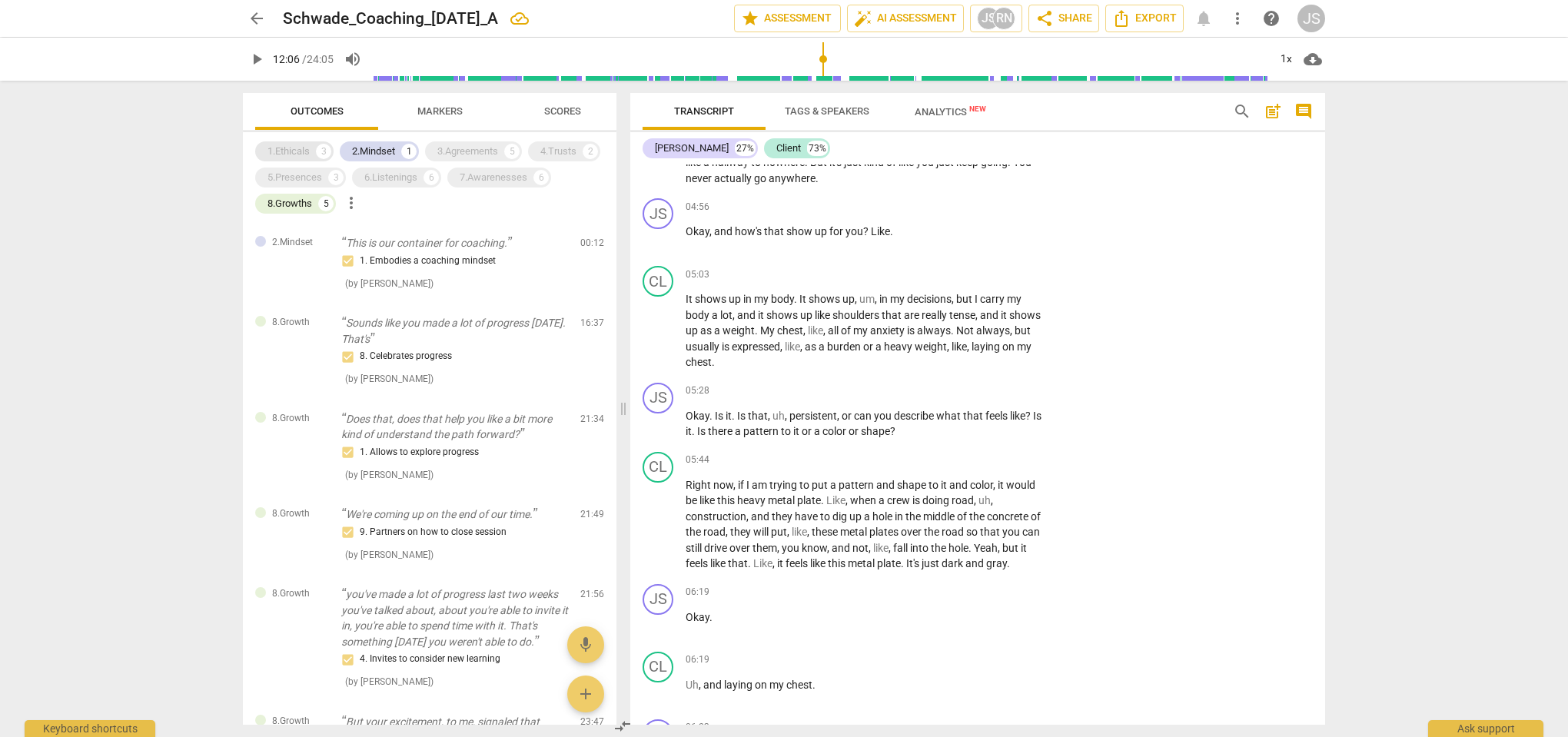
click at [309, 151] on div "1.Ethicals" at bounding box center [288, 151] width 42 height 16
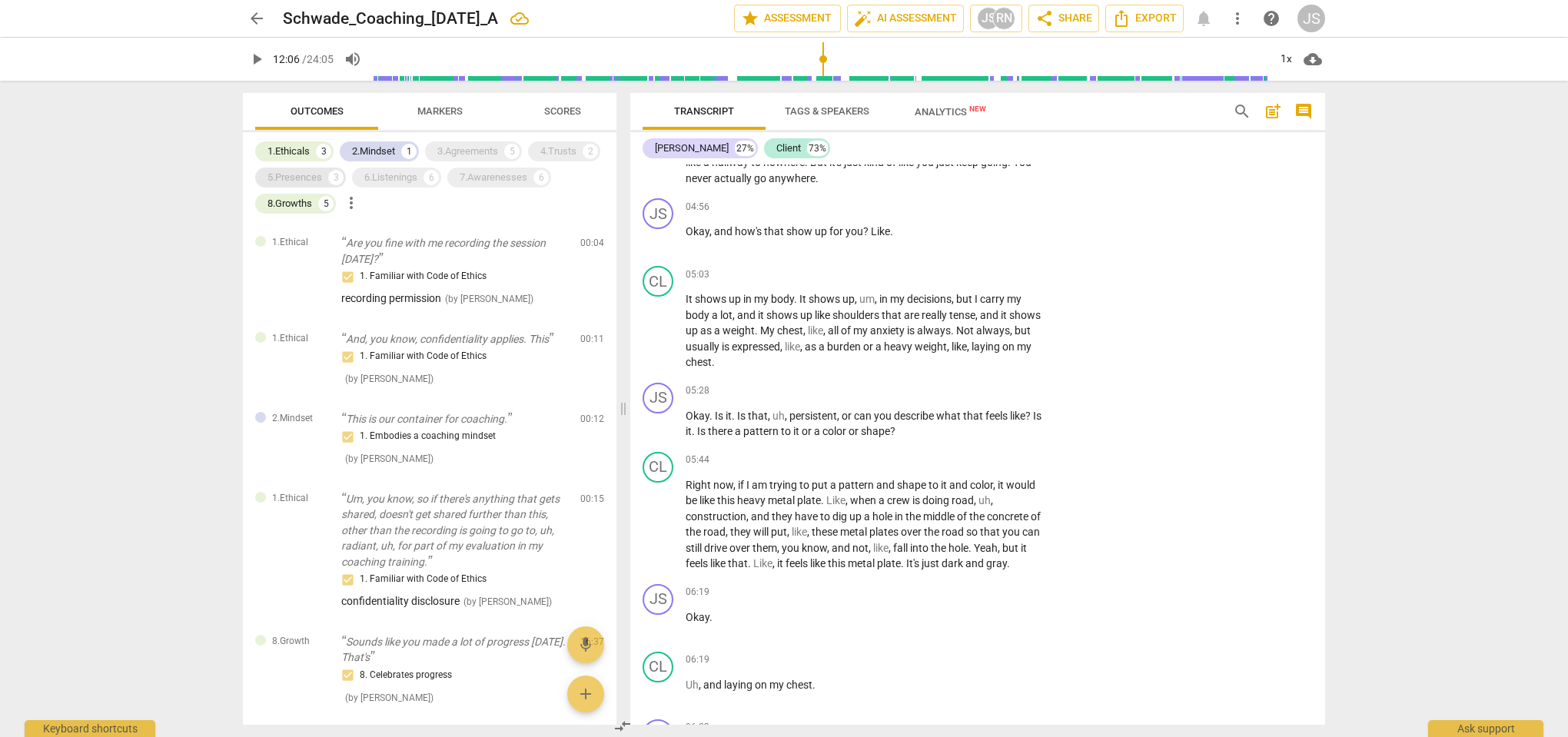
click at [316, 180] on div "5.Presences" at bounding box center [295, 178] width 55 height 16
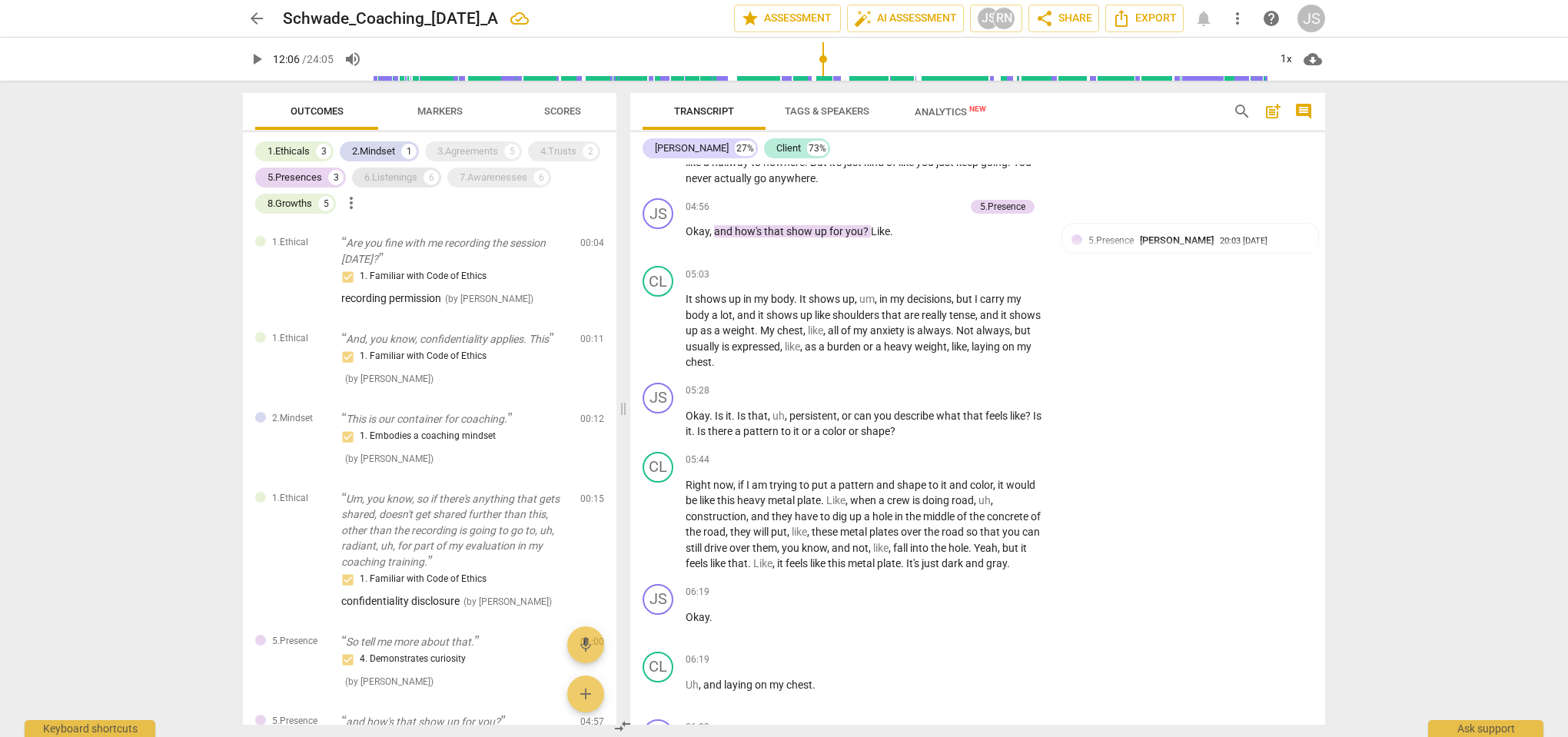
click at [380, 183] on div "6.Listenings" at bounding box center [390, 178] width 53 height 16
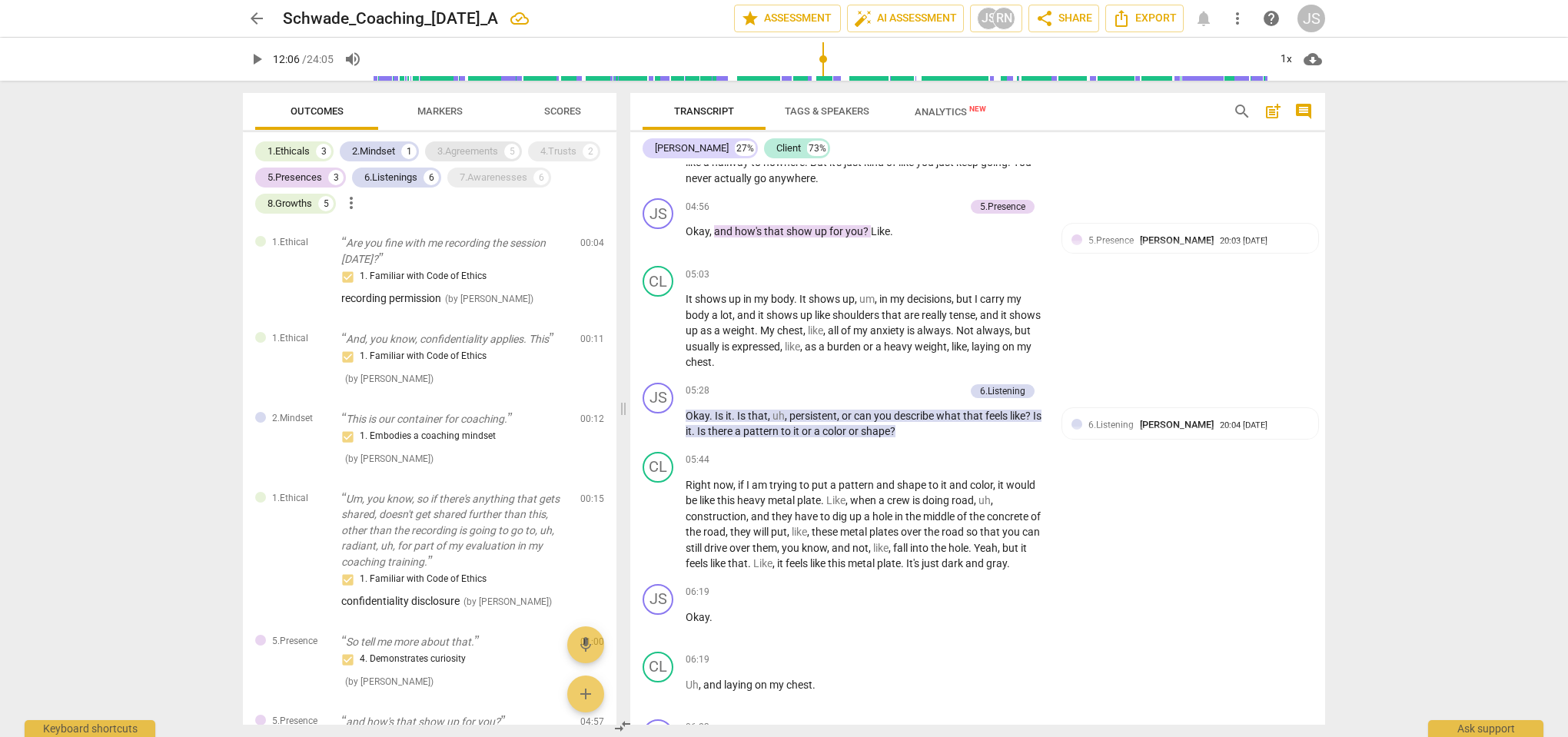
click at [451, 150] on div "3.Agreements" at bounding box center [467, 151] width 60 height 16
click at [473, 181] on div "7.Awarenesses" at bounding box center [493, 178] width 67 height 16
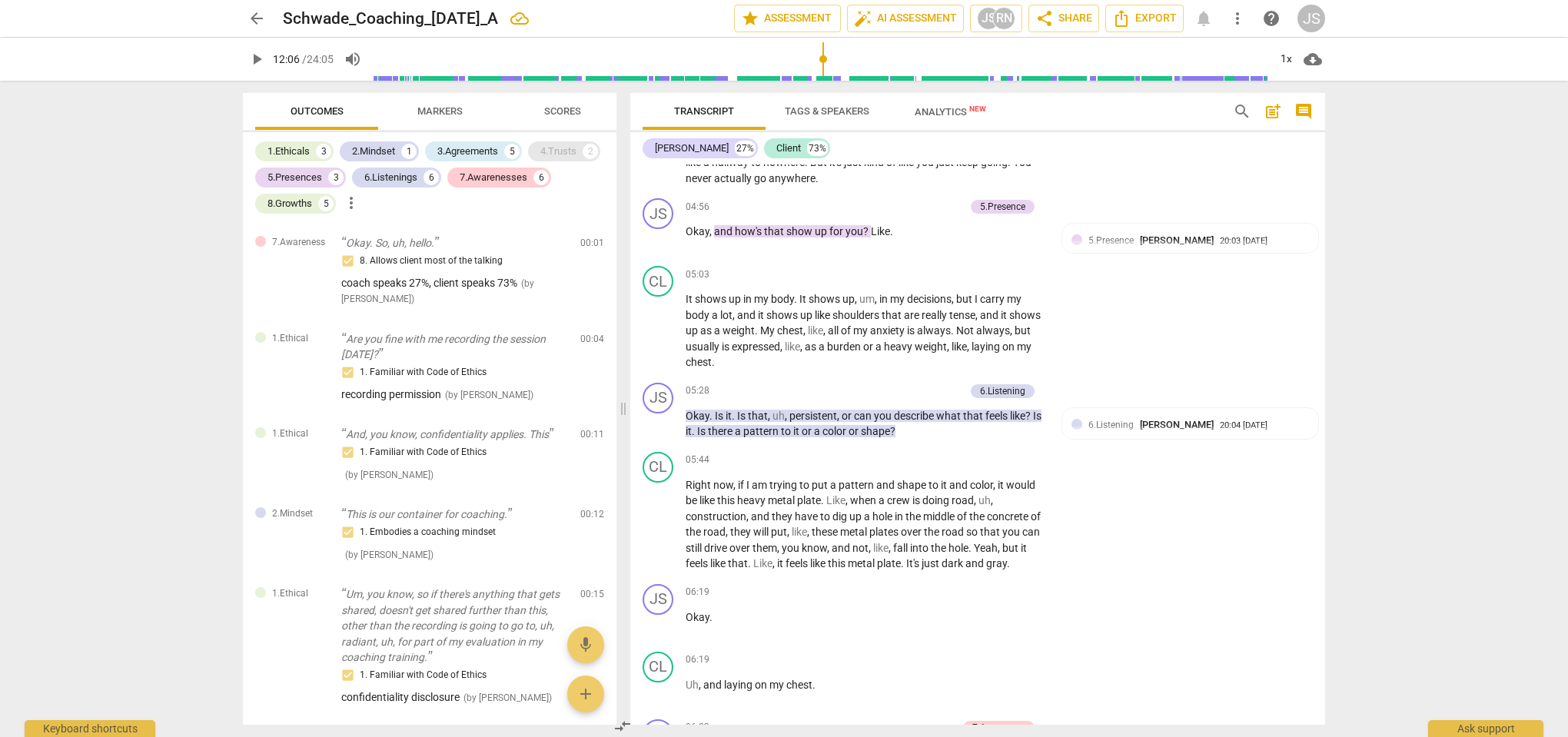
click at [555, 154] on div "4.Trusts" at bounding box center [558, 151] width 36 height 16
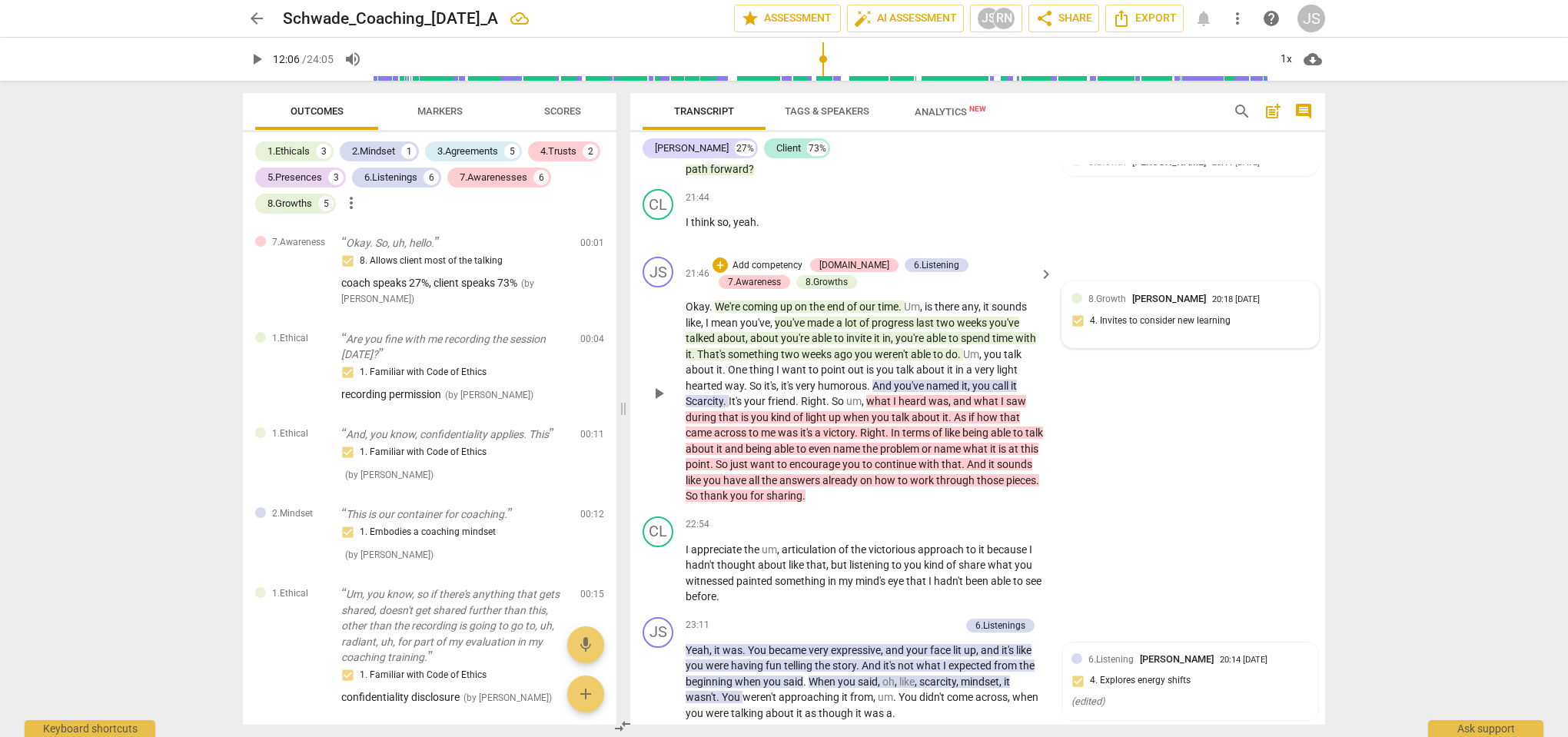
scroll to position [6578, 0]
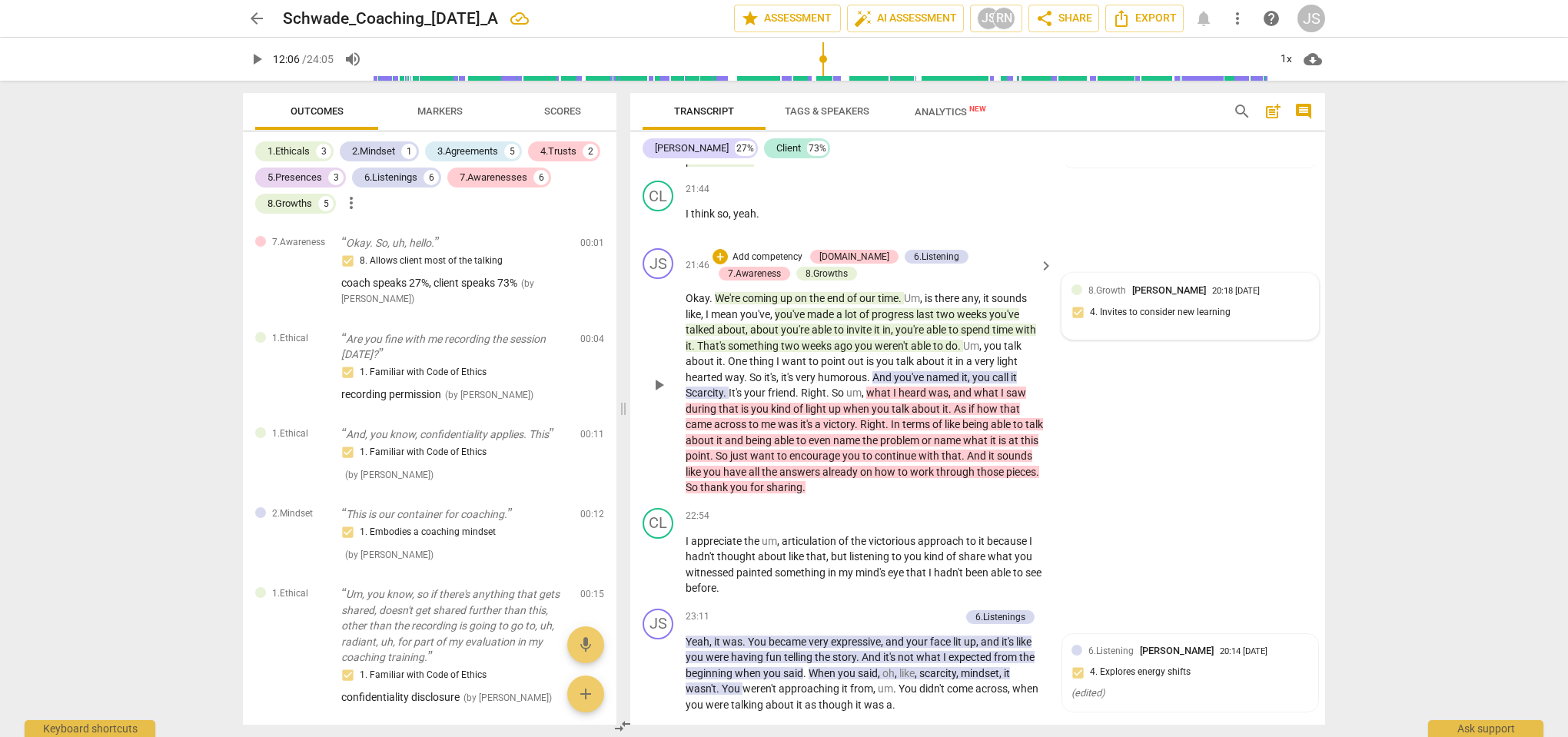
click at [1121, 283] on div "8.Growth [PERSON_NAME] 20:18 [DATE] 4. Invites to consider new learning" at bounding box center [1189, 307] width 237 height 47
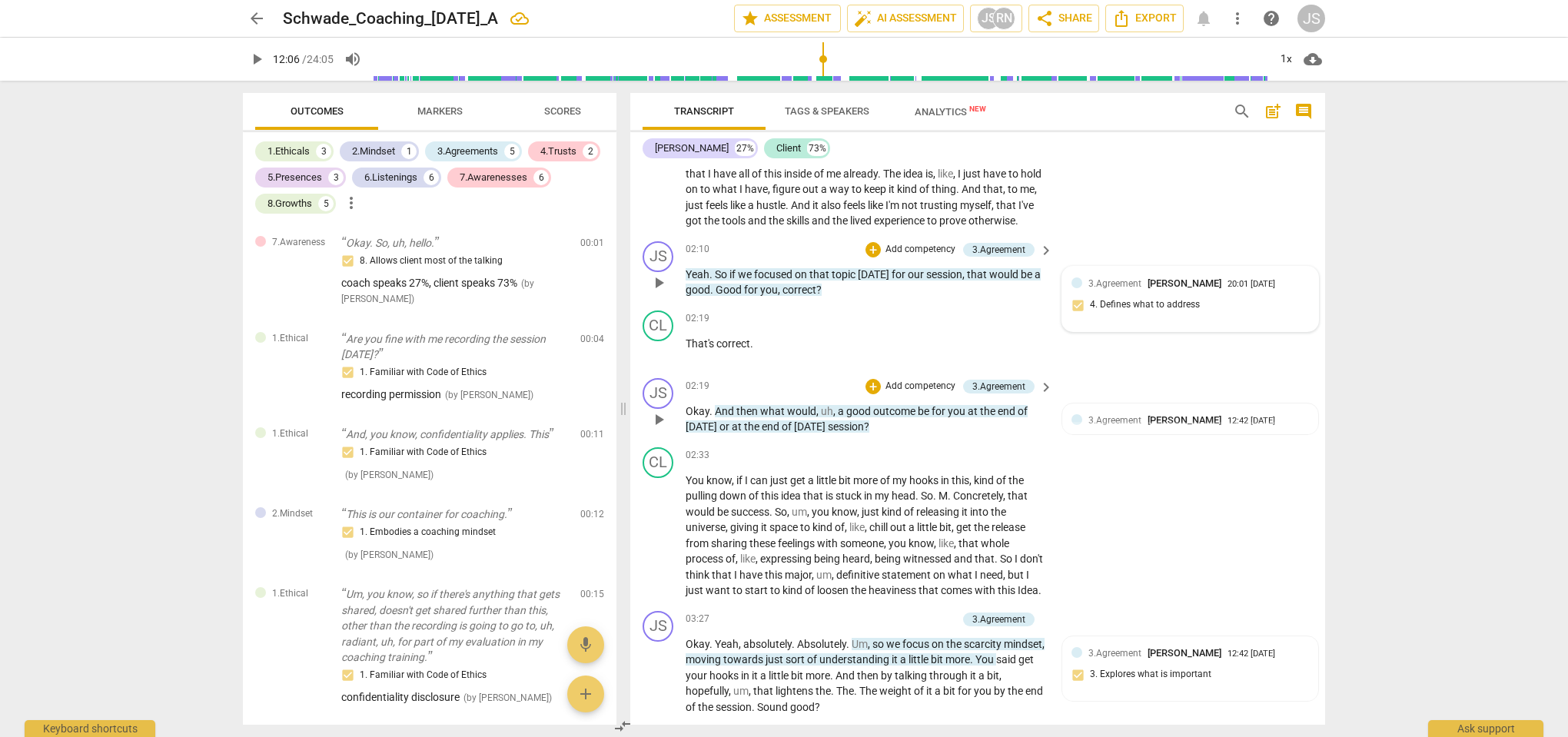
scroll to position [1055, 0]
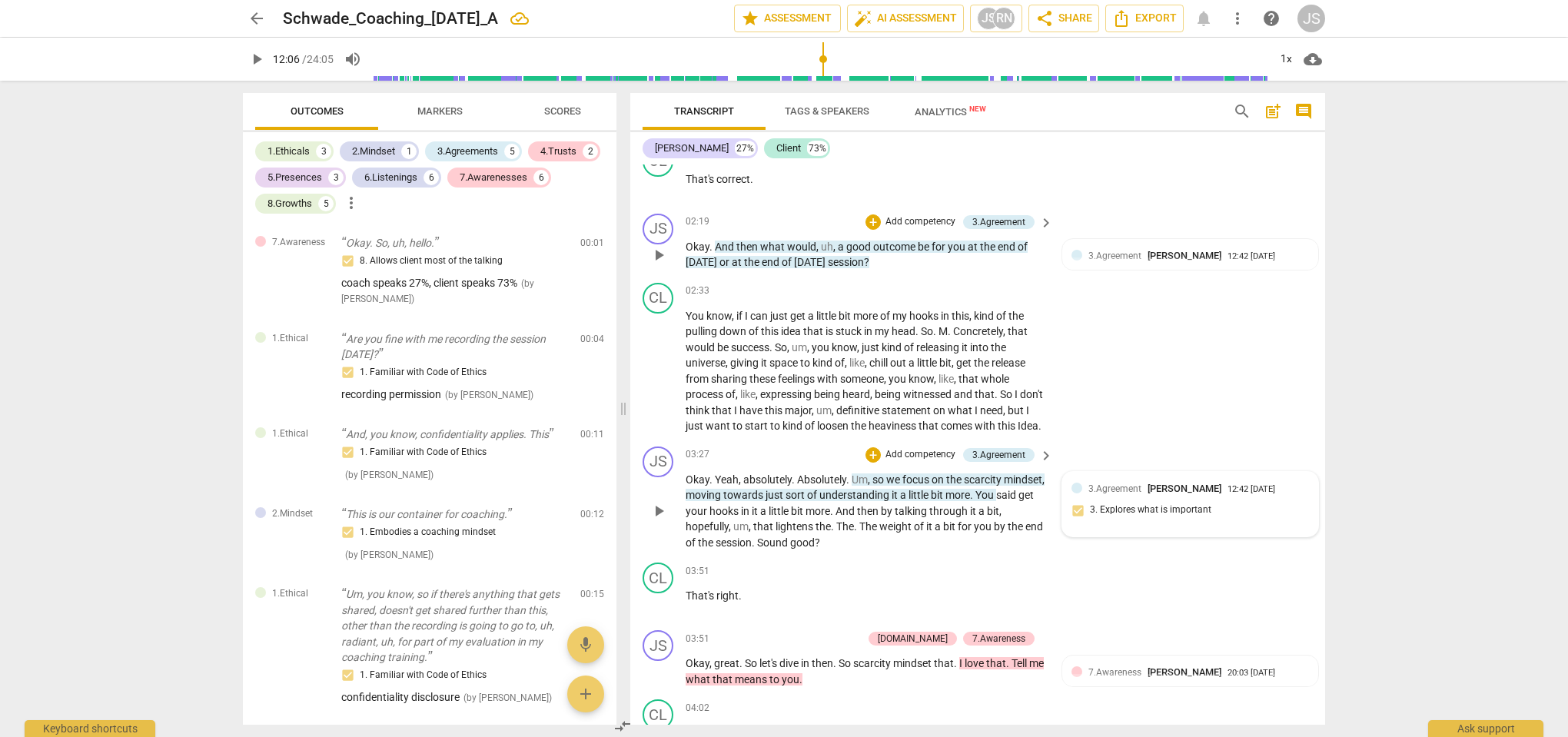
click at [1132, 494] on span "3.Agreement" at bounding box center [1114, 488] width 53 height 11
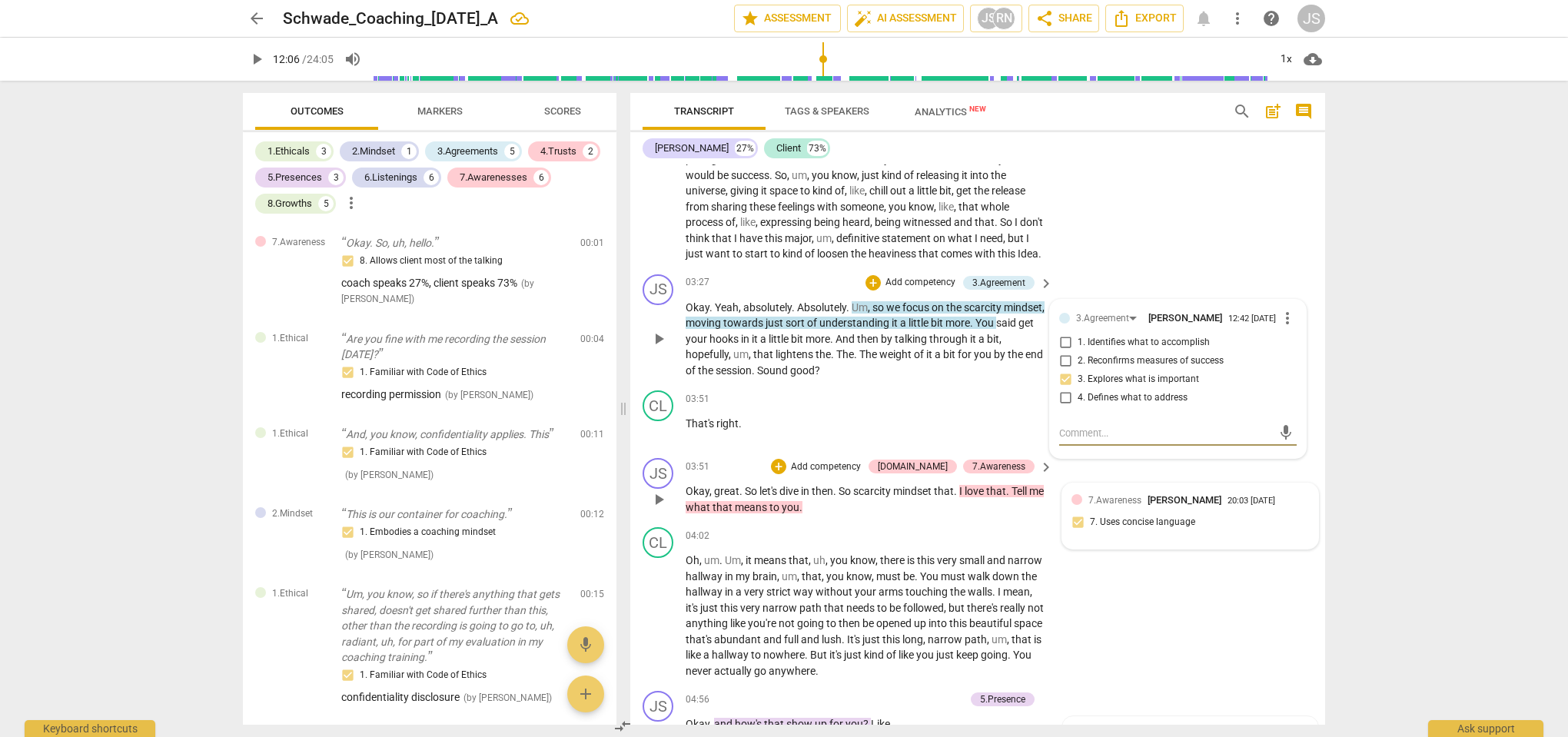
click at [1132, 506] on span "7.Awareness" at bounding box center [1114, 500] width 53 height 11
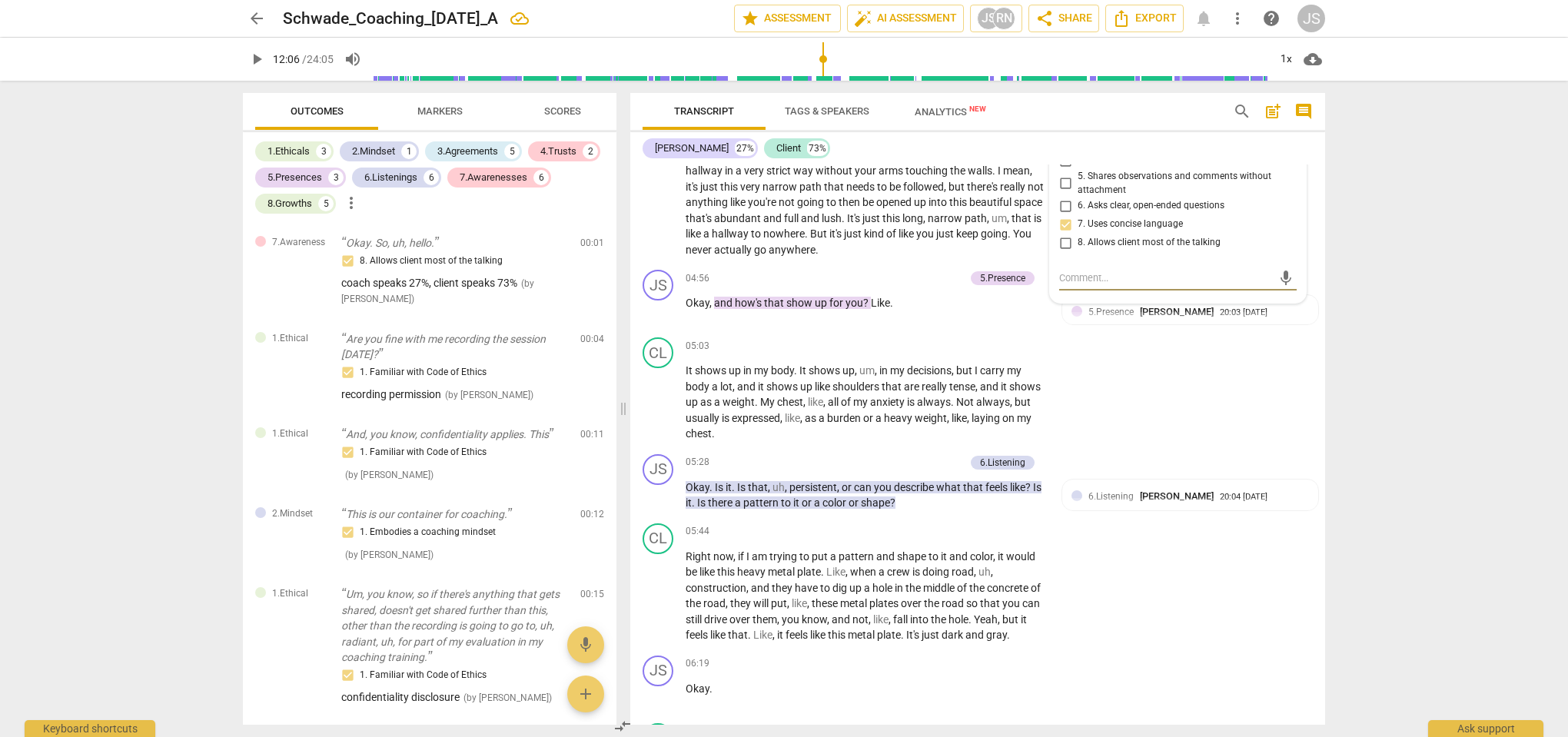
scroll to position [1789, 0]
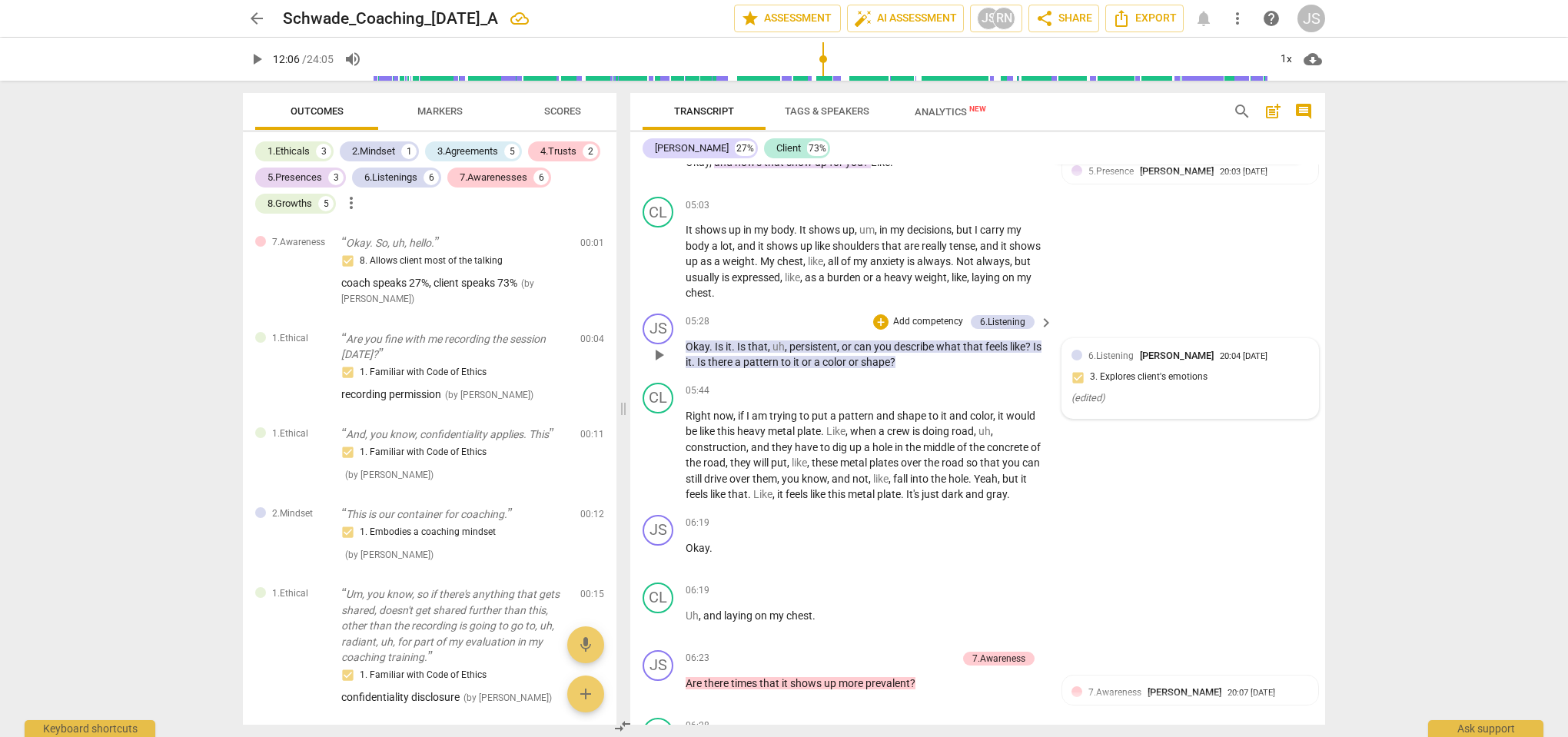
click at [1140, 361] on span "[PERSON_NAME]" at bounding box center [1177, 355] width 74 height 12
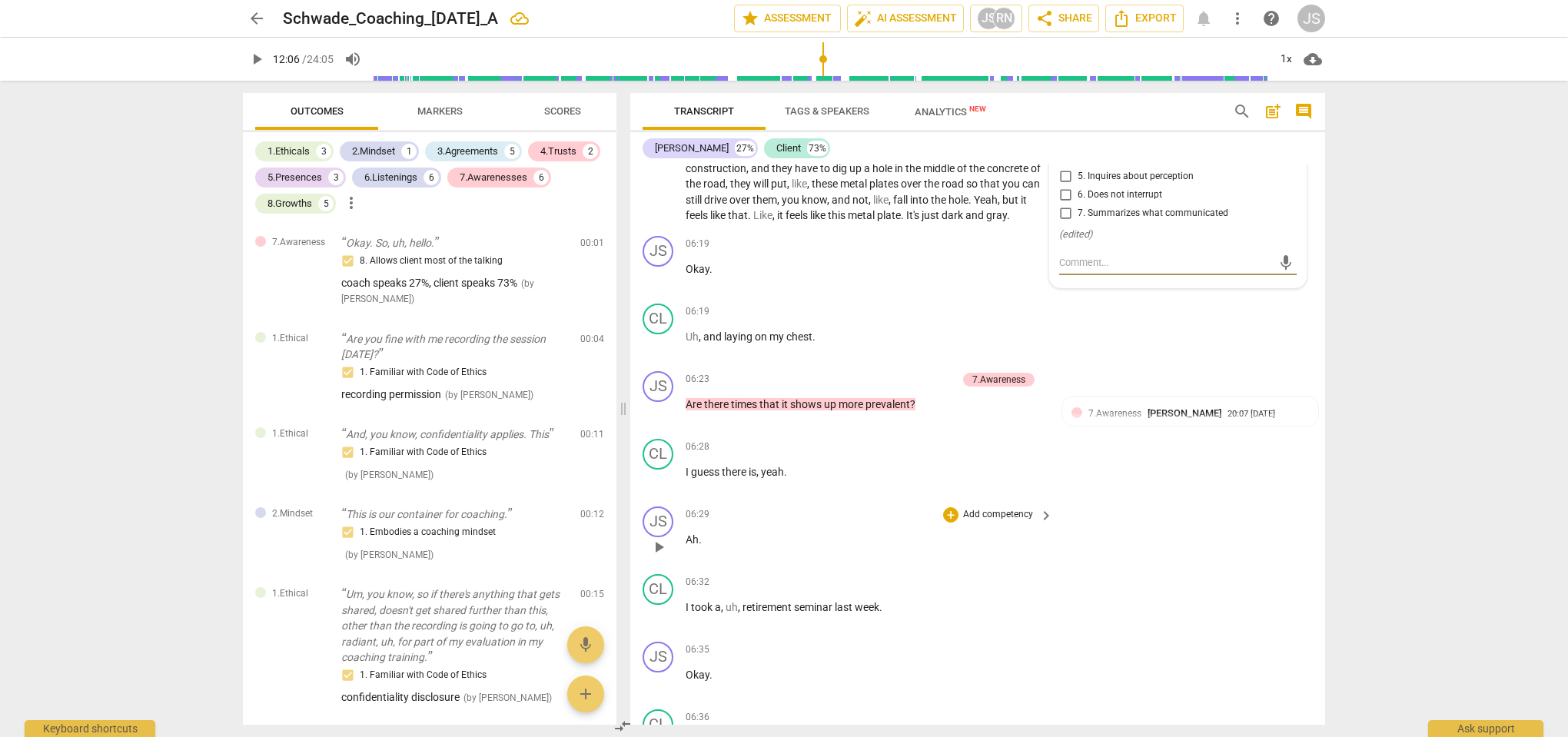
scroll to position [2082, 0]
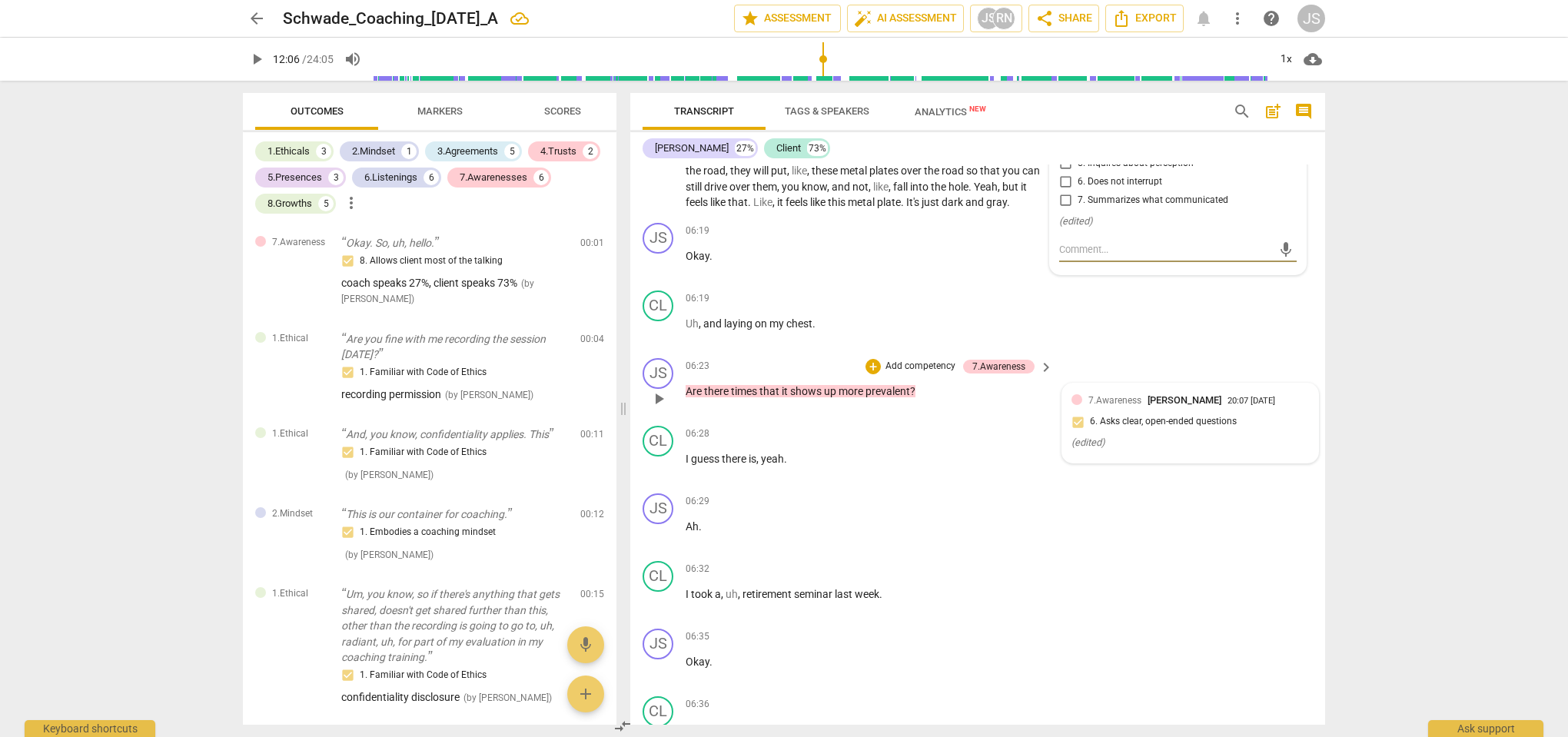
click at [1138, 406] on span "7.Awareness" at bounding box center [1114, 400] width 53 height 11
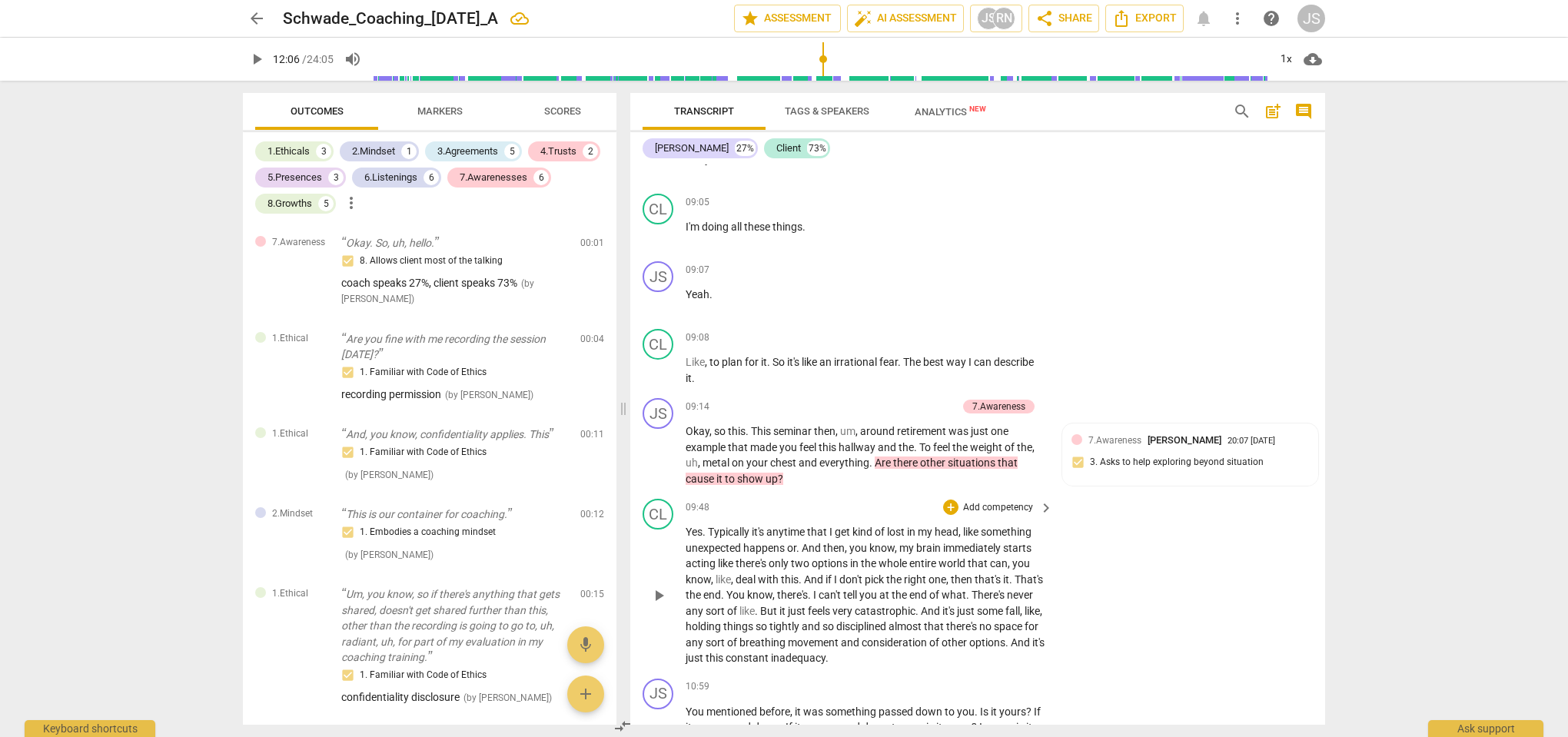
scroll to position [3544, 0]
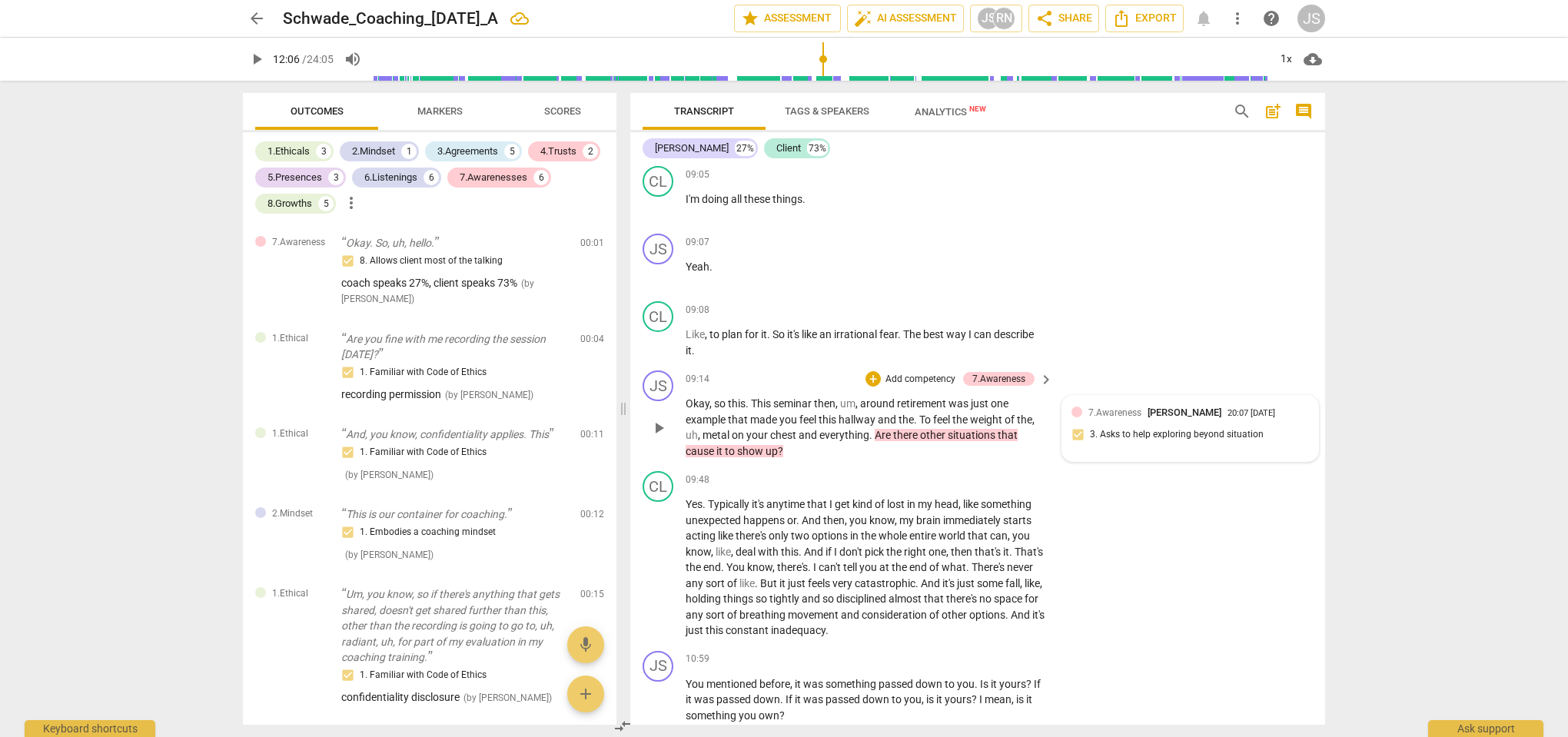
click at [1134, 425] on div "7.Awareness [PERSON_NAME] 20:07 [DATE] 3. Asks to help exploring beyond situati…" at bounding box center [1189, 429] width 237 height 47
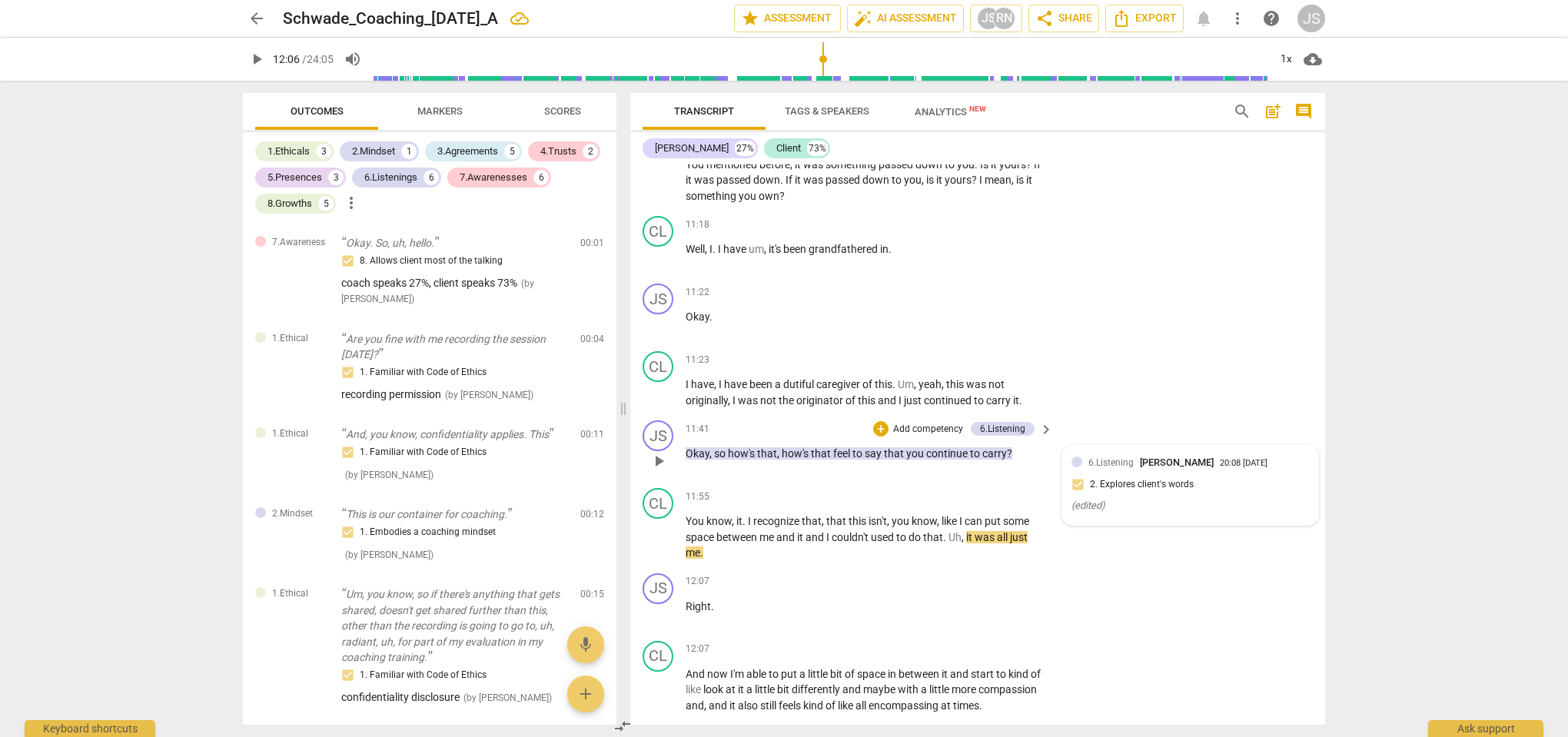
click at [1132, 462] on div "6.Listening [PERSON_NAME] 20:08 [DATE] 2. Explores client's words ( edited )" at bounding box center [1189, 485] width 237 height 61
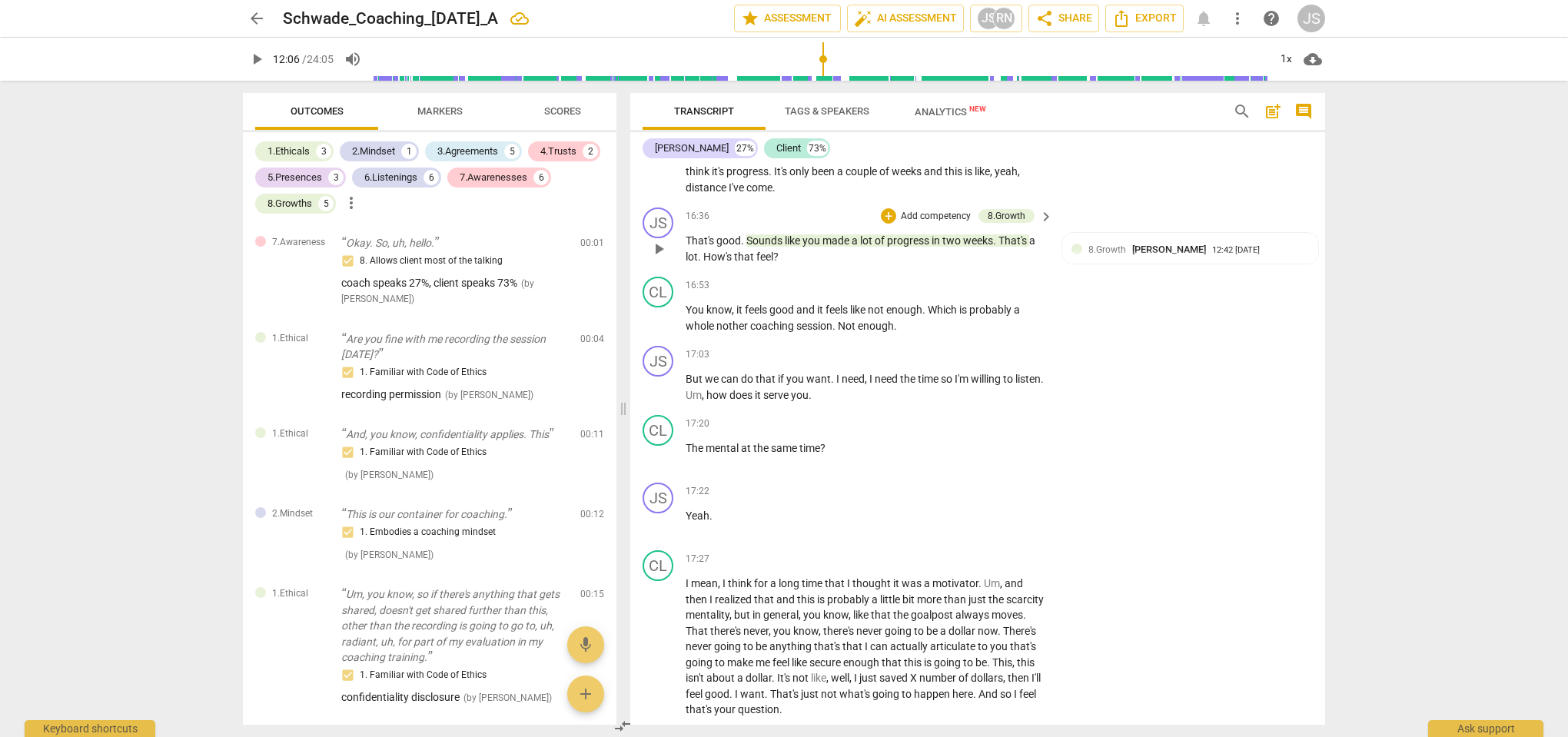
scroll to position [5383, 0]
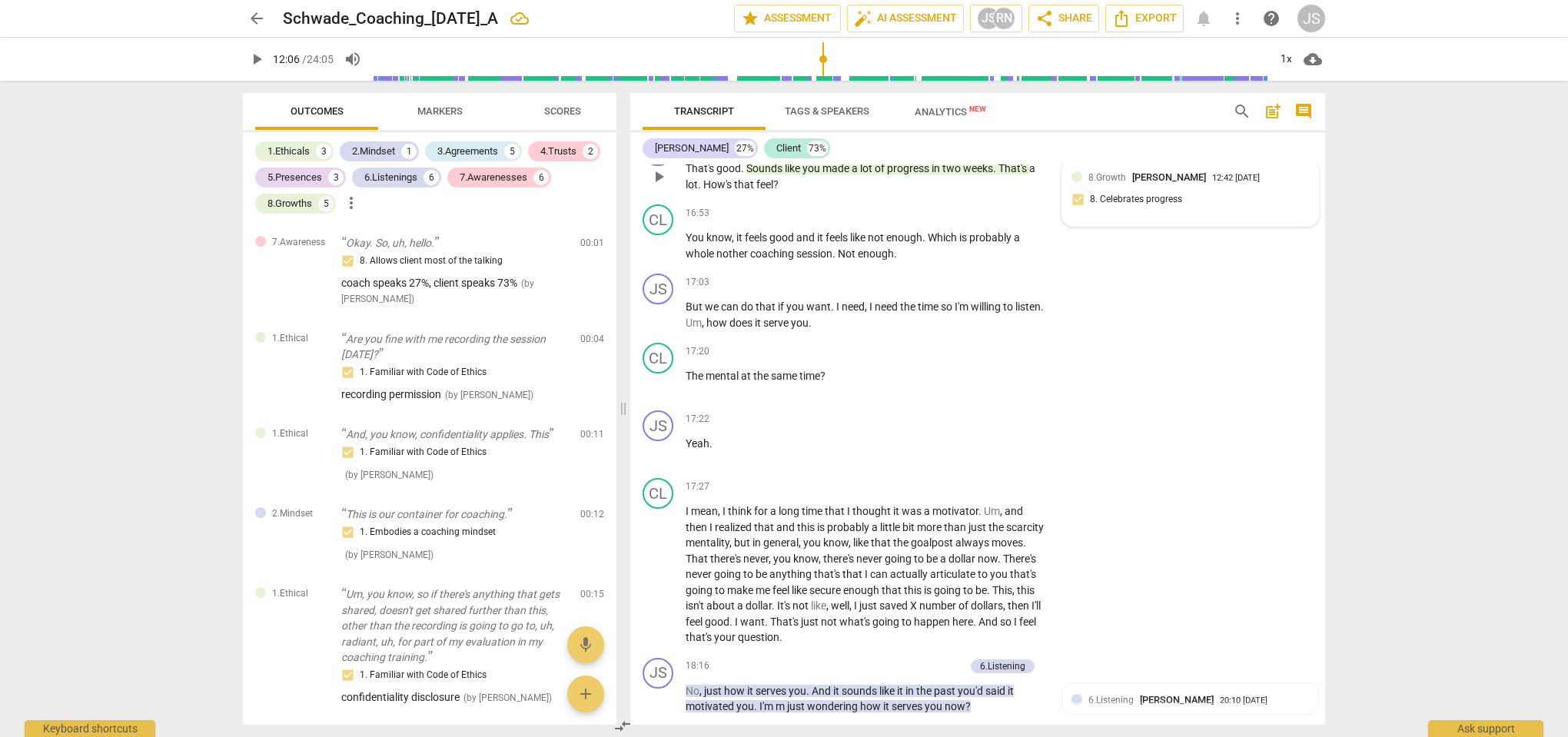
click at [1119, 178] on div "8.Growth [PERSON_NAME]" at bounding box center [1149, 177] width 124 height 15
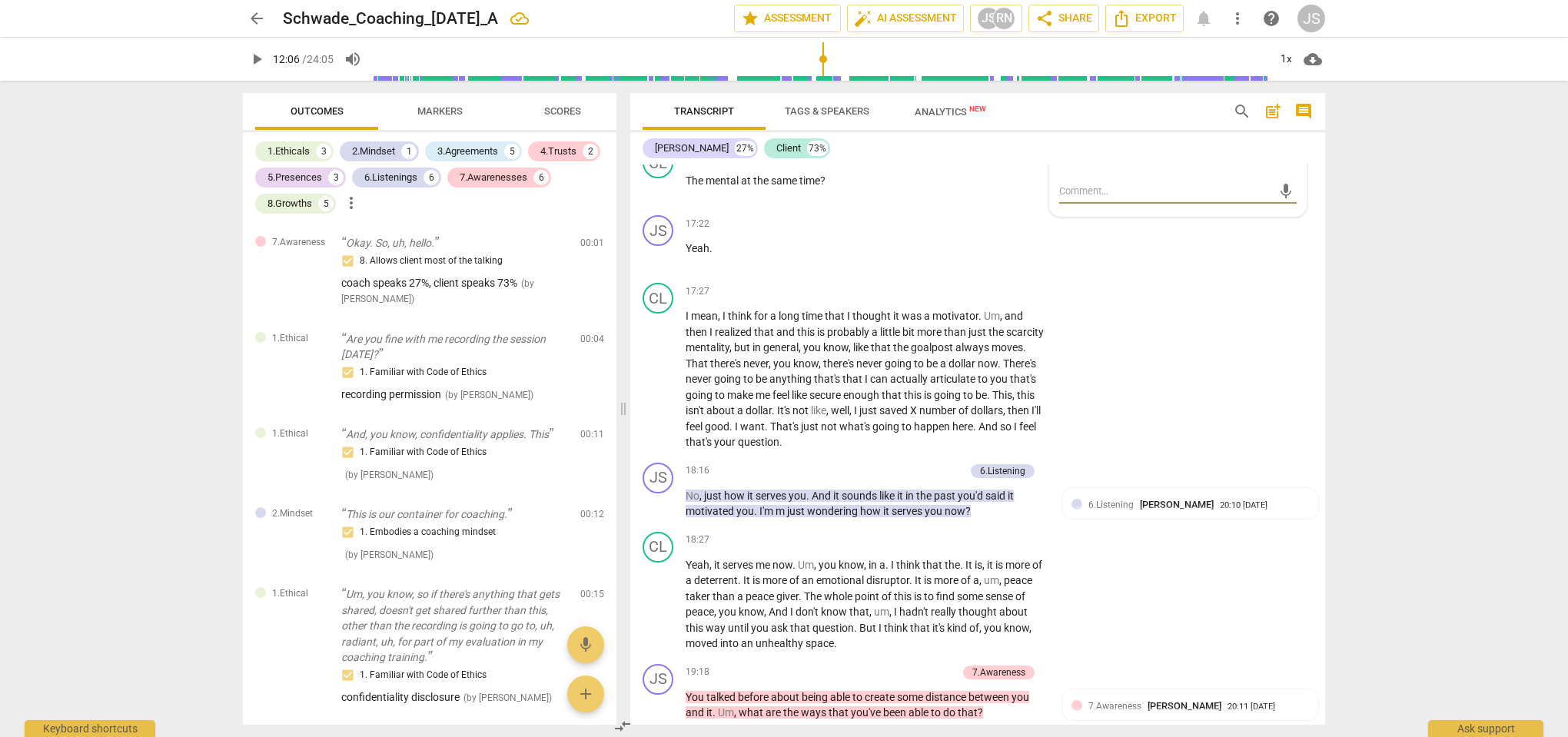
scroll to position [5749, 0]
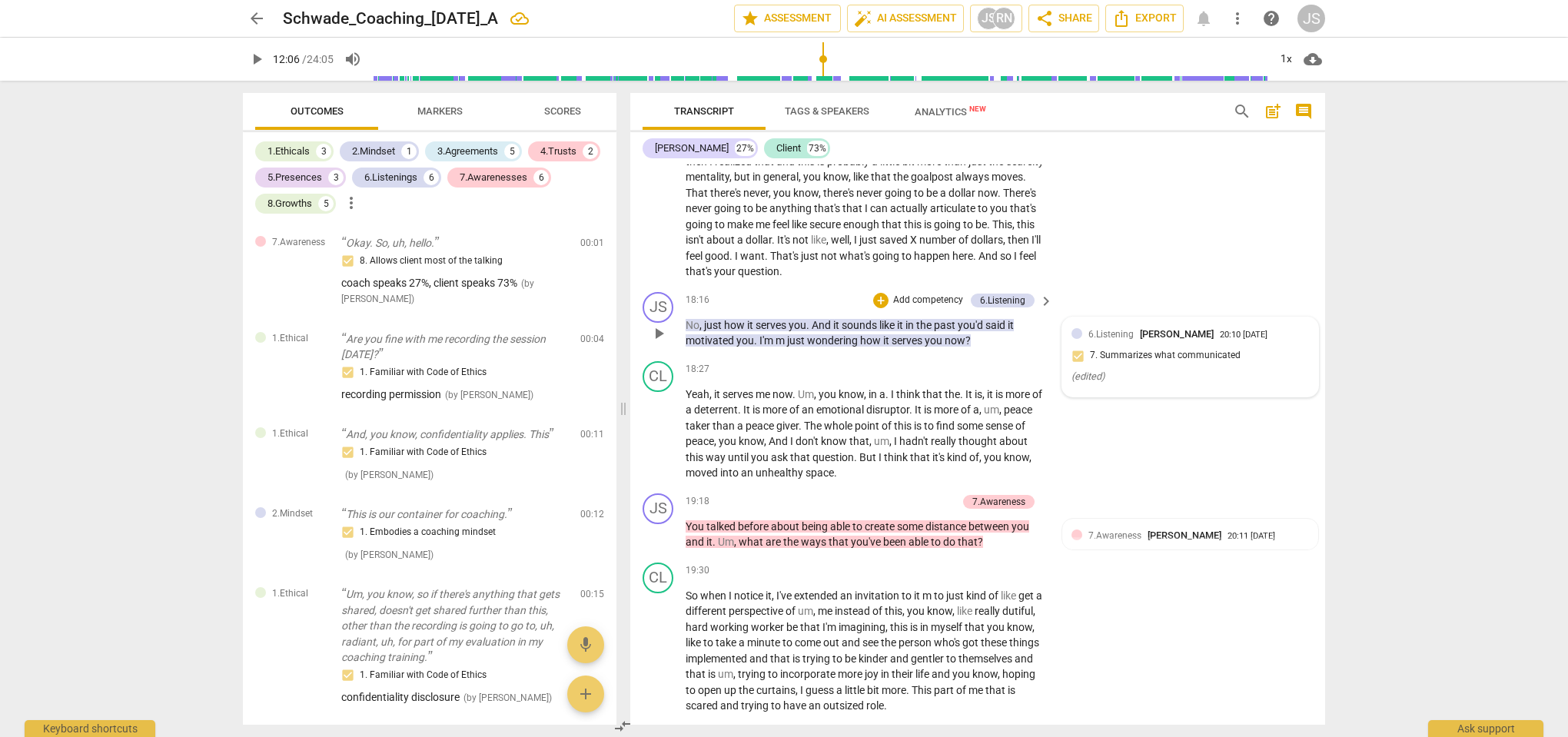
click at [1114, 329] on span "6.Listening" at bounding box center [1110, 334] width 45 height 11
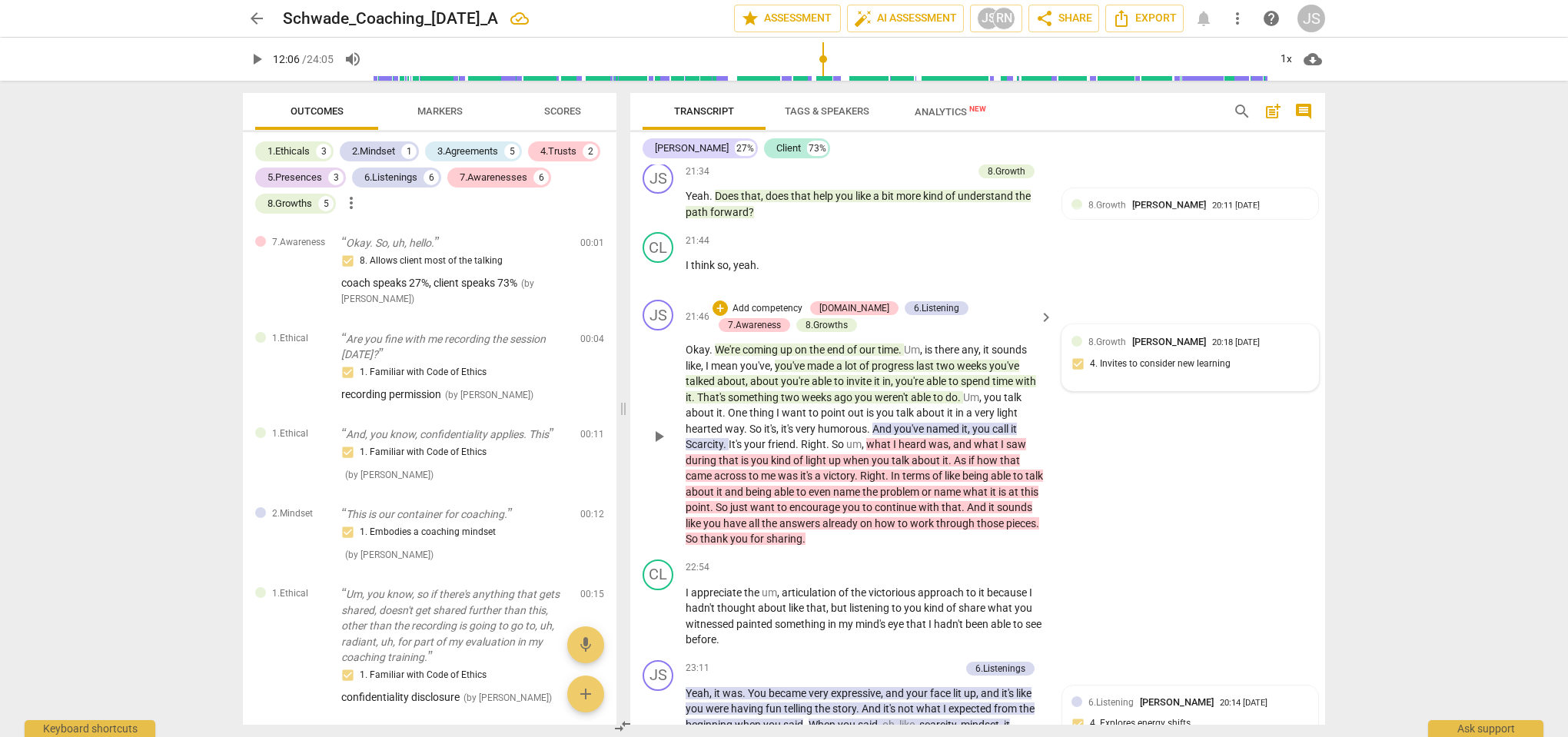
scroll to position [6530, 0]
click at [1117, 197] on span "8.Growth" at bounding box center [1106, 202] width 38 height 11
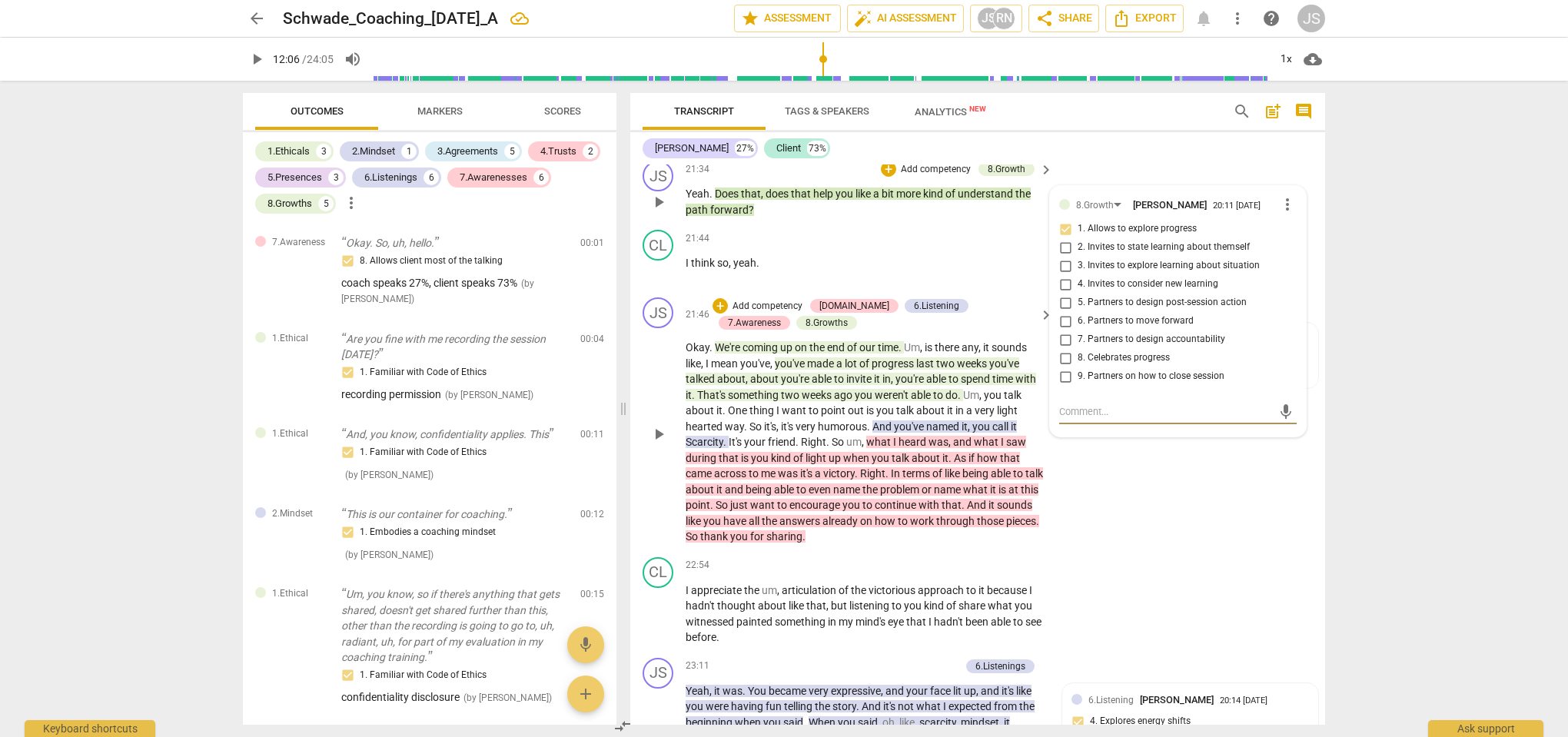
click at [1099, 513] on div "JS play_arrow pause 21:46 + Add competency [DOMAIN_NAME] 6.Listening 7.Awarenes…" at bounding box center [978, 421] width 695 height 260
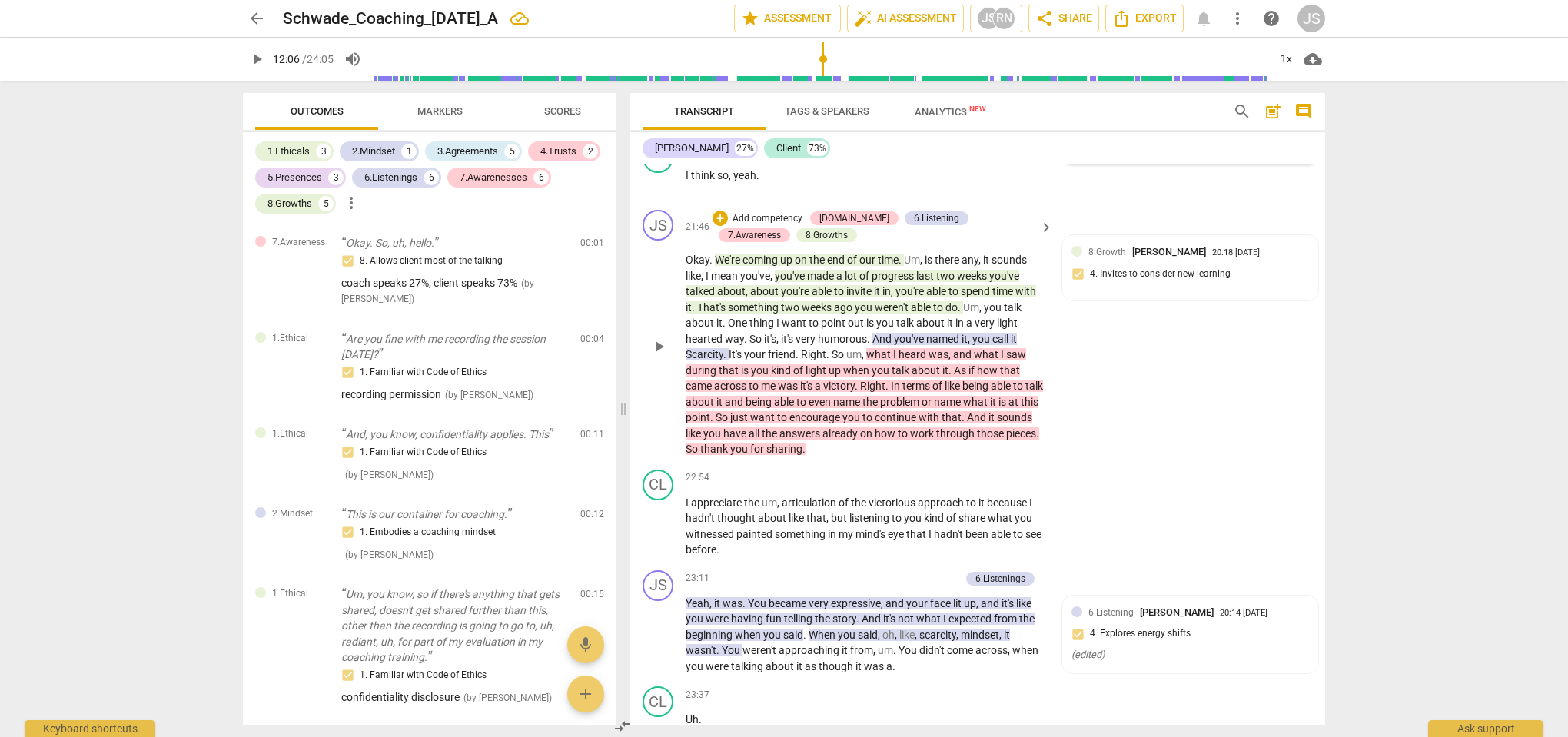
scroll to position [6608, 0]
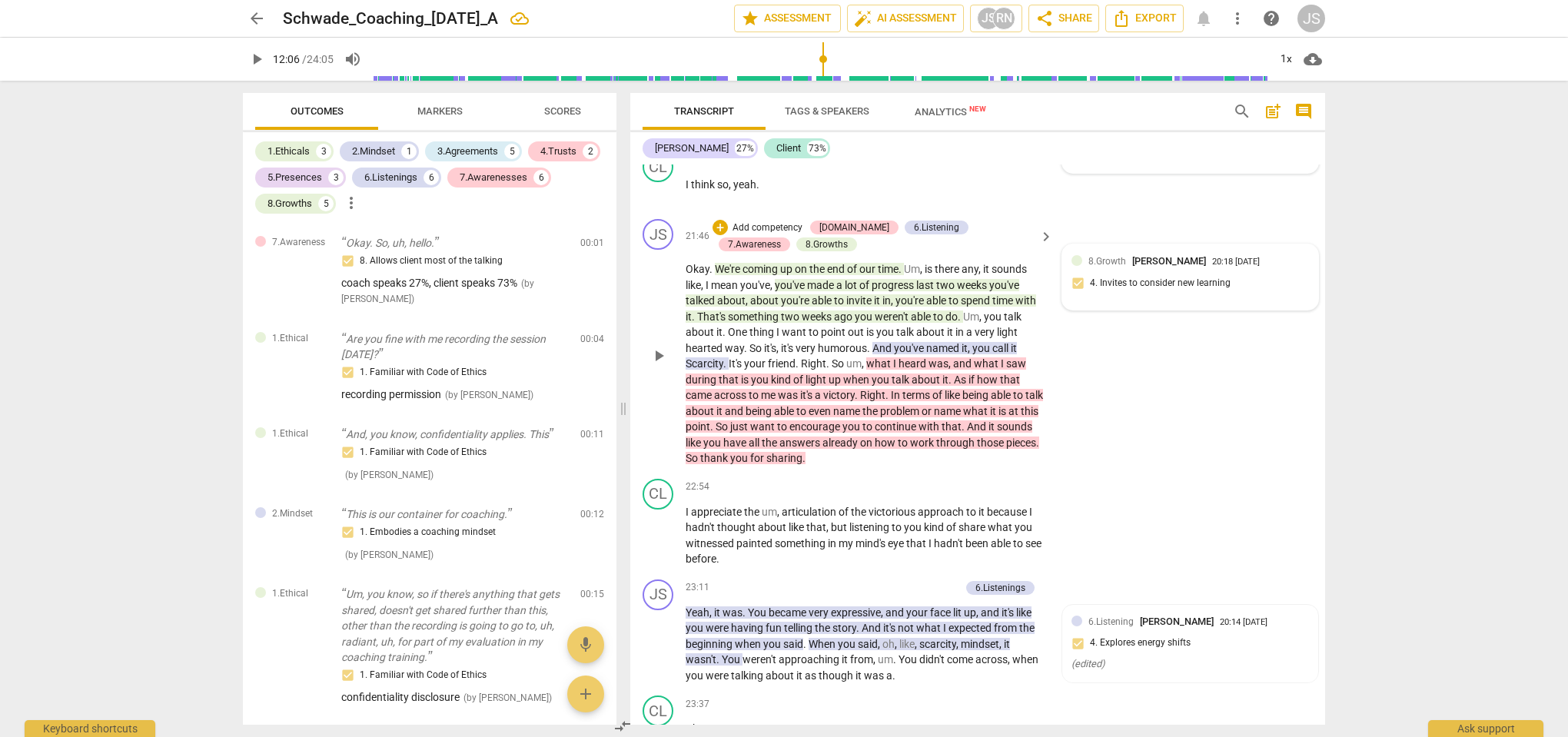
click at [1120, 256] on span "8.Growth" at bounding box center [1106, 261] width 38 height 11
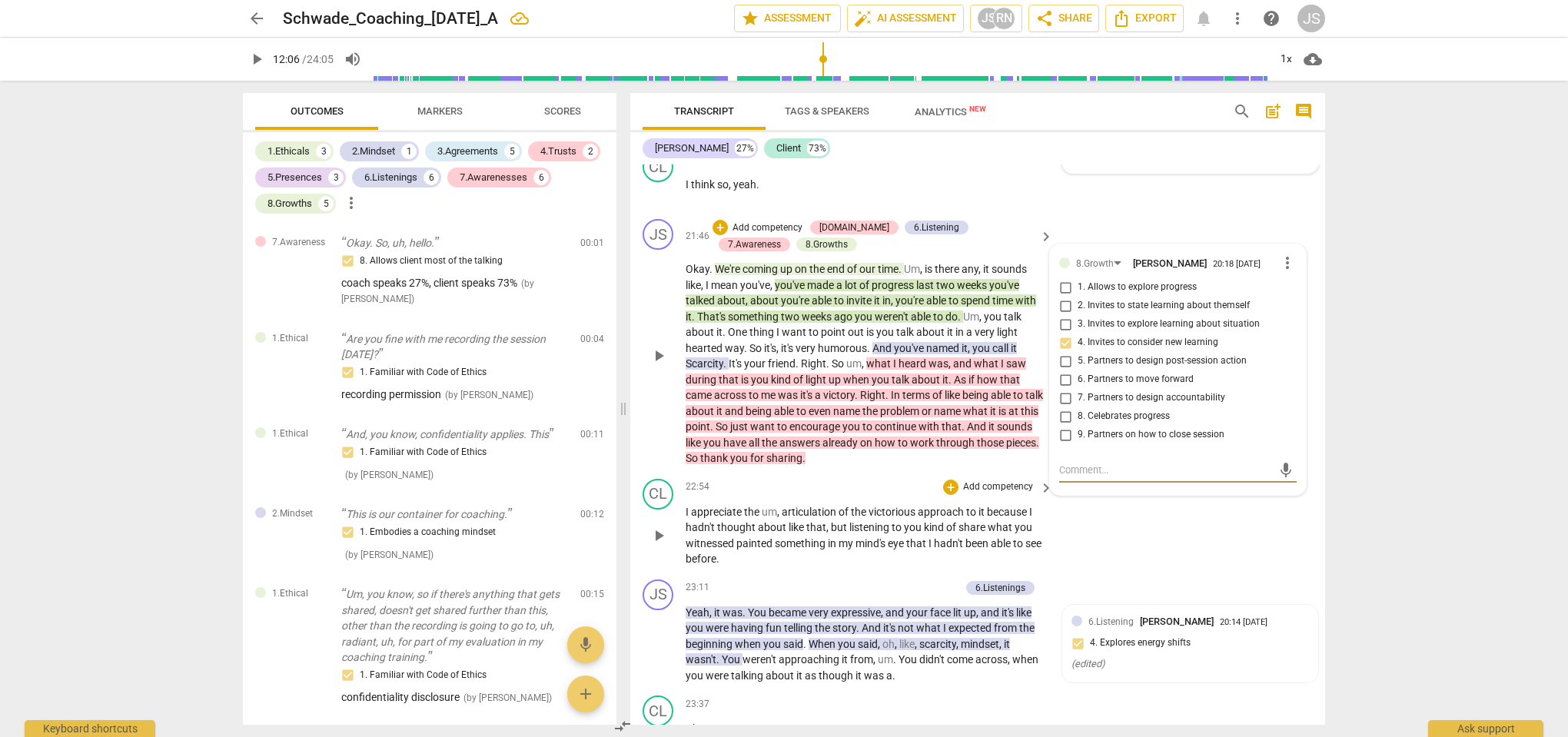
click at [1104, 507] on div "CL play_arrow pause 22:54 + Add competency keyboard_arrow_right I appreciate th…" at bounding box center [978, 522] width 695 height 101
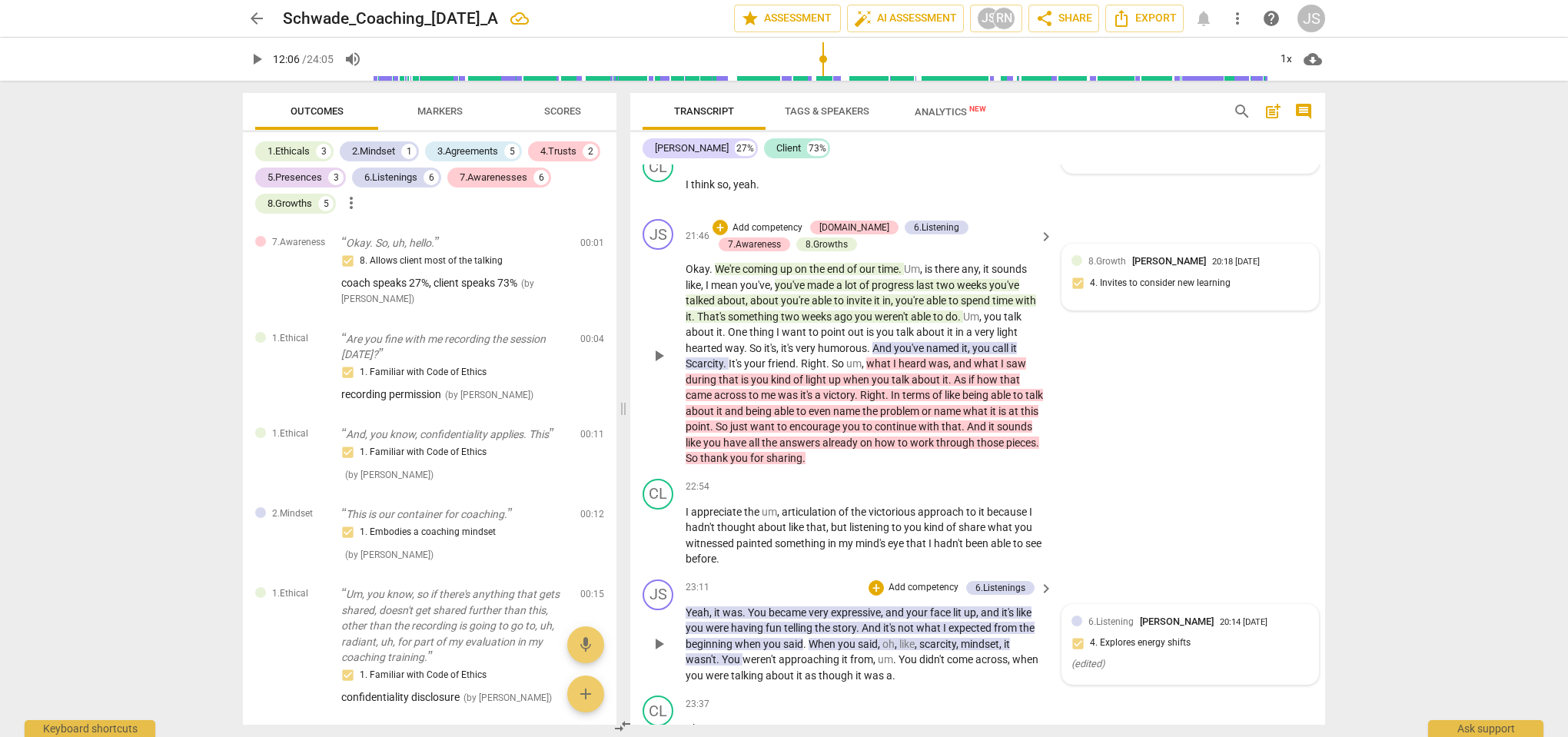
click at [1117, 614] on div "6.Listening [PERSON_NAME] 20:14 [DATE] 4. Explores energy shifts ( edited )" at bounding box center [1189, 644] width 237 height 61
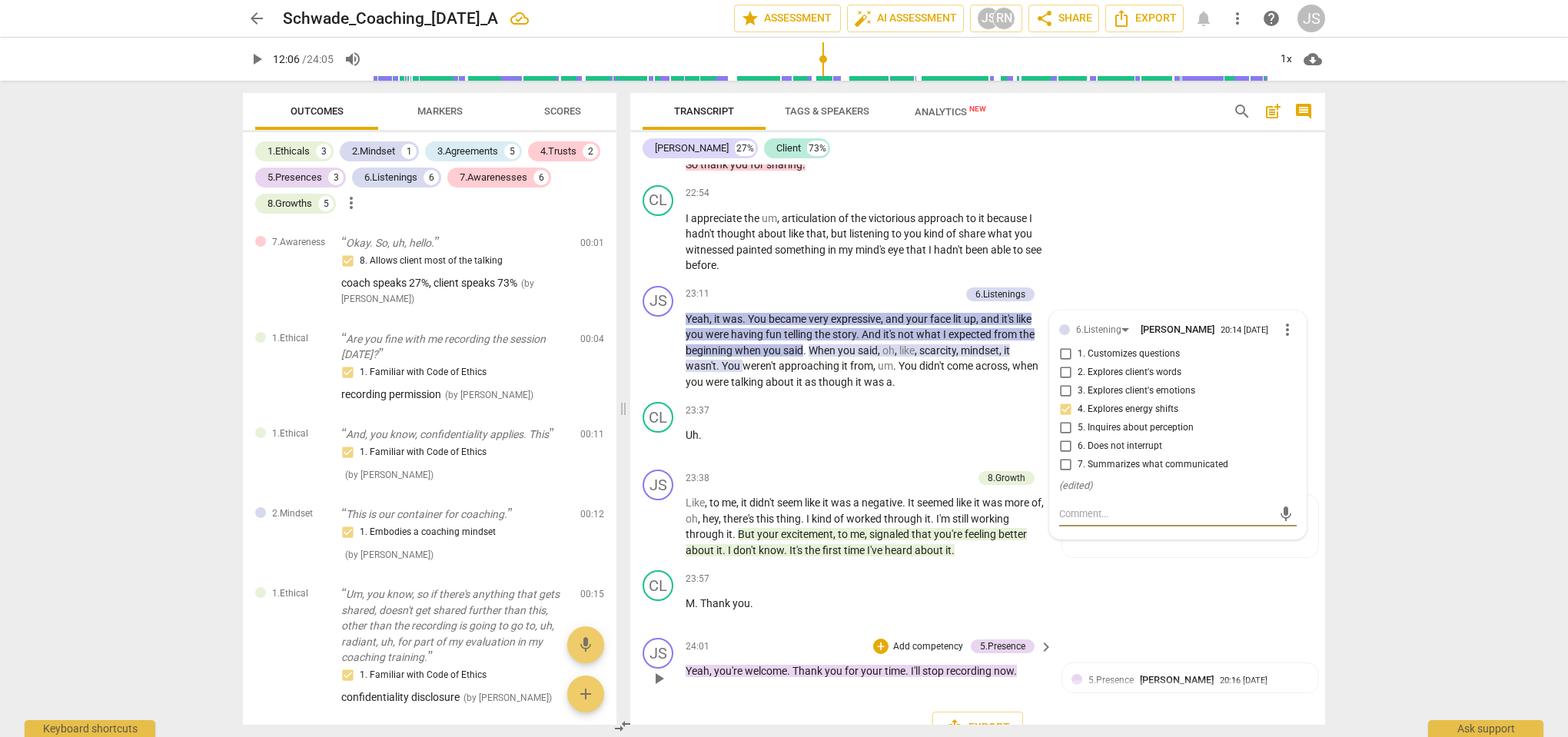
scroll to position [0, 0]
click at [1120, 675] on span "5.Presence" at bounding box center [1110, 679] width 45 height 11
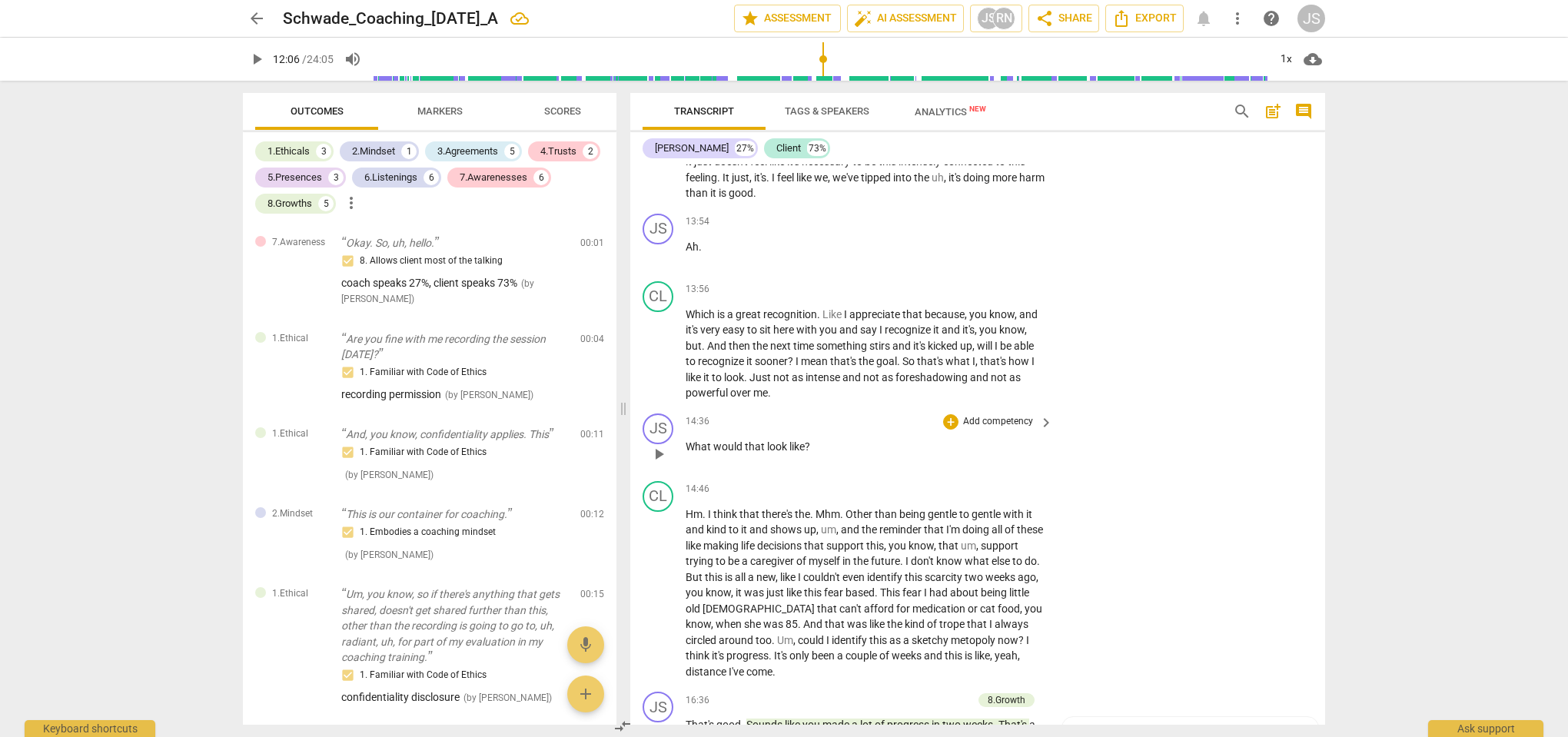
scroll to position [4829, 0]
drag, startPoint x: 814, startPoint y: 441, endPoint x: 686, endPoint y: 443, distance: 128.0
click at [686, 443] on p "What would that look like ?" at bounding box center [865, 443] width 360 height 17
click at [821, 420] on div "+" at bounding box center [824, 422] width 16 height 16
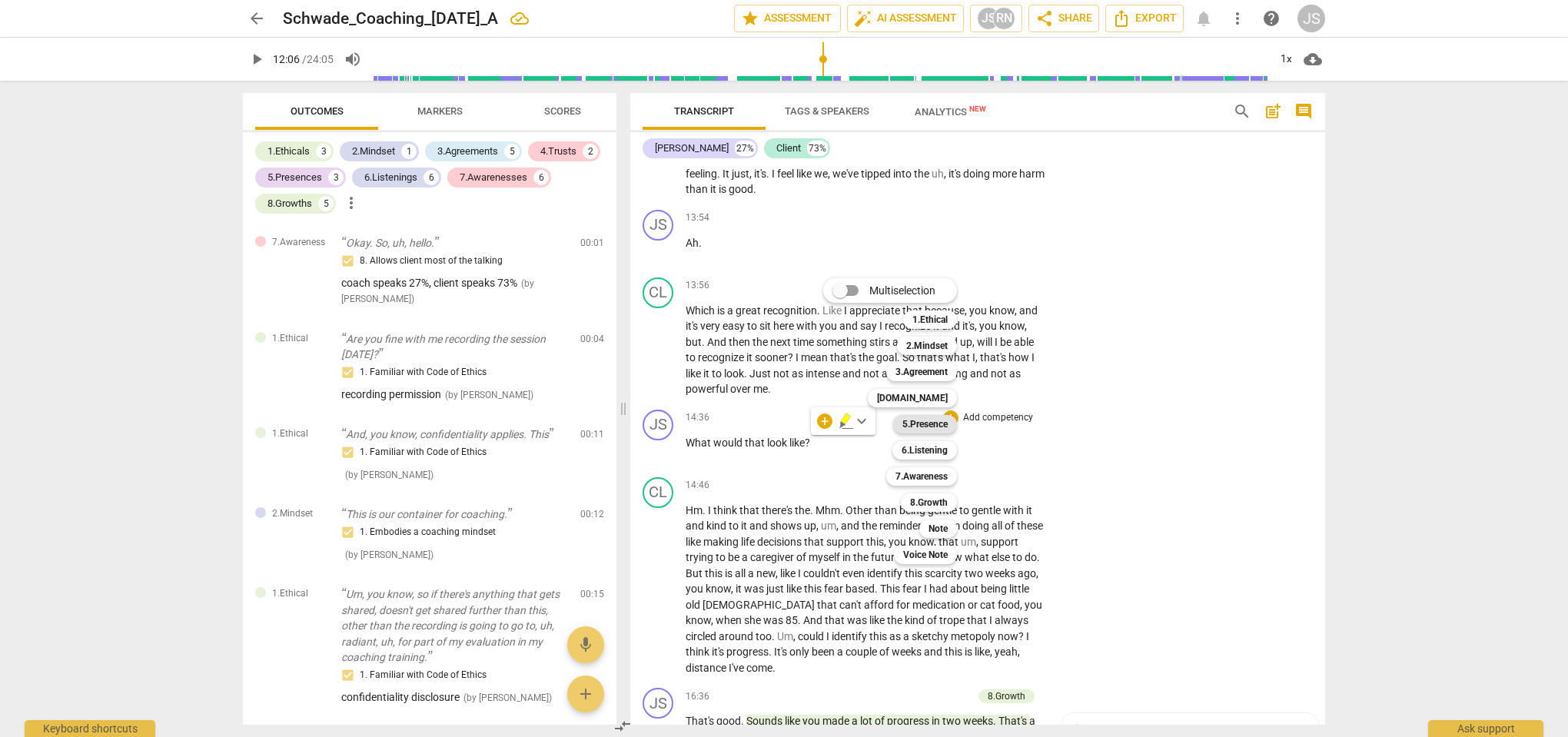
click at [937, 429] on b "5.Presence" at bounding box center [925, 424] width 45 height 19
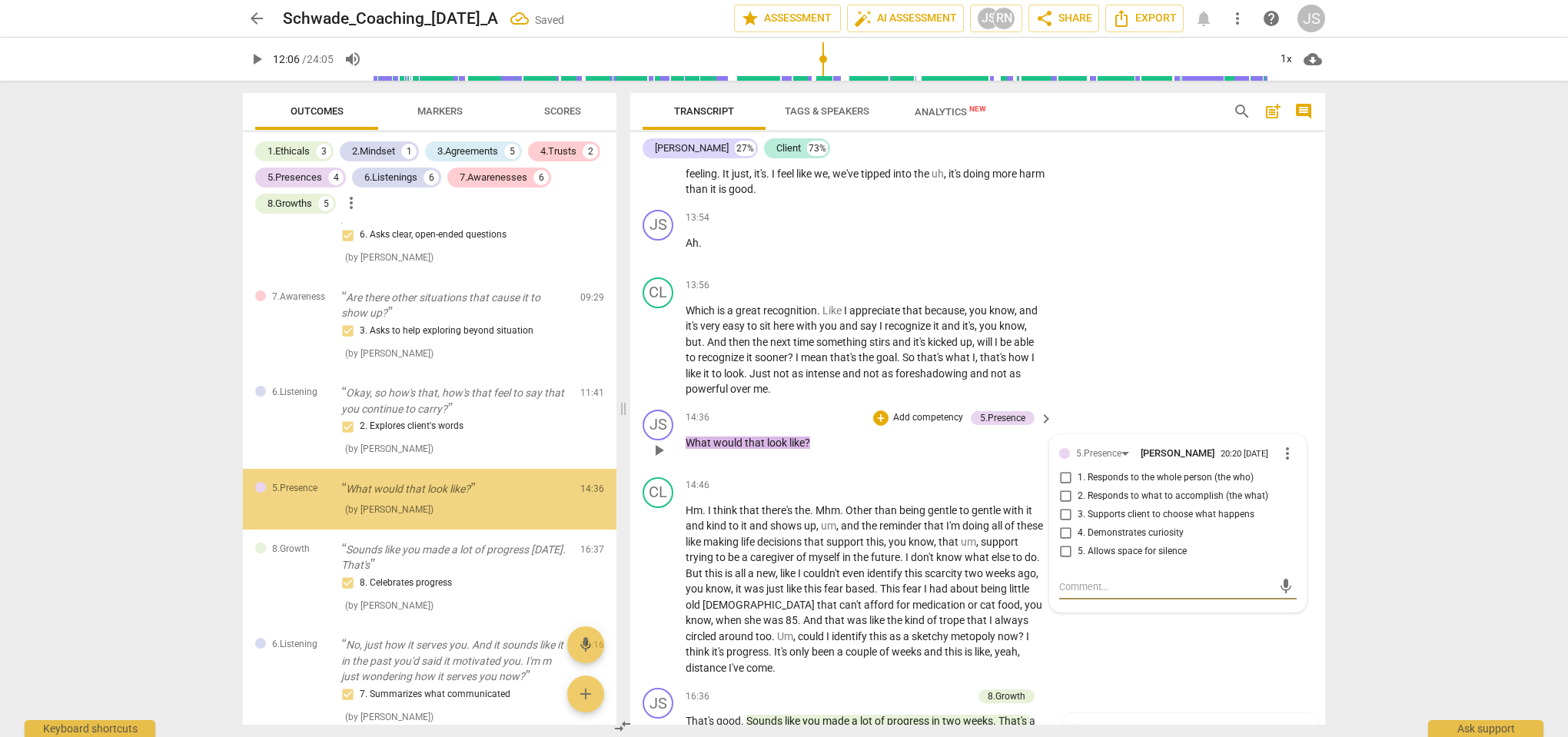
scroll to position [1496, 0]
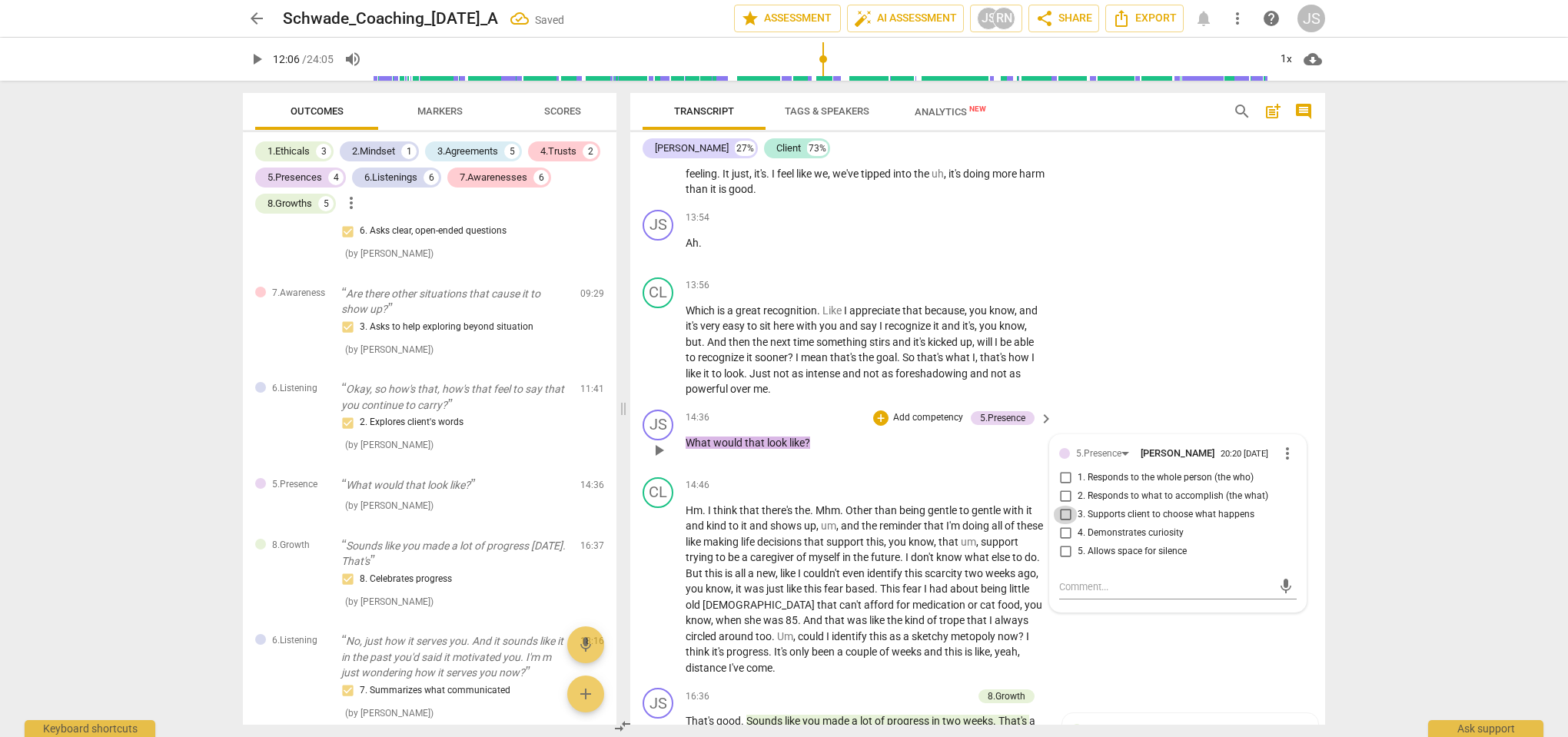
click at [1065, 518] on input "3. Supports client to choose what happens" at bounding box center [1065, 514] width 24 height 19
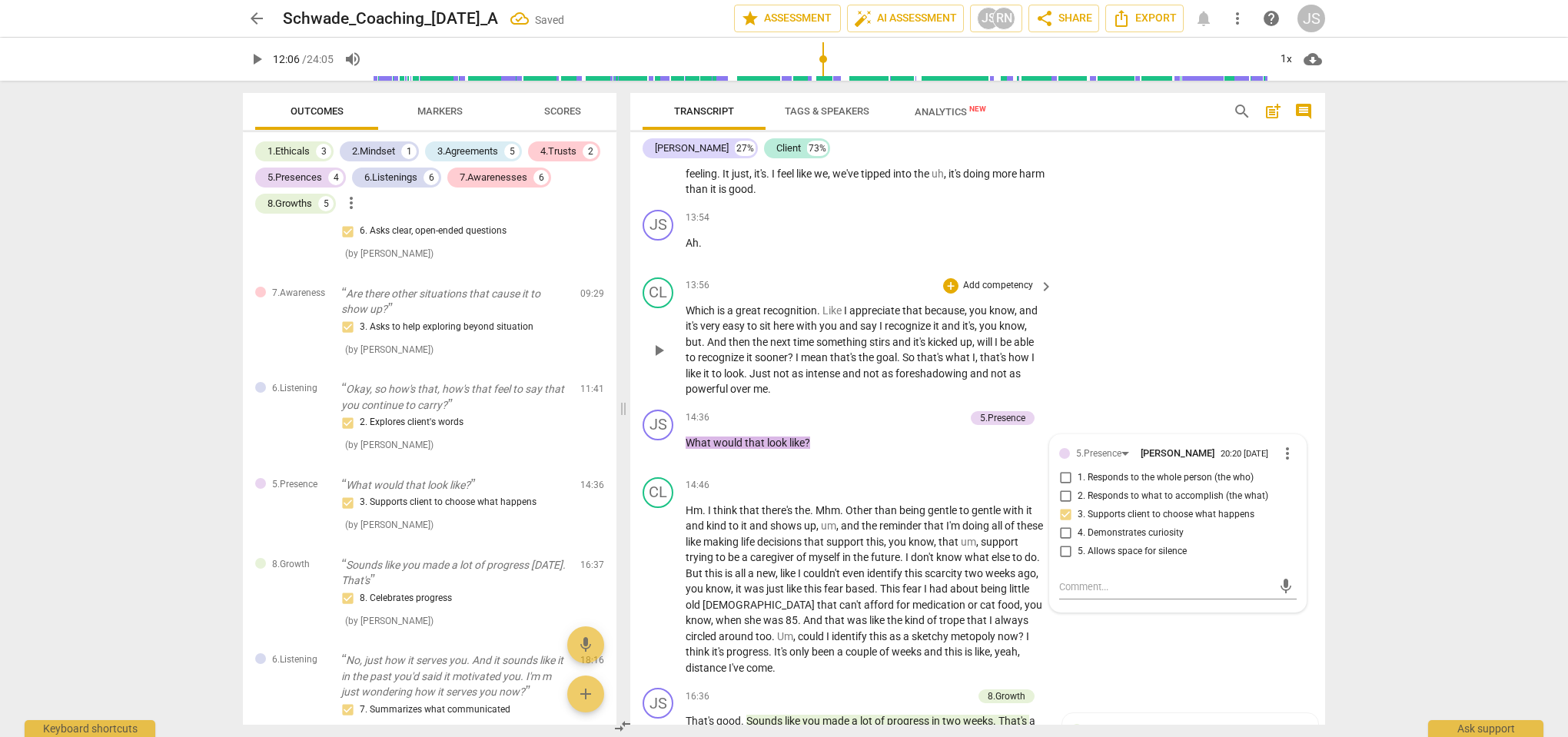
click at [1098, 363] on div "CL play_arrow pause 13:56 + Add competency keyboard_arrow_right Which is a grea…" at bounding box center [978, 337] width 695 height 132
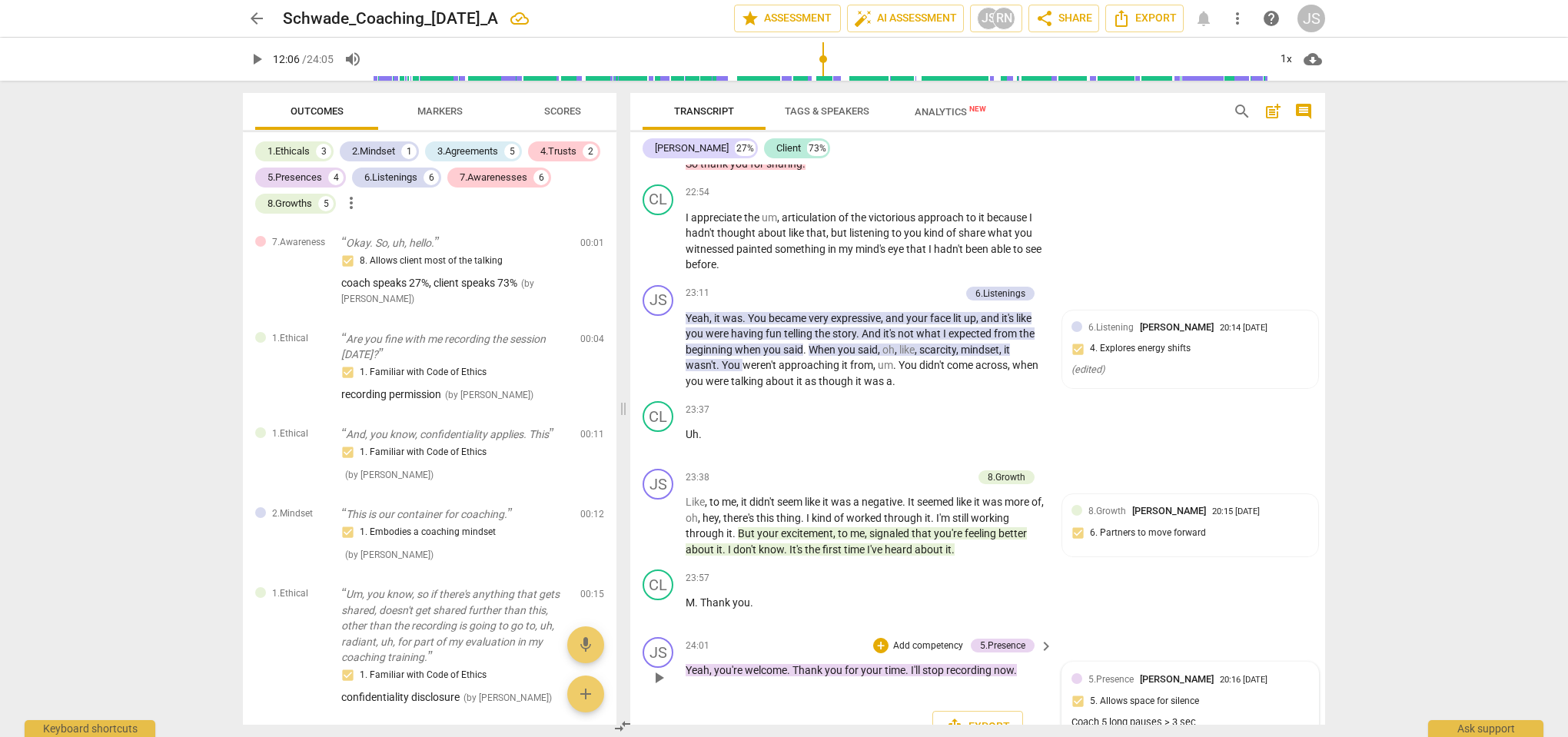
scroll to position [6901, 0]
click at [980, 718] on span "Export" at bounding box center [978, 727] width 64 height 19
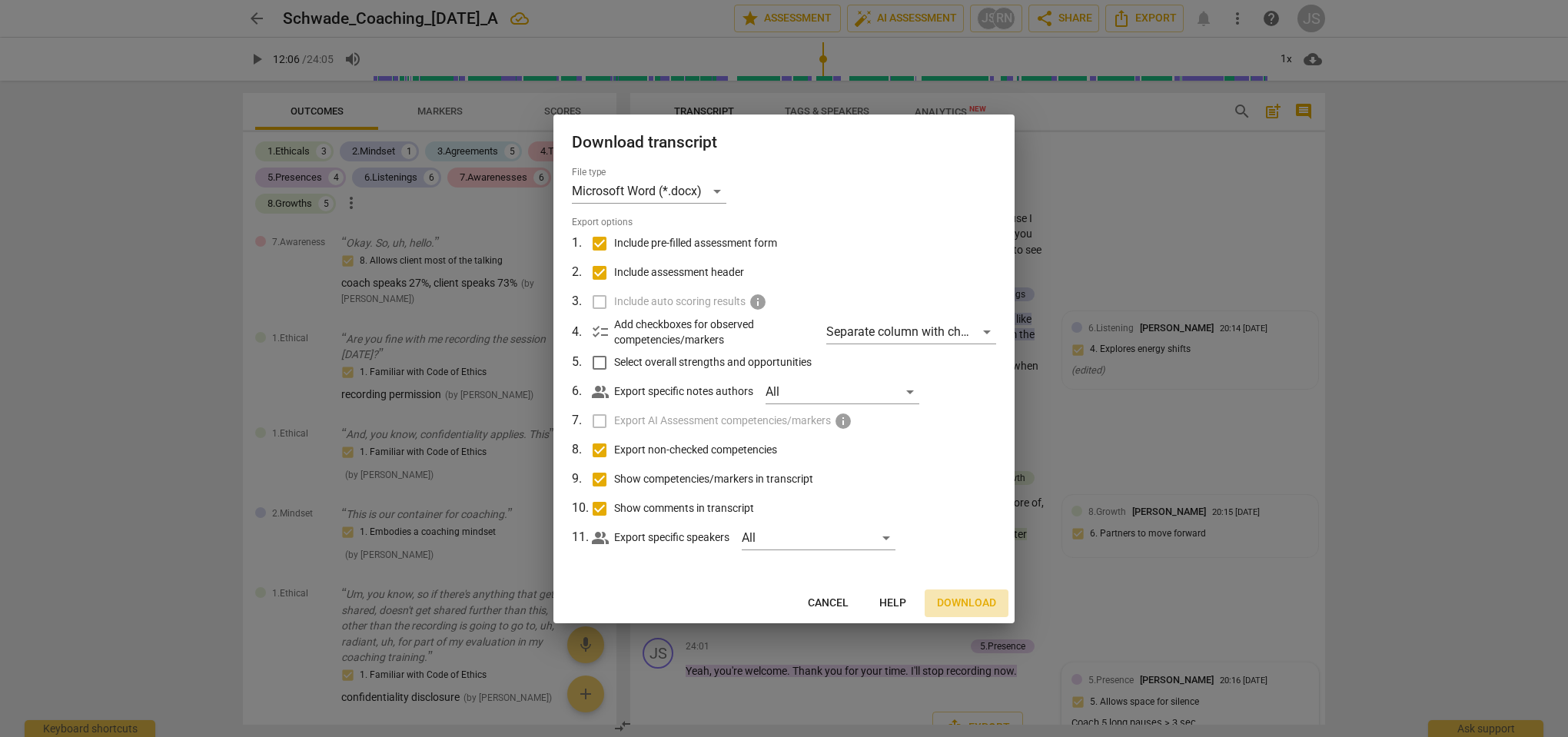
click at [969, 601] on span "Download" at bounding box center [966, 603] width 60 height 16
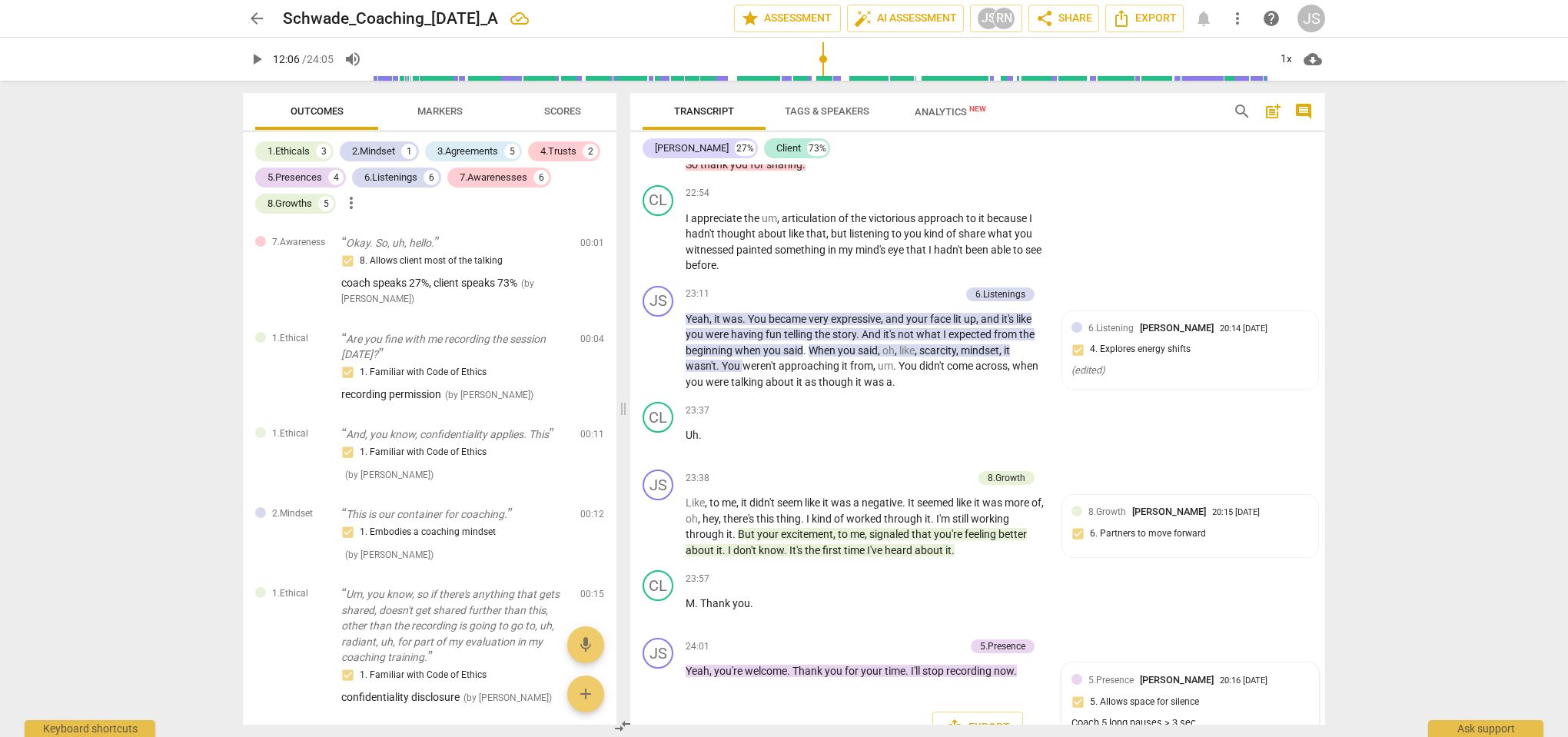
scroll to position [0, 0]
click at [936, 114] on span "Analytics New" at bounding box center [949, 112] width 71 height 12
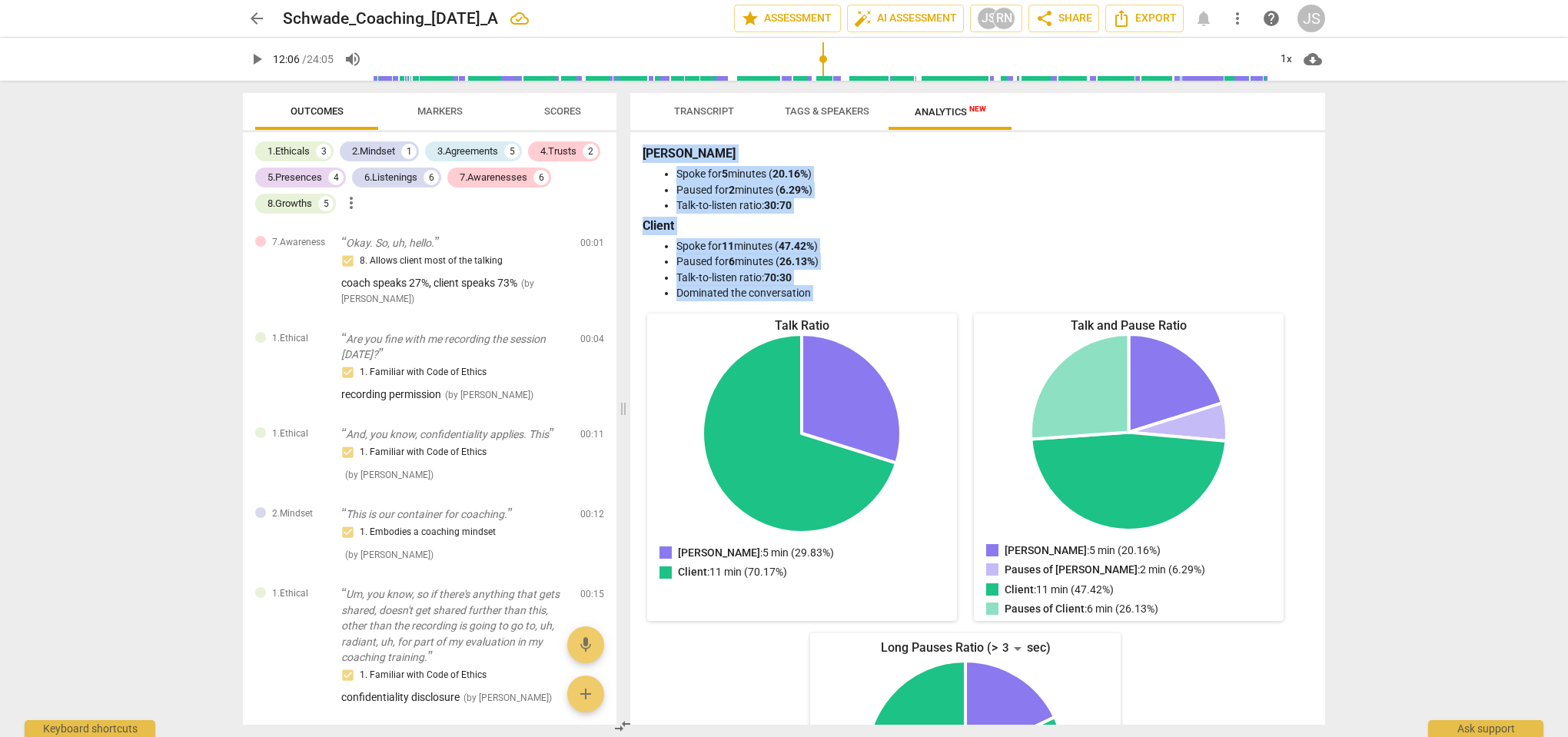
drag, startPoint x: 644, startPoint y: 152, endPoint x: 877, endPoint y: 311, distance: 282.1
click at [877, 311] on div "[PERSON_NAME] Spoke for 5 minutes ( 20.16% ) Paused for 2 minutes ( 6.29% ) Tal…" at bounding box center [978, 428] width 695 height 593
copy div "[PERSON_NAME] Spoke for 5 minutes ( 20.16% ) Paused for 2 minutes ( 6.29% ) Tal…"
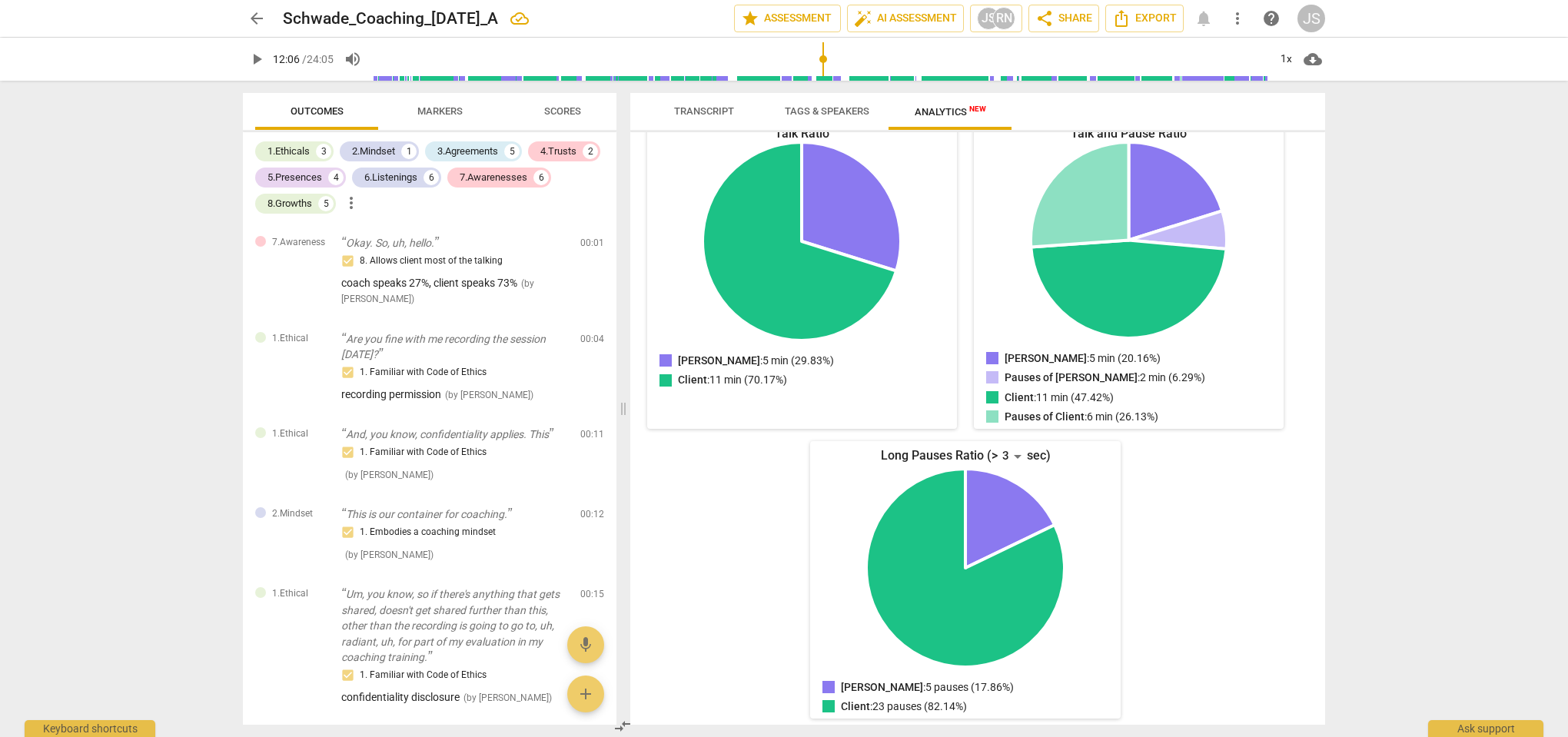
scroll to position [184, 0]
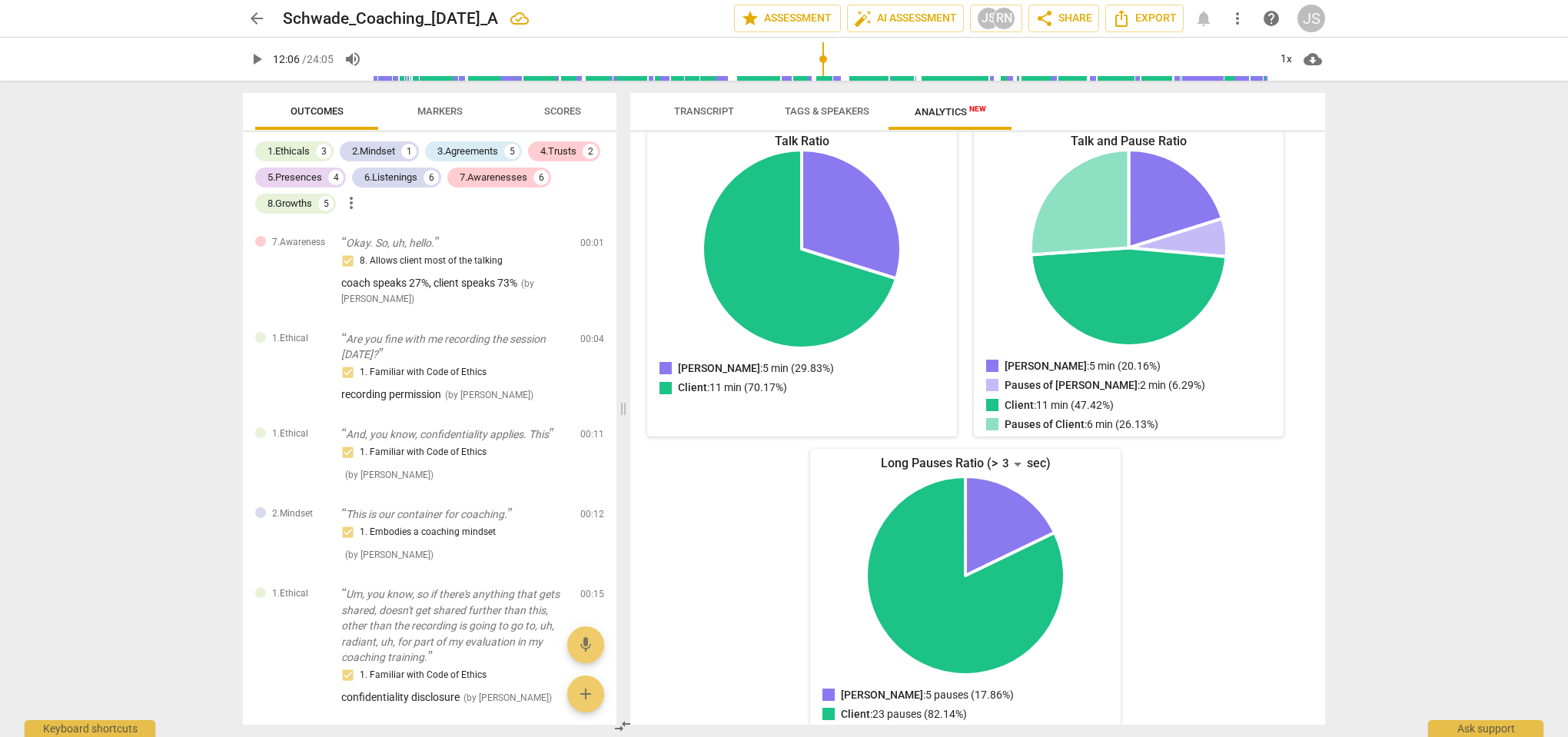
click at [255, 17] on span "arrow_back" at bounding box center [257, 18] width 19 height 19
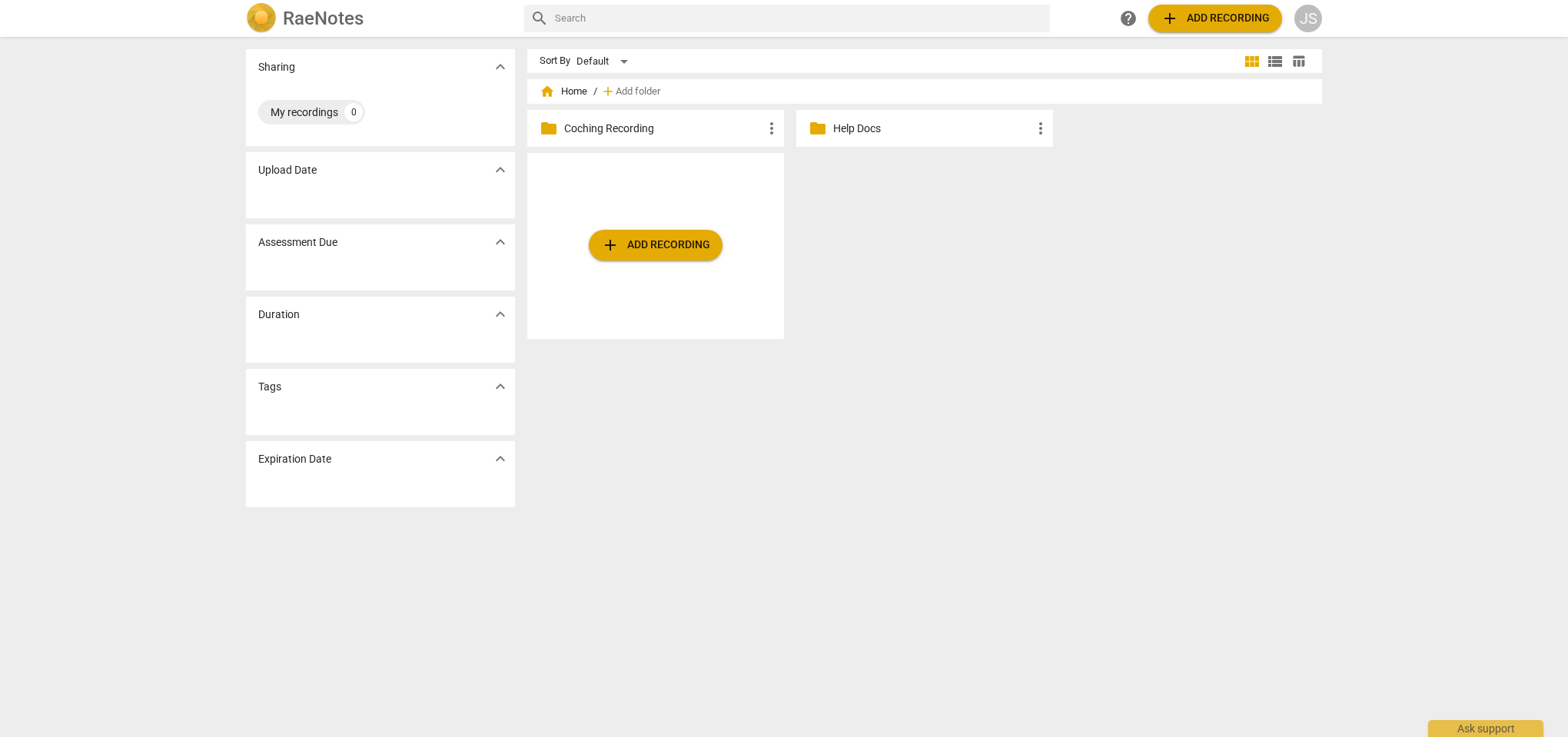
click at [604, 126] on p "Coching Recording" at bounding box center [663, 129] width 198 height 17
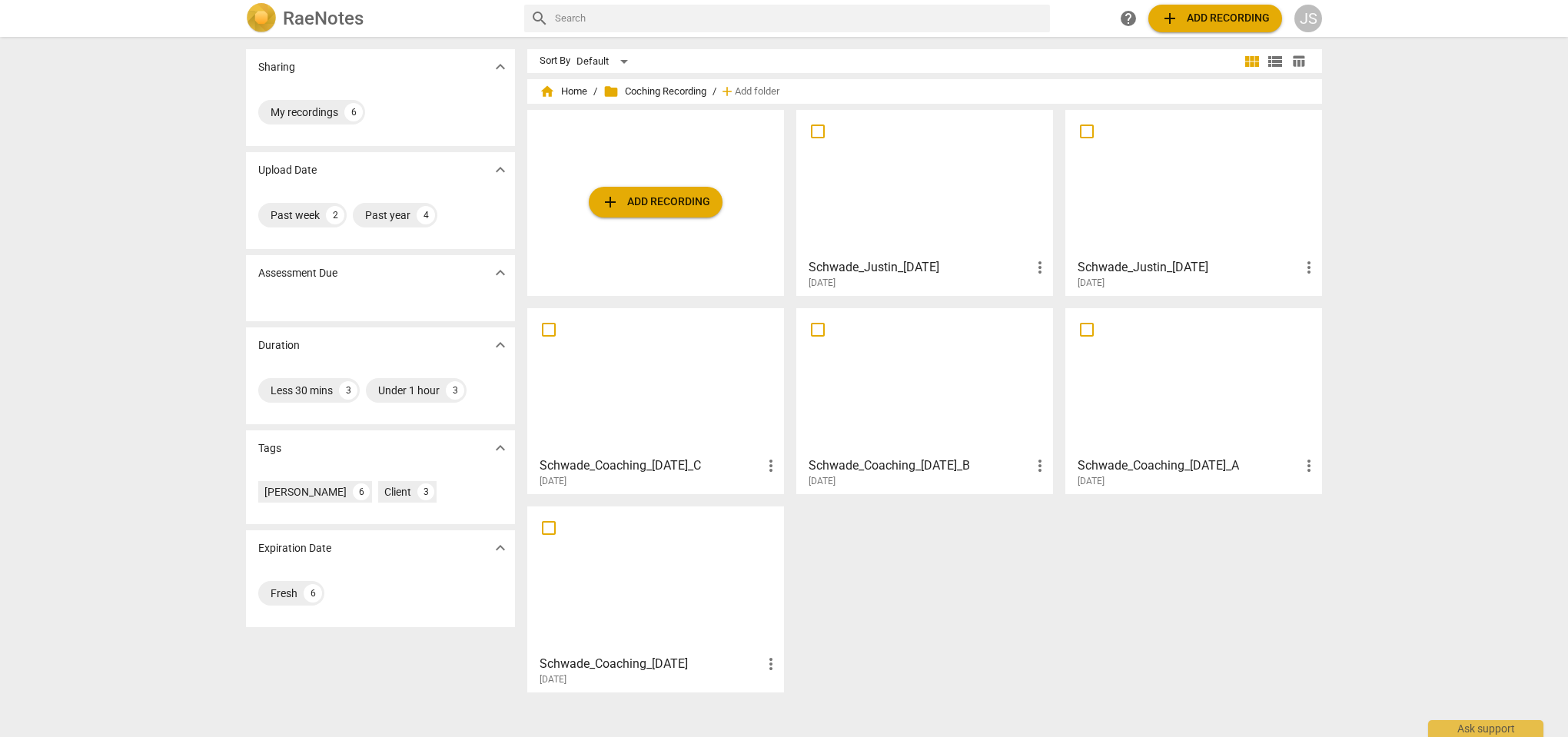
click at [663, 93] on span "folder Coching Recording" at bounding box center [655, 92] width 103 height 16
click at [680, 86] on span "folder Coching Recording" at bounding box center [655, 92] width 103 height 16
drag, startPoint x: 682, startPoint y: 90, endPoint x: 614, endPoint y: 90, distance: 68.0
click at [614, 90] on span "folder Coching Recording" at bounding box center [655, 92] width 103 height 16
click at [864, 89] on div "home Home / folder Coching Recording / add Add folder" at bounding box center [924, 91] width 770 height 24
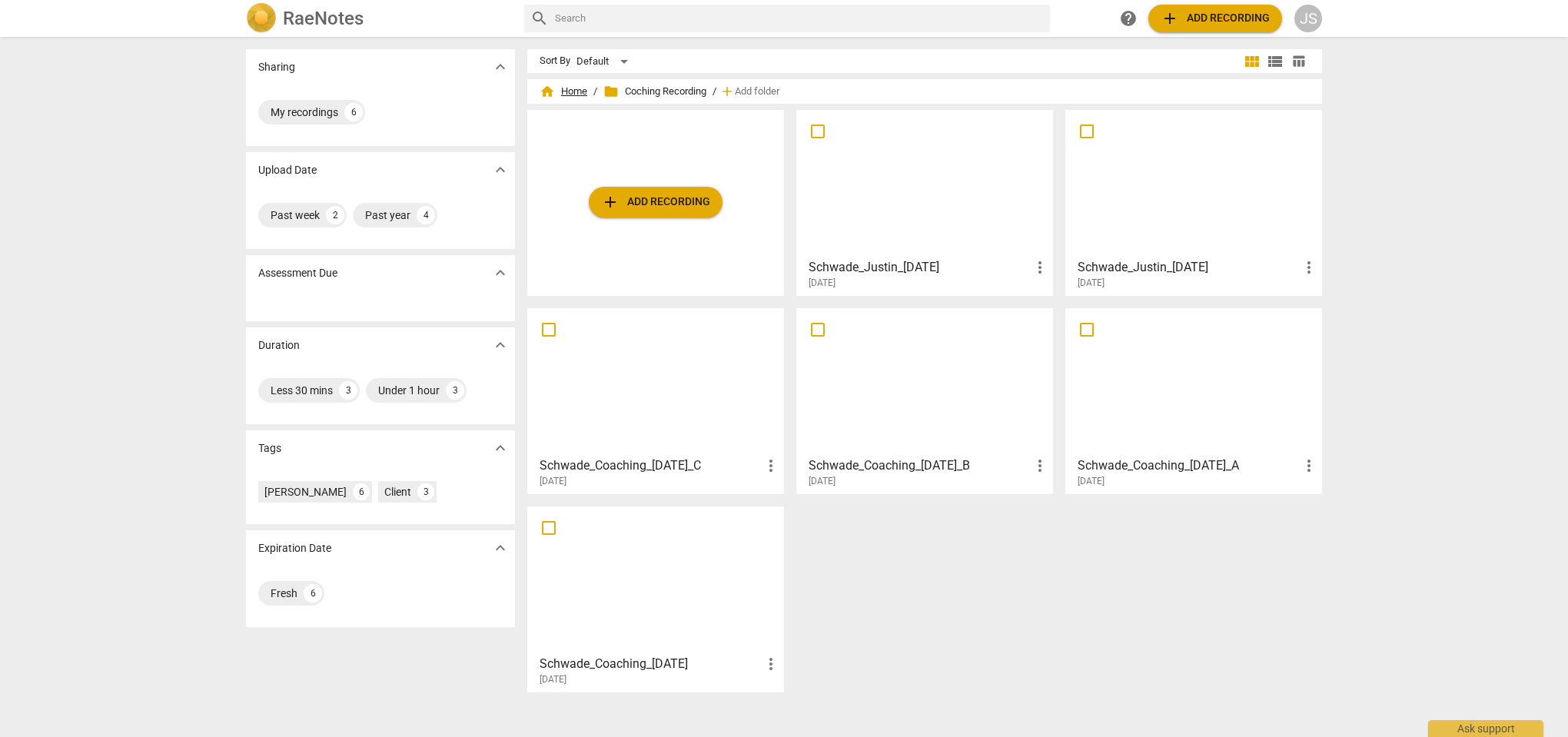
click at [563, 97] on span "home Home" at bounding box center [563, 92] width 48 height 16
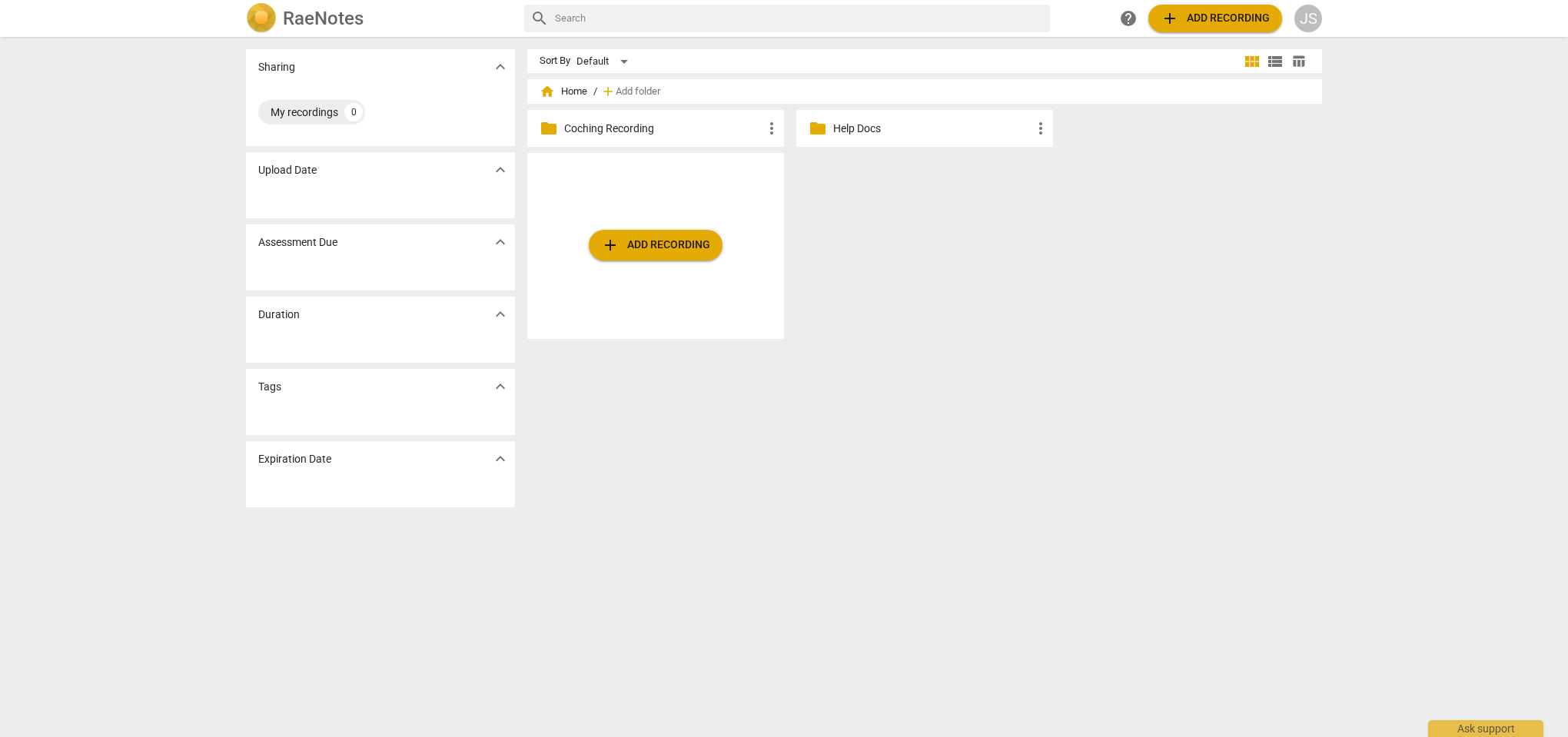
click at [769, 127] on span "more_vert" at bounding box center [771, 128] width 19 height 19
click at [790, 137] on li "Rename" at bounding box center [794, 129] width 69 height 37
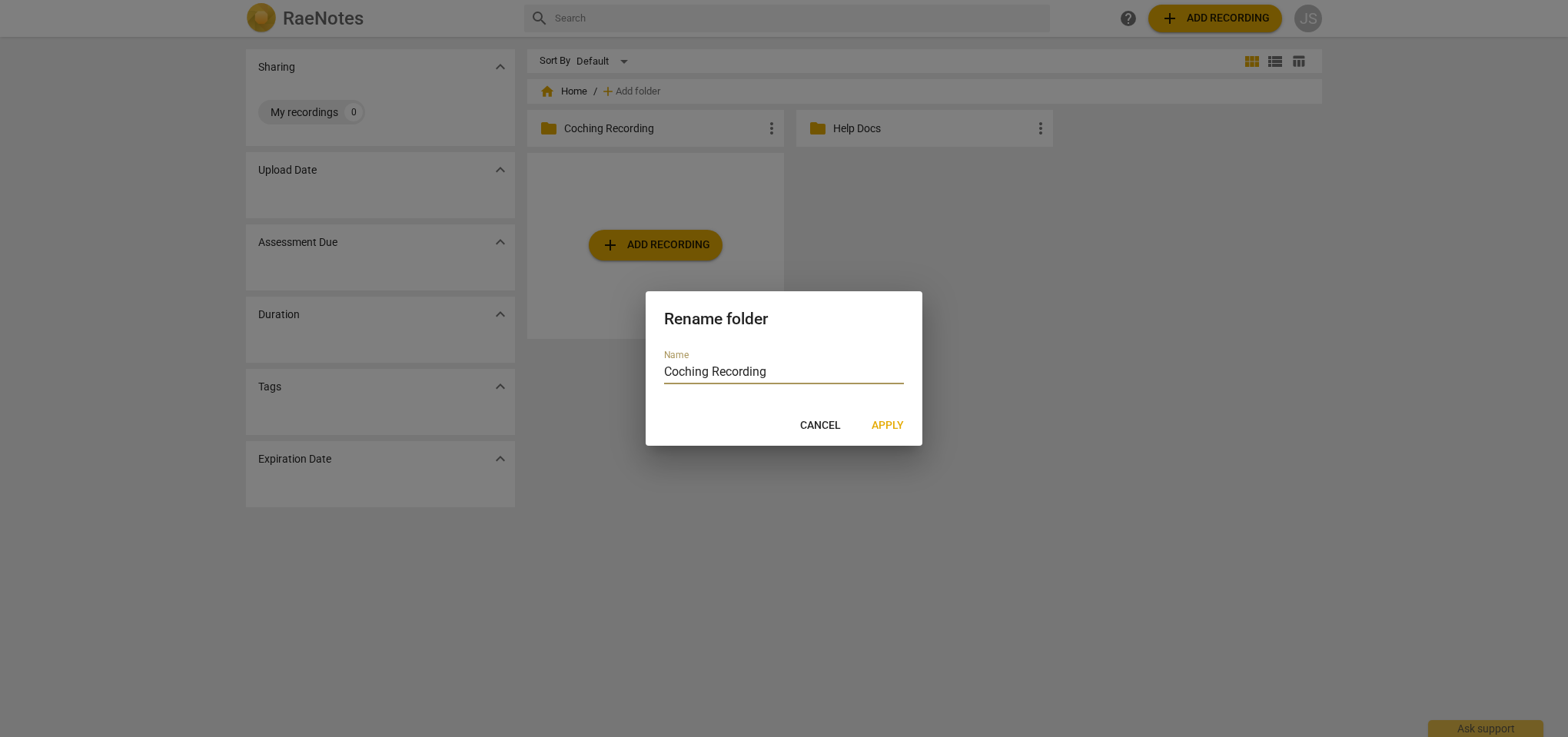
click at [665, 368] on input "Coching Recording" at bounding box center [784, 373] width 240 height 22
drag, startPoint x: 677, startPoint y: 368, endPoint x: 652, endPoint y: 368, distance: 25.0
click at [652, 368] on div "Name Coching Recording" at bounding box center [784, 375] width 277 height 62
click at [809, 378] on input "ACC - Coaching Recording" at bounding box center [784, 373] width 240 height 22
click at [877, 426] on span "Apply" at bounding box center [887, 426] width 32 height 16
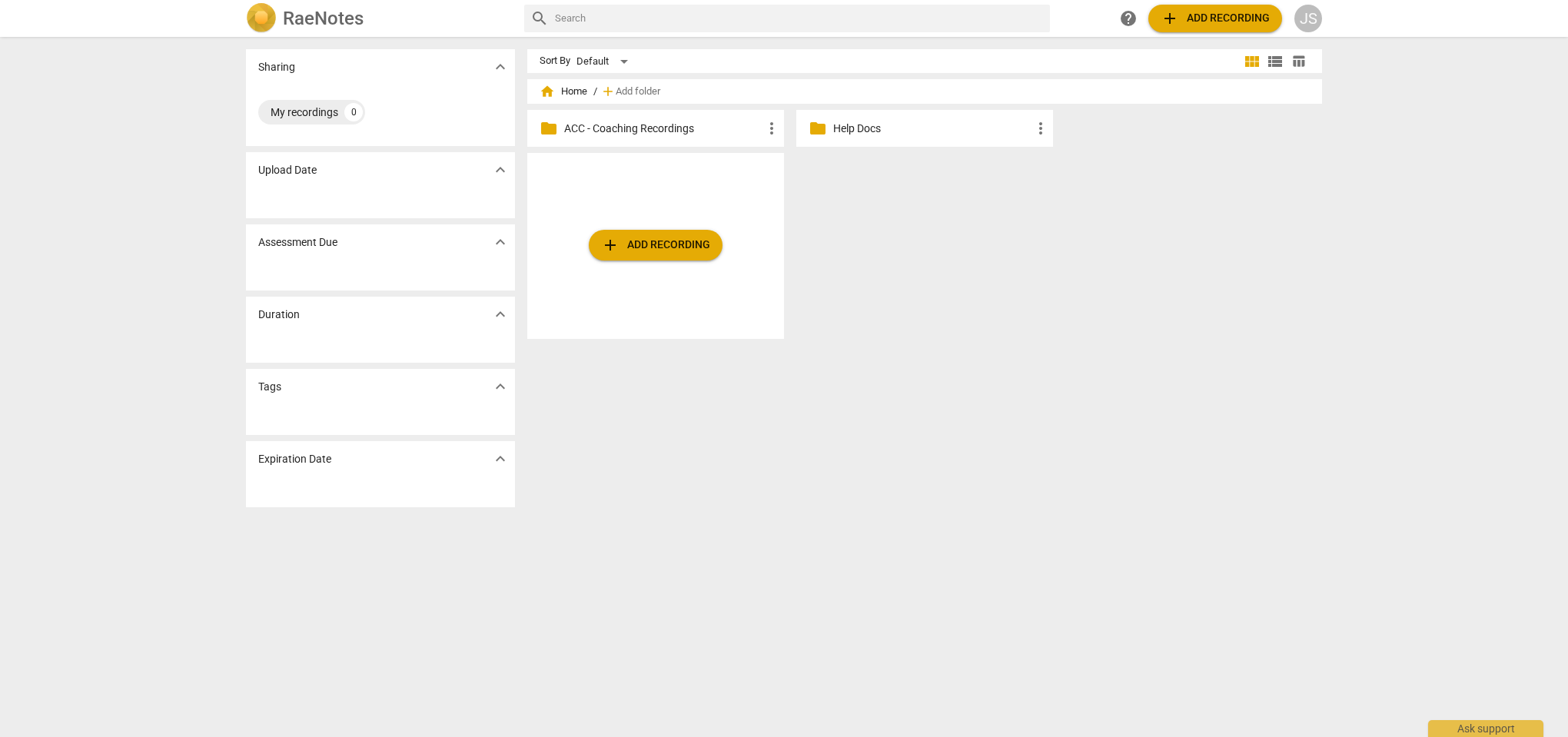
click at [677, 135] on p "ACC - Coaching Recordings" at bounding box center [663, 129] width 198 height 17
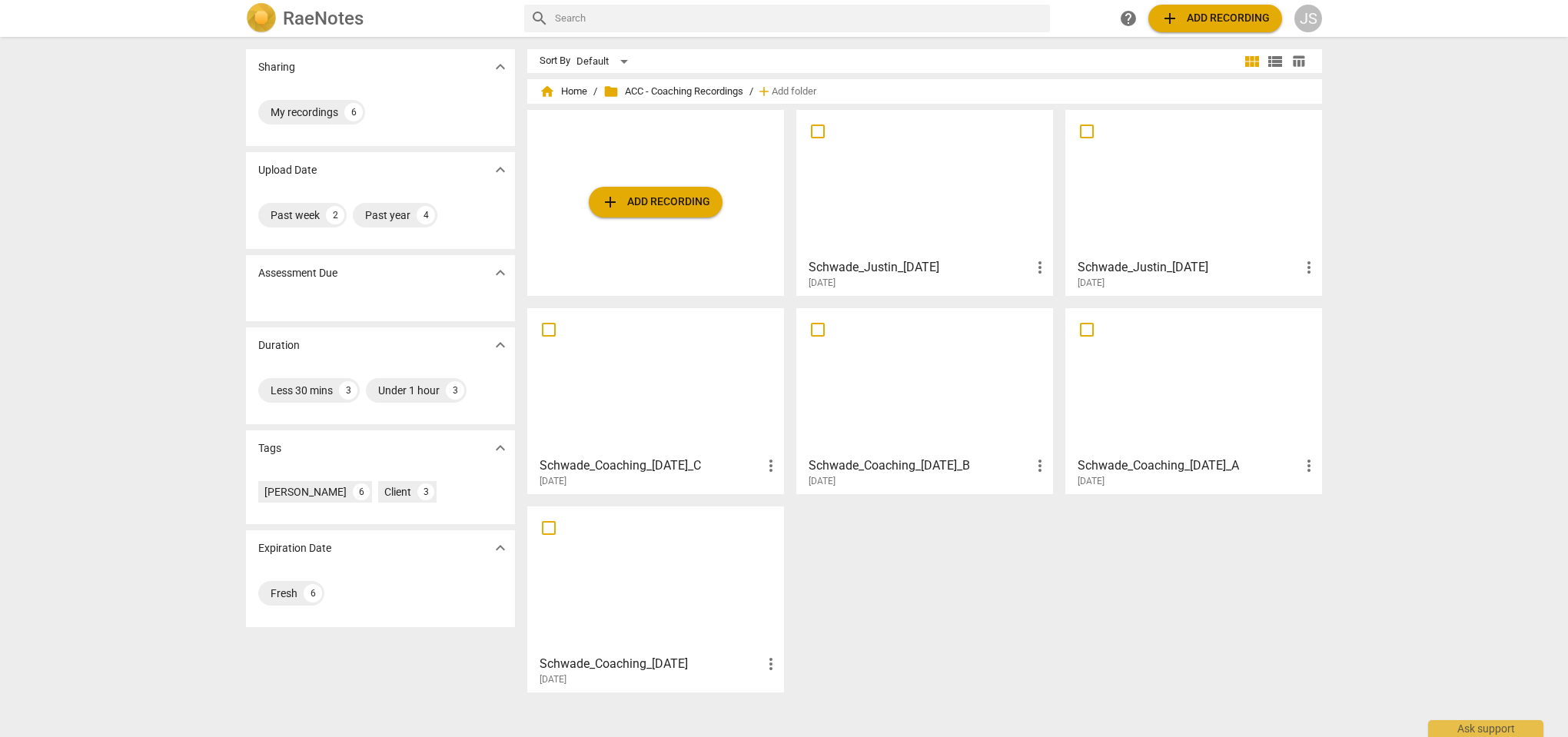
click at [627, 606] on div at bounding box center [656, 580] width 246 height 136
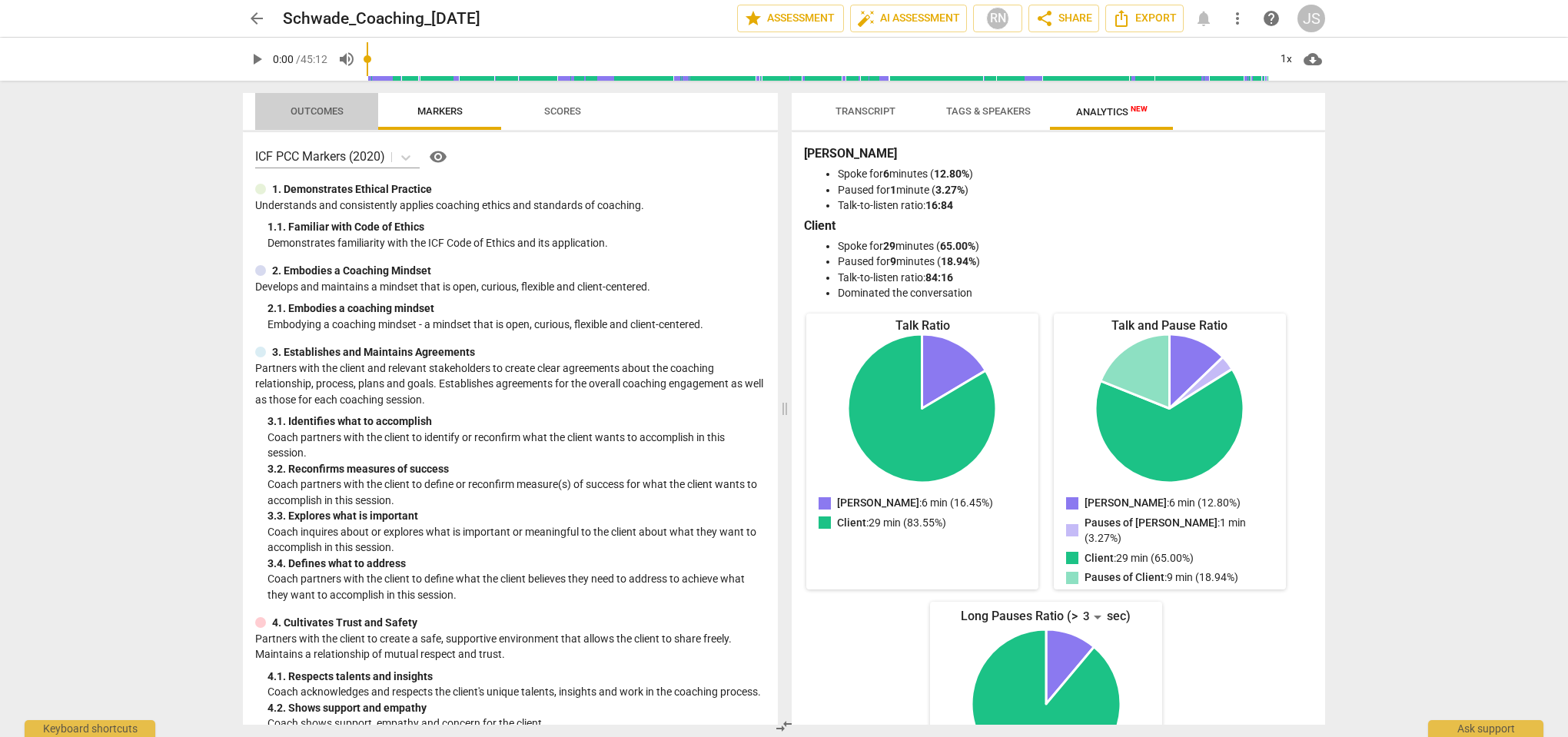
click at [298, 113] on span "Outcomes" at bounding box center [317, 111] width 53 height 12
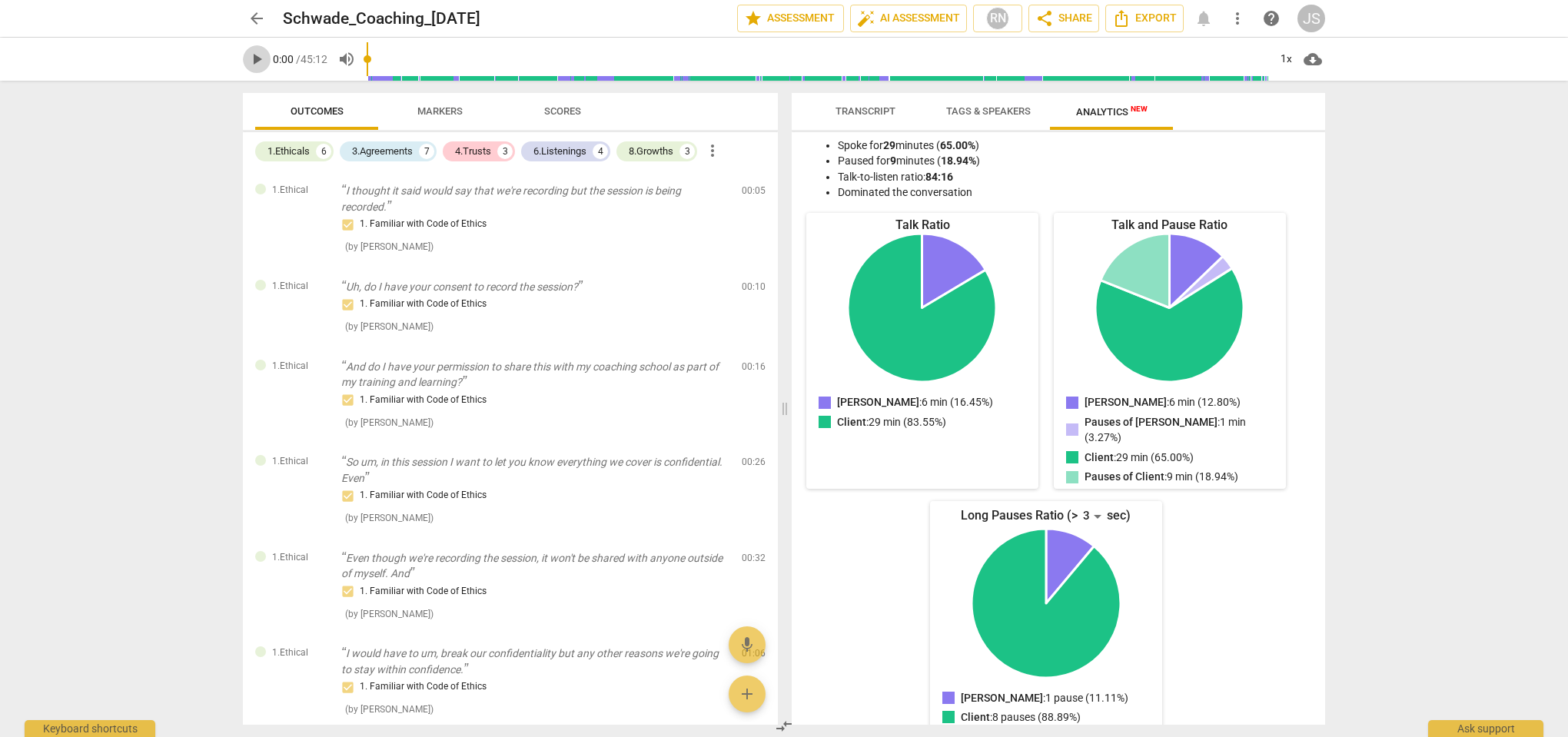
click at [253, 63] on span "play_arrow" at bounding box center [257, 59] width 19 height 19
click at [260, 60] on span "pause" at bounding box center [257, 59] width 19 height 19
click at [877, 114] on span "Transcript" at bounding box center [864, 111] width 60 height 12
